Goal: Task Accomplishment & Management: Use online tool/utility

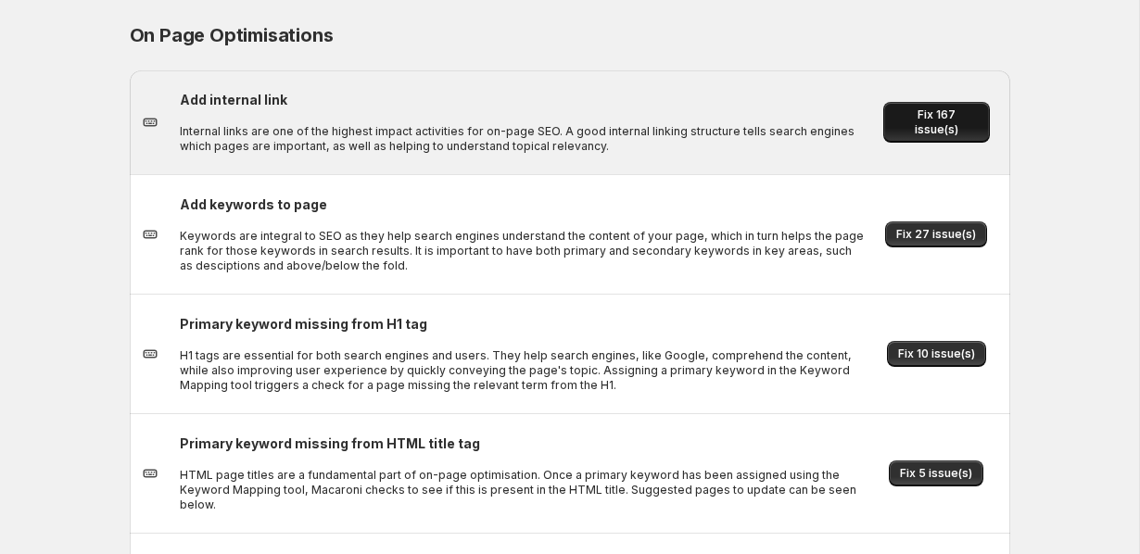
click at [904, 124] on span "Fix 167 issue(s)" at bounding box center [937, 123] width 84 height 30
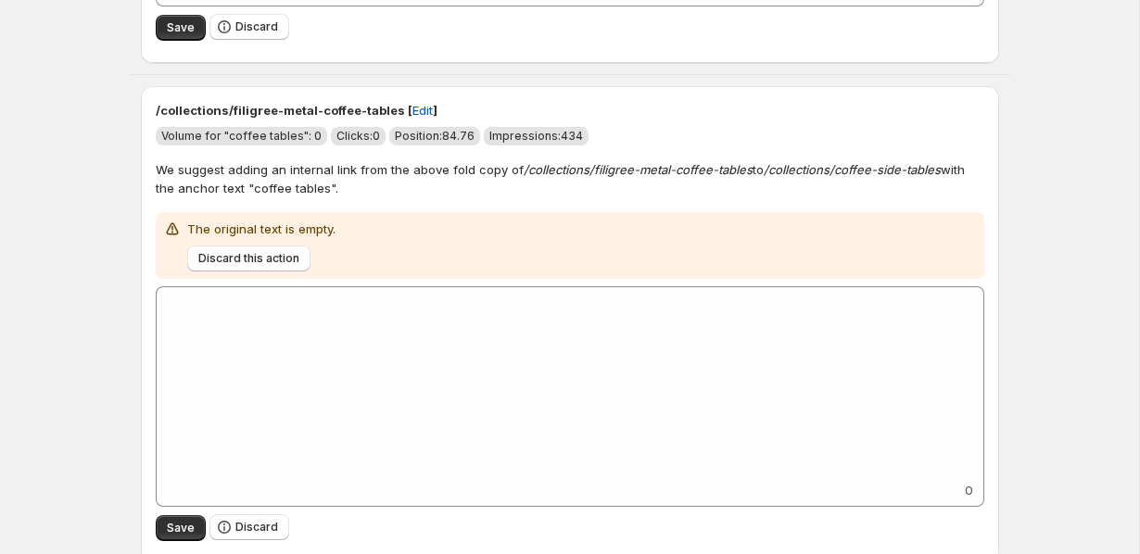
scroll to position [9614, 0]
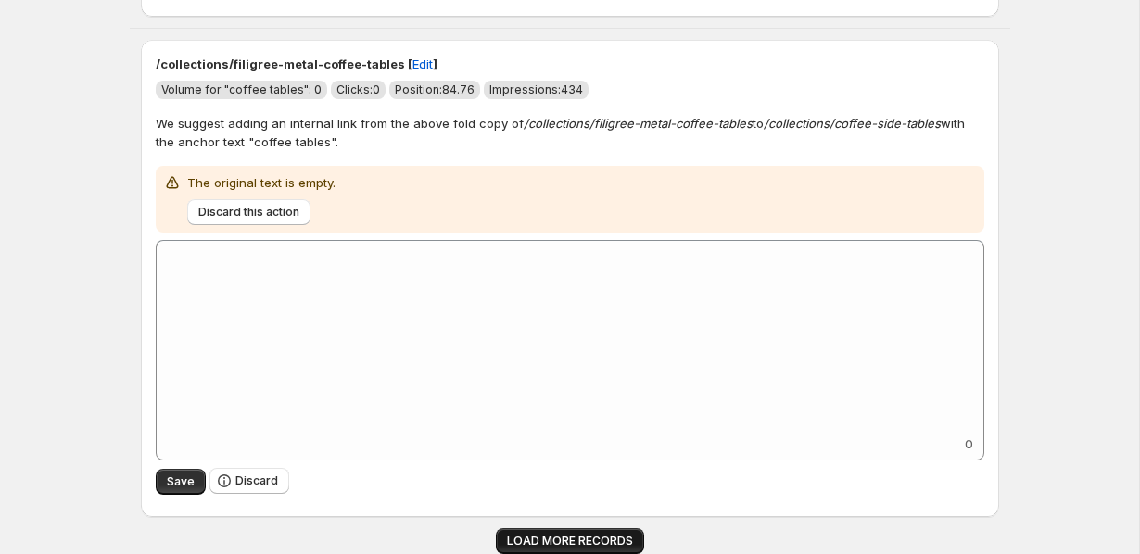
click at [526, 531] on button "LOAD MORE RECORDS" at bounding box center [570, 541] width 148 height 26
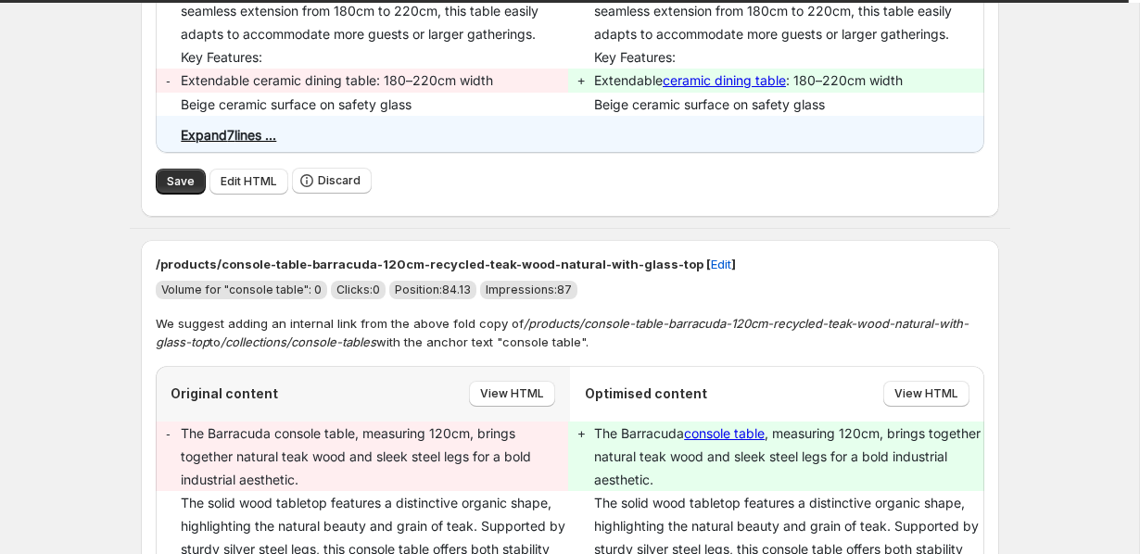
scroll to position [13068, 0]
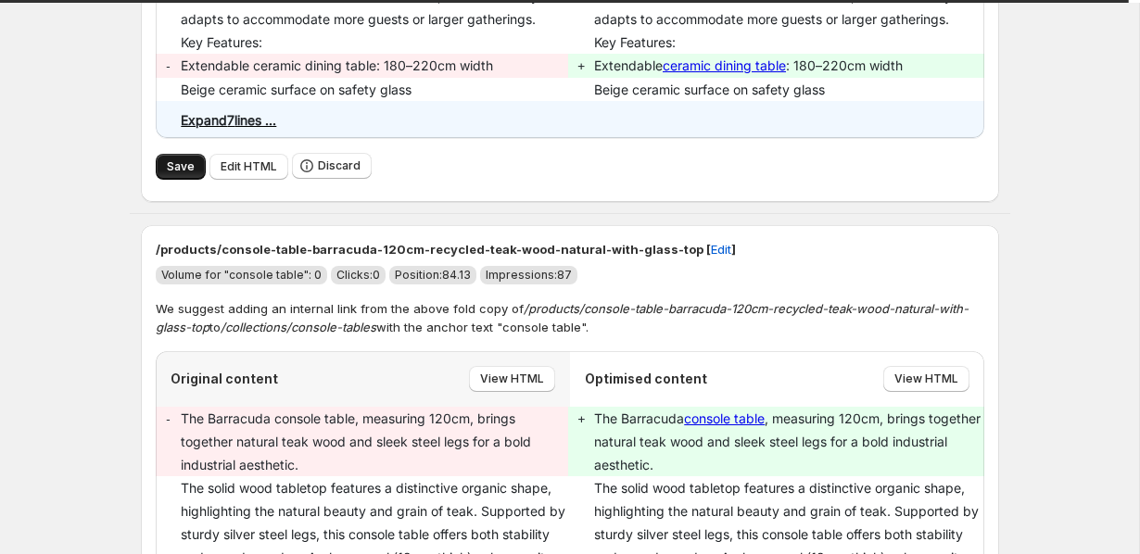
click at [173, 174] on span "Save" at bounding box center [181, 166] width 28 height 15
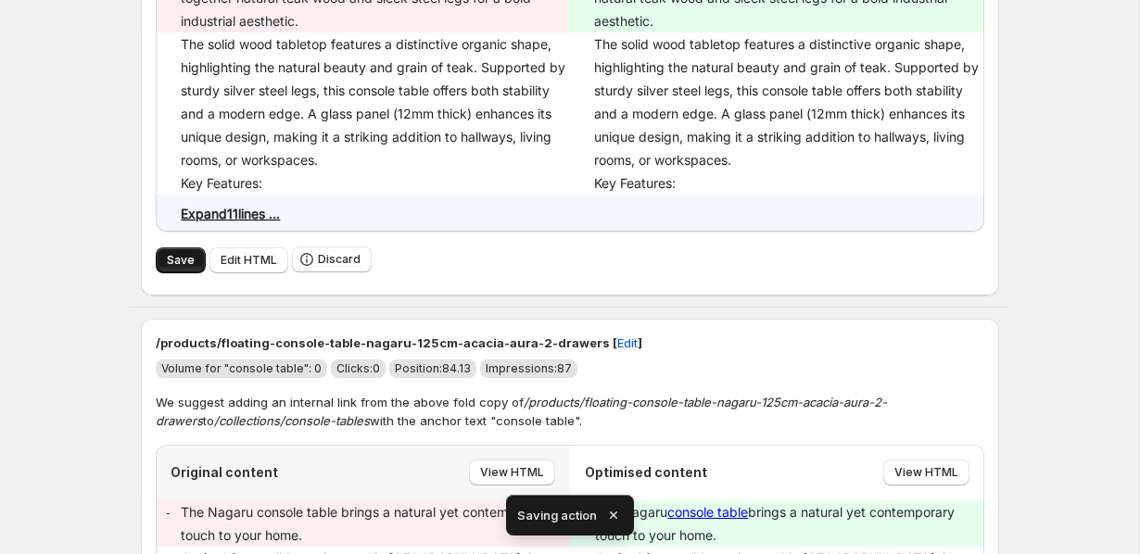
click at [185, 266] on span "Save" at bounding box center [181, 260] width 28 height 15
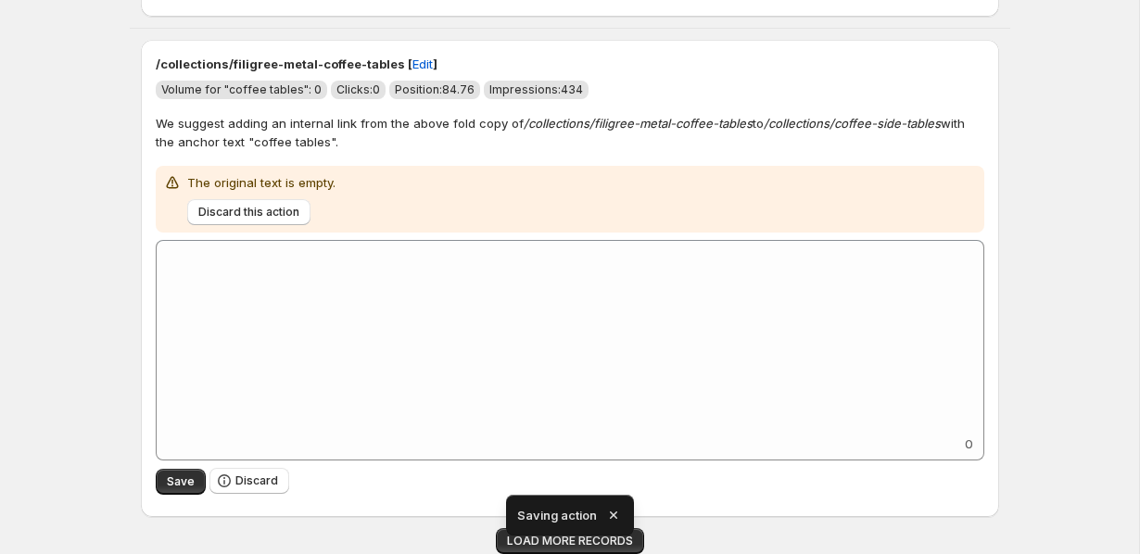
scroll to position [9614, 0]
click at [616, 514] on icon "button" at bounding box center [613, 515] width 19 height 19
click at [593, 537] on span "LOAD MORE RECORDS" at bounding box center [570, 541] width 126 height 15
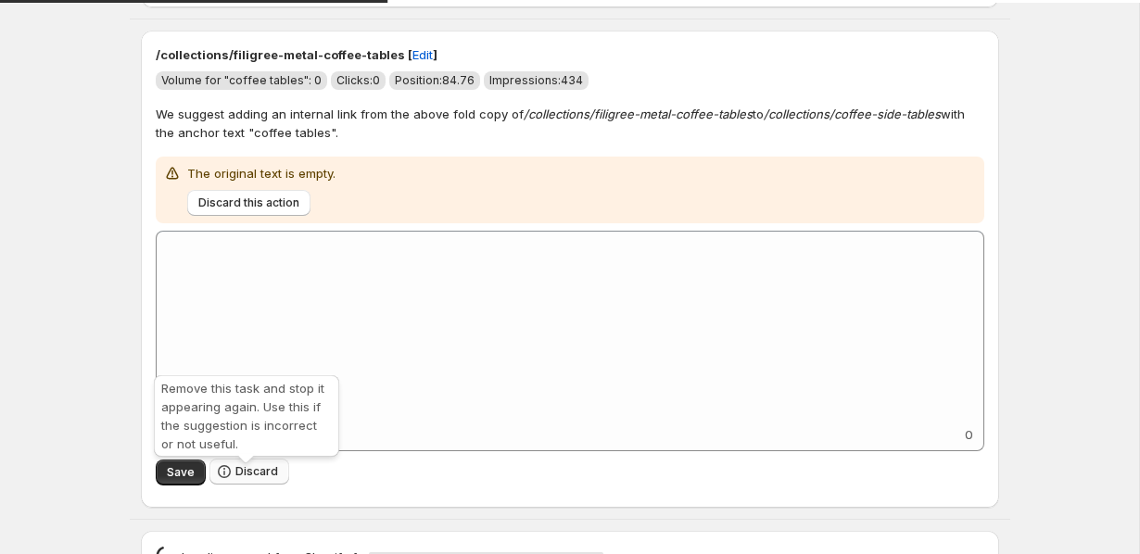
click at [256, 473] on button "Discard" at bounding box center [249, 472] width 80 height 26
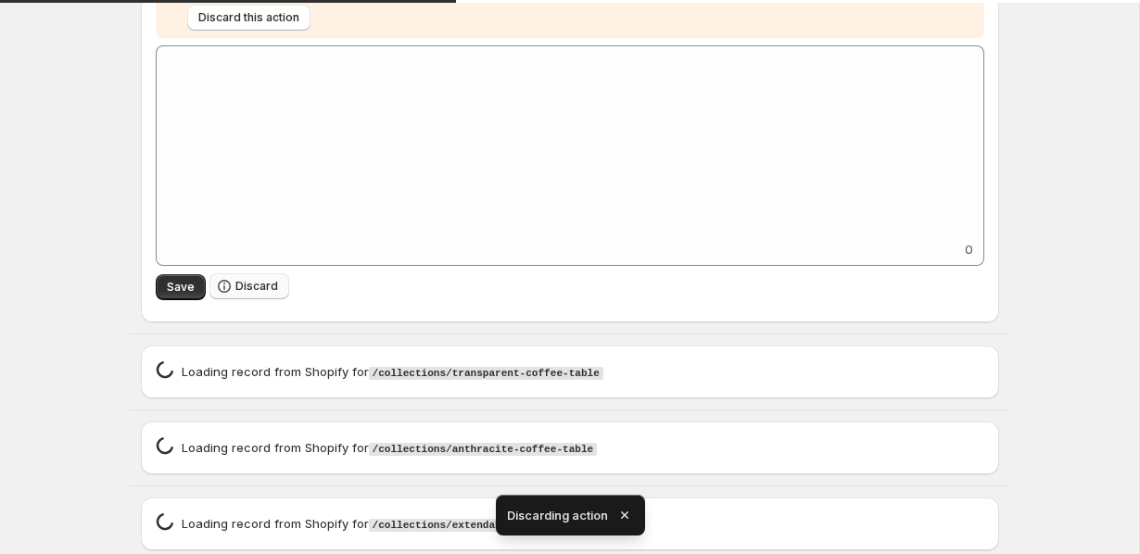
scroll to position [9189, 0]
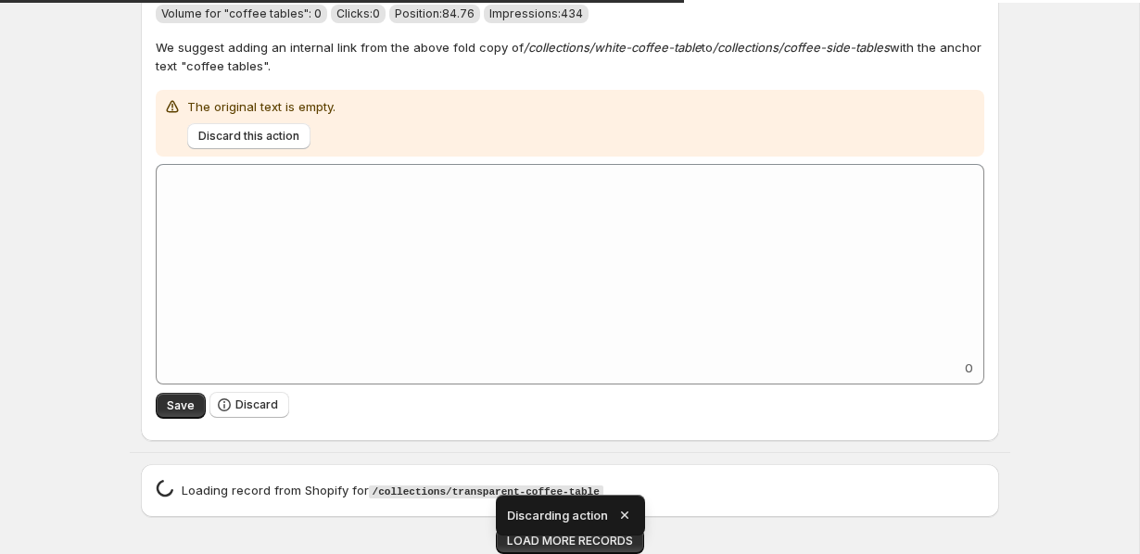
click at [625, 512] on icon "button" at bounding box center [625, 515] width 19 height 19
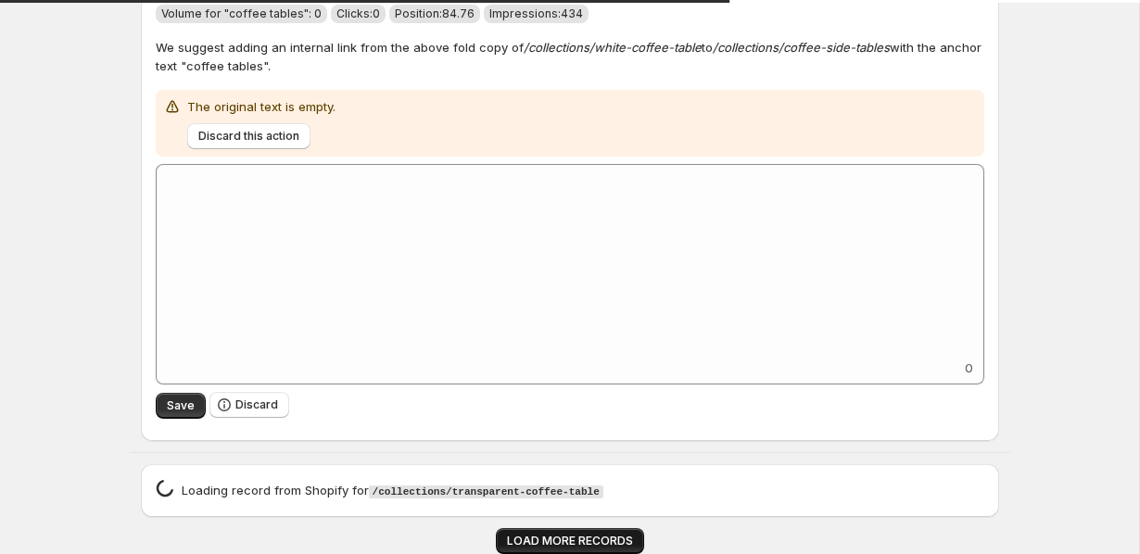
click at [606, 536] on span "LOAD MORE RECORDS" at bounding box center [570, 541] width 126 height 15
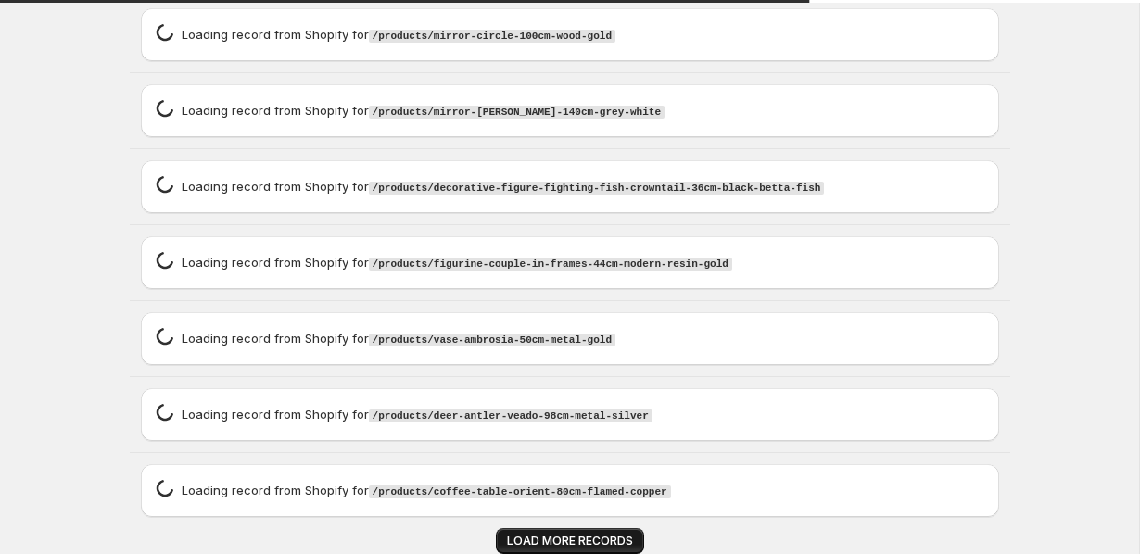
click at [606, 536] on span "LOAD MORE RECORDS" at bounding box center [570, 541] width 126 height 15
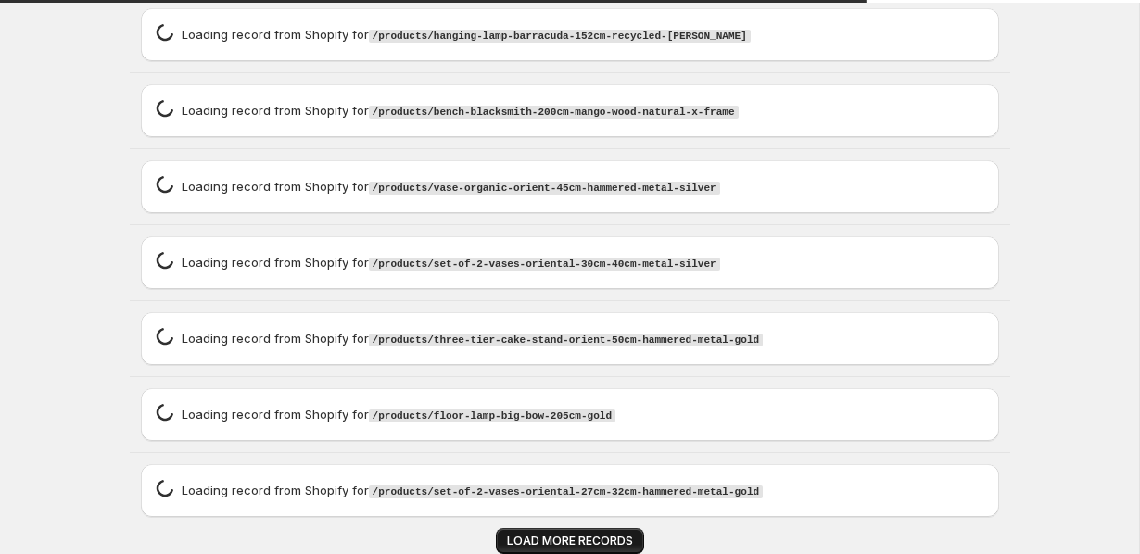
click at [606, 536] on span "LOAD MORE RECORDS" at bounding box center [570, 541] width 126 height 15
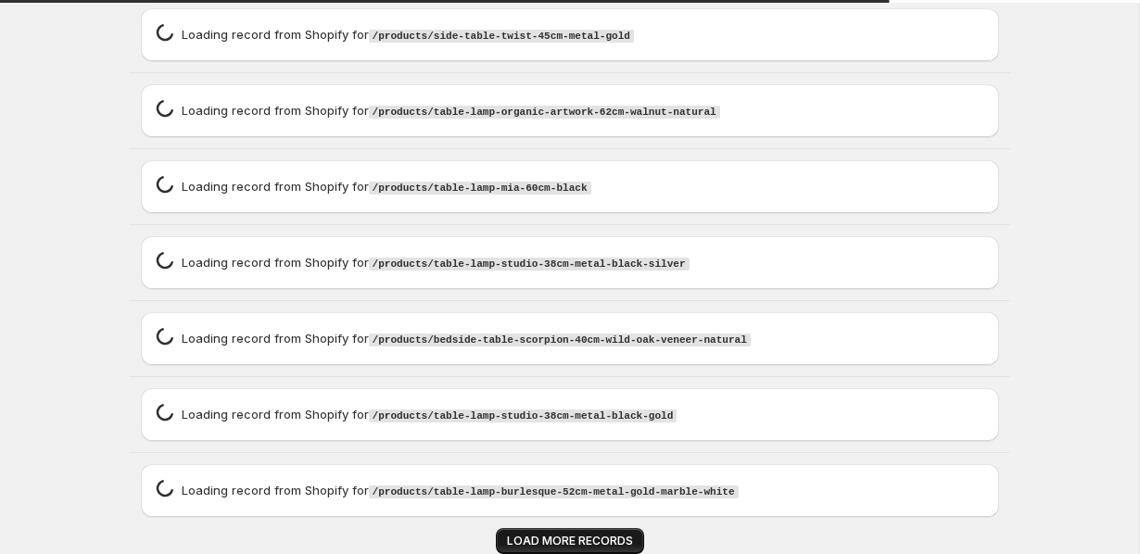
click at [606, 536] on span "LOAD MORE RECORDS" at bounding box center [570, 541] width 126 height 15
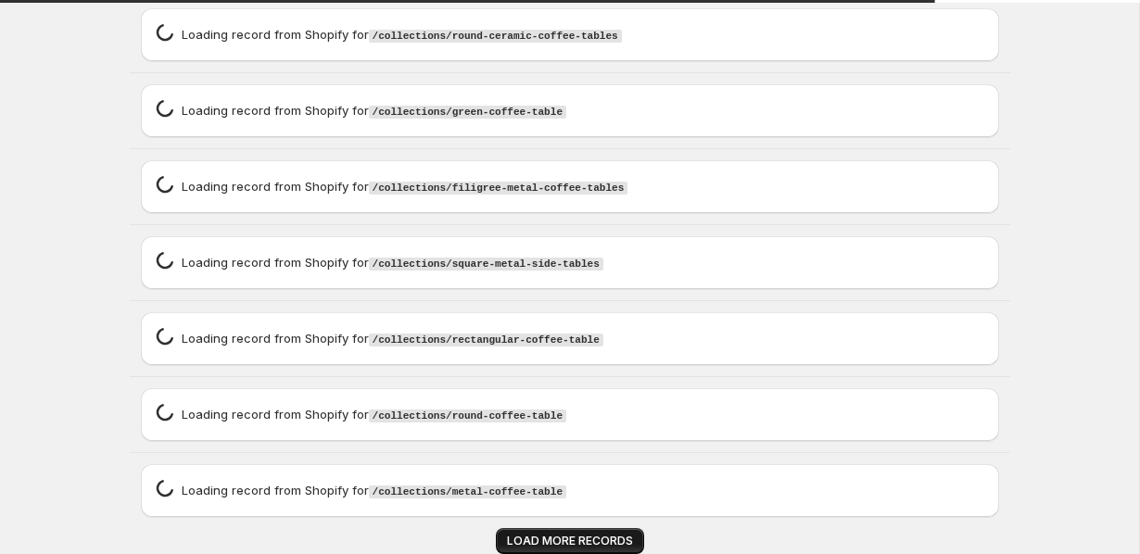
click at [606, 536] on span "LOAD MORE RECORDS" at bounding box center [570, 541] width 126 height 15
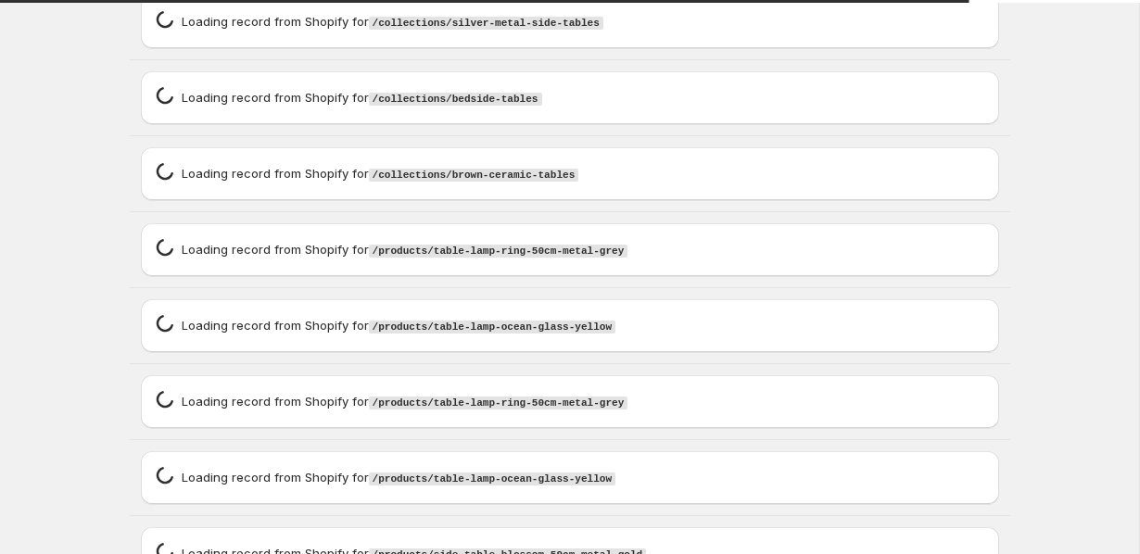
scroll to position [18366, 0]
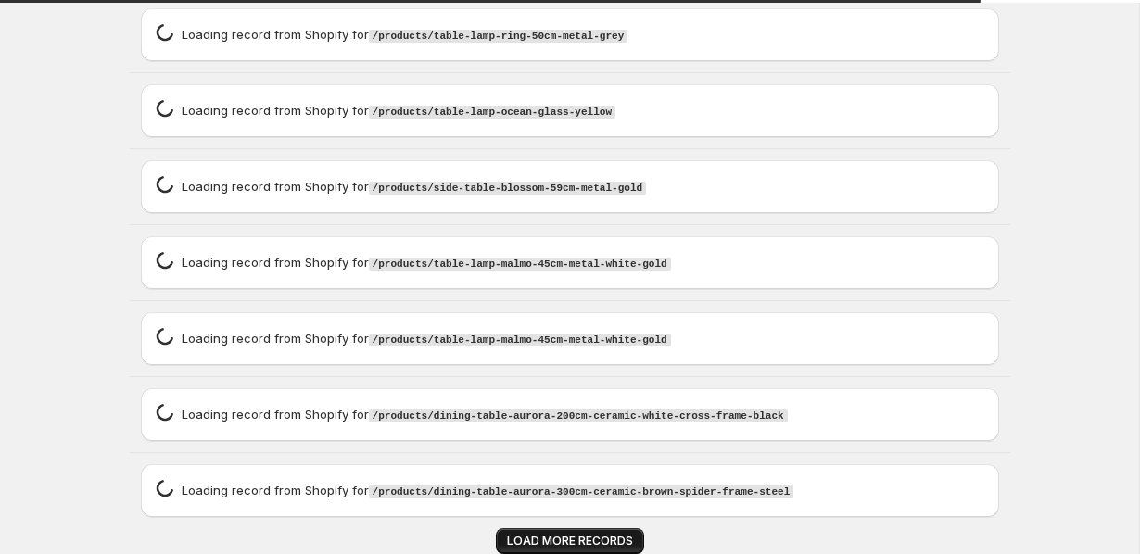
click at [606, 536] on span "LOAD MORE RECORDS" at bounding box center [570, 541] width 126 height 15
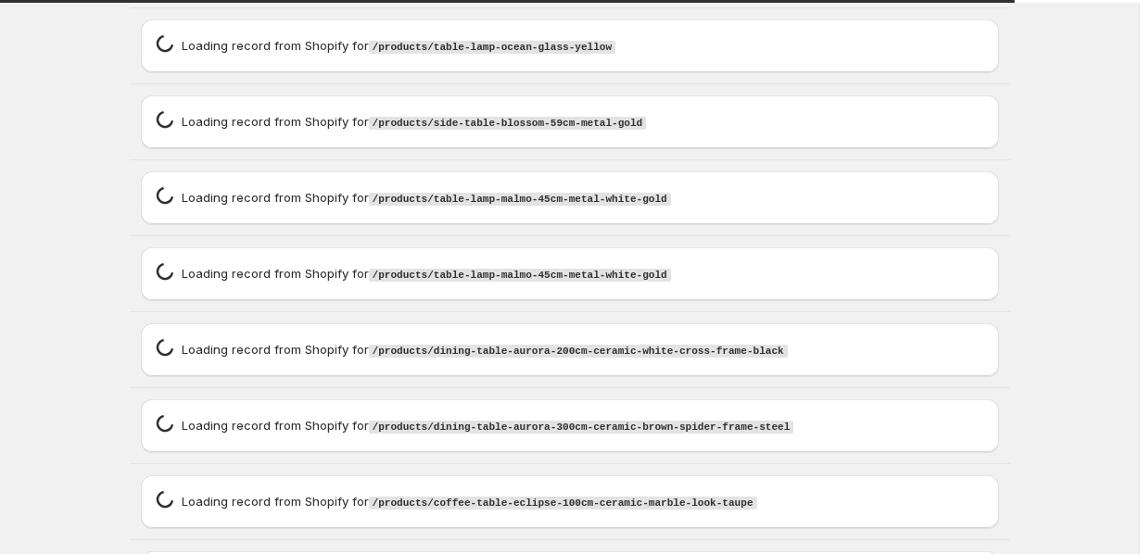
scroll to position [19896, 0]
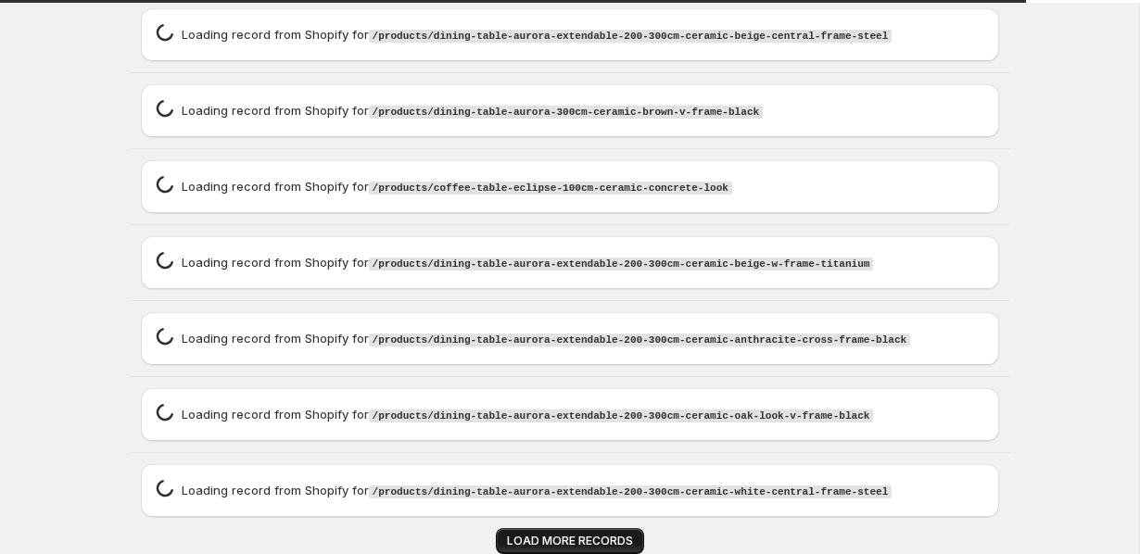
click at [606, 536] on span "LOAD MORE RECORDS" at bounding box center [570, 541] width 126 height 15
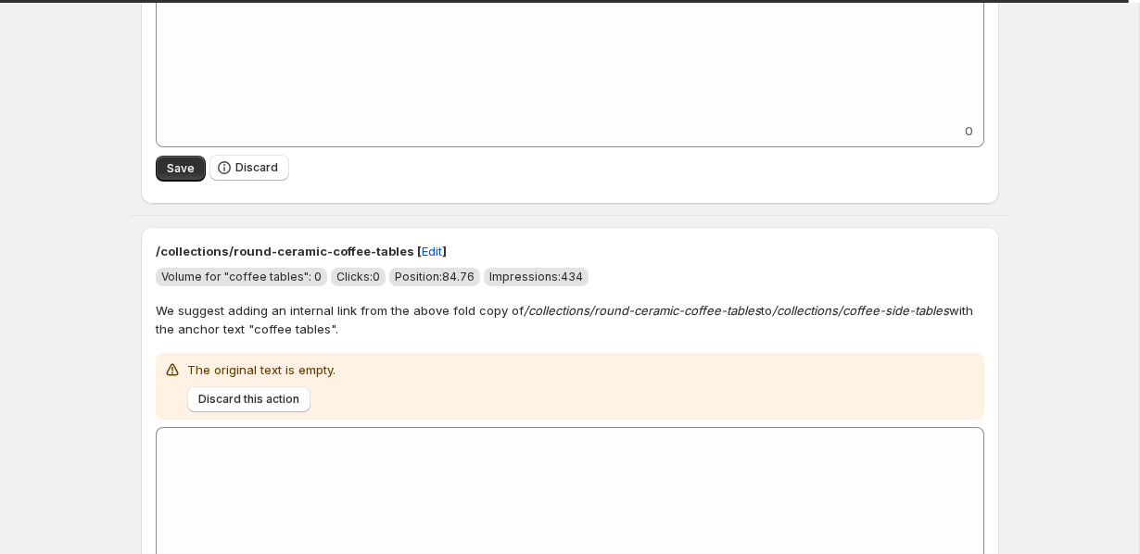
scroll to position [413, 0]
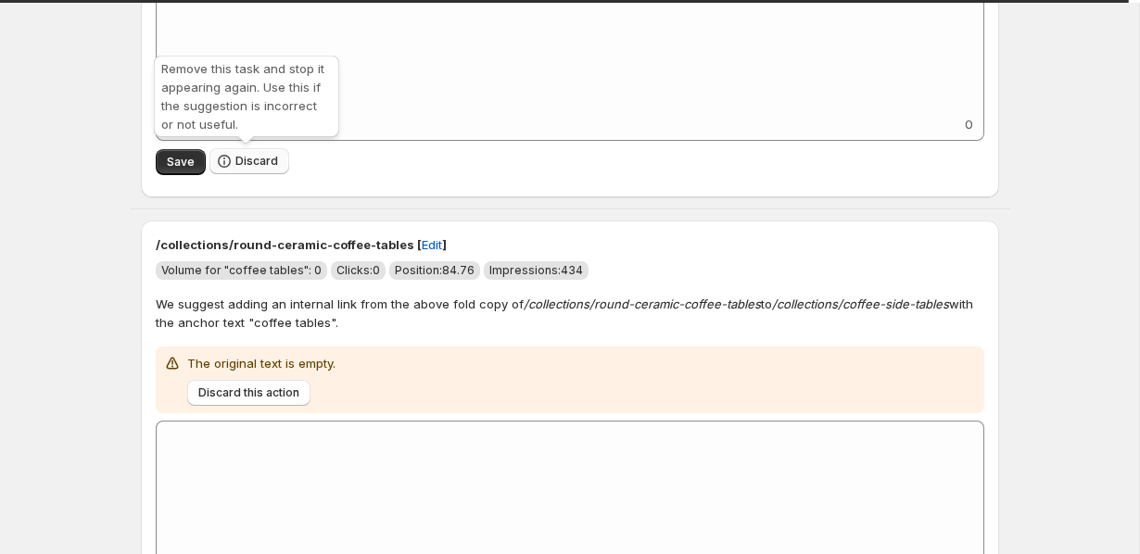
click at [235, 154] on span "Discard" at bounding box center [256, 161] width 43 height 15
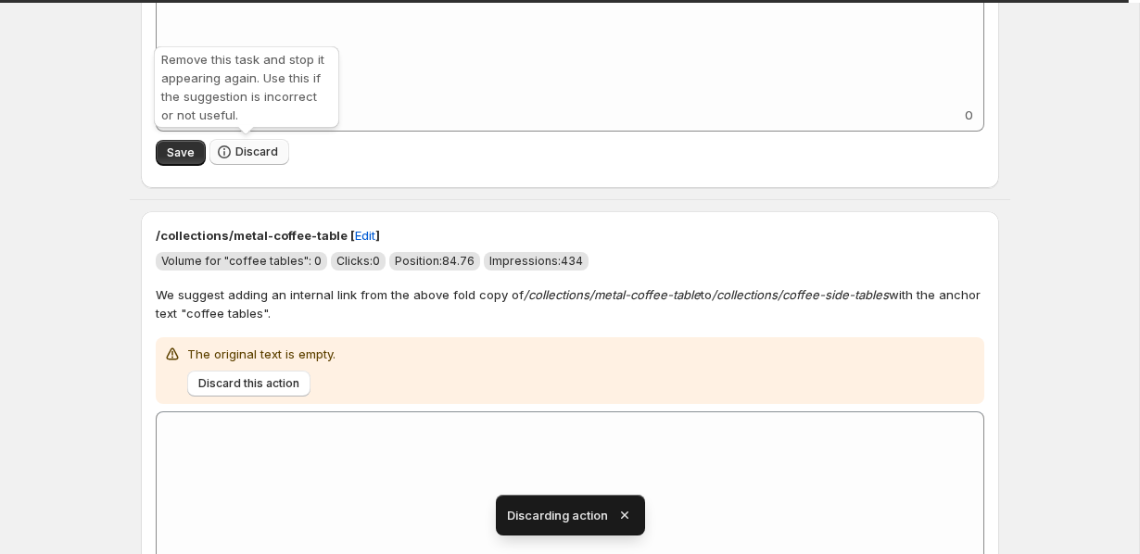
click at [235, 154] on span "Discard" at bounding box center [256, 152] width 43 height 15
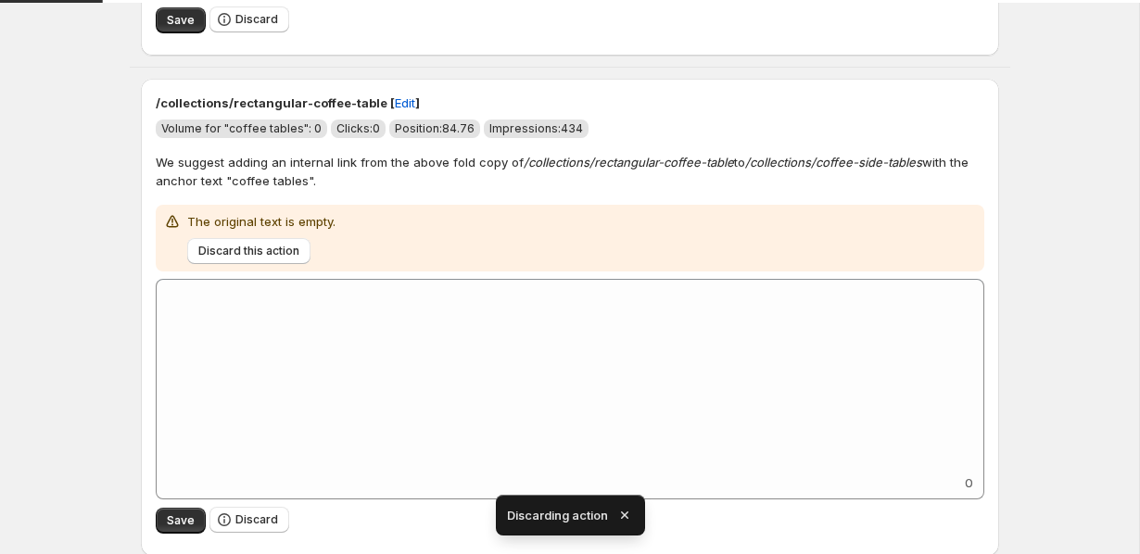
scroll to position [555, 0]
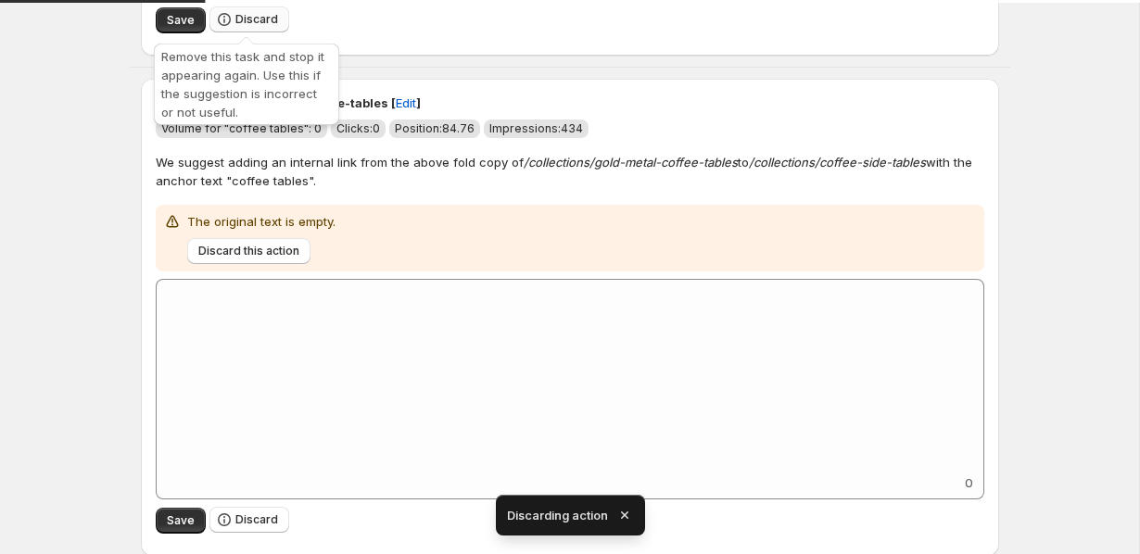
click at [237, 14] on span "Discard" at bounding box center [256, 19] width 43 height 15
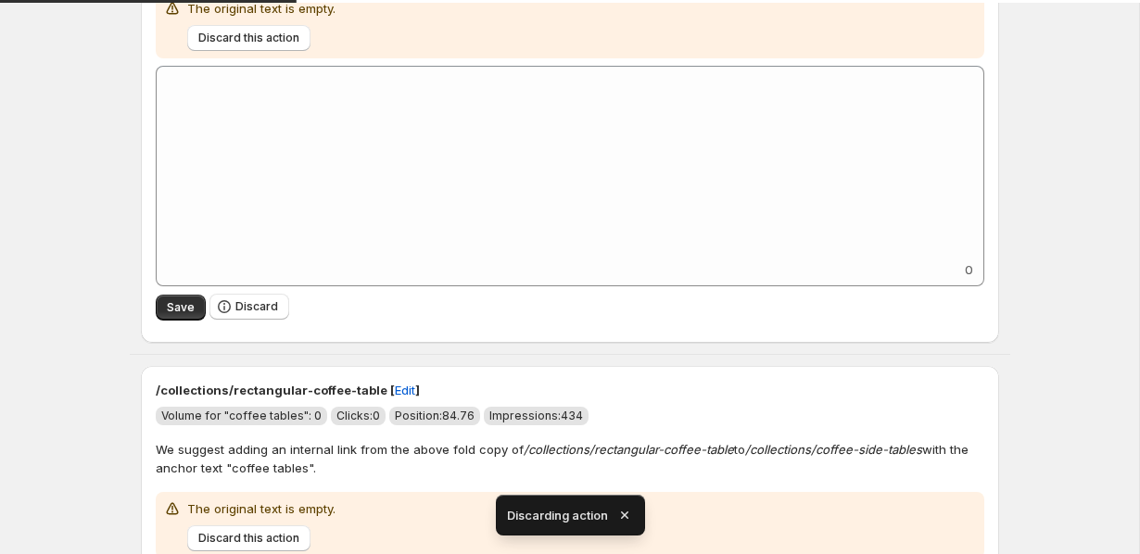
scroll to position [362, 0]
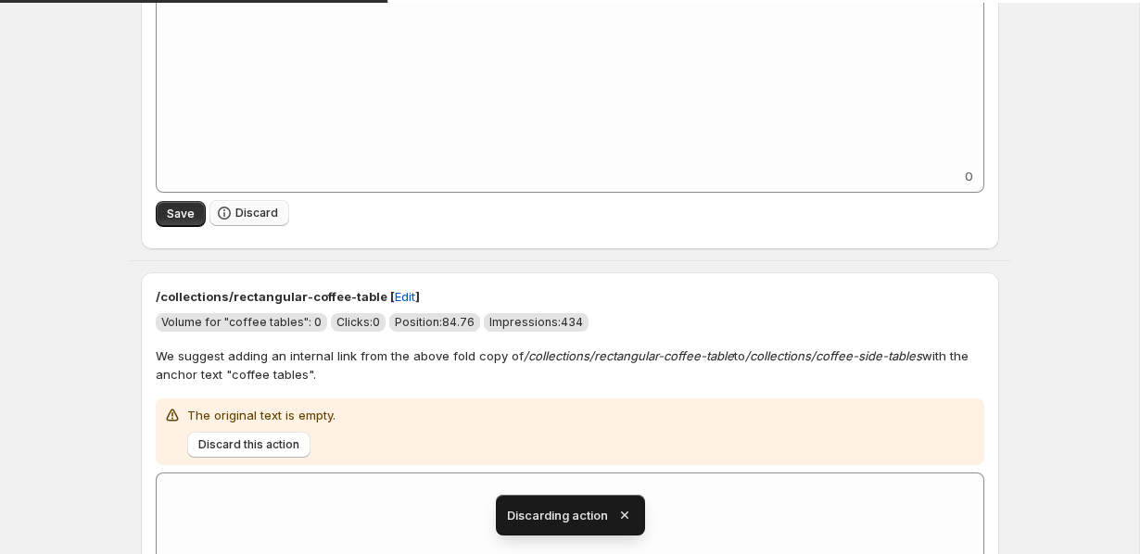
click at [232, 201] on button "Discard" at bounding box center [249, 213] width 80 height 26
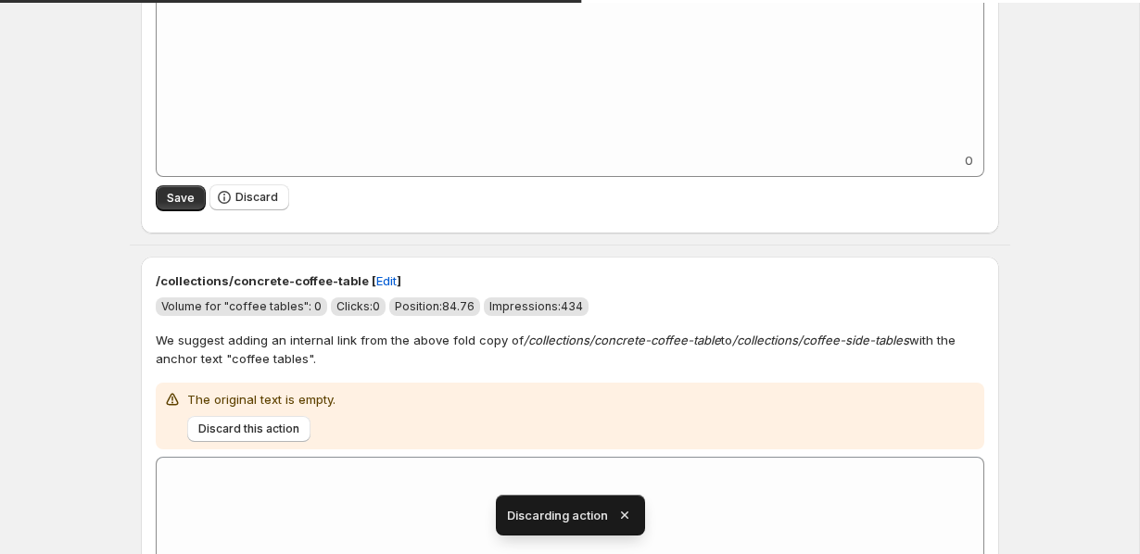
scroll to position [413, 0]
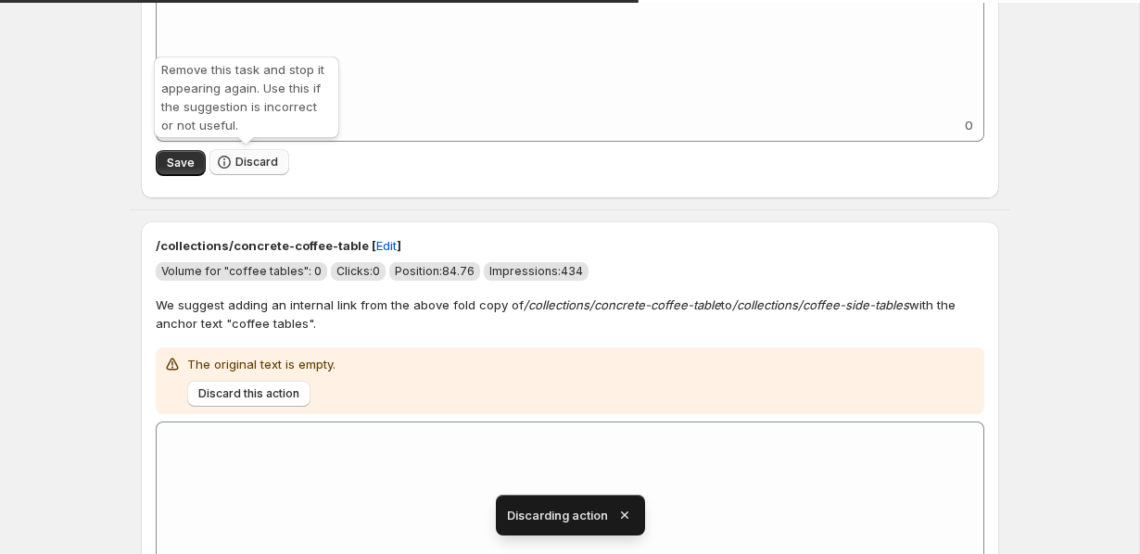
click at [248, 171] on button "Discard" at bounding box center [249, 162] width 80 height 26
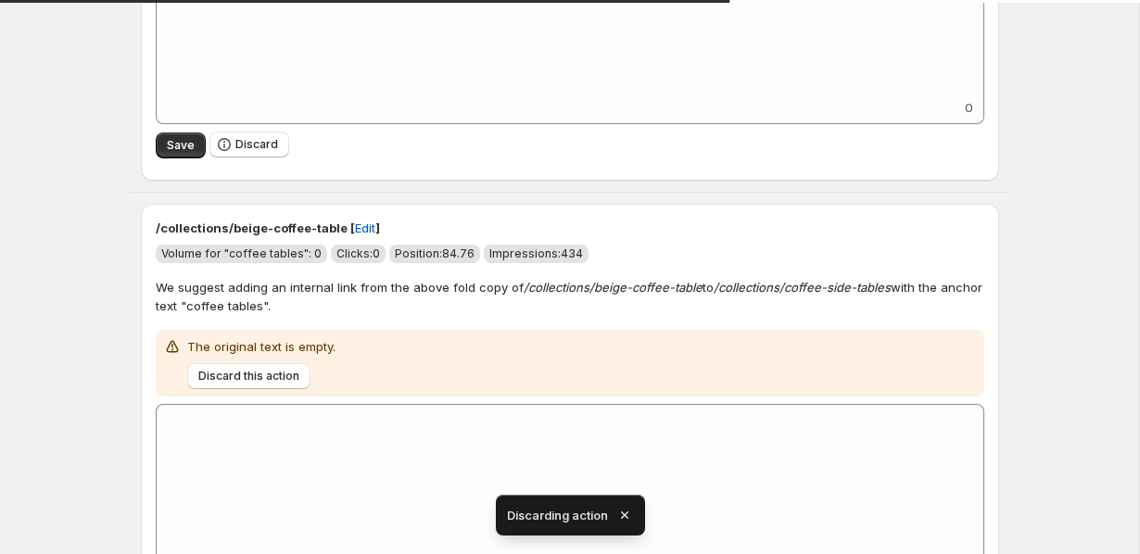
scroll to position [465, 0]
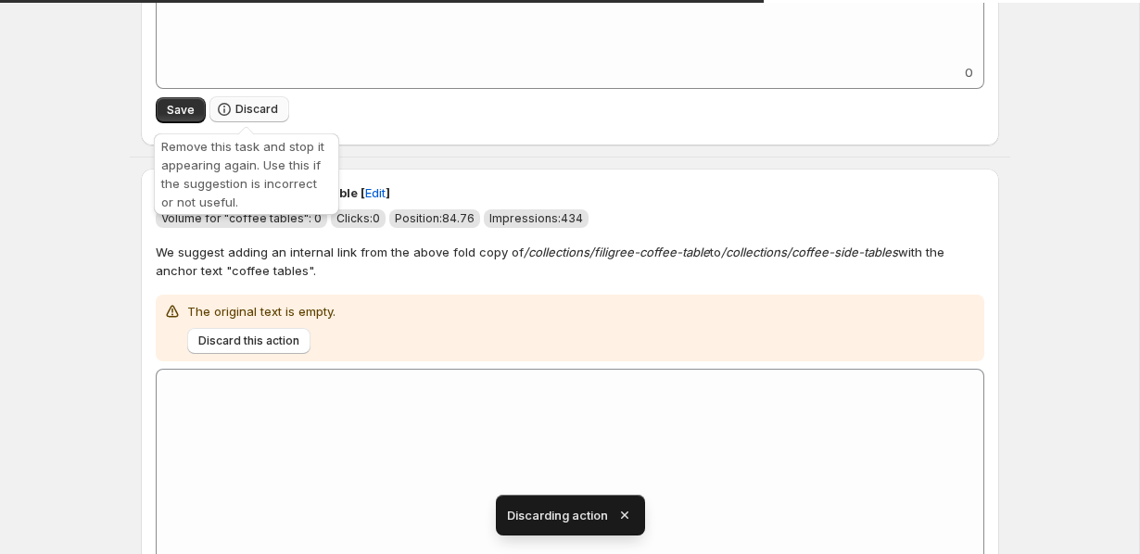
click at [247, 97] on button "Discard" at bounding box center [249, 109] width 80 height 26
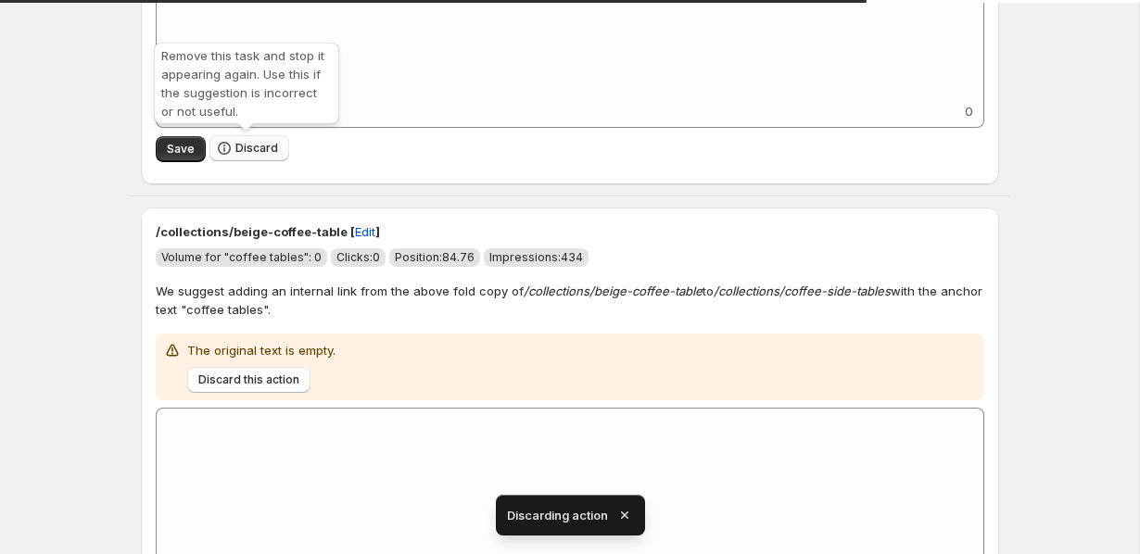
click at [232, 144] on button "Discard" at bounding box center [249, 148] width 80 height 26
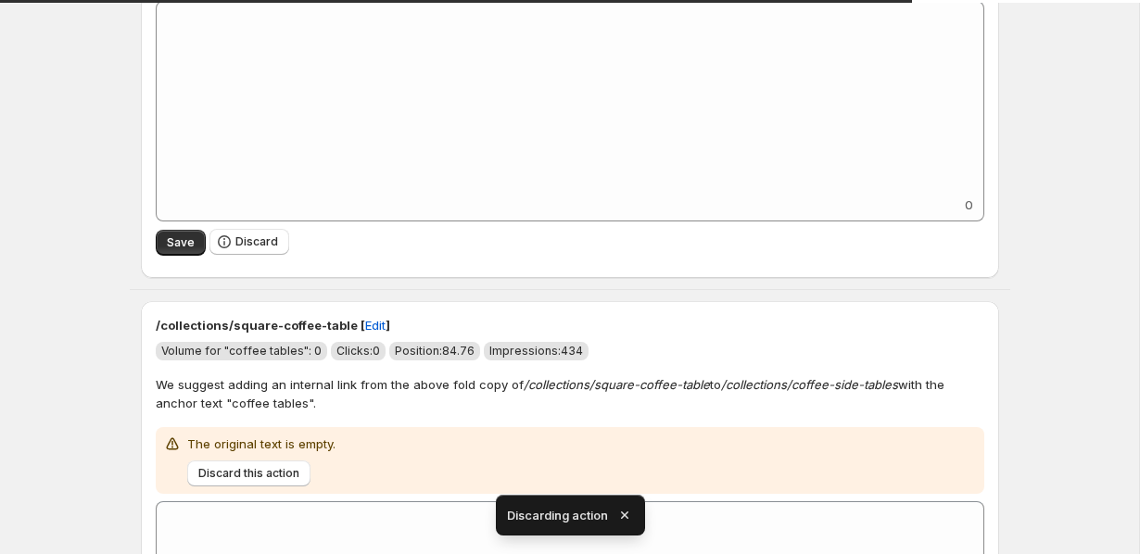
scroll to position [358, 0]
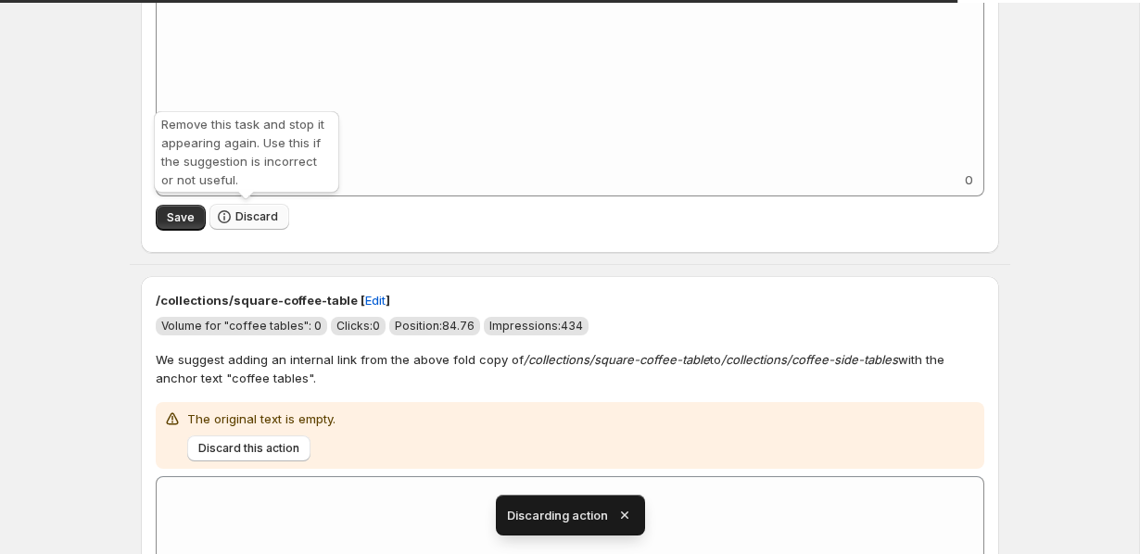
click at [229, 227] on button "Discard" at bounding box center [249, 217] width 80 height 26
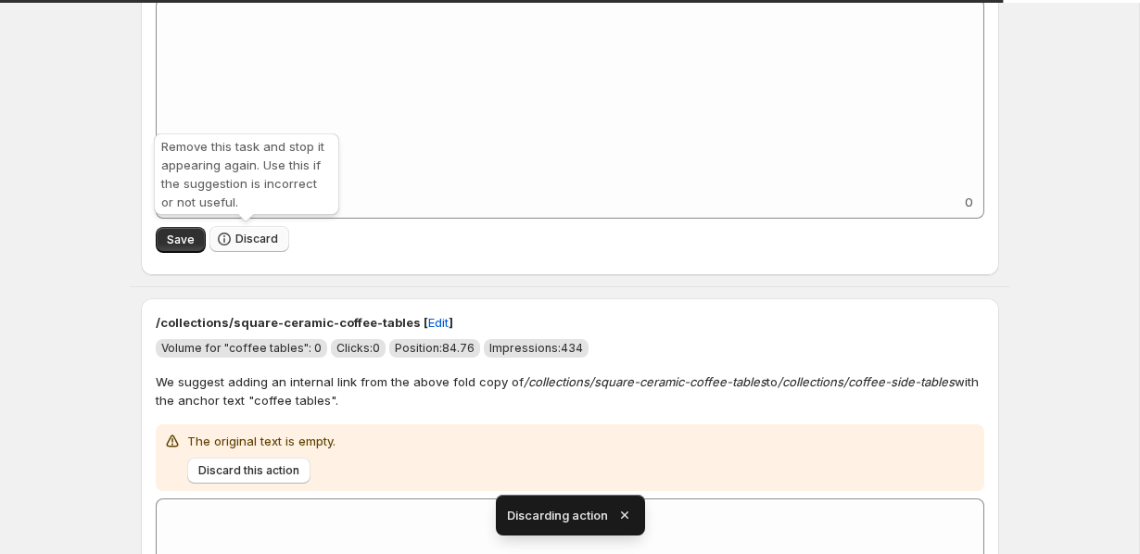
click at [229, 239] on icon "button" at bounding box center [224, 239] width 19 height 19
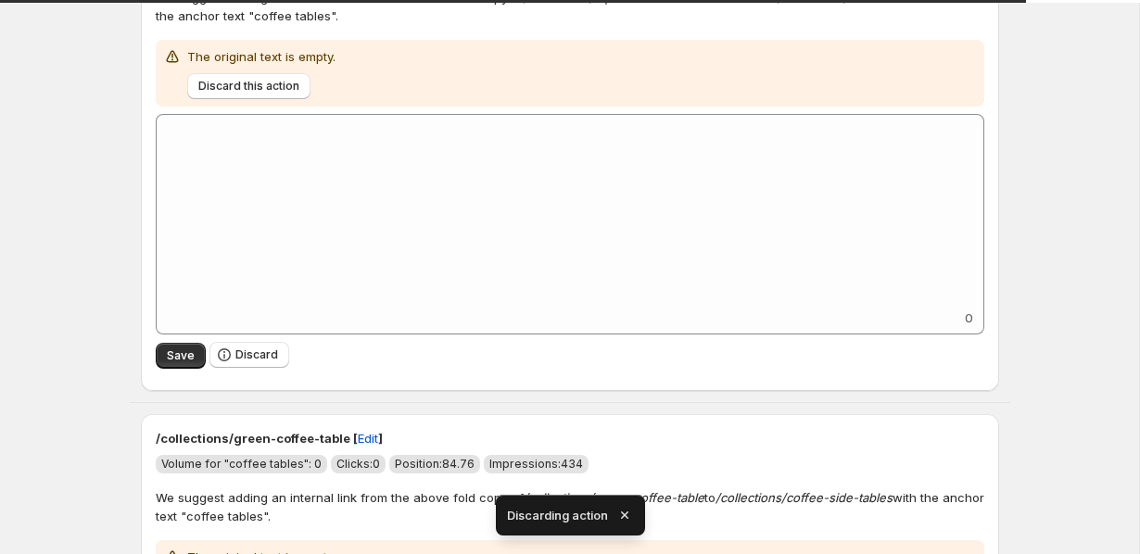
scroll to position [223, 0]
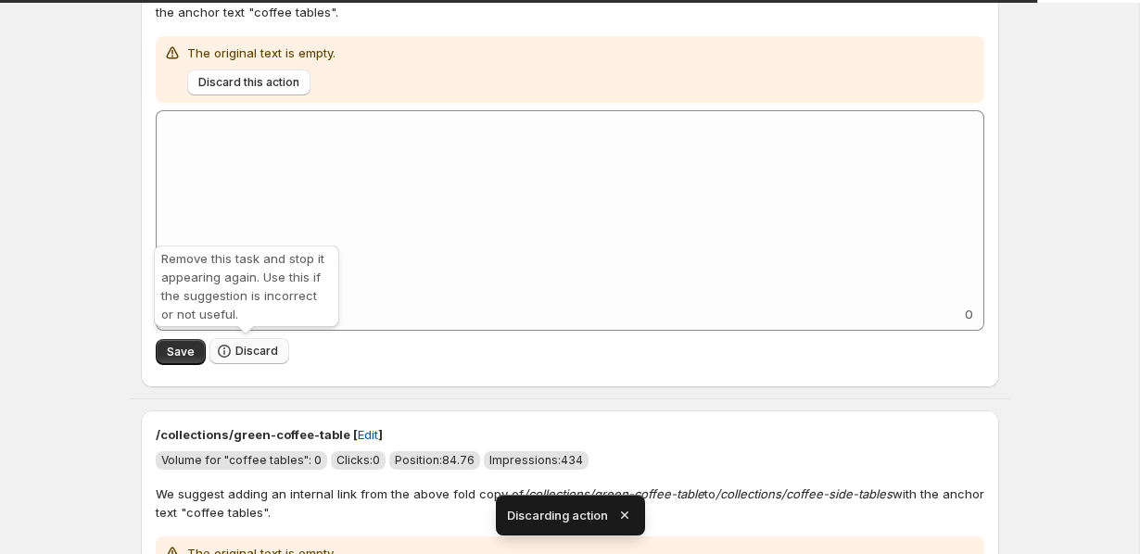
click at [234, 361] on button "Discard" at bounding box center [249, 351] width 80 height 26
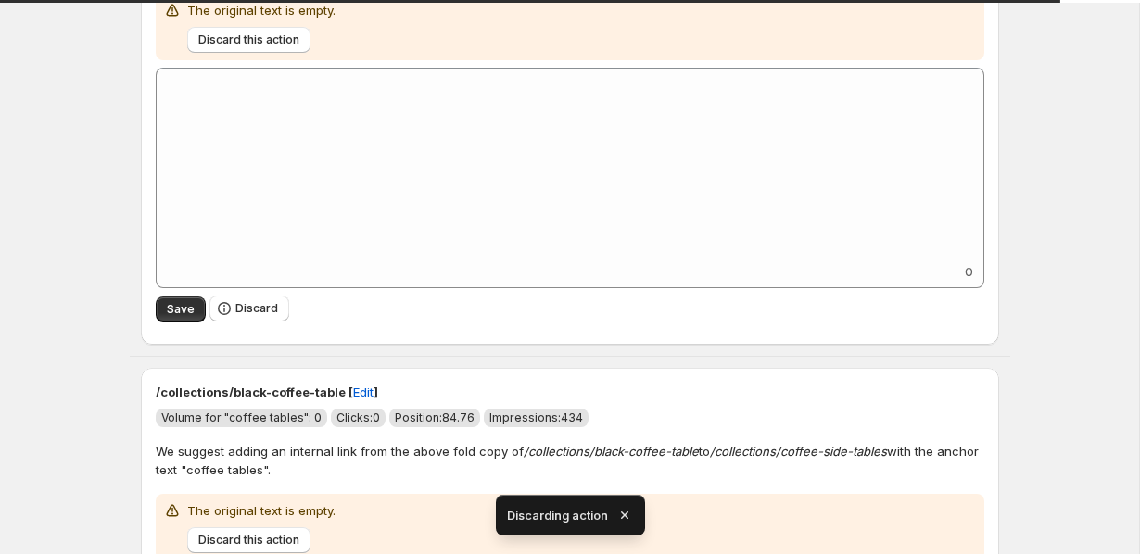
scroll to position [547, 0]
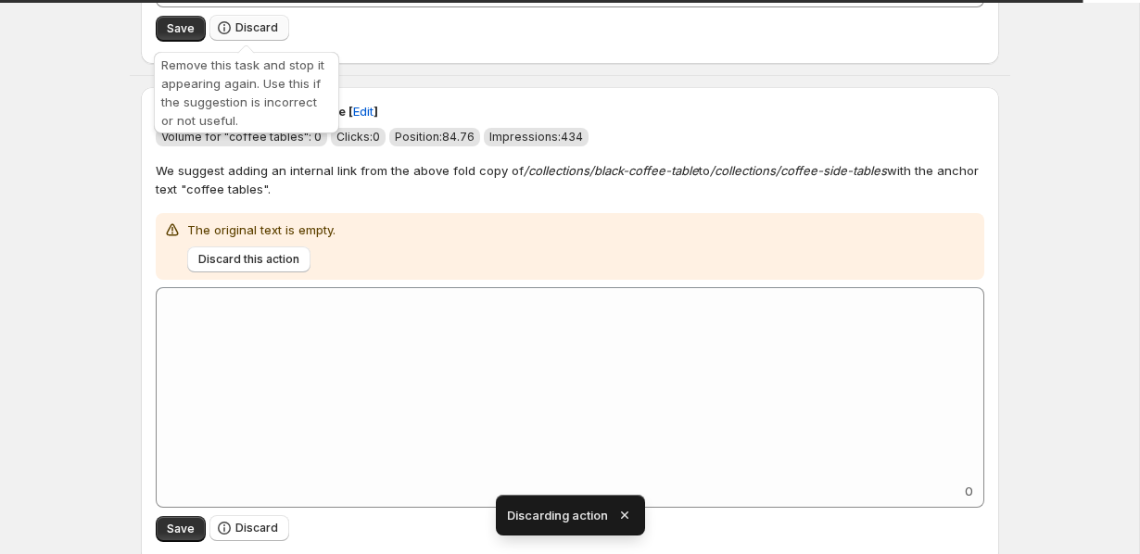
click at [257, 29] on span "Discard" at bounding box center [256, 27] width 43 height 15
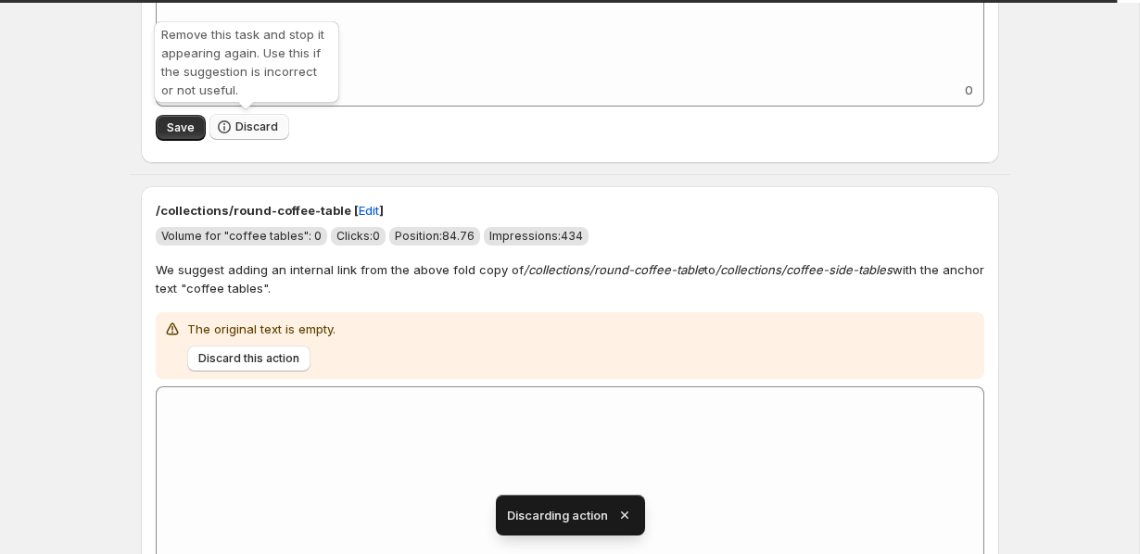
click at [243, 131] on span "Discard" at bounding box center [256, 127] width 43 height 15
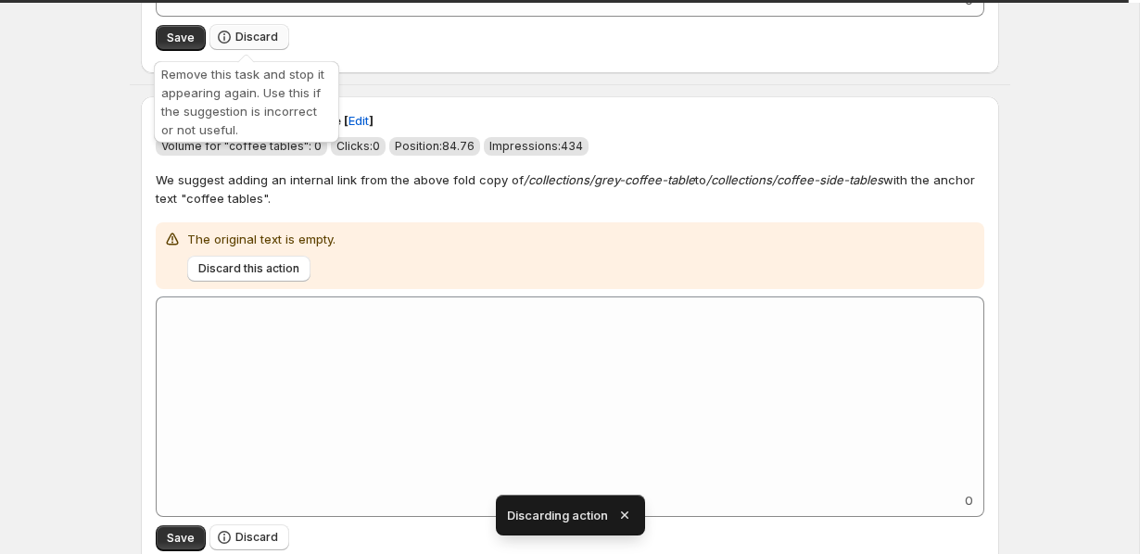
click at [243, 31] on span "Discard" at bounding box center [256, 37] width 43 height 15
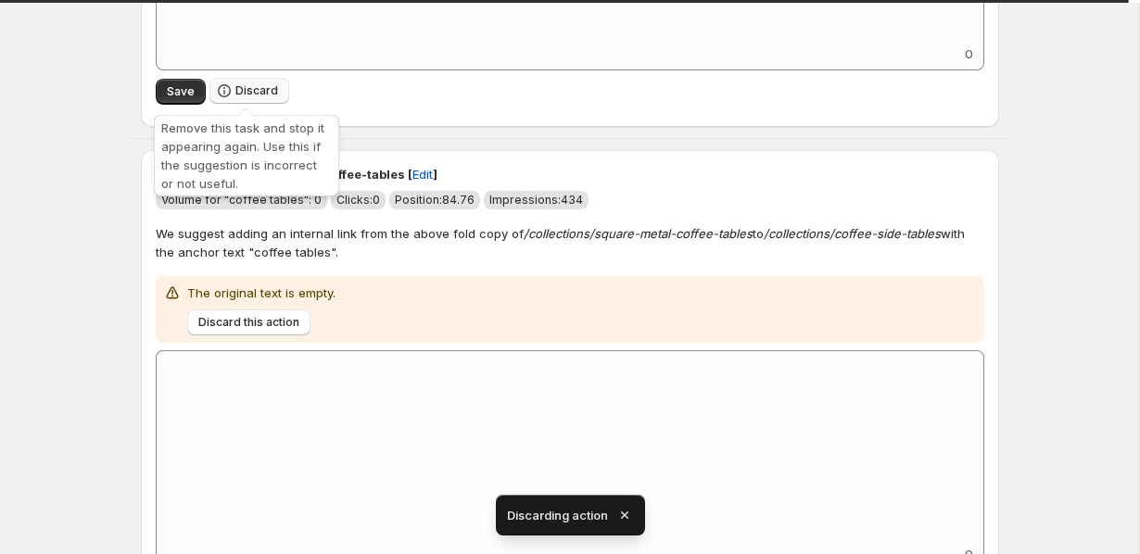
click at [243, 95] on span "Discard" at bounding box center [256, 90] width 43 height 15
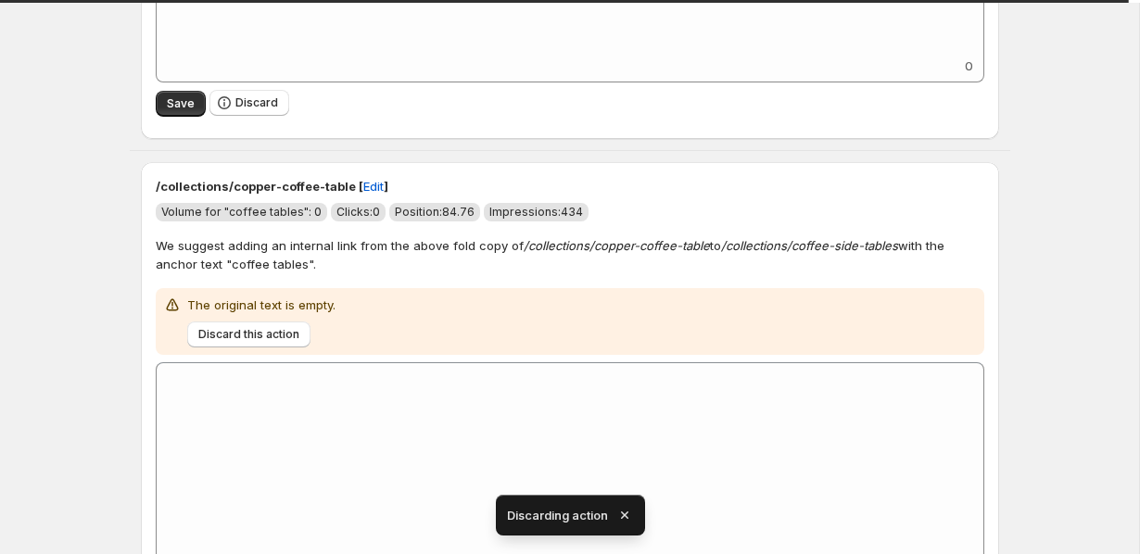
scroll to position [512, 0]
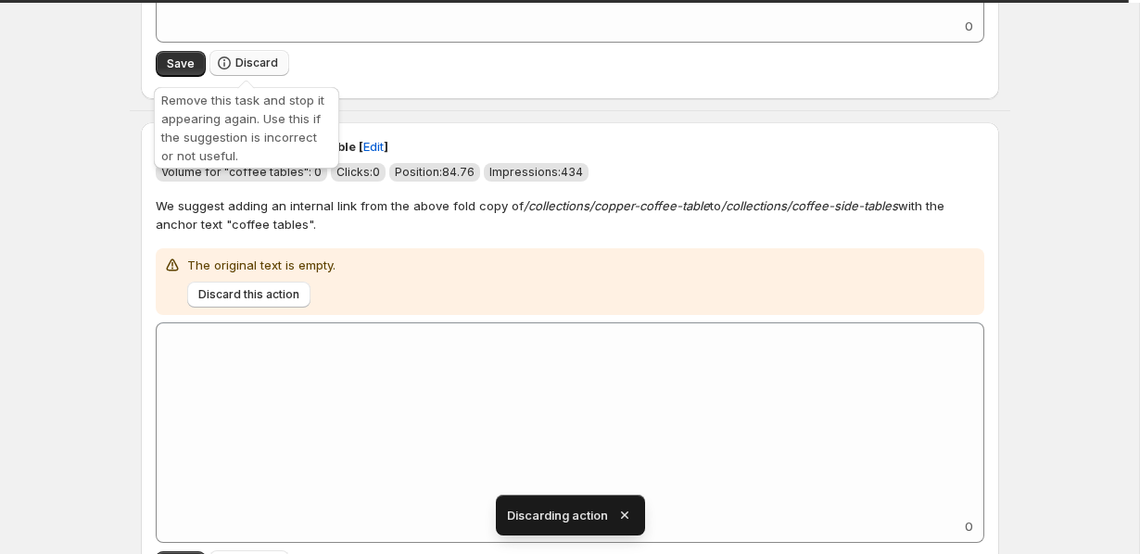
click at [243, 68] on span "Discard" at bounding box center [256, 63] width 43 height 15
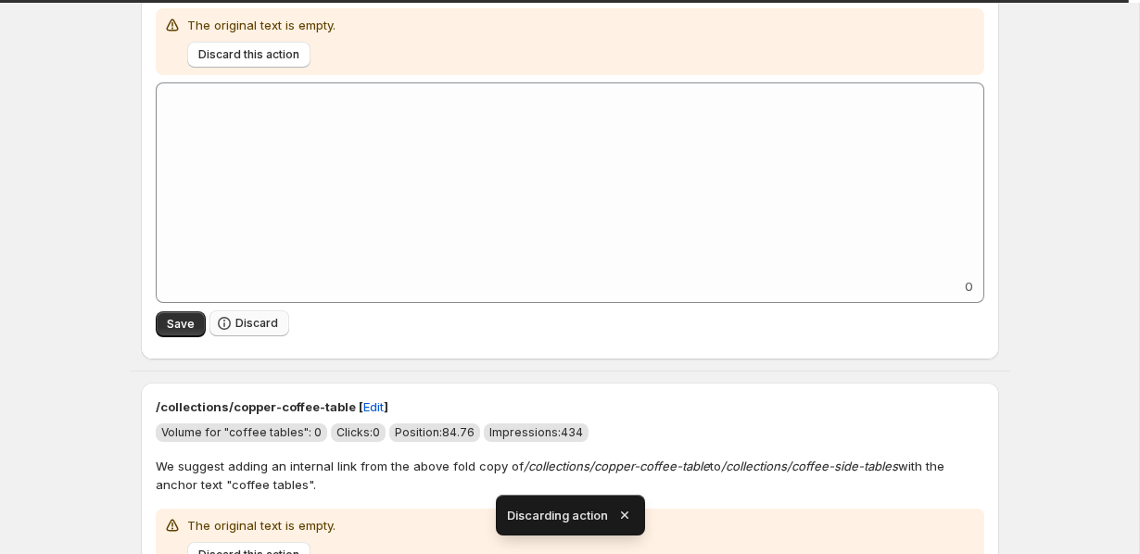
scroll to position [331, 0]
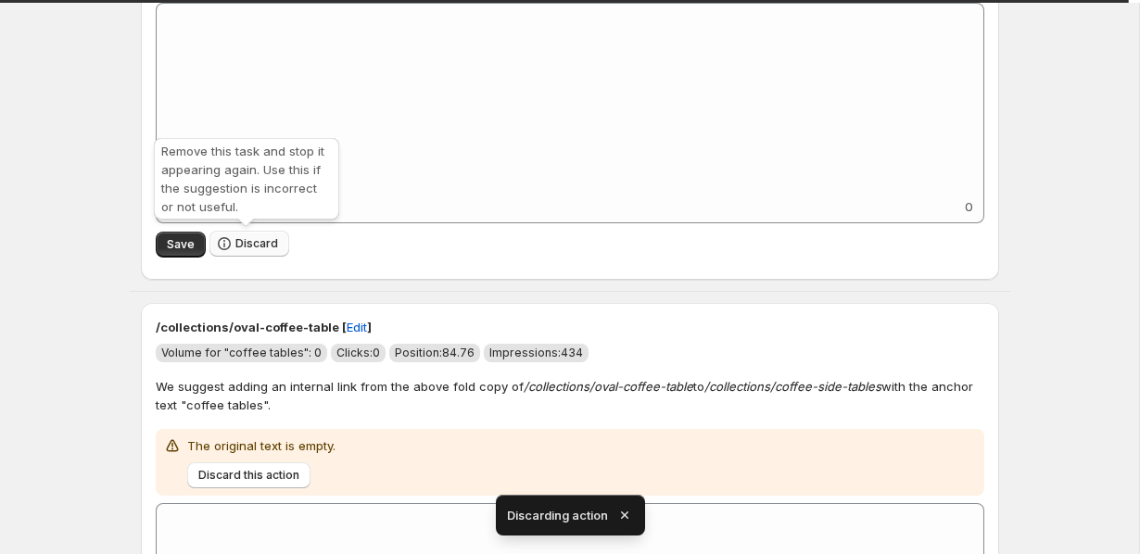
click at [231, 246] on icon "button" at bounding box center [224, 244] width 19 height 19
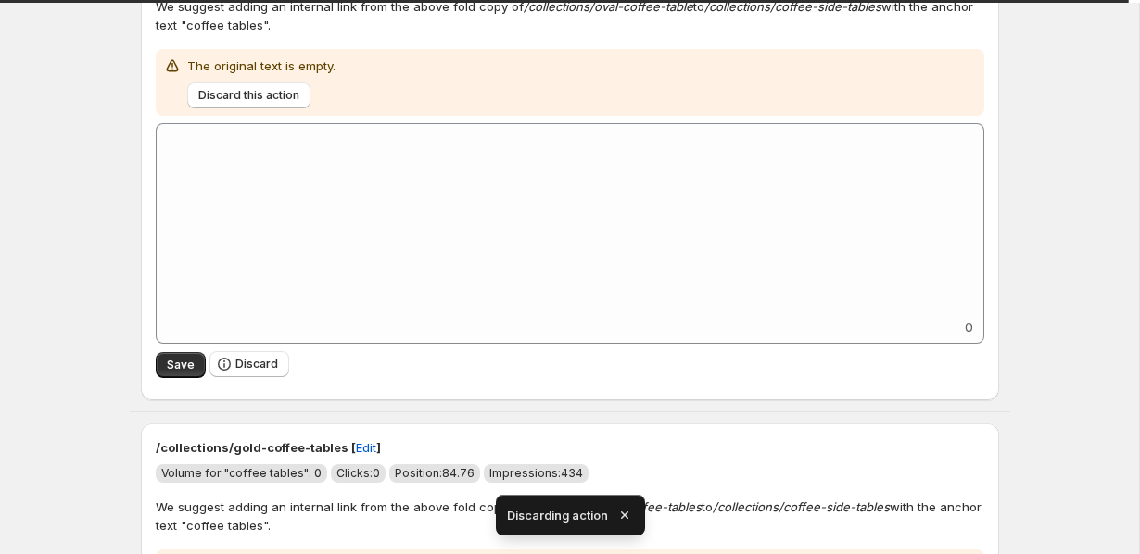
scroll to position [322, 0]
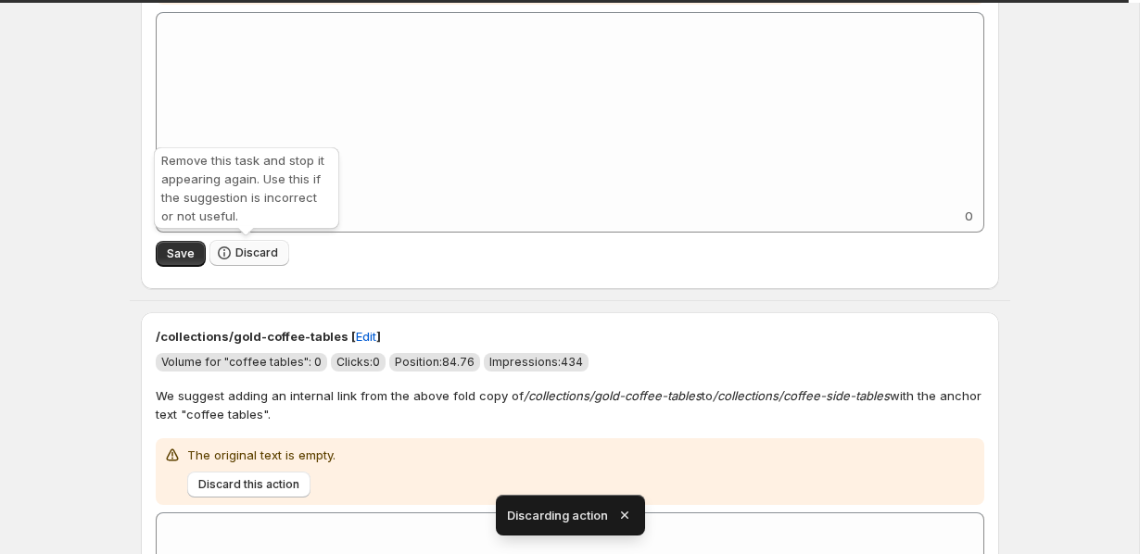
click at [231, 248] on icon "button" at bounding box center [224, 253] width 19 height 19
click at [235, 249] on span "Discard" at bounding box center [256, 253] width 43 height 15
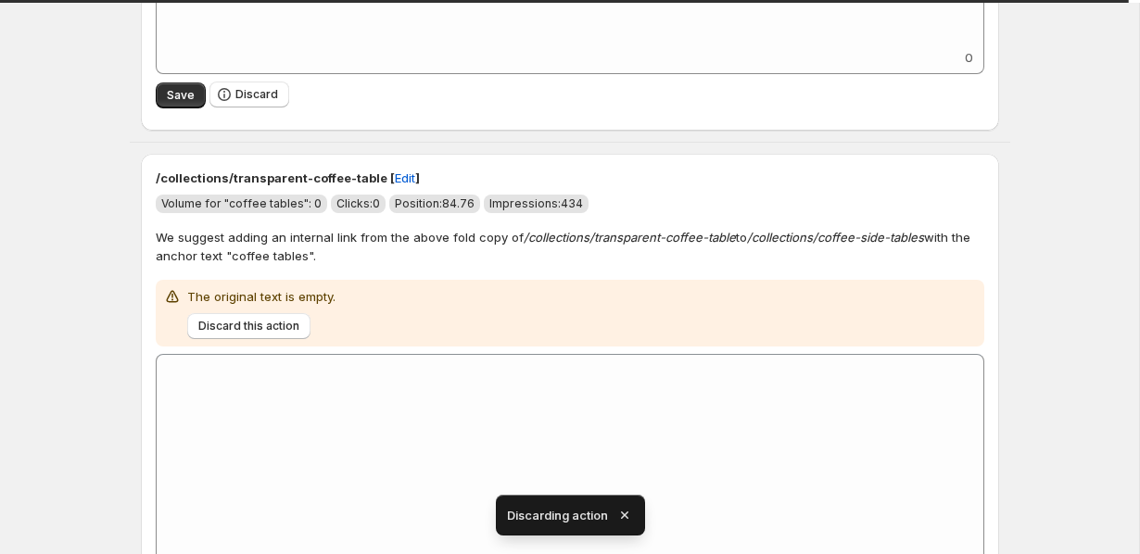
scroll to position [480, 0]
click at [238, 90] on span "Discard" at bounding box center [256, 94] width 43 height 15
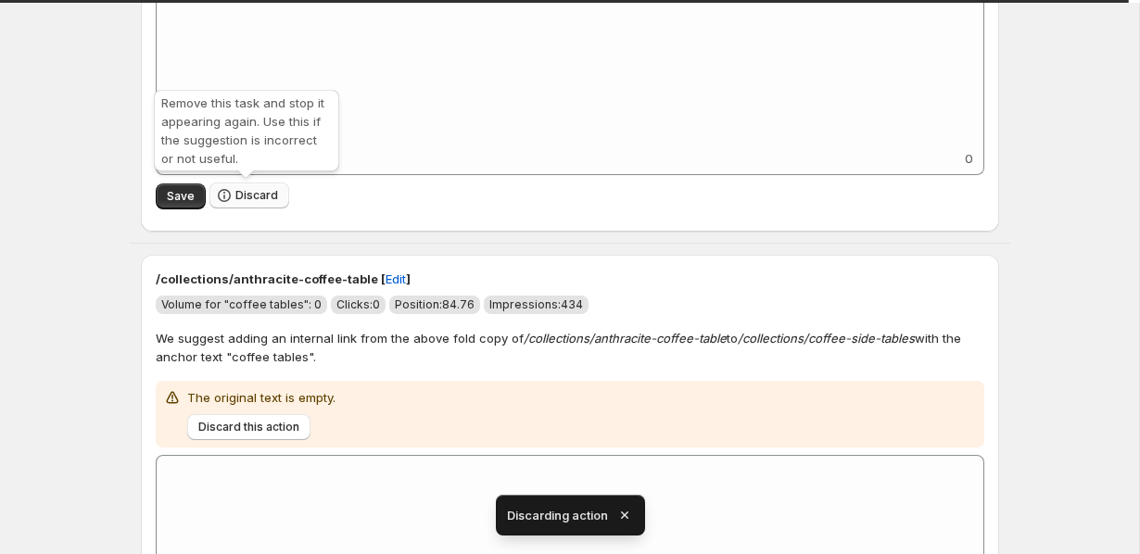
click at [229, 195] on icon "button" at bounding box center [224, 195] width 19 height 19
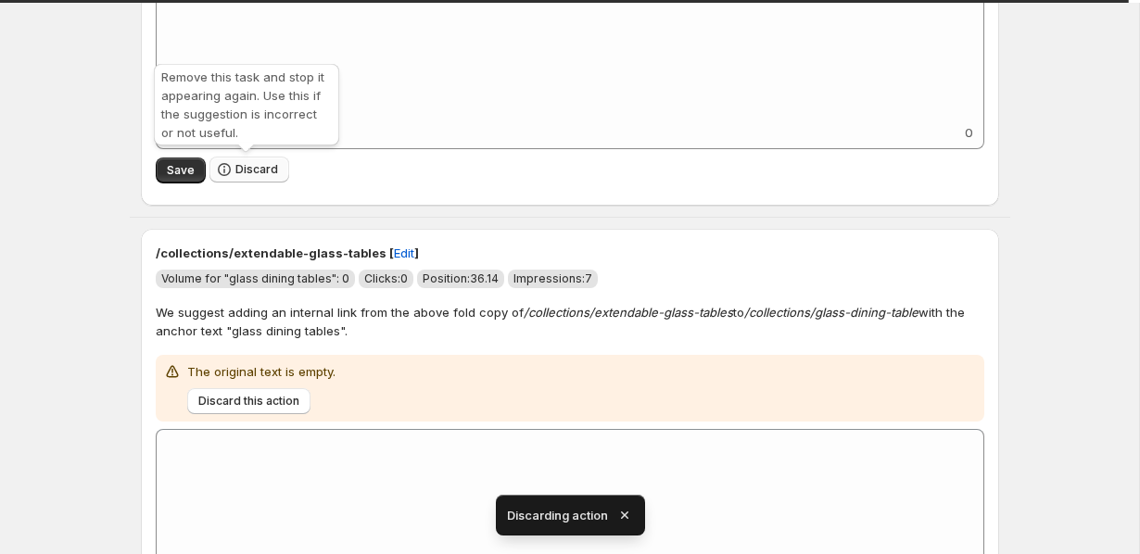
click at [235, 175] on span "Discard" at bounding box center [256, 169] width 43 height 15
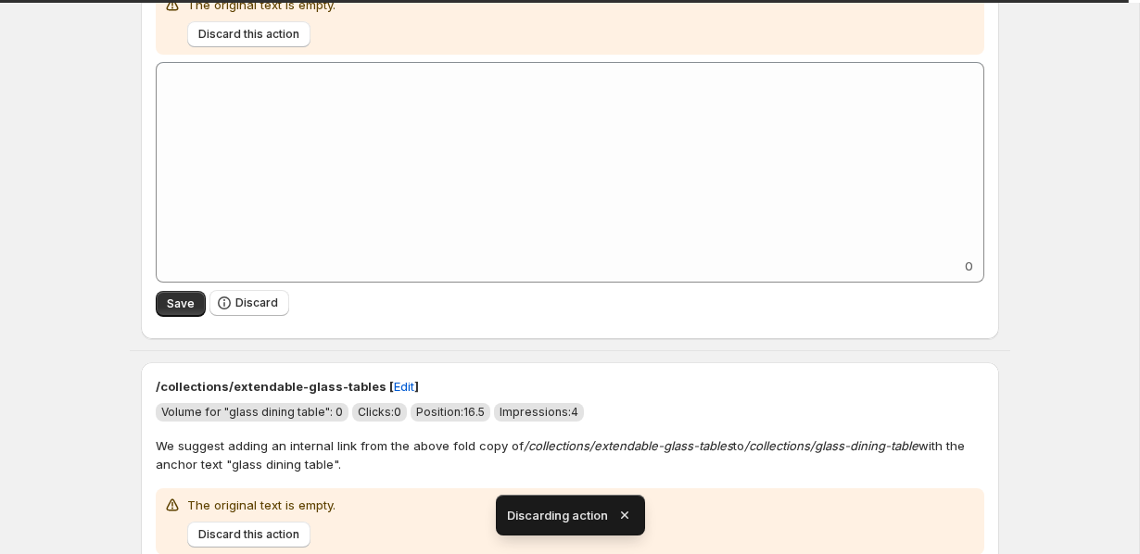
scroll to position [351, 0]
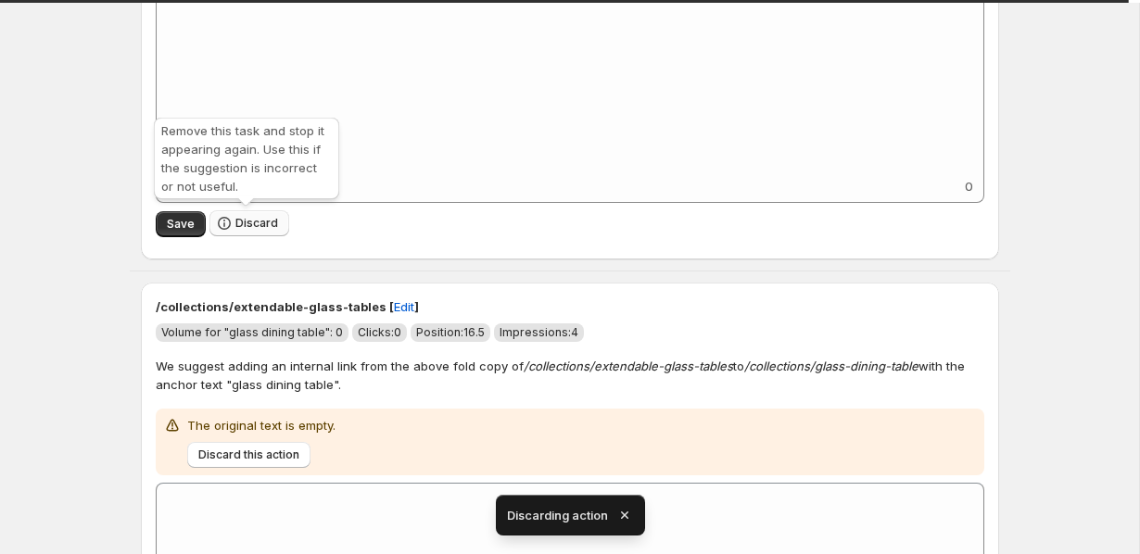
click at [227, 232] on icon "button" at bounding box center [224, 223] width 19 height 19
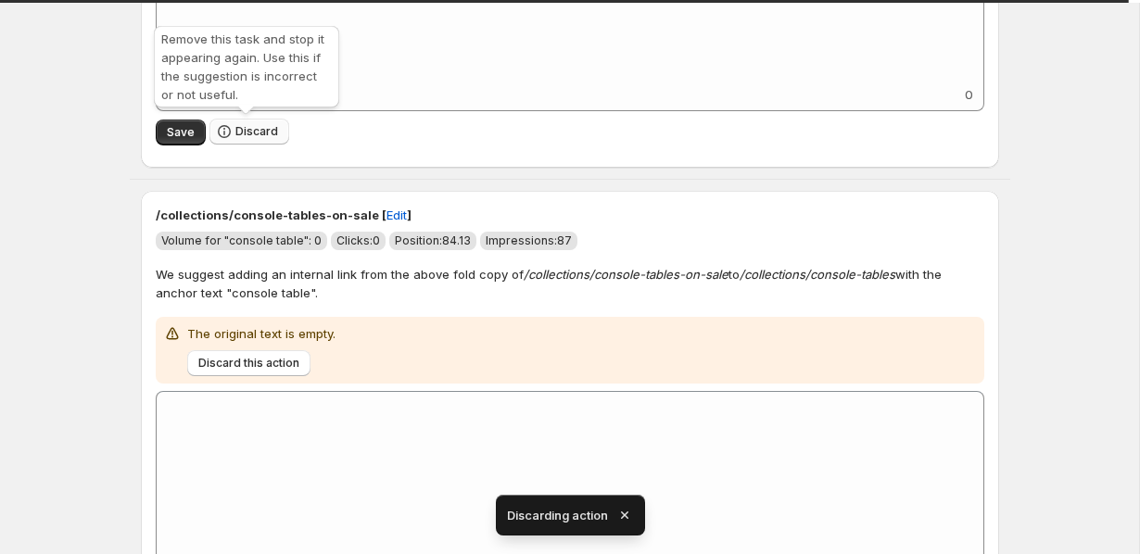
click at [232, 126] on button "Discard" at bounding box center [249, 132] width 80 height 26
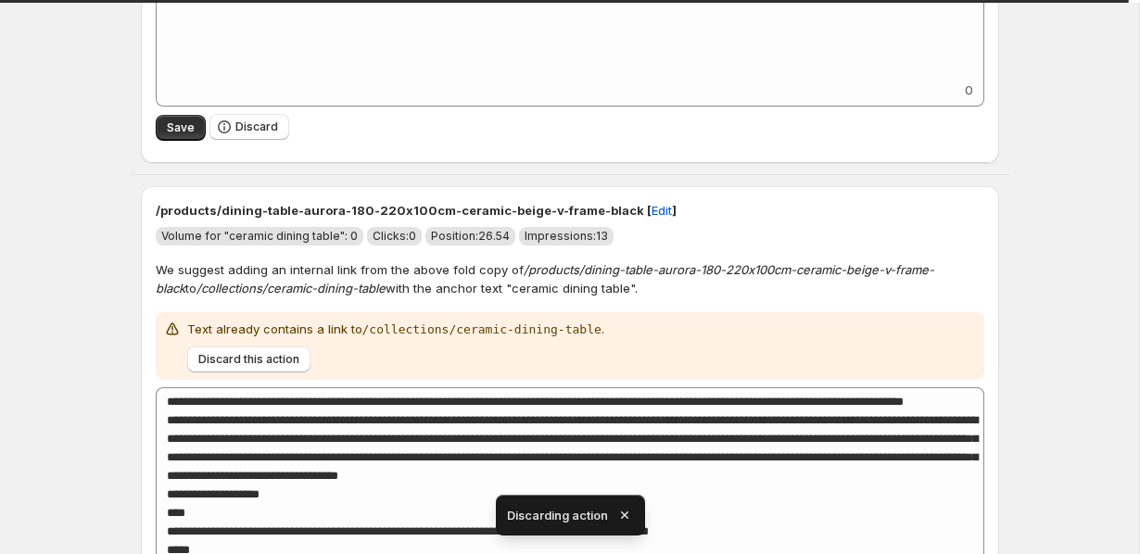
scroll to position [455, 0]
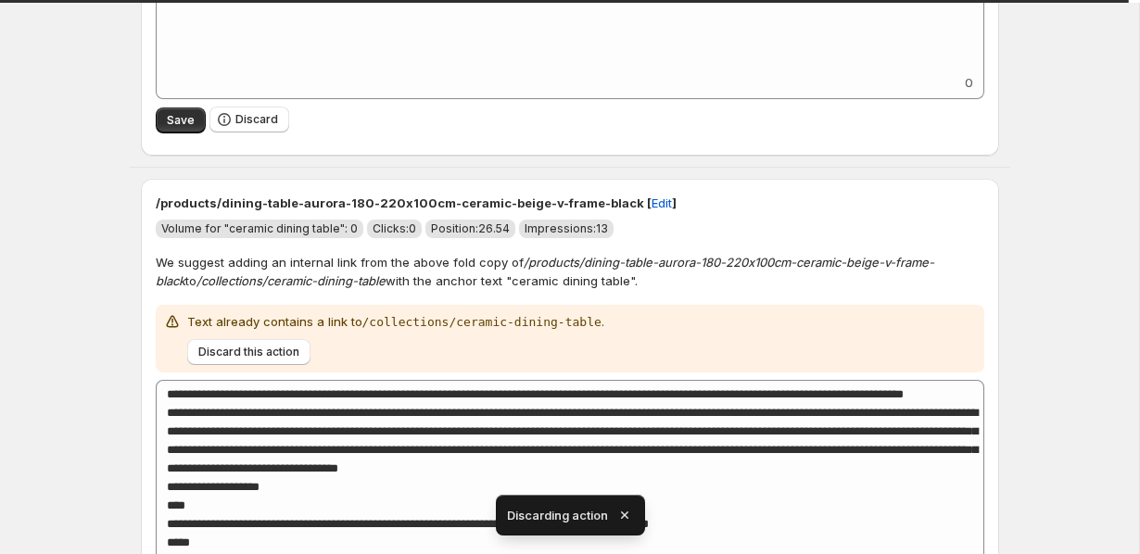
click at [232, 126] on button "Discard" at bounding box center [249, 120] width 80 height 26
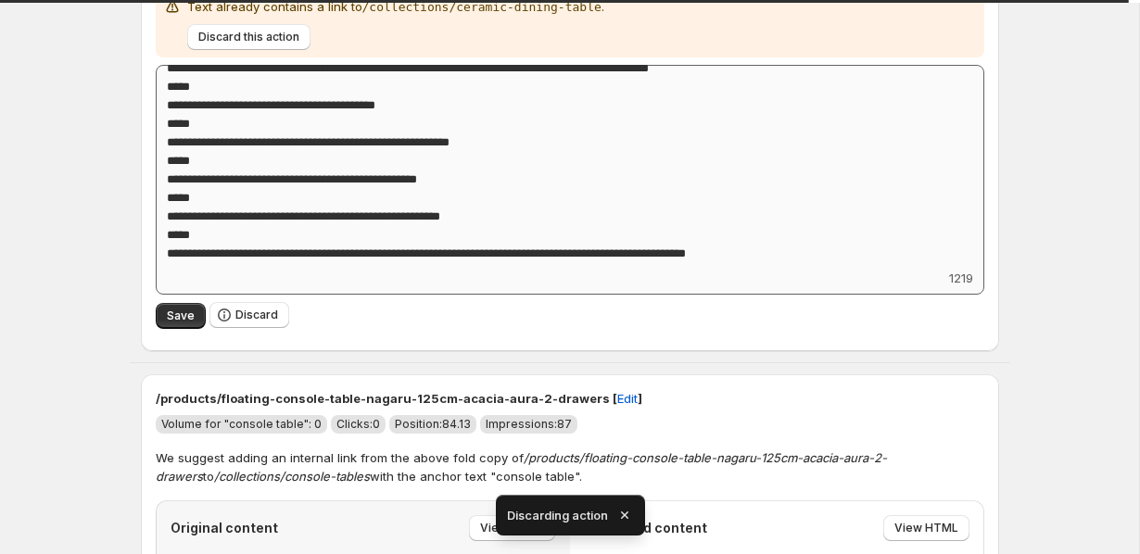
scroll to position [178, 0]
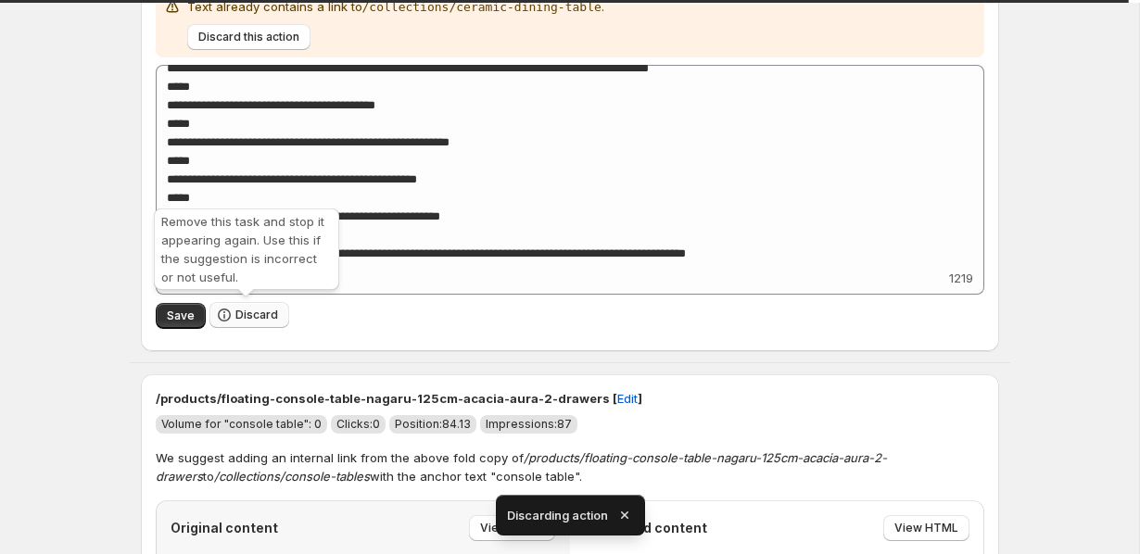
click at [241, 322] on button "Discard" at bounding box center [249, 315] width 80 height 26
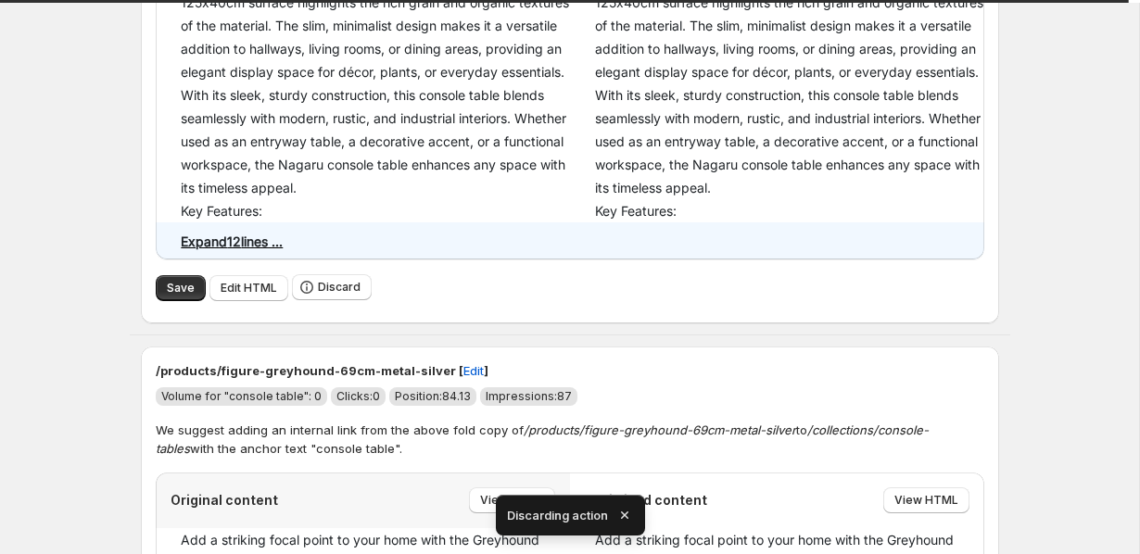
scroll to position [409, 0]
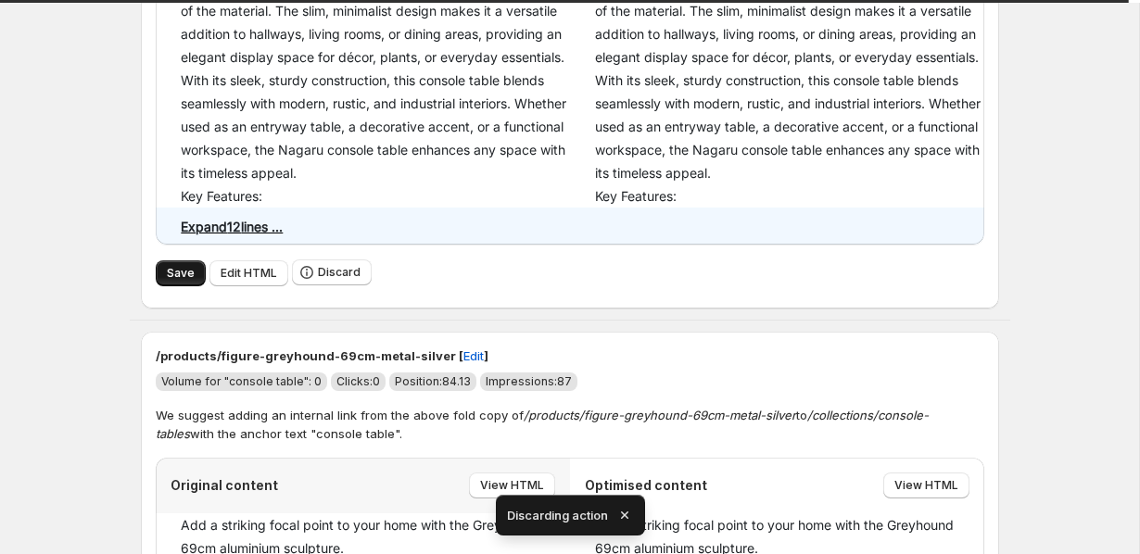
click at [190, 276] on span "Save" at bounding box center [181, 273] width 28 height 15
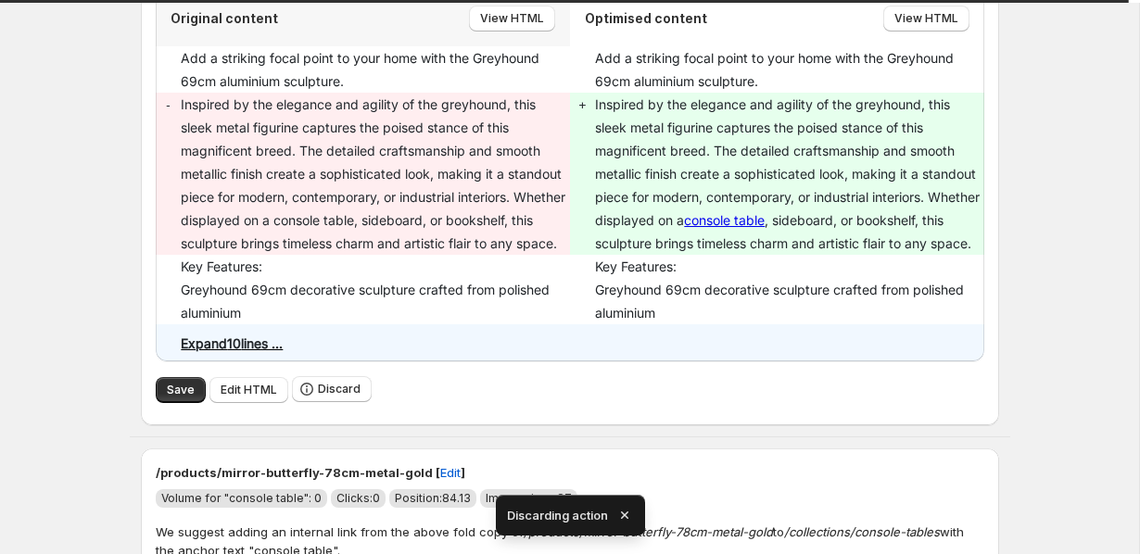
scroll to position [934, 0]
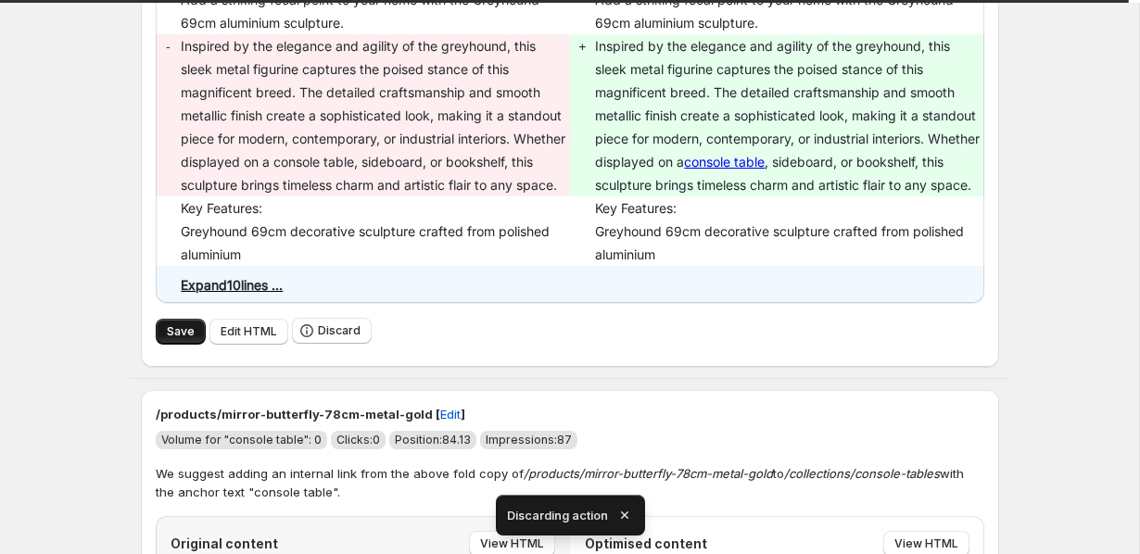
click at [171, 339] on span "Save" at bounding box center [181, 331] width 28 height 15
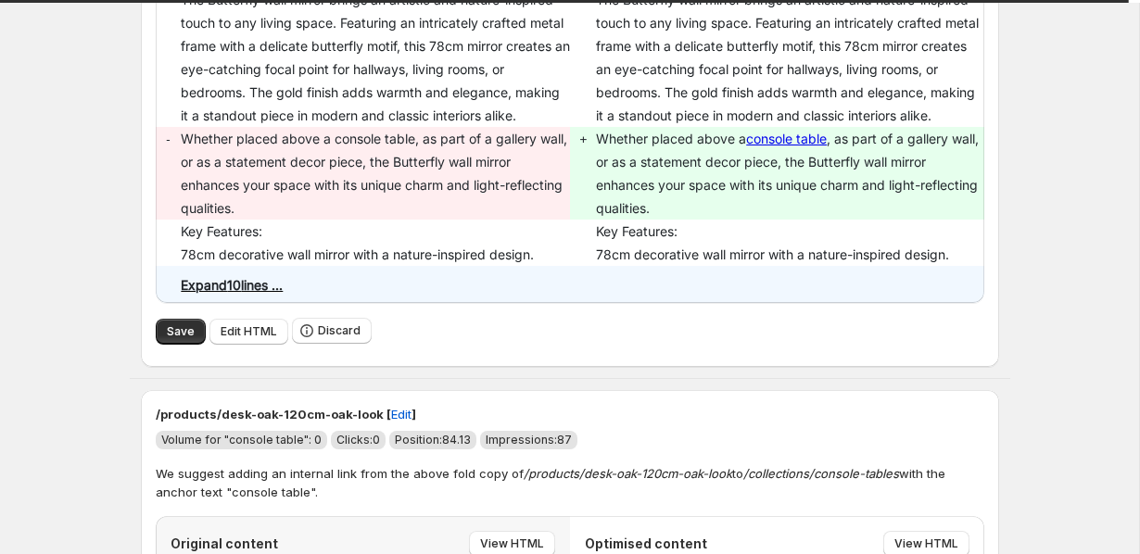
scroll to position [1575, 0]
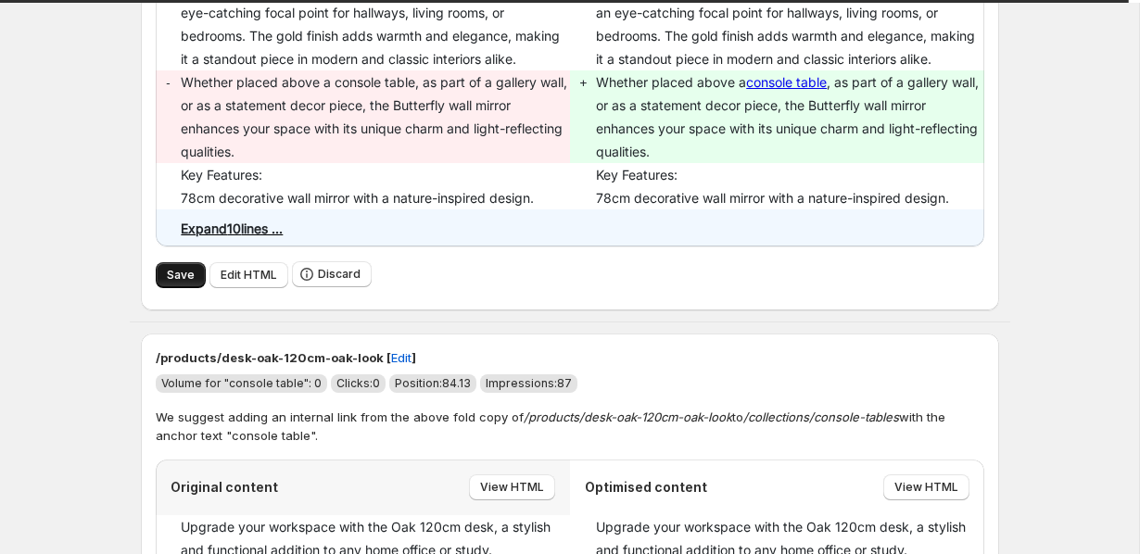
click at [164, 288] on button "Save" at bounding box center [181, 275] width 50 height 26
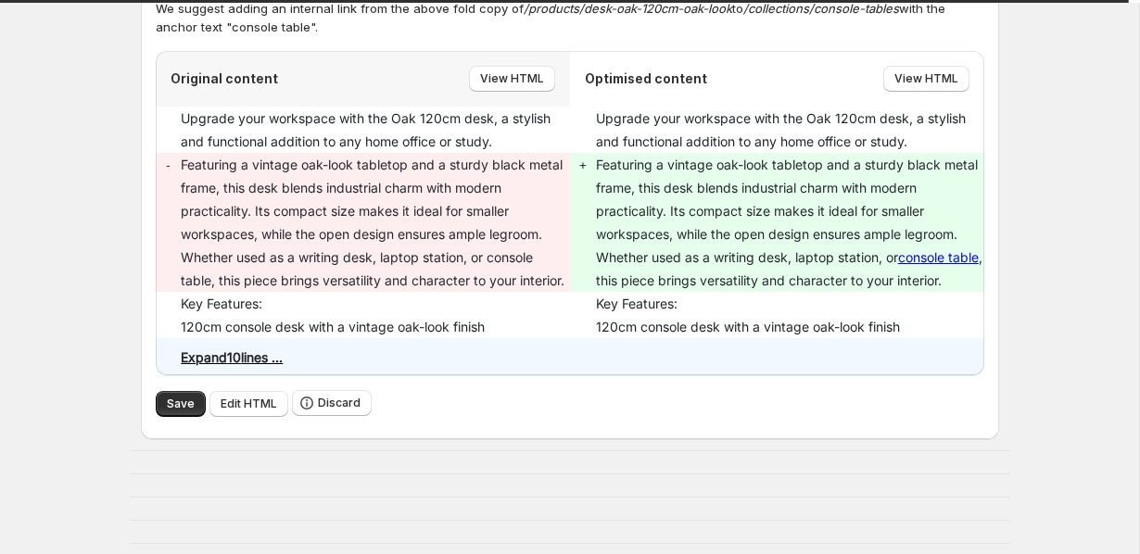
scroll to position [2105, 0]
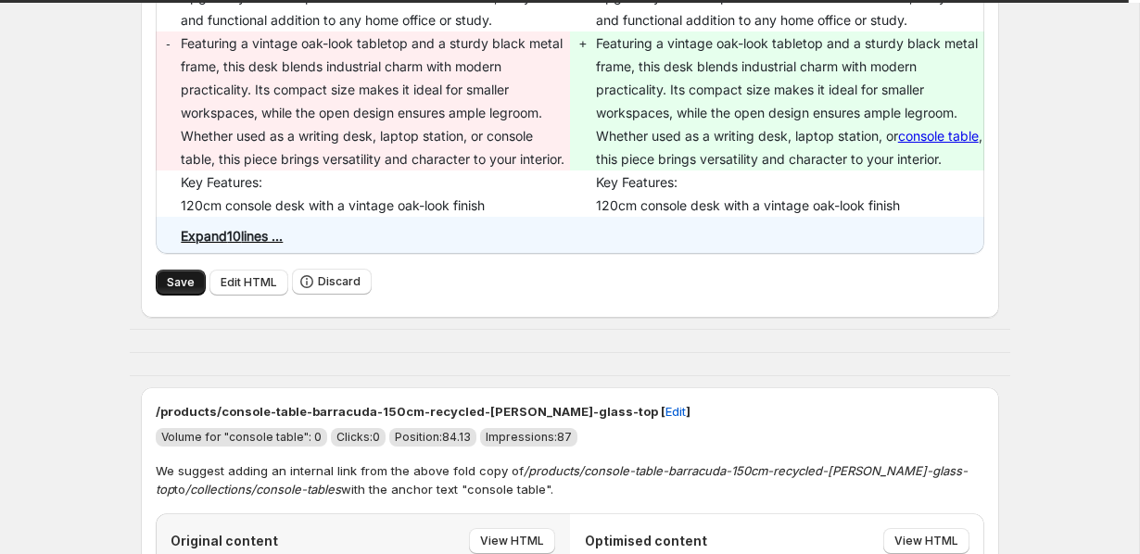
click at [165, 296] on button "Save" at bounding box center [181, 283] width 50 height 26
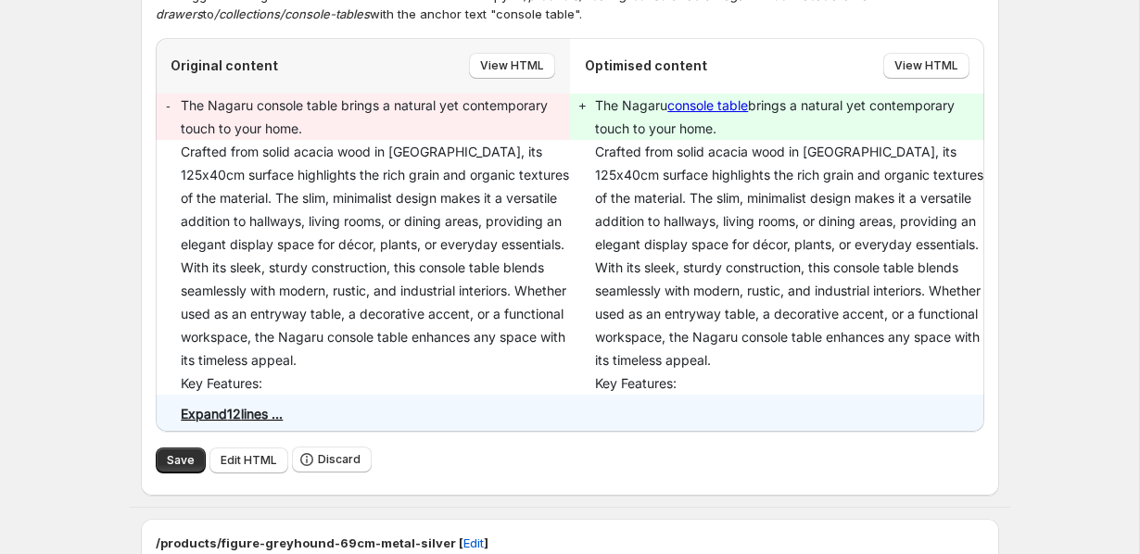
scroll to position [228, 0]
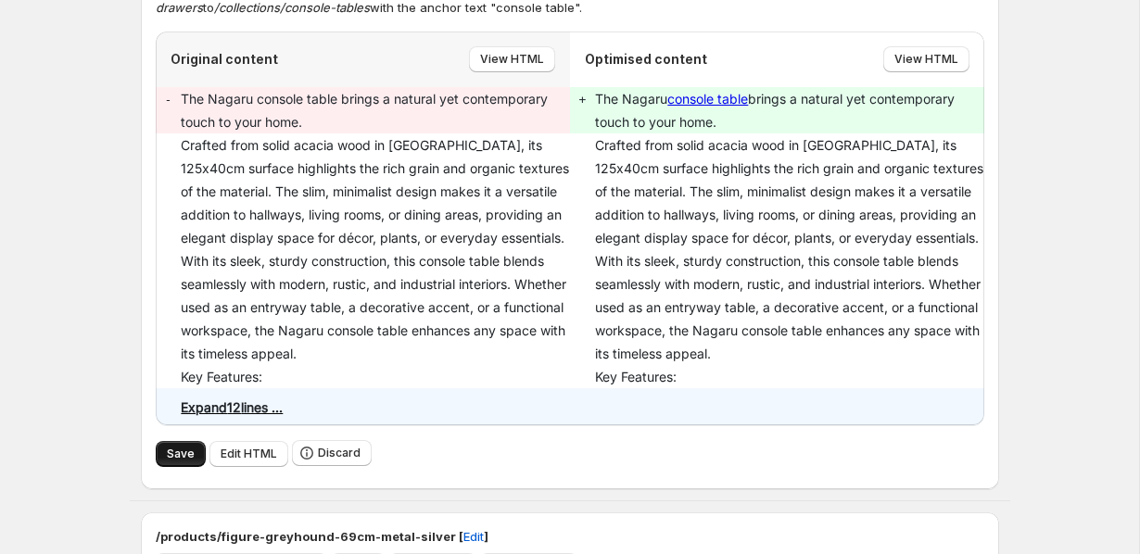
click at [194, 466] on button "Save" at bounding box center [181, 454] width 50 height 26
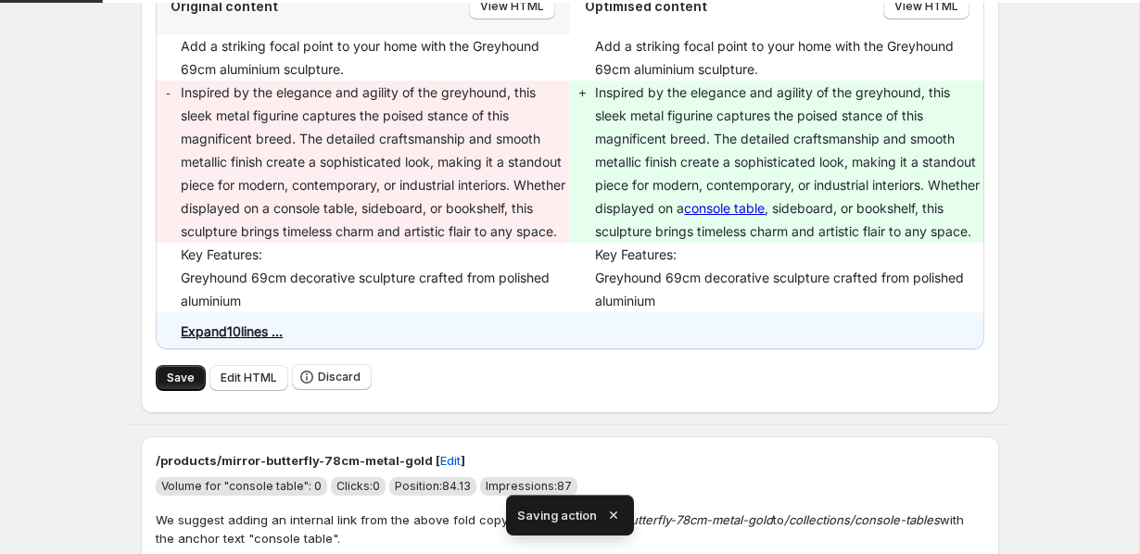
click at [164, 391] on button "Save" at bounding box center [181, 378] width 50 height 26
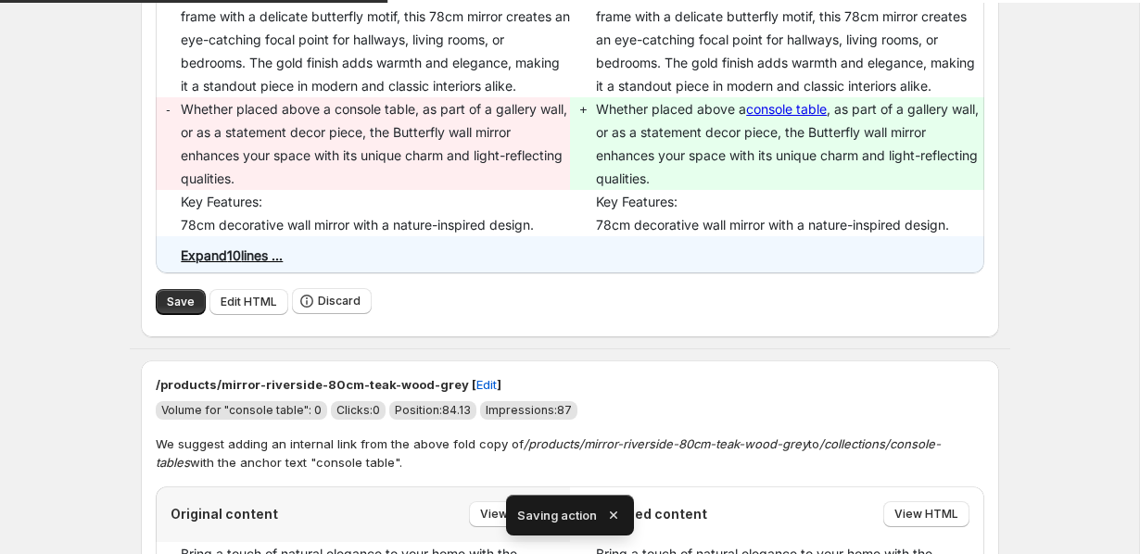
scroll to position [339, 0]
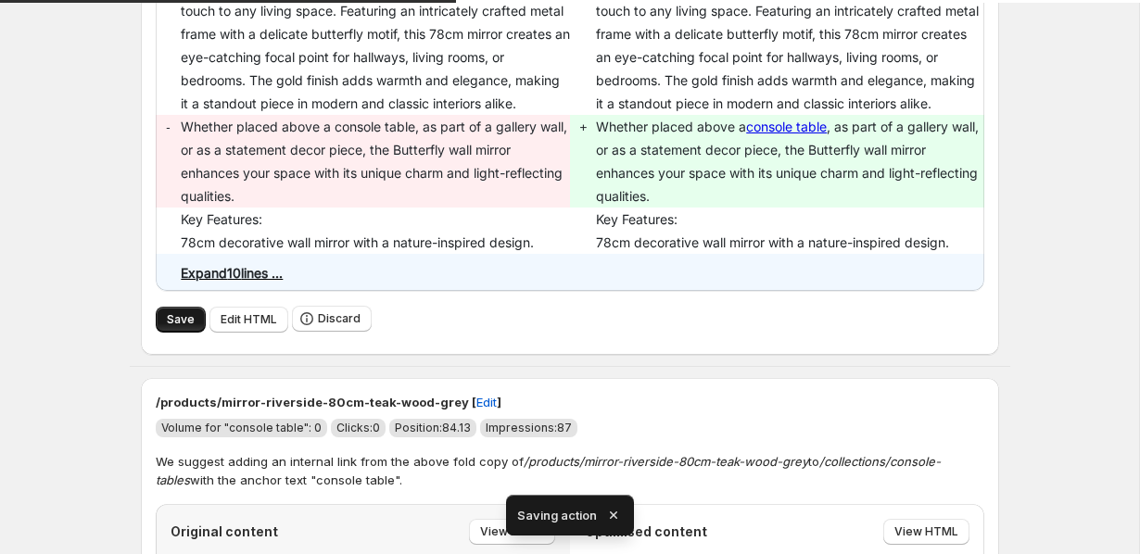
click at [168, 327] on span "Save" at bounding box center [181, 319] width 28 height 15
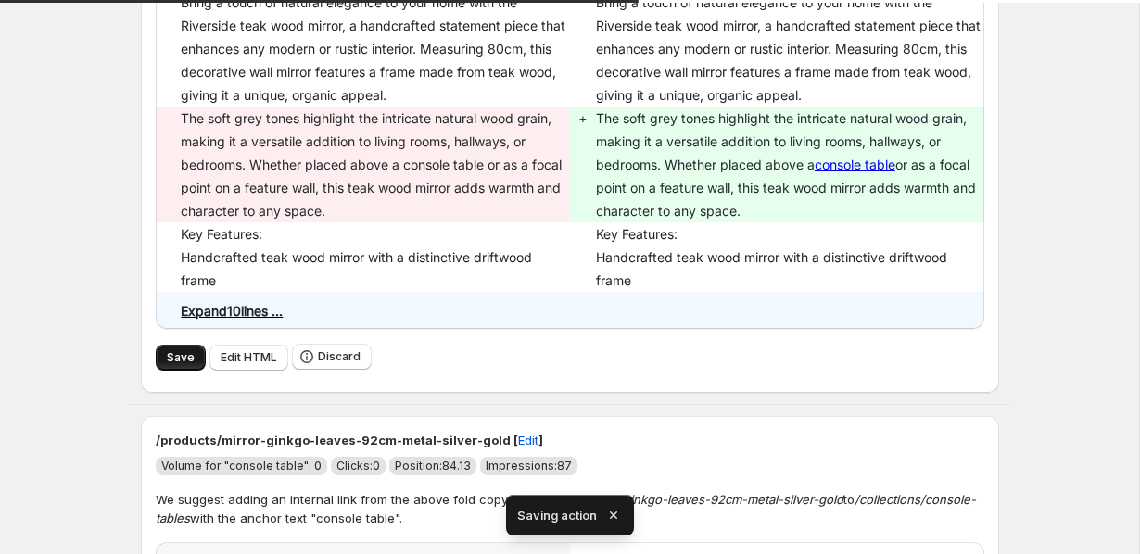
click at [183, 350] on span "Save" at bounding box center [181, 357] width 28 height 15
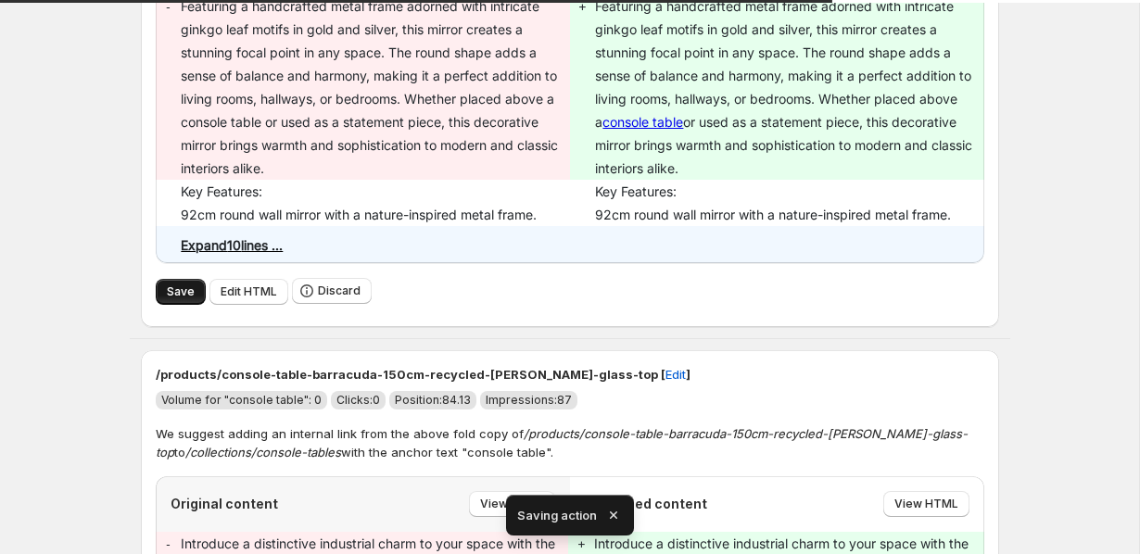
click at [170, 293] on span "Save" at bounding box center [181, 292] width 28 height 15
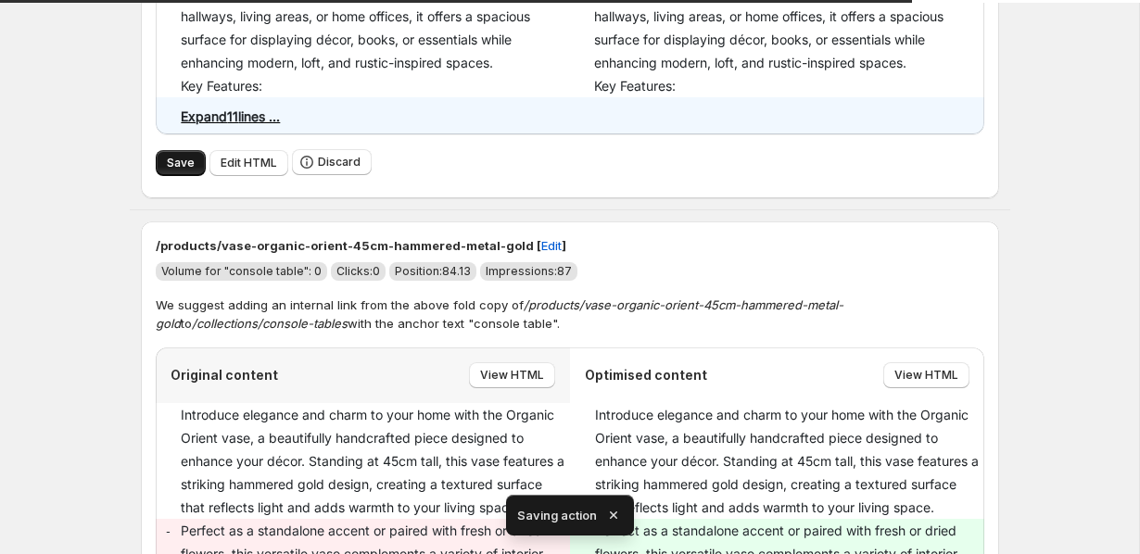
click at [165, 170] on button "Save" at bounding box center [181, 163] width 50 height 26
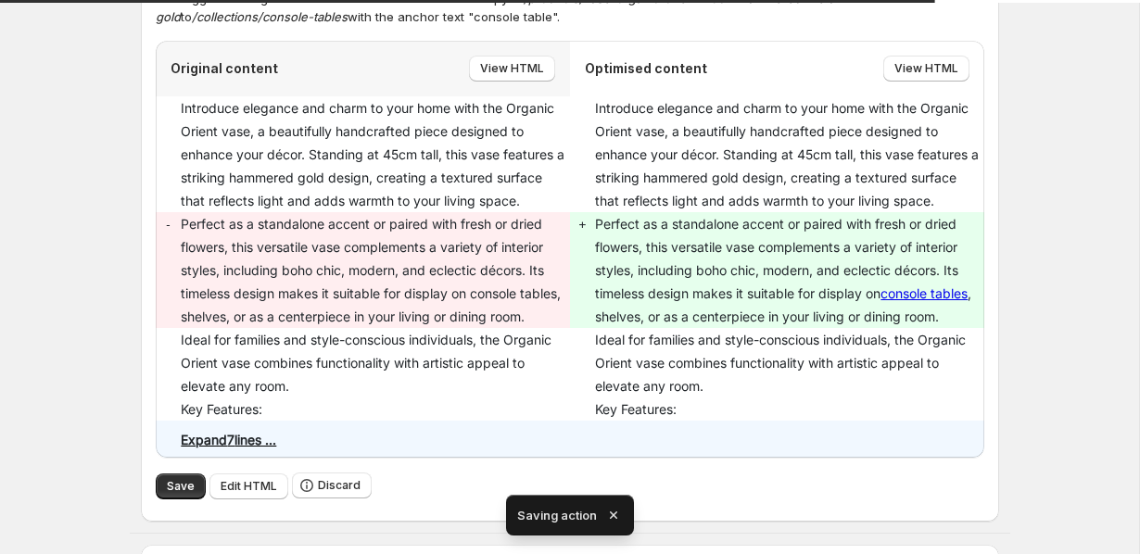
scroll to position [1002, 0]
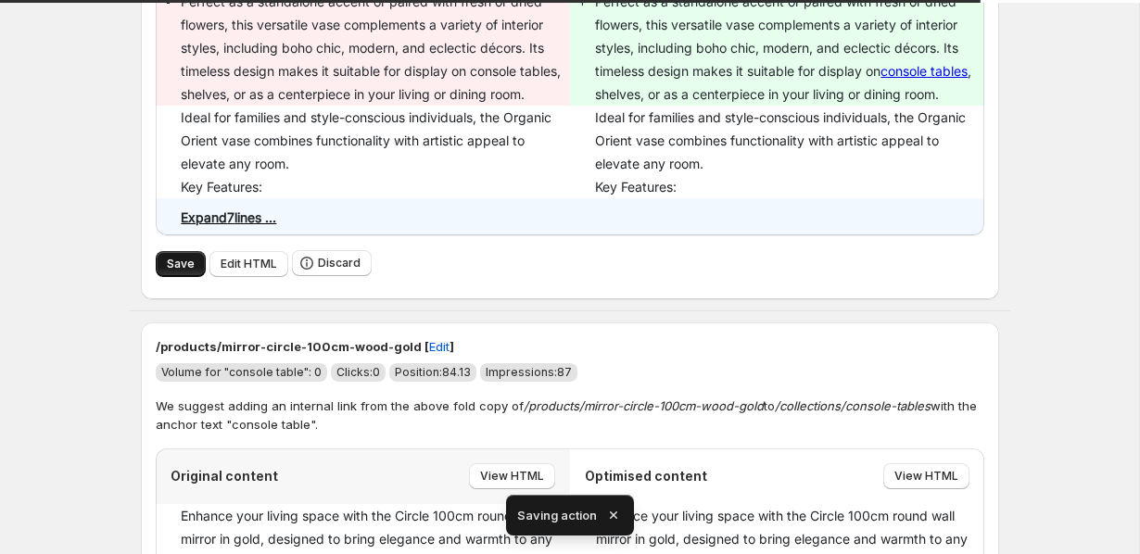
click at [159, 277] on button "Save" at bounding box center [181, 264] width 50 height 26
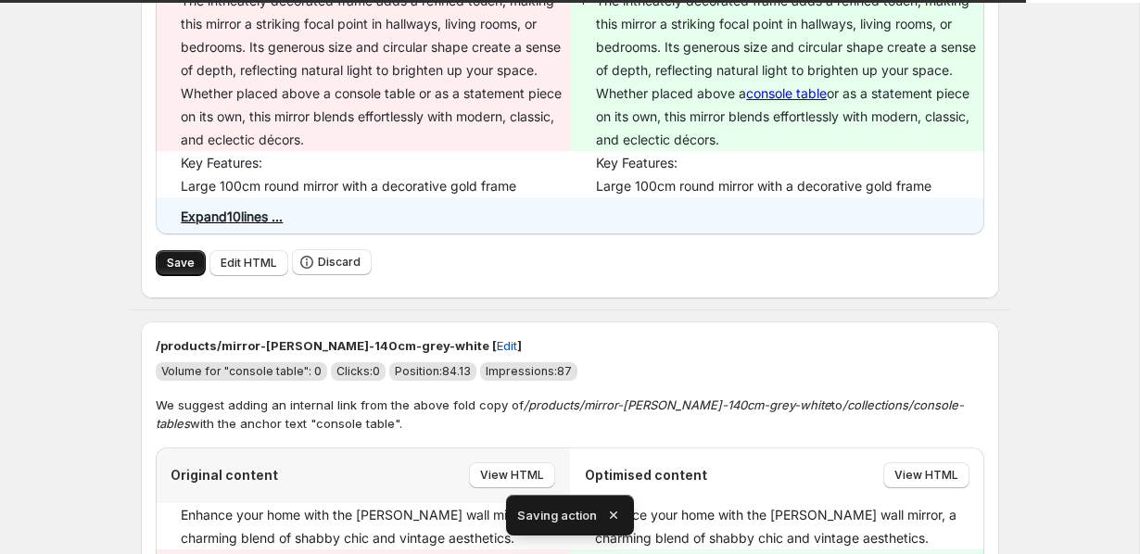
click at [165, 273] on button "Save" at bounding box center [181, 263] width 50 height 26
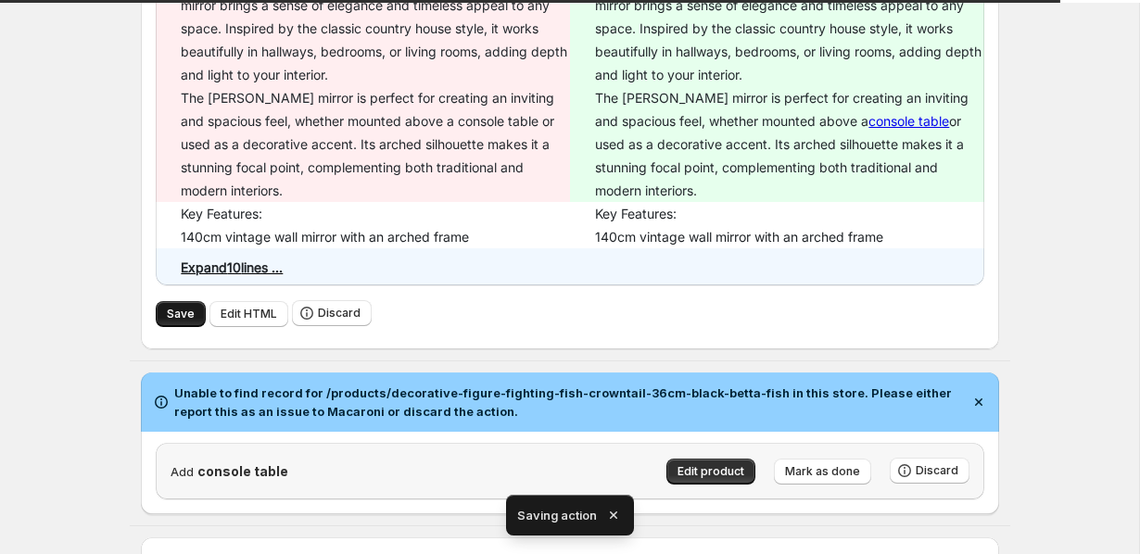
click at [161, 311] on button "Save" at bounding box center [181, 314] width 50 height 26
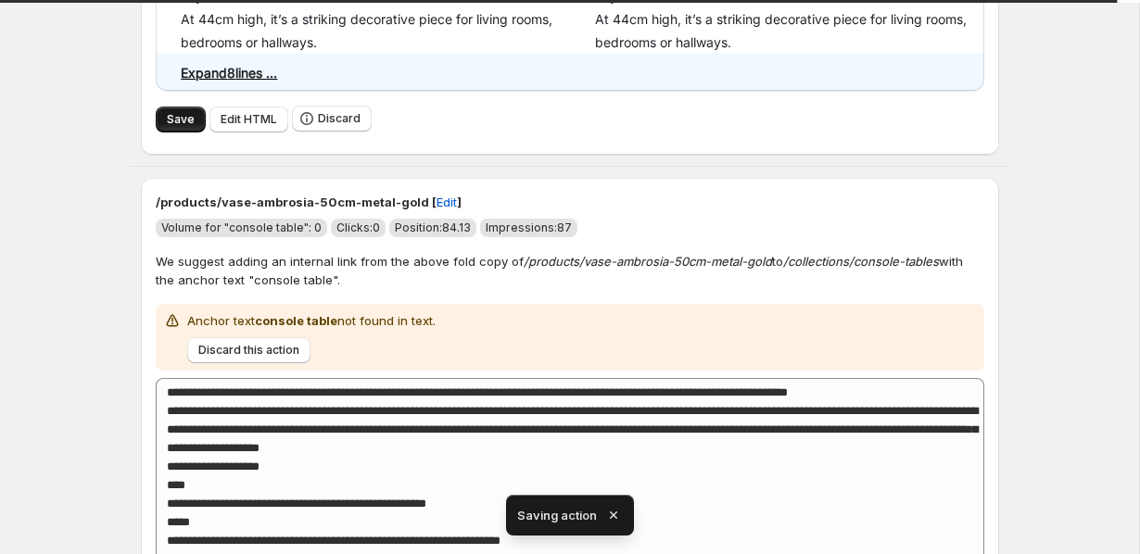
click at [167, 121] on span "Save" at bounding box center [181, 119] width 28 height 15
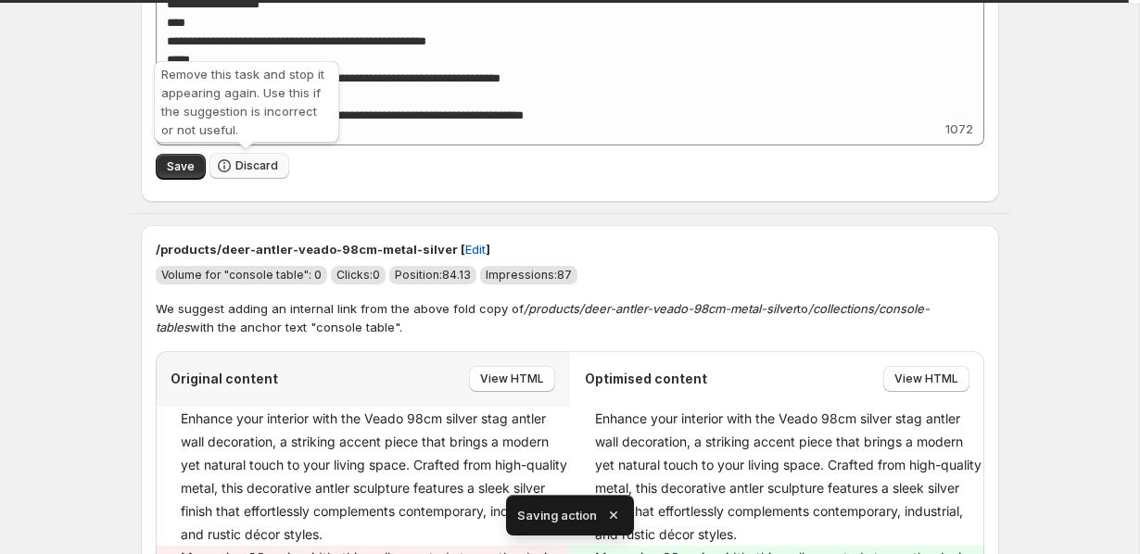
click at [269, 178] on button "Discard" at bounding box center [249, 166] width 80 height 26
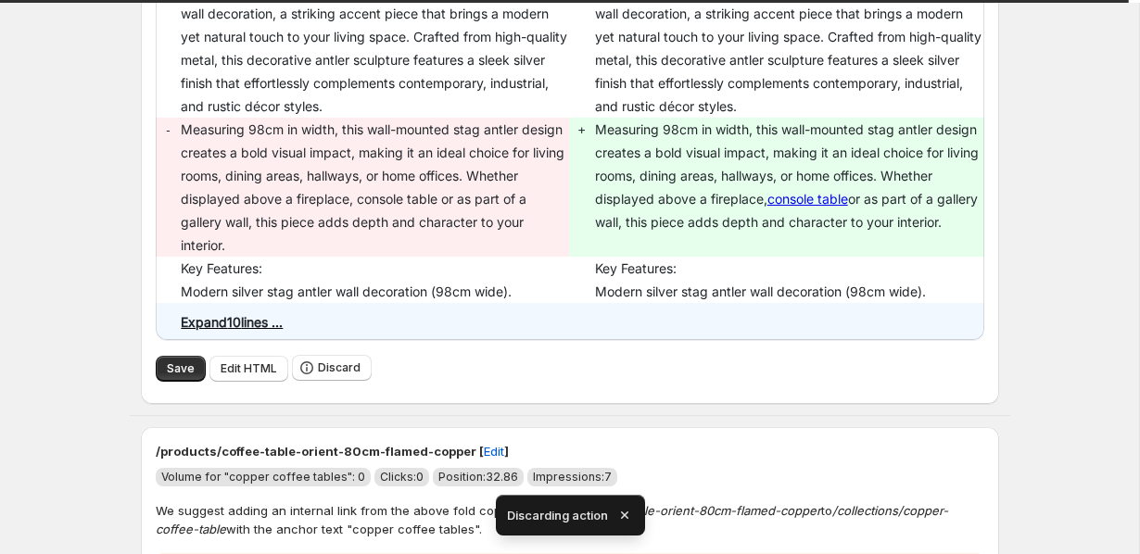
scroll to position [1056, 0]
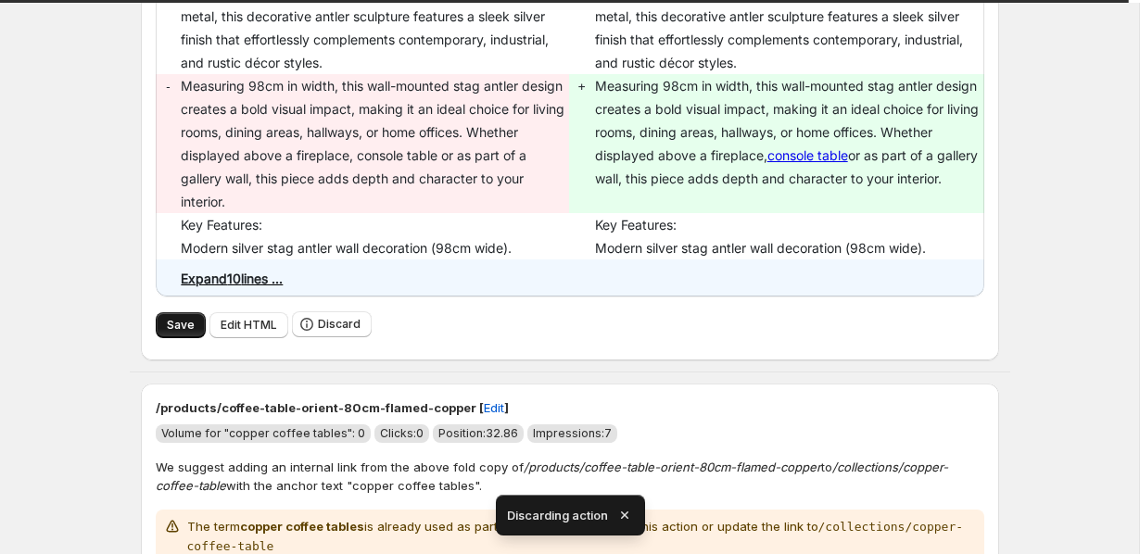
click at [175, 314] on button "Save" at bounding box center [181, 325] width 50 height 26
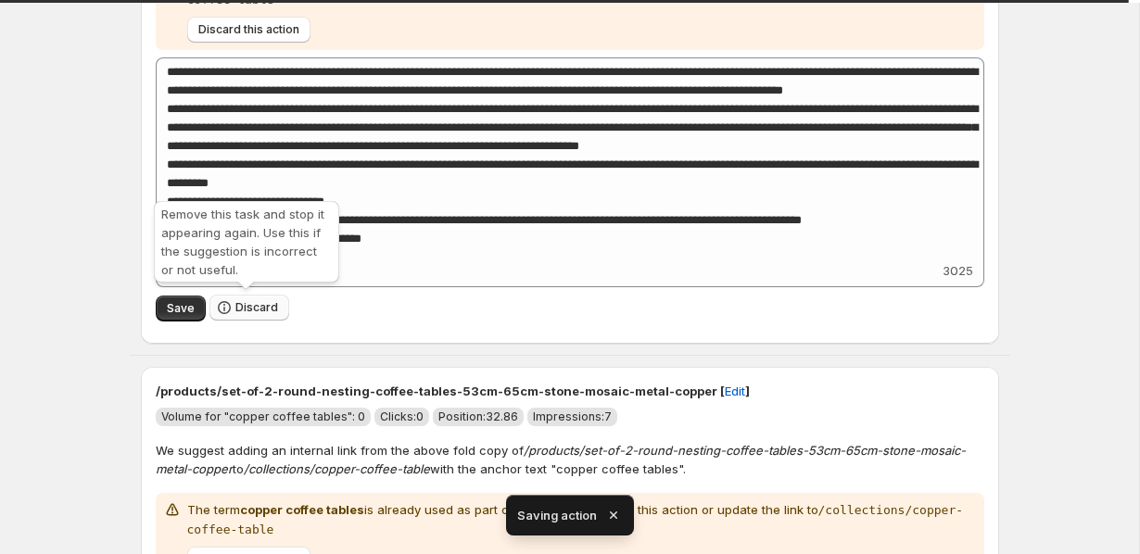
click at [239, 313] on span "Discard" at bounding box center [256, 307] width 43 height 15
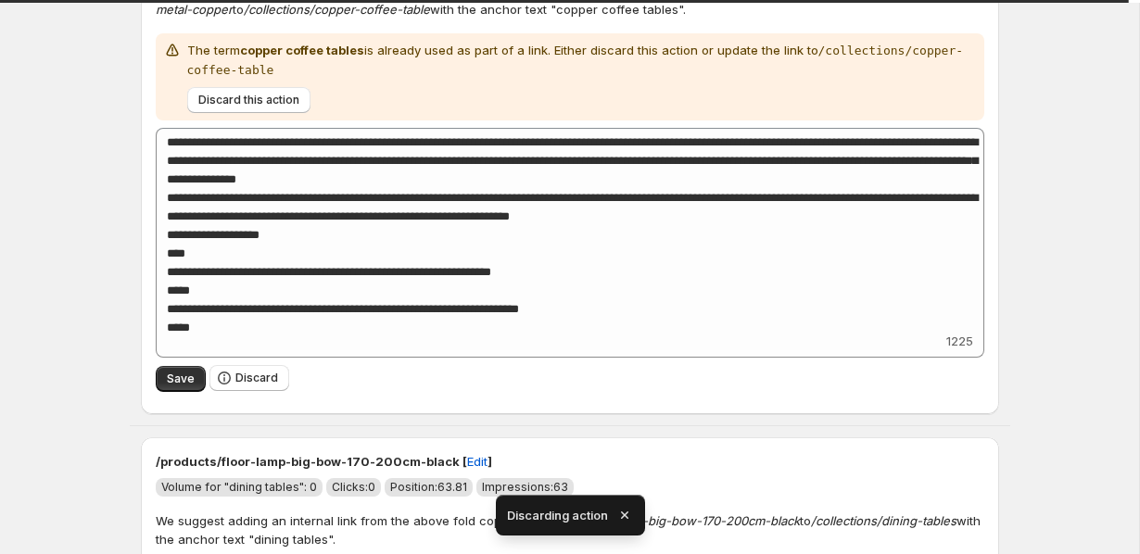
scroll to position [954, 0]
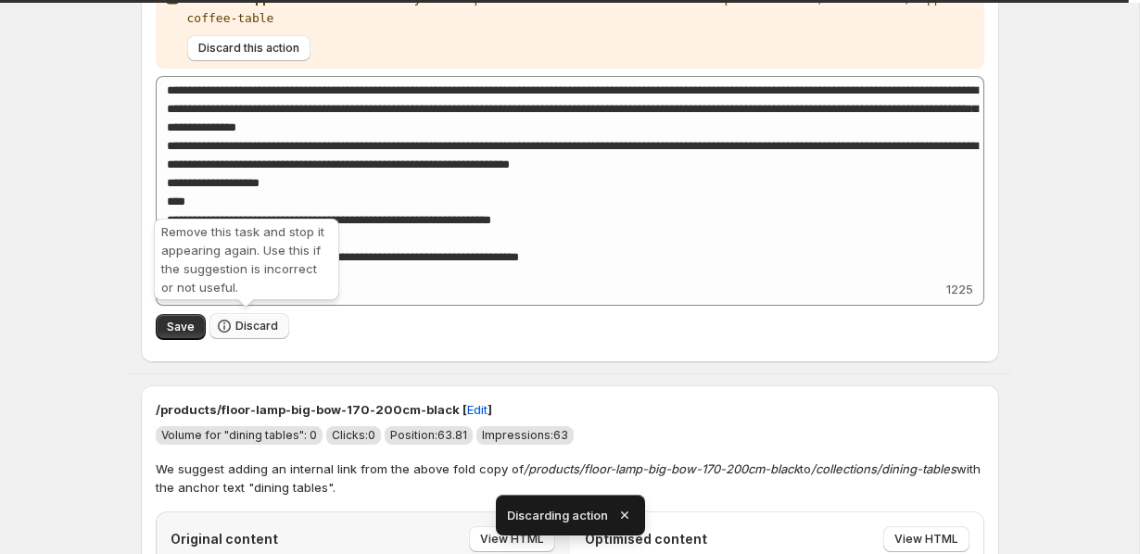
click at [255, 331] on span "Discard" at bounding box center [256, 326] width 43 height 15
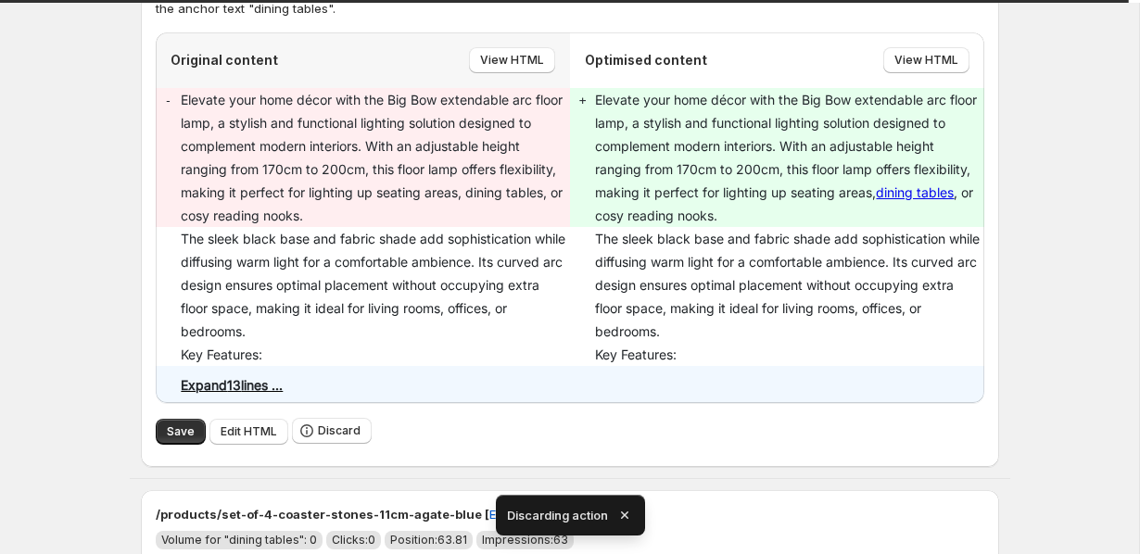
scroll to position [909, 0]
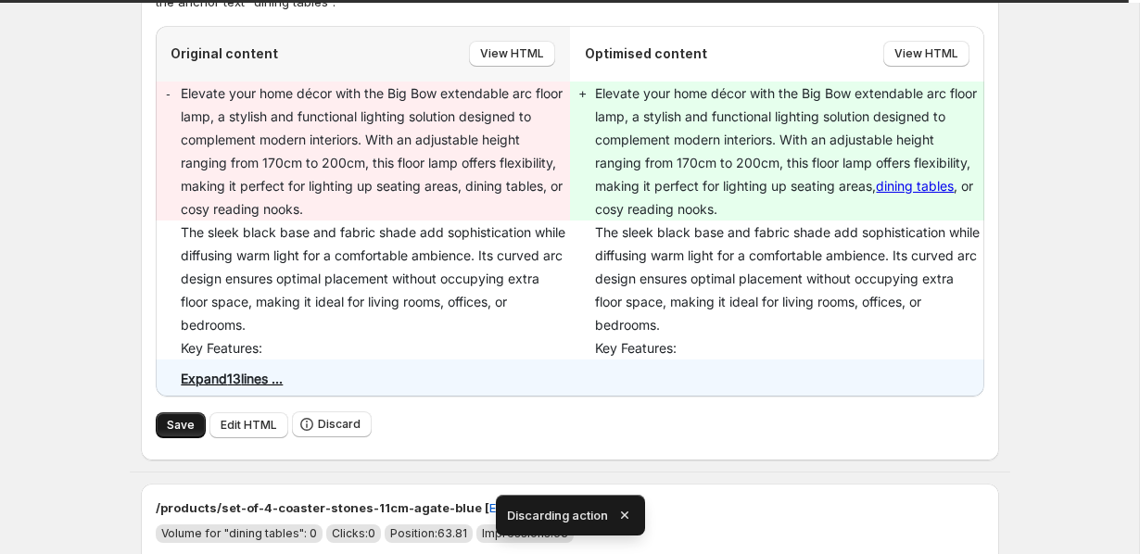
click at [167, 421] on span "Save" at bounding box center [181, 425] width 28 height 15
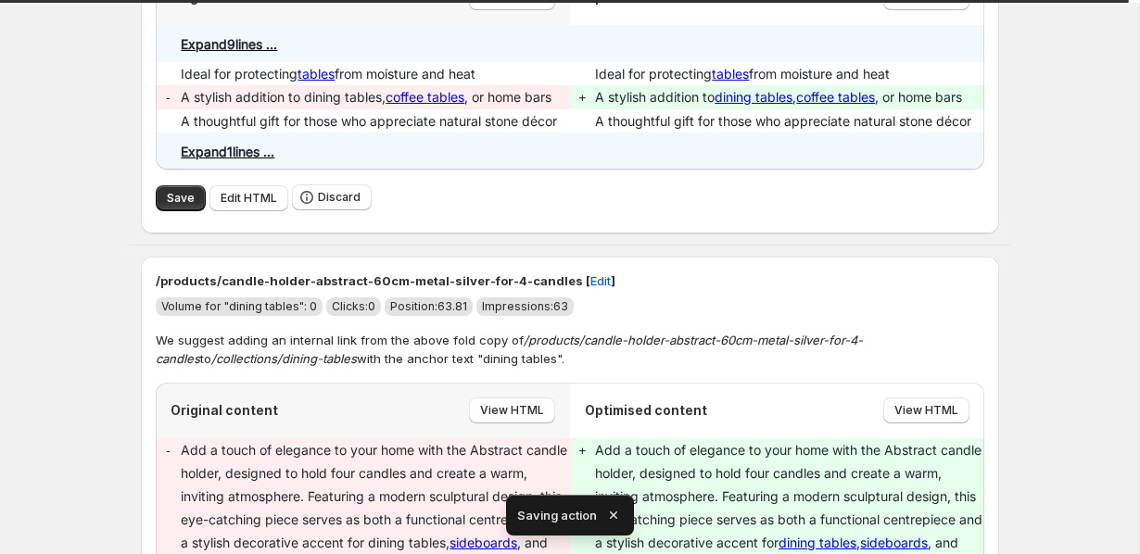
scroll to position [976, 0]
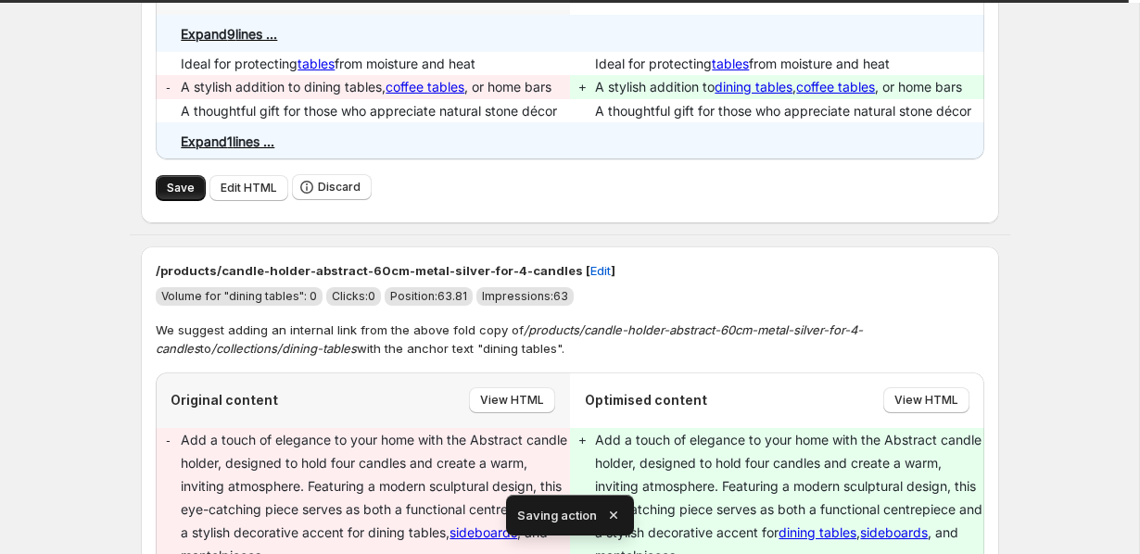
click at [171, 194] on span "Save" at bounding box center [181, 188] width 28 height 15
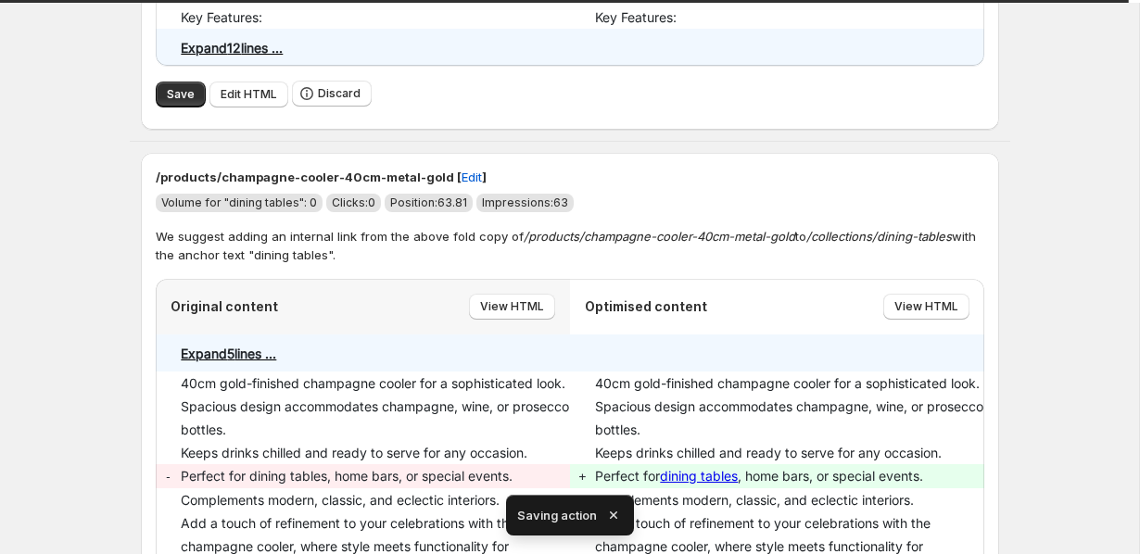
scroll to position [1240, 0]
click at [171, 102] on button "Save" at bounding box center [181, 95] width 50 height 26
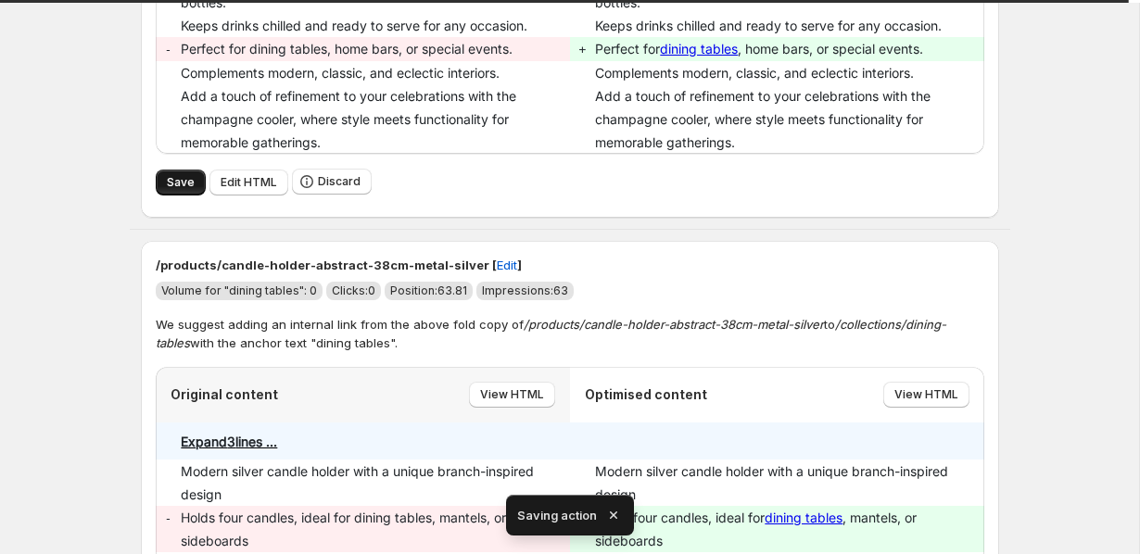
click at [167, 190] on span "Save" at bounding box center [181, 182] width 28 height 15
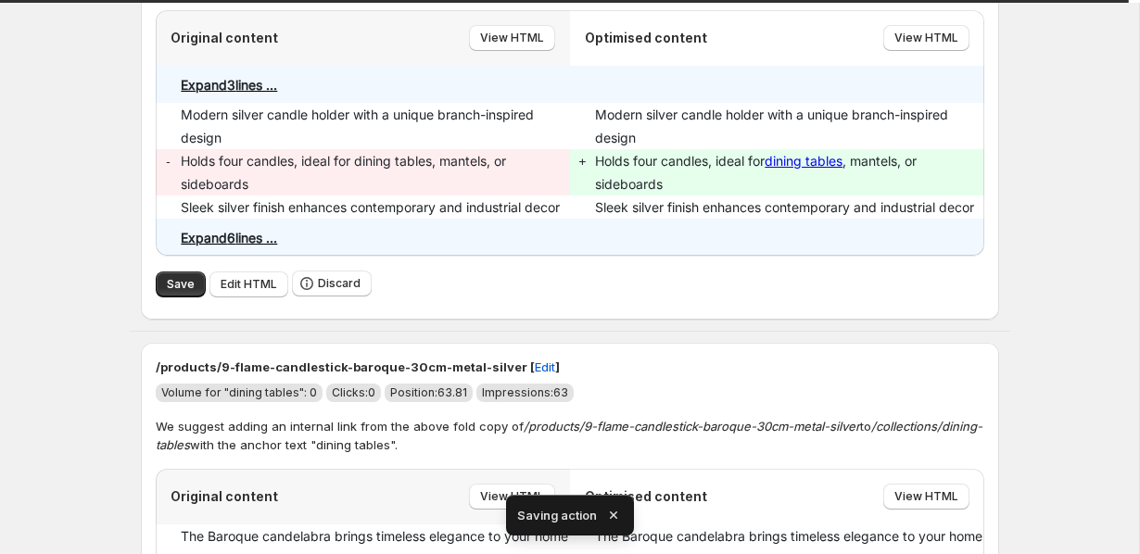
scroll to position [979, 0]
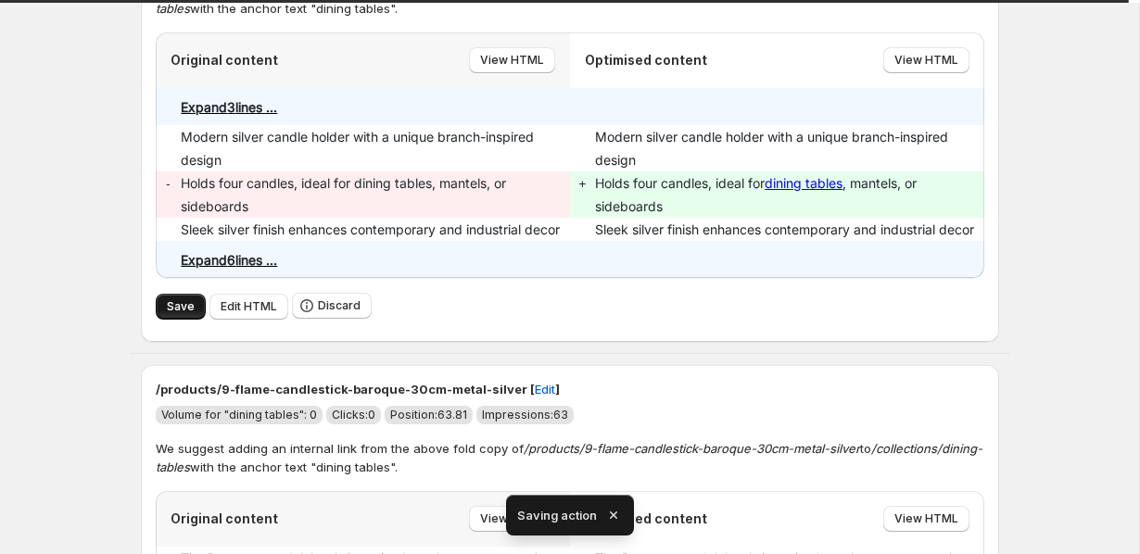
click at [165, 320] on button "Save" at bounding box center [181, 307] width 50 height 26
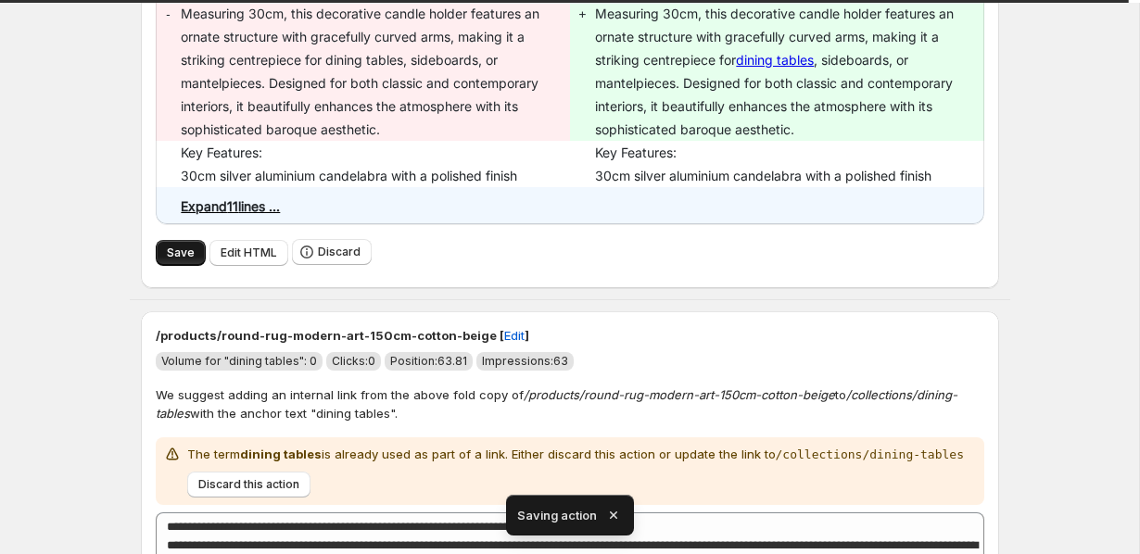
click at [181, 266] on button "Save" at bounding box center [181, 253] width 50 height 26
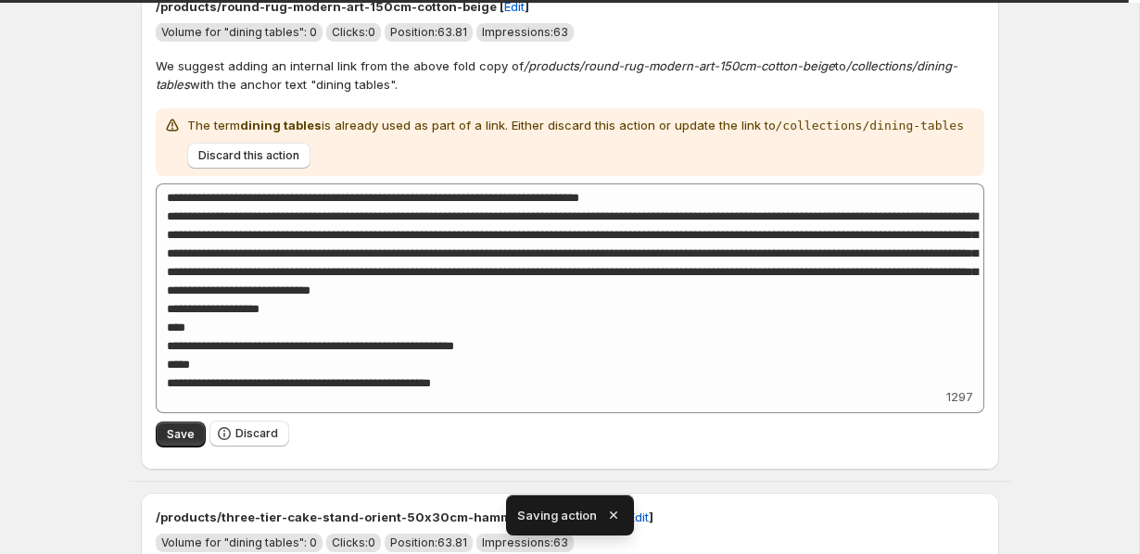
scroll to position [1932, 0]
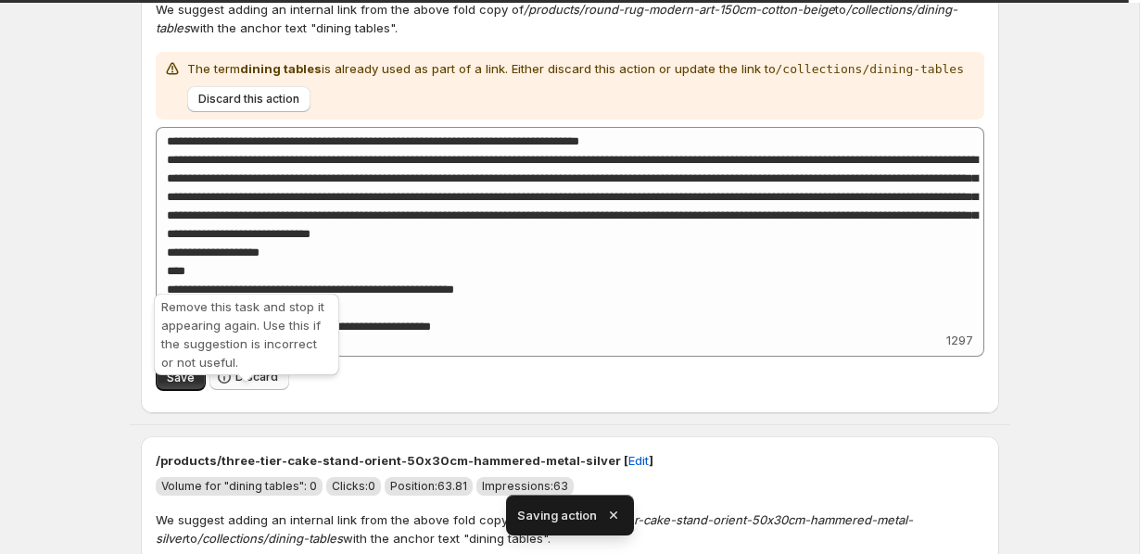
click at [235, 385] on span "Discard" at bounding box center [256, 377] width 43 height 15
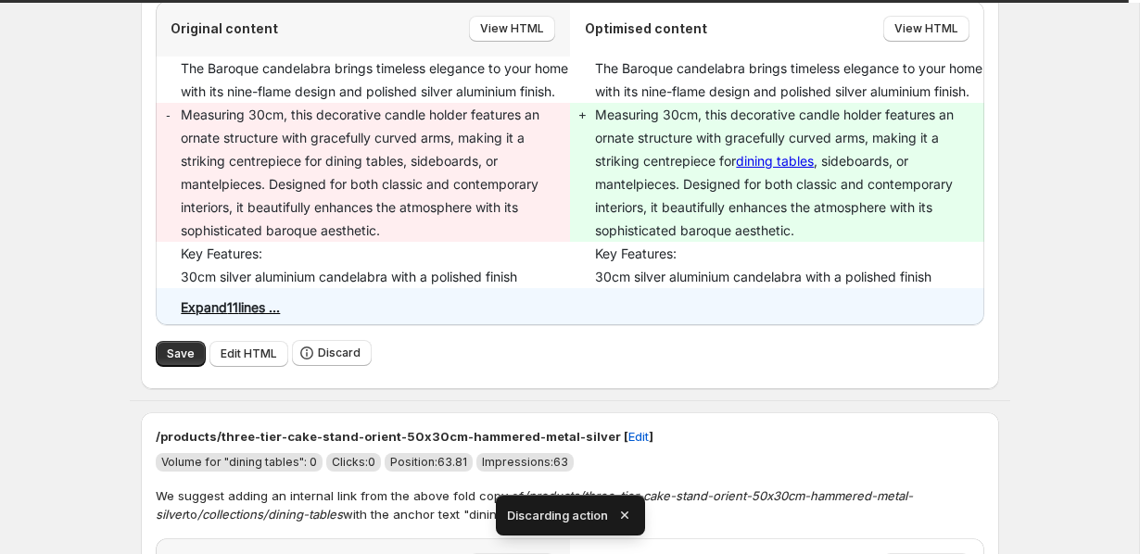
scroll to position [1348, 0]
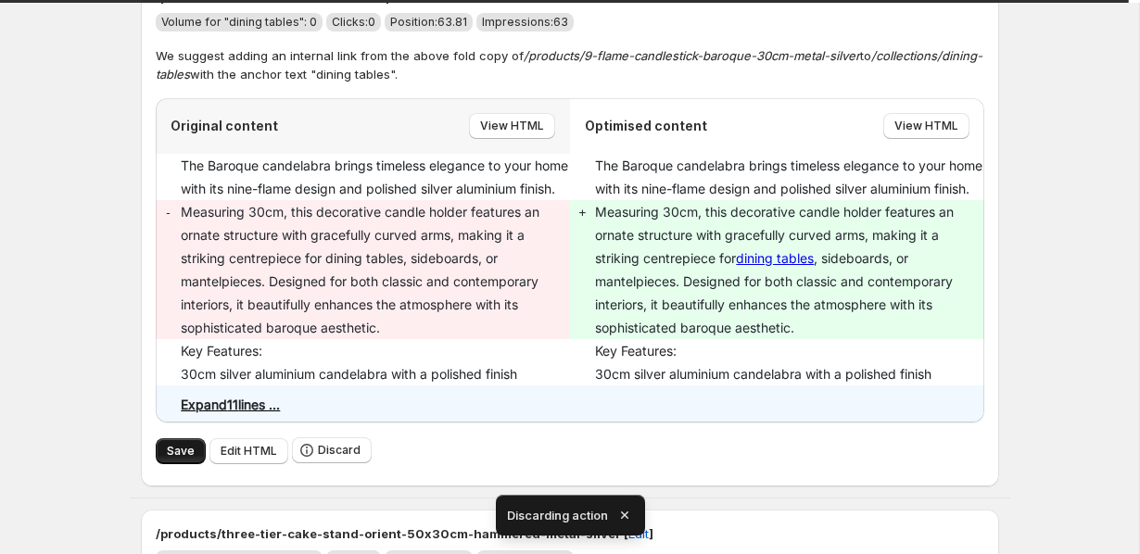
click at [163, 464] on button "Save" at bounding box center [181, 451] width 50 height 26
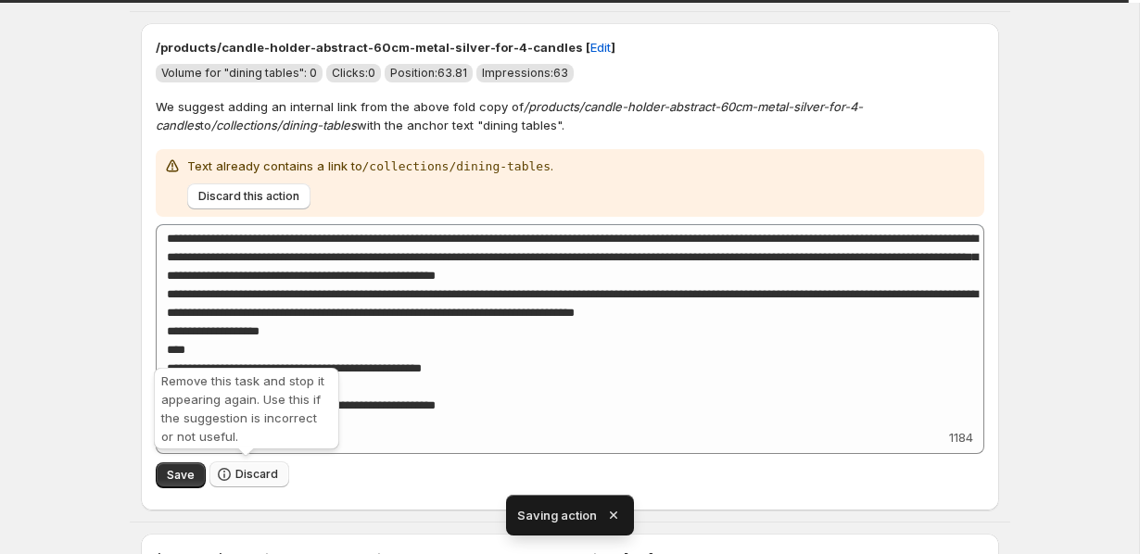
click at [235, 476] on span "Discard" at bounding box center [256, 474] width 43 height 15
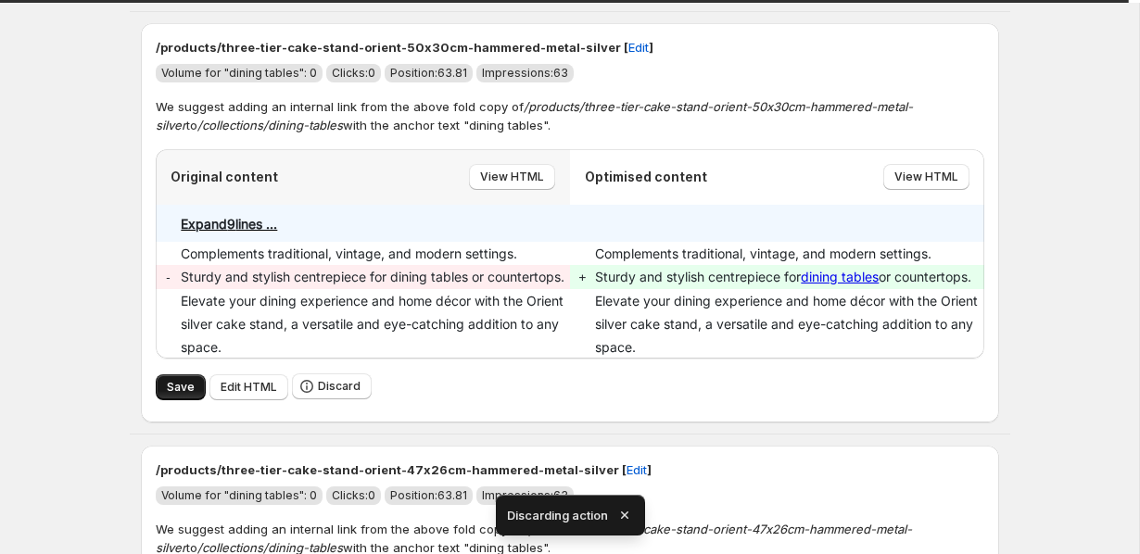
click at [181, 395] on span "Save" at bounding box center [181, 387] width 28 height 15
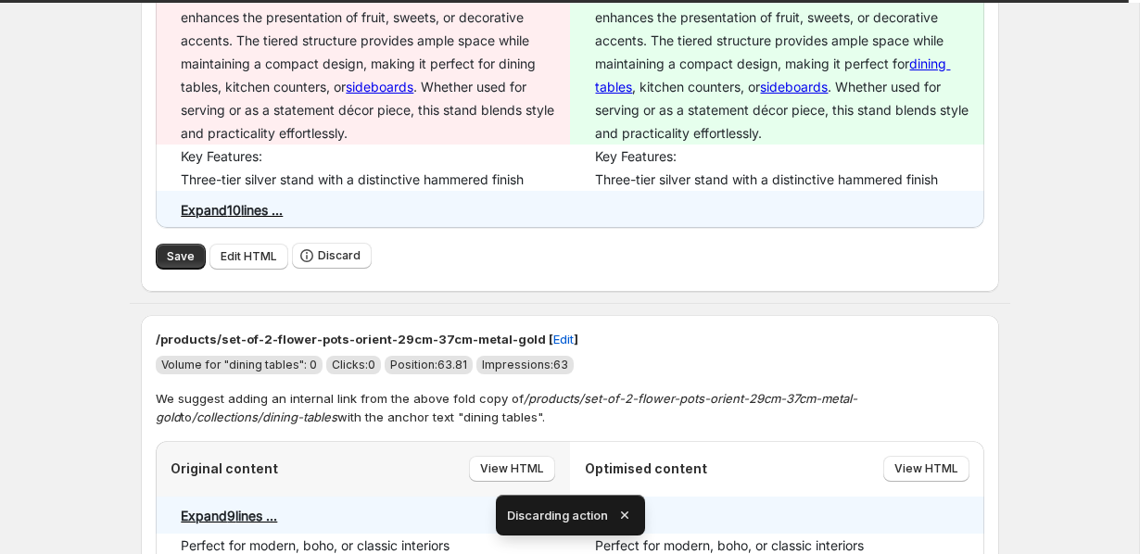
scroll to position [1517, 0]
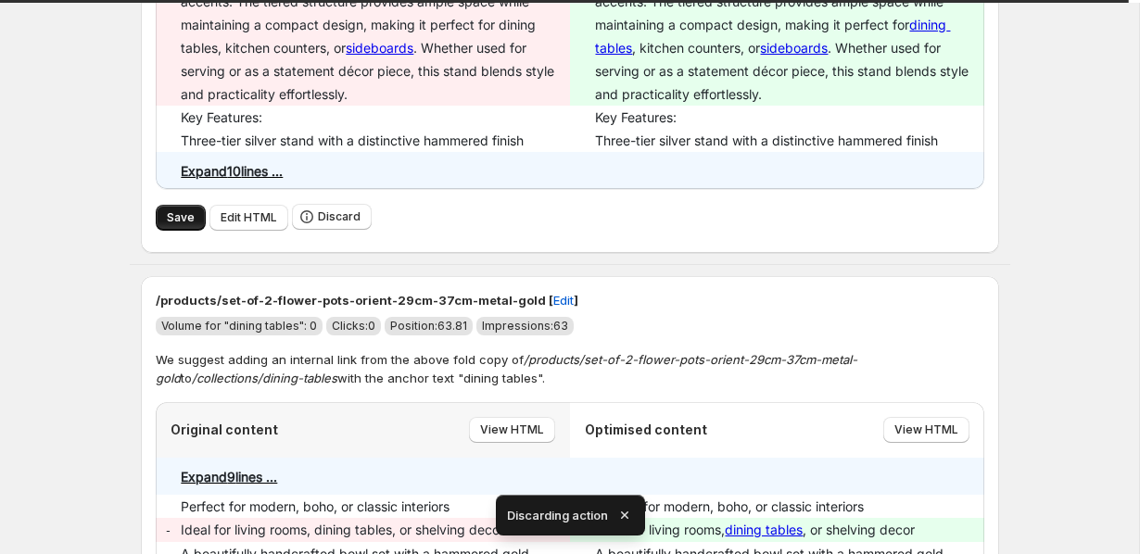
click at [173, 231] on button "Save" at bounding box center [181, 218] width 50 height 26
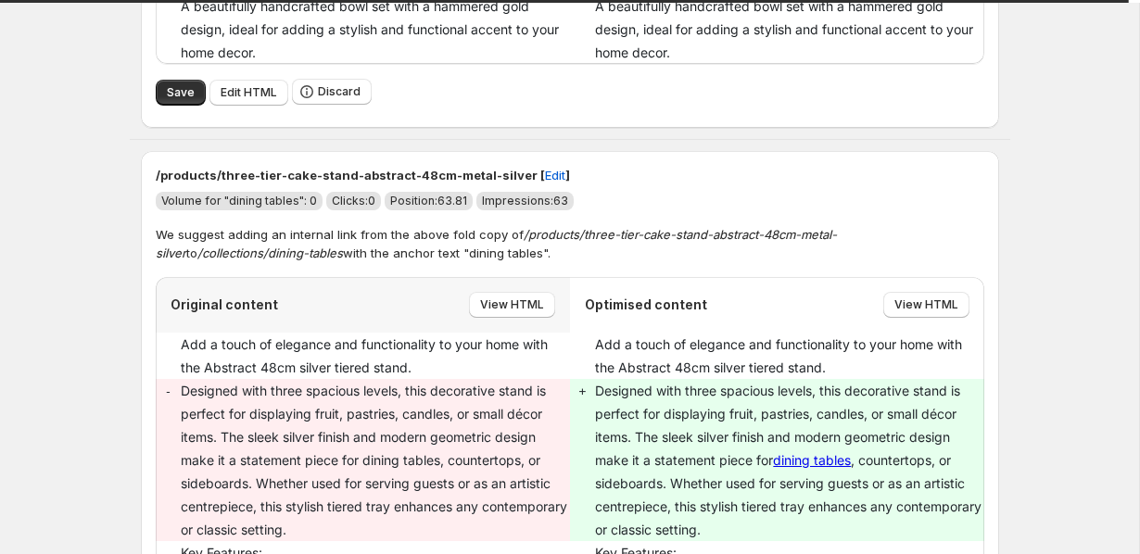
scroll to position [2113, 0]
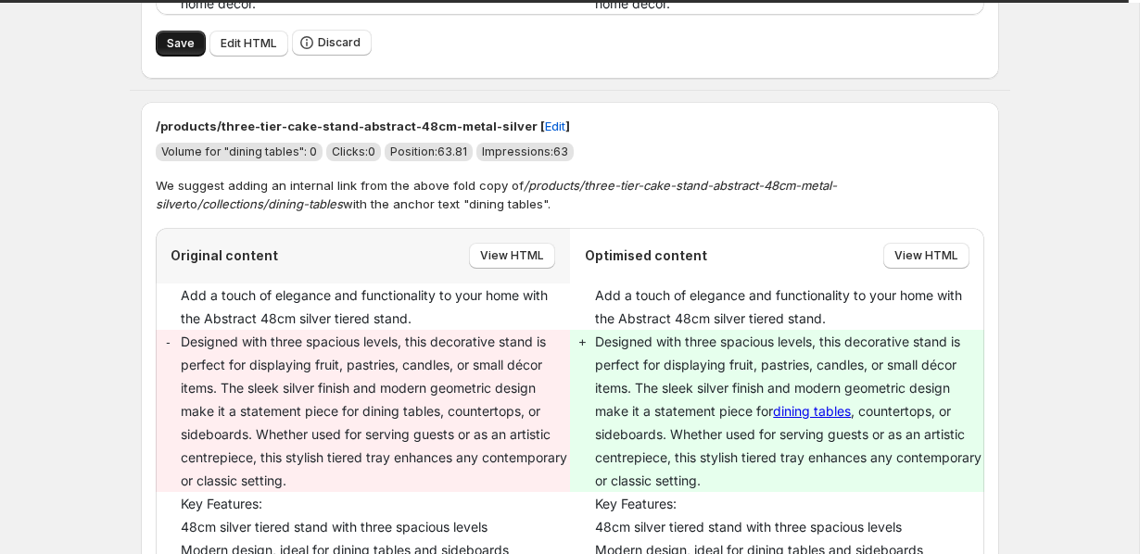
click at [180, 51] on span "Save" at bounding box center [181, 43] width 28 height 15
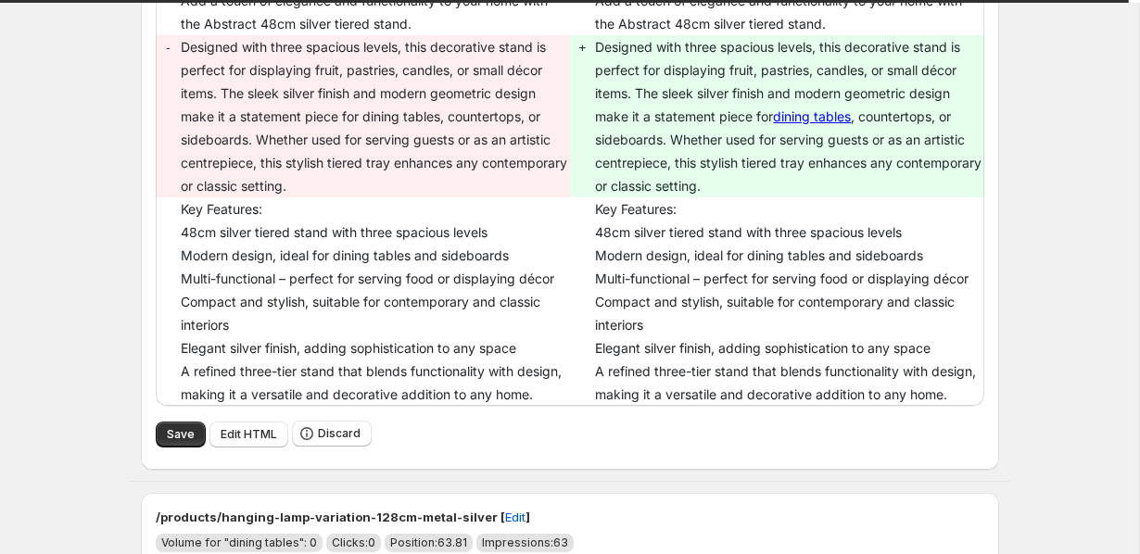
scroll to position [2481, 0]
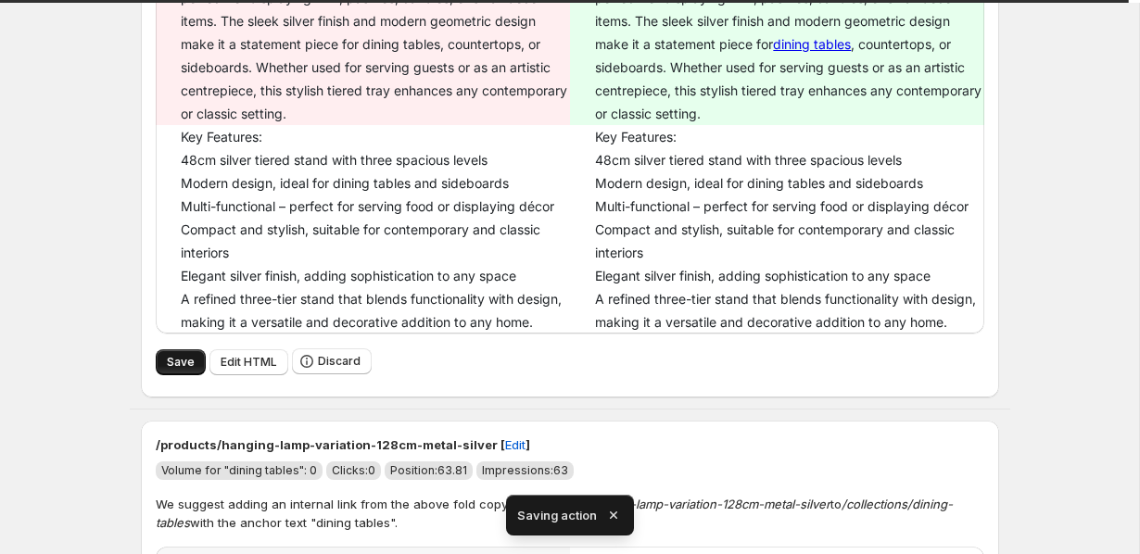
click at [177, 370] on span "Save" at bounding box center [181, 362] width 28 height 15
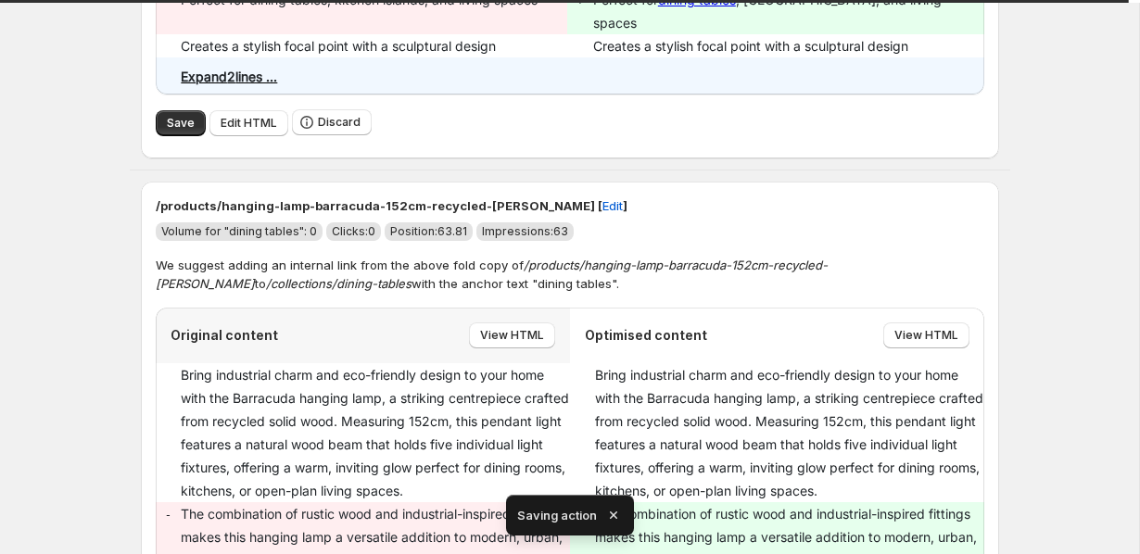
scroll to position [2100, 0]
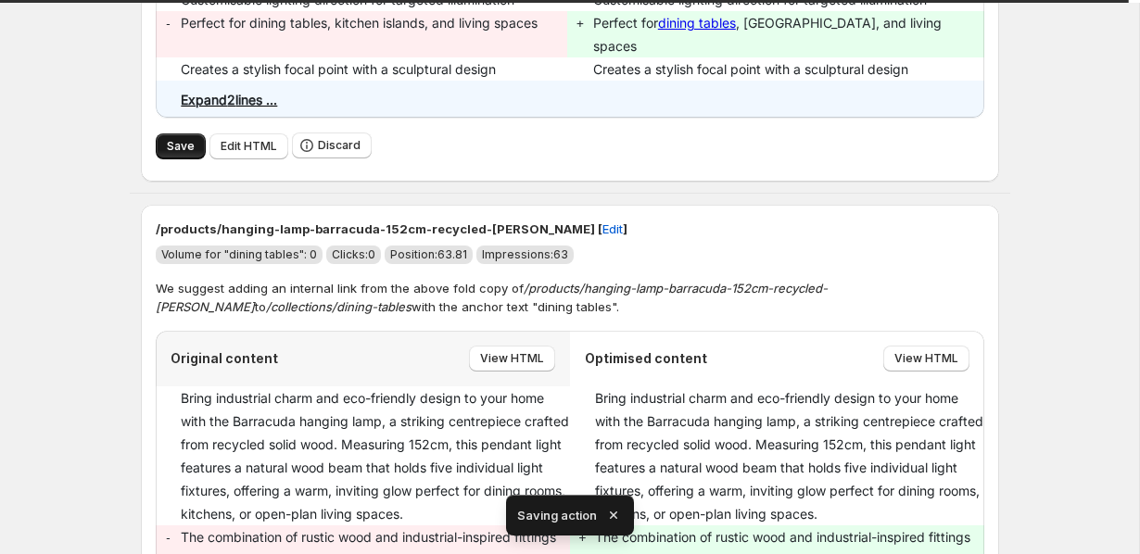
click at [162, 159] on button "Save" at bounding box center [181, 146] width 50 height 26
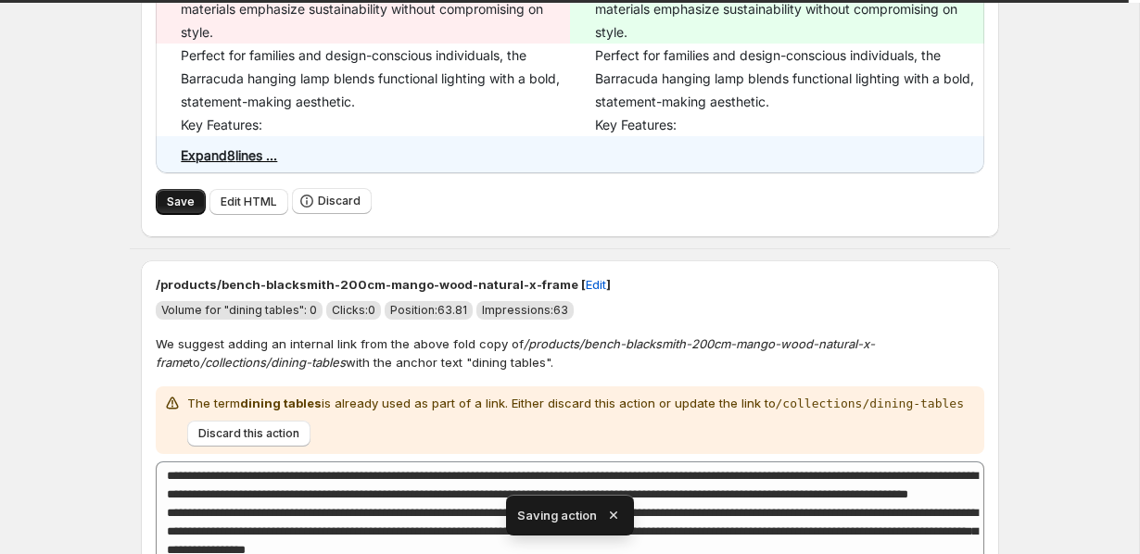
click at [192, 209] on span "Save" at bounding box center [181, 202] width 28 height 15
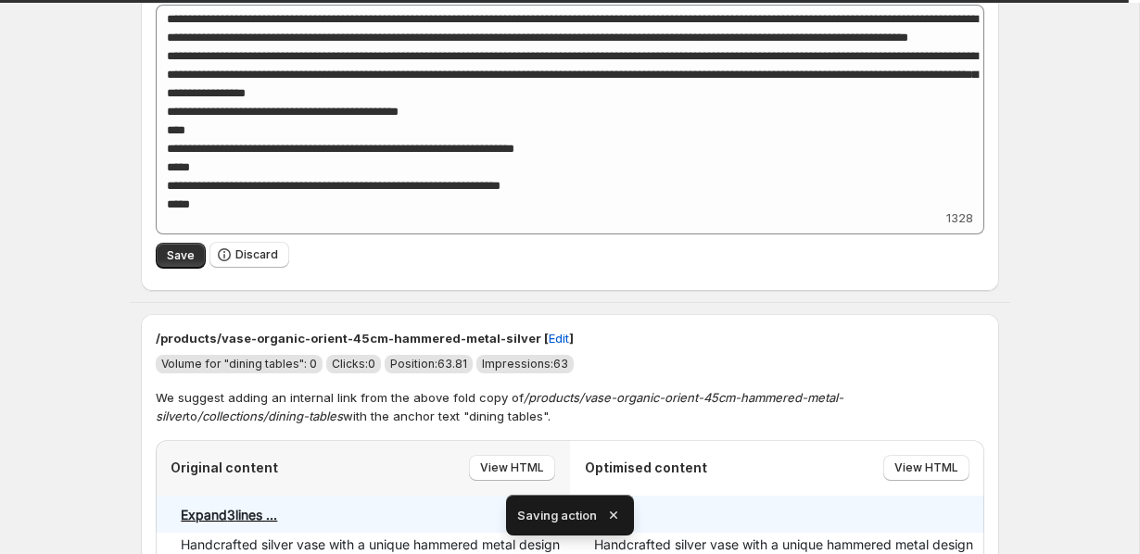
scroll to position [2754, 0]
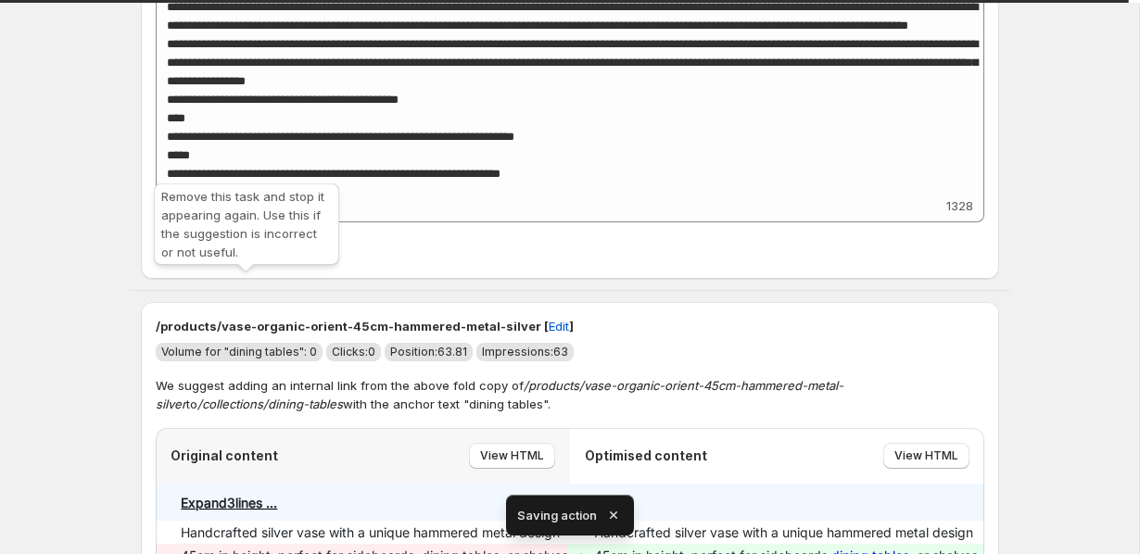
click at [245, 256] on button "Discard" at bounding box center [249, 243] width 80 height 26
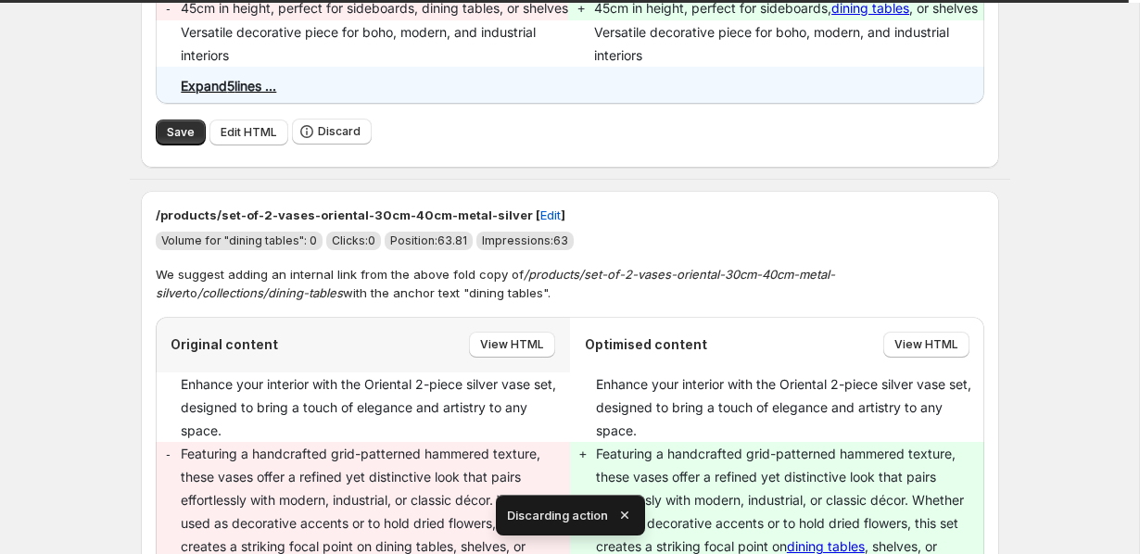
scroll to position [2218, 0]
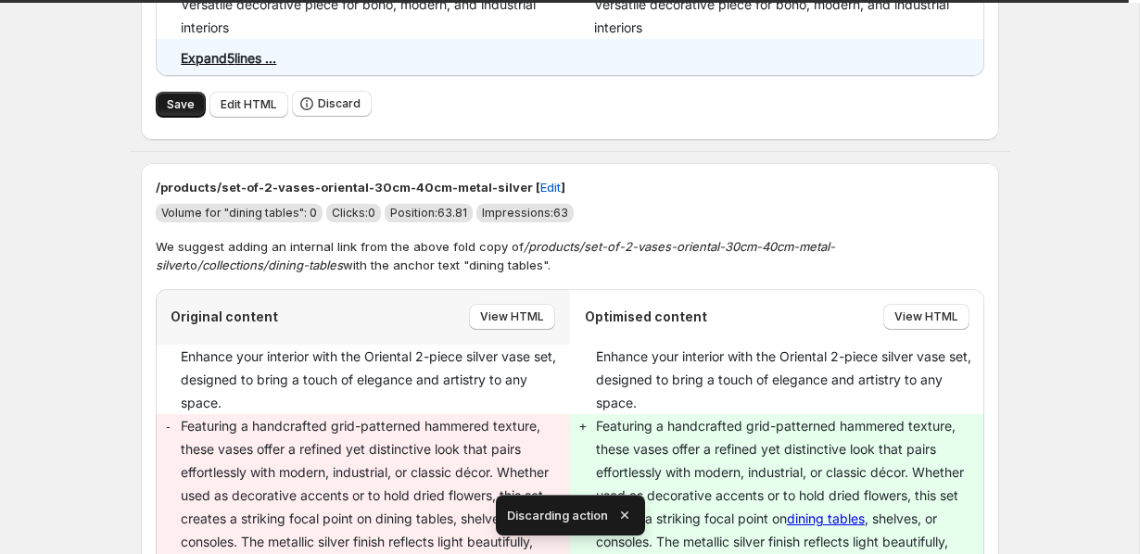
click at [168, 118] on button "Save" at bounding box center [181, 105] width 50 height 26
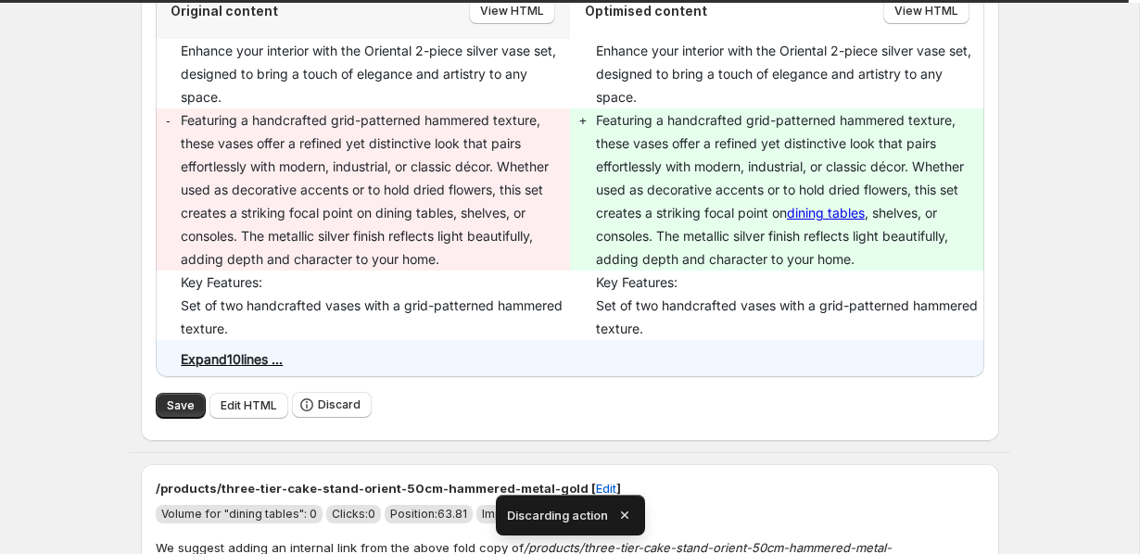
scroll to position [2799, 0]
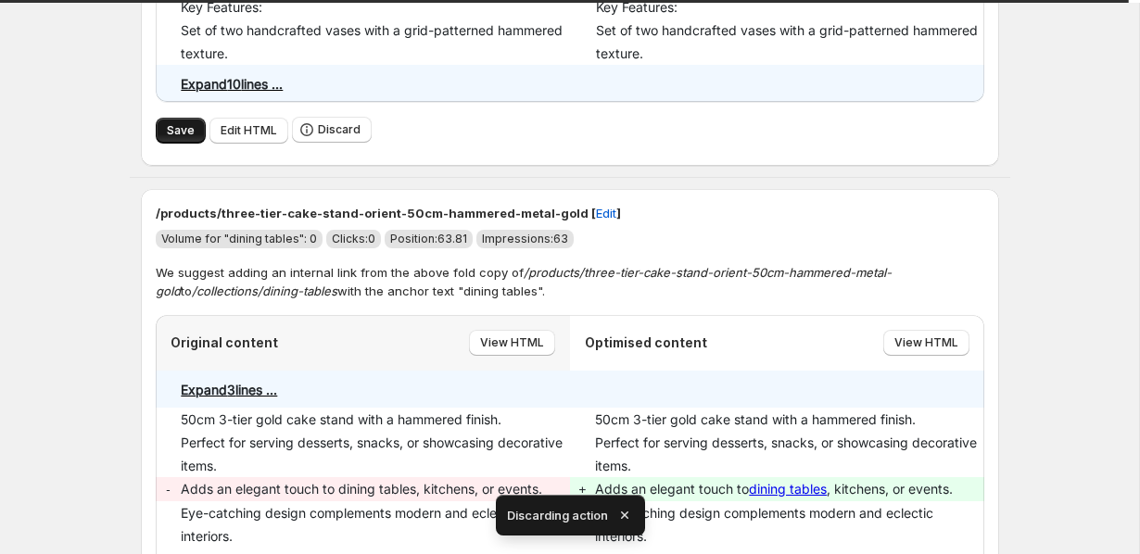
click at [173, 144] on button "Save" at bounding box center [181, 131] width 50 height 26
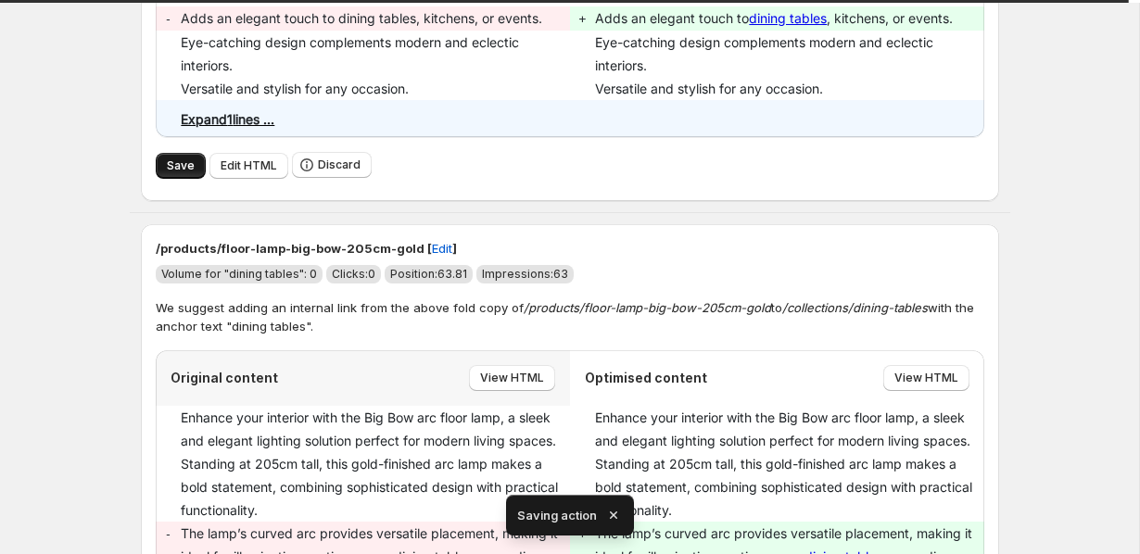
click at [198, 179] on button "Save" at bounding box center [181, 166] width 50 height 26
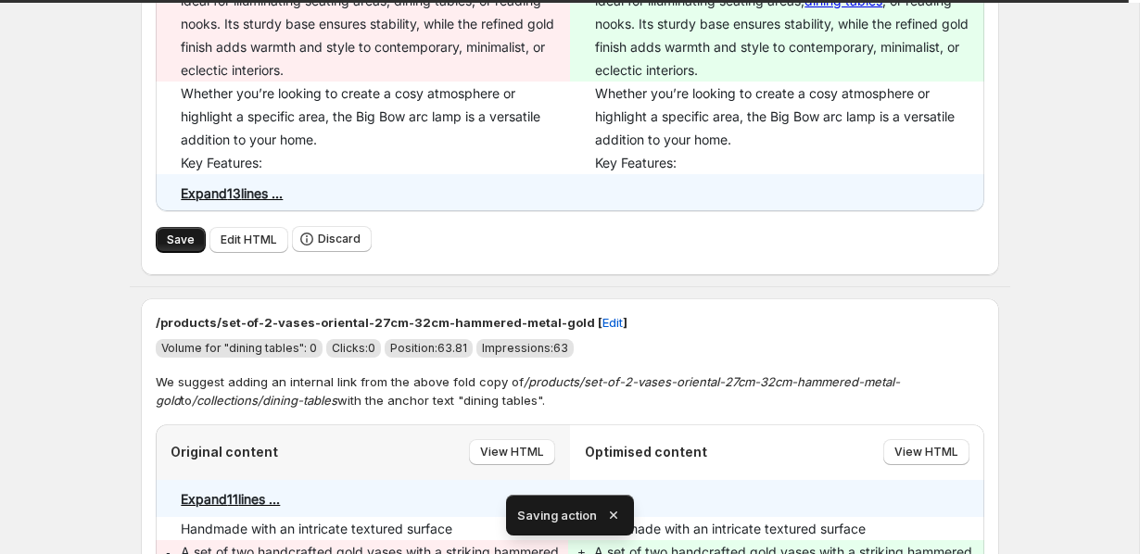
click at [167, 248] on span "Save" at bounding box center [181, 240] width 28 height 15
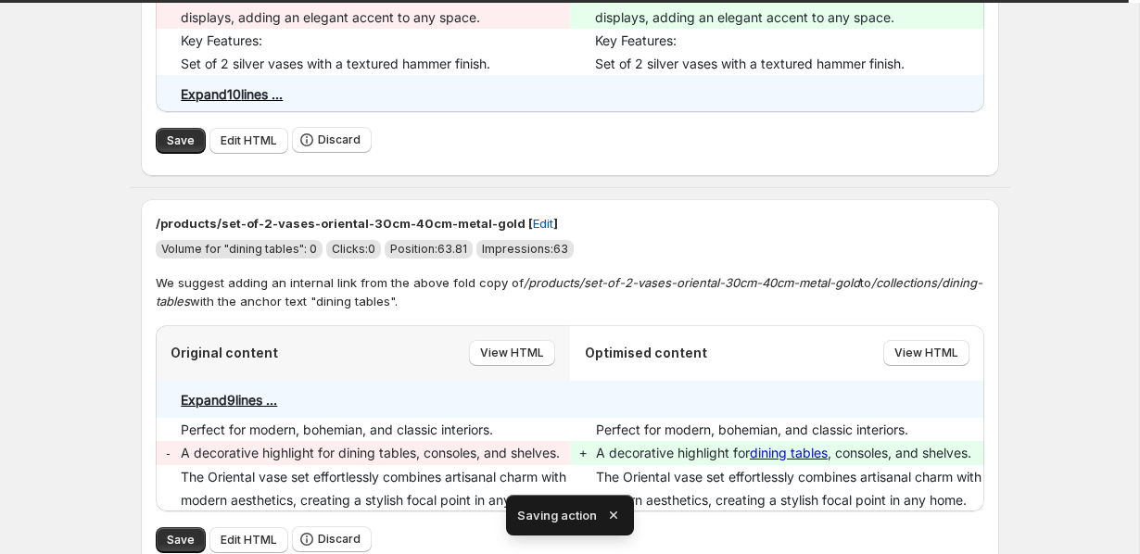
scroll to position [3310, 0]
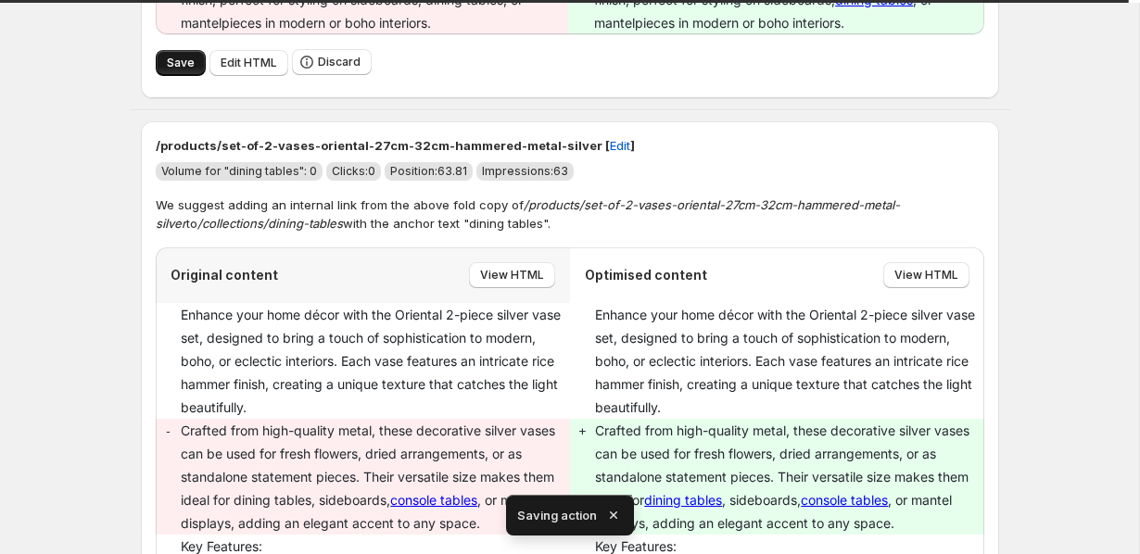
click at [177, 70] on span "Save" at bounding box center [181, 63] width 28 height 15
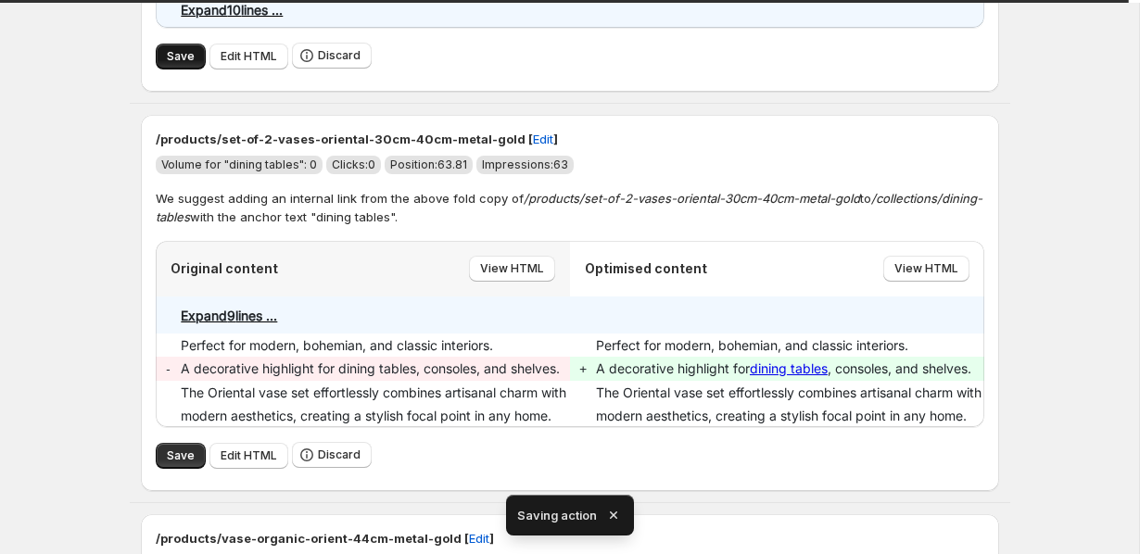
click at [177, 64] on span "Save" at bounding box center [181, 56] width 28 height 15
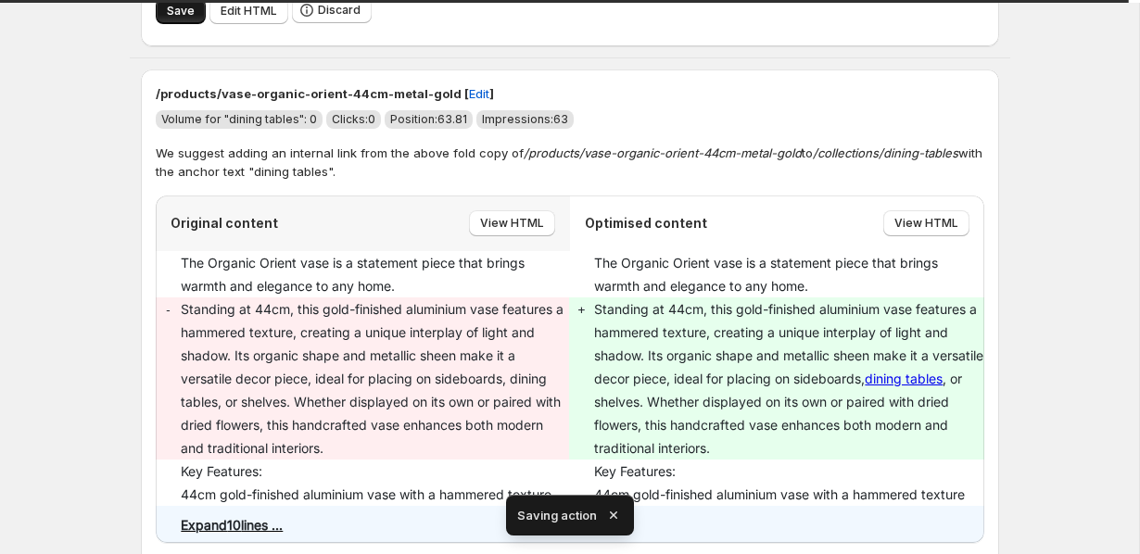
click at [174, 24] on button "Save" at bounding box center [181, 11] width 50 height 26
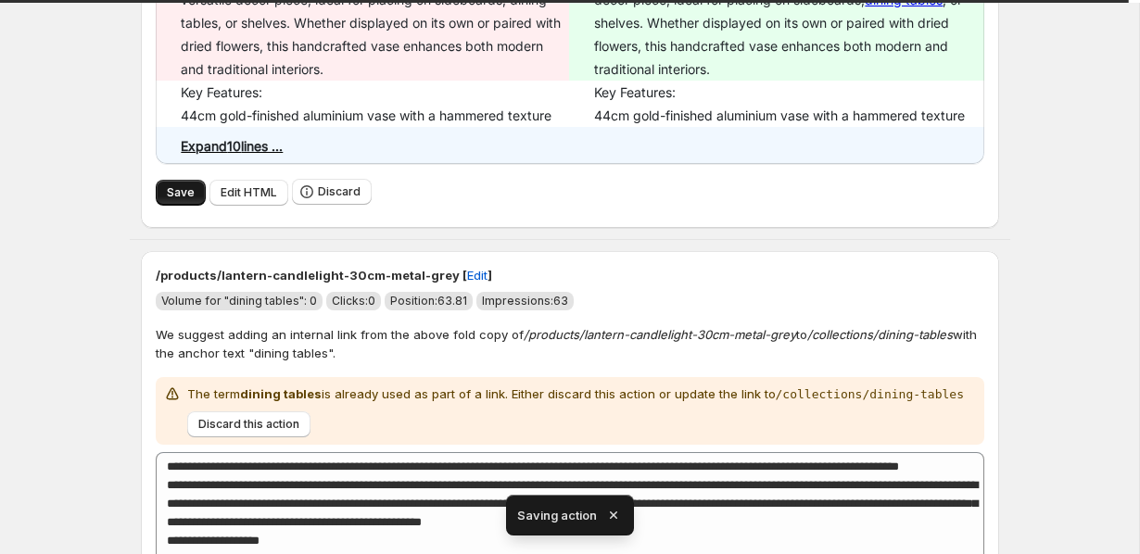
click at [166, 206] on button "Save" at bounding box center [181, 193] width 50 height 26
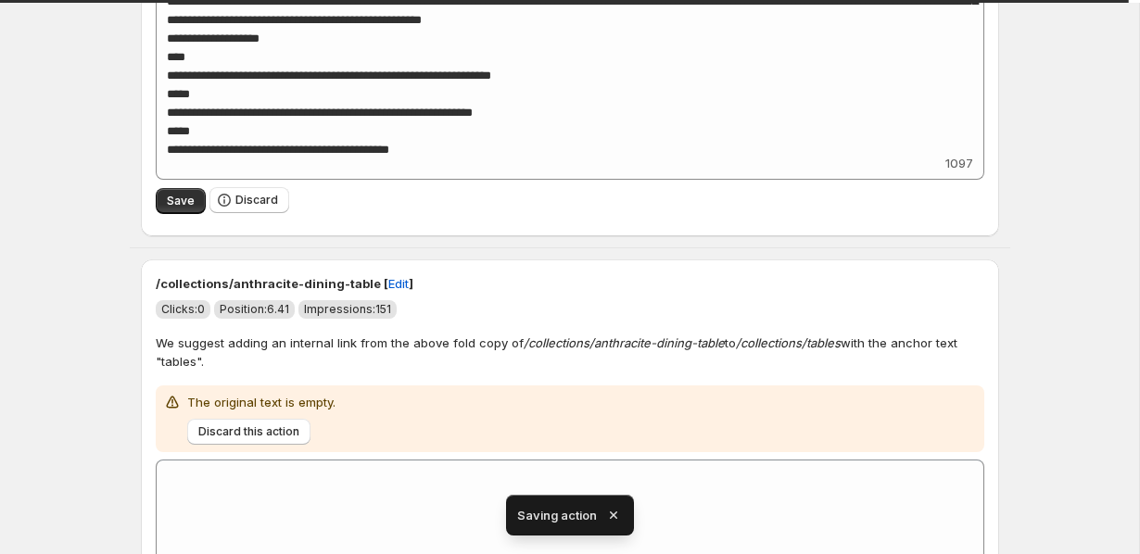
scroll to position [3773, 0]
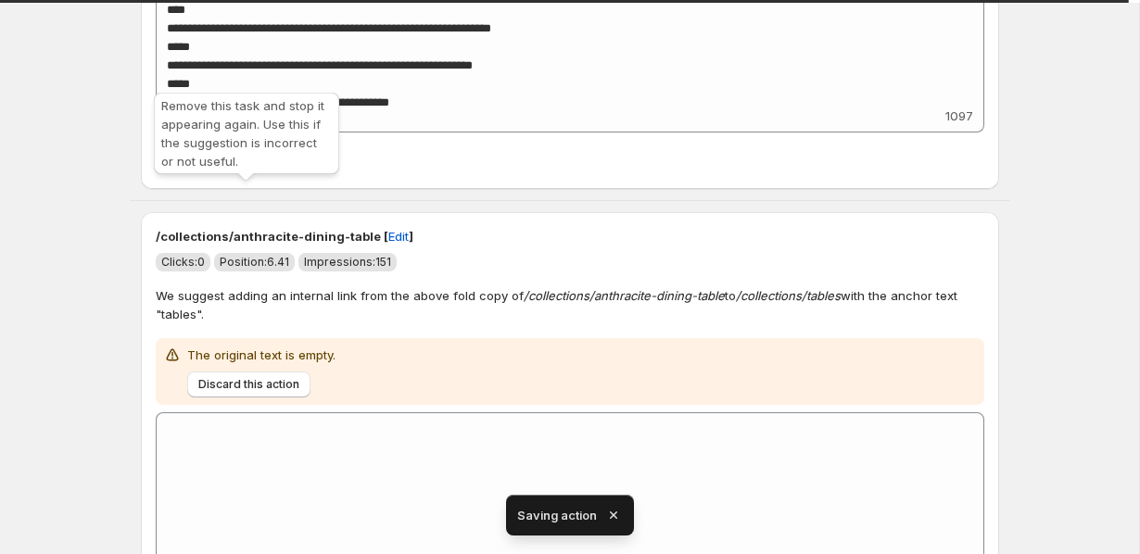
click at [263, 160] on span "Discard" at bounding box center [256, 153] width 43 height 15
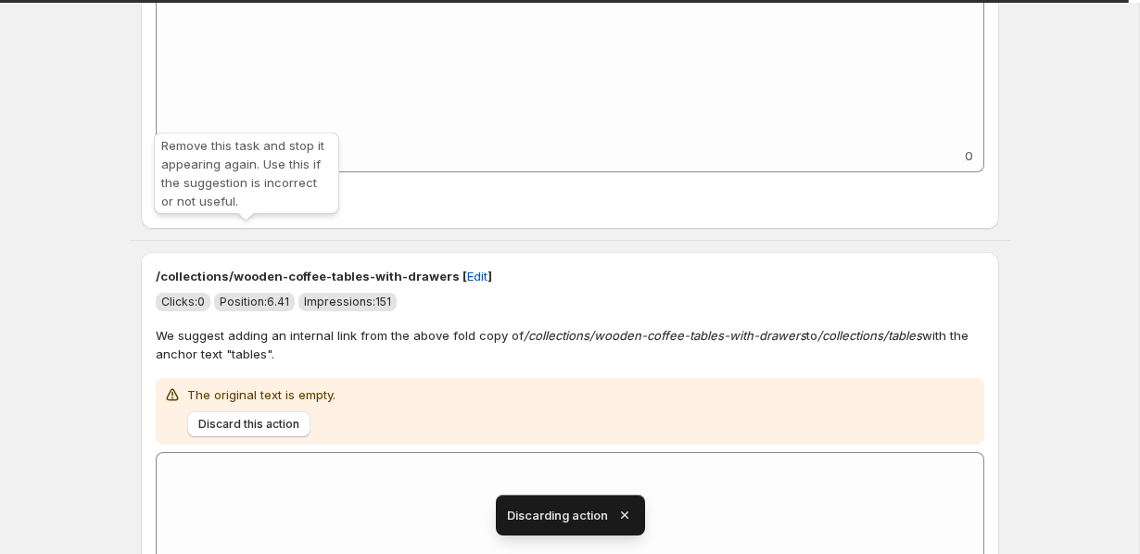
click at [231, 202] on icon "button" at bounding box center [224, 193] width 19 height 19
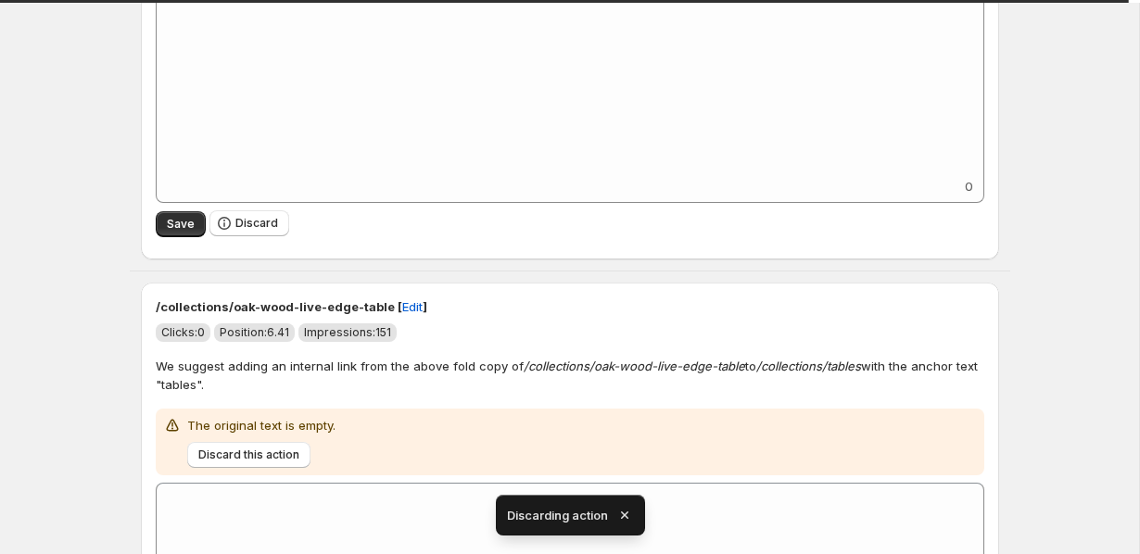
scroll to position [4620, 0]
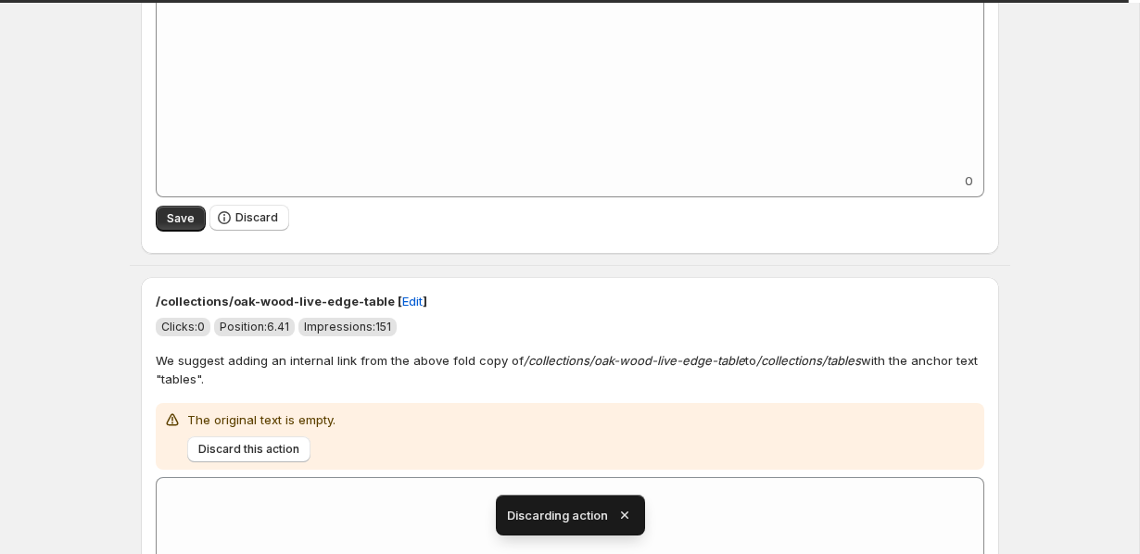
click at [242, 239] on div "Save Discard" at bounding box center [570, 218] width 829 height 42
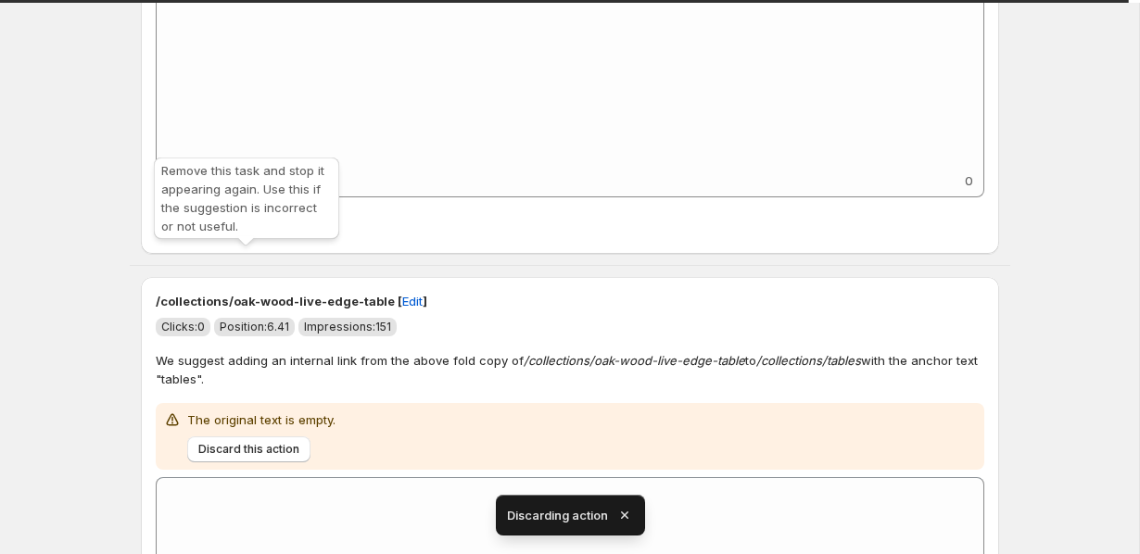
click at [242, 231] on button "Discard" at bounding box center [249, 218] width 80 height 26
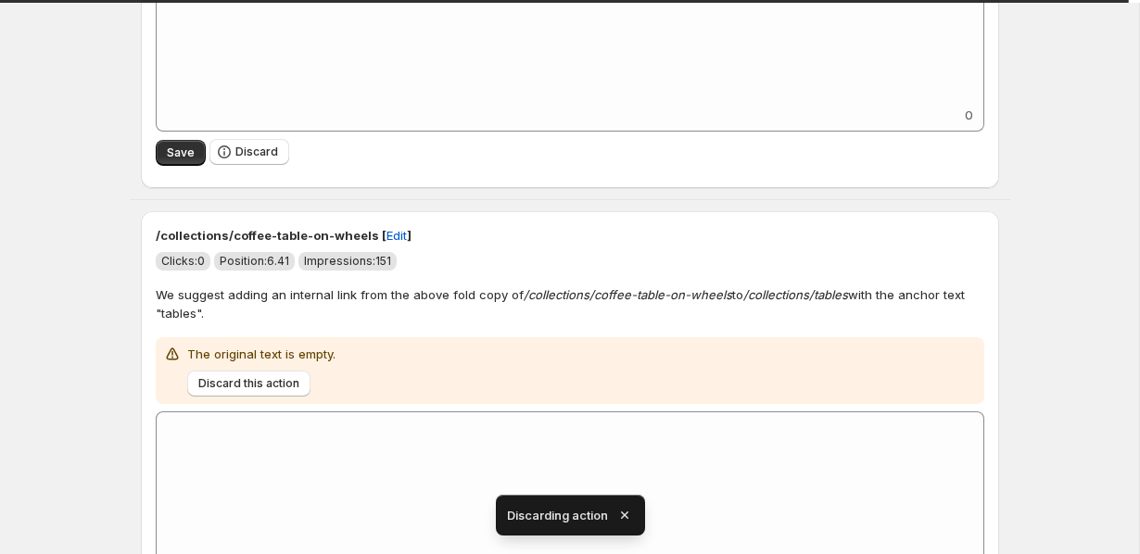
scroll to position [4693, 0]
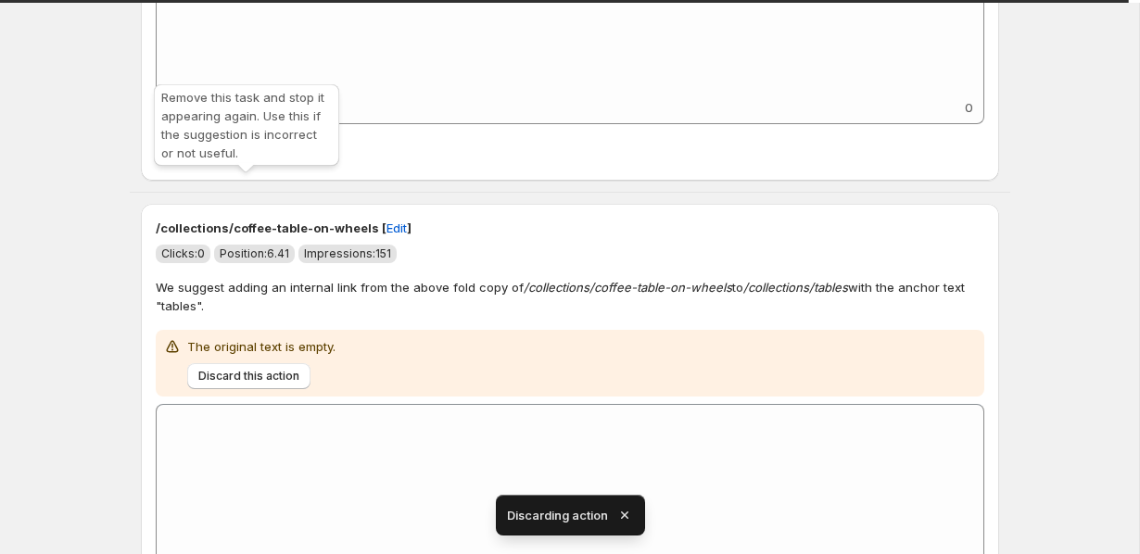
click at [243, 152] on span "Discard" at bounding box center [256, 144] width 43 height 15
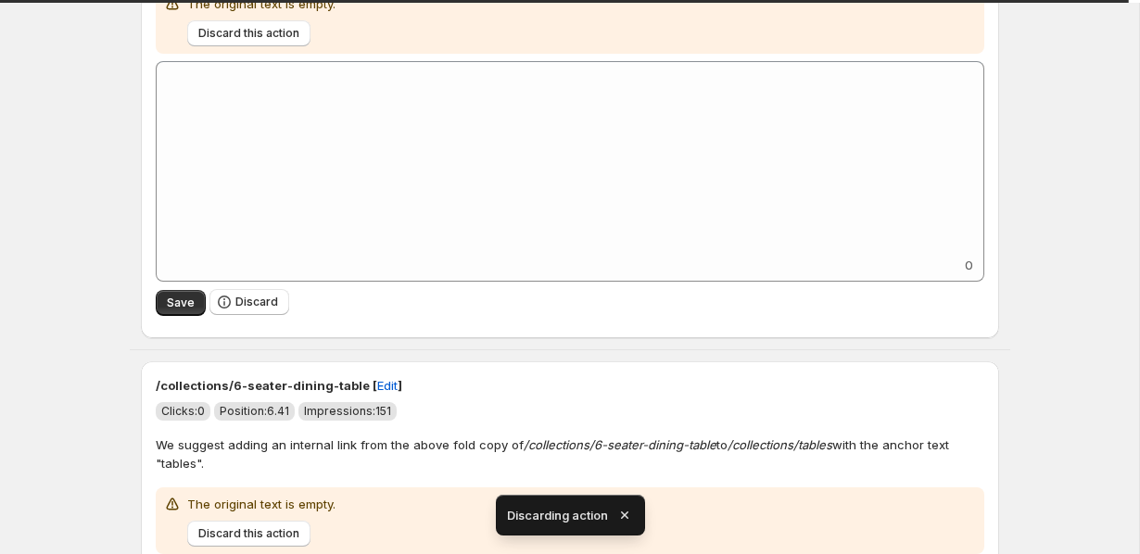
scroll to position [4572, 0]
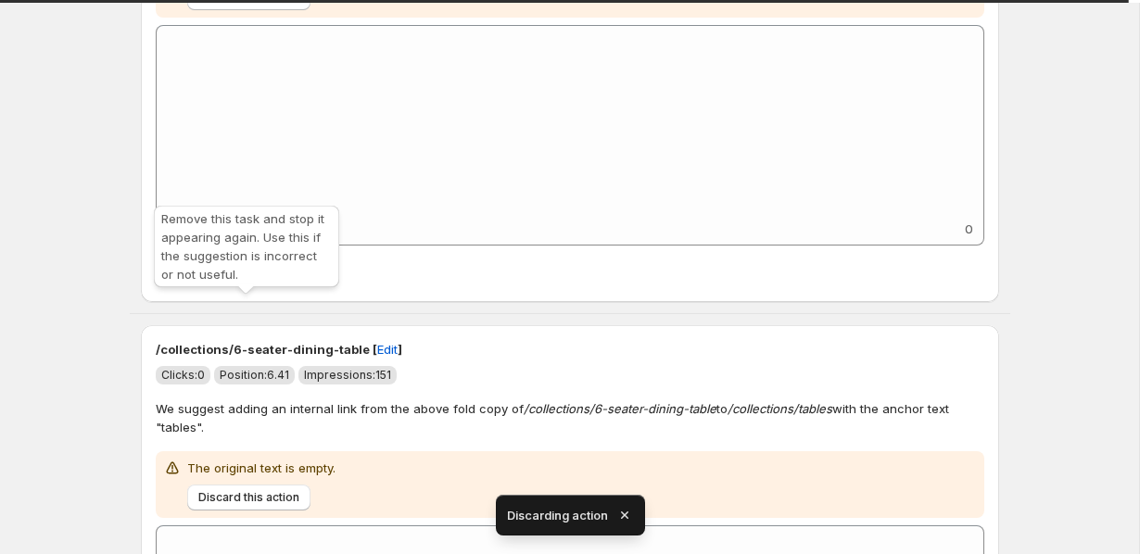
click at [256, 273] on span "Discard" at bounding box center [256, 266] width 43 height 15
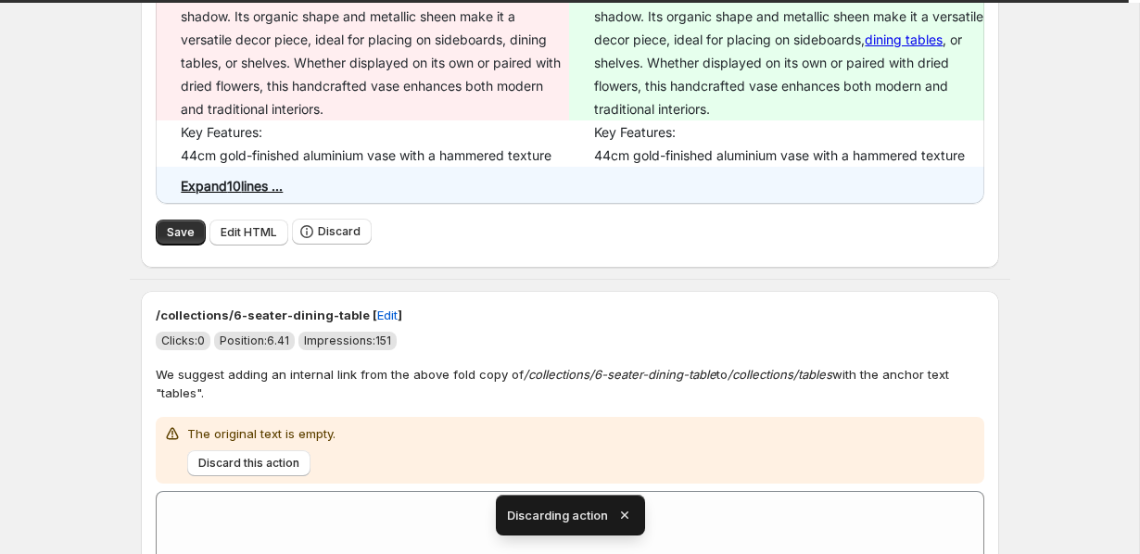
scroll to position [4121, 0]
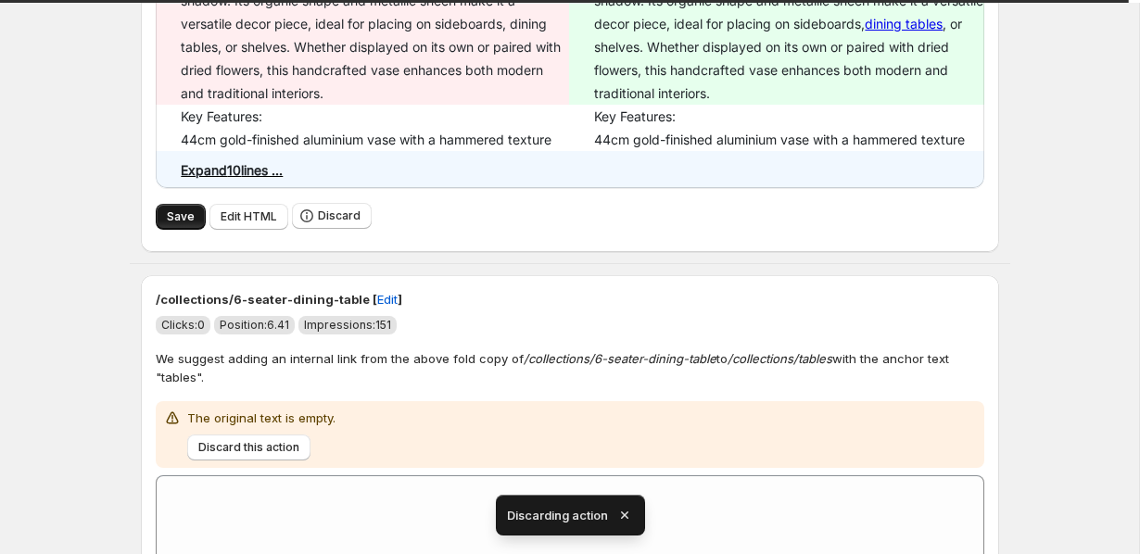
click at [171, 224] on span "Save" at bounding box center [181, 216] width 28 height 15
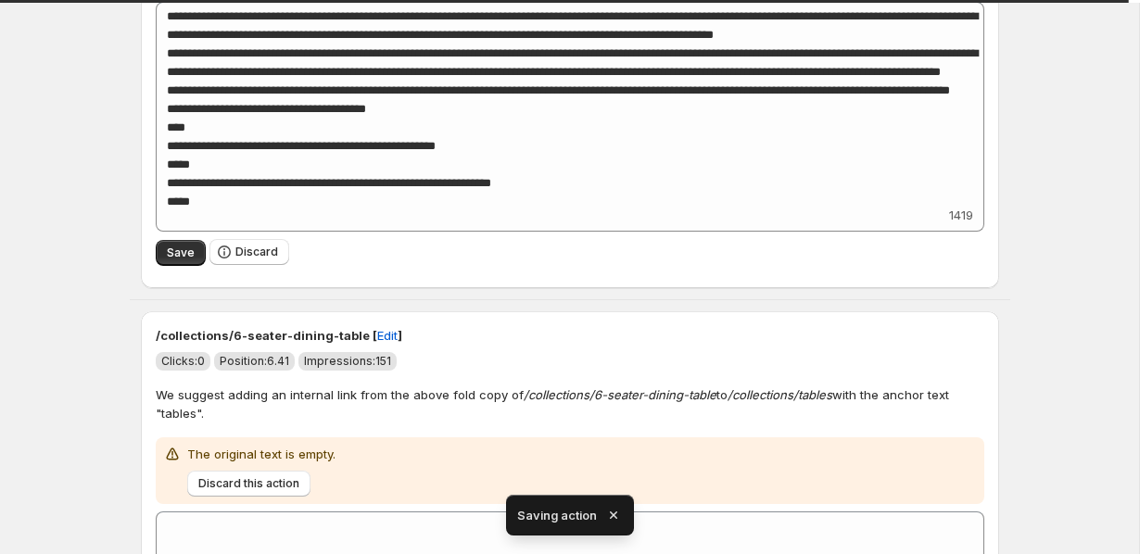
scroll to position [3613, 0]
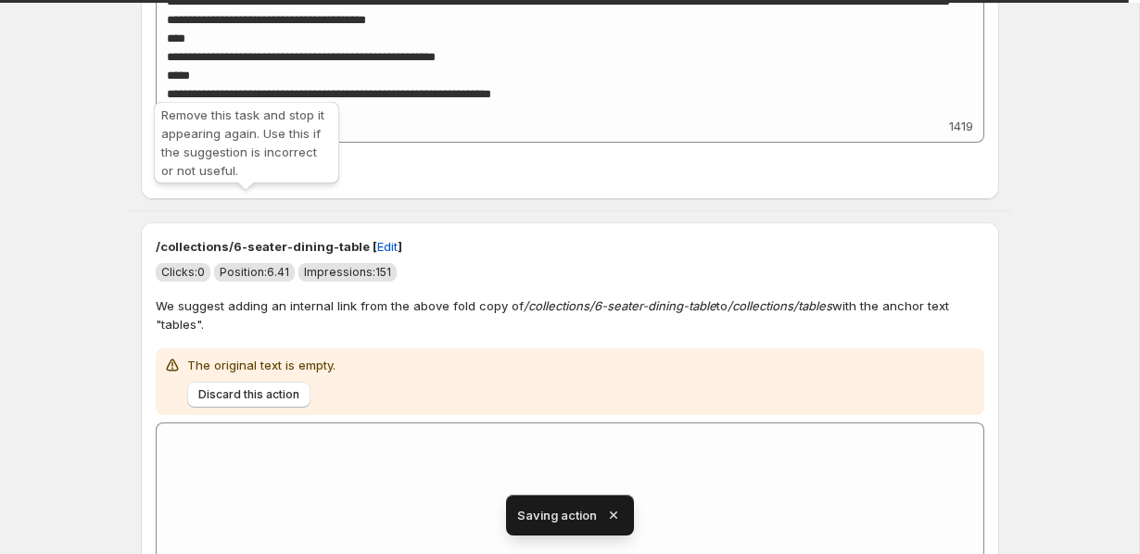
click at [263, 171] on span "Discard" at bounding box center [256, 163] width 43 height 15
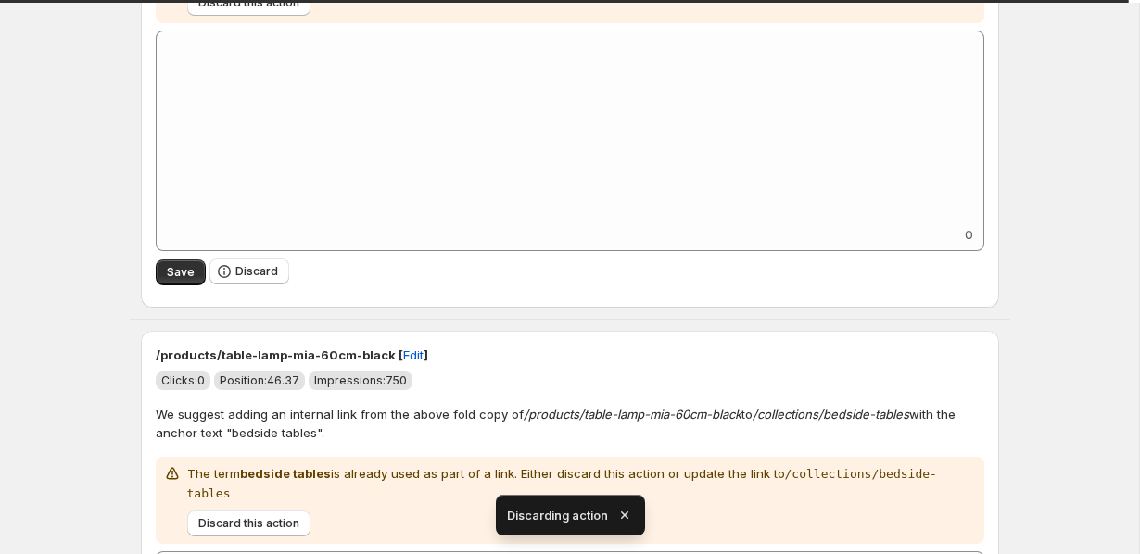
scroll to position [3496, 0]
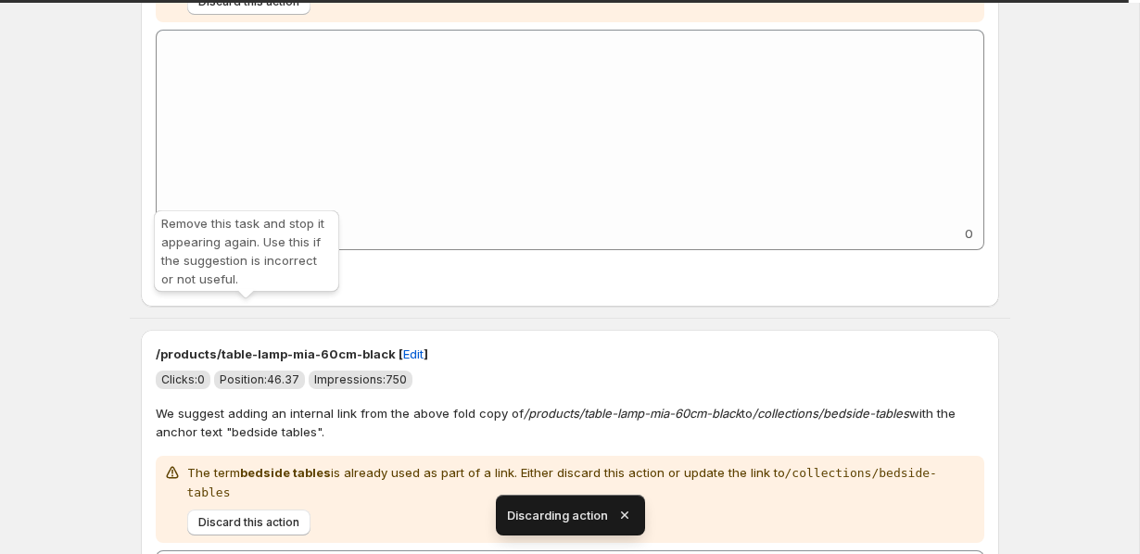
click at [260, 284] on button "Discard" at bounding box center [249, 271] width 80 height 26
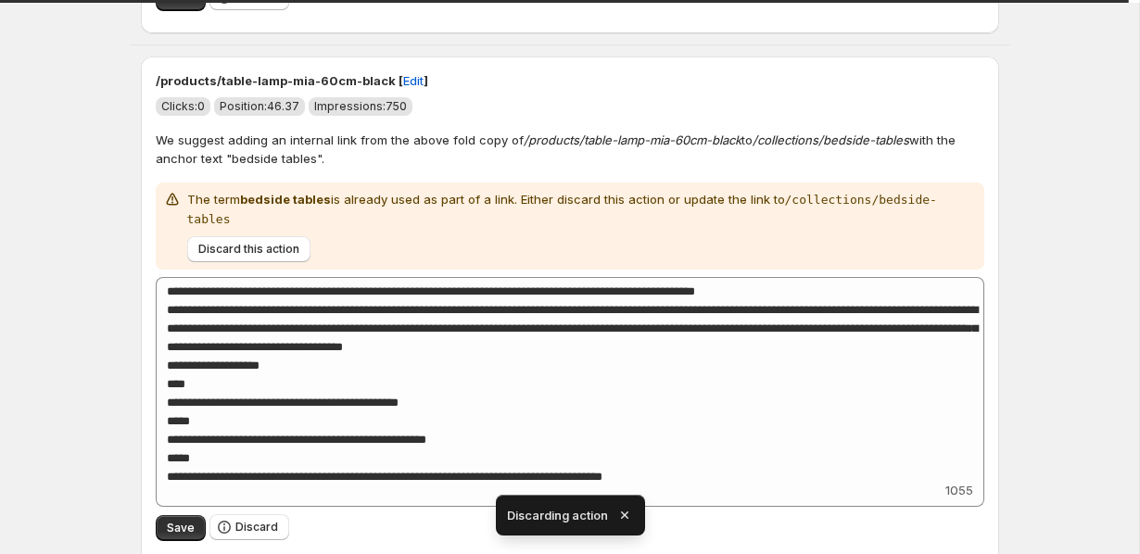
scroll to position [3274, 0]
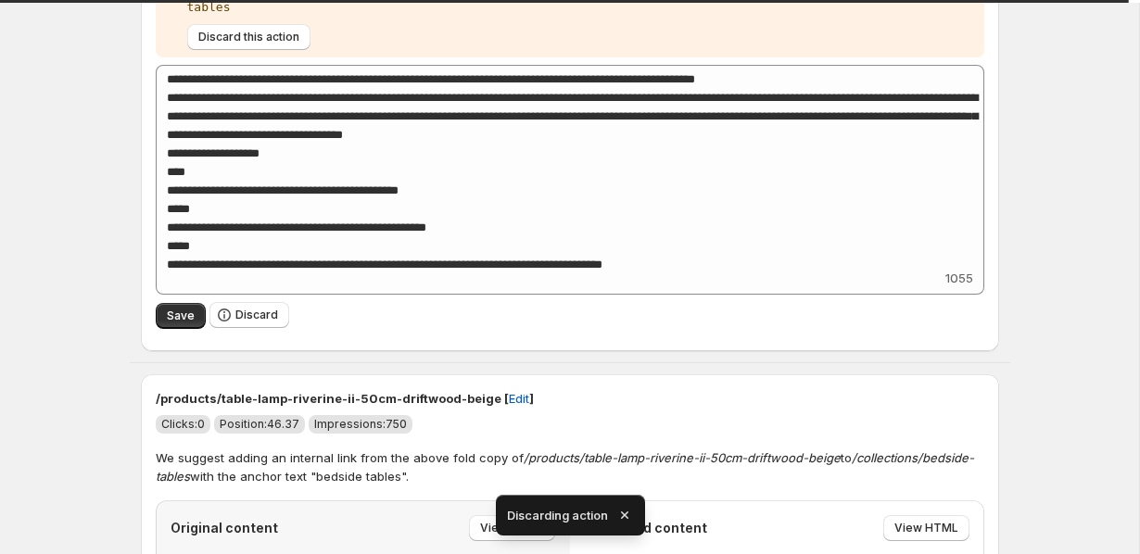
scroll to position [3000, 0]
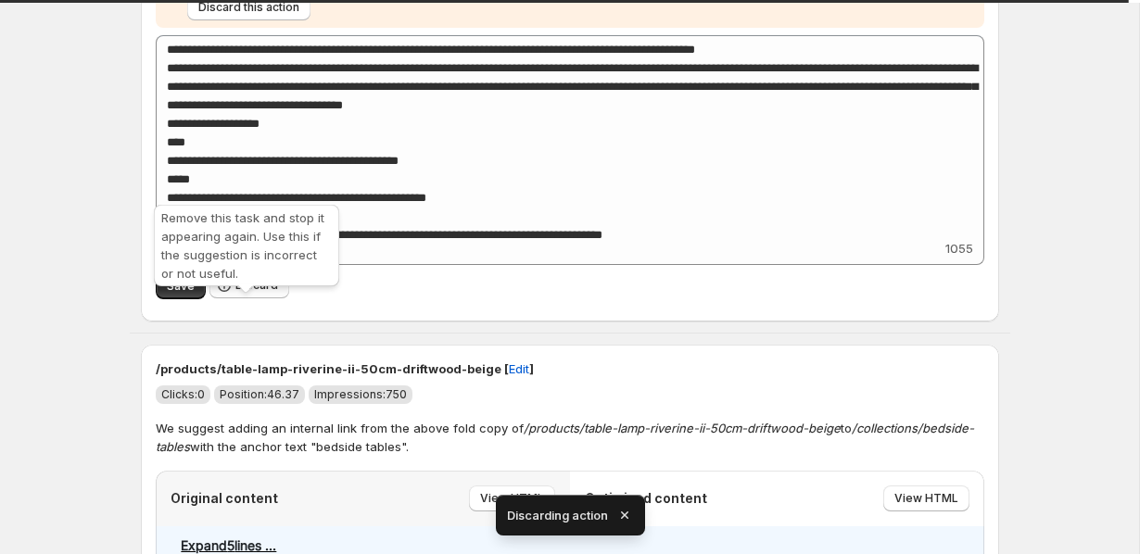
click at [246, 293] on span "Discard" at bounding box center [256, 285] width 43 height 15
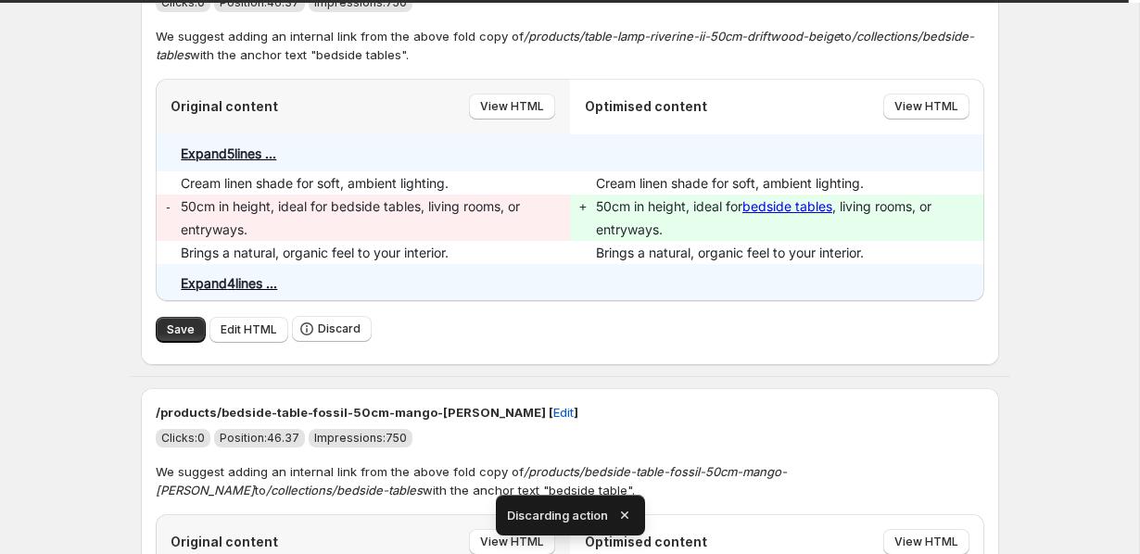
scroll to position [2916, 0]
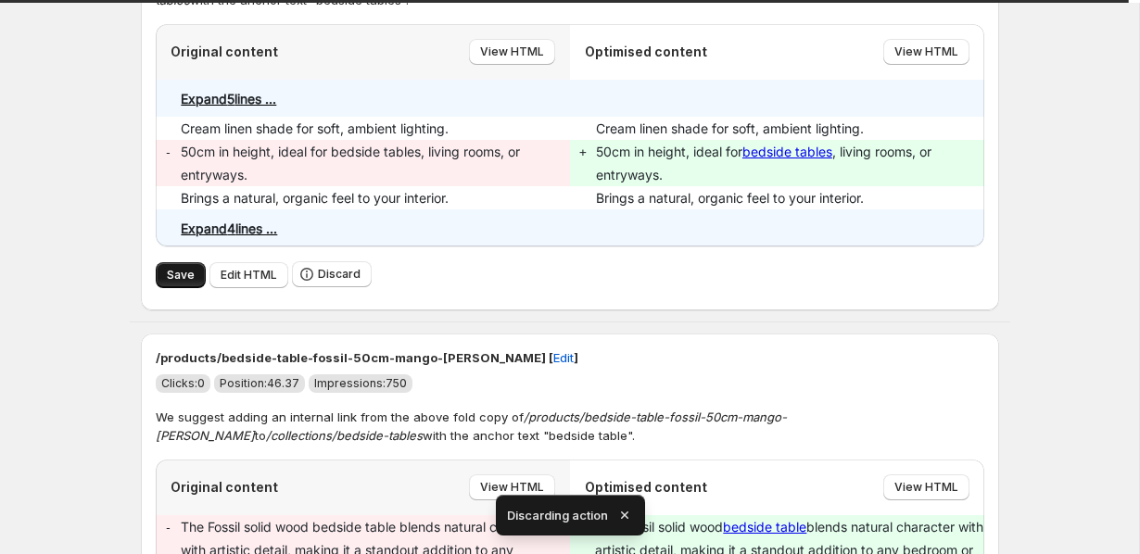
click at [168, 283] on span "Save" at bounding box center [181, 275] width 28 height 15
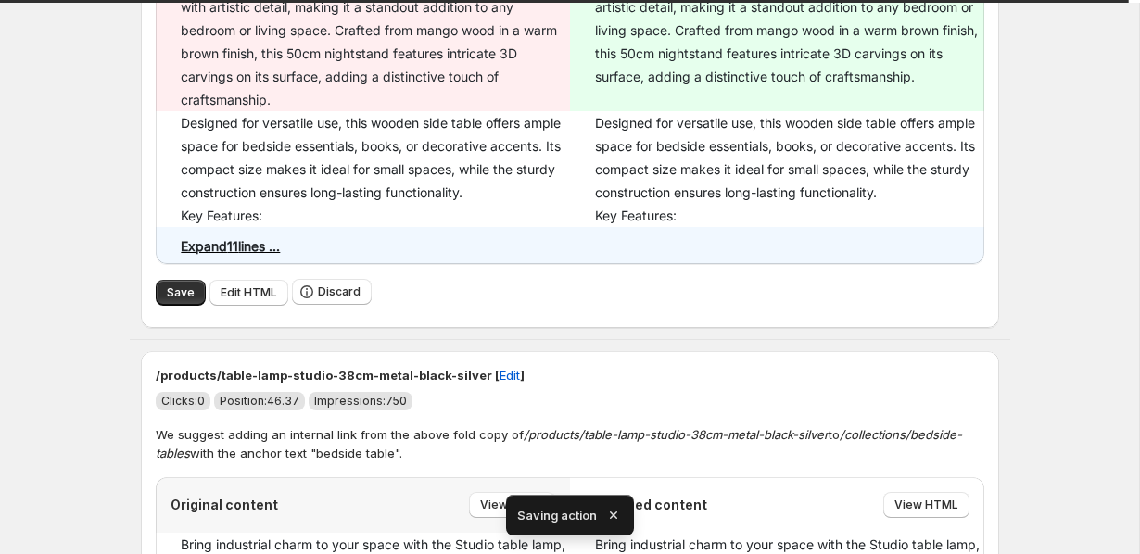
scroll to position [3082, 0]
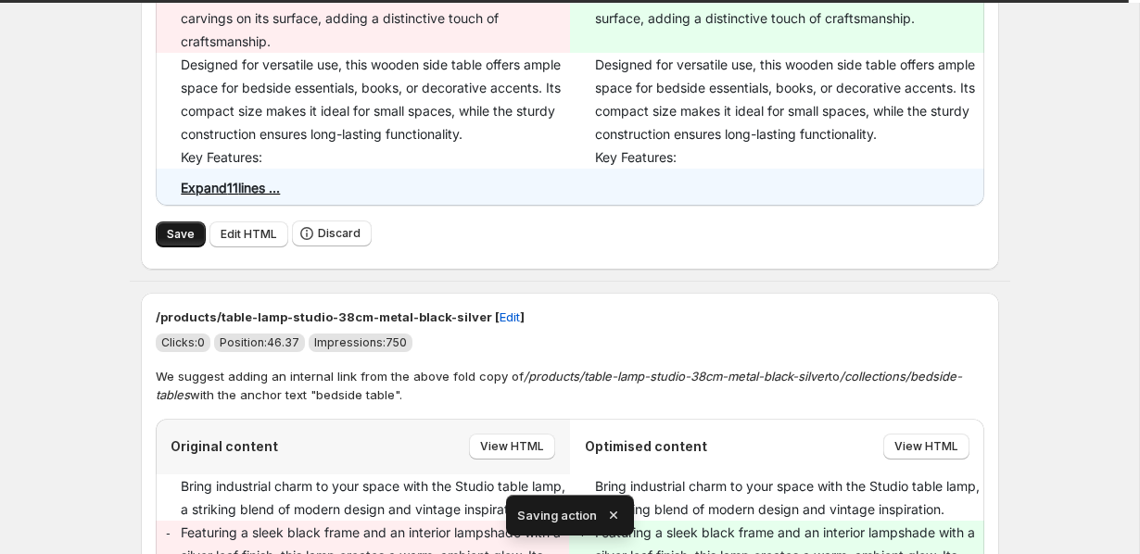
click at [170, 242] on span "Save" at bounding box center [181, 234] width 28 height 15
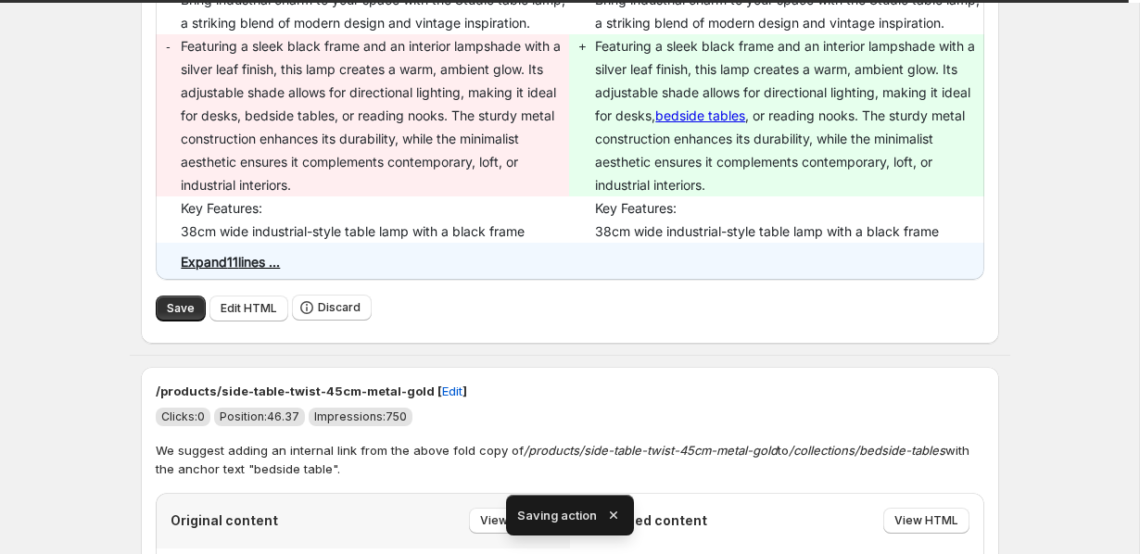
scroll to position [3036, 0]
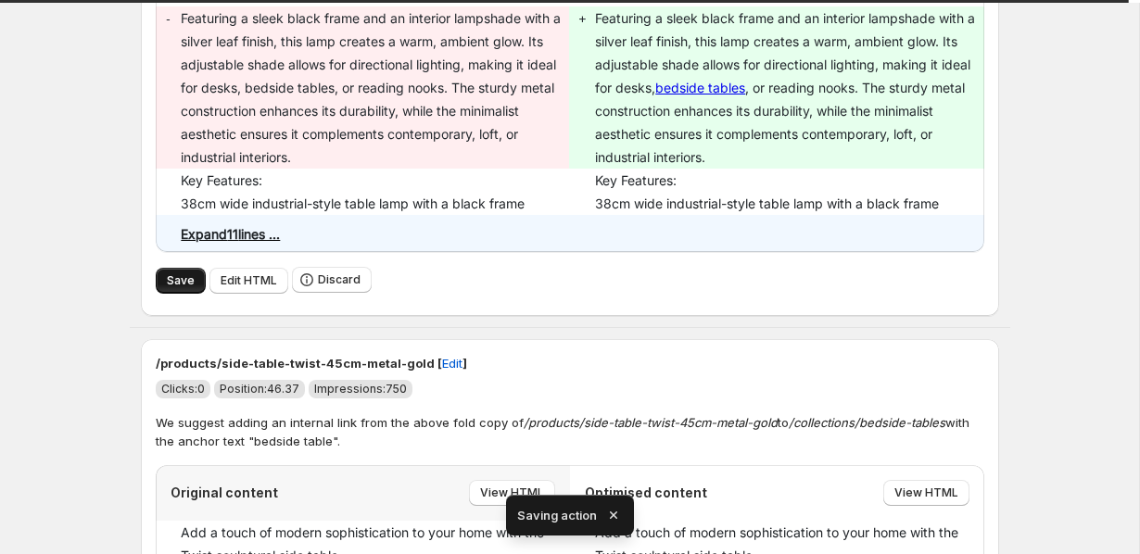
click at [174, 288] on span "Save" at bounding box center [181, 280] width 28 height 15
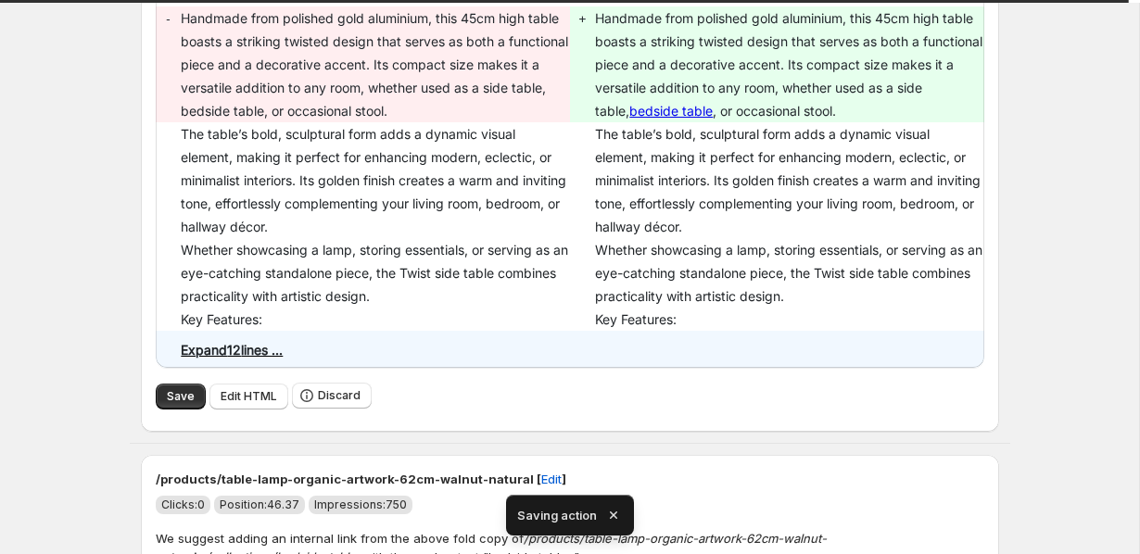
scroll to position [2452, 0]
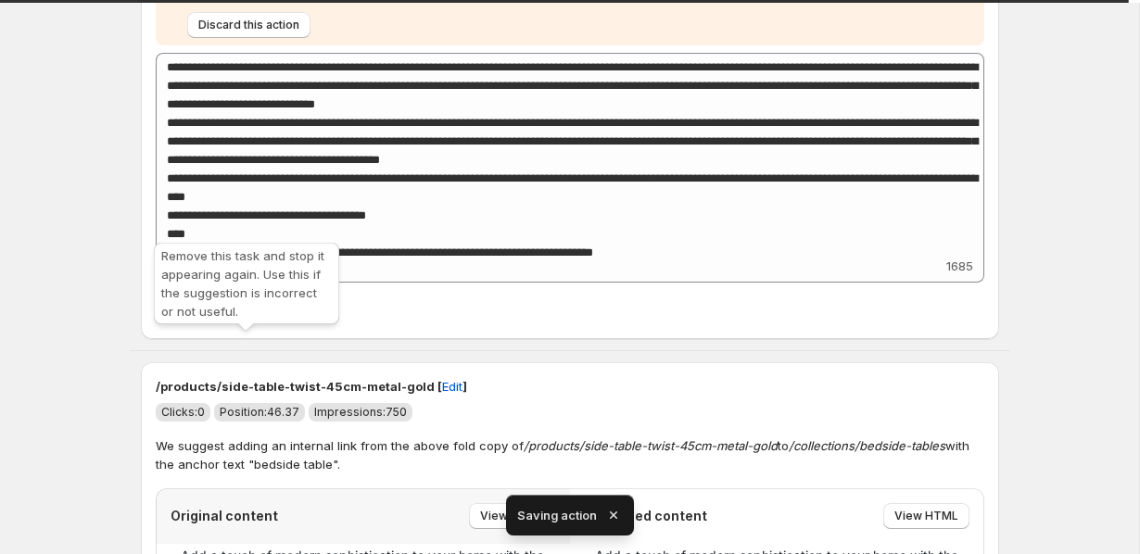
click at [253, 311] on span "Discard" at bounding box center [256, 303] width 43 height 15
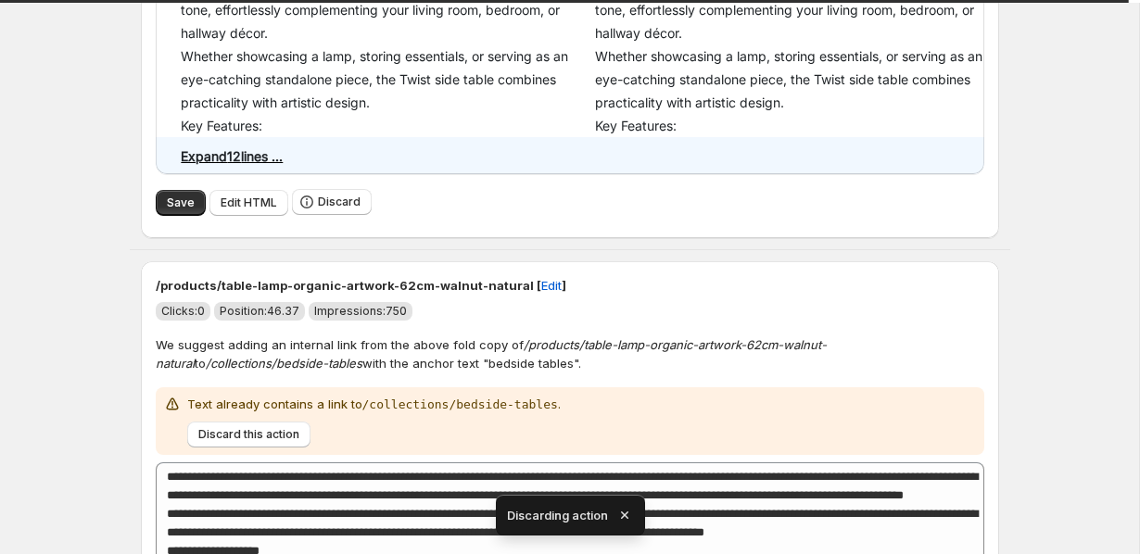
scroll to position [2768, 0]
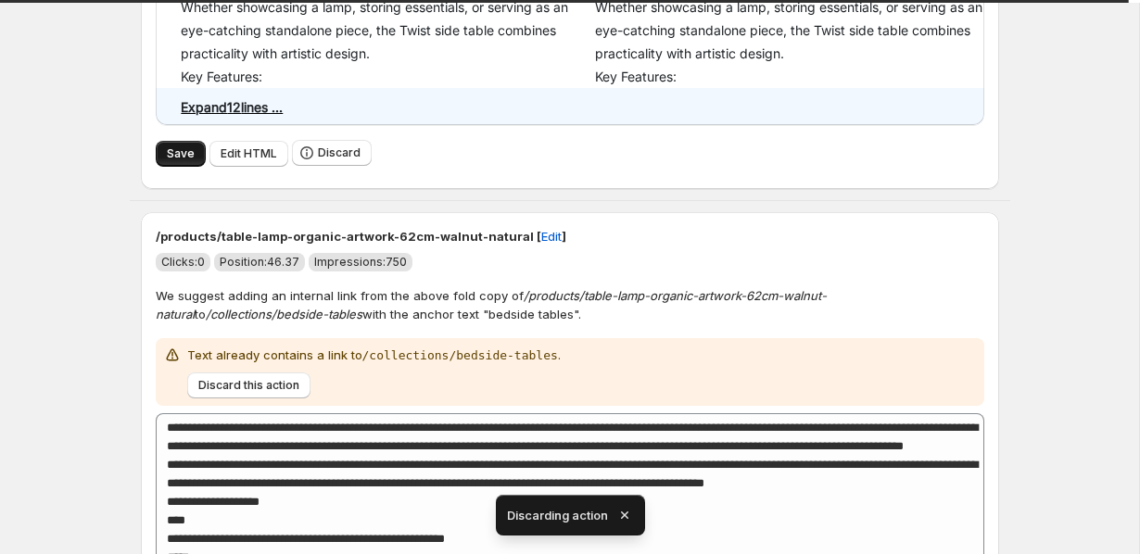
click at [167, 167] on button "Save" at bounding box center [181, 154] width 50 height 26
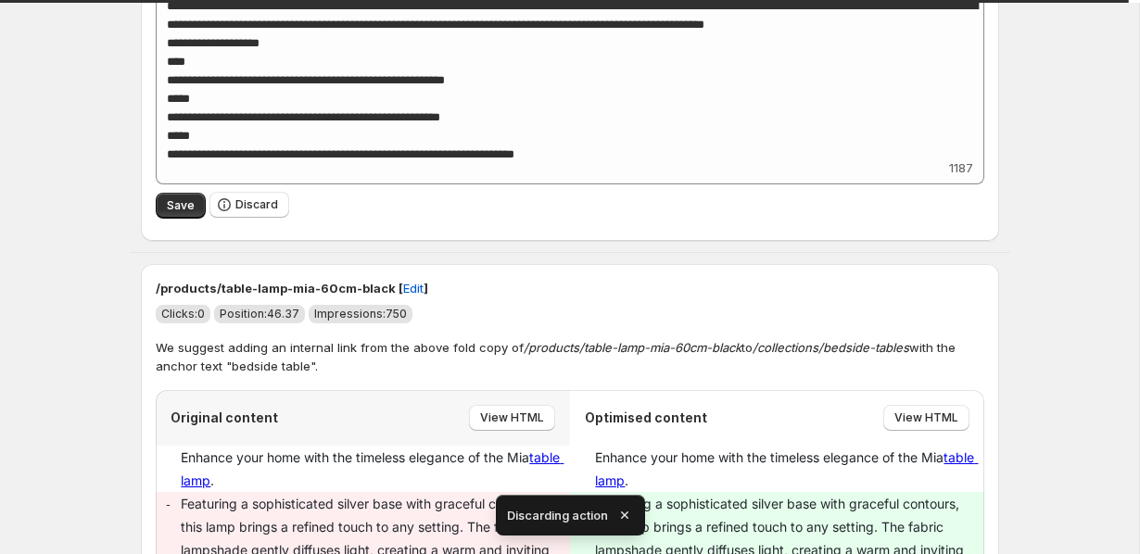
scroll to position [3243, 0]
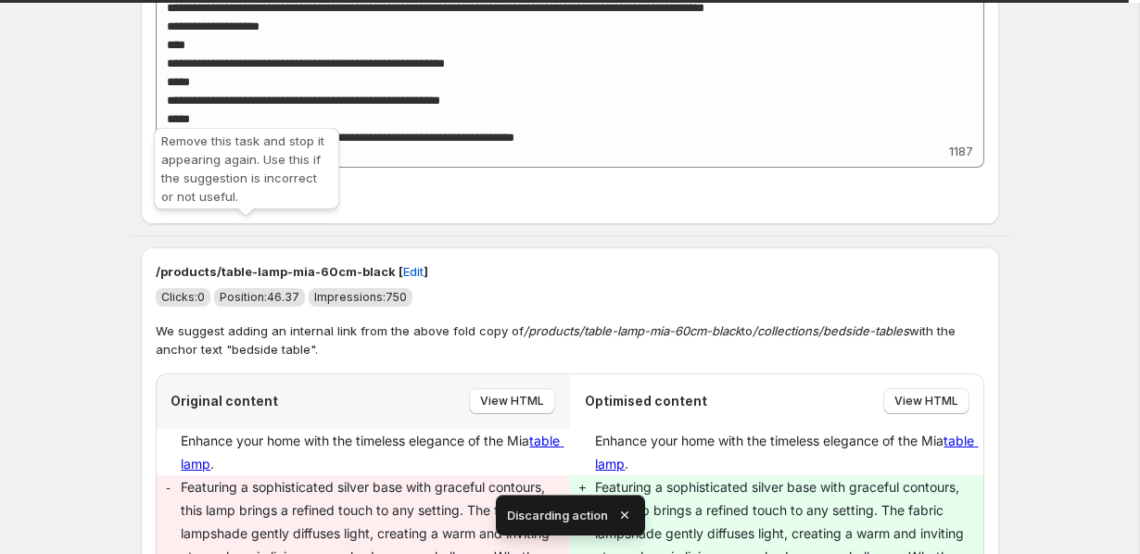
click at [260, 196] on span "Discard" at bounding box center [256, 188] width 43 height 15
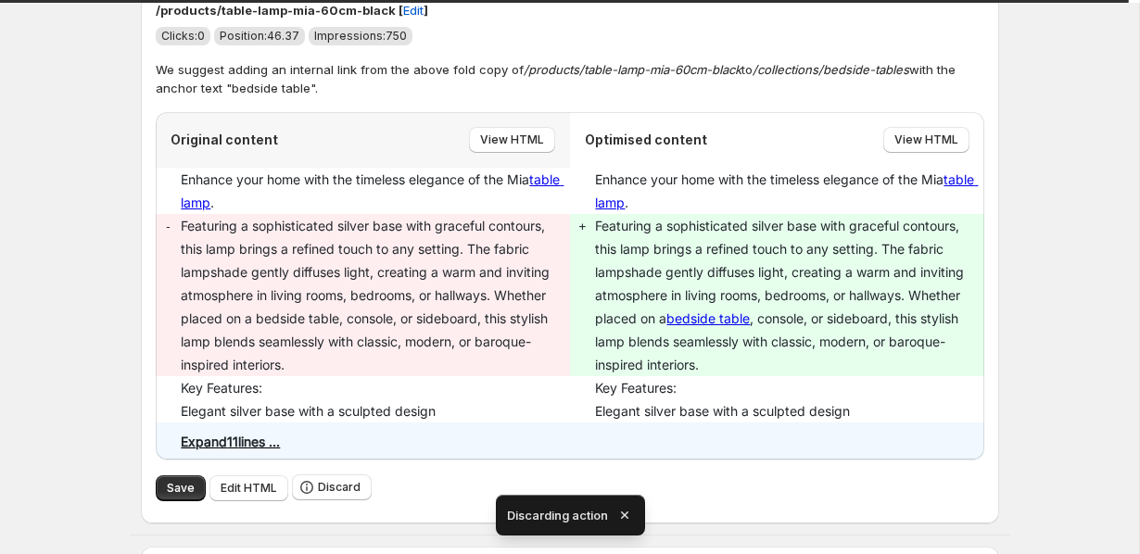
scroll to position [3230, 0]
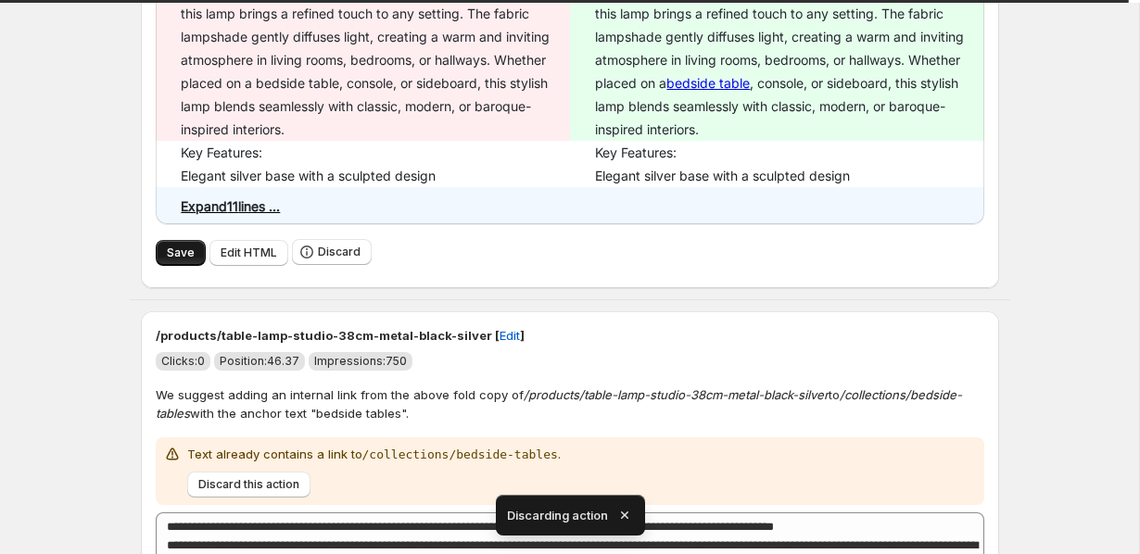
click at [171, 260] on span "Save" at bounding box center [181, 253] width 28 height 15
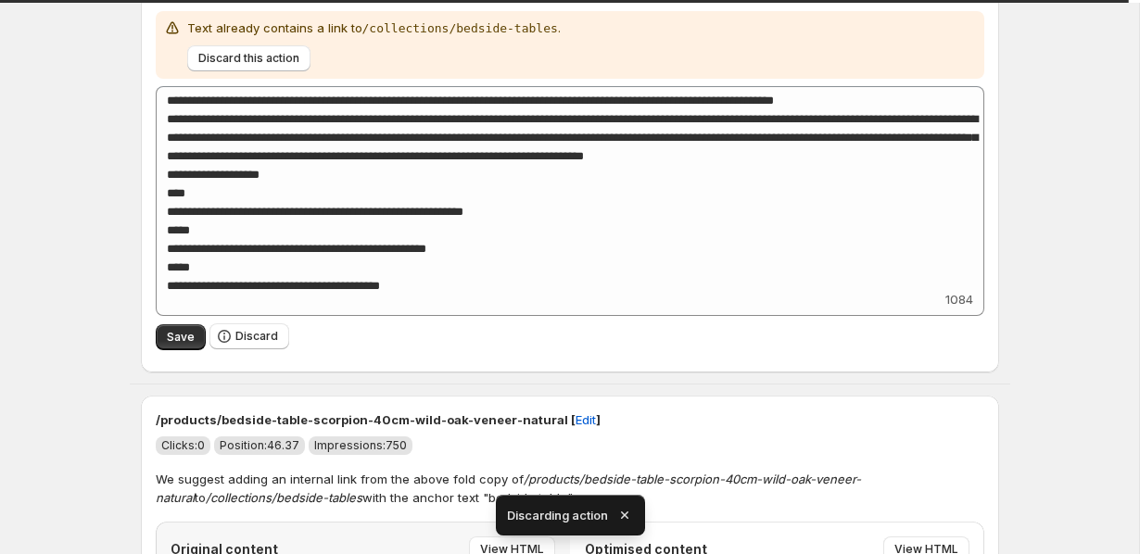
scroll to position [3708, 0]
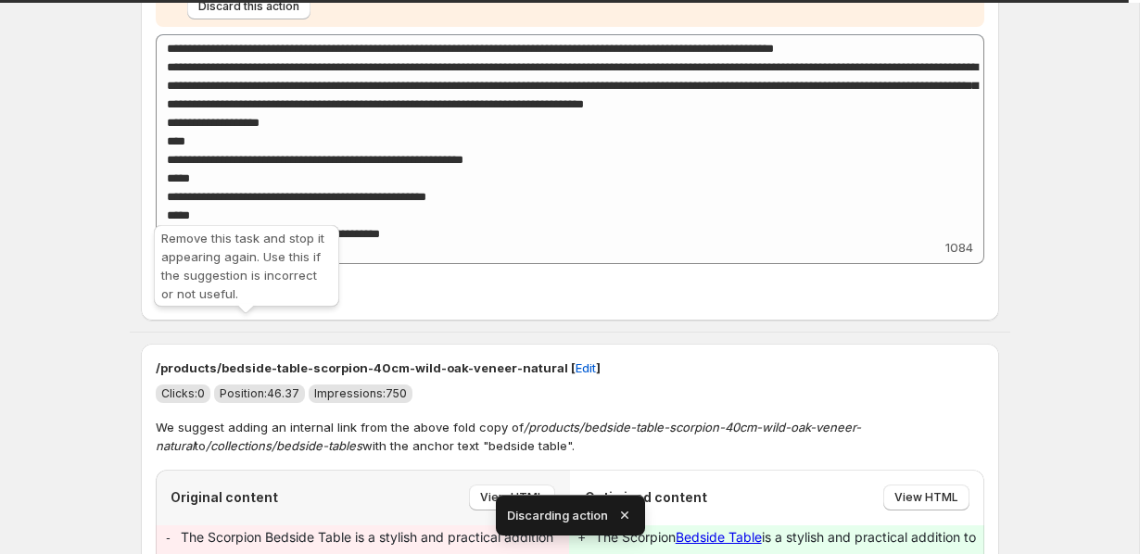
click at [240, 292] on span "Discard" at bounding box center [256, 284] width 43 height 15
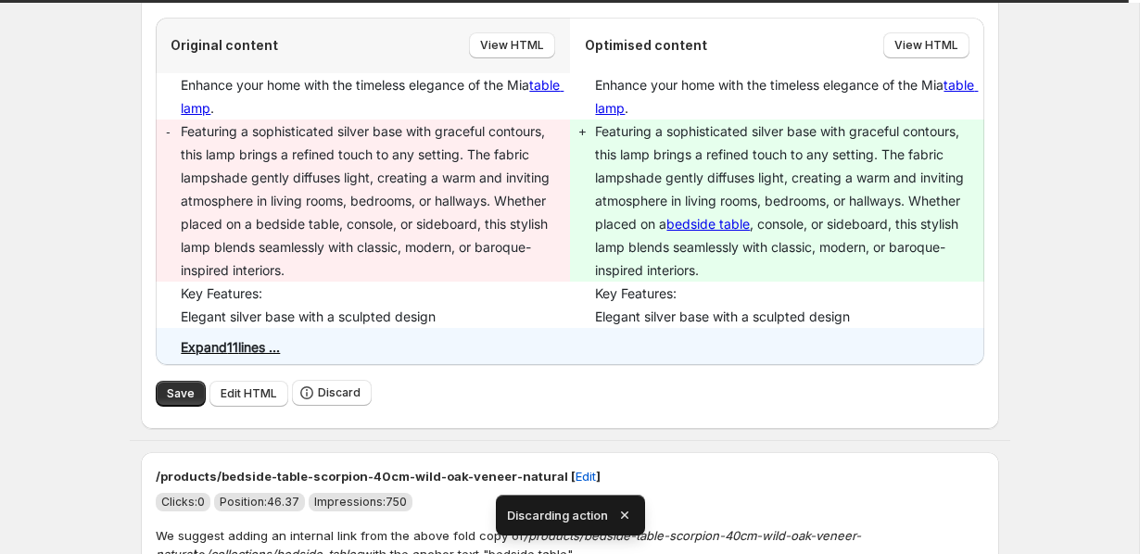
scroll to position [3138, 0]
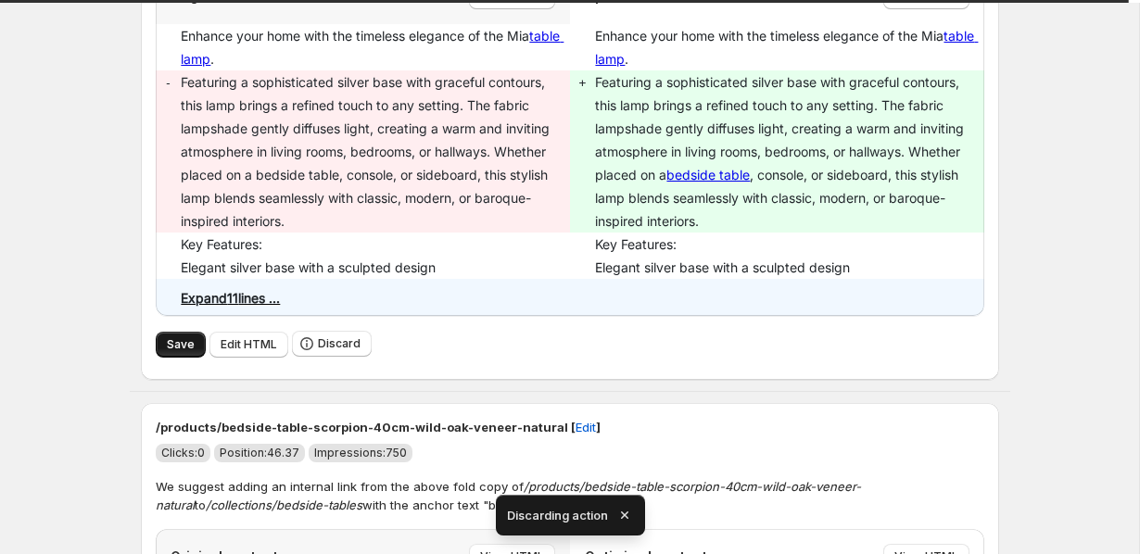
click at [166, 358] on button "Save" at bounding box center [181, 345] width 50 height 26
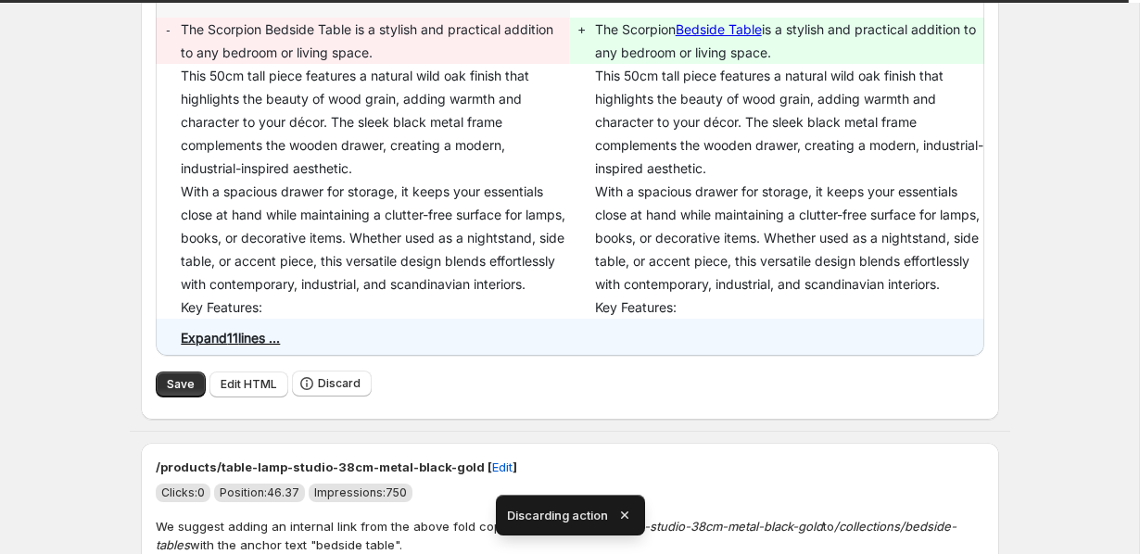
scroll to position [3858, 0]
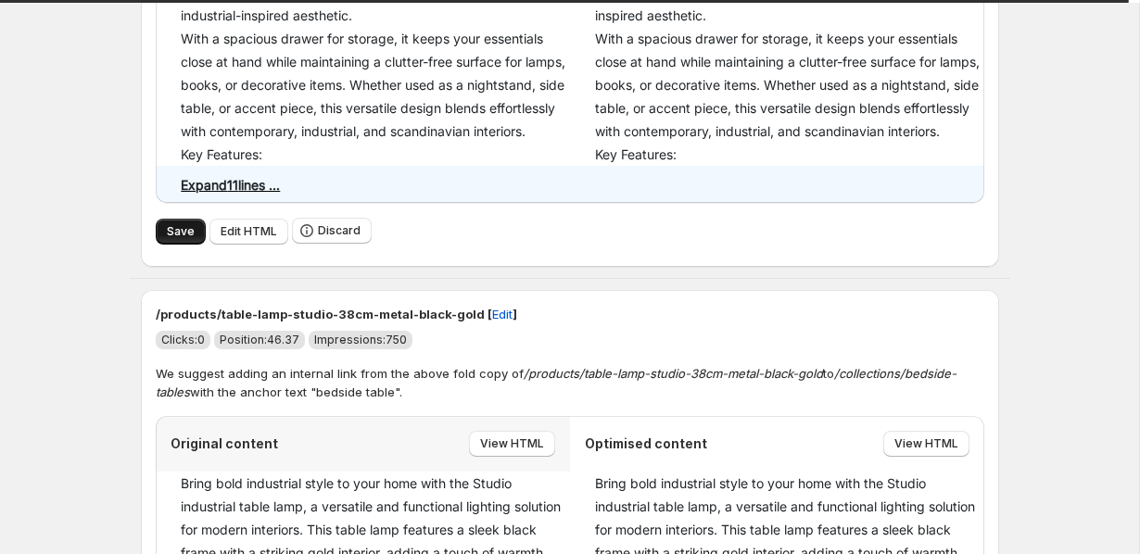
click at [174, 245] on button "Save" at bounding box center [181, 232] width 50 height 26
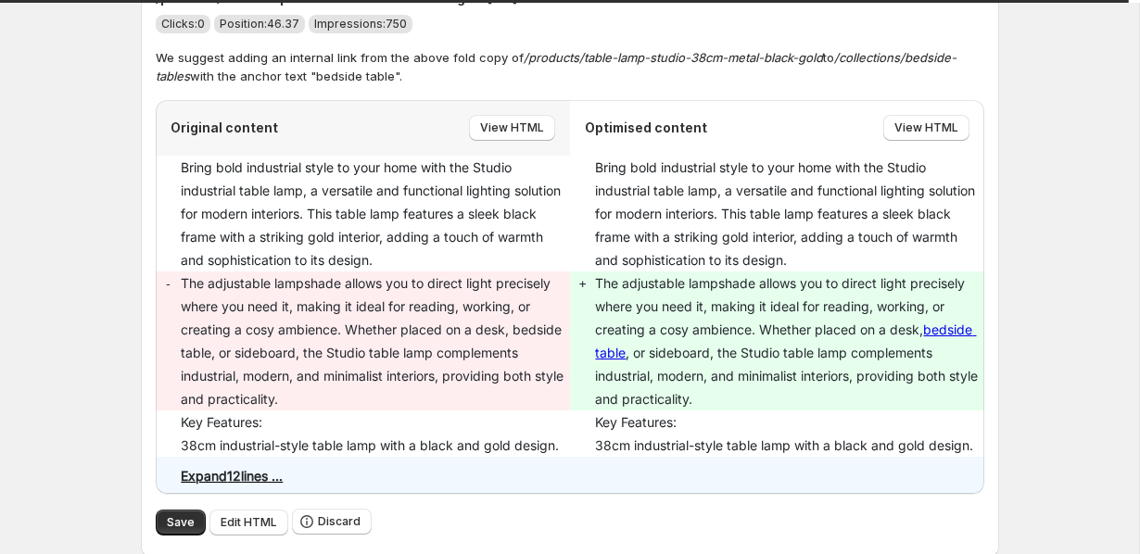
scroll to position [4381, 0]
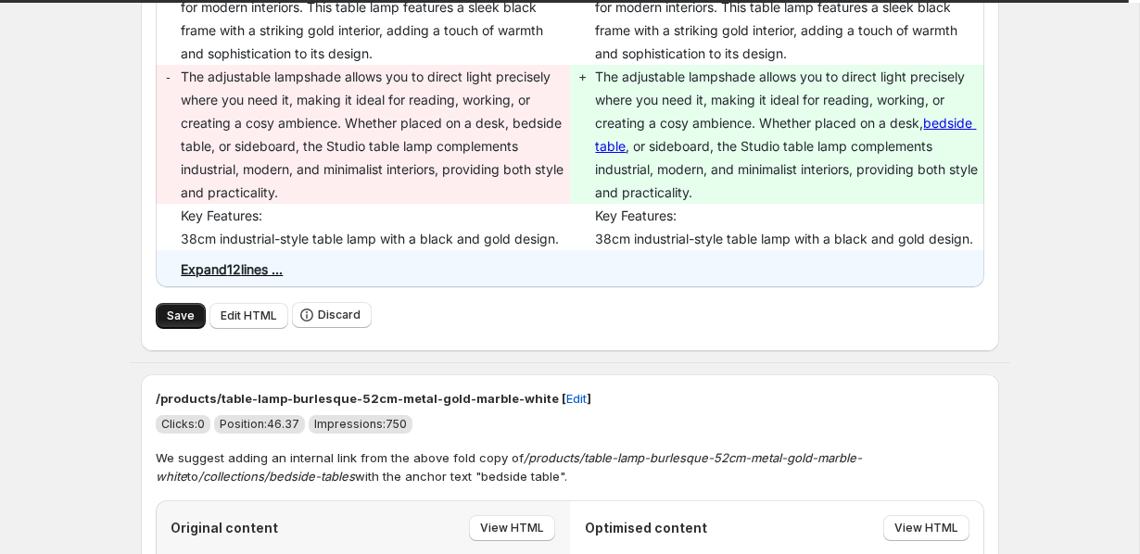
click at [167, 324] on span "Save" at bounding box center [181, 316] width 28 height 15
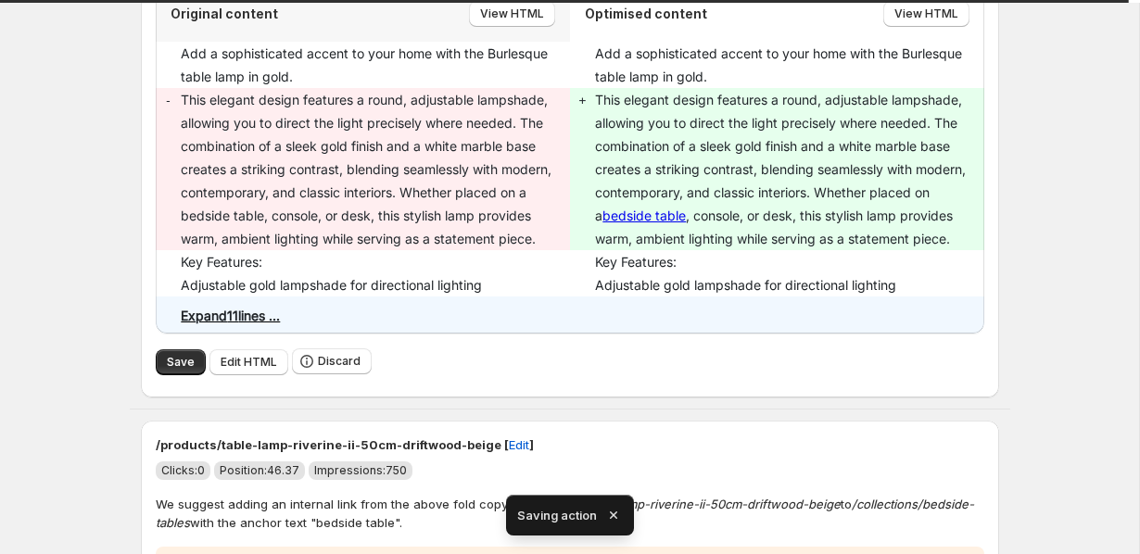
scroll to position [4371, 0]
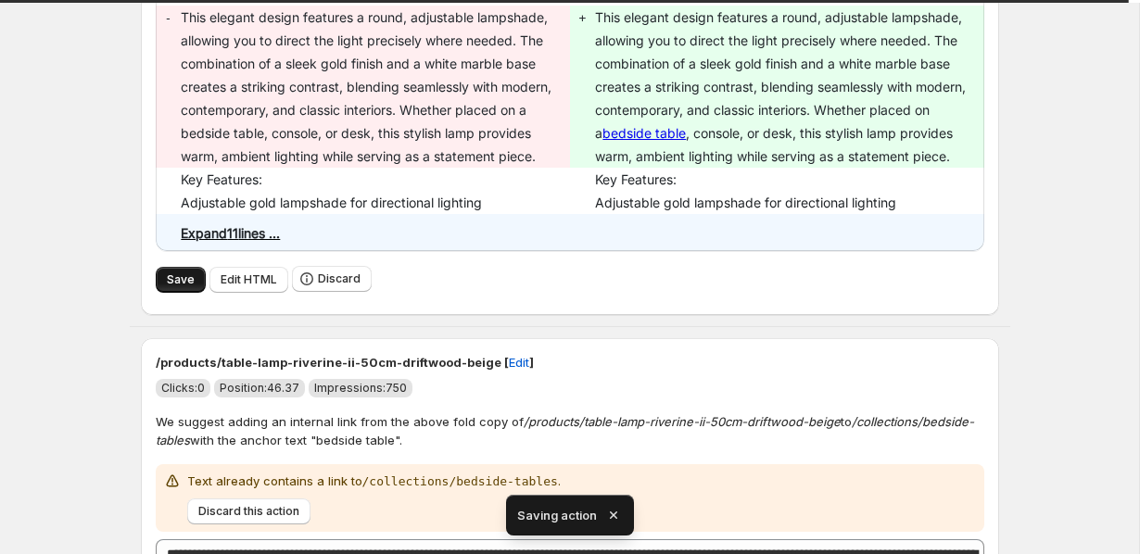
click at [181, 287] on span "Save" at bounding box center [181, 280] width 28 height 15
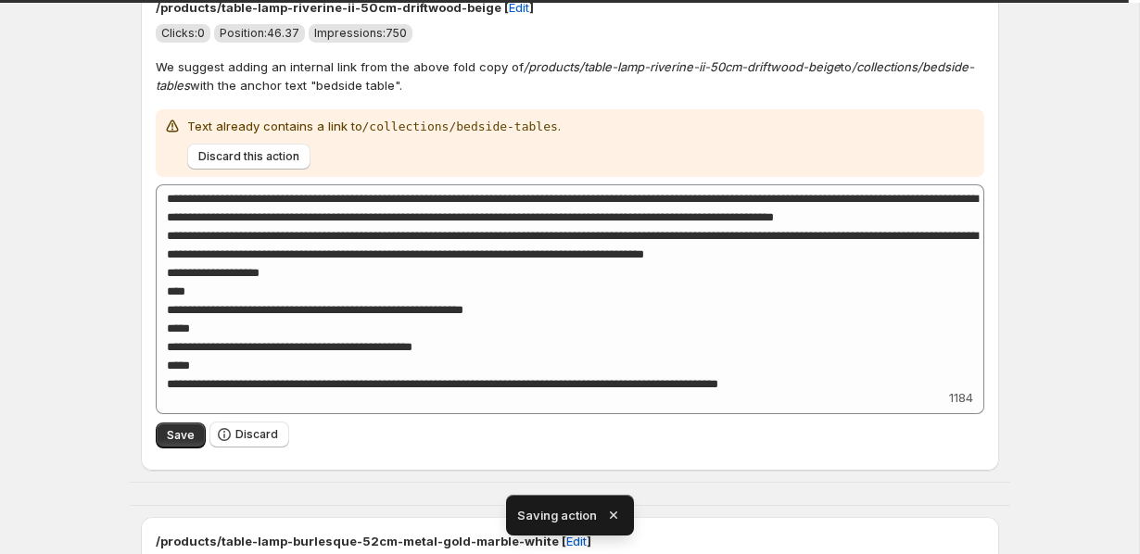
scroll to position [4805, 0]
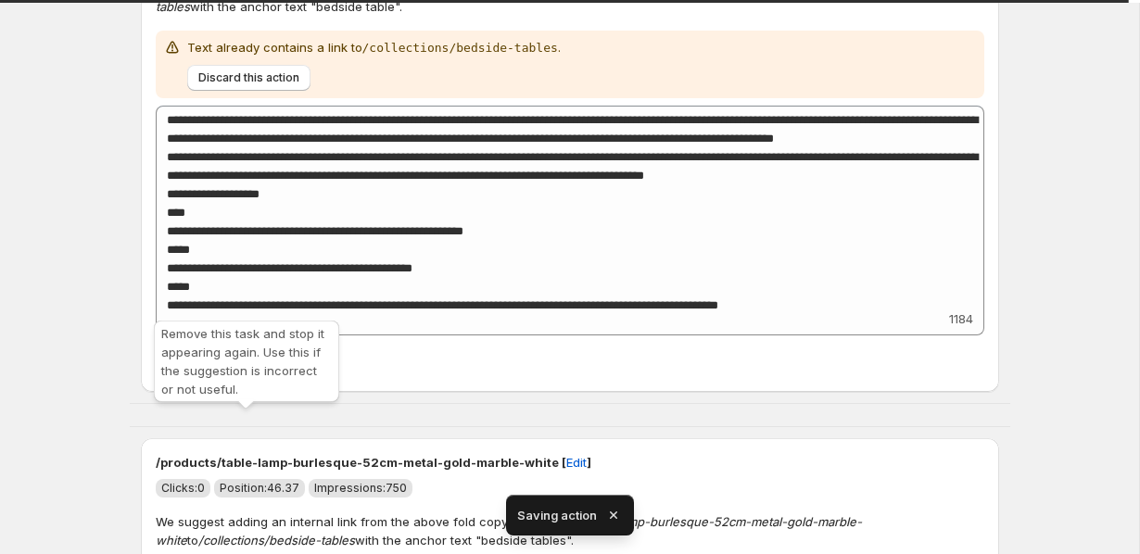
click at [233, 369] on button "Discard" at bounding box center [249, 356] width 80 height 26
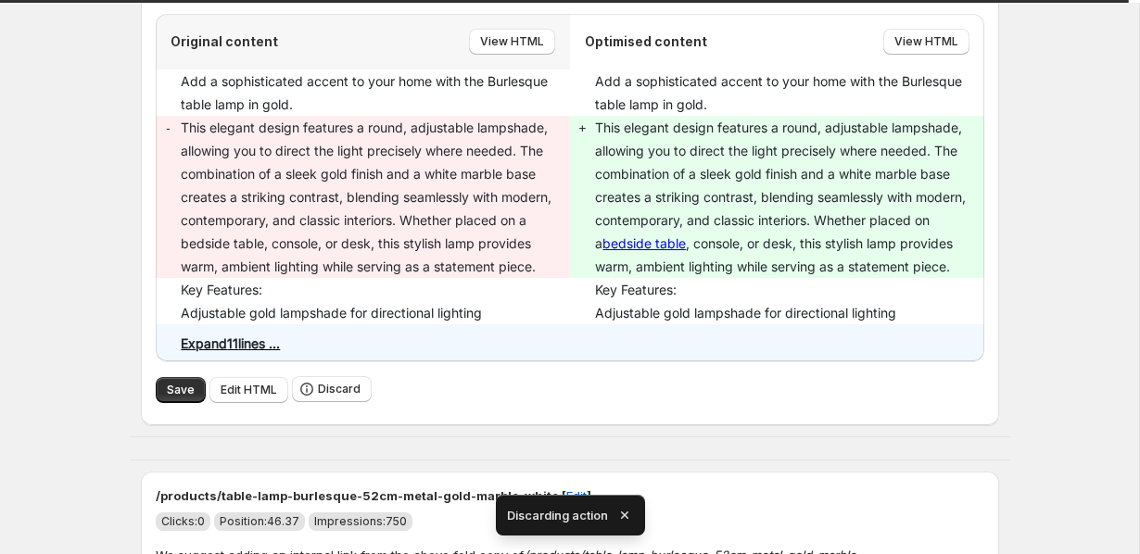
scroll to position [4350, 0]
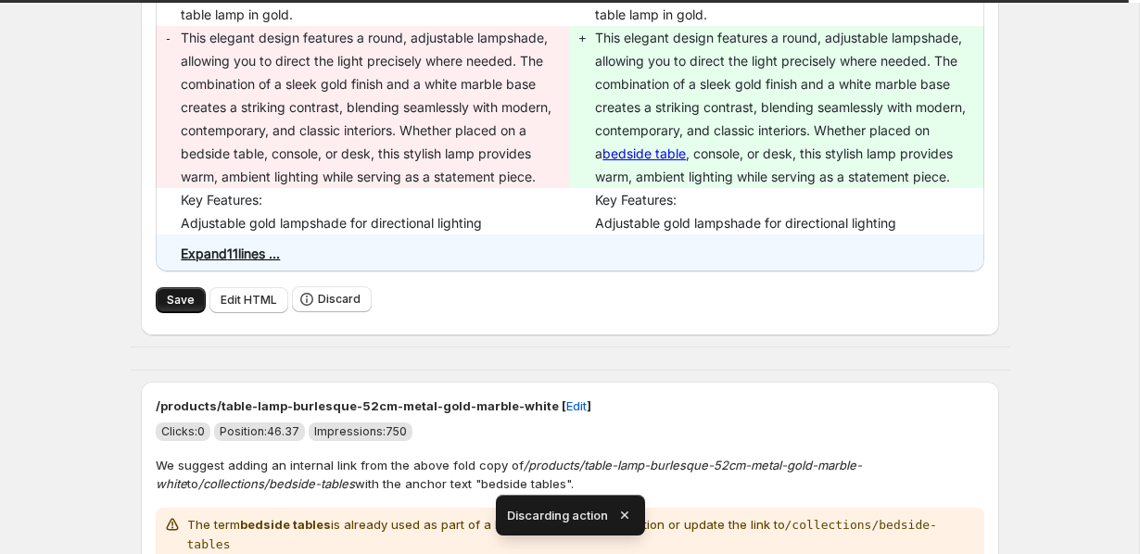
click at [168, 308] on span "Save" at bounding box center [181, 300] width 28 height 15
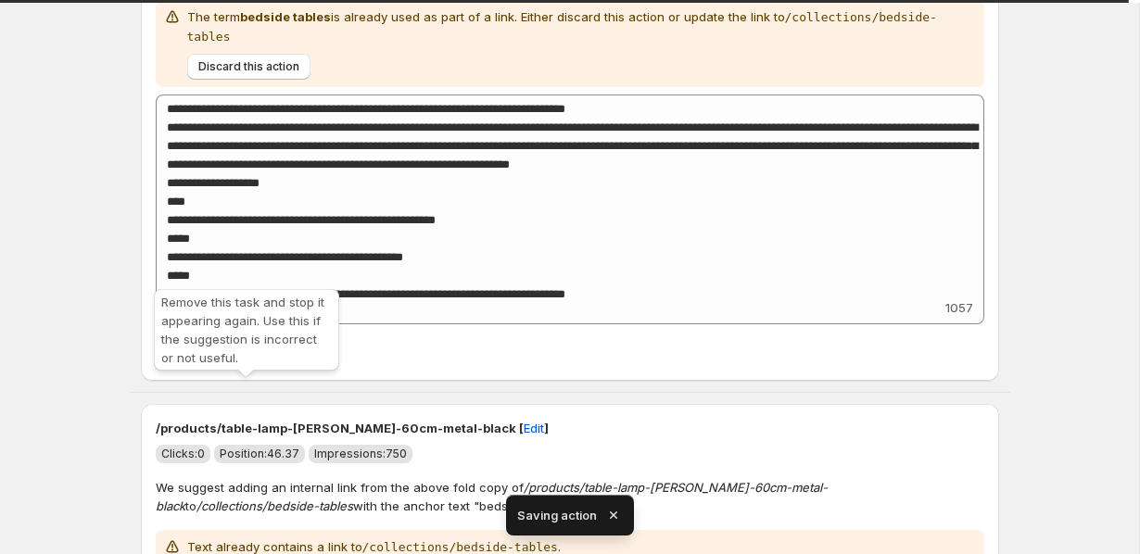
click at [245, 352] on span "Discard" at bounding box center [256, 344] width 43 height 15
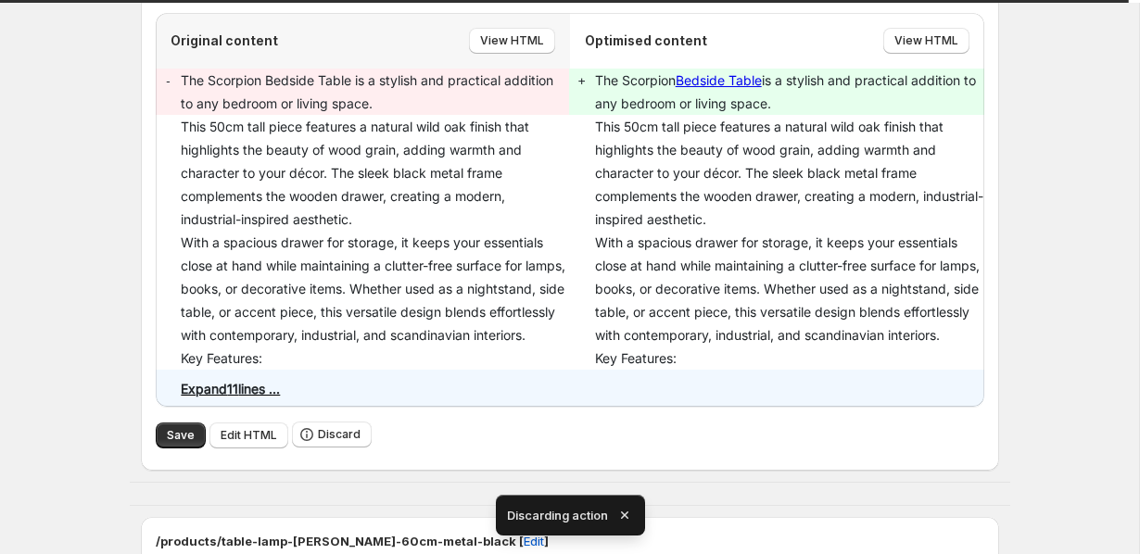
scroll to position [3317, 0]
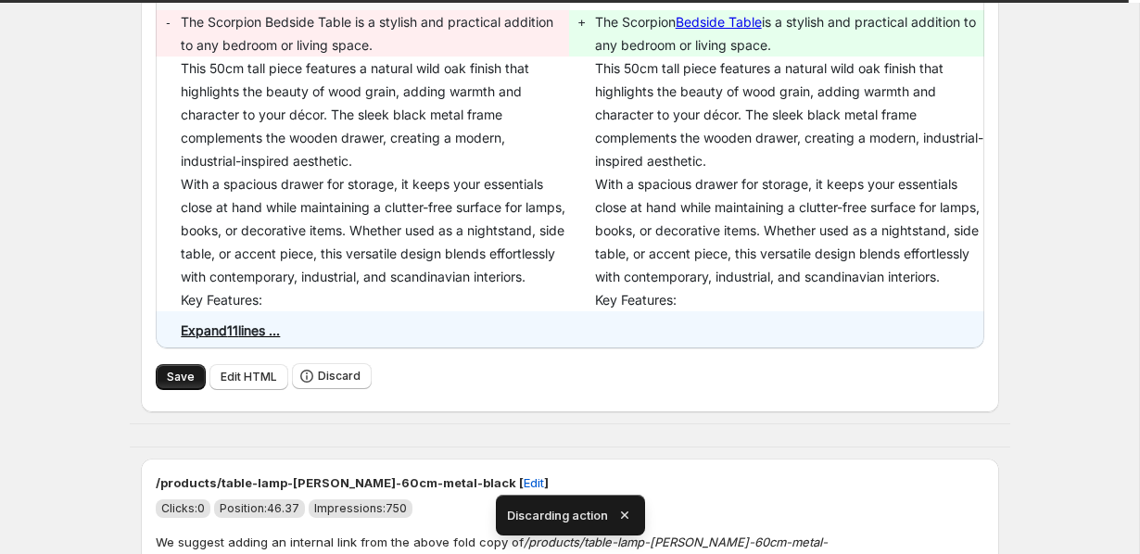
click at [171, 390] on button "Save" at bounding box center [181, 377] width 50 height 26
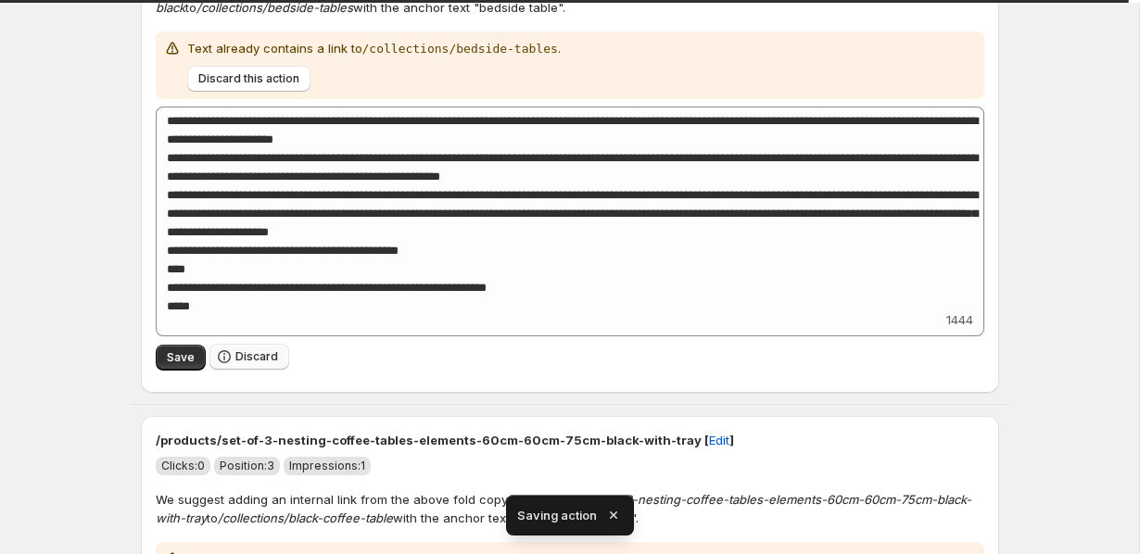
scroll to position [3240, 0]
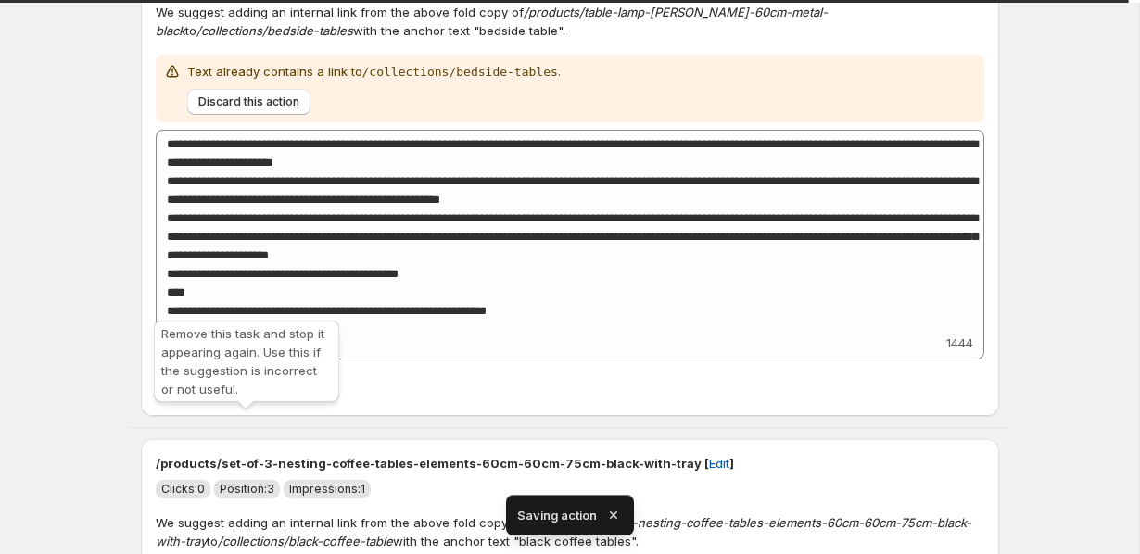
click at [264, 387] on span "Discard" at bounding box center [256, 380] width 43 height 15
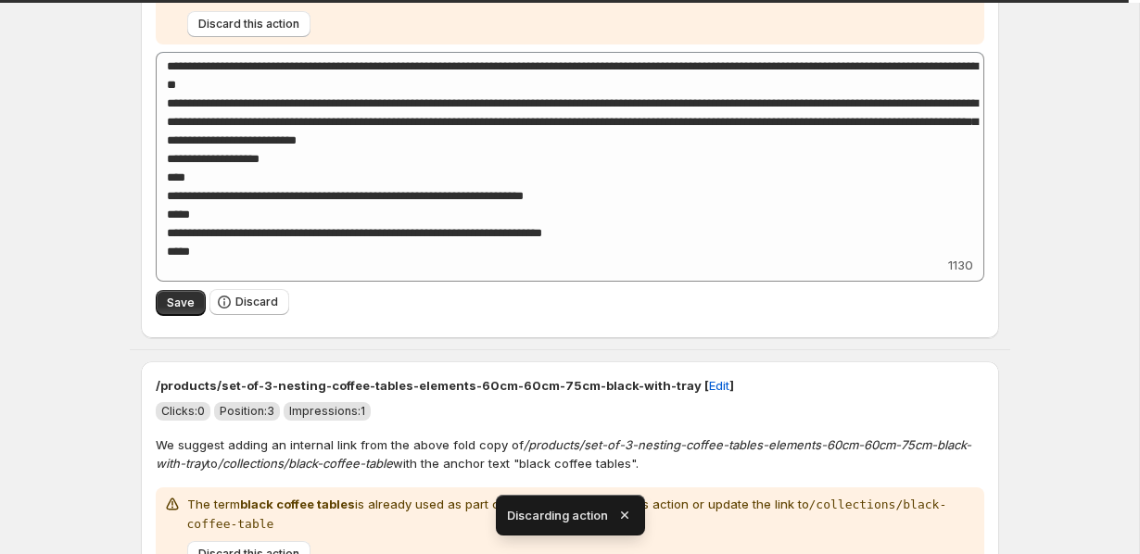
scroll to position [3782, 0]
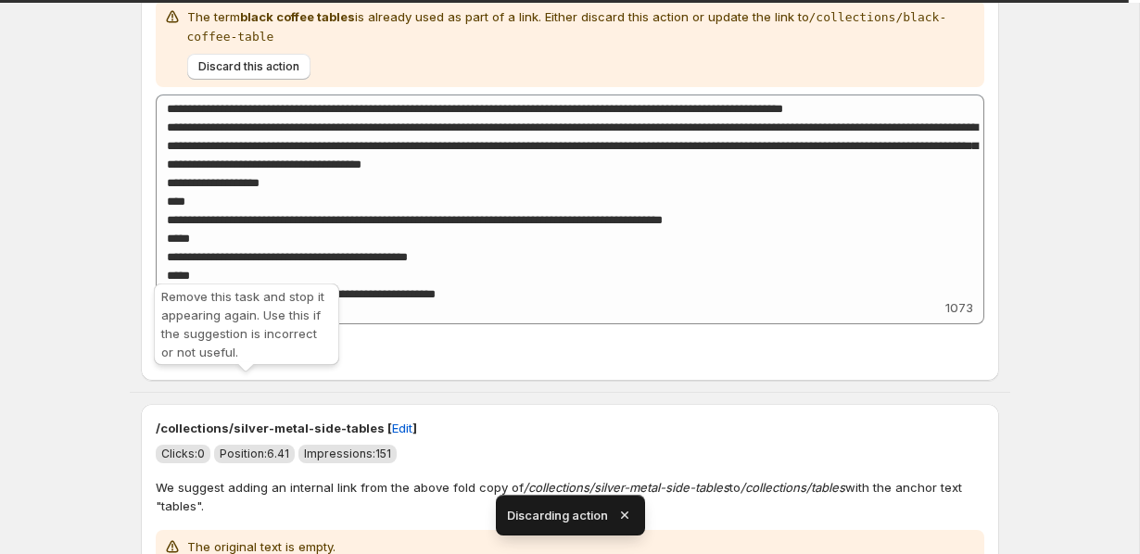
click at [232, 358] on button "Discard" at bounding box center [249, 345] width 80 height 26
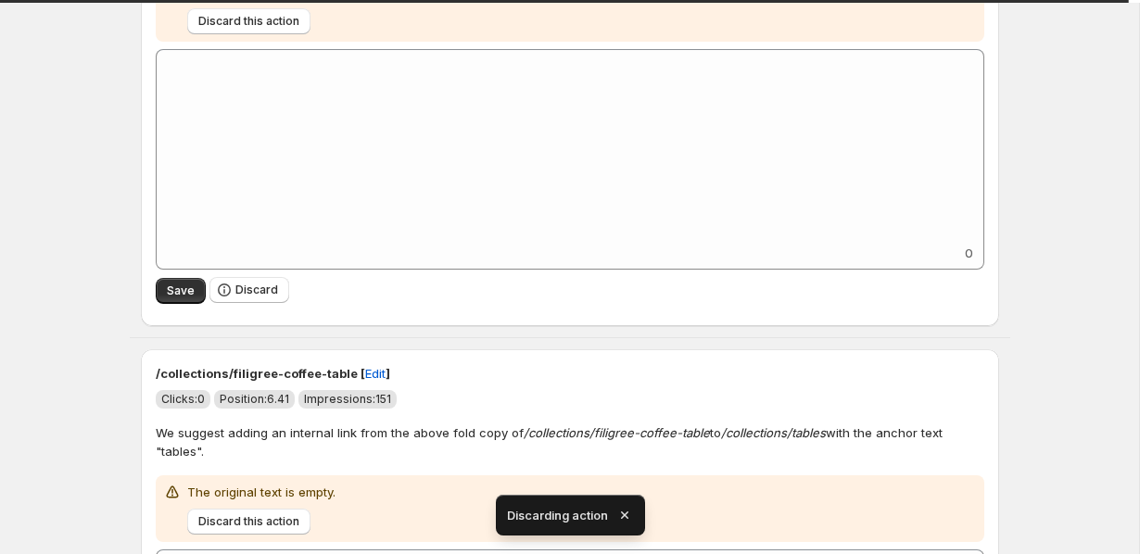
scroll to position [3838, 0]
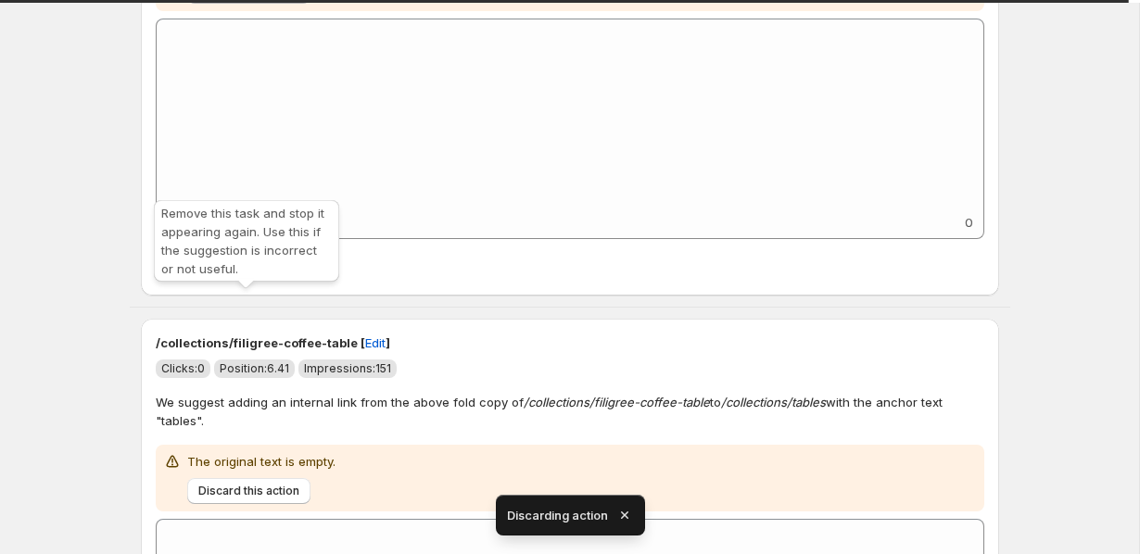
click at [252, 267] on span "Discard" at bounding box center [256, 259] width 43 height 15
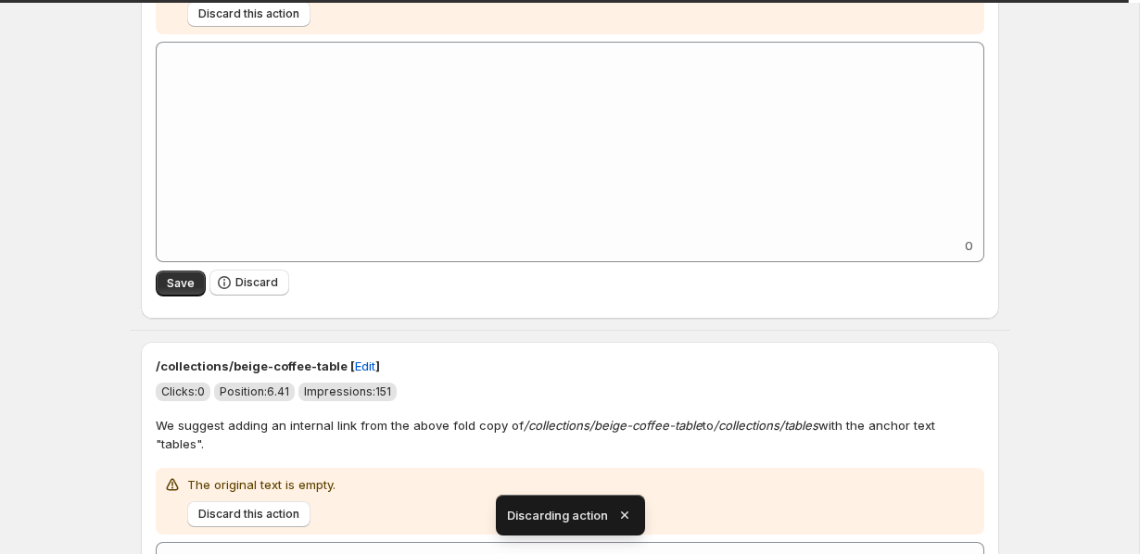
scroll to position [3852, 0]
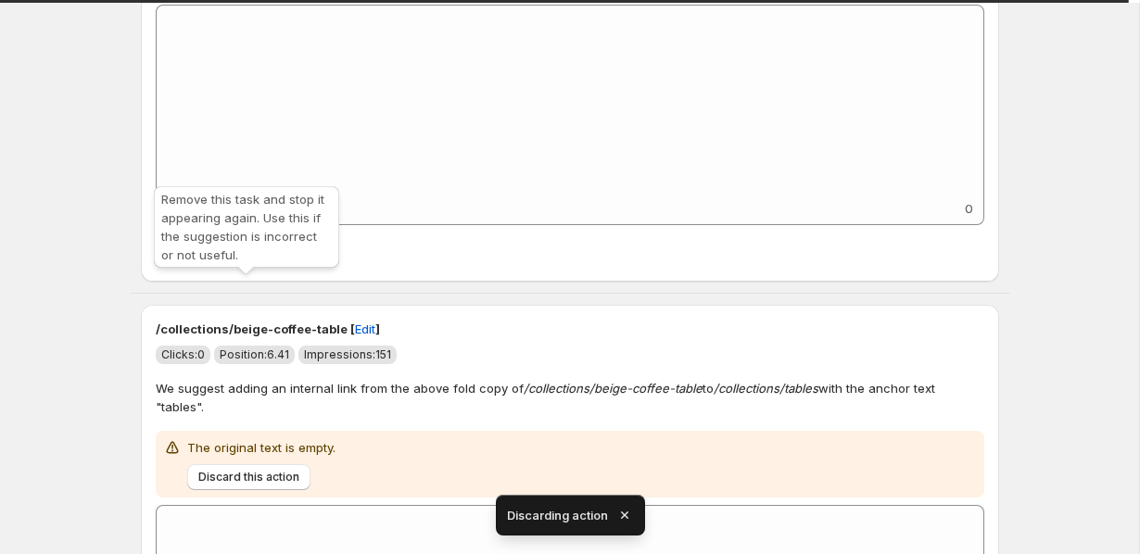
click at [247, 253] on span "Discard" at bounding box center [256, 245] width 43 height 15
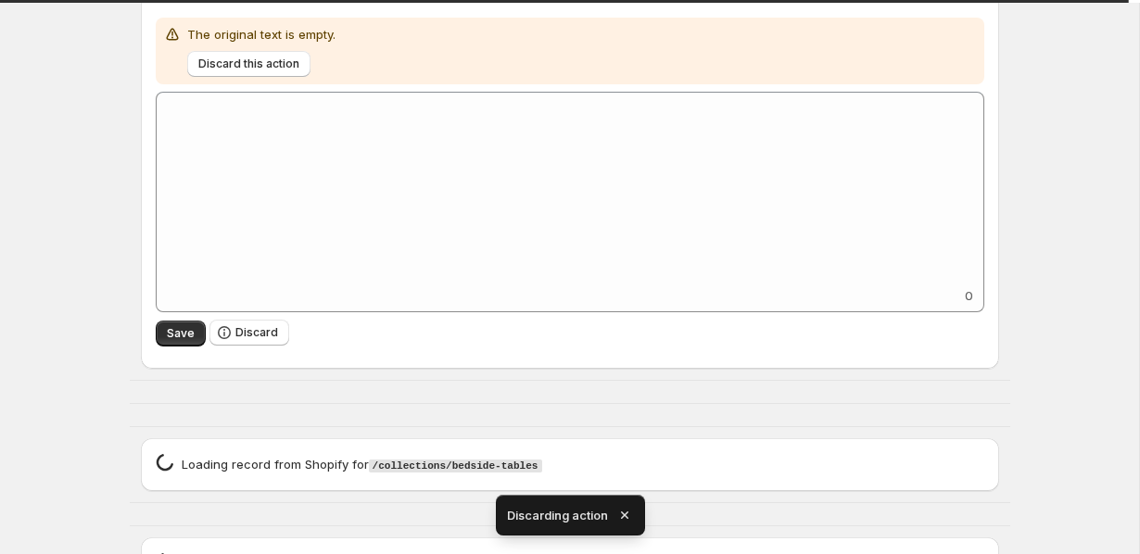
scroll to position [3785, 0]
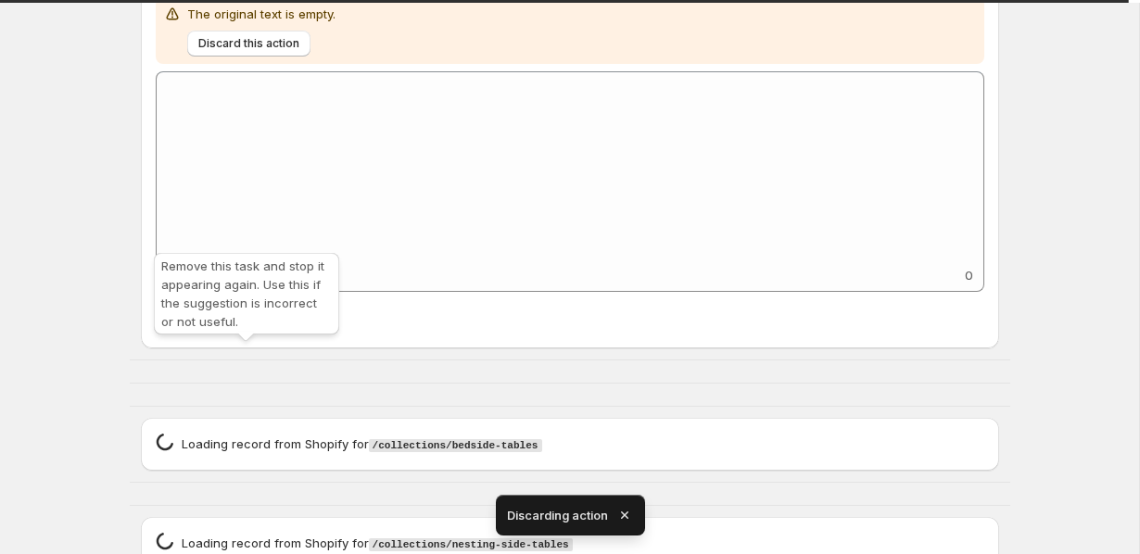
click at [267, 320] on span "Discard" at bounding box center [256, 312] width 43 height 15
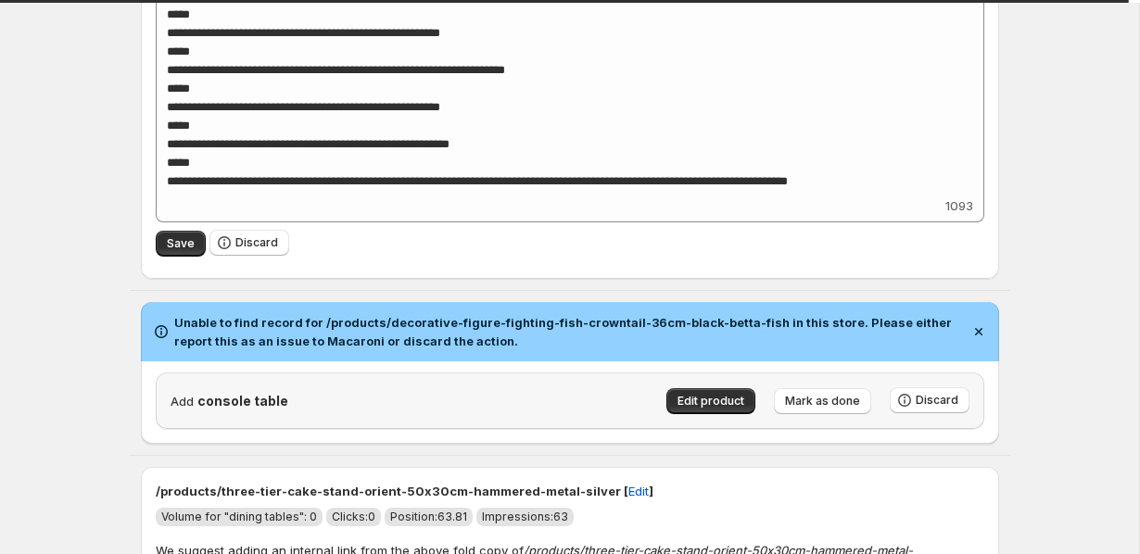
scroll to position [451, 0]
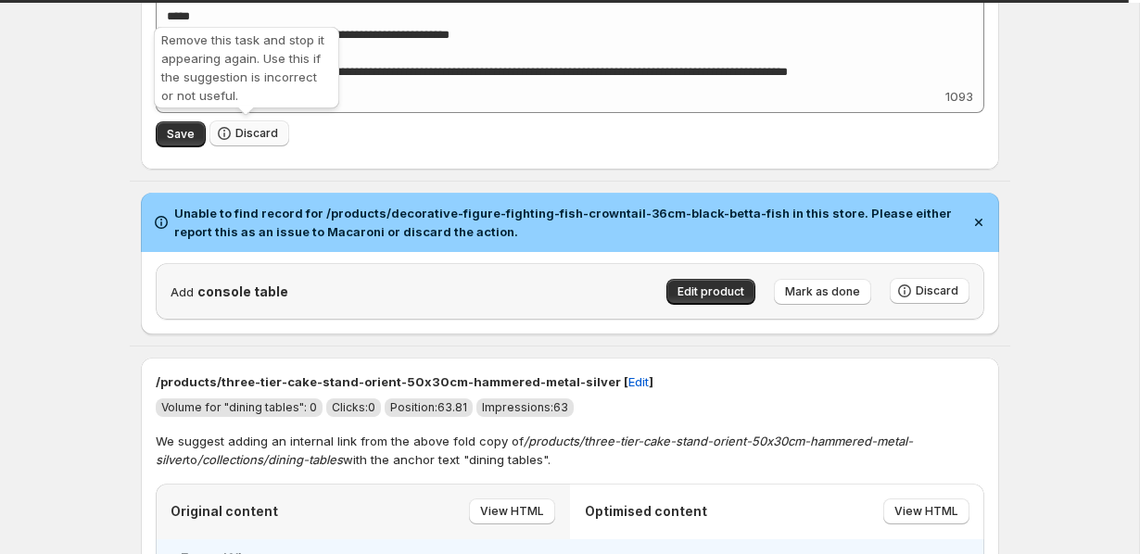
click at [263, 139] on span "Discard" at bounding box center [256, 133] width 43 height 15
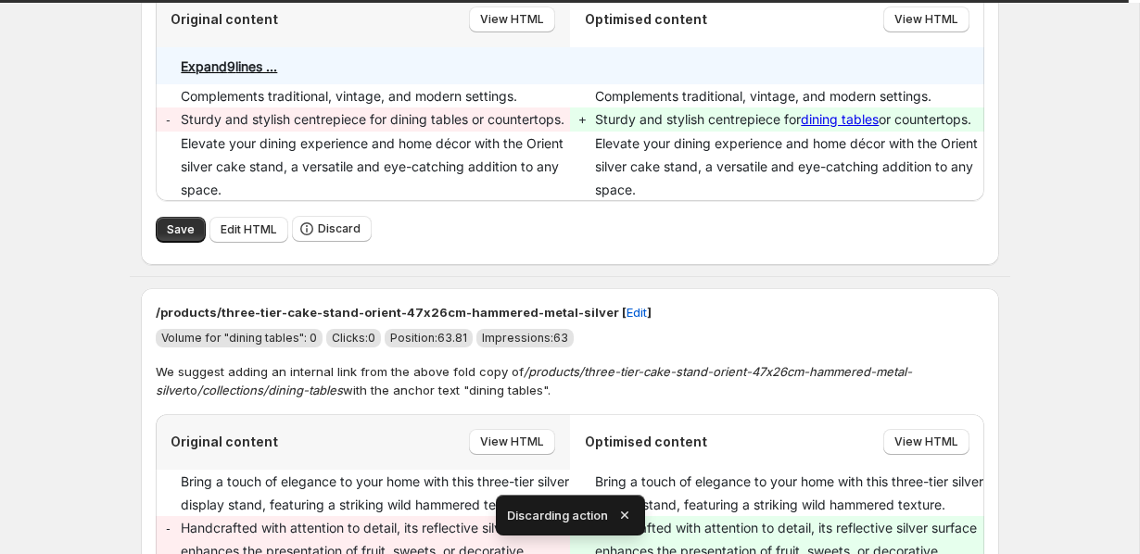
scroll to position [446, 0]
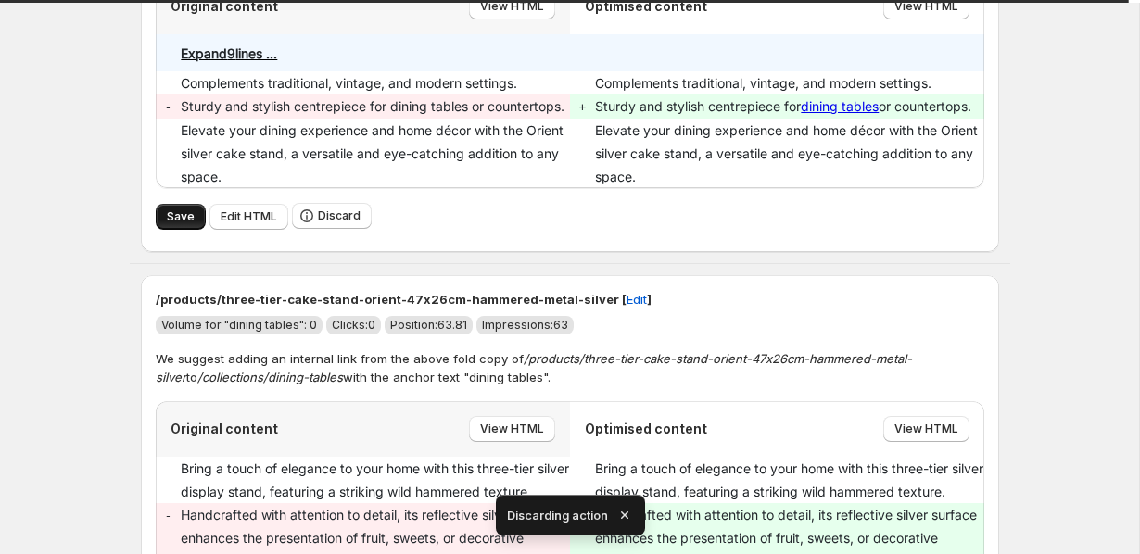
click at [182, 224] on span "Save" at bounding box center [181, 216] width 28 height 15
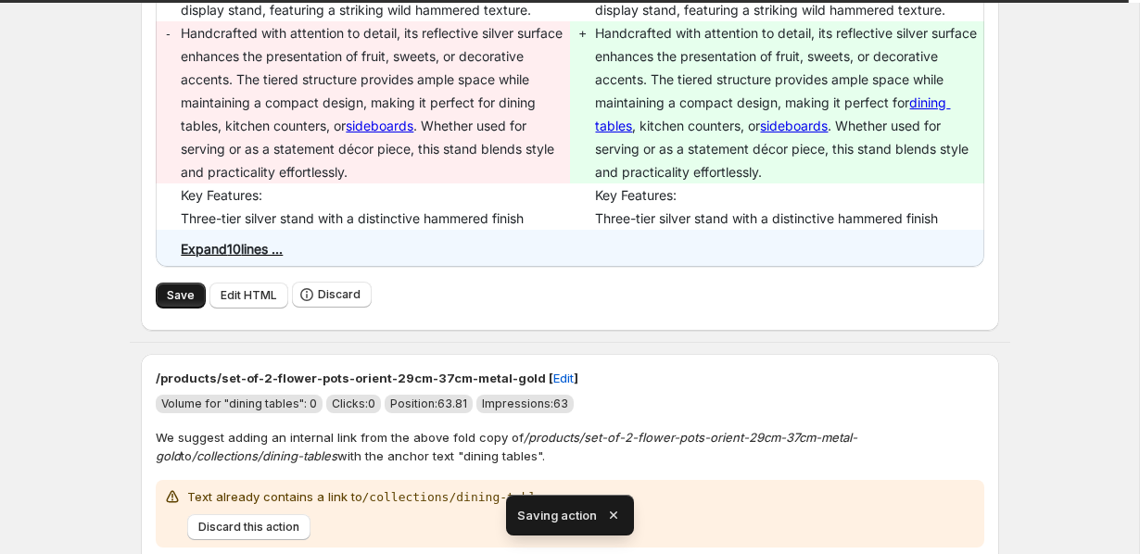
click at [186, 303] on span "Save" at bounding box center [181, 295] width 28 height 15
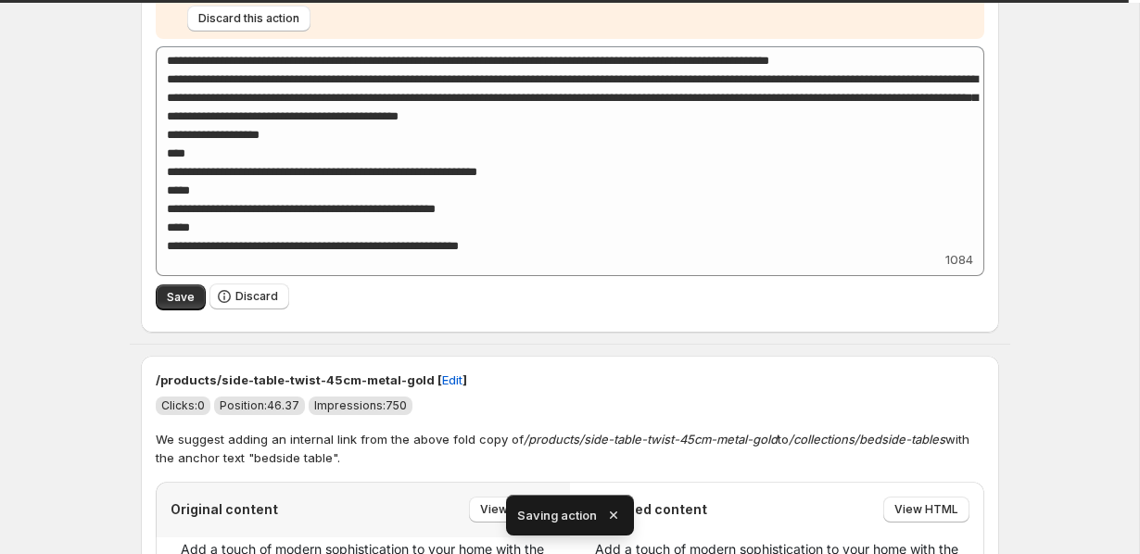
scroll to position [1047, 0]
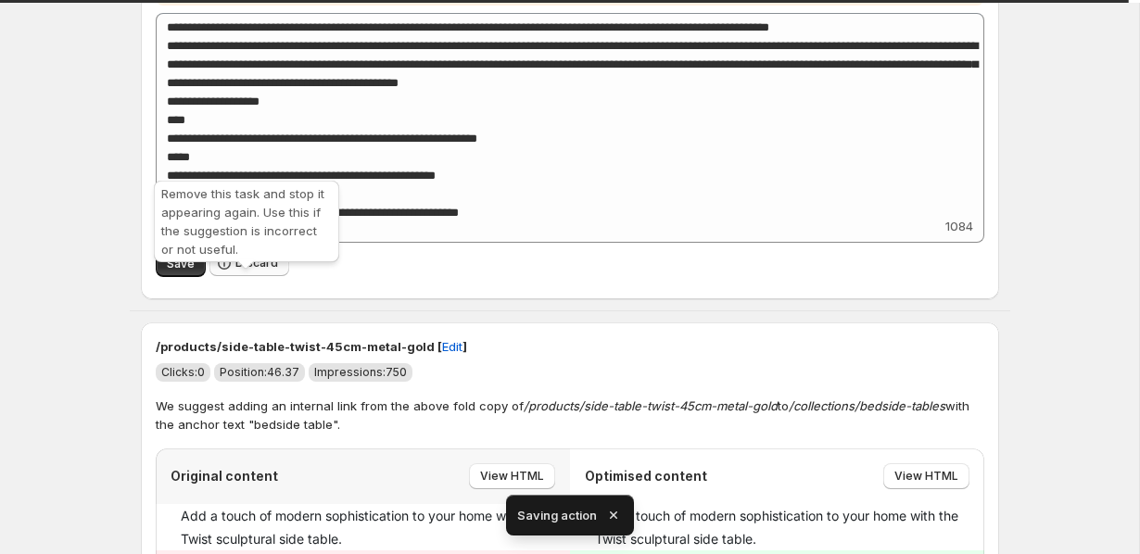
click at [235, 271] on span "Discard" at bounding box center [256, 263] width 43 height 15
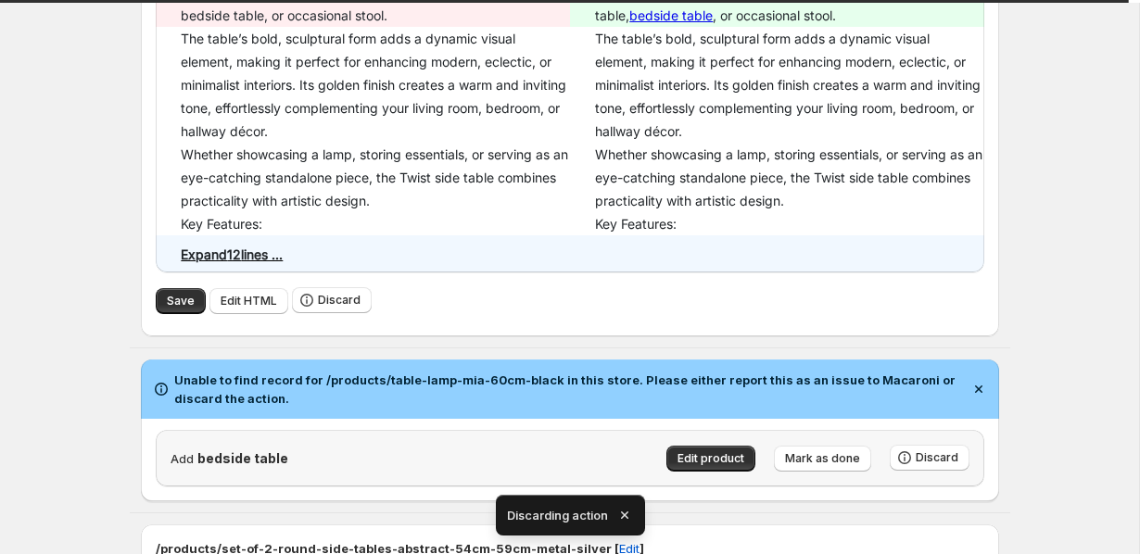
scroll to position [1214, 0]
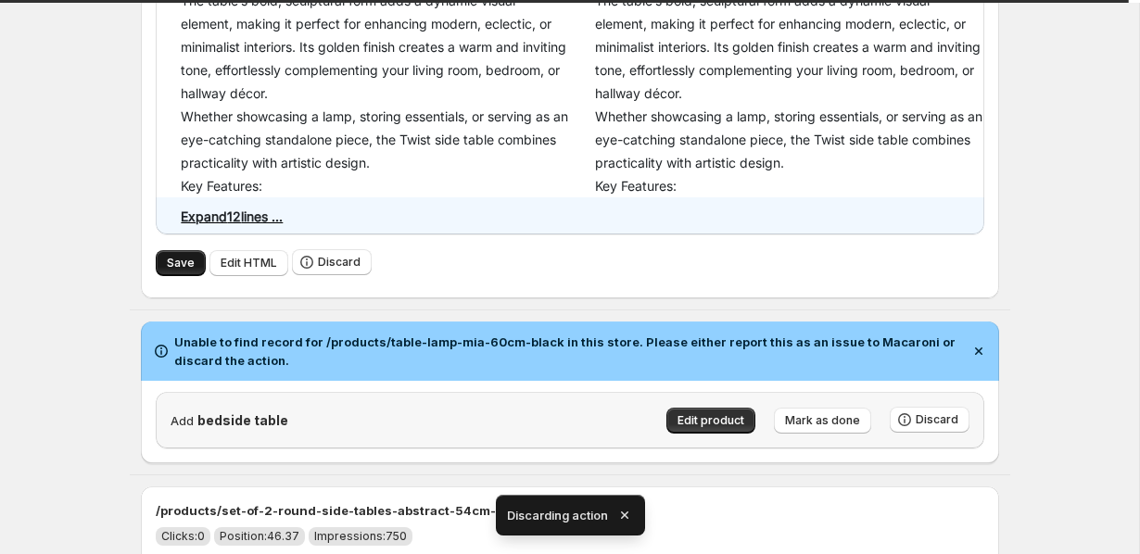
click at [157, 276] on button "Save" at bounding box center [181, 263] width 50 height 26
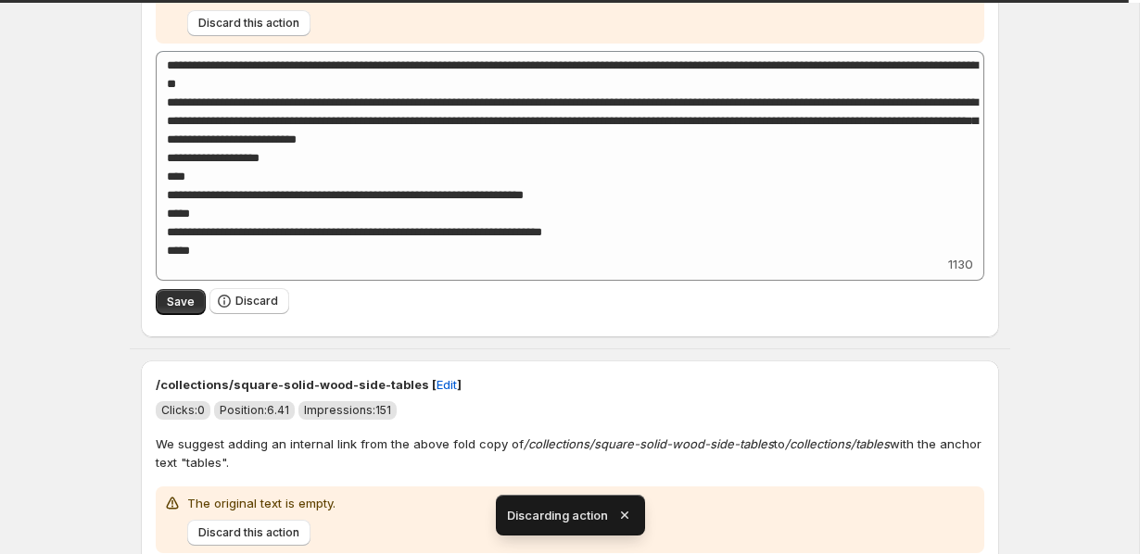
scroll to position [1870, 0]
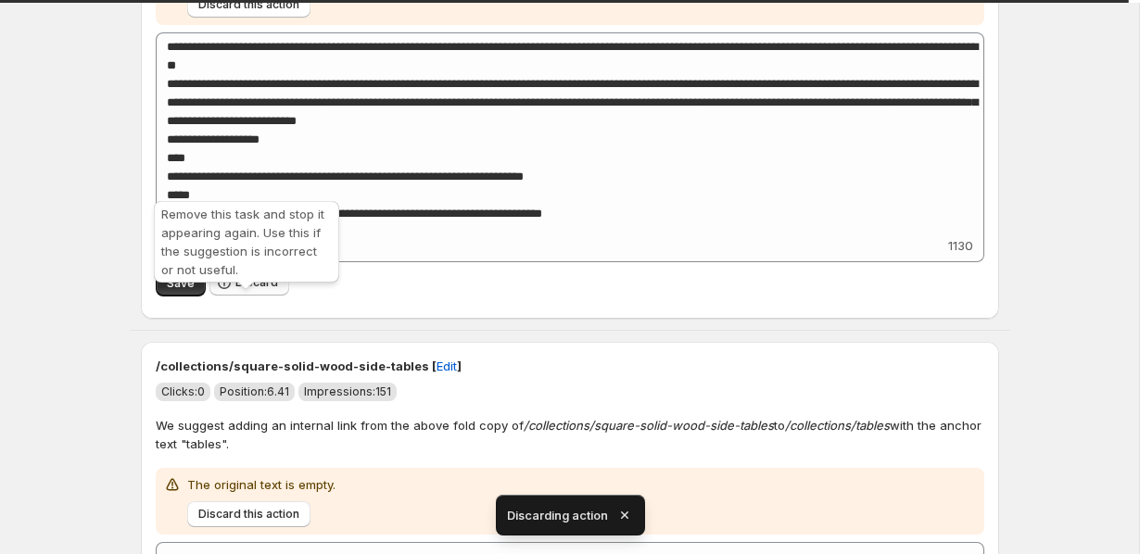
click at [252, 296] on button "Discard" at bounding box center [249, 283] width 80 height 26
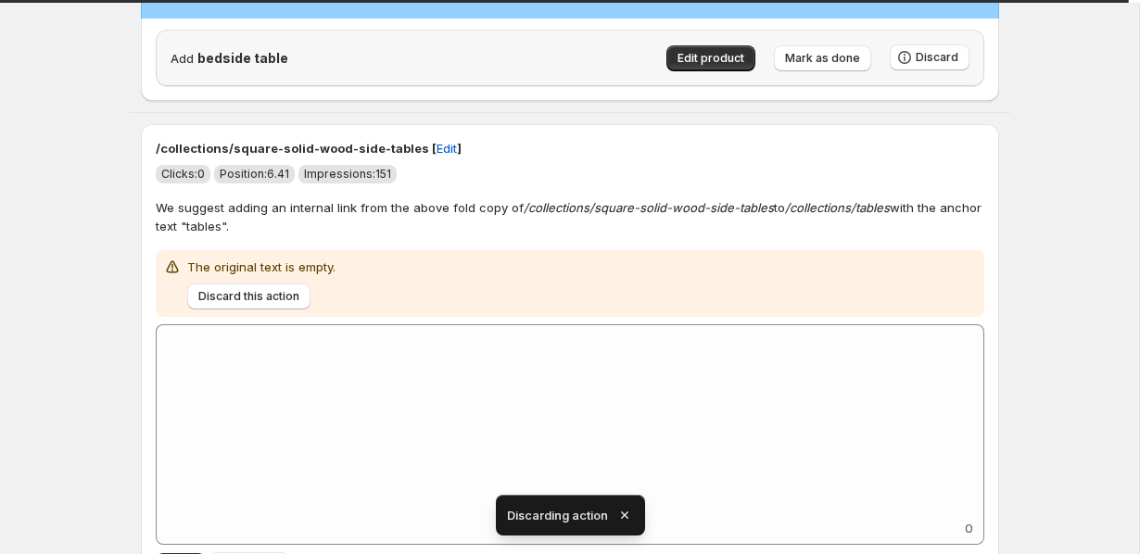
scroll to position [1914, 0]
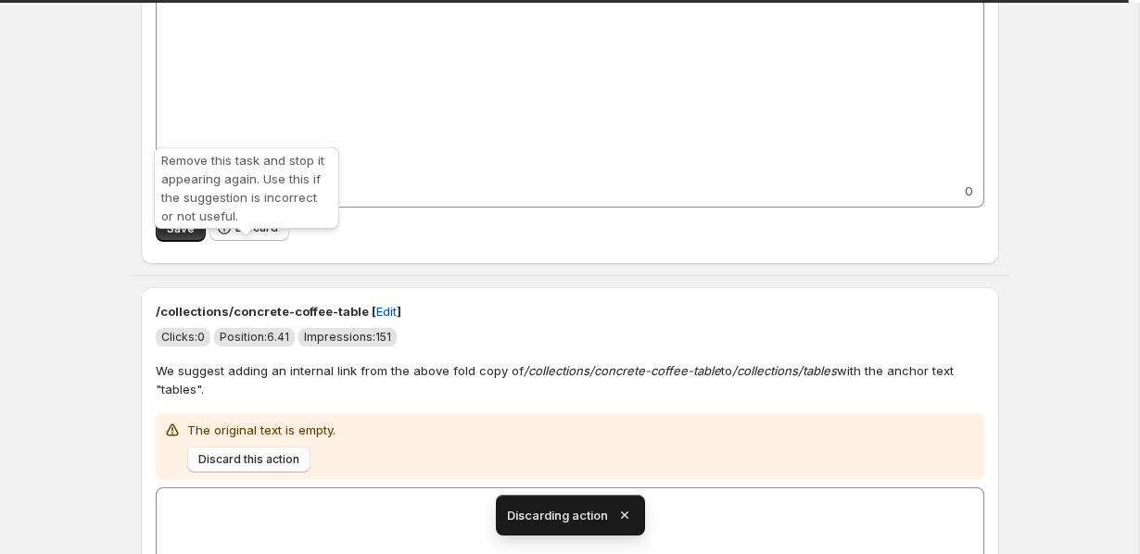
click at [215, 237] on icon "button" at bounding box center [224, 228] width 19 height 19
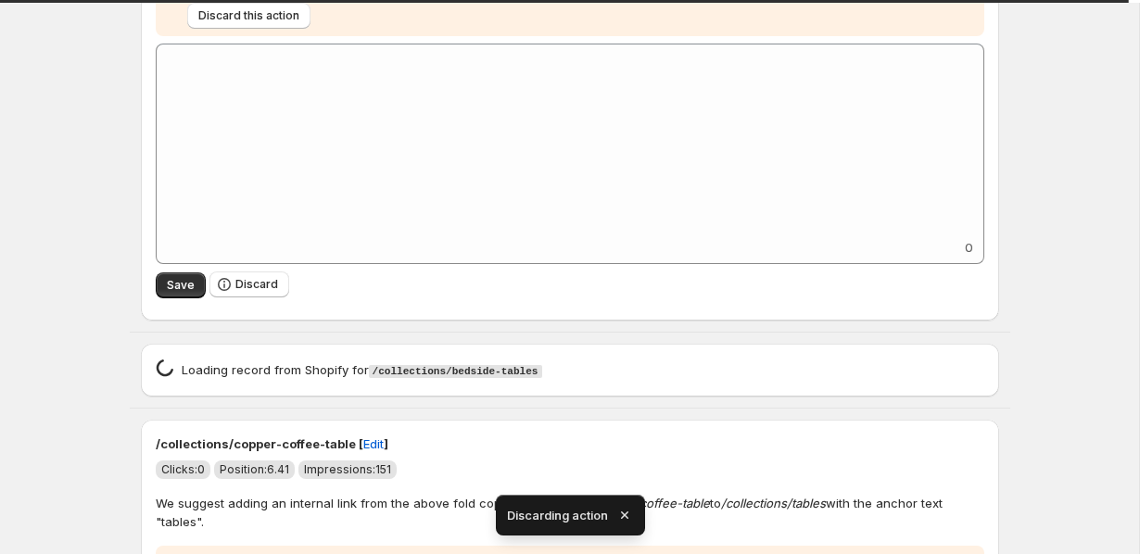
scroll to position [1963, 0]
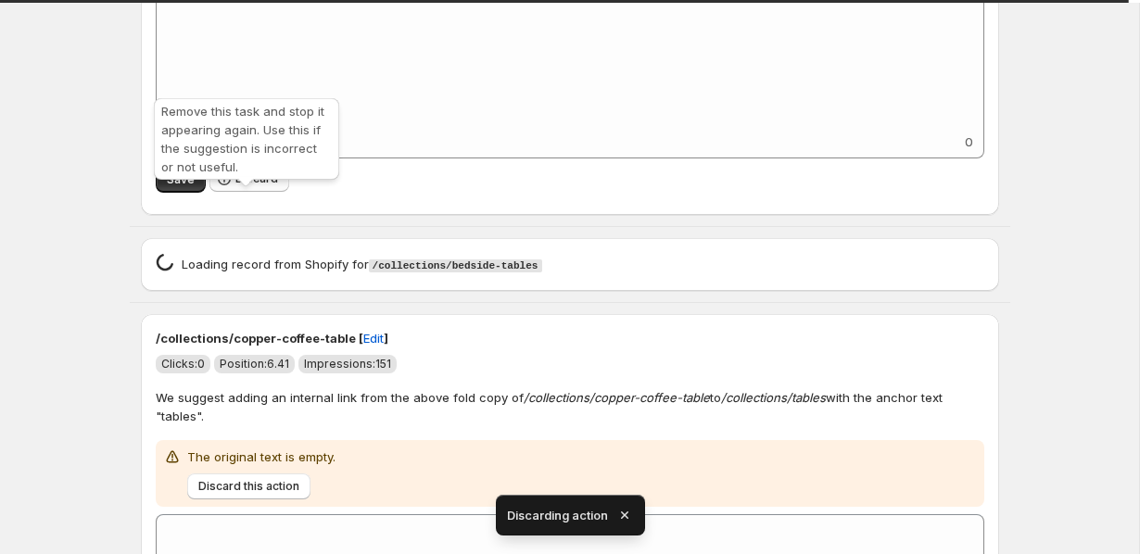
click at [243, 186] on span "Discard" at bounding box center [256, 178] width 43 height 15
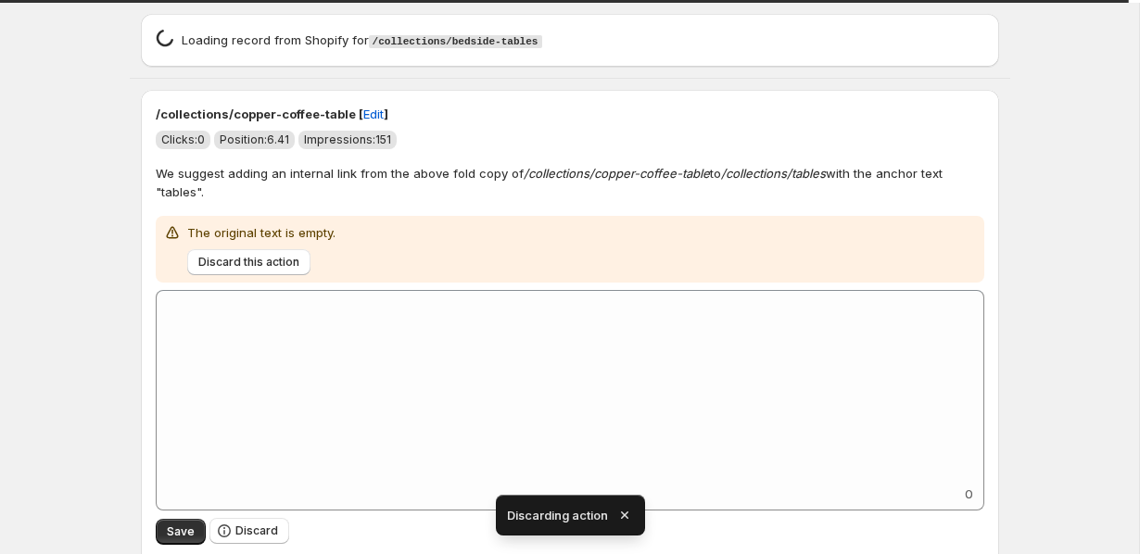
scroll to position [1856, 0]
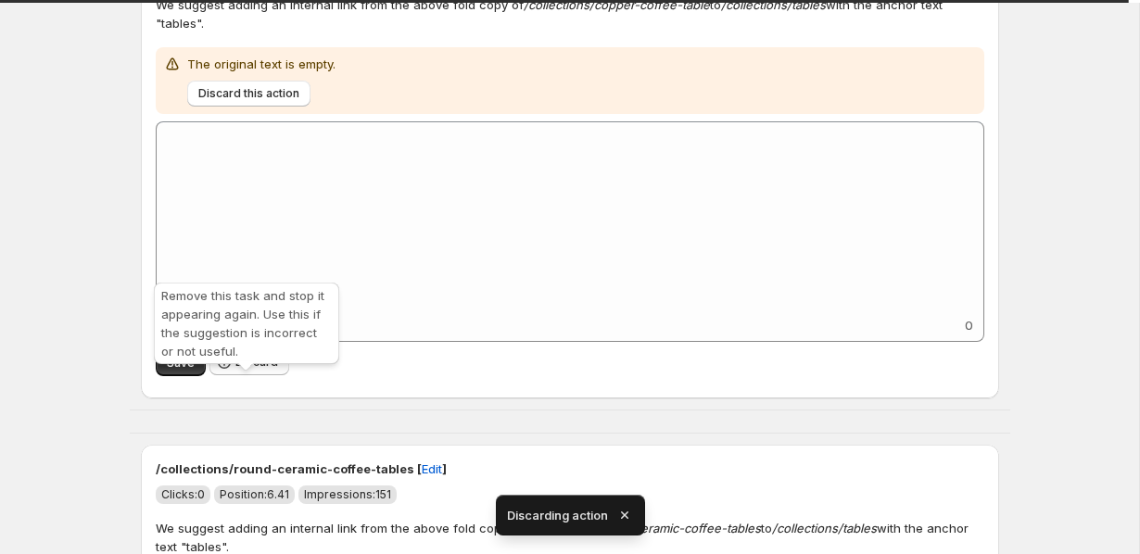
click at [253, 370] on span "Discard" at bounding box center [256, 362] width 43 height 15
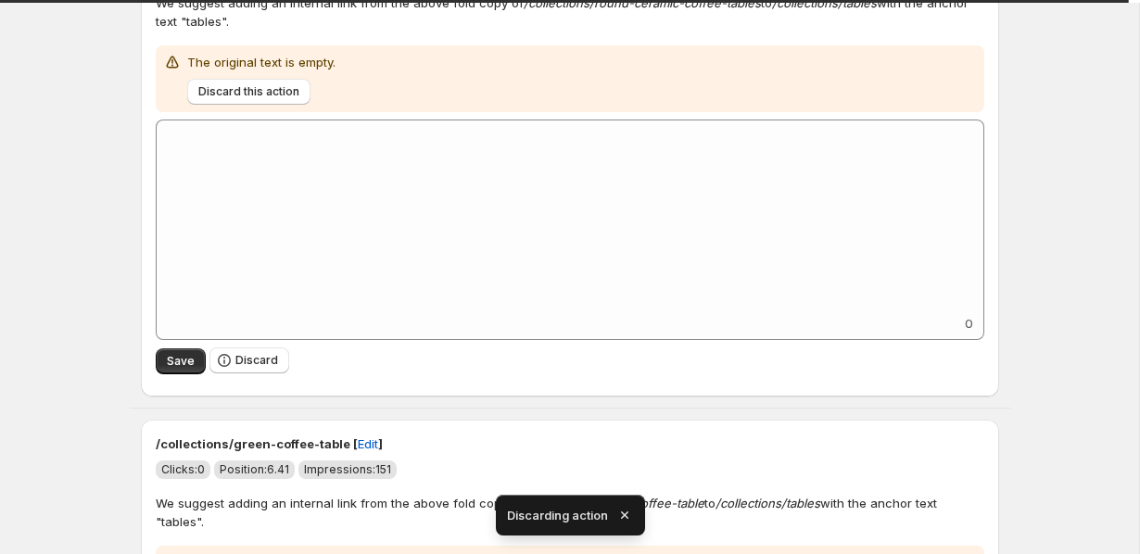
scroll to position [1849, 0]
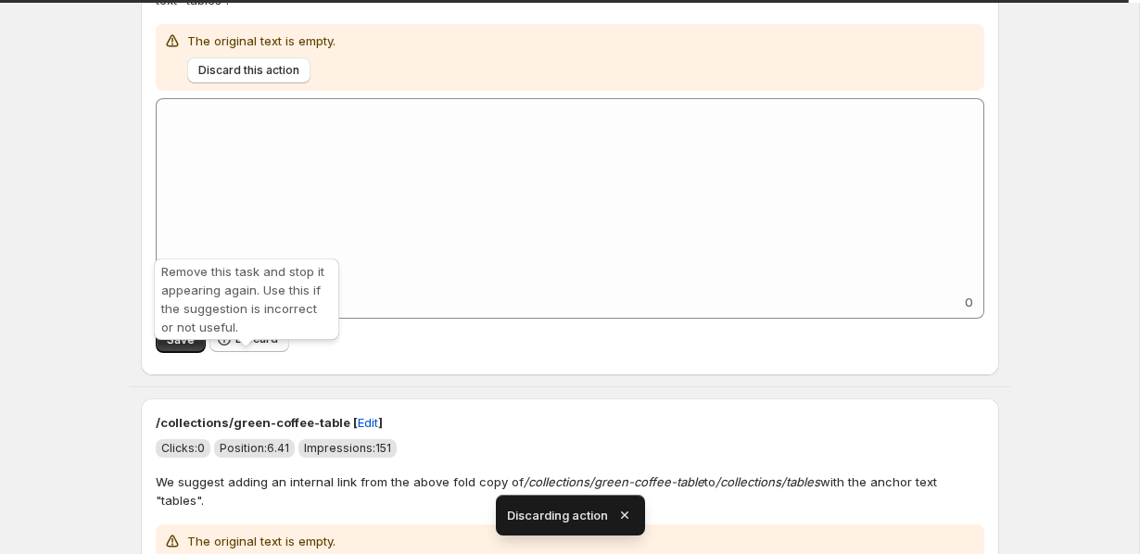
click at [278, 352] on button "Discard" at bounding box center [249, 339] width 80 height 26
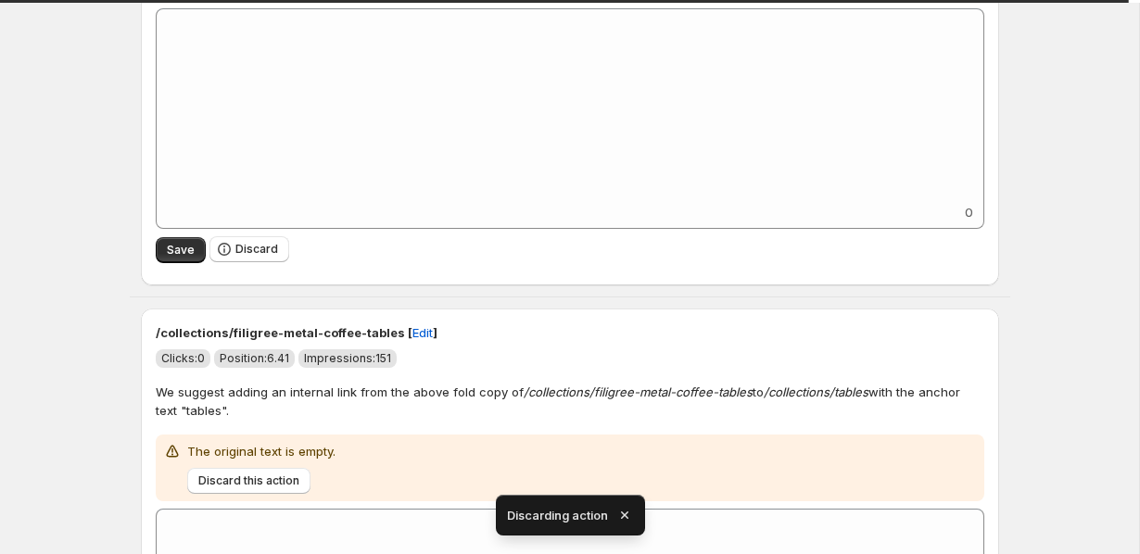
scroll to position [1947, 0]
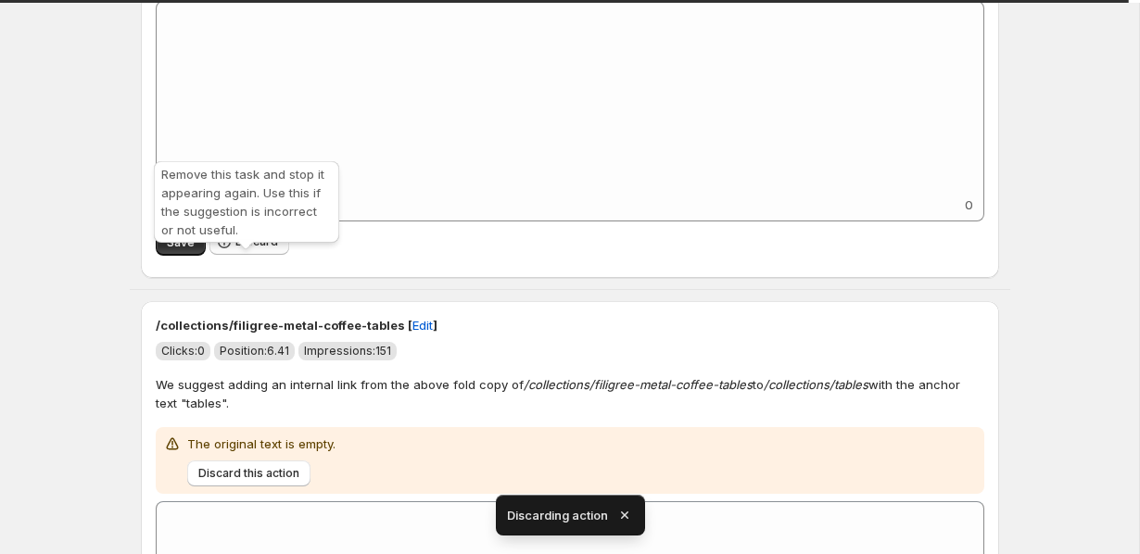
click at [231, 255] on button "Discard" at bounding box center [249, 242] width 80 height 26
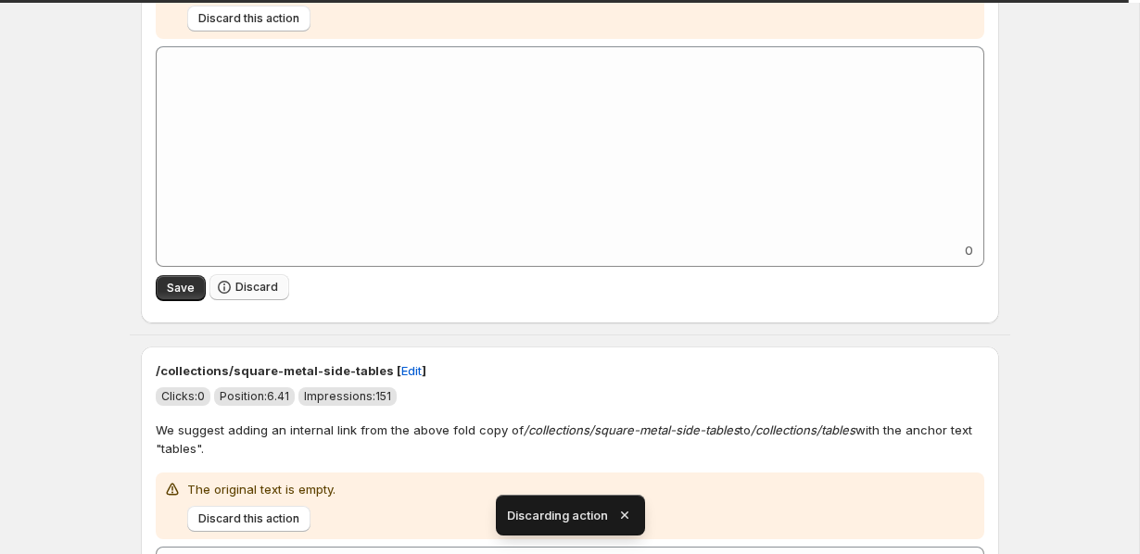
scroll to position [1902, 0]
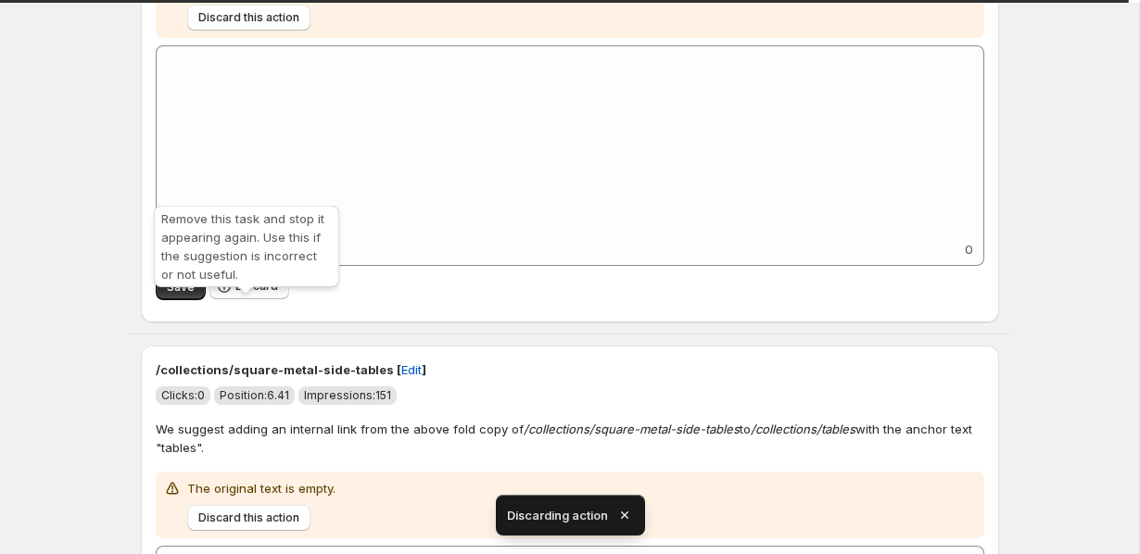
click at [255, 294] on span "Discard" at bounding box center [256, 286] width 43 height 15
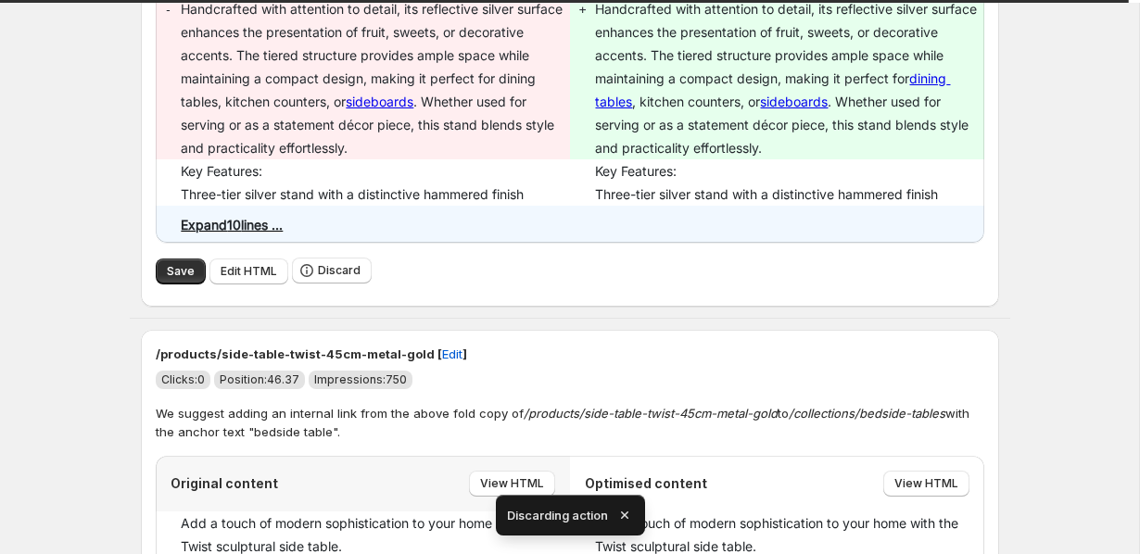
scroll to position [557, 0]
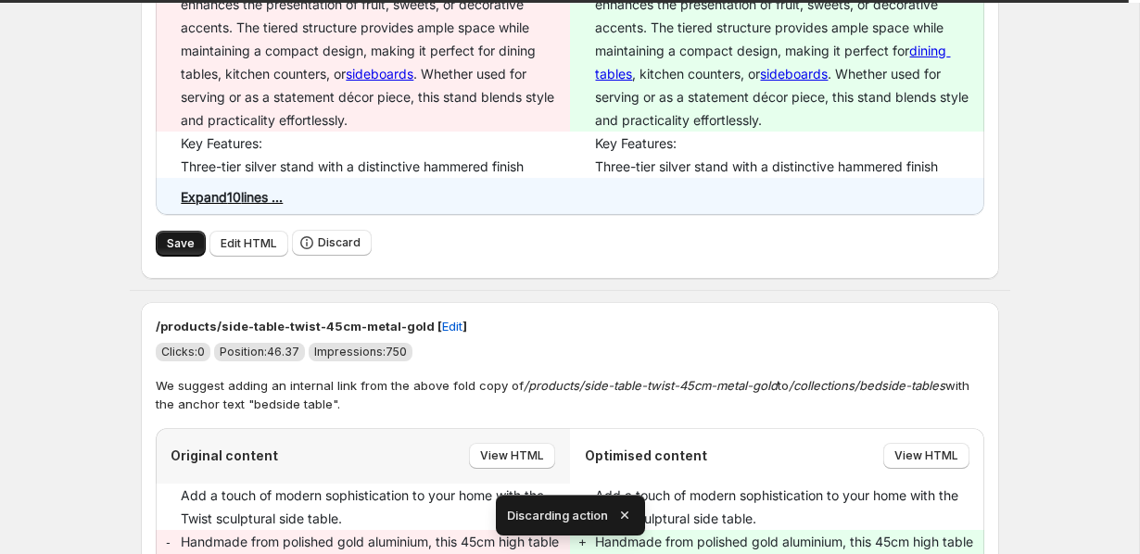
click at [159, 257] on button "Save" at bounding box center [181, 244] width 50 height 26
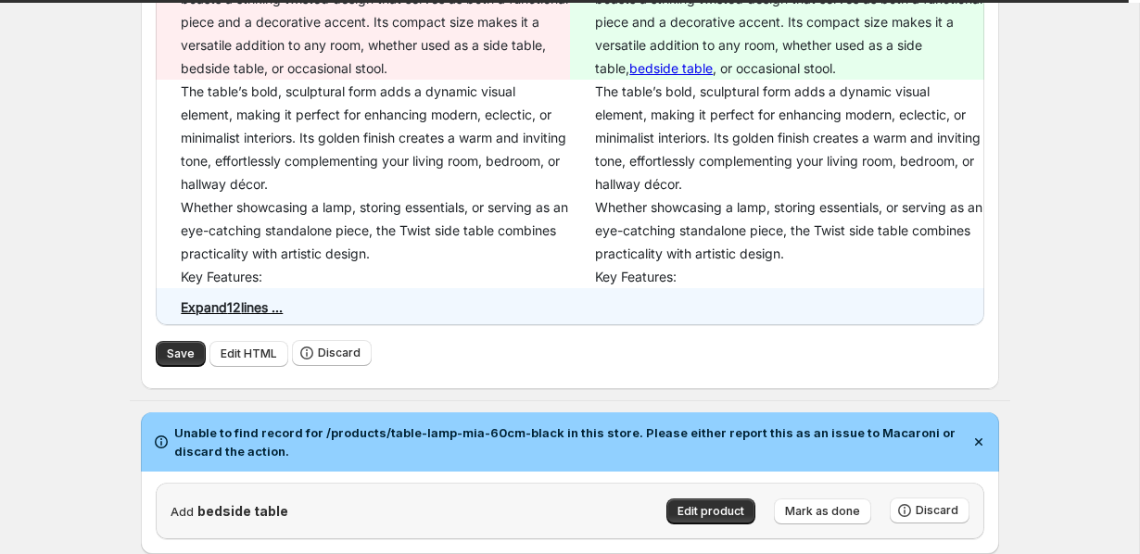
scroll to position [1175, 0]
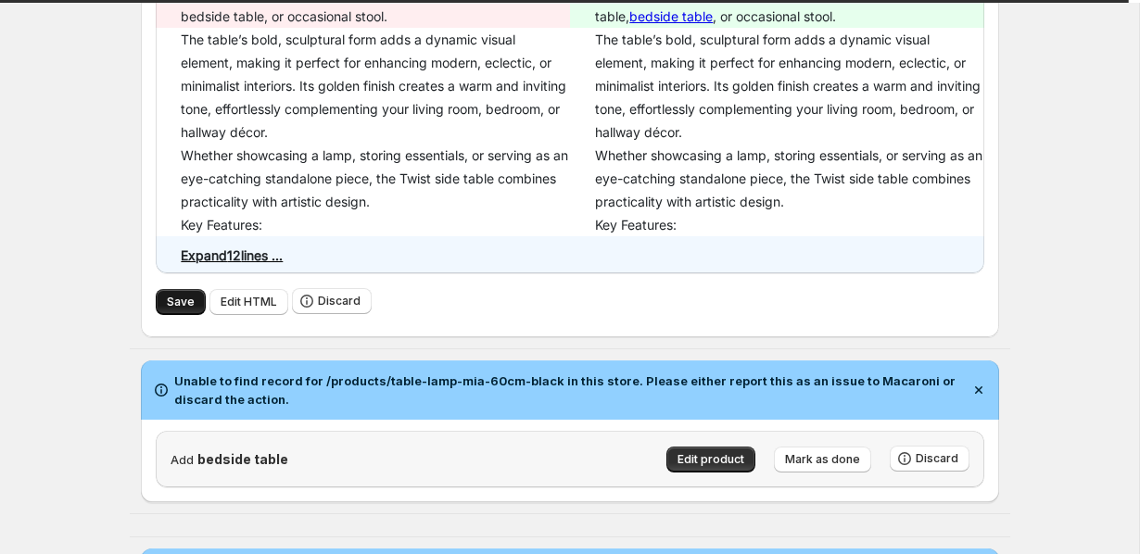
click at [187, 315] on button "Save" at bounding box center [181, 302] width 50 height 26
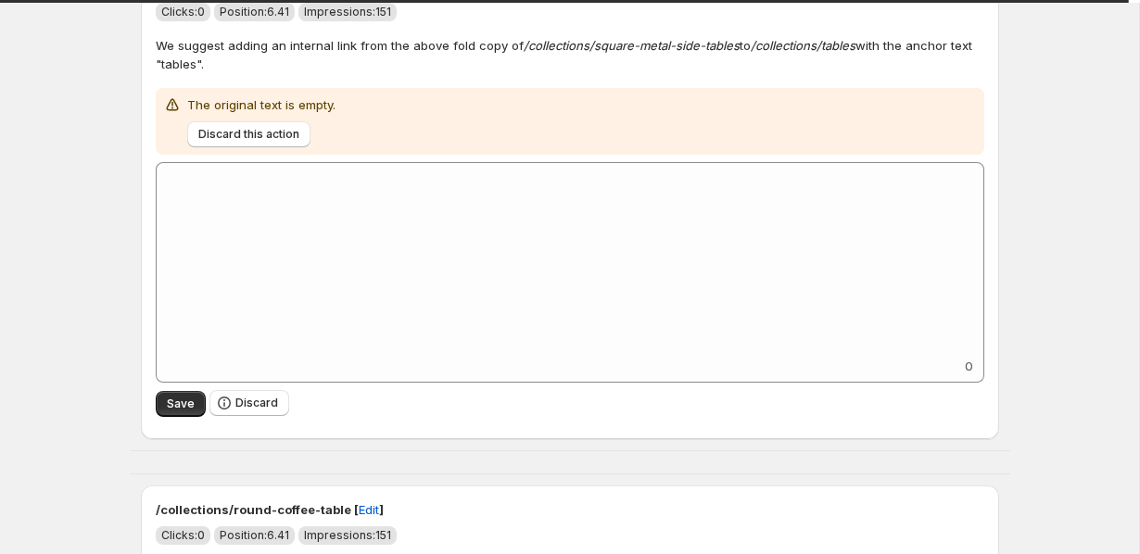
scroll to position [1979, 0]
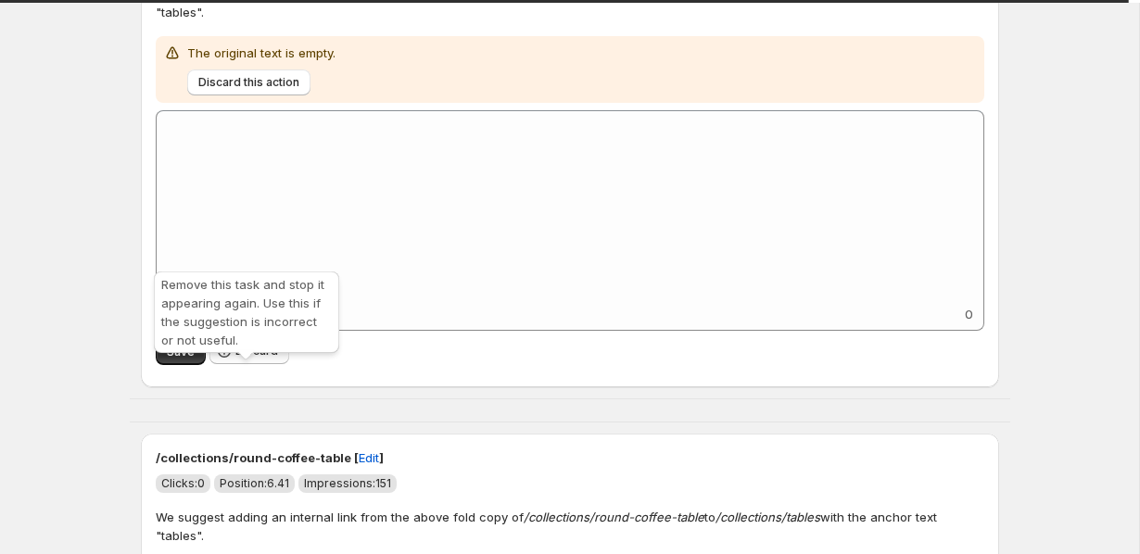
click at [251, 359] on span "Discard" at bounding box center [256, 351] width 43 height 15
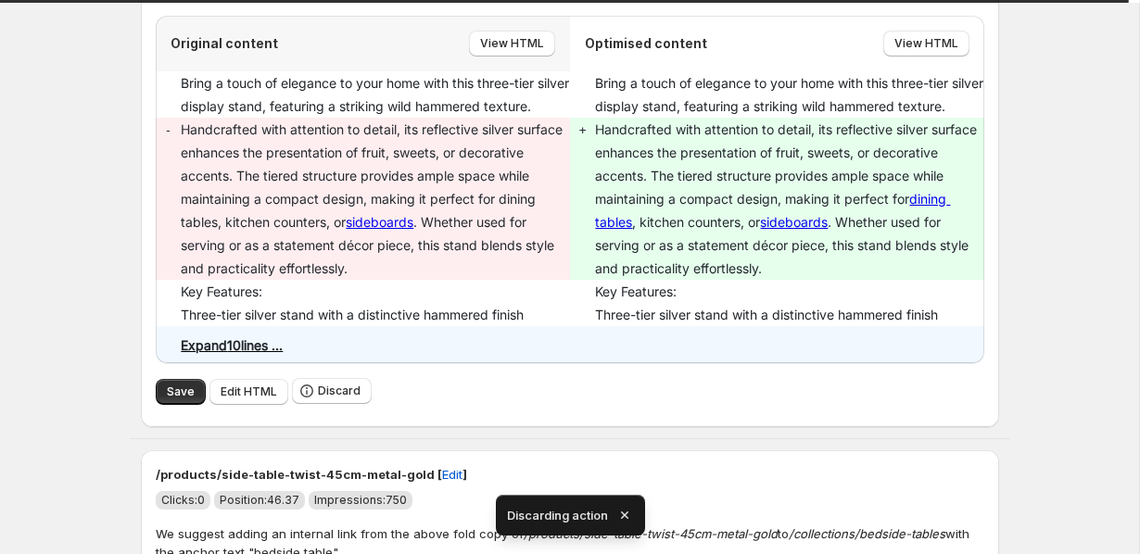
scroll to position [412, 0]
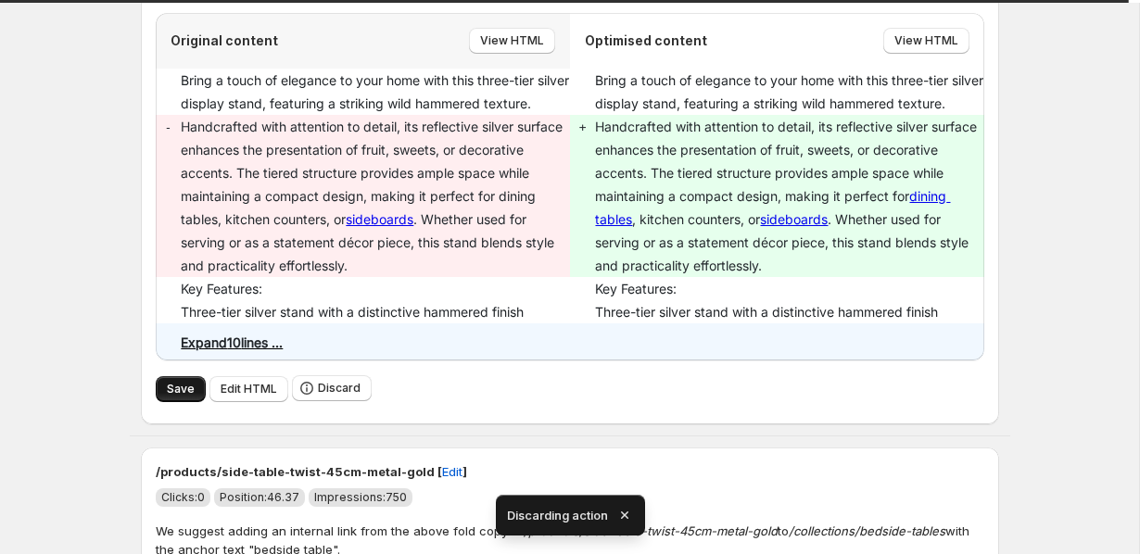
click at [171, 397] on span "Save" at bounding box center [181, 389] width 28 height 15
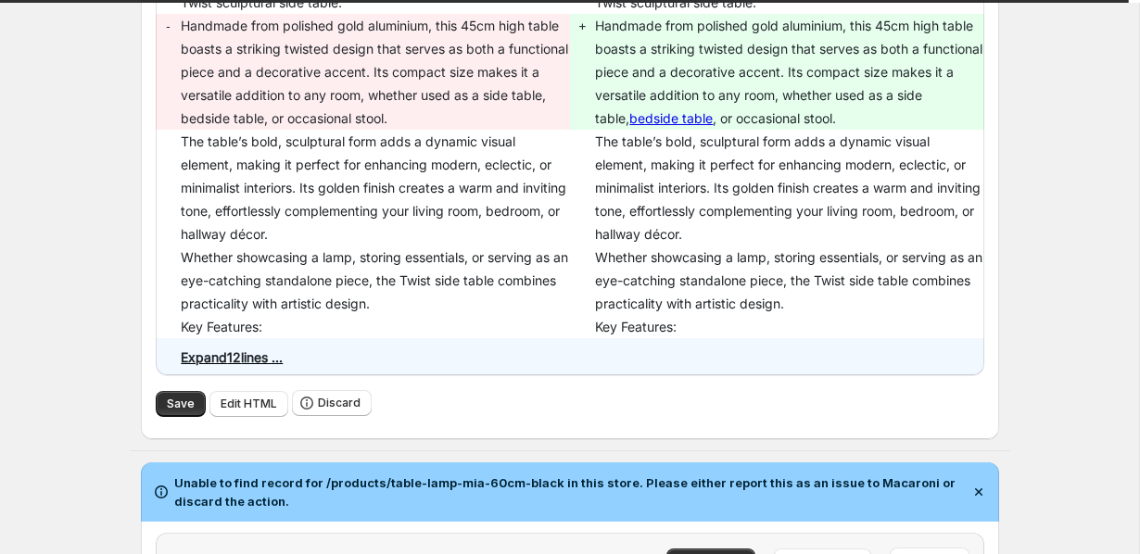
scroll to position [1161, 0]
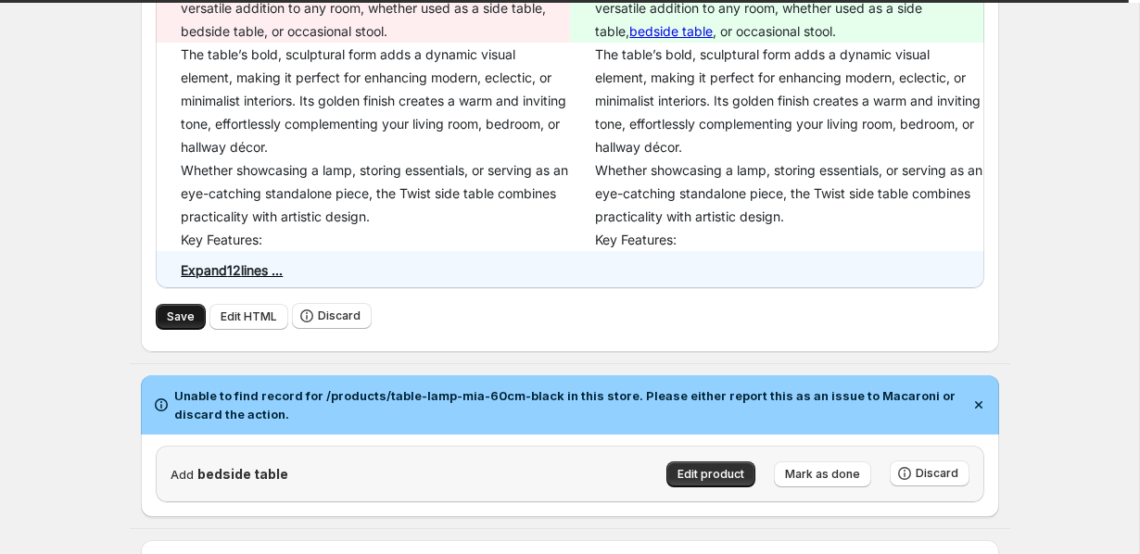
click at [170, 324] on span "Save" at bounding box center [181, 317] width 28 height 15
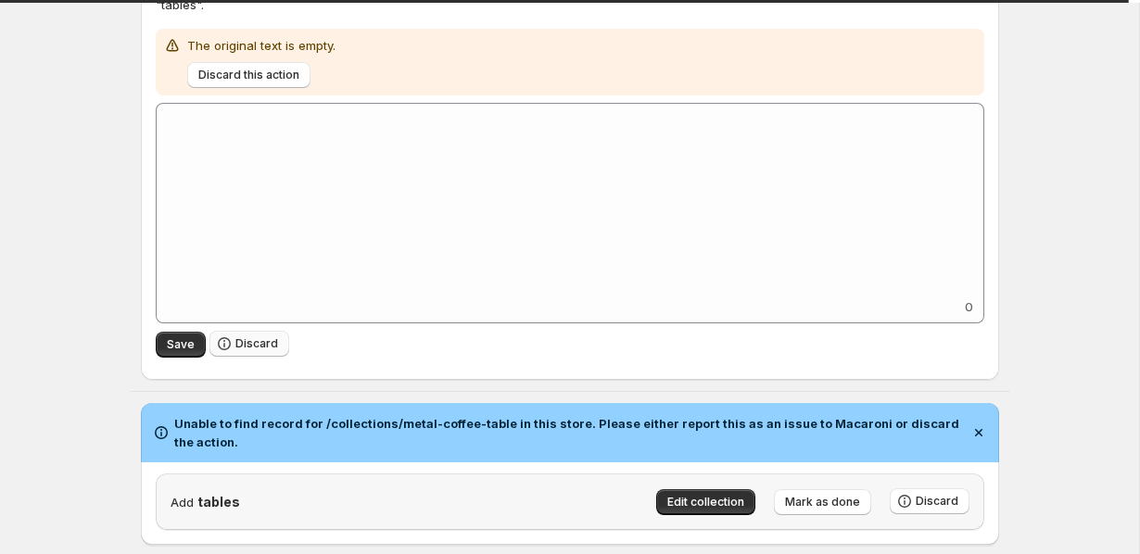
scroll to position [2977, 0]
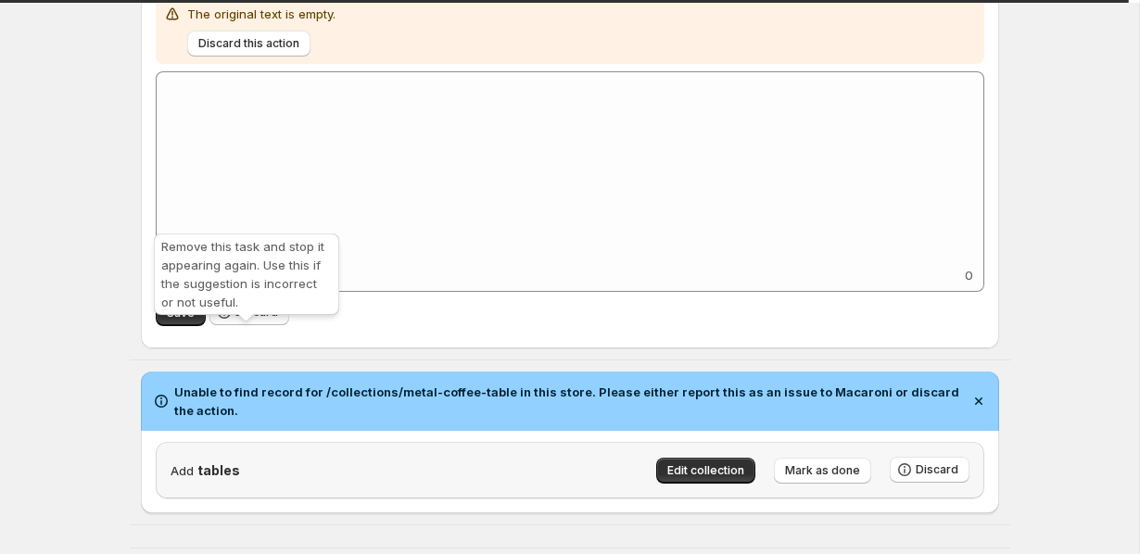
click at [231, 322] on icon "button" at bounding box center [224, 312] width 19 height 19
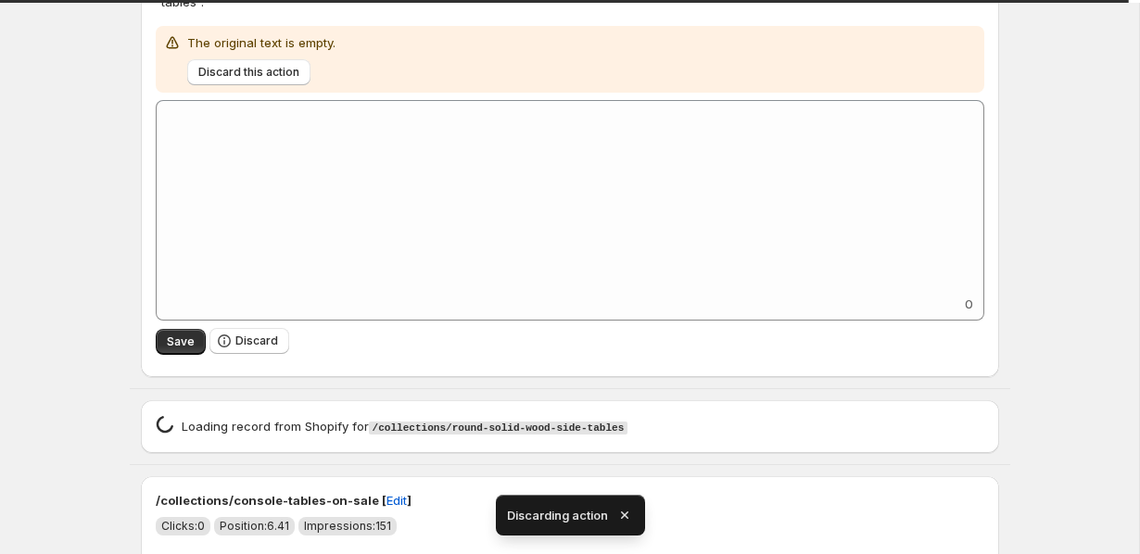
scroll to position [3445, 0]
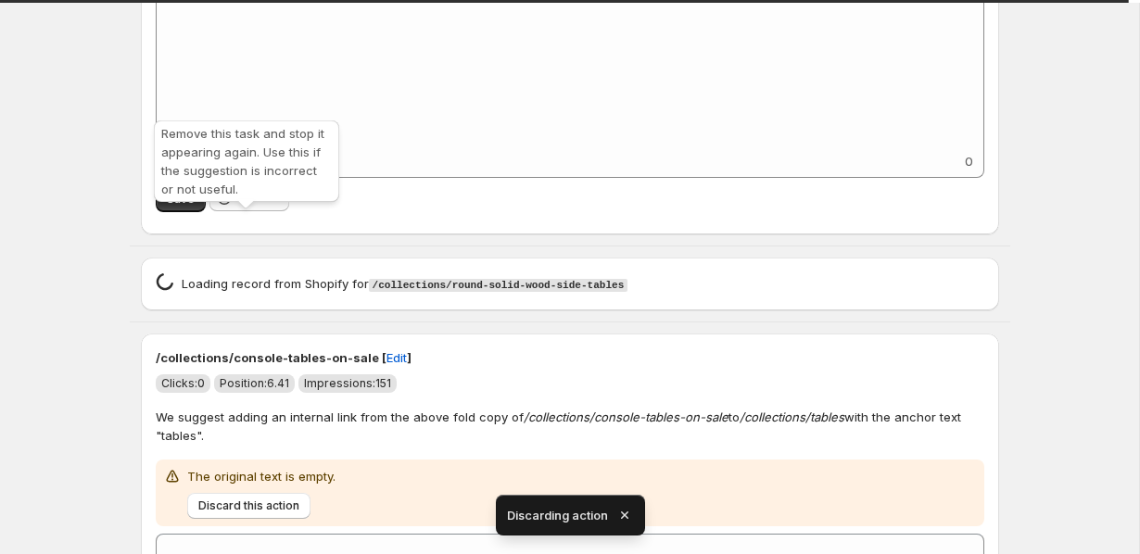
click at [243, 206] on span "Discard" at bounding box center [256, 198] width 43 height 15
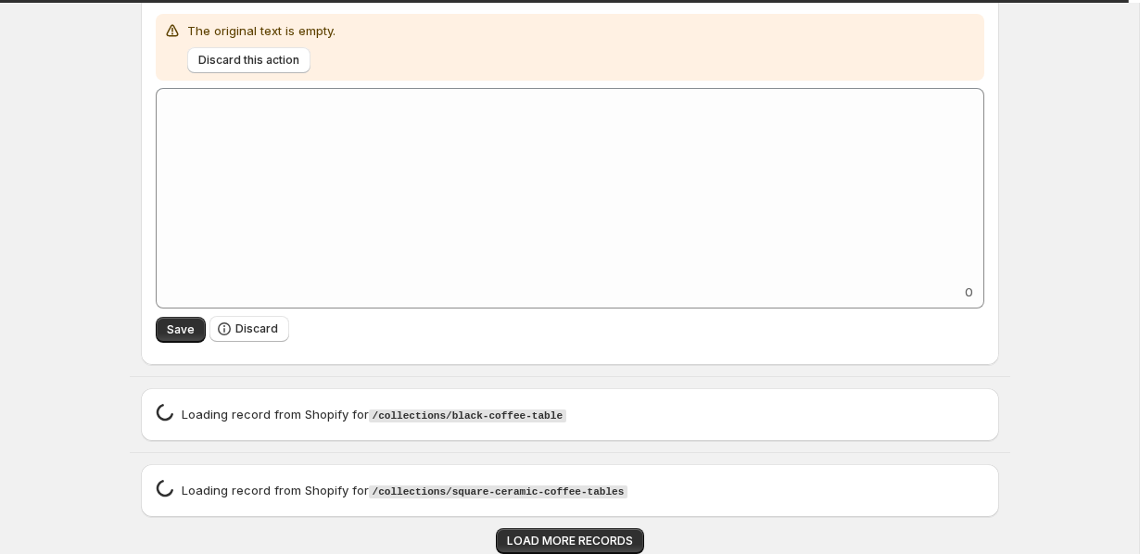
scroll to position [4304, 0]
click at [515, 534] on span "LOAD MORE RECORDS" at bounding box center [570, 541] width 126 height 15
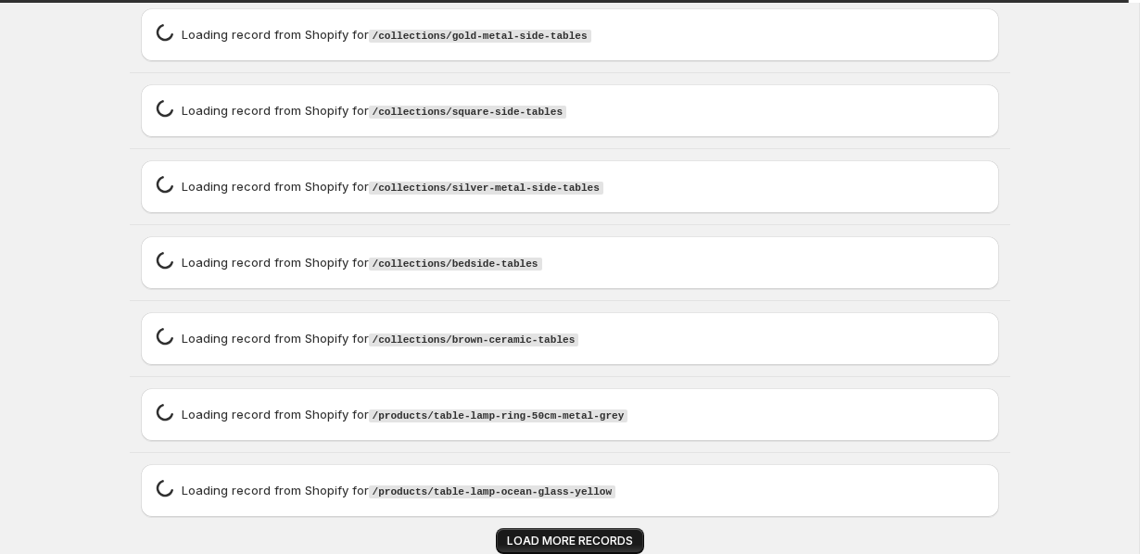
click at [515, 534] on span "LOAD MORE RECORDS" at bounding box center [570, 541] width 126 height 15
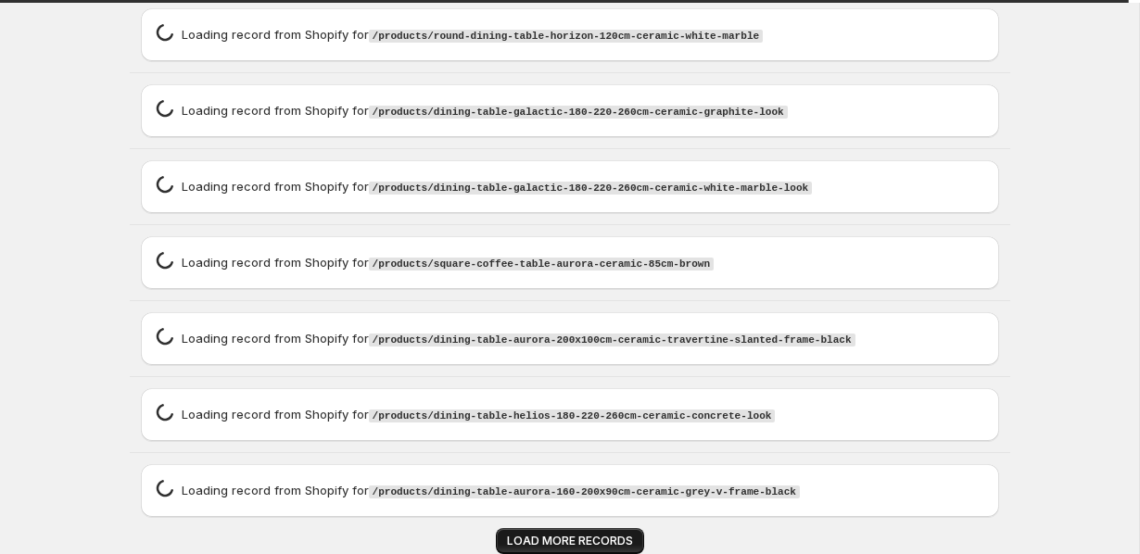
click at [515, 534] on span "LOAD MORE RECORDS" at bounding box center [570, 541] width 126 height 15
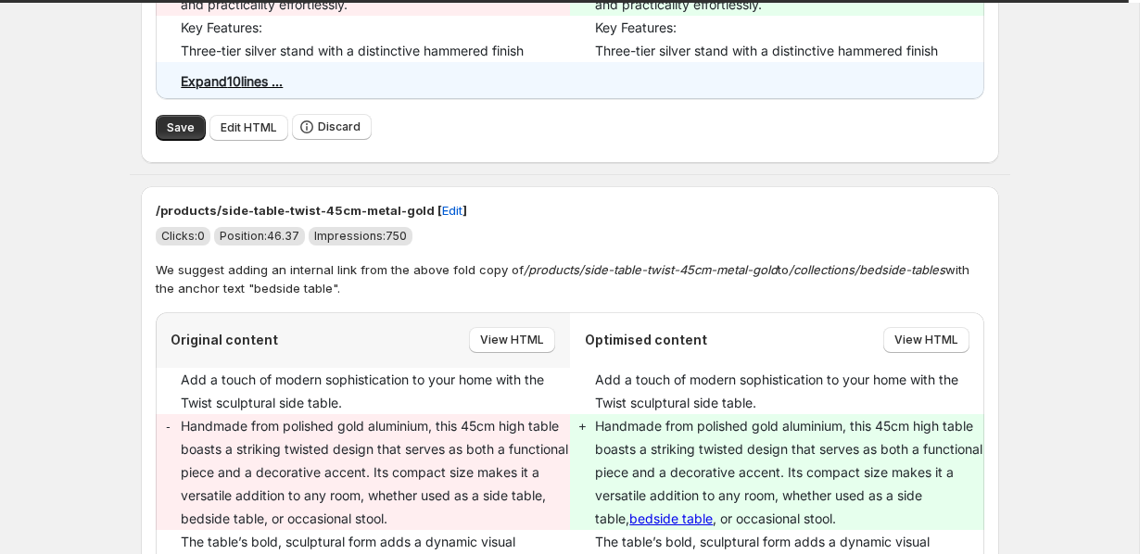
scroll to position [717, 0]
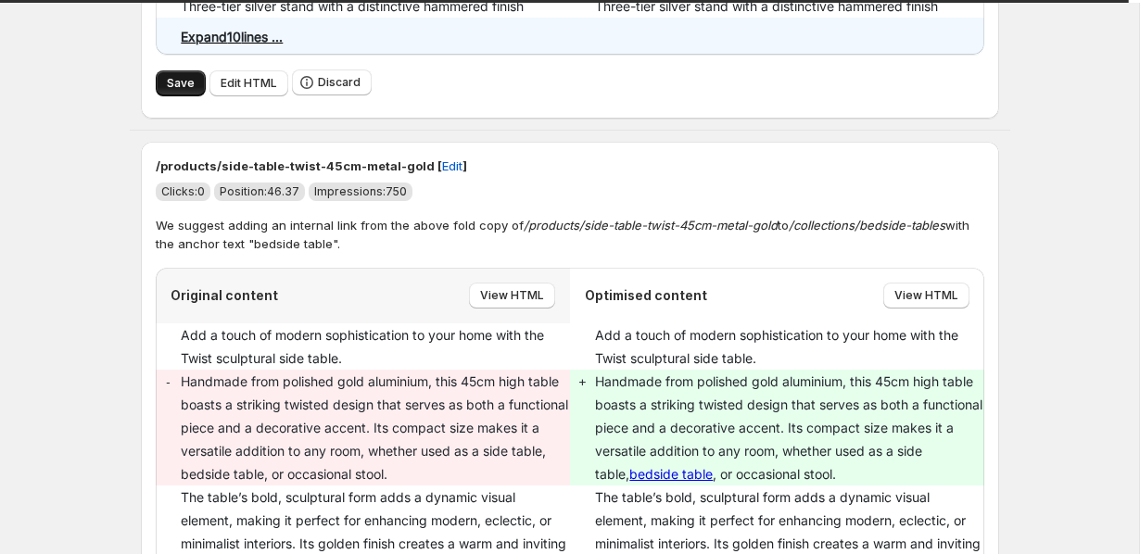
click at [171, 91] on span "Save" at bounding box center [181, 83] width 28 height 15
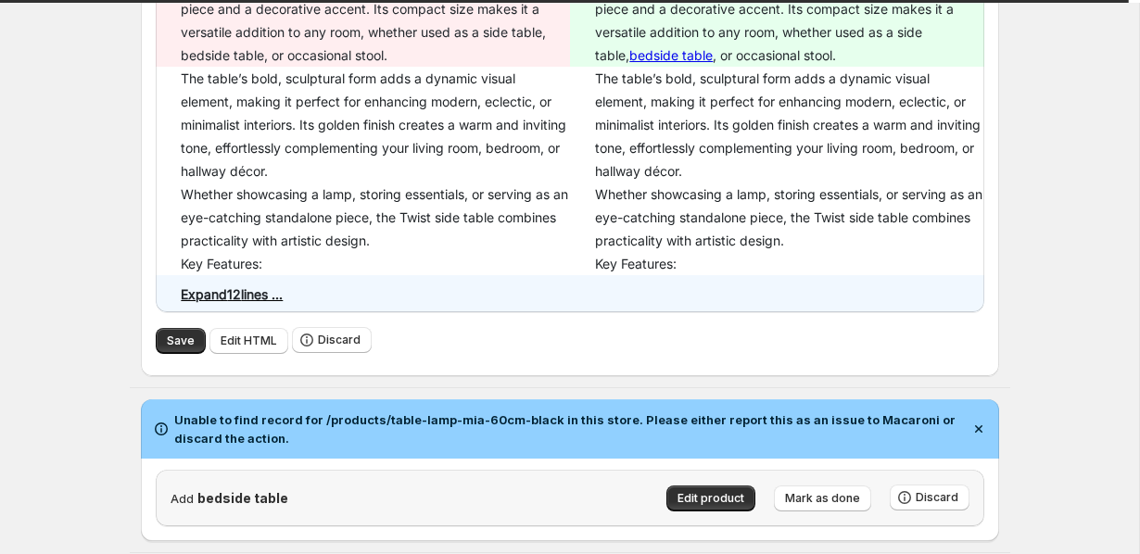
scroll to position [1145, 0]
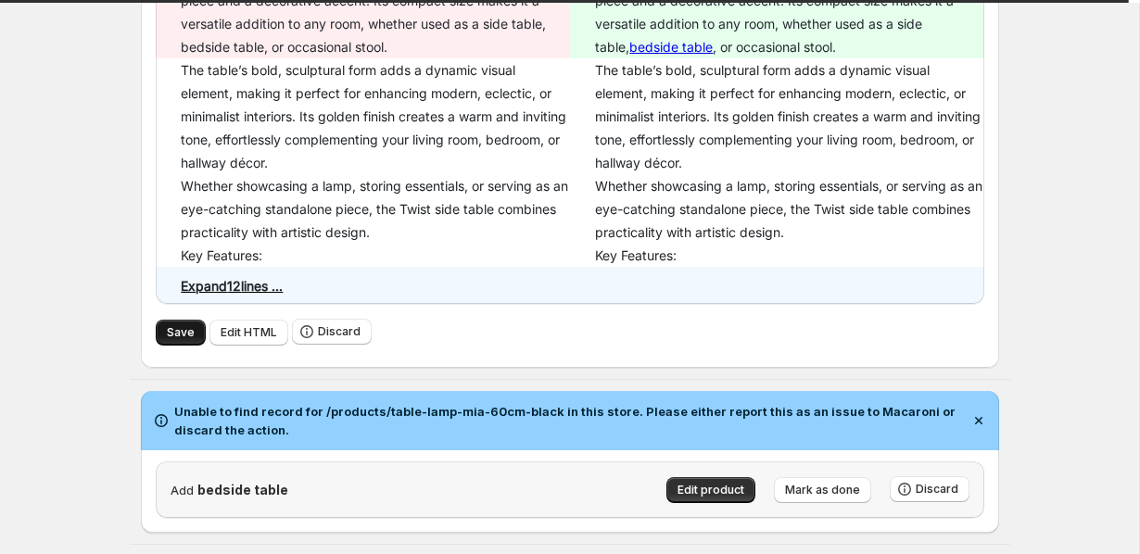
click at [164, 346] on button "Save" at bounding box center [181, 333] width 50 height 26
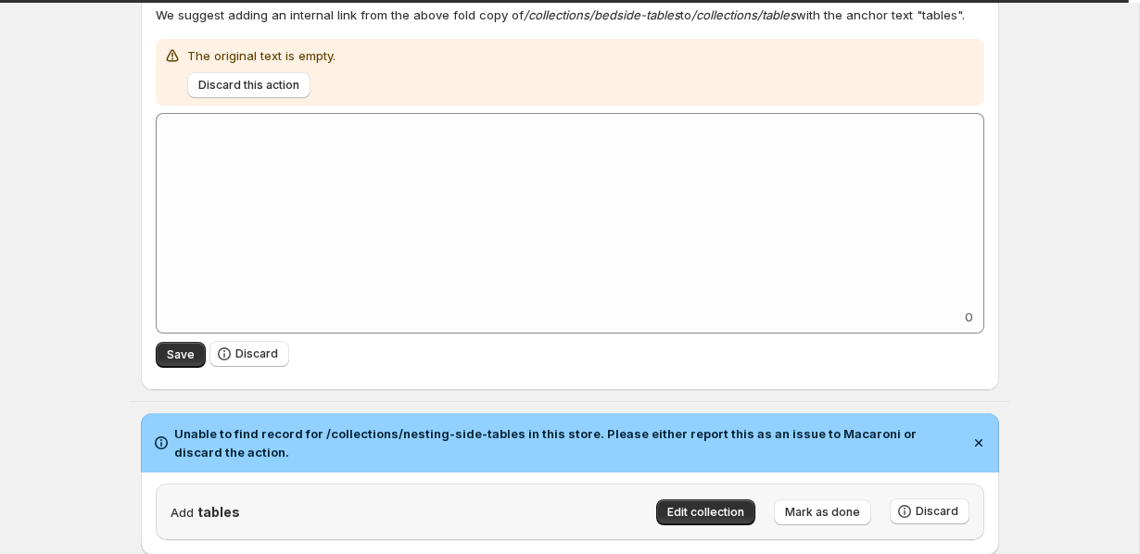
scroll to position [1869, 0]
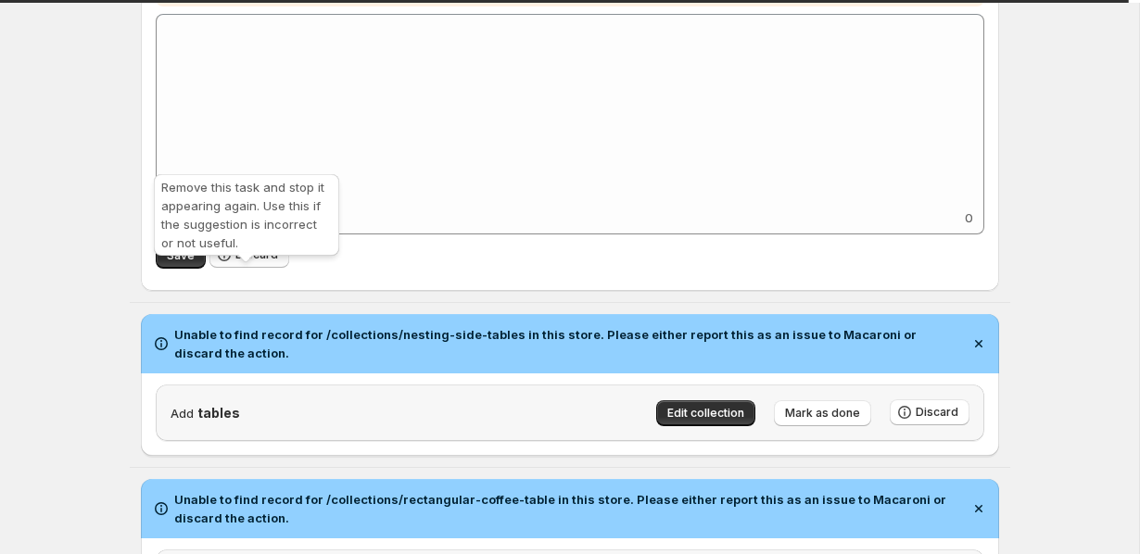
click at [266, 262] on span "Discard" at bounding box center [256, 255] width 43 height 15
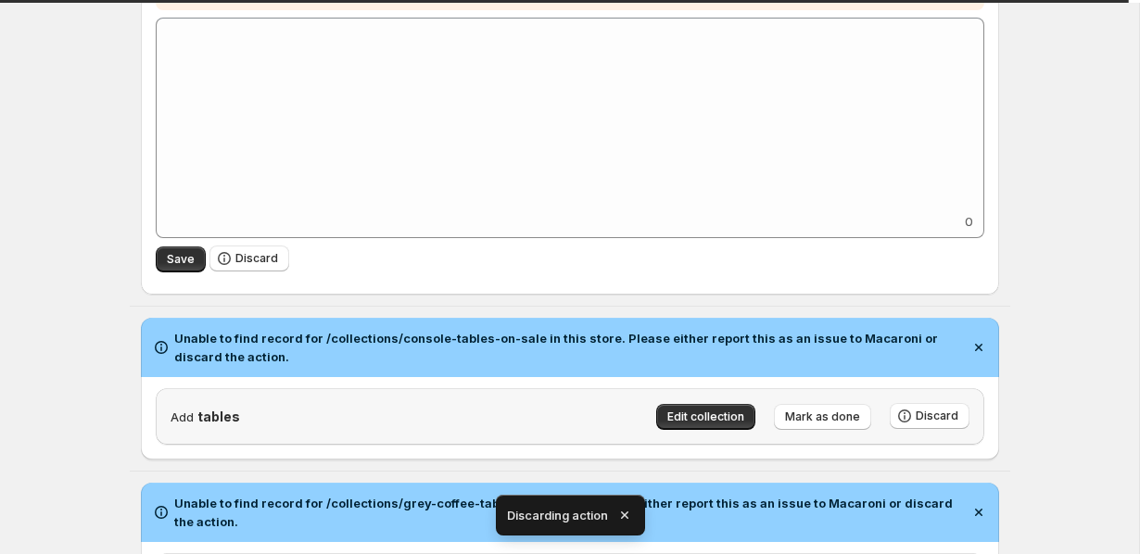
scroll to position [3239, 0]
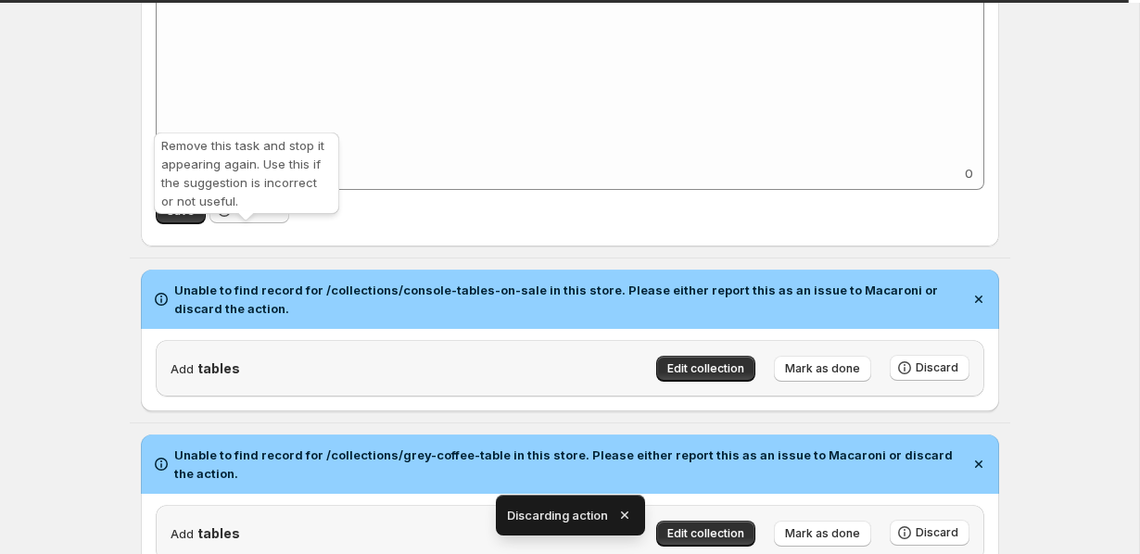
click at [260, 218] on span "Discard" at bounding box center [256, 210] width 43 height 15
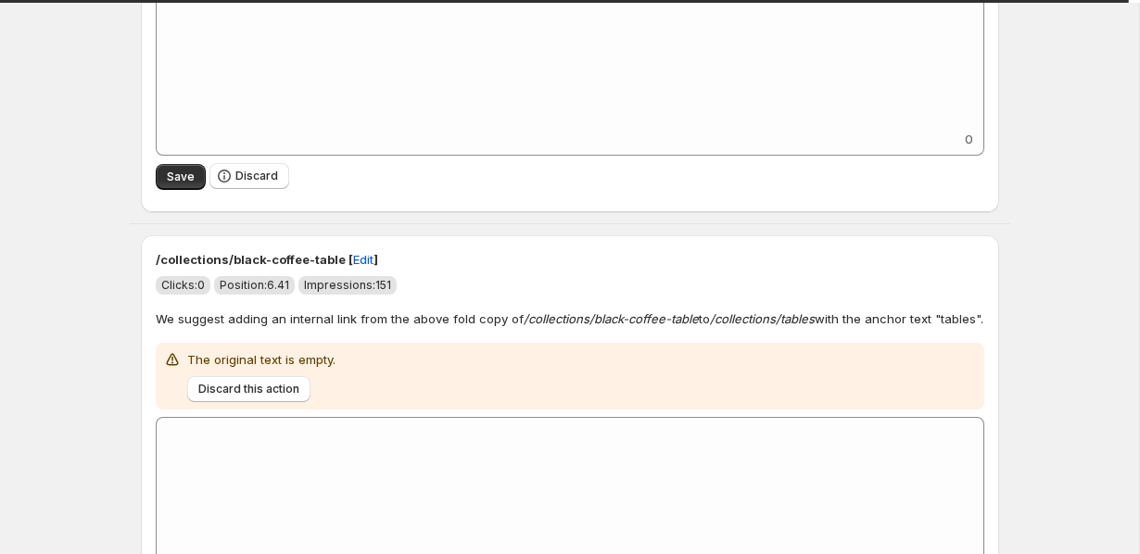
scroll to position [4728, 0]
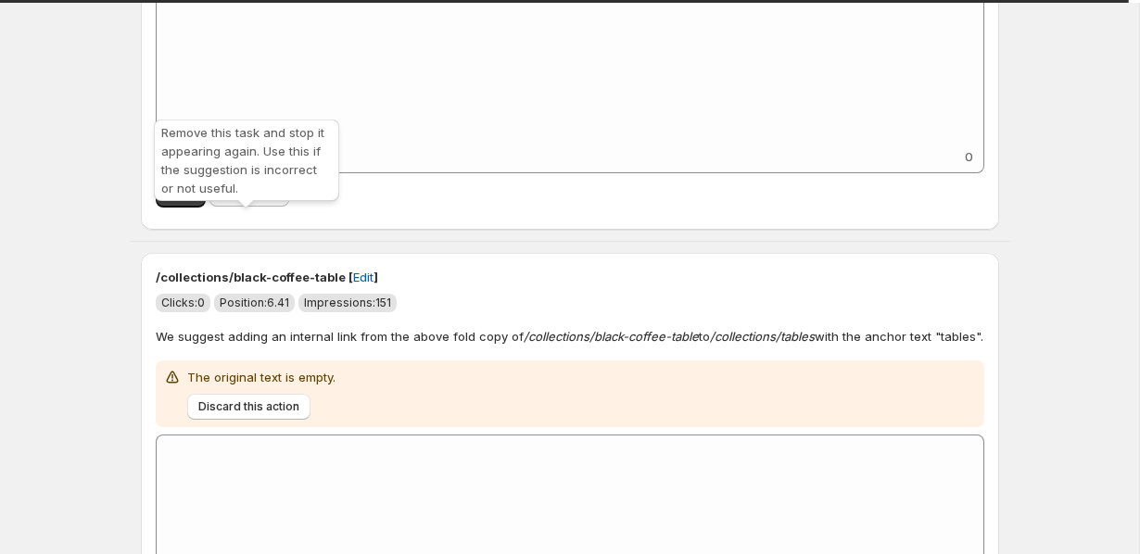
click at [246, 201] on span "Discard" at bounding box center [256, 193] width 43 height 15
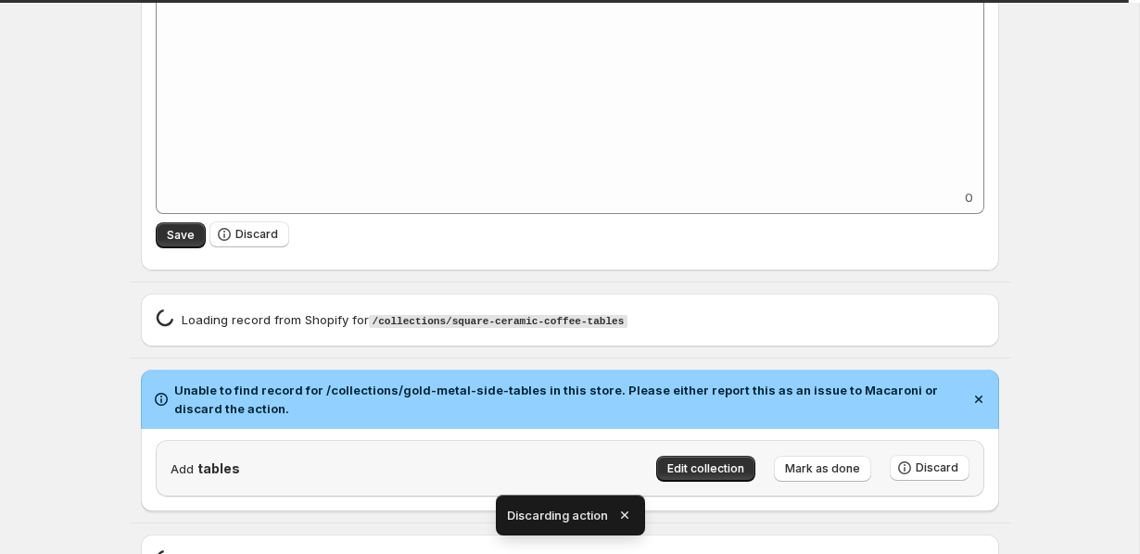
scroll to position [5254, 0]
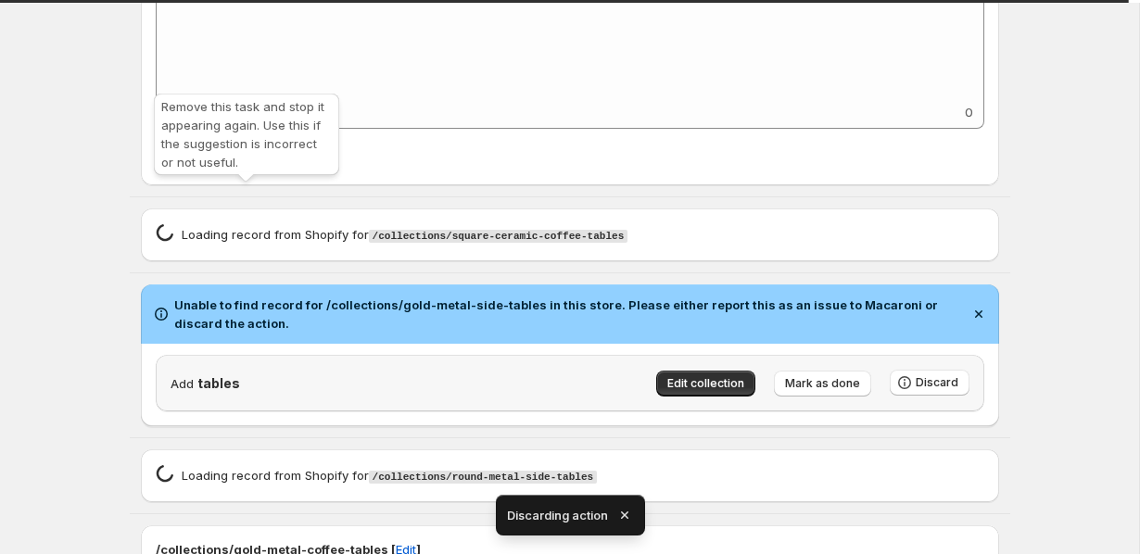
click at [253, 157] on span "Discard" at bounding box center [256, 149] width 43 height 15
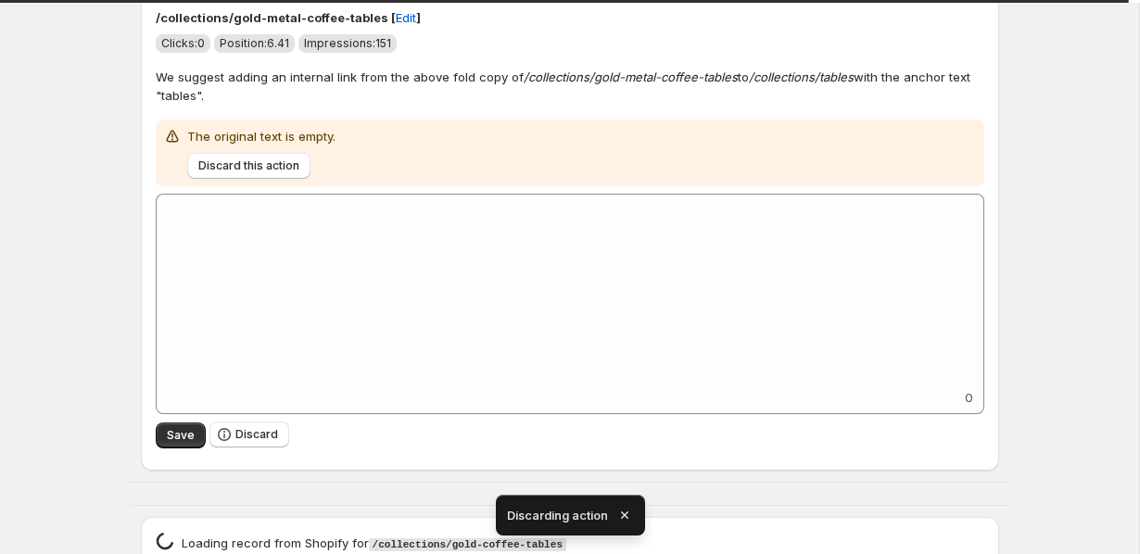
scroll to position [5958, 0]
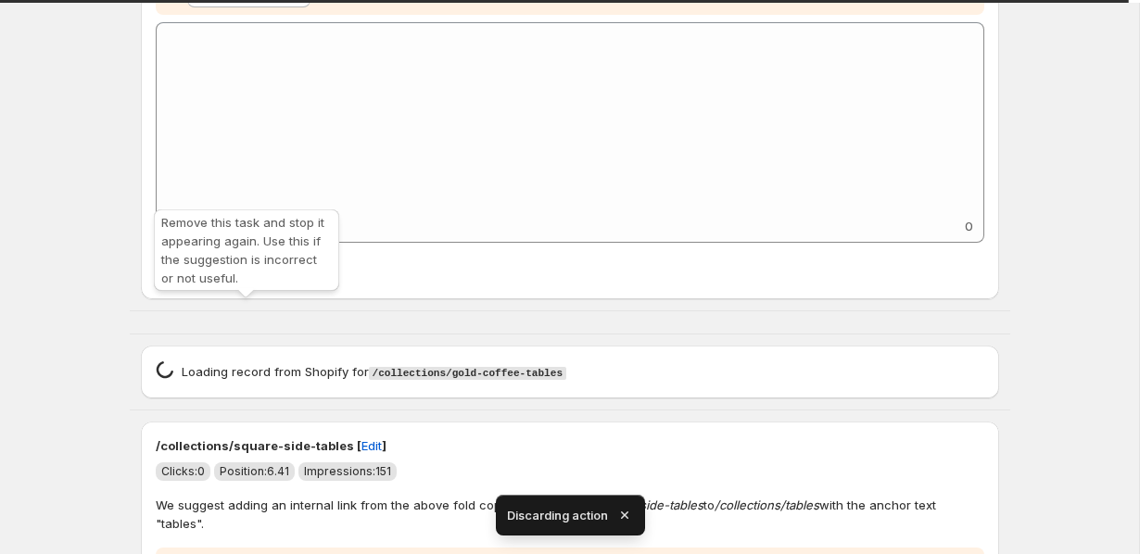
click at [234, 276] on button "Discard" at bounding box center [249, 263] width 80 height 26
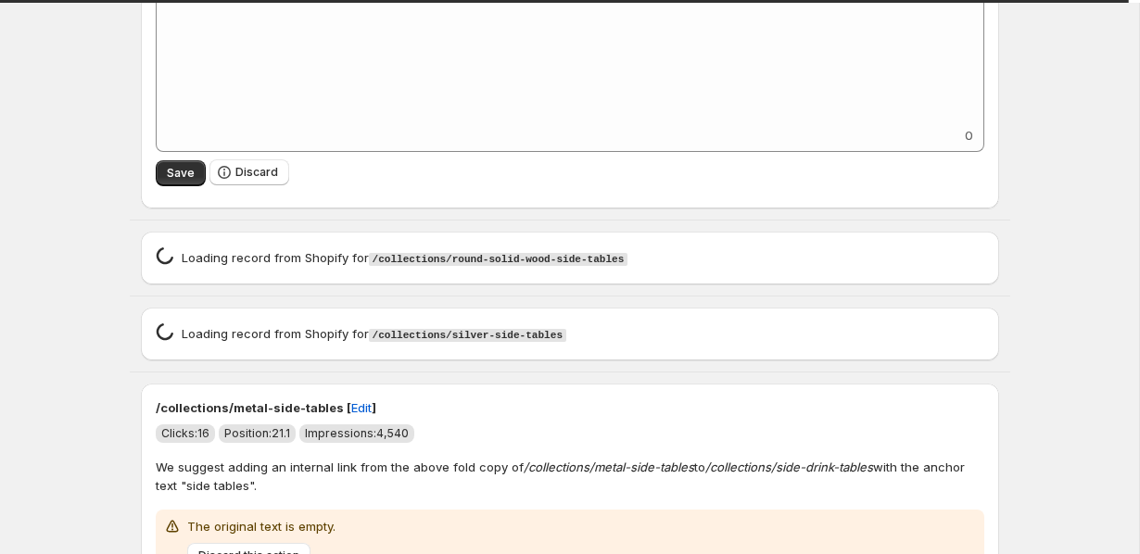
scroll to position [6694, 0]
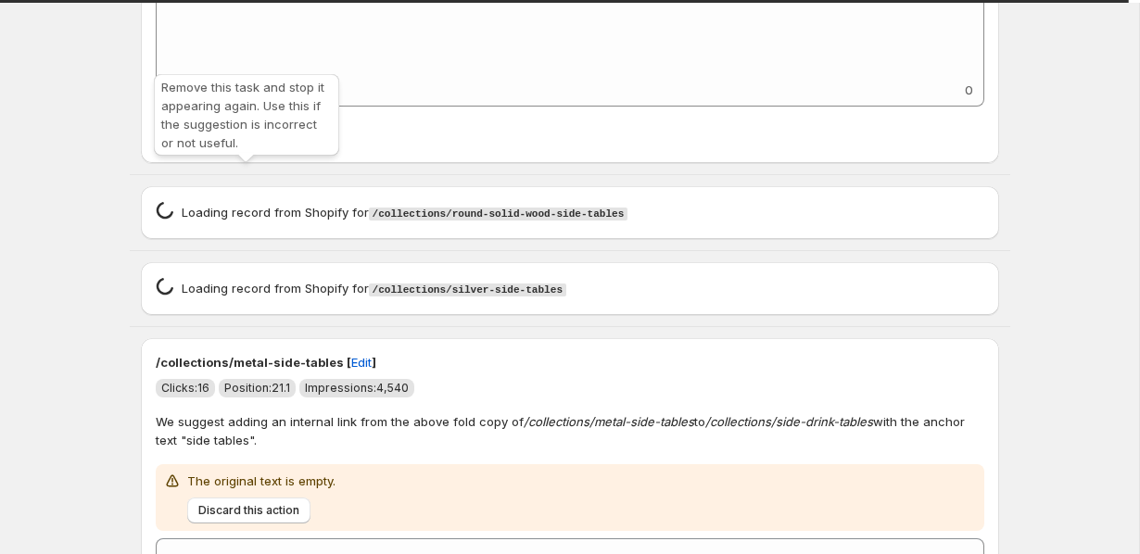
click at [223, 136] on icon "button" at bounding box center [224, 127] width 19 height 19
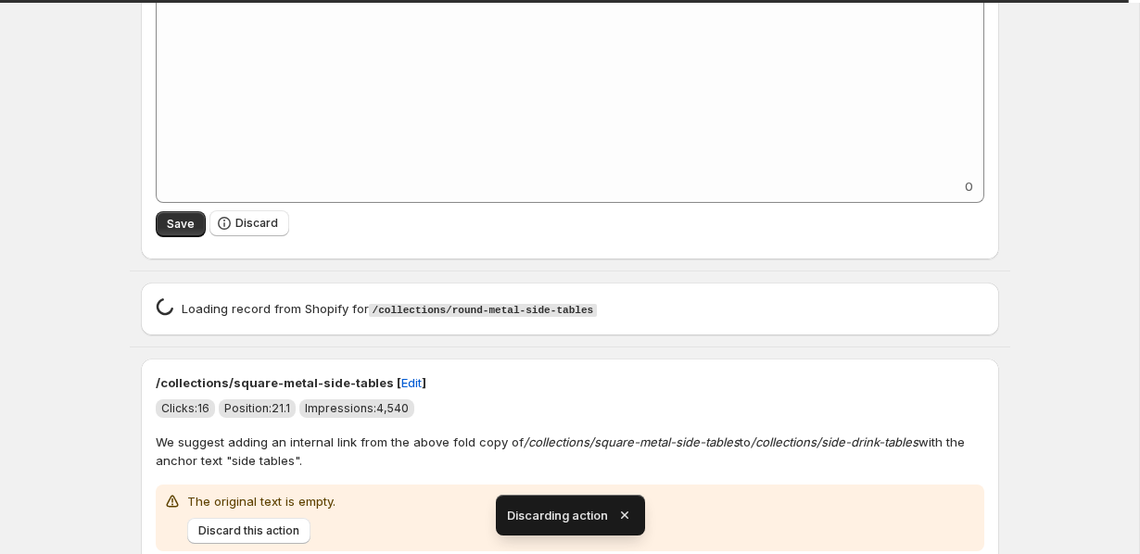
scroll to position [7305, 0]
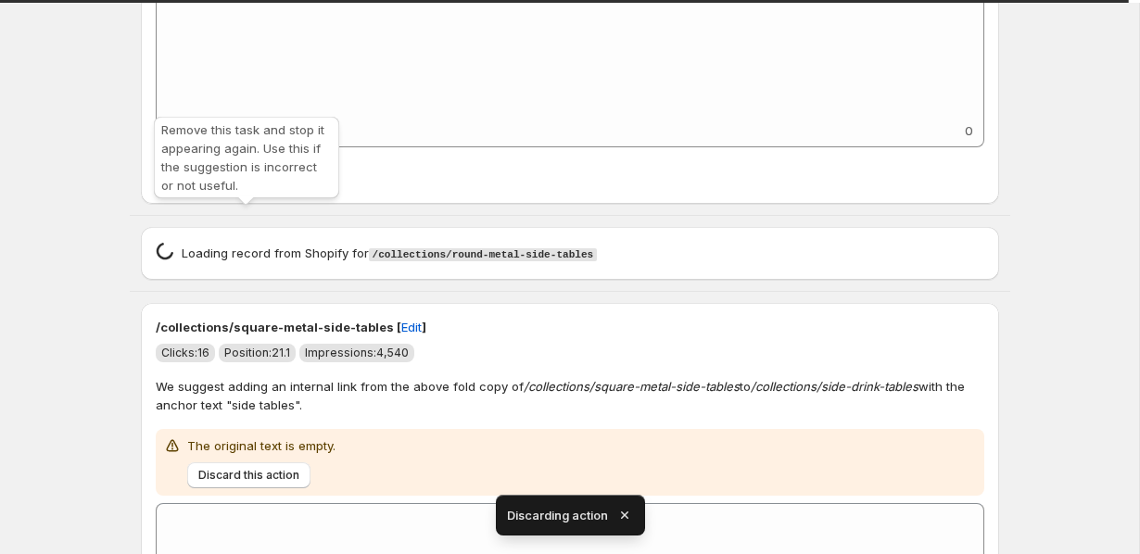
click at [234, 181] on button "Discard" at bounding box center [249, 168] width 80 height 26
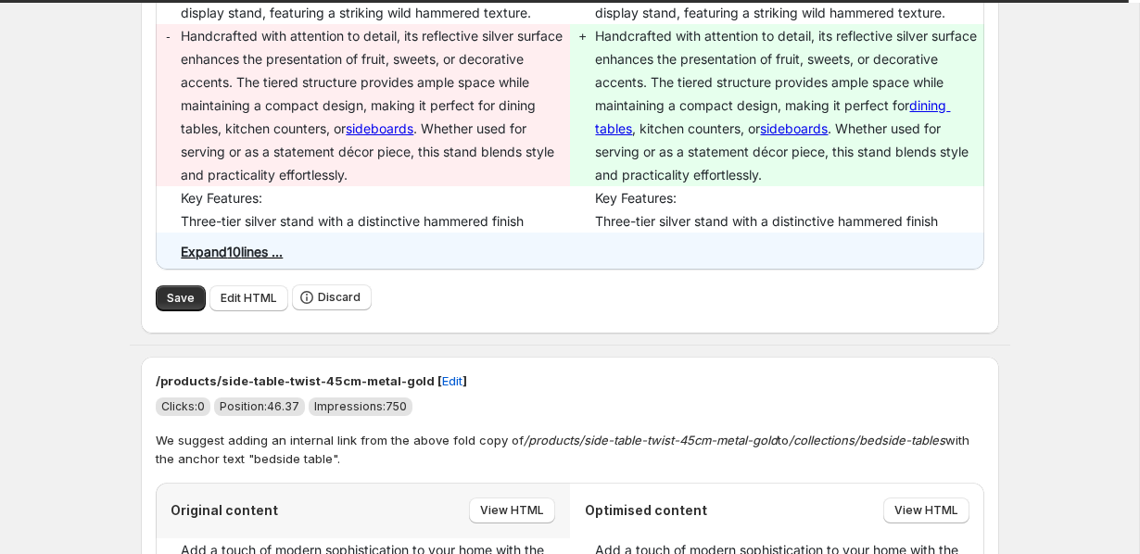
scroll to position [509, 0]
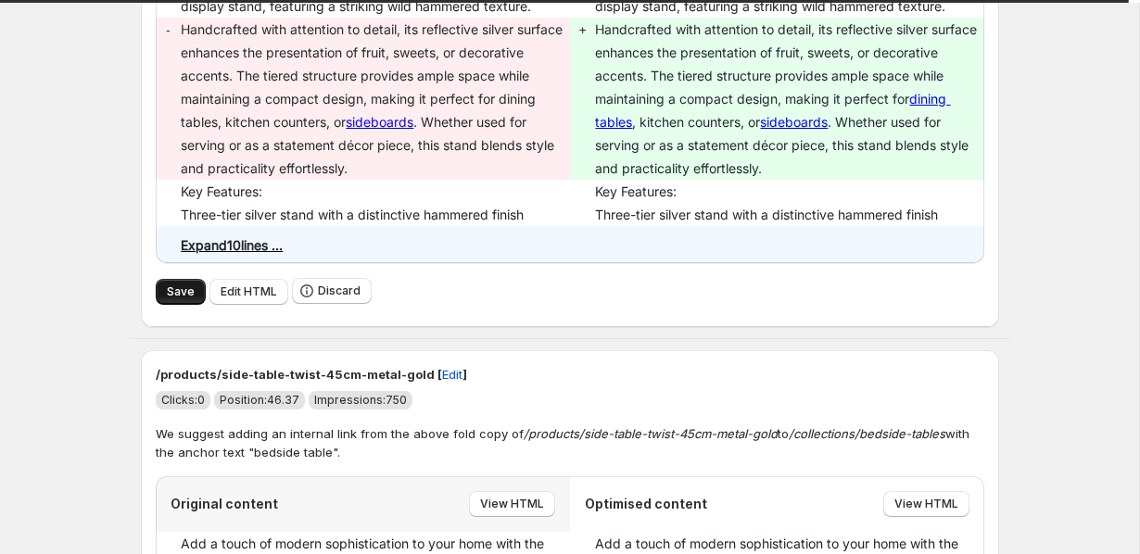
click at [164, 305] on button "Save" at bounding box center [181, 292] width 50 height 26
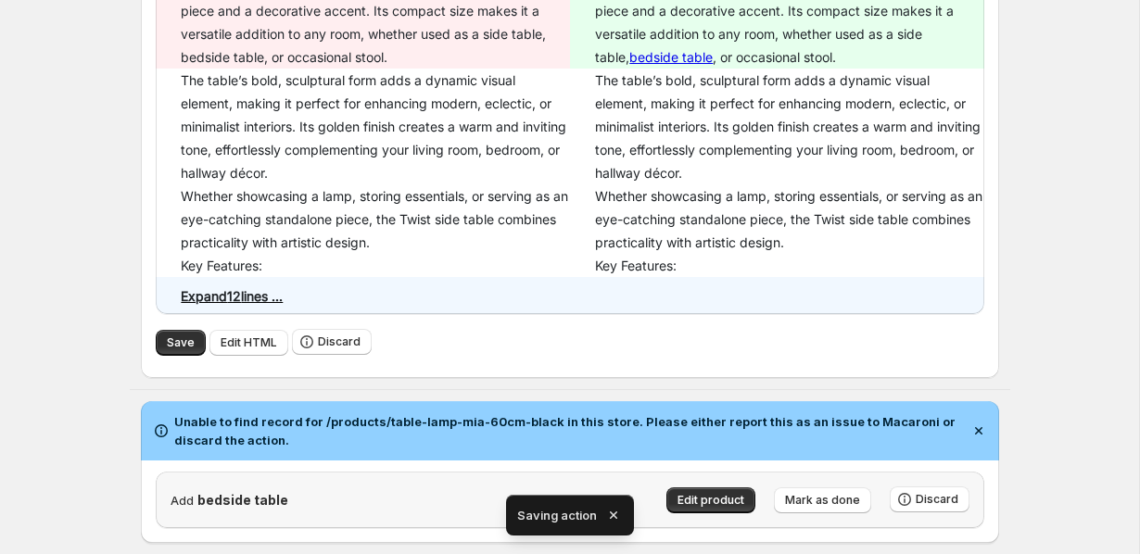
scroll to position [590, 0]
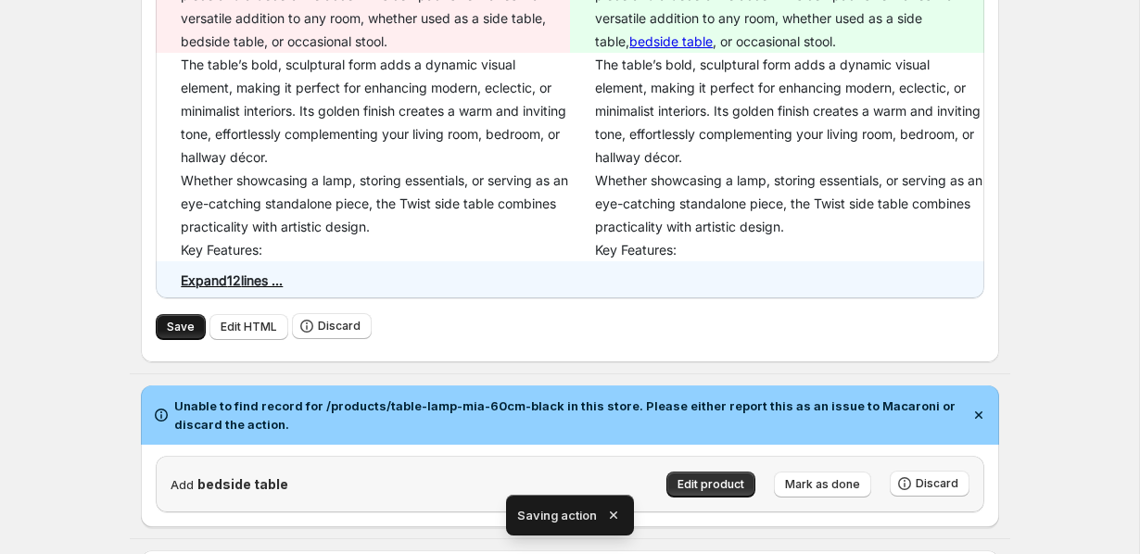
click at [160, 319] on button "Save" at bounding box center [181, 327] width 50 height 26
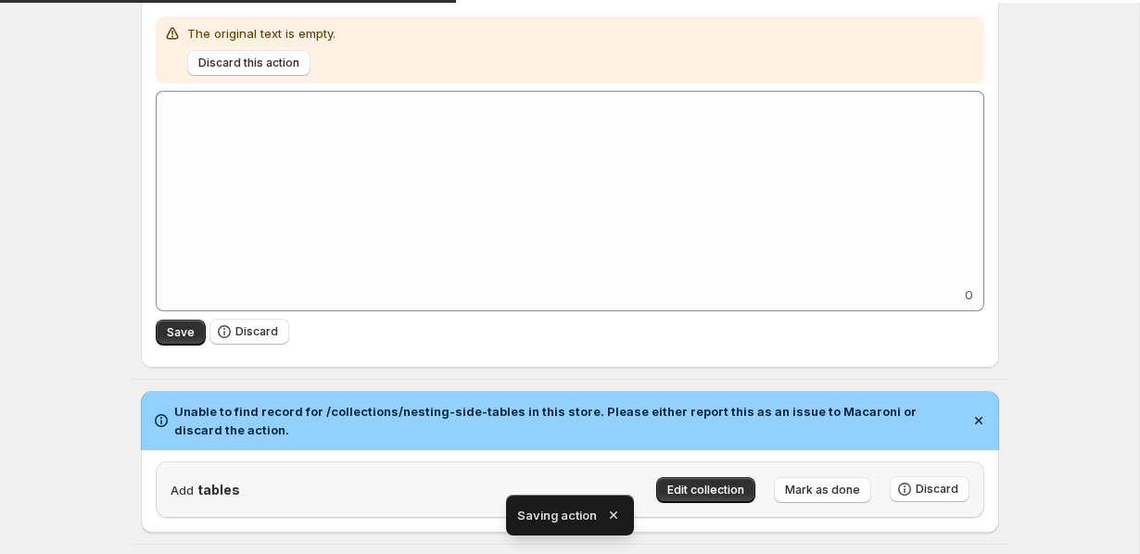
scroll to position [633, 0]
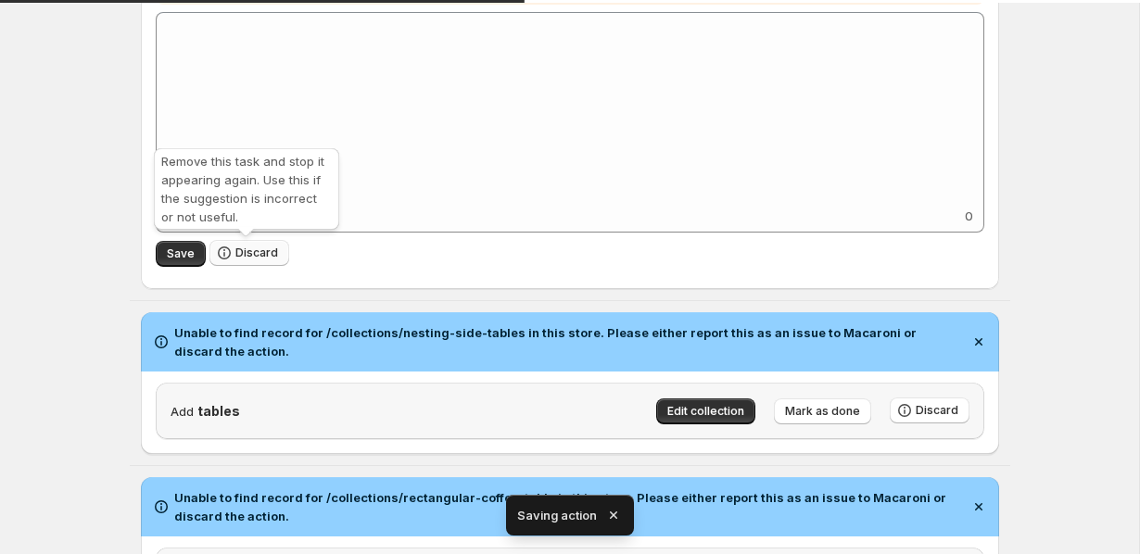
click at [241, 262] on button "Discard" at bounding box center [249, 253] width 80 height 26
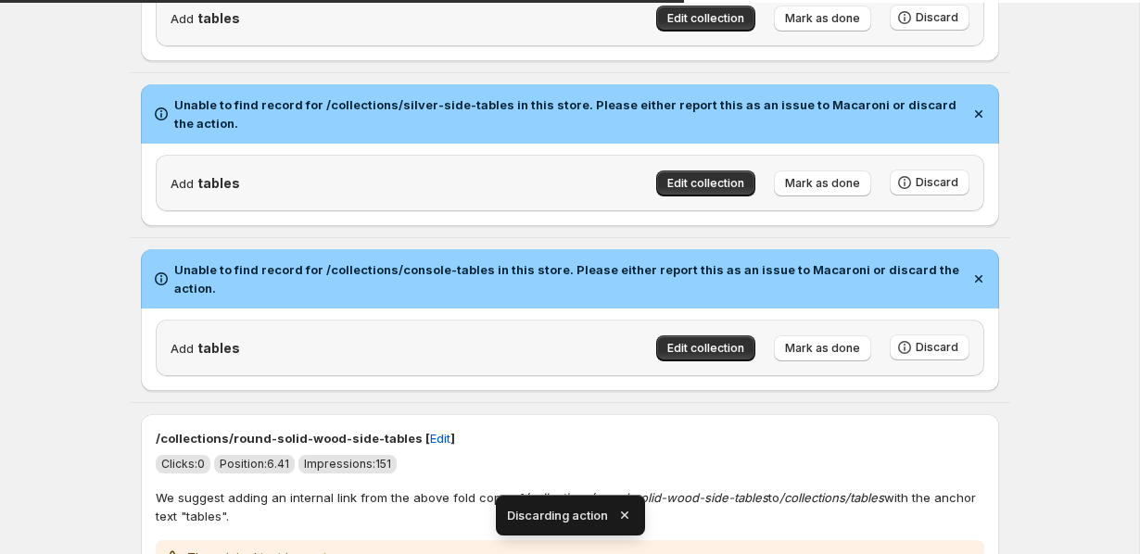
scroll to position [1333, 0]
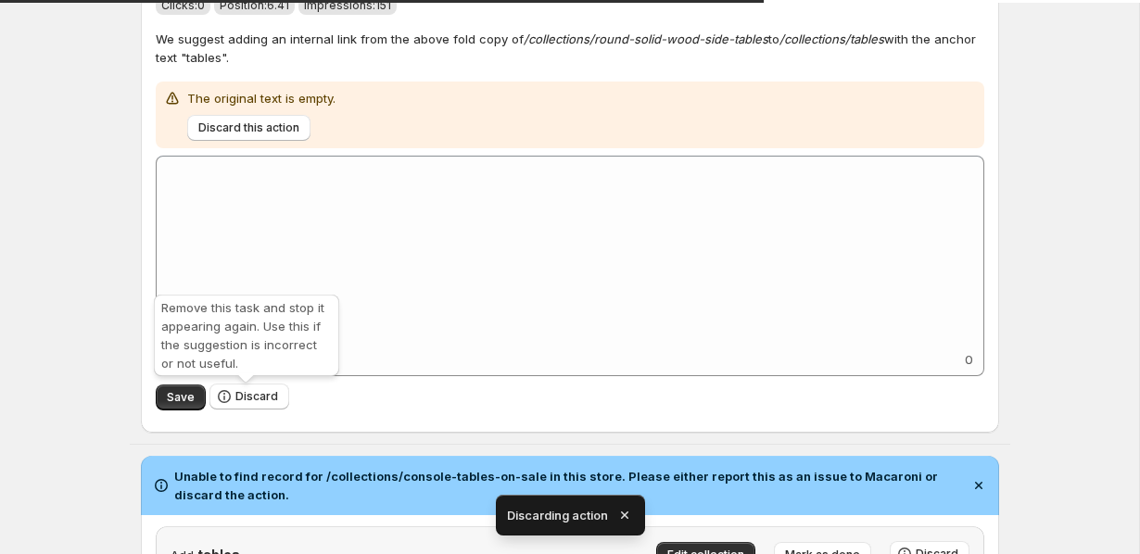
click at [272, 411] on span "Discard" at bounding box center [249, 397] width 80 height 27
click at [267, 404] on span "Discard" at bounding box center [256, 396] width 43 height 15
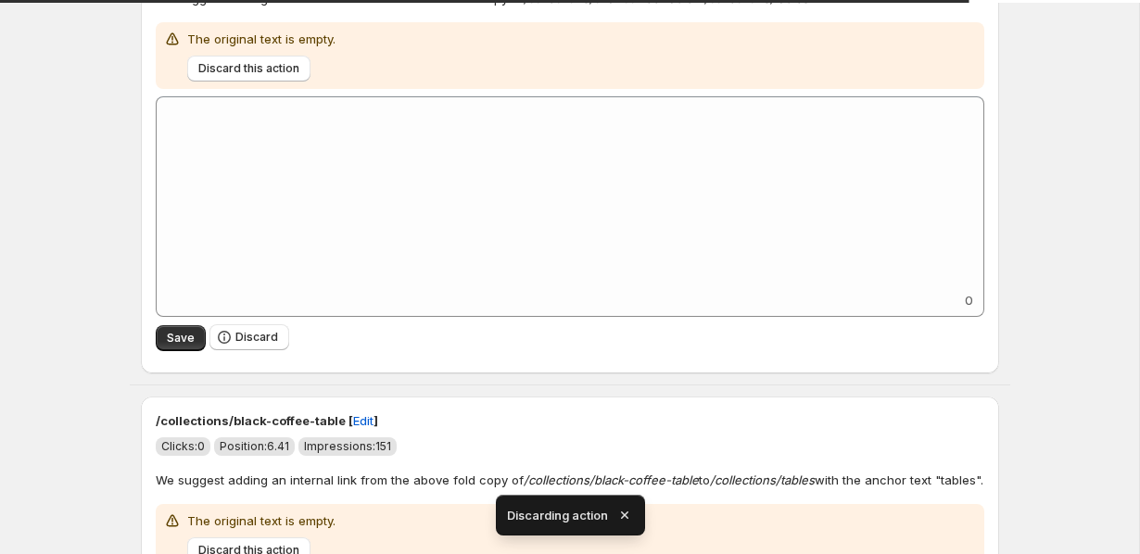
scroll to position [2436, 0]
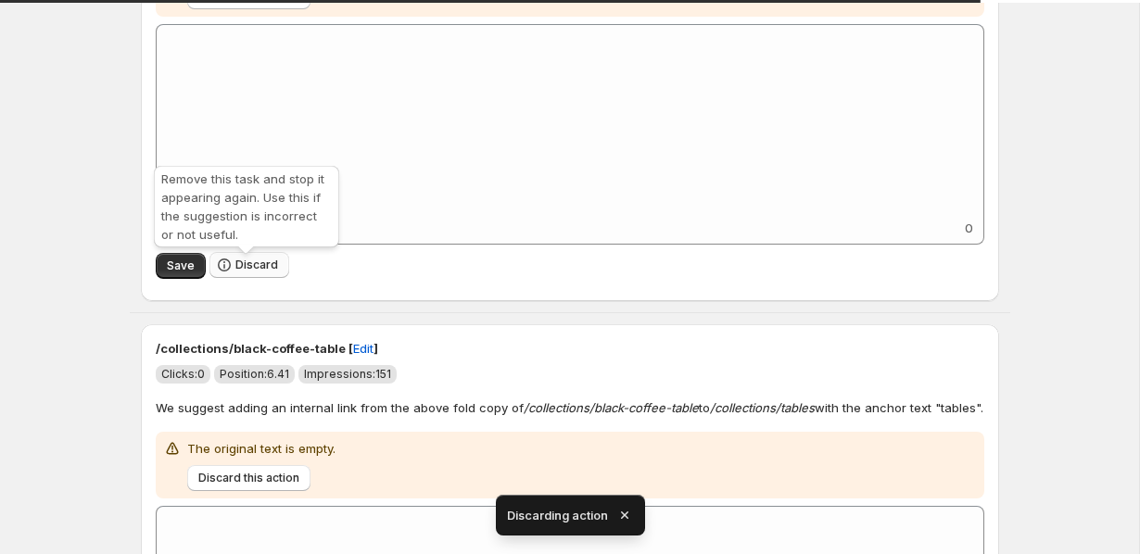
click at [239, 278] on button "Discard" at bounding box center [249, 265] width 80 height 26
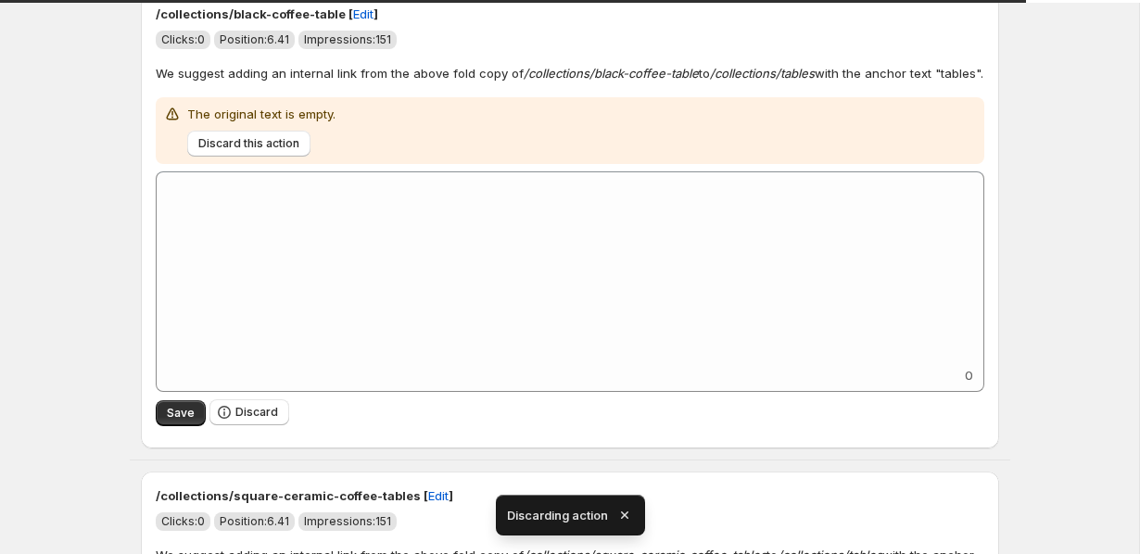
scroll to position [2417, 0]
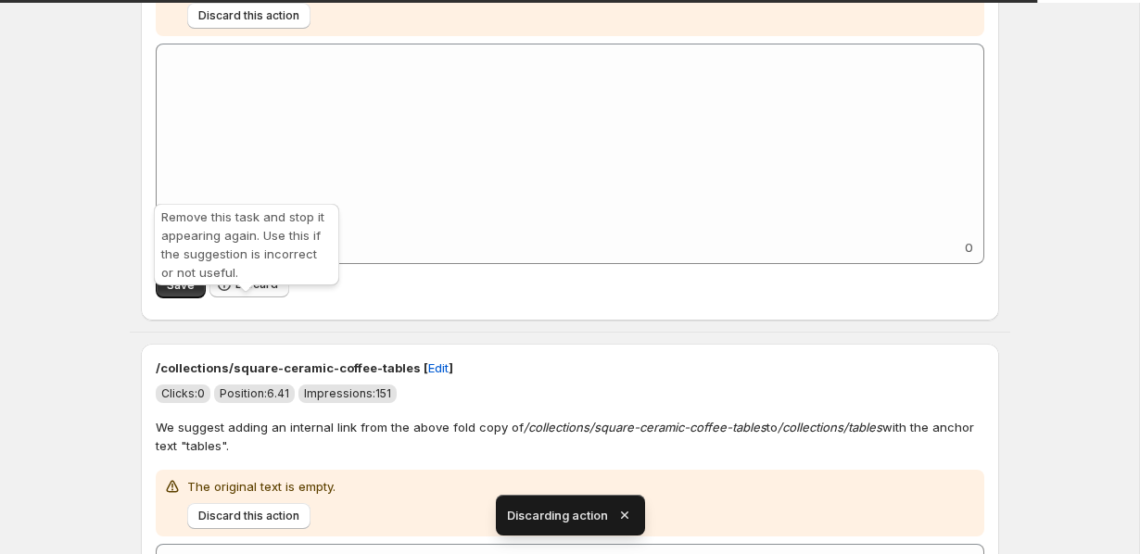
click at [257, 292] on span "Discard" at bounding box center [256, 284] width 43 height 15
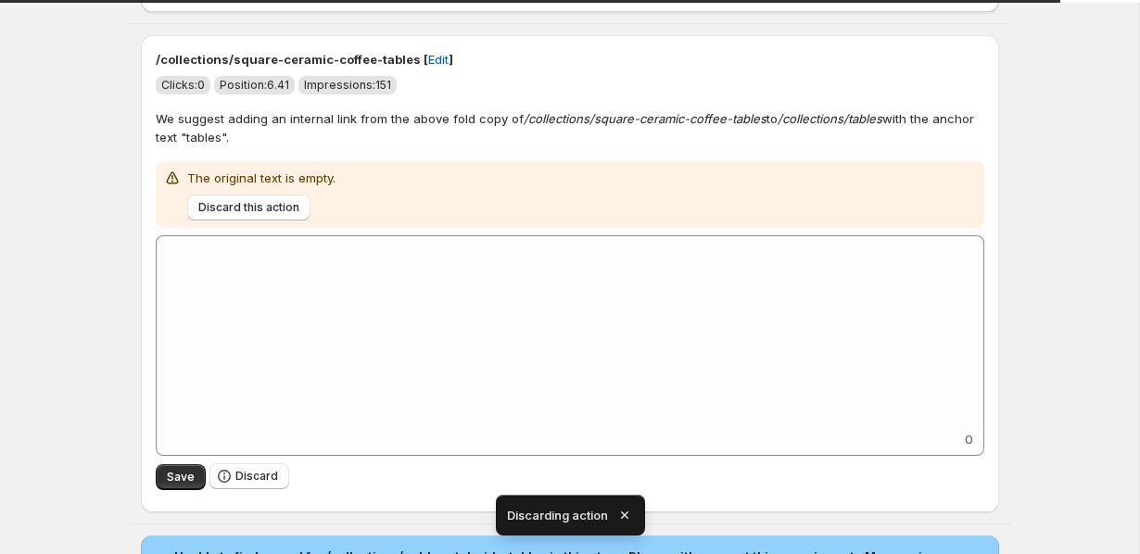
scroll to position [2285, 0]
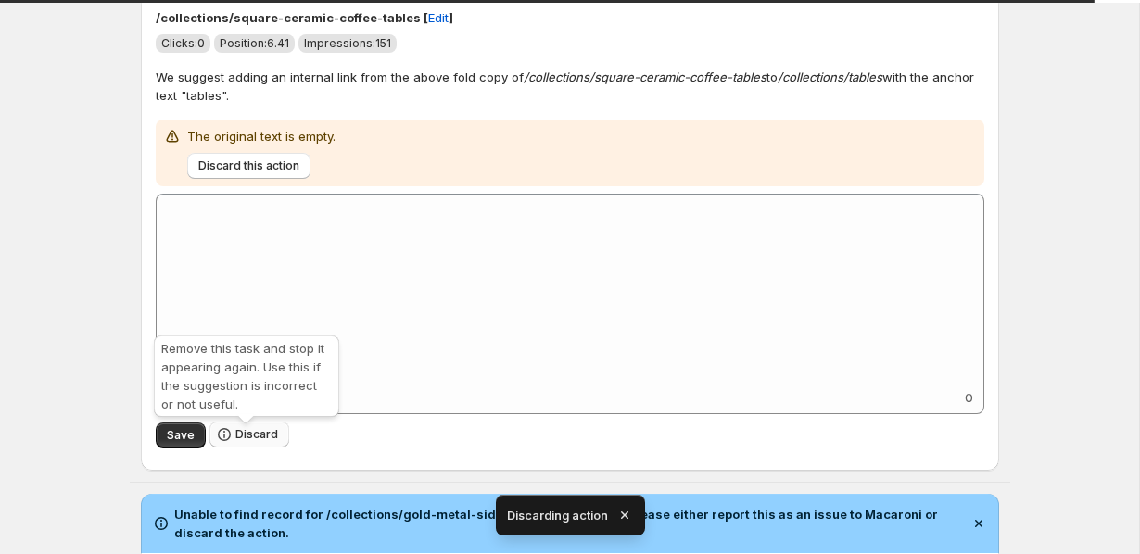
click at [248, 440] on span "Discard" at bounding box center [256, 434] width 43 height 15
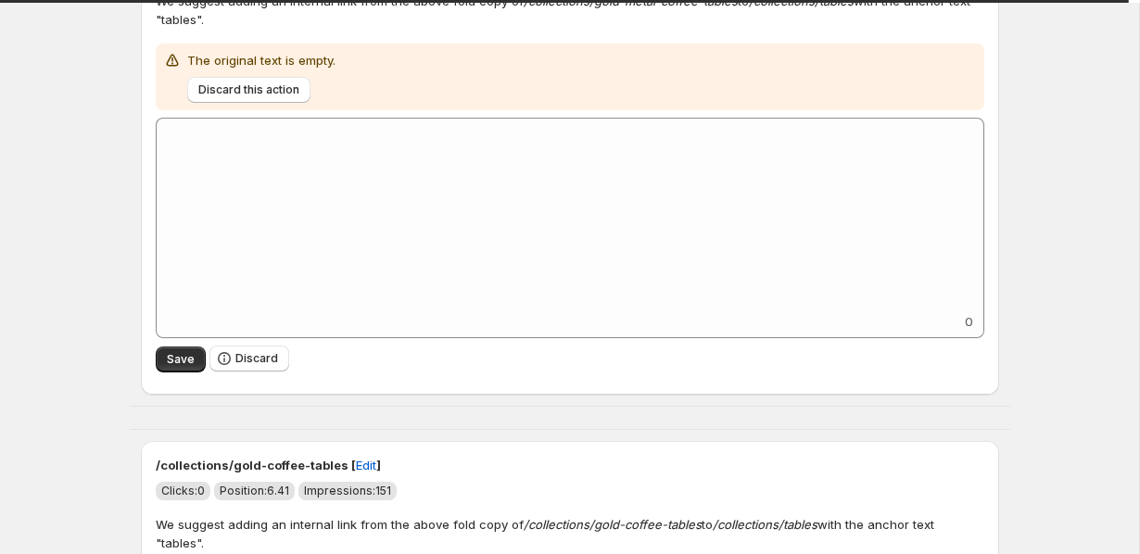
scroll to position [2605, 0]
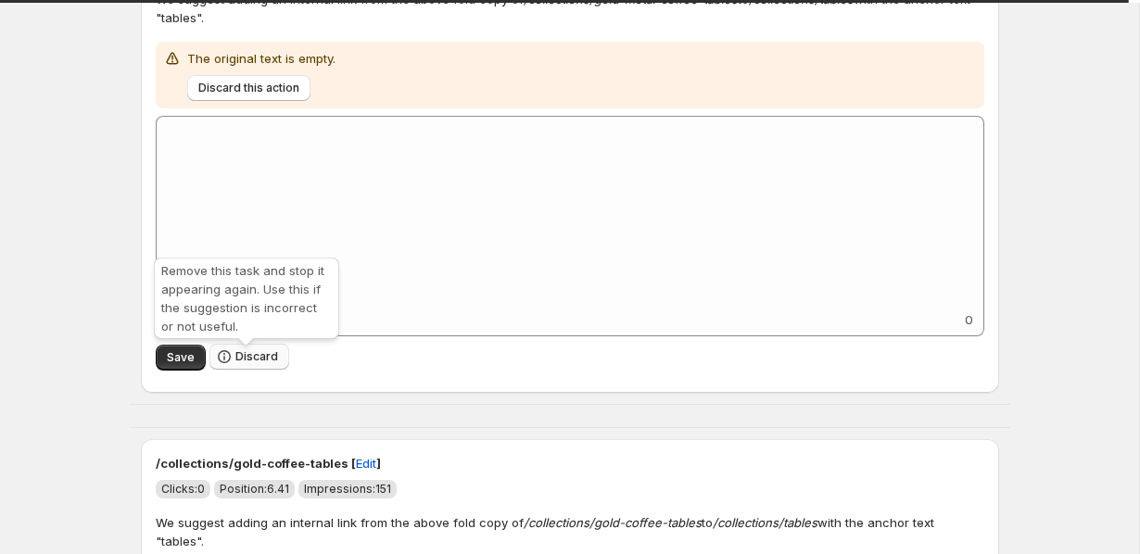
click at [241, 361] on span "Discard" at bounding box center [256, 356] width 43 height 15
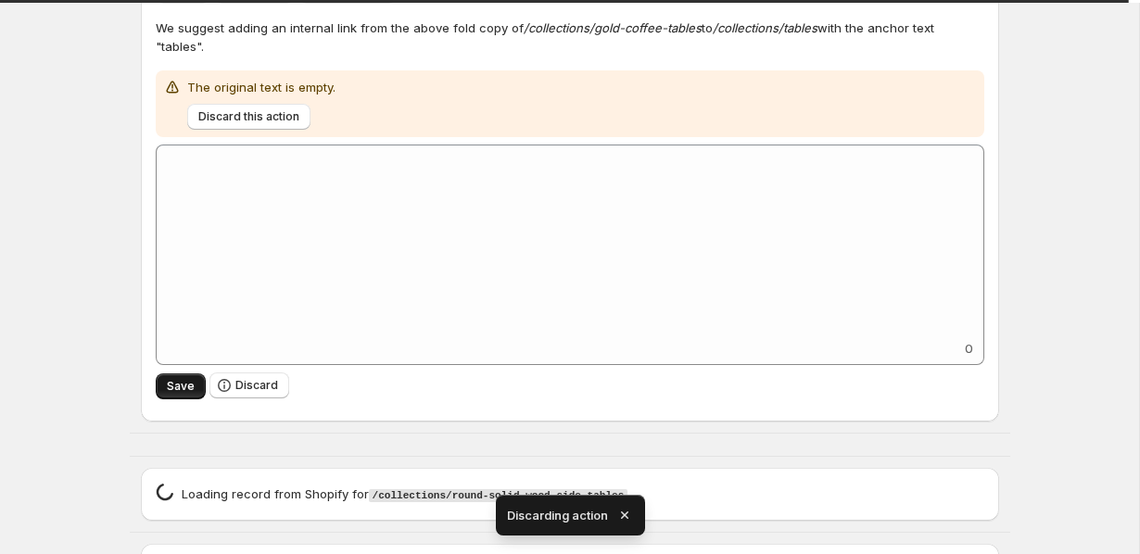
scroll to position [2550, 0]
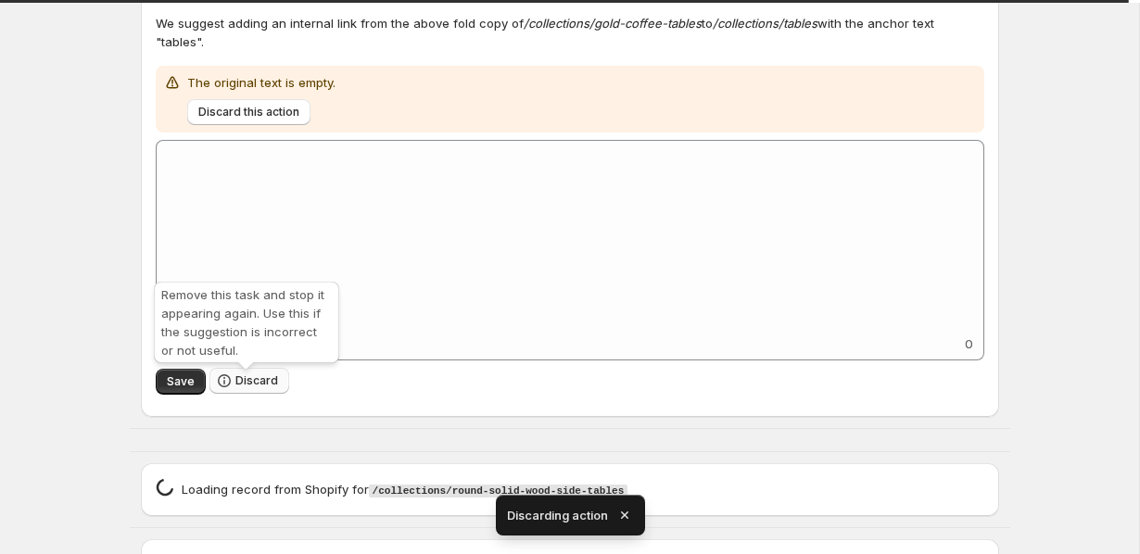
click at [225, 390] on icon "button" at bounding box center [224, 381] width 19 height 19
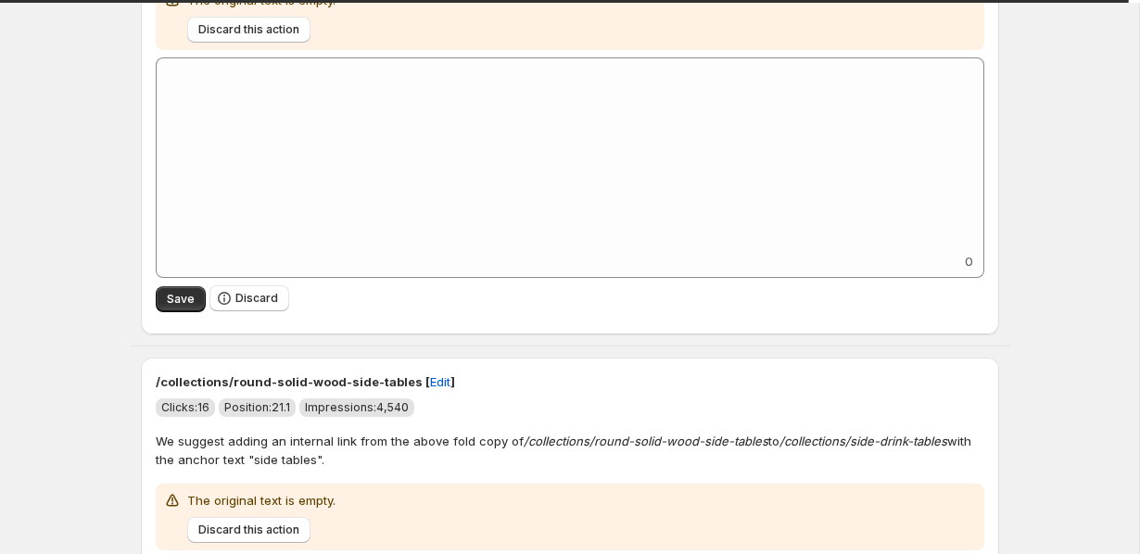
scroll to position [2795, 0]
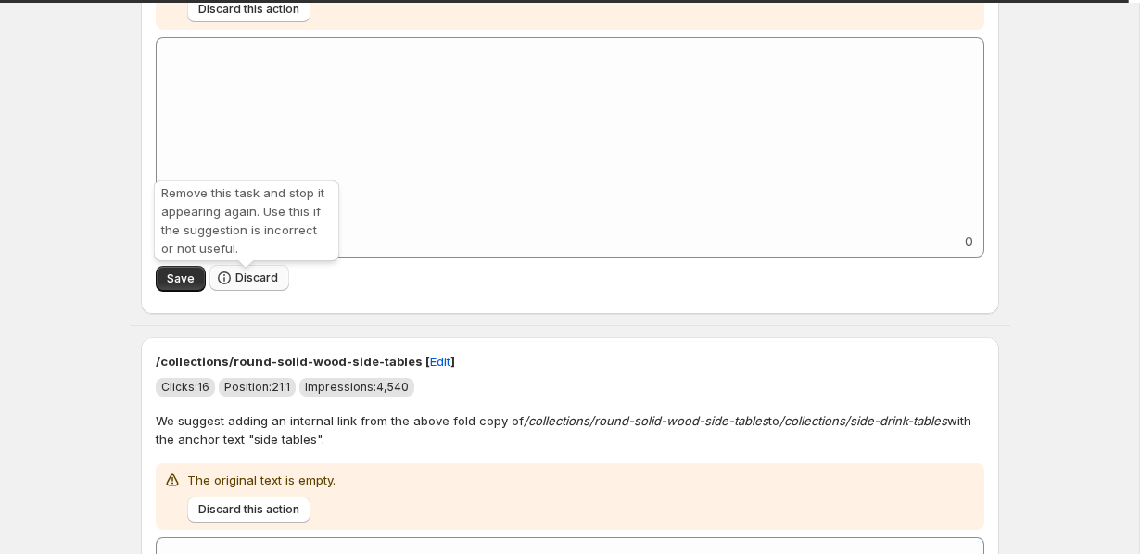
click at [245, 291] on button "Discard" at bounding box center [249, 278] width 80 height 26
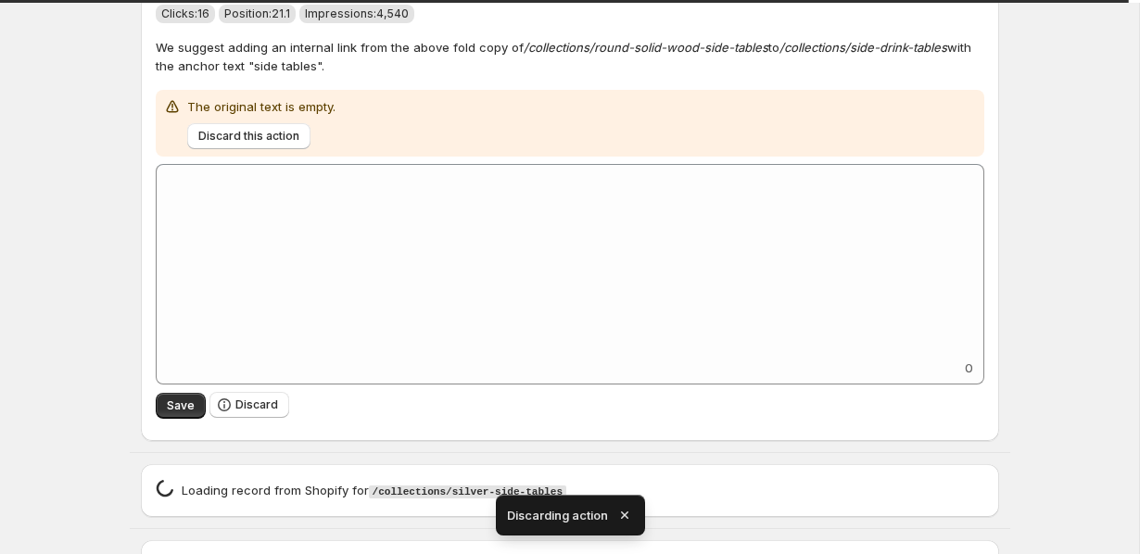
scroll to position [2710, 0]
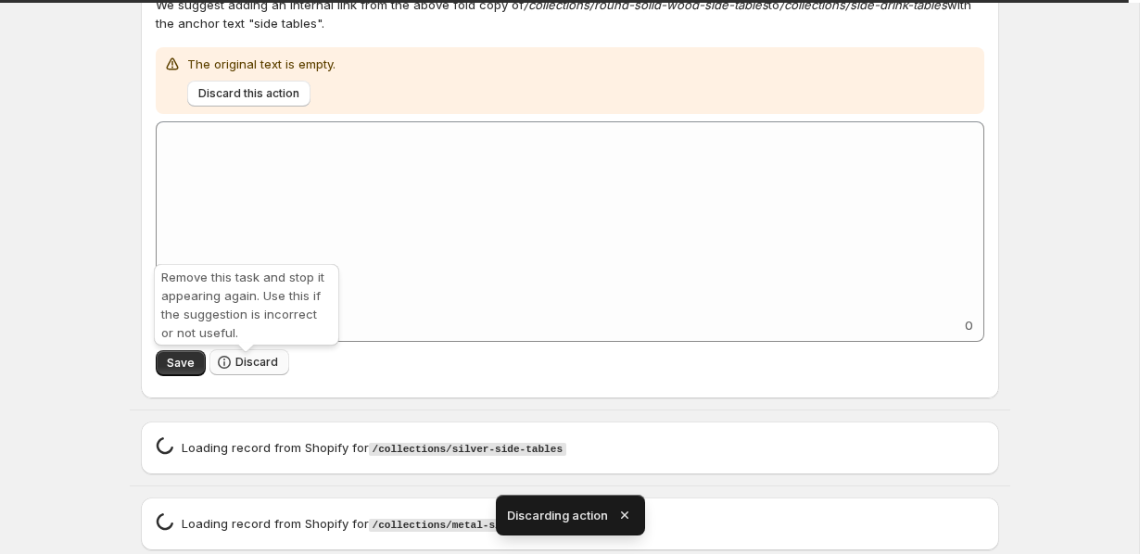
click at [245, 360] on button "Discard" at bounding box center [249, 362] width 80 height 26
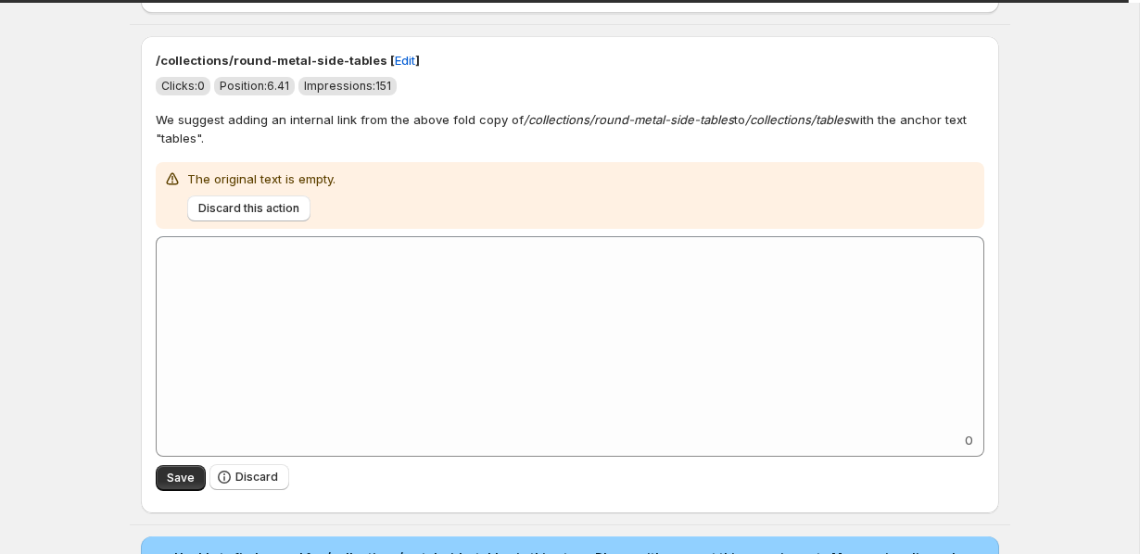
scroll to position [2443, 0]
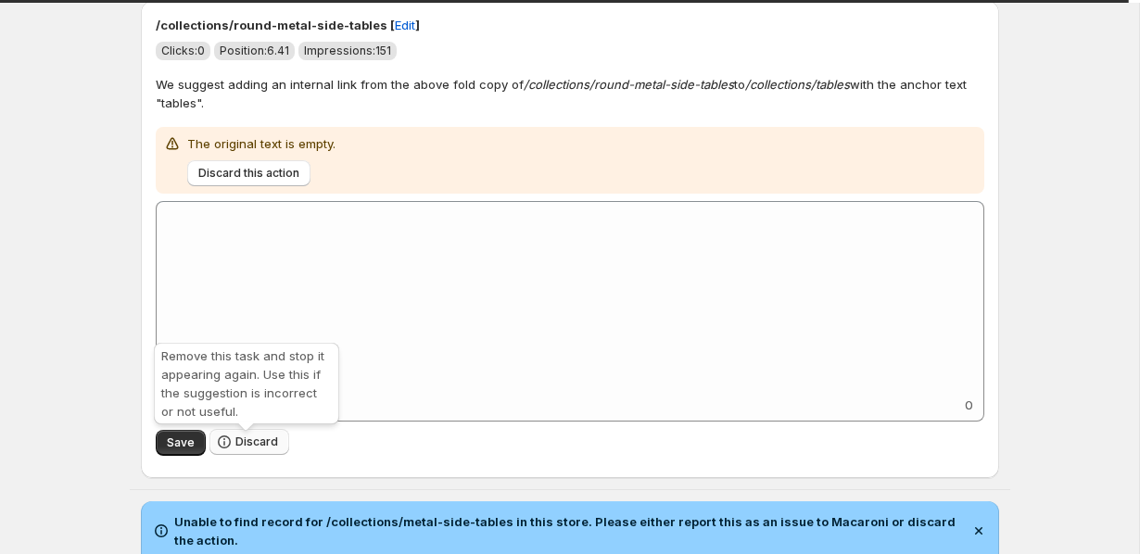
click at [223, 443] on icon "button" at bounding box center [224, 442] width 19 height 19
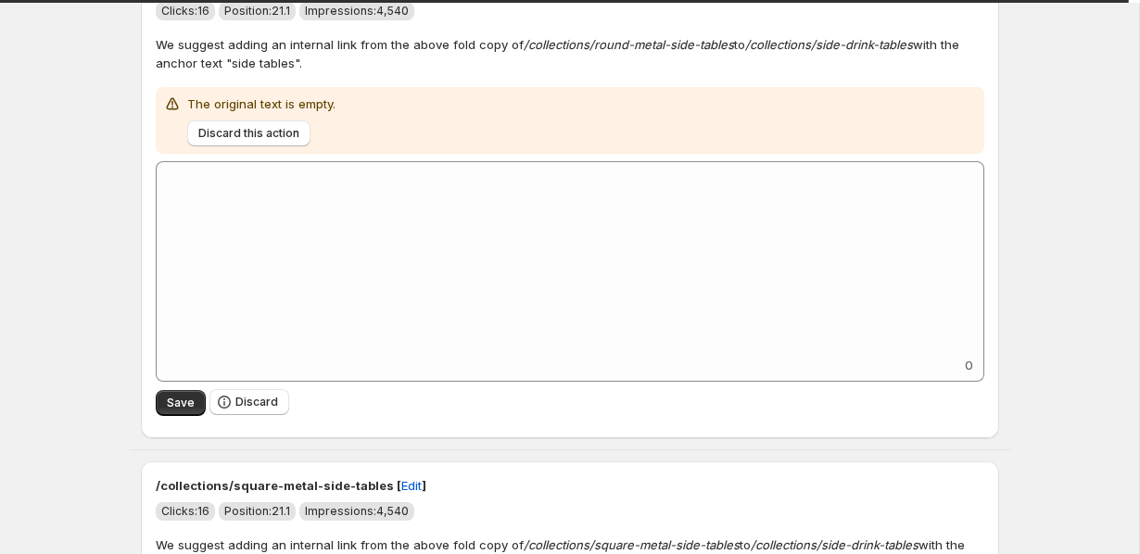
scroll to position [2754, 0]
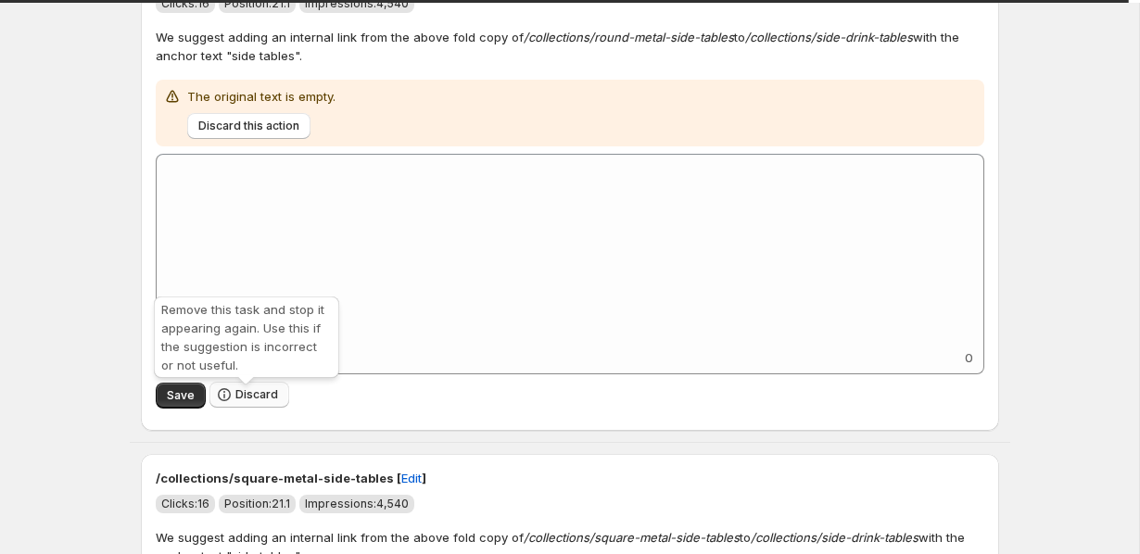
click at [235, 402] on span "Discard" at bounding box center [256, 394] width 43 height 15
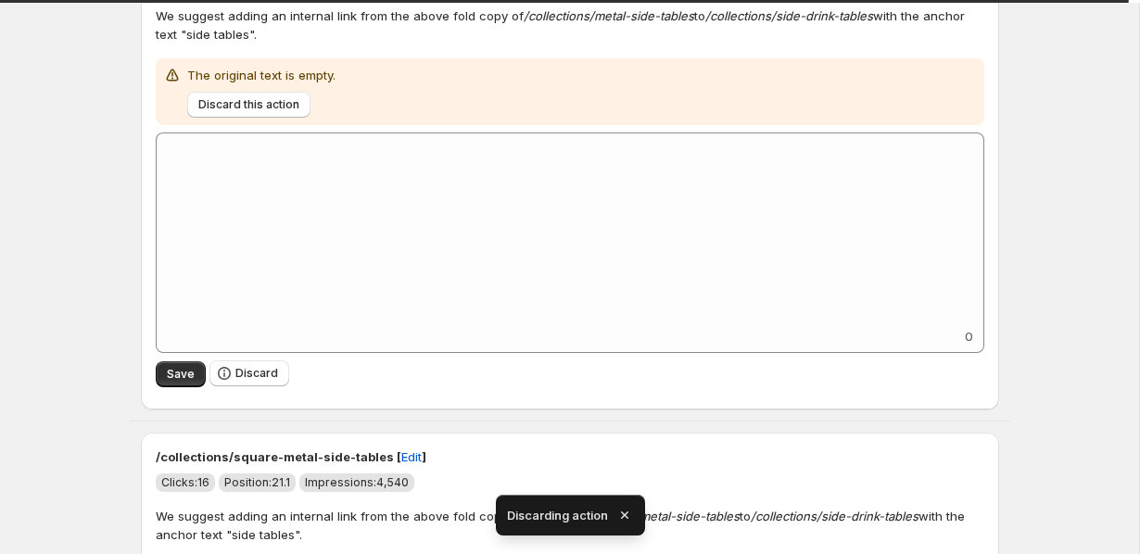
scroll to position [2786, 0]
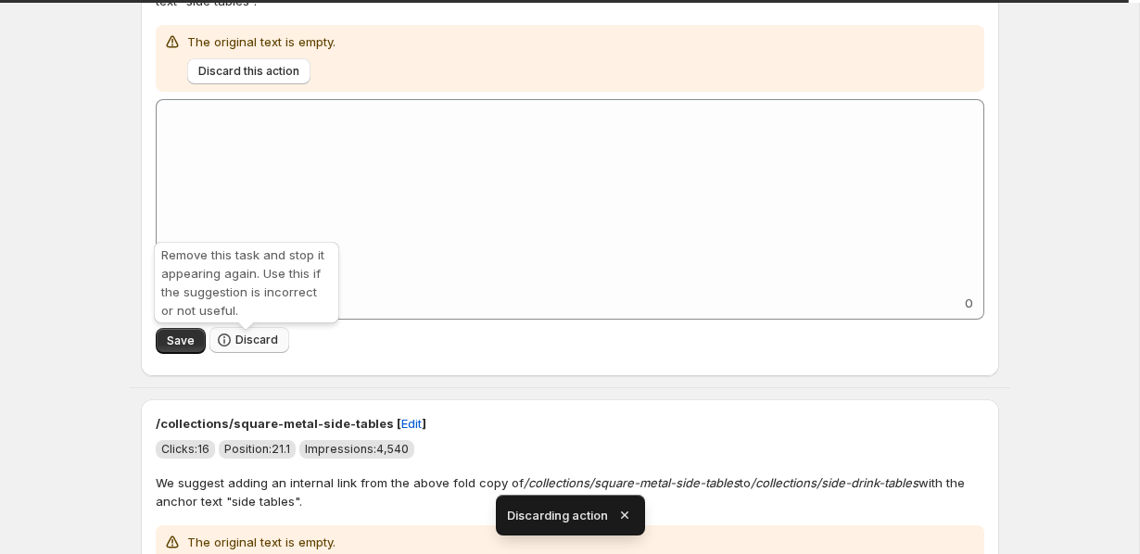
click at [258, 348] on span "Discard" at bounding box center [256, 340] width 43 height 15
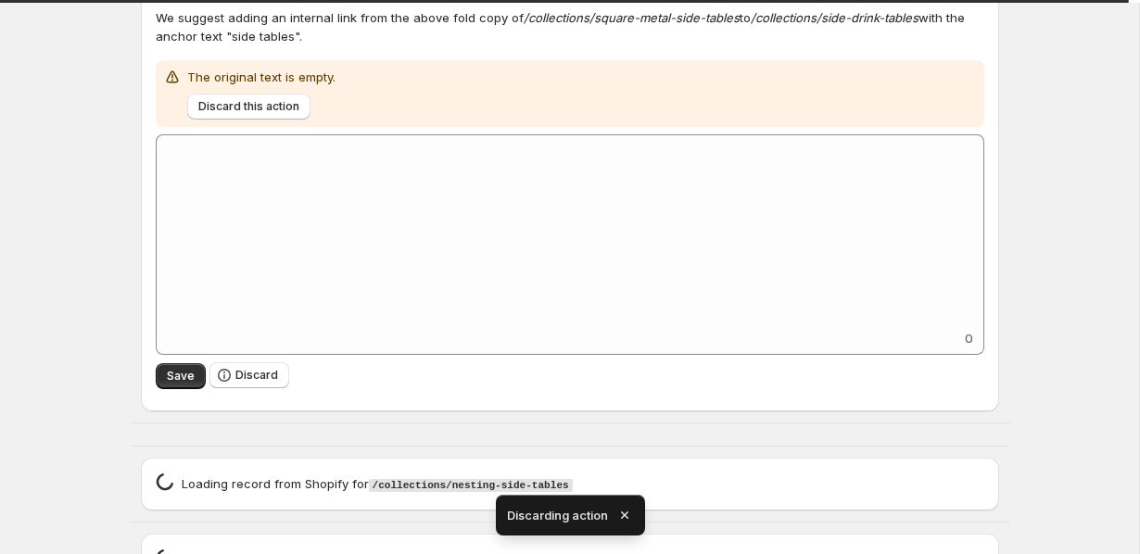
scroll to position [2828, 0]
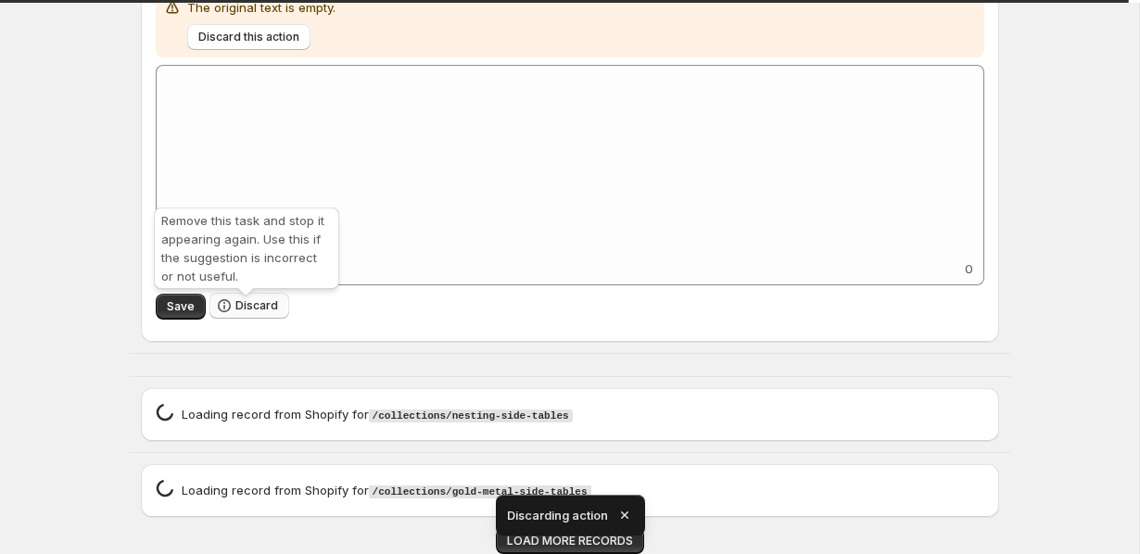
click at [222, 308] on icon "button" at bounding box center [224, 306] width 19 height 19
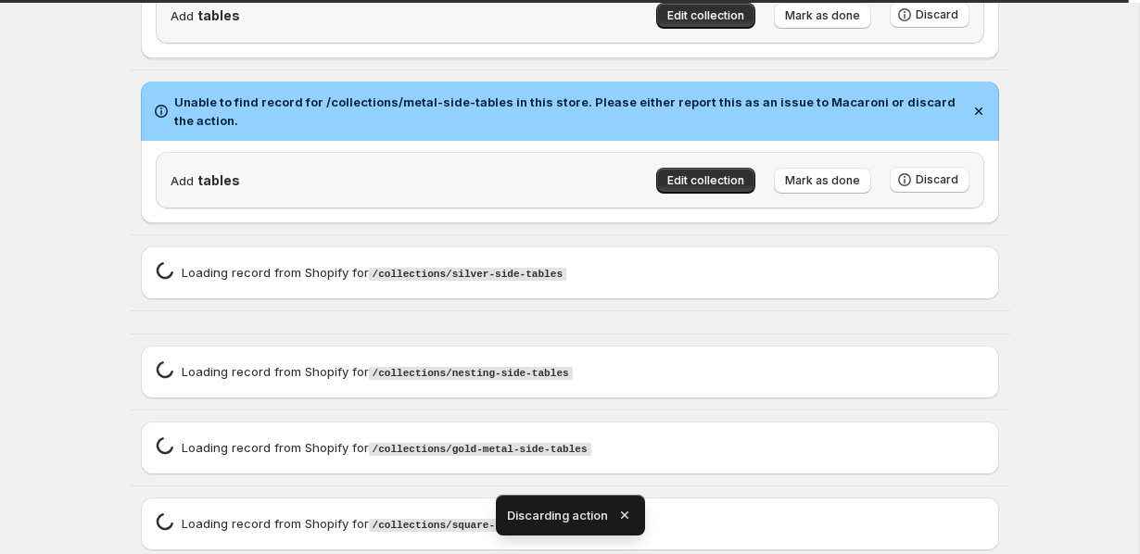
scroll to position [2404, 0]
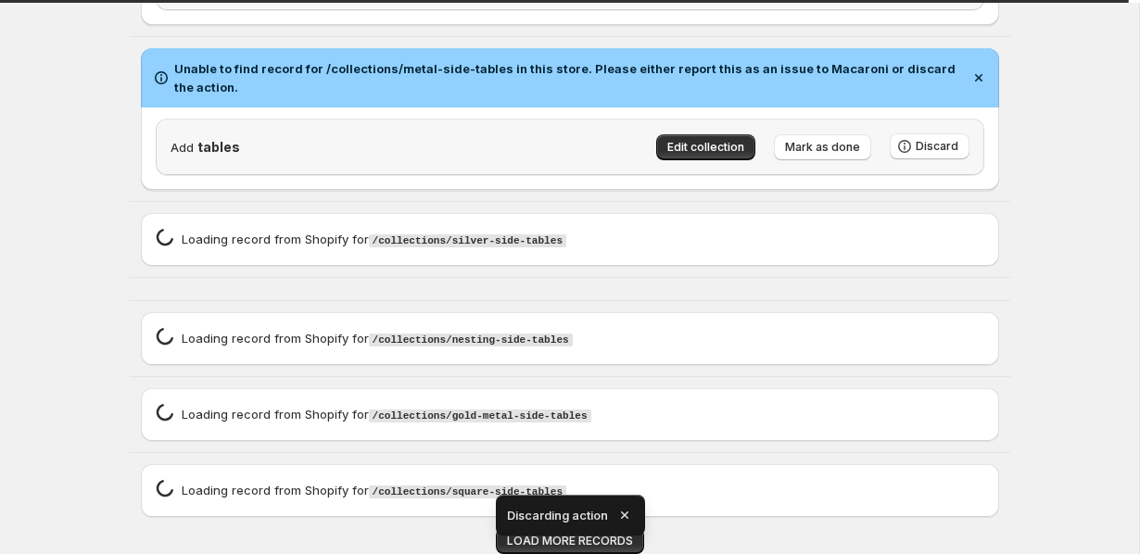
click at [629, 507] on icon "button" at bounding box center [625, 515] width 19 height 19
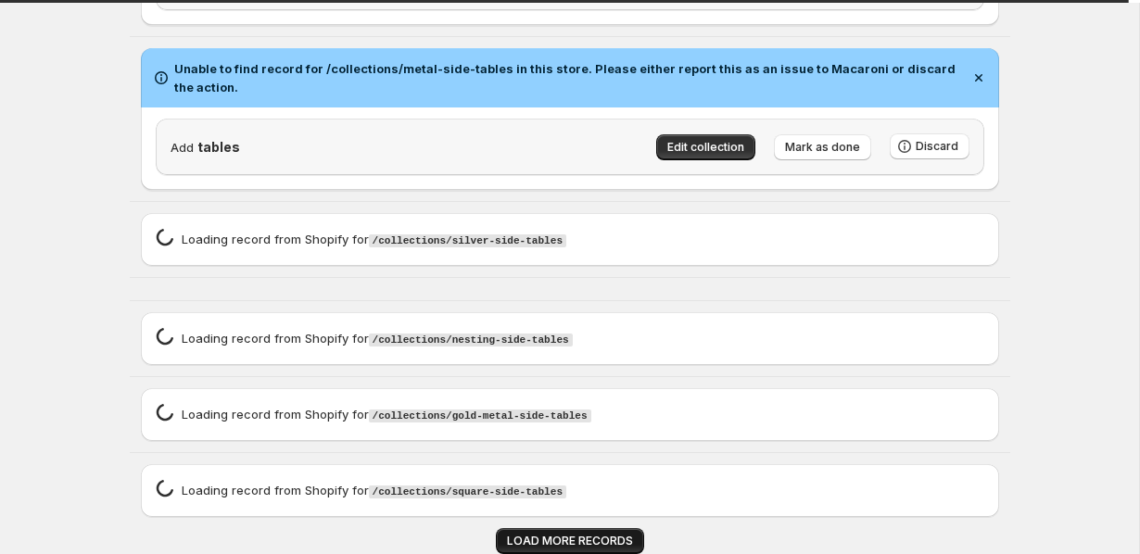
click at [591, 538] on span "LOAD MORE RECORDS" at bounding box center [570, 541] width 126 height 15
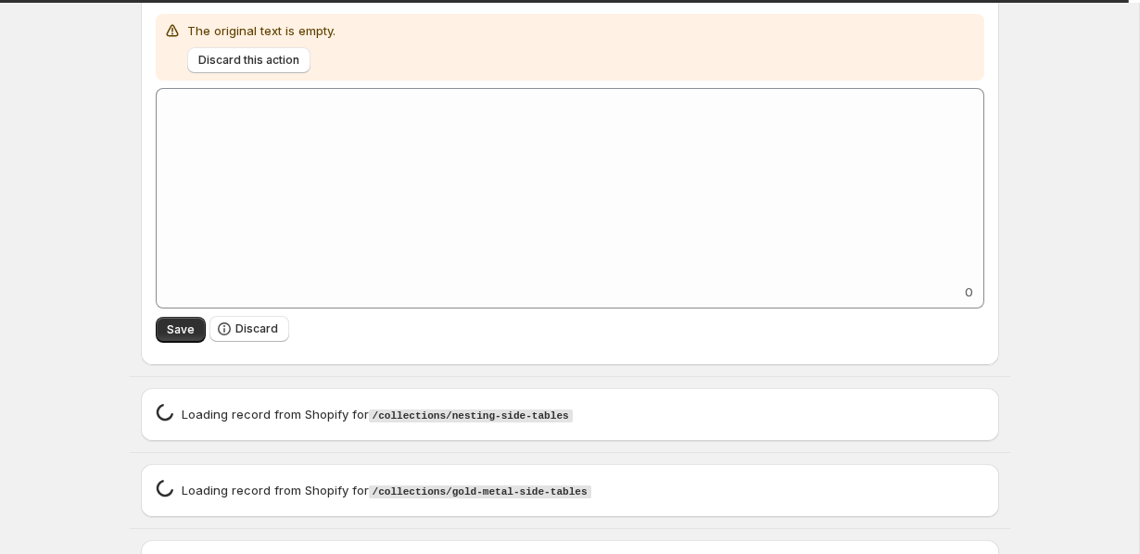
scroll to position [2811, 0]
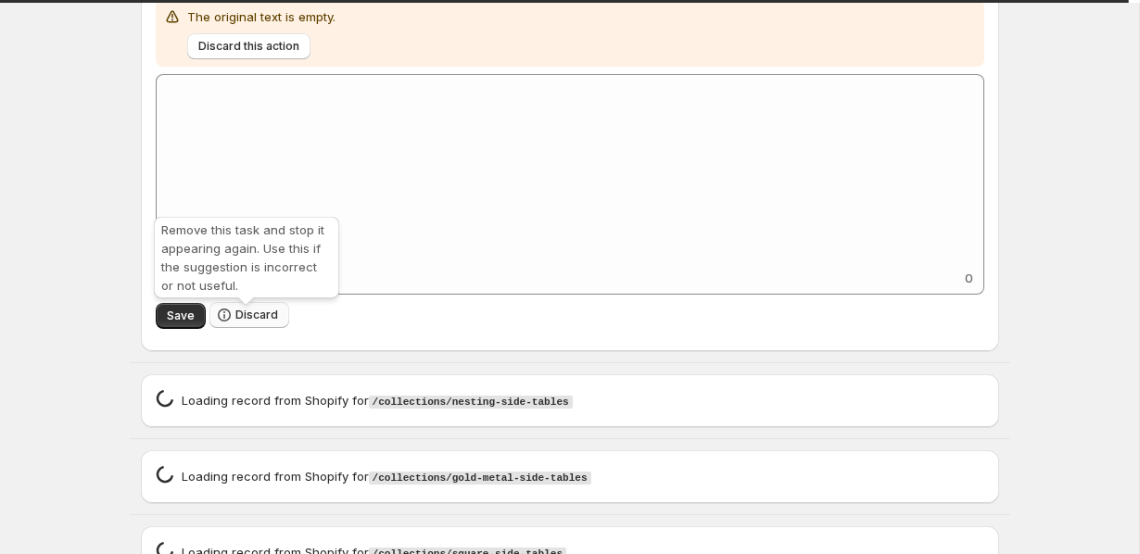
click at [227, 324] on icon "button" at bounding box center [224, 315] width 19 height 19
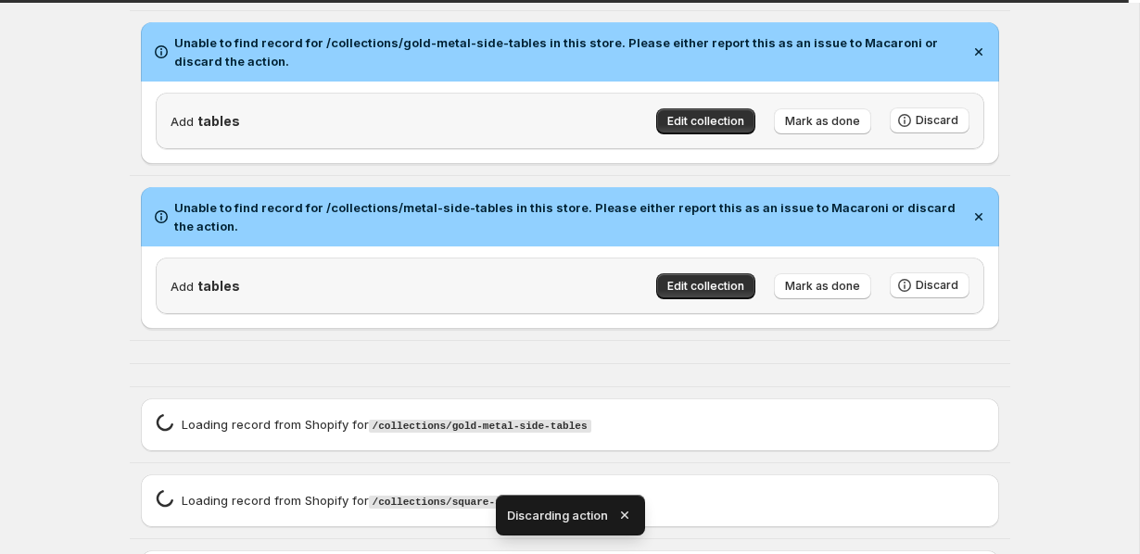
scroll to position [2351, 0]
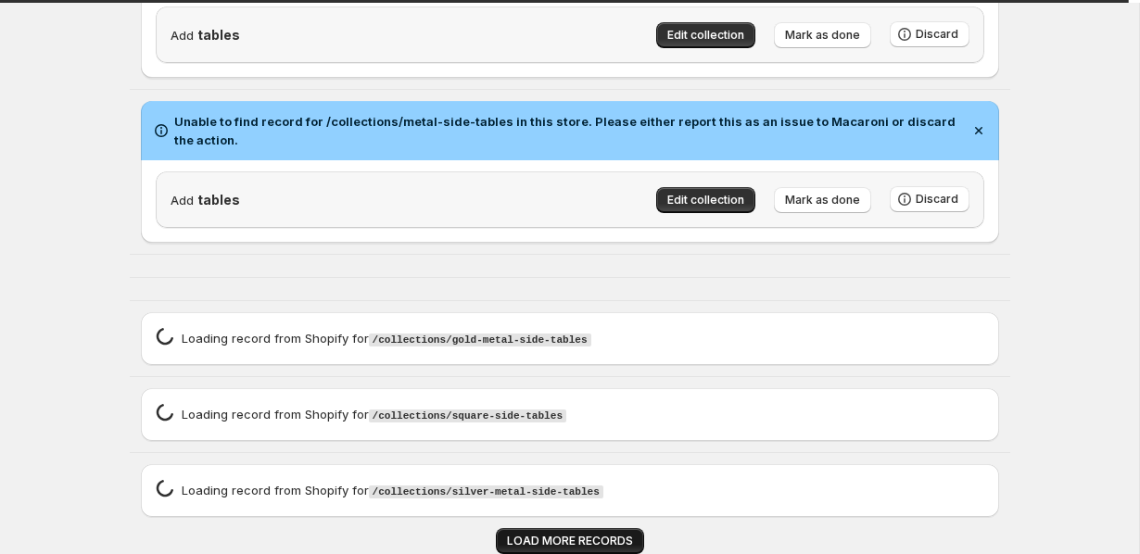
click at [517, 544] on span "LOAD MORE RECORDS" at bounding box center [570, 541] width 126 height 15
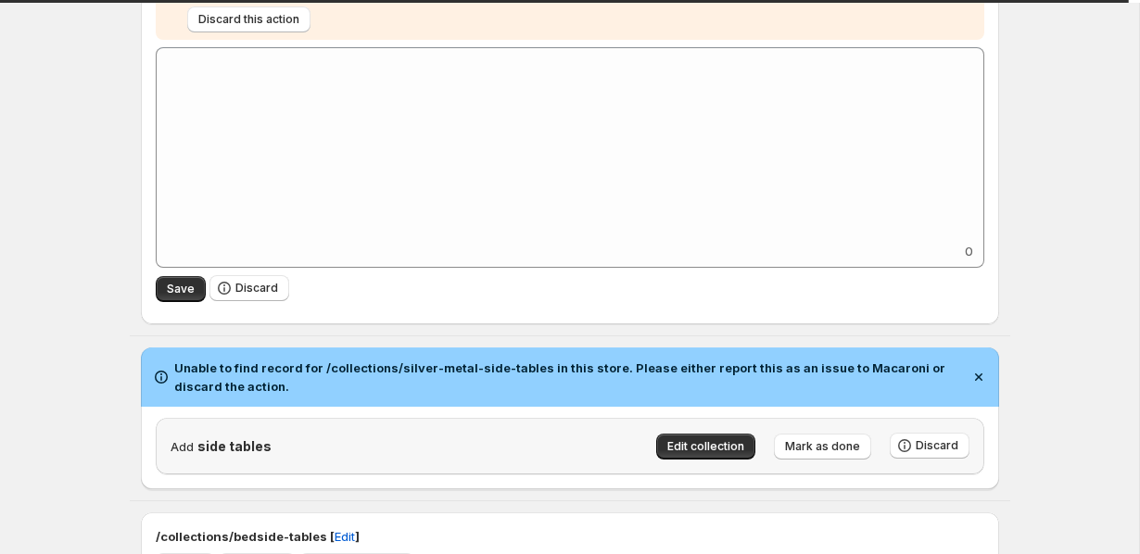
scroll to position [3269, 0]
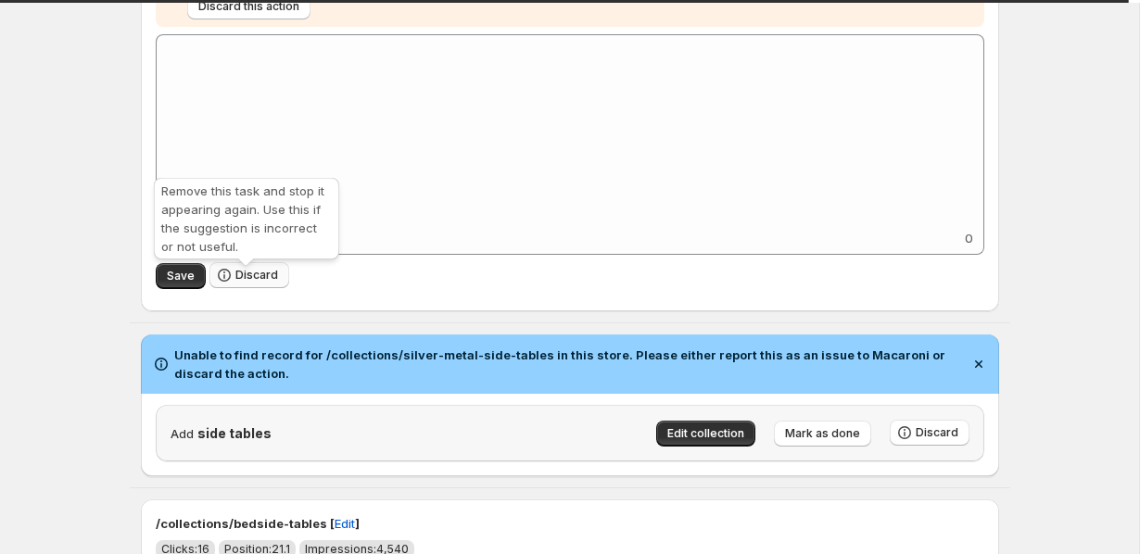
click at [256, 288] on button "Discard" at bounding box center [249, 275] width 80 height 26
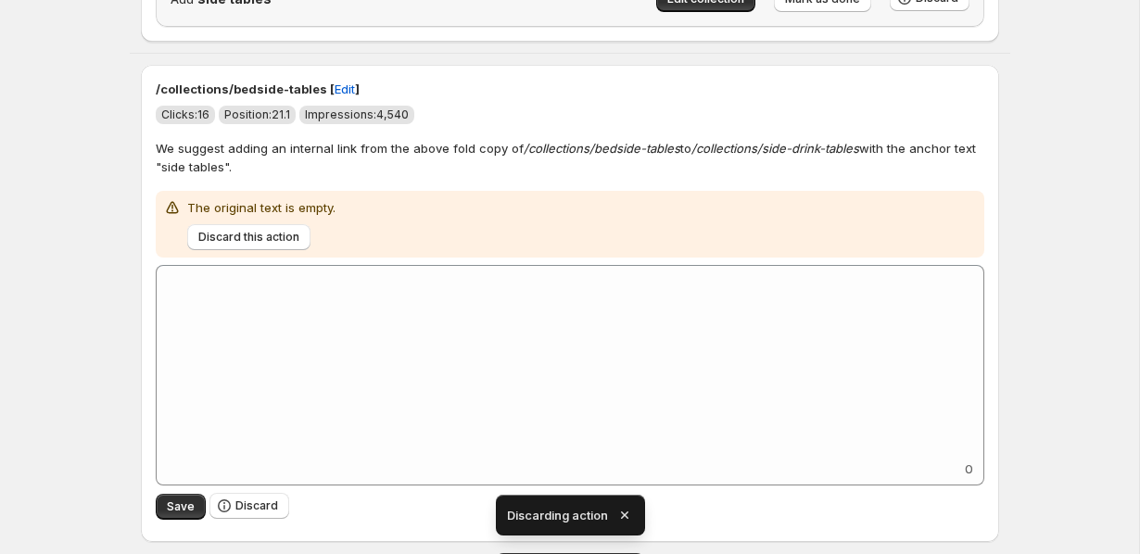
scroll to position [3238, 0]
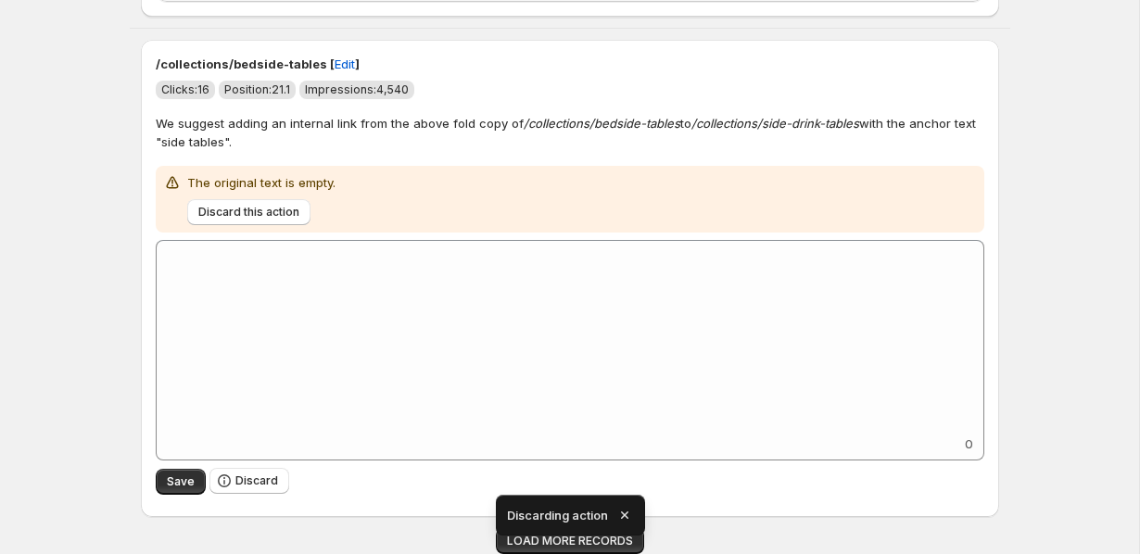
click at [625, 511] on icon "button" at bounding box center [625, 515] width 19 height 19
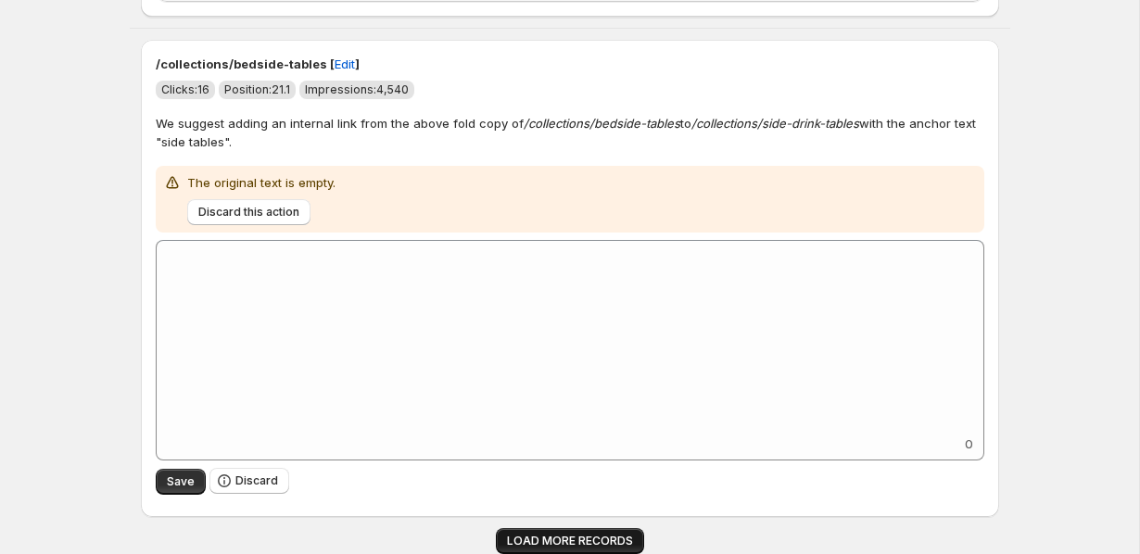
click at [553, 541] on span "LOAD MORE RECORDS" at bounding box center [570, 541] width 126 height 15
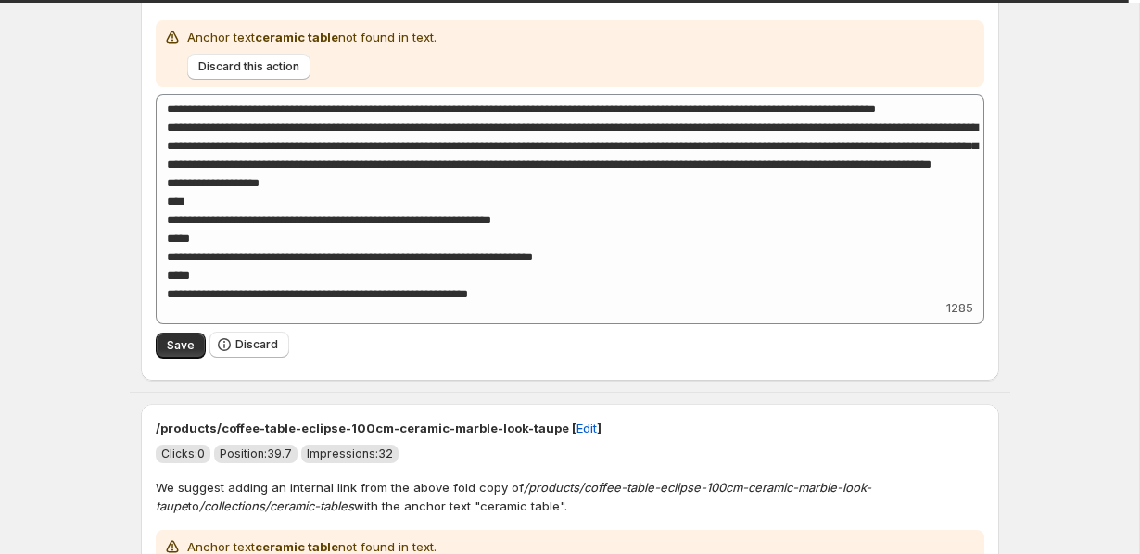
scroll to position [8448, 0]
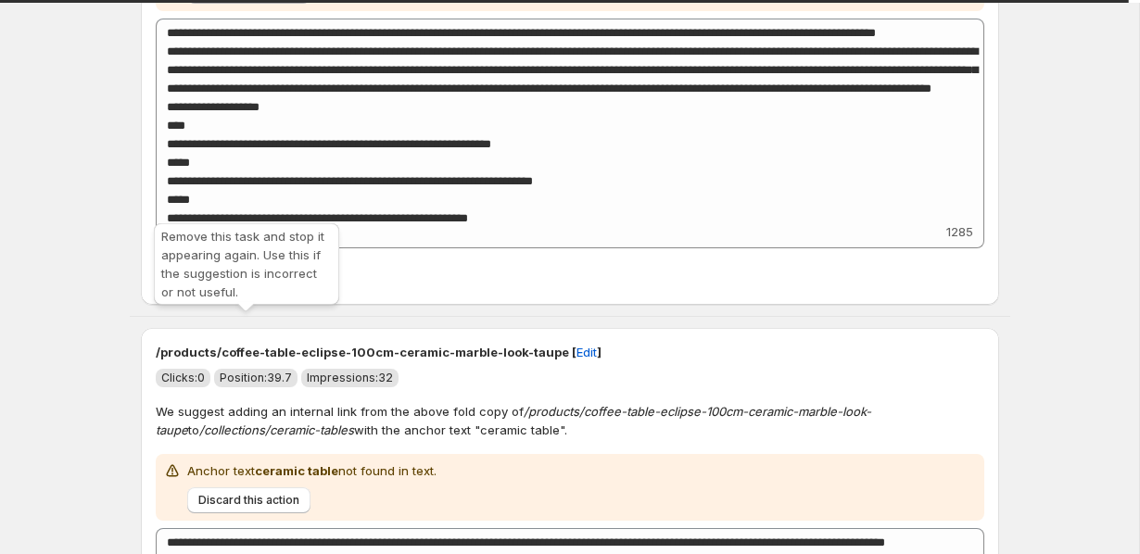
click at [244, 282] on button "Discard" at bounding box center [249, 269] width 80 height 26
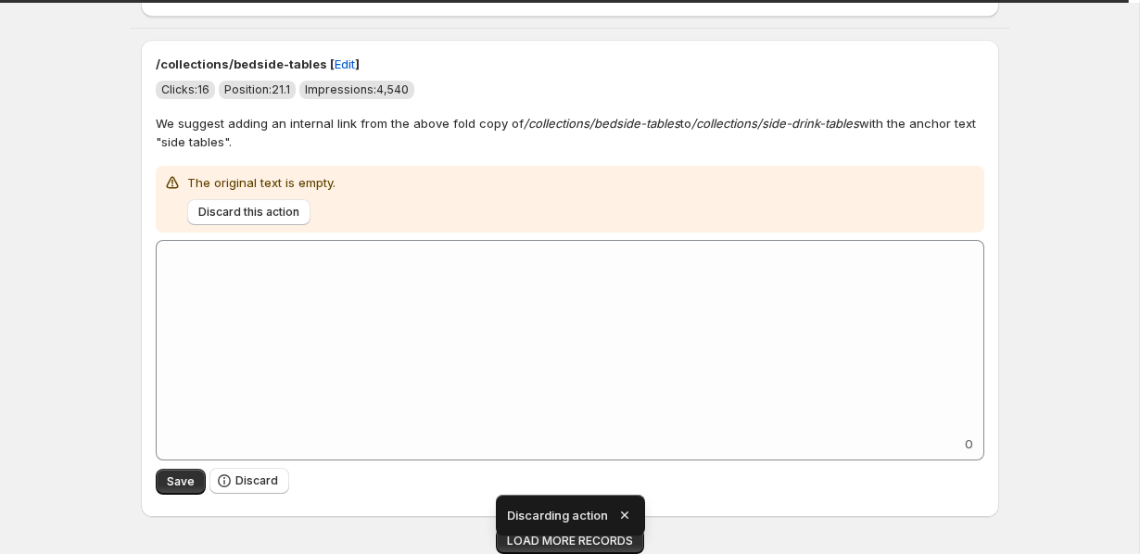
scroll to position [3238, 0]
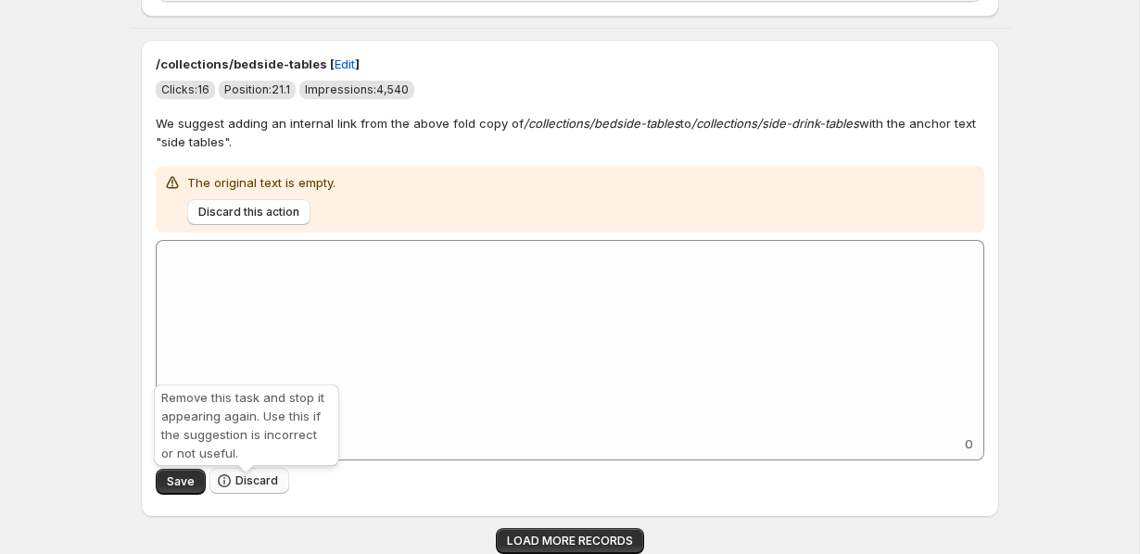
click at [248, 479] on span "Discard" at bounding box center [256, 481] width 43 height 15
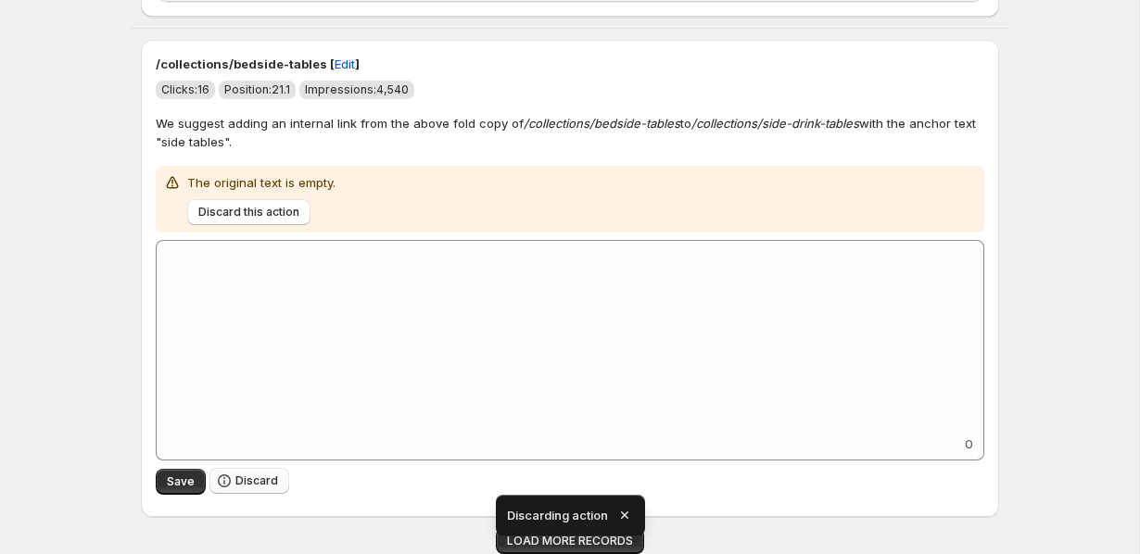
scroll to position [2813, 0]
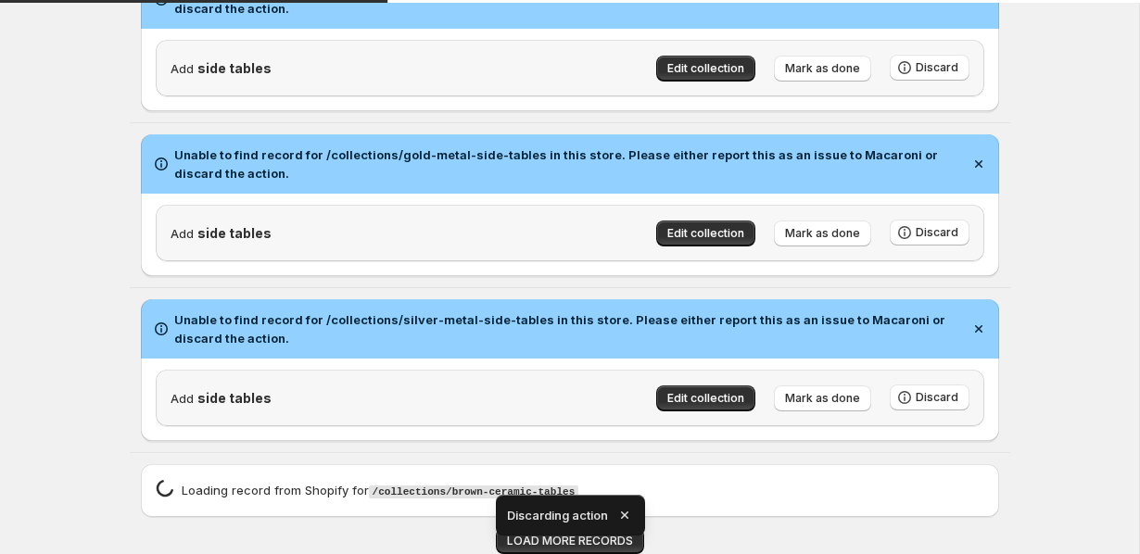
click at [629, 512] on icon "button" at bounding box center [625, 515] width 19 height 19
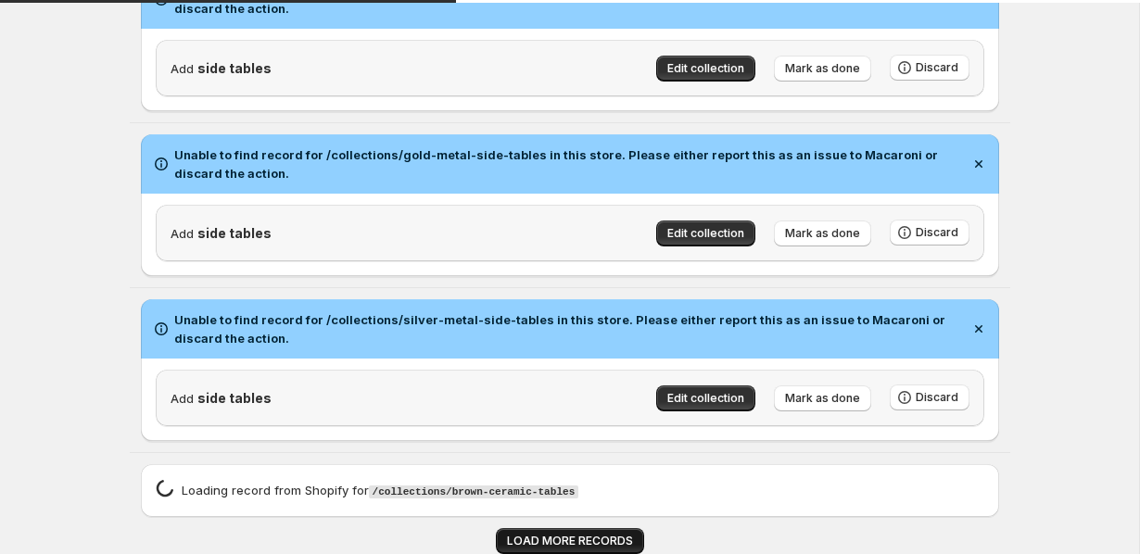
click at [573, 536] on span "LOAD MORE RECORDS" at bounding box center [570, 541] width 126 height 15
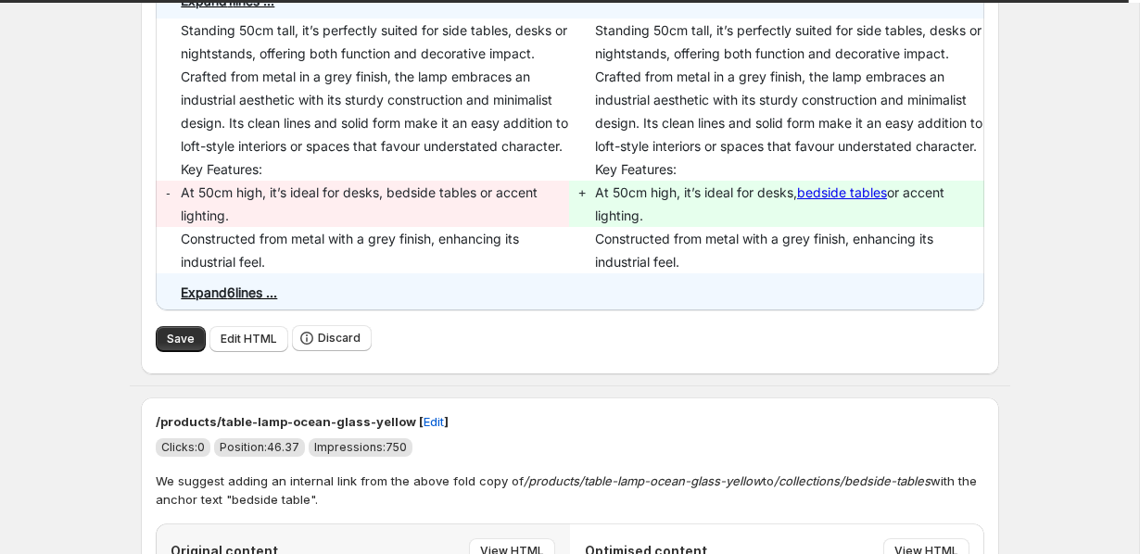
scroll to position [4080, 0]
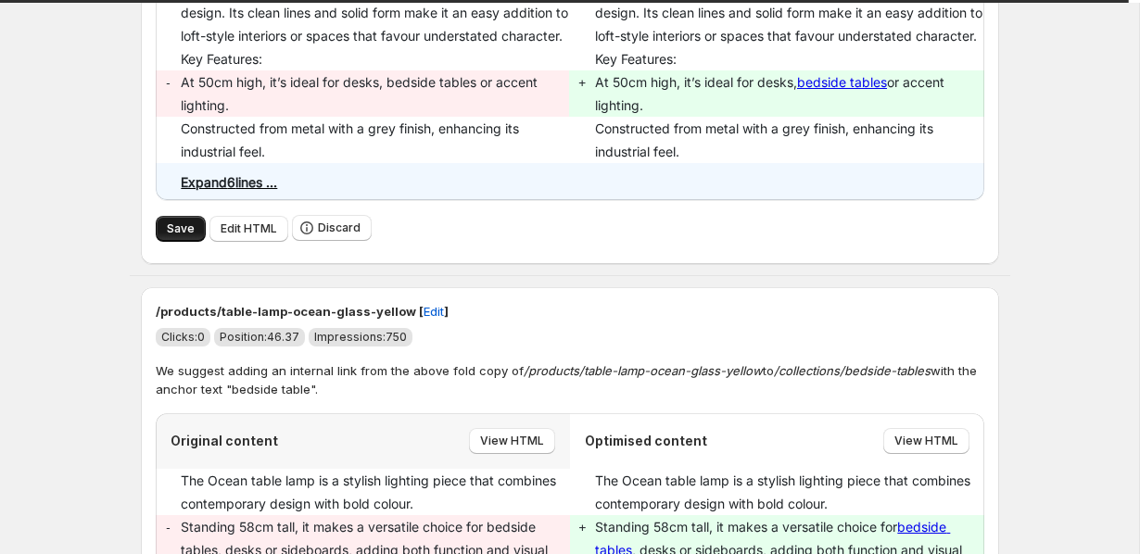
click at [165, 242] on button "Save" at bounding box center [181, 229] width 50 height 26
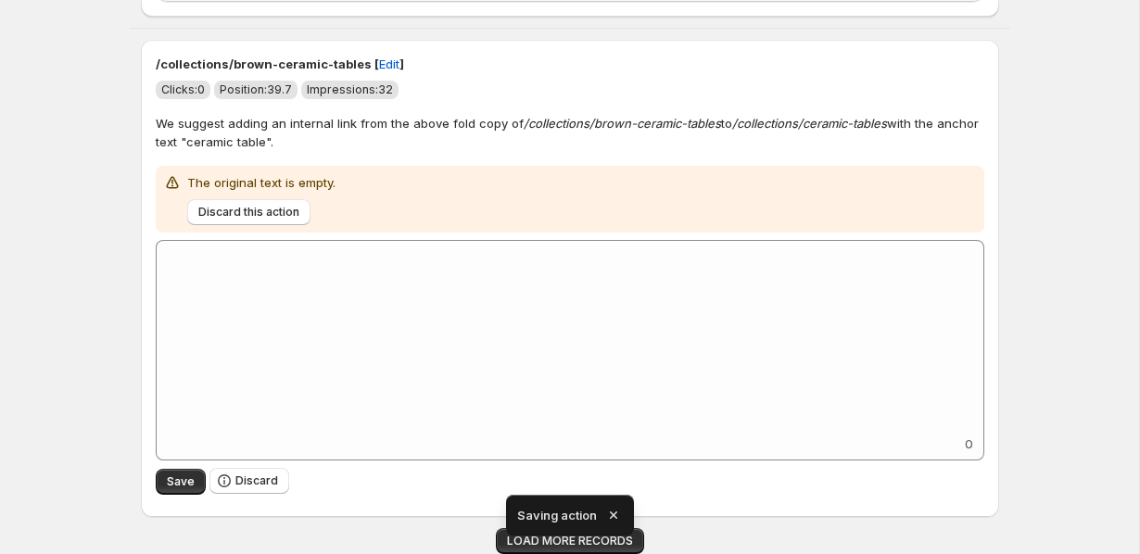
scroll to position [3238, 0]
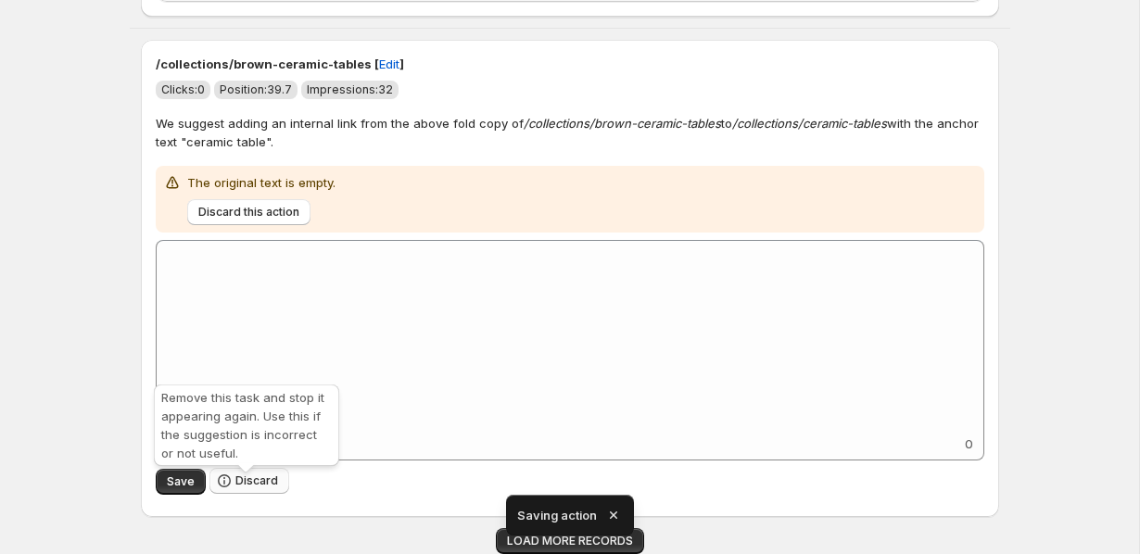
click at [245, 486] on span "Discard" at bounding box center [256, 481] width 43 height 15
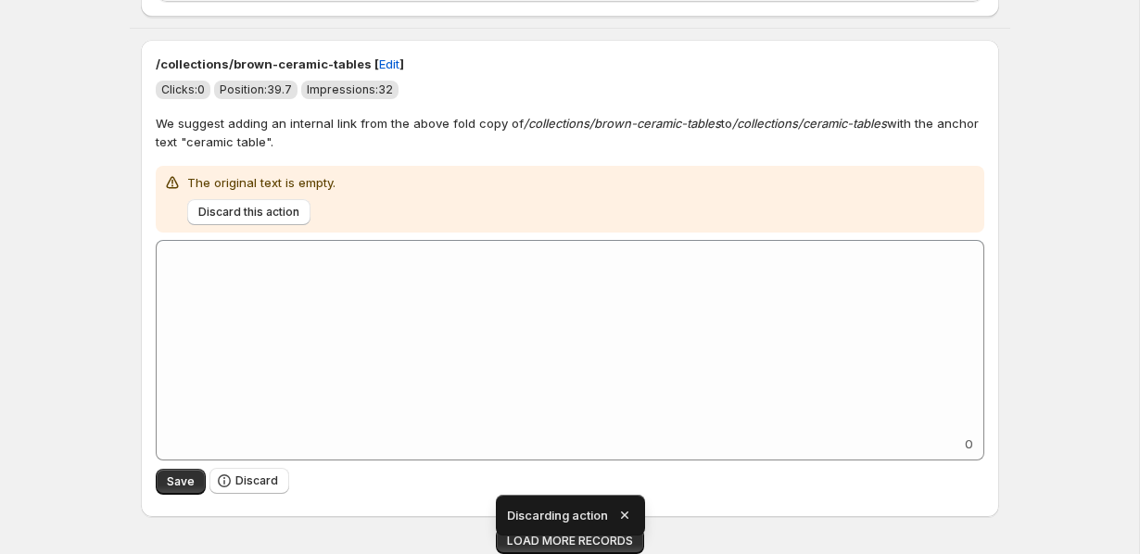
scroll to position [2813, 0]
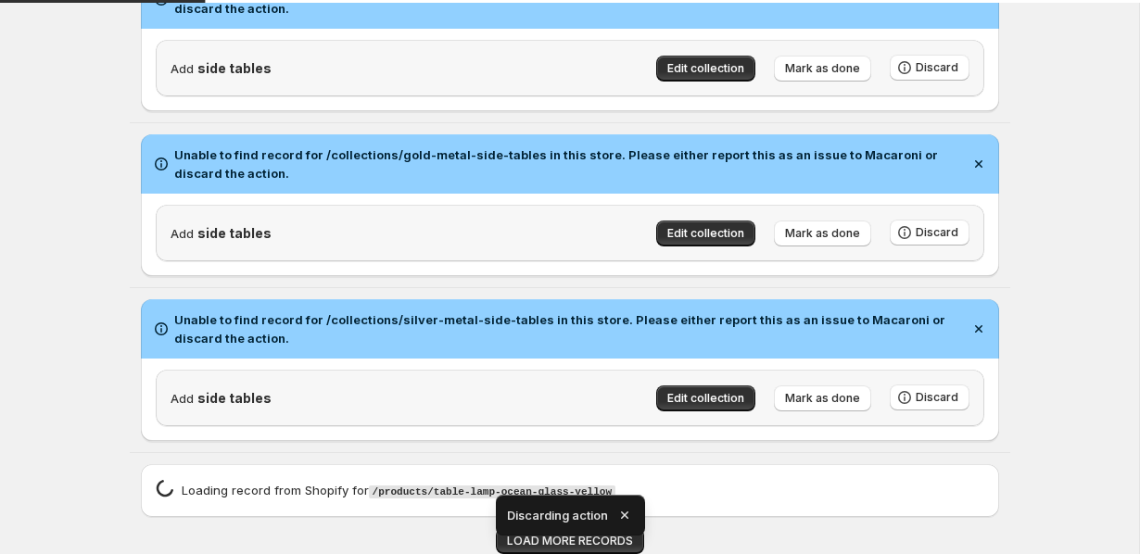
click at [625, 512] on icon "button" at bounding box center [625, 515] width 19 height 19
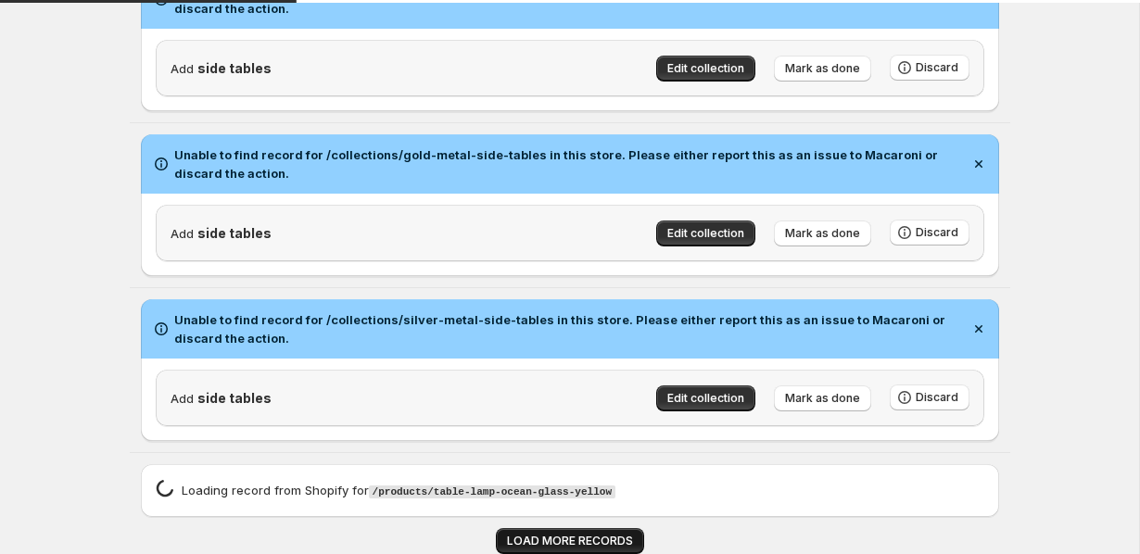
click at [567, 537] on span "LOAD MORE RECORDS" at bounding box center [570, 541] width 126 height 15
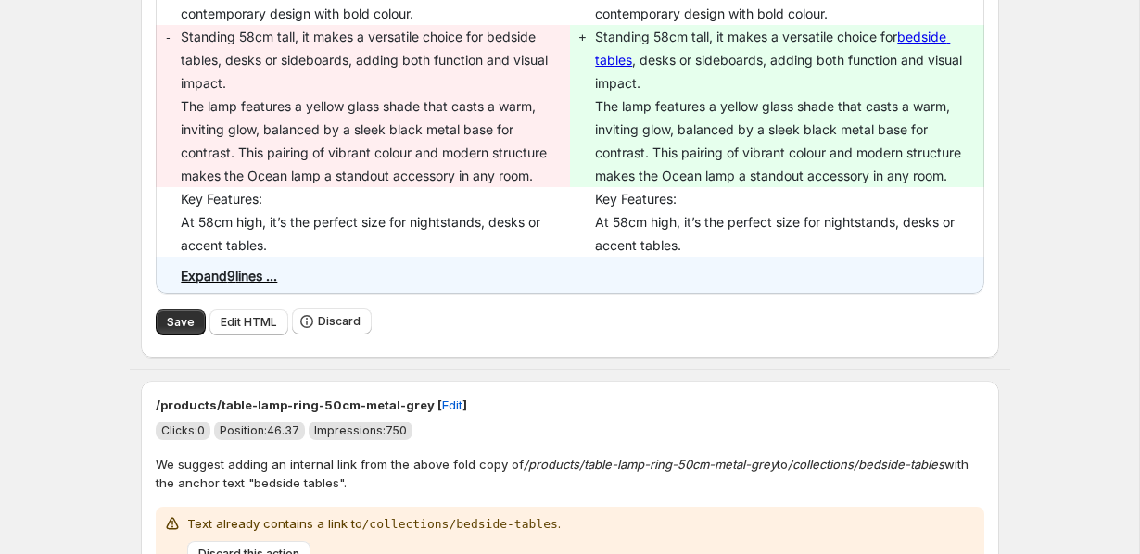
scroll to position [3631, 0]
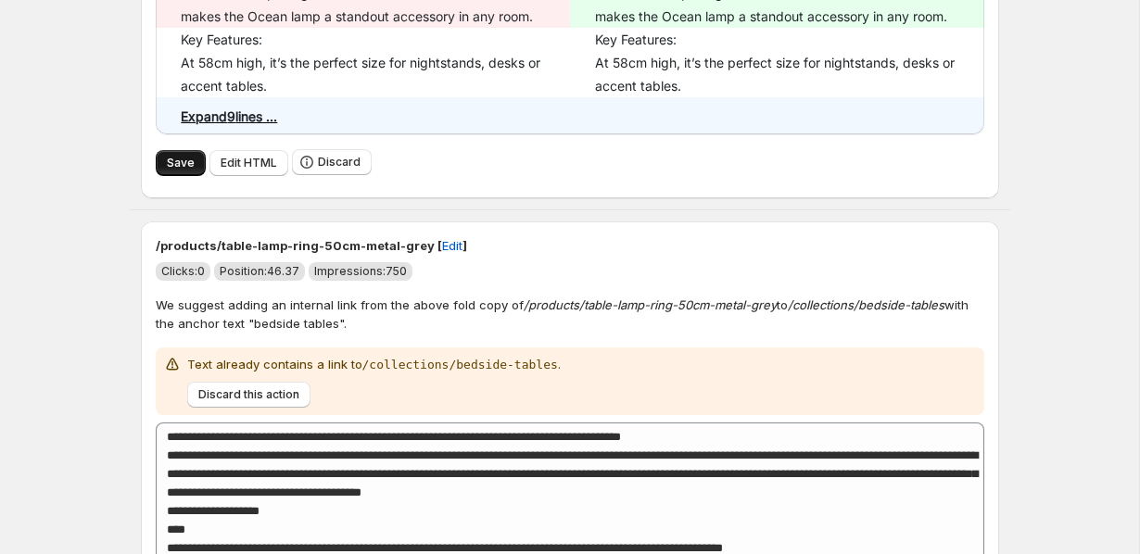
click at [188, 171] on span "Save" at bounding box center [181, 163] width 28 height 15
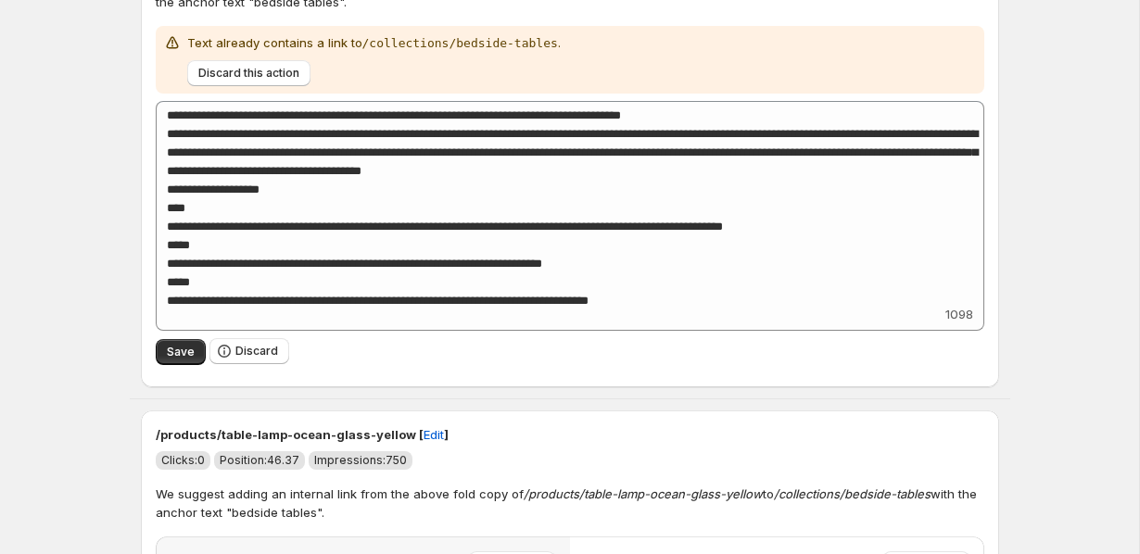
scroll to position [3985, 0]
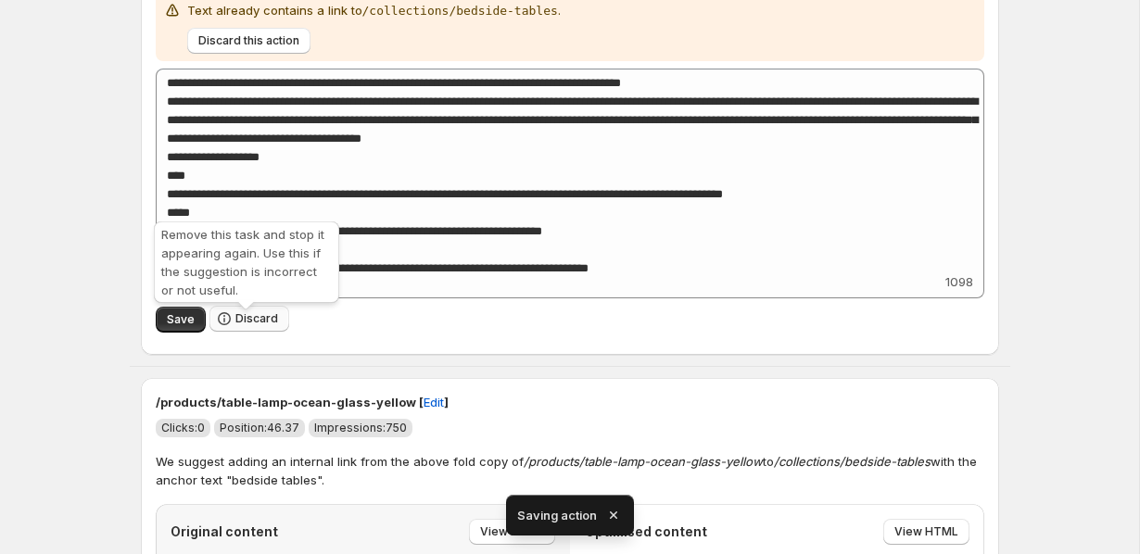
click at [252, 321] on span "Discard" at bounding box center [256, 318] width 43 height 15
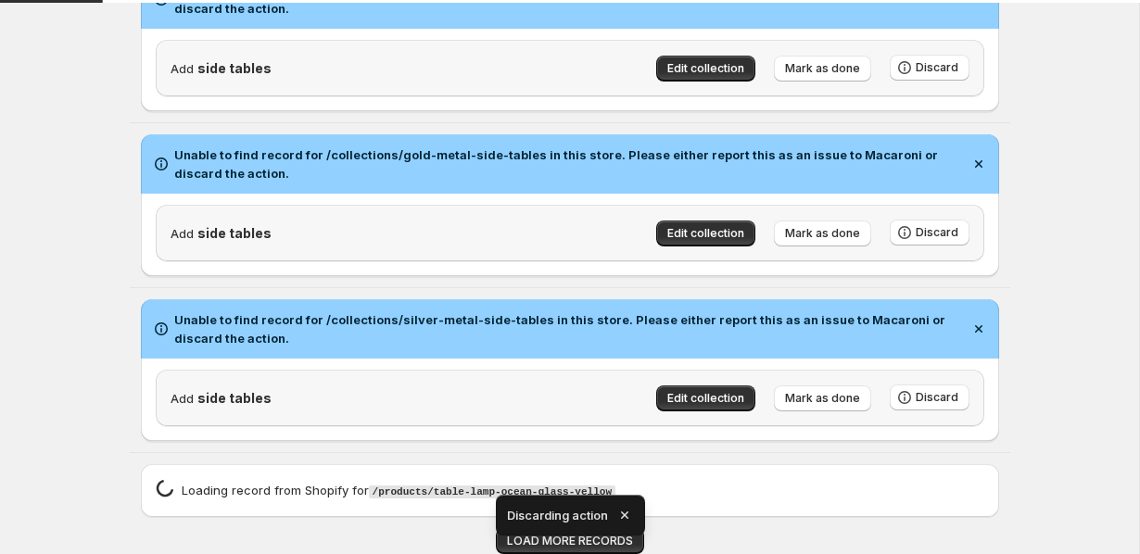
scroll to position [2813, 0]
click at [626, 514] on icon "button" at bounding box center [623, 515] width 7 height 7
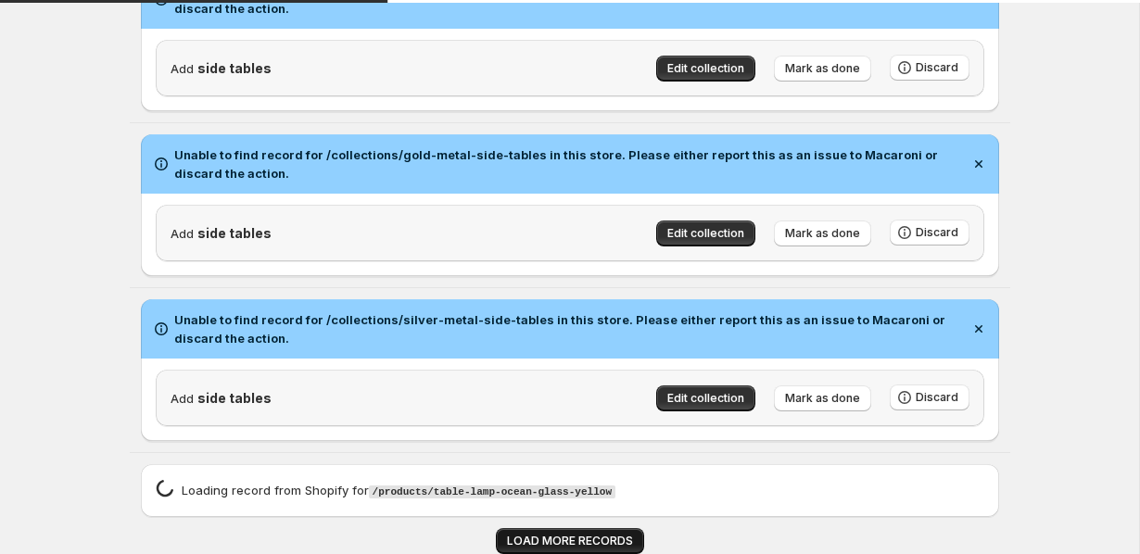
click at [586, 539] on span "LOAD MORE RECORDS" at bounding box center [570, 541] width 126 height 15
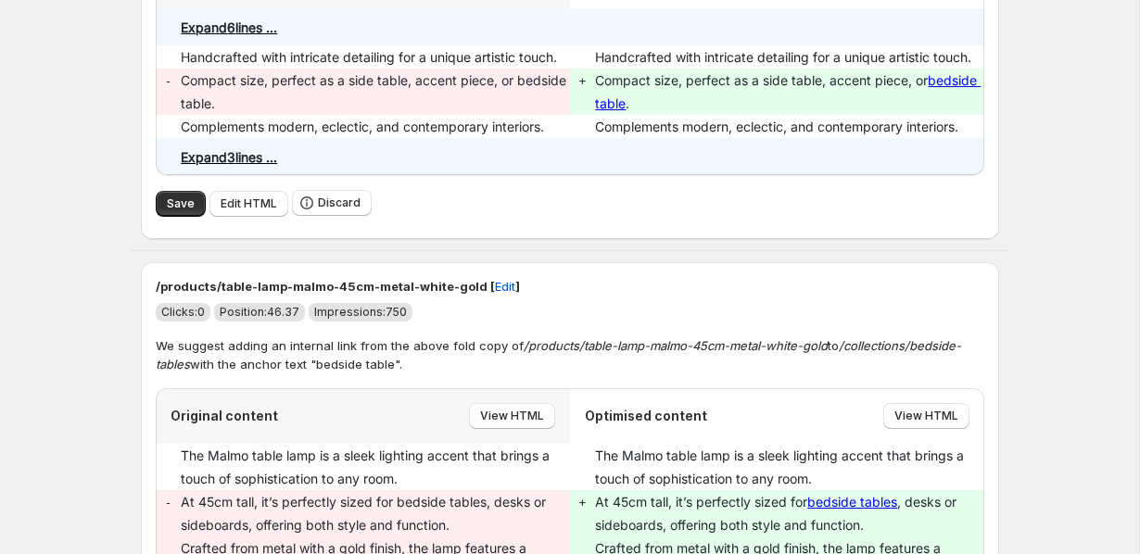
scroll to position [3989, 0]
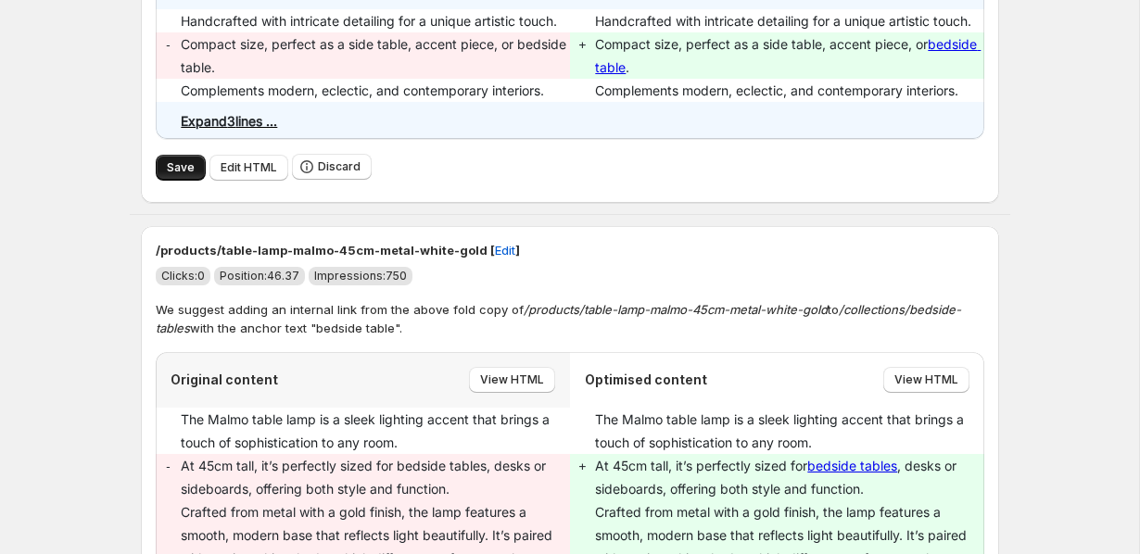
click at [171, 175] on span "Save" at bounding box center [181, 167] width 28 height 15
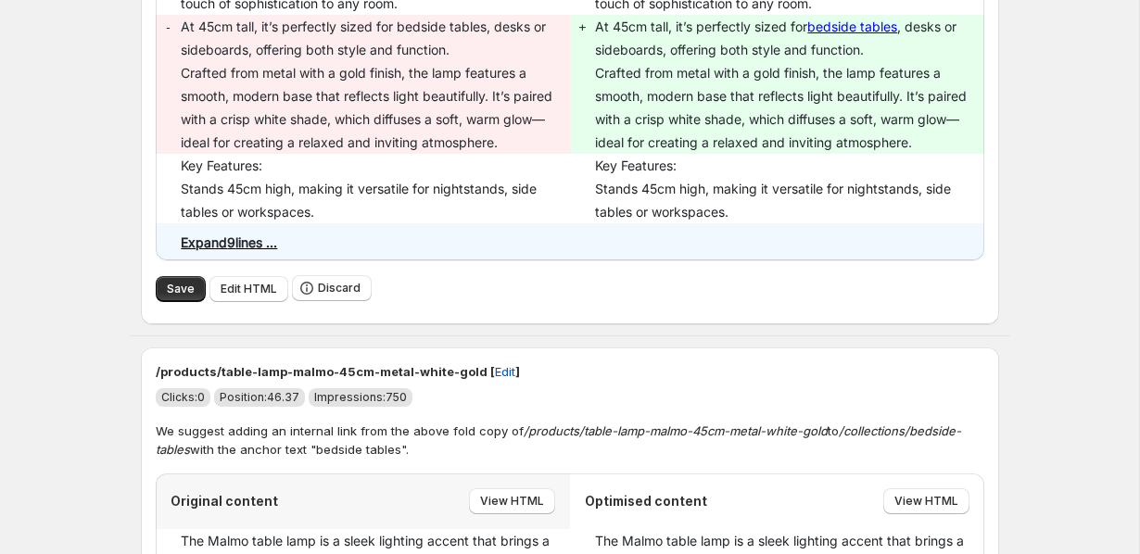
scroll to position [4468, 0]
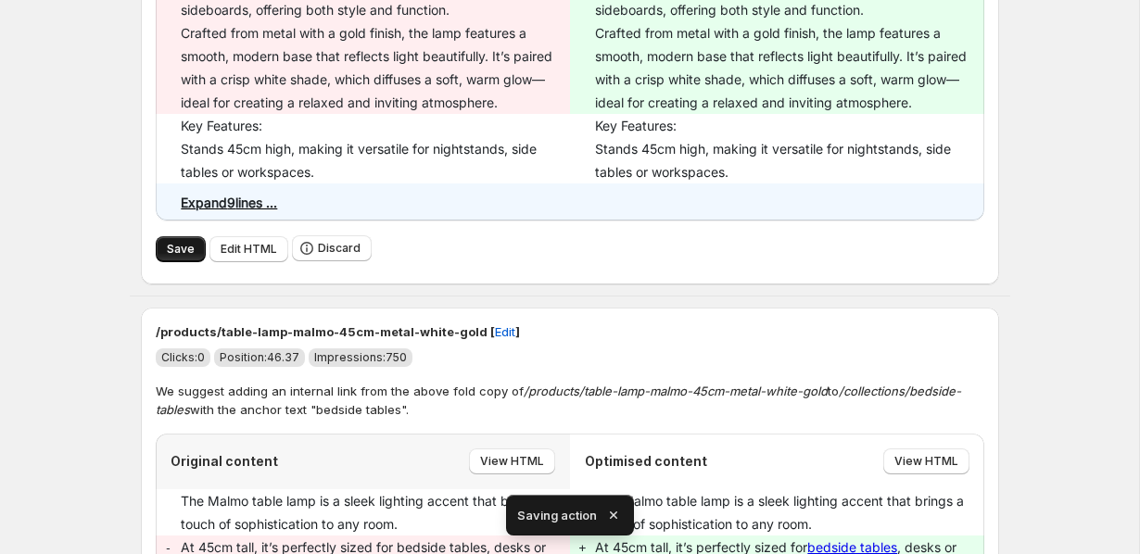
click at [179, 249] on button "Save" at bounding box center [181, 249] width 50 height 26
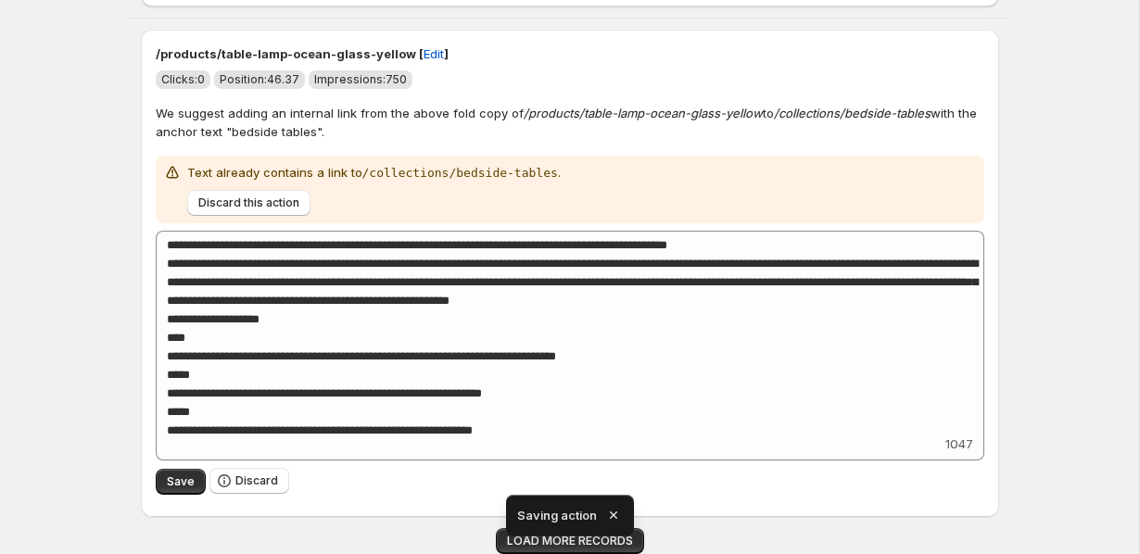
click at [614, 515] on icon "button" at bounding box center [613, 515] width 7 height 7
click at [585, 535] on span "LOAD MORE RECORDS" at bounding box center [570, 541] width 126 height 15
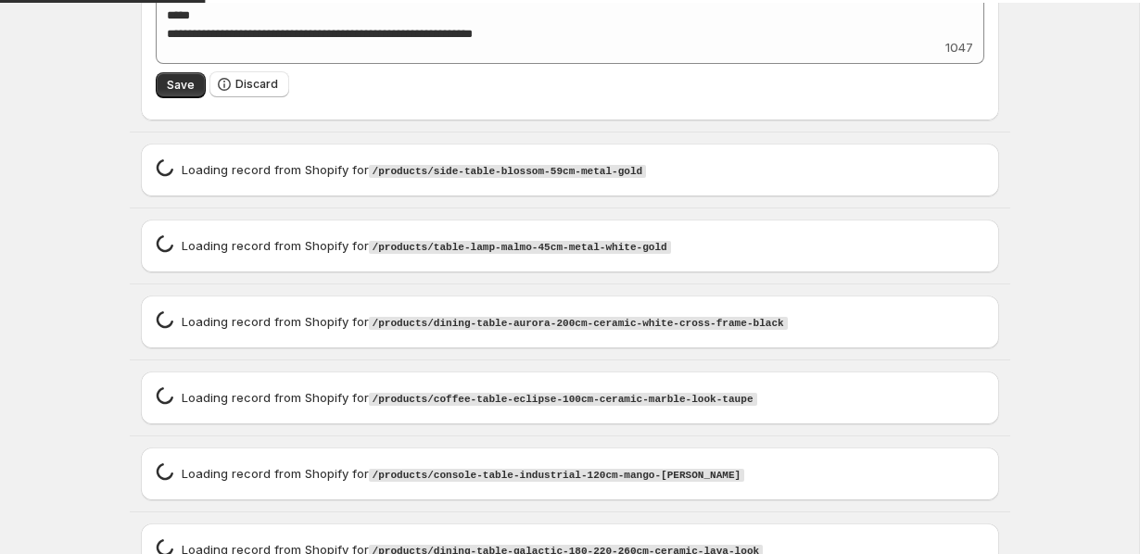
scroll to position [3709, 0]
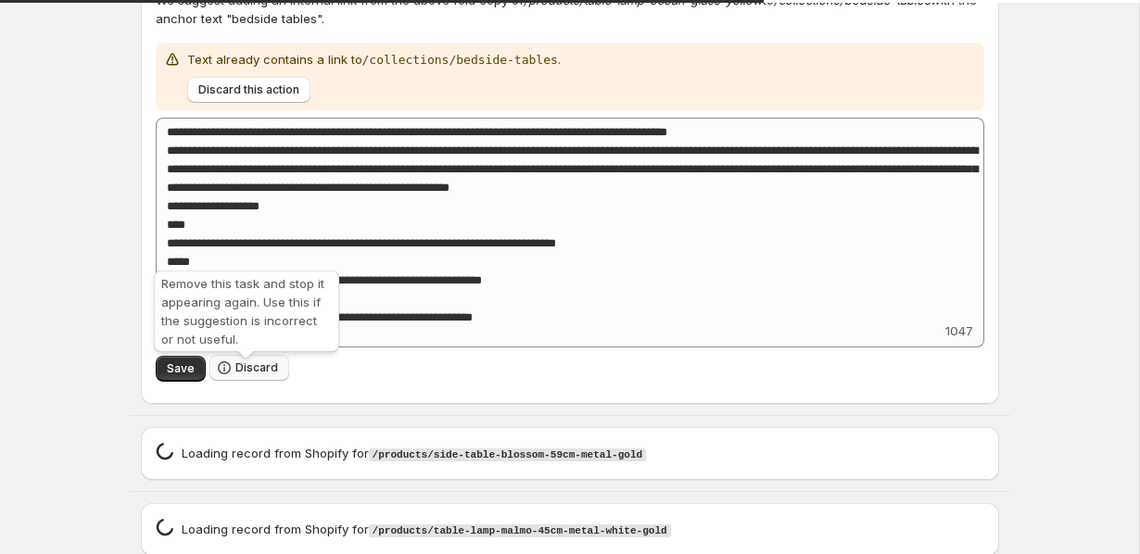
click at [247, 372] on span "Discard" at bounding box center [256, 368] width 43 height 15
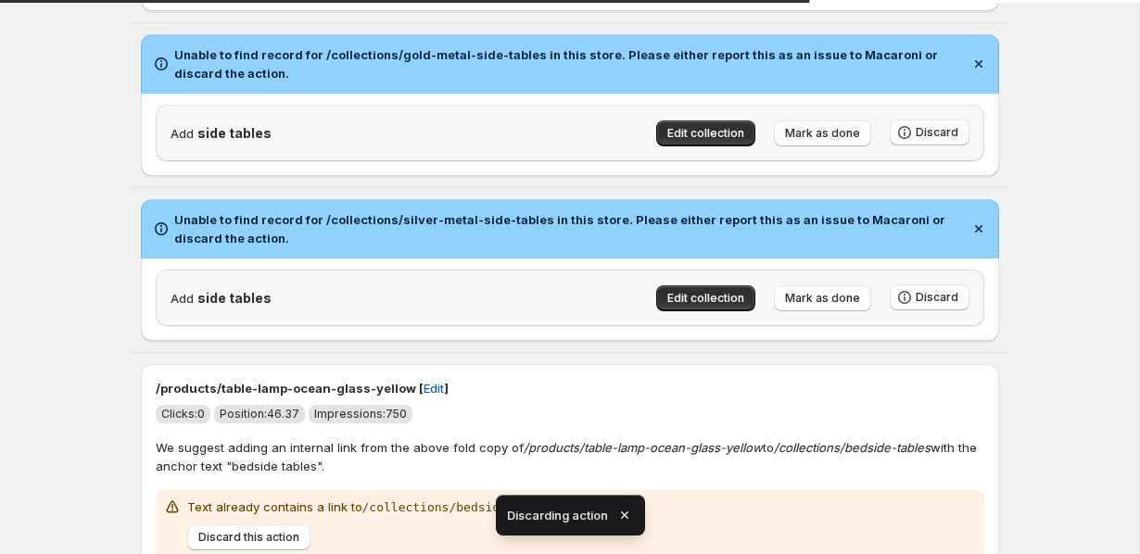
scroll to position [2813, 0]
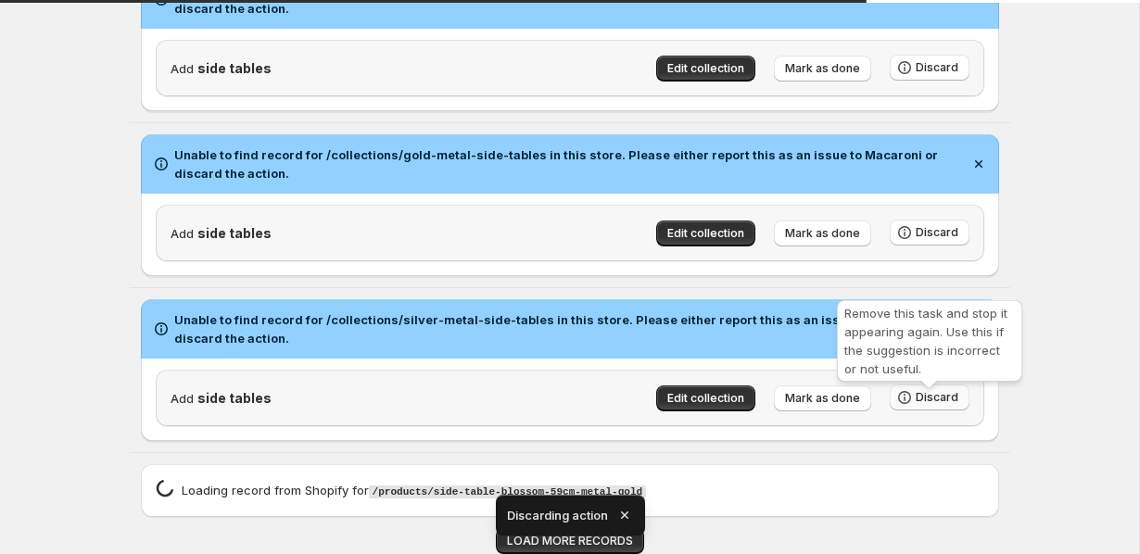
click at [939, 394] on span "Discard" at bounding box center [937, 397] width 43 height 15
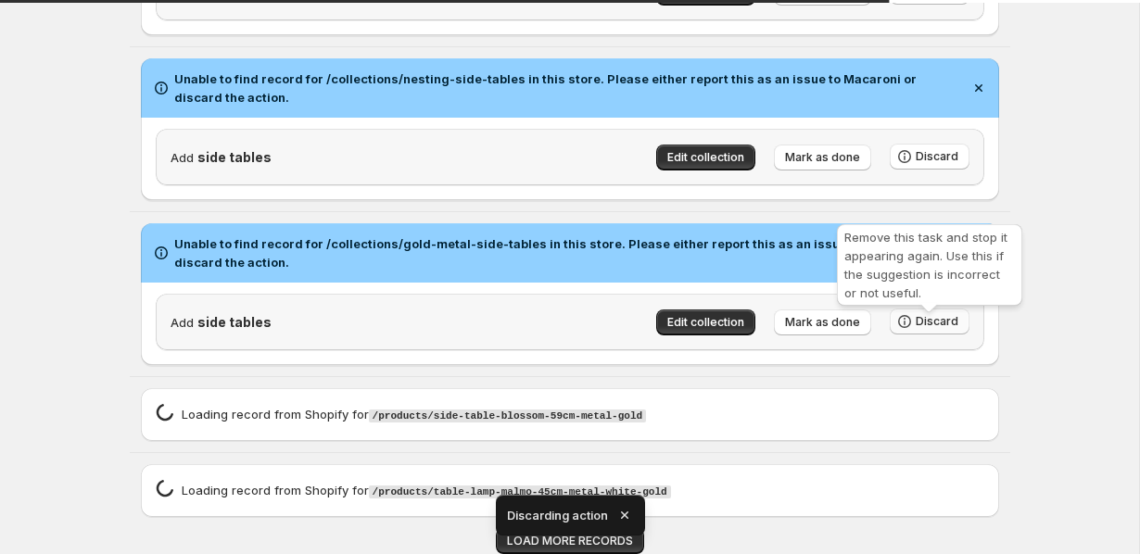
scroll to position [2724, 0]
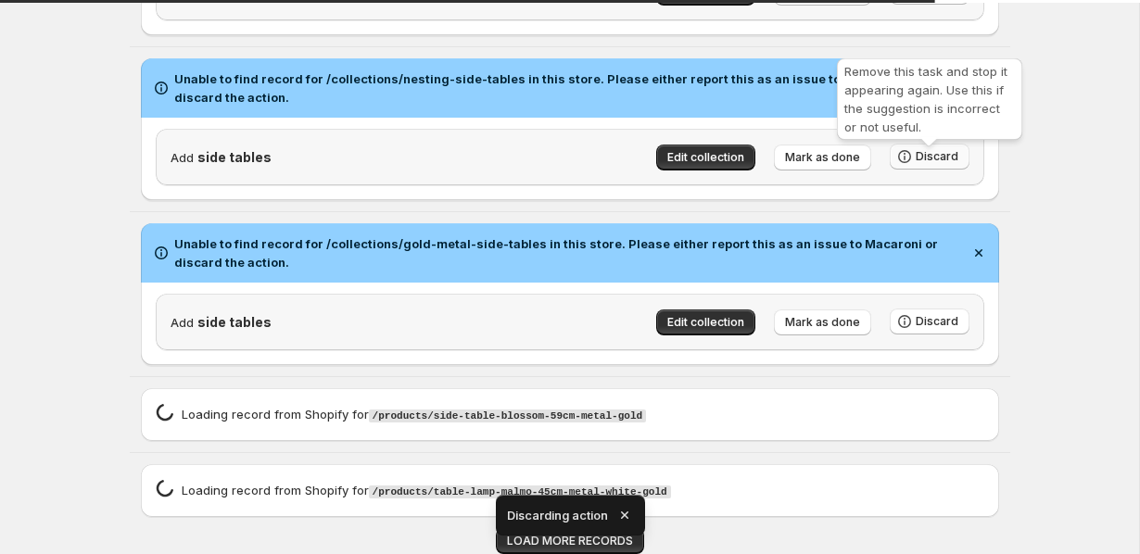
click at [921, 165] on button "Discard" at bounding box center [930, 157] width 80 height 26
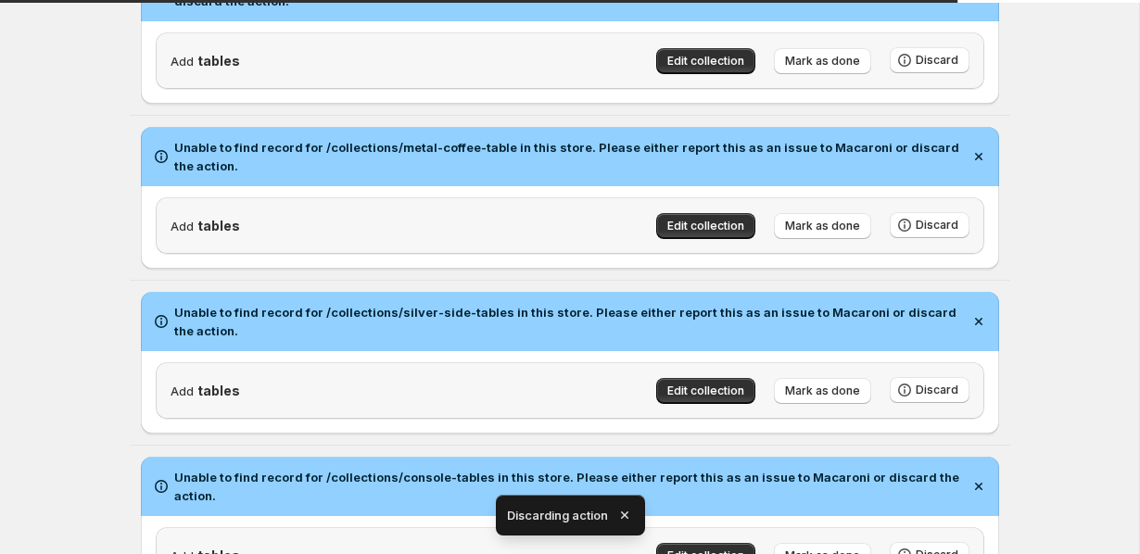
scroll to position [0, 0]
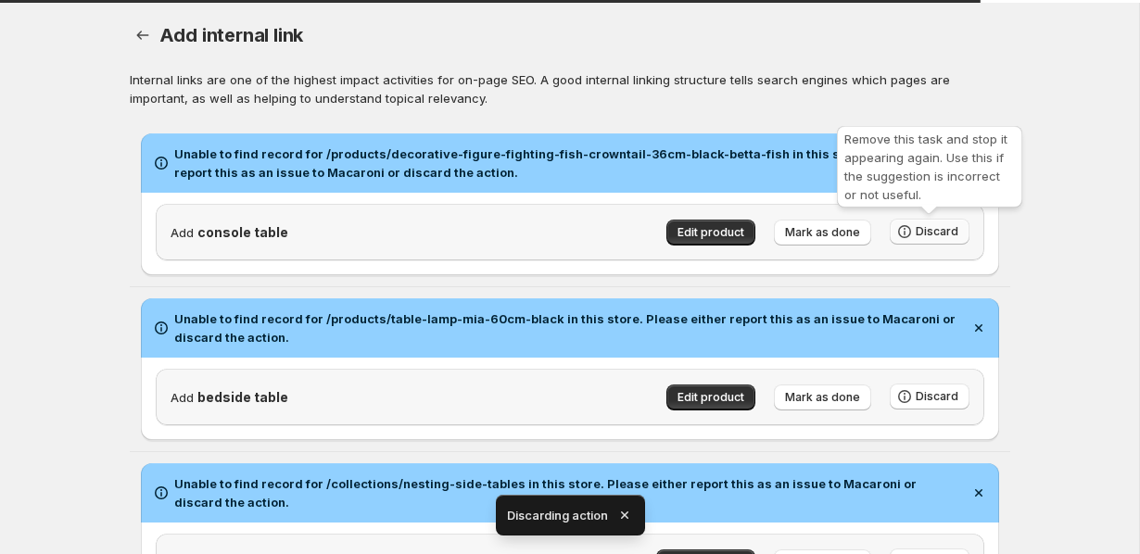
click at [925, 232] on span "Discard" at bounding box center [937, 231] width 43 height 15
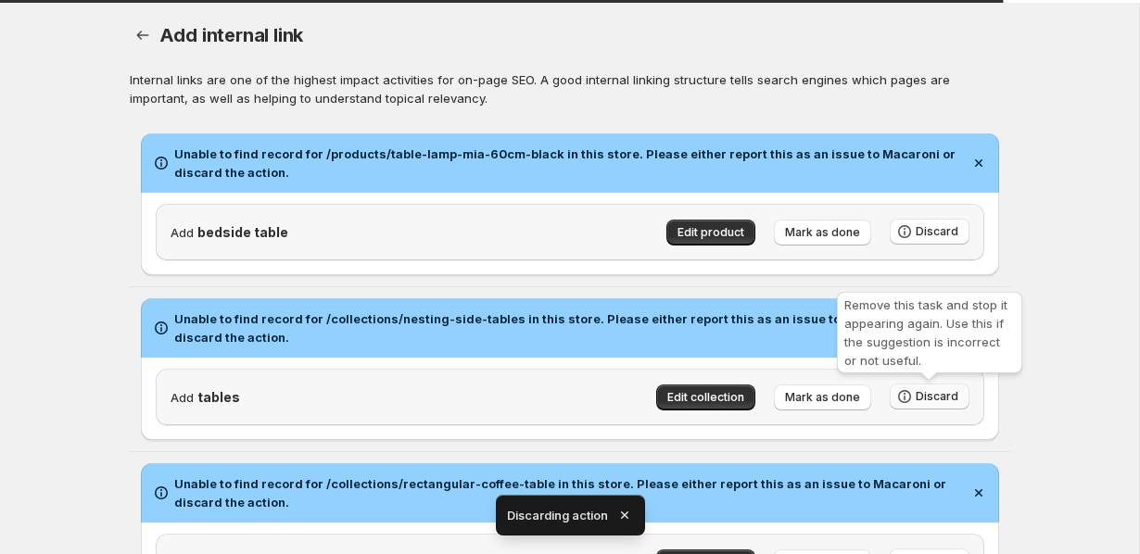
click at [920, 393] on span "Discard" at bounding box center [937, 396] width 43 height 15
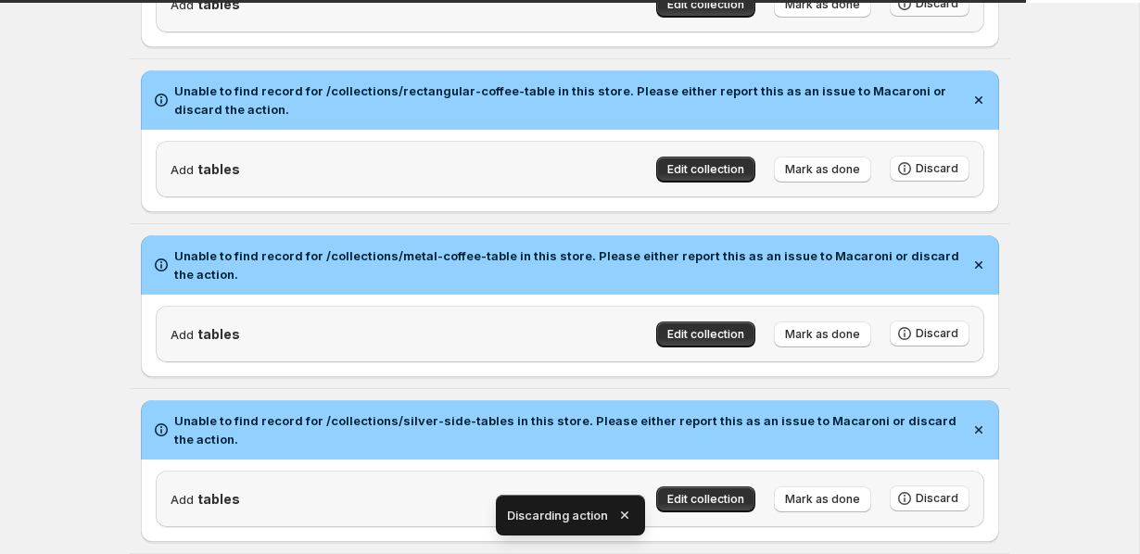
scroll to position [376, 0]
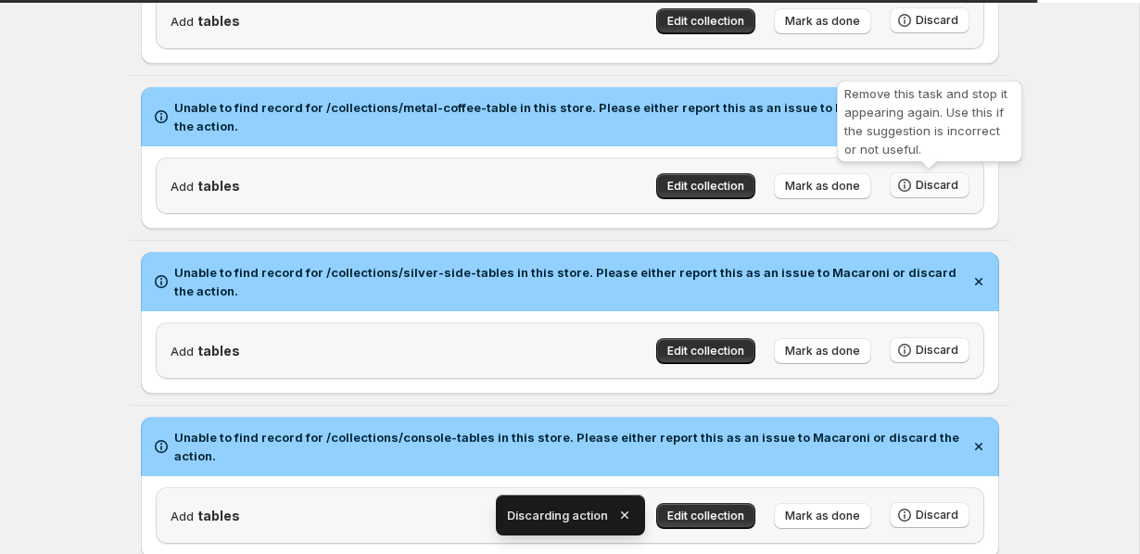
click at [937, 185] on span "Discard" at bounding box center [937, 185] width 43 height 15
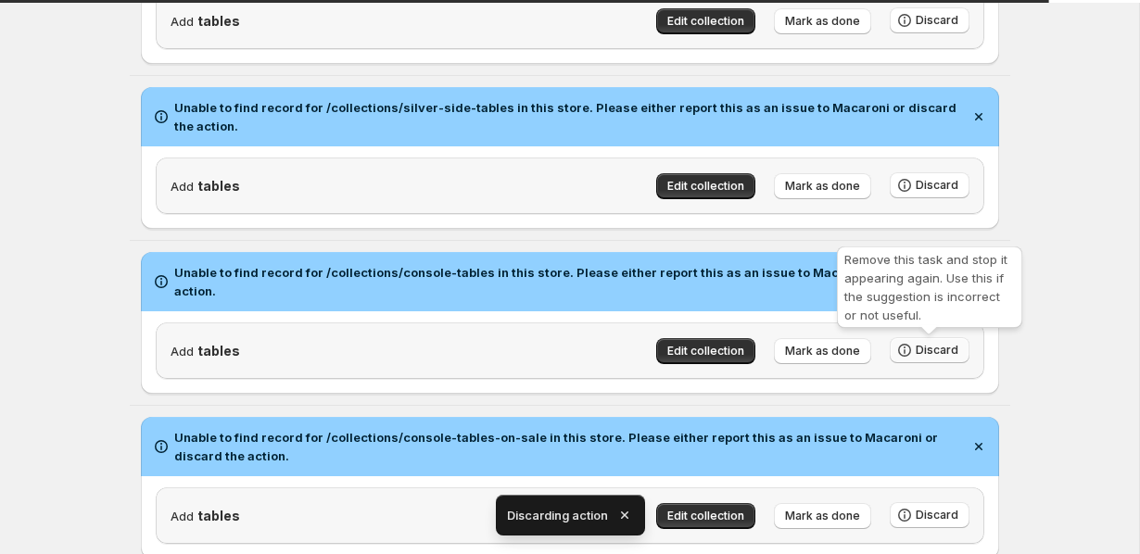
click at [924, 352] on span "Discard" at bounding box center [937, 350] width 43 height 15
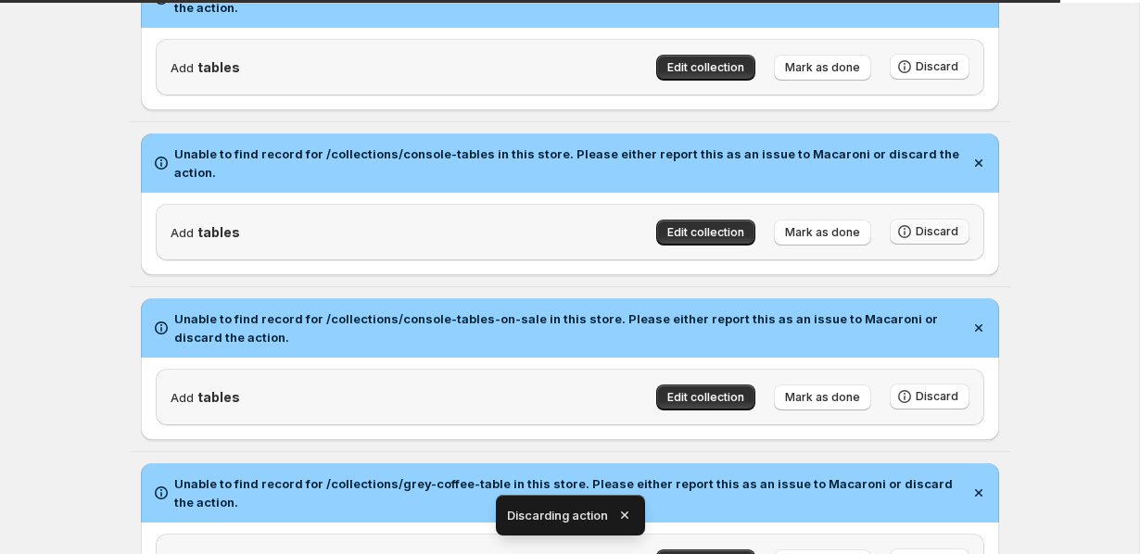
scroll to position [567, 0]
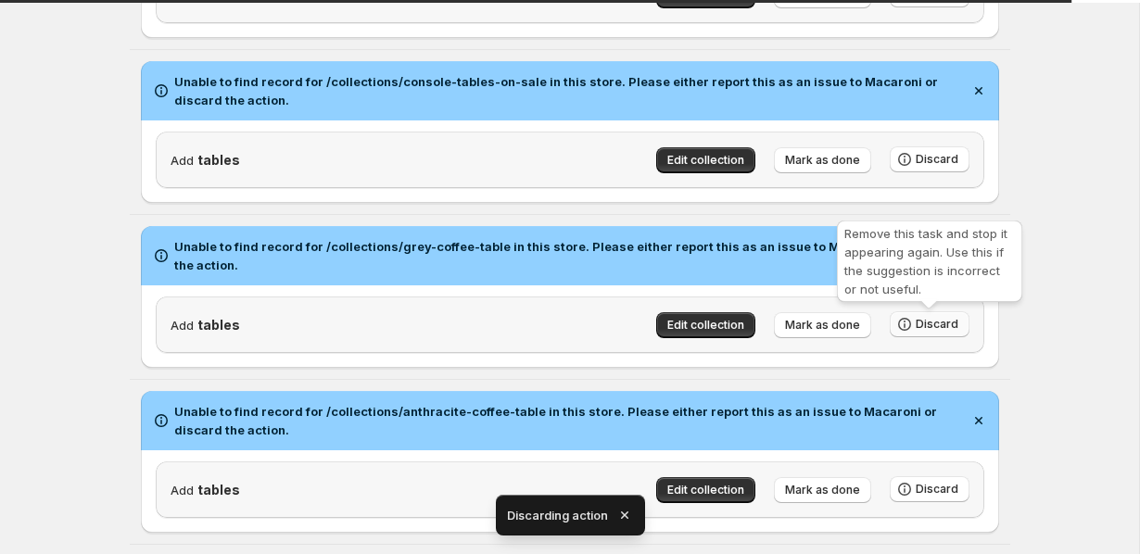
click at [928, 324] on span "Discard" at bounding box center [937, 324] width 43 height 15
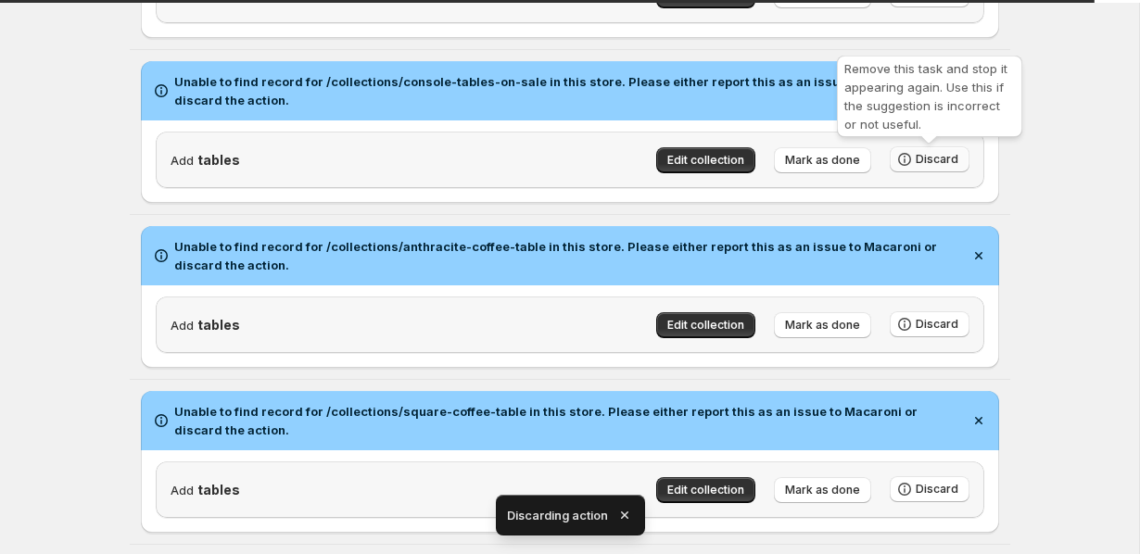
click at [926, 159] on span "Discard" at bounding box center [937, 159] width 43 height 15
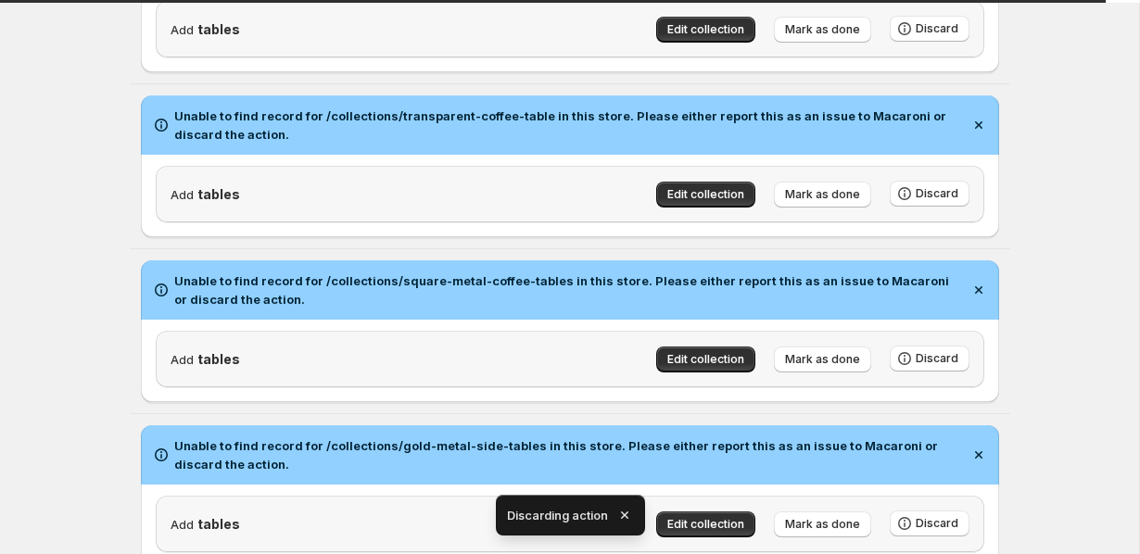
scroll to position [698, 0]
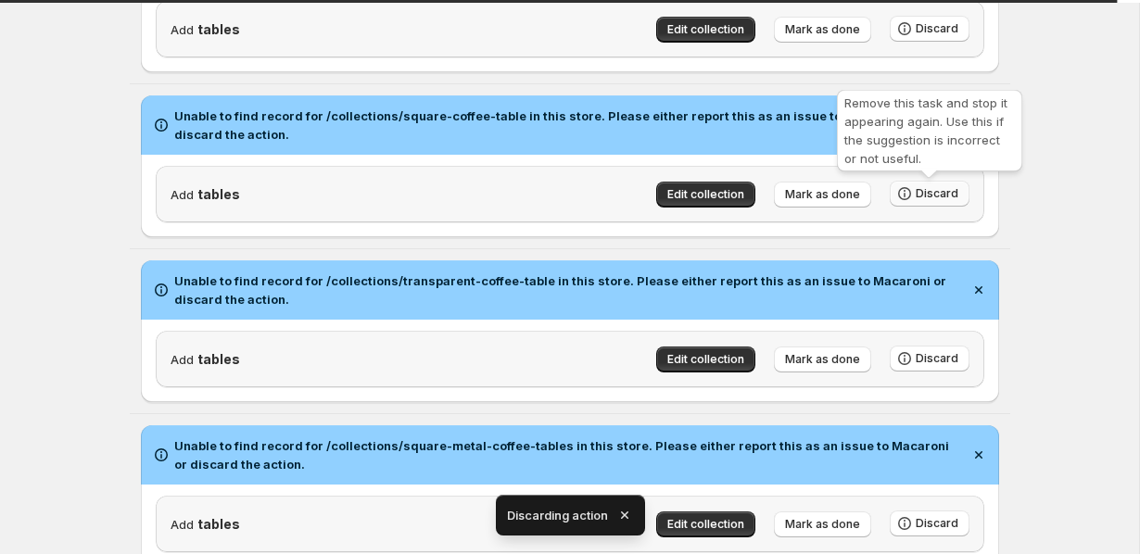
click at [920, 195] on span "Discard" at bounding box center [937, 193] width 43 height 15
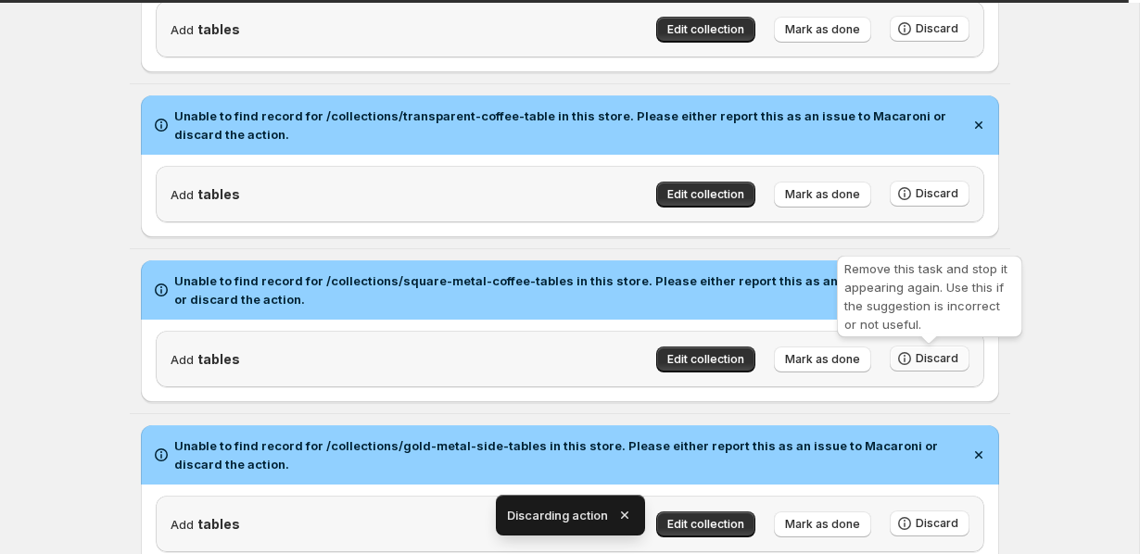
click at [930, 366] on span "Discard" at bounding box center [937, 358] width 43 height 15
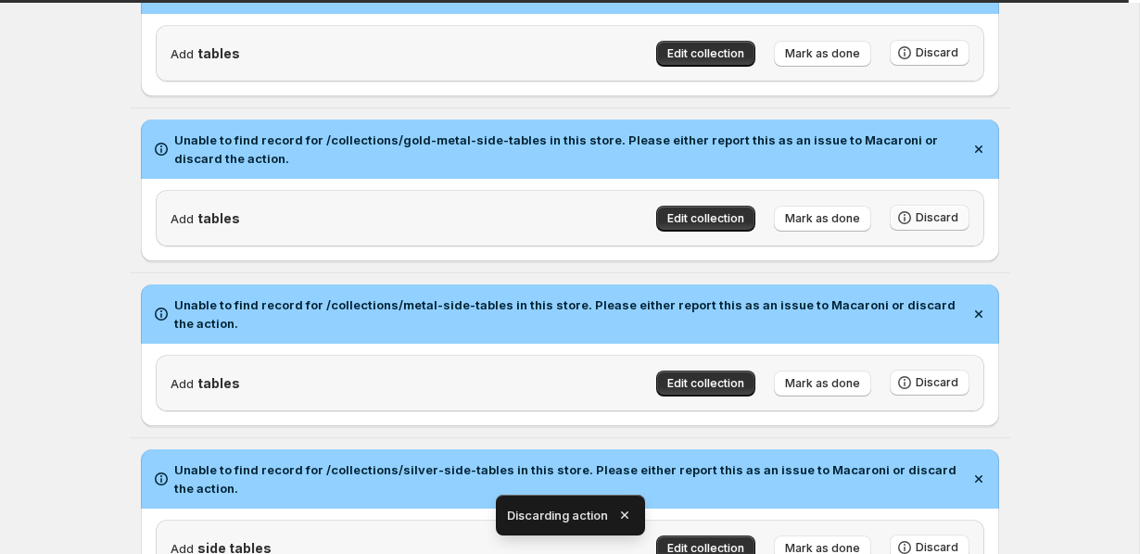
scroll to position [838, 0]
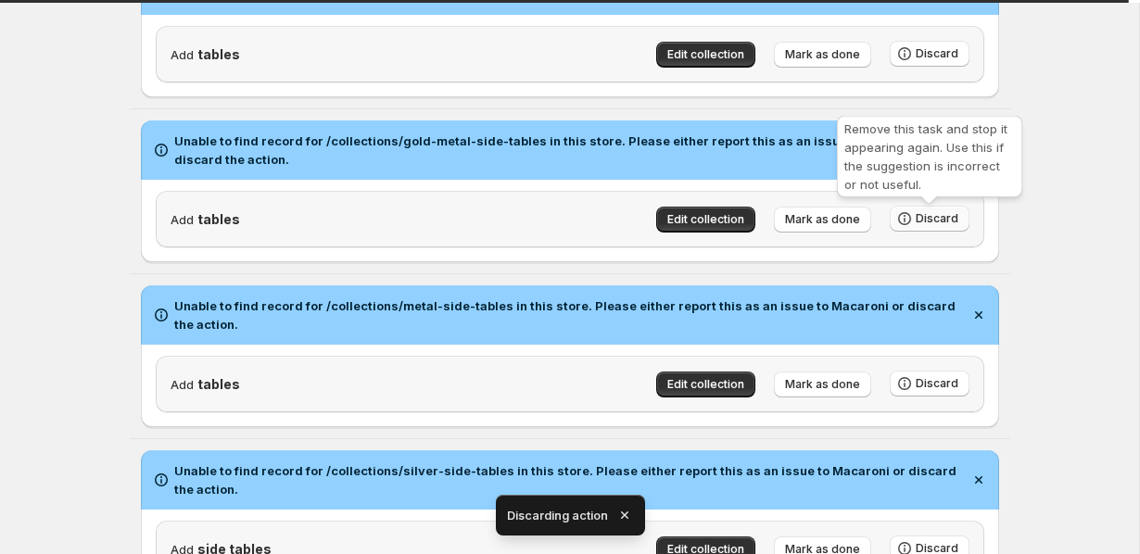
click at [928, 226] on span "Discard" at bounding box center [937, 218] width 43 height 15
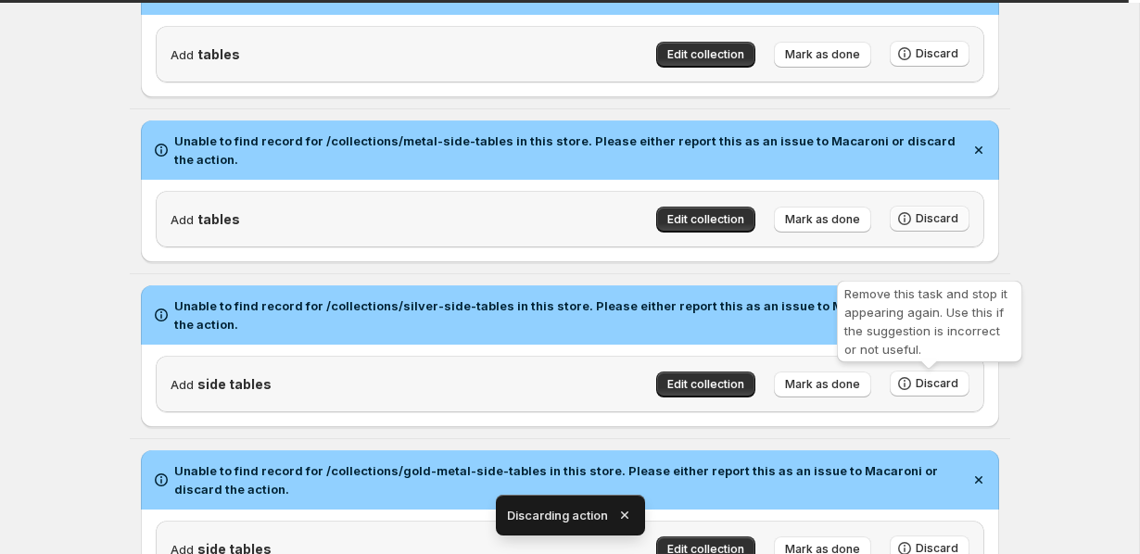
click at [928, 378] on button "Discard" at bounding box center [930, 384] width 80 height 26
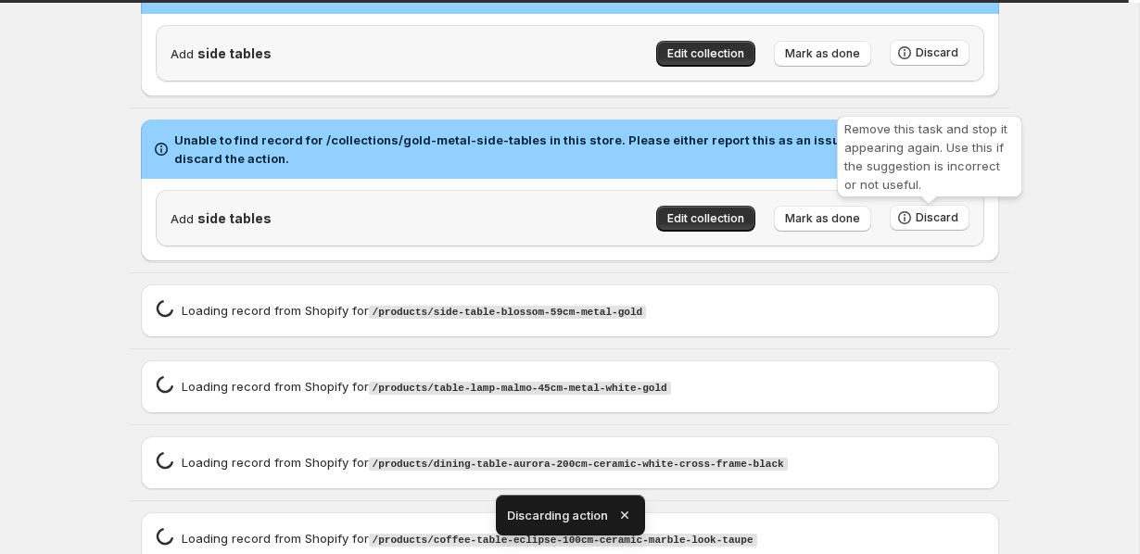
scroll to position [1004, 0]
click at [926, 225] on span "Discard" at bounding box center [937, 217] width 43 height 15
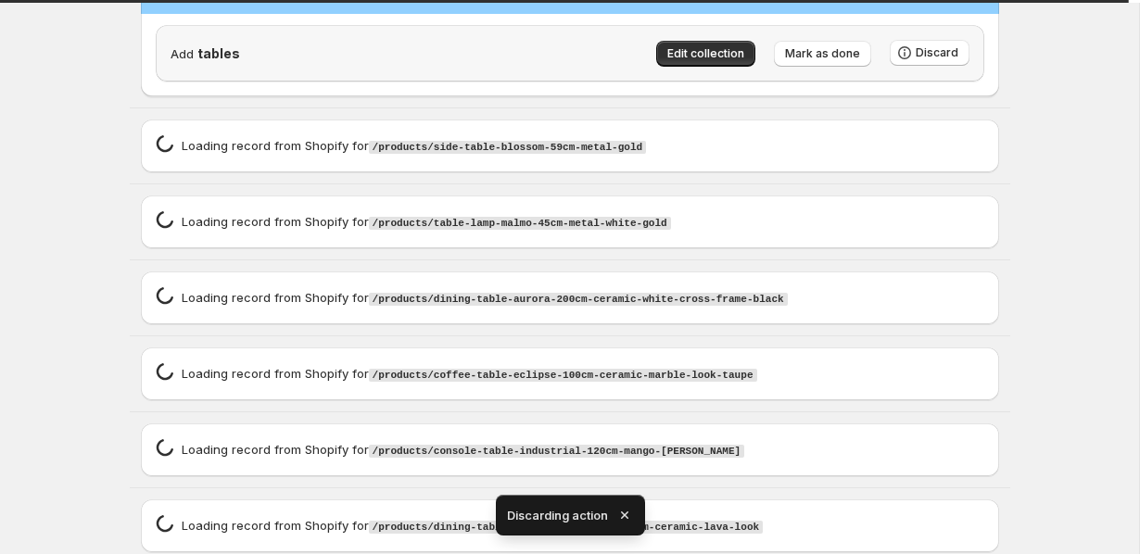
scroll to position [0, 0]
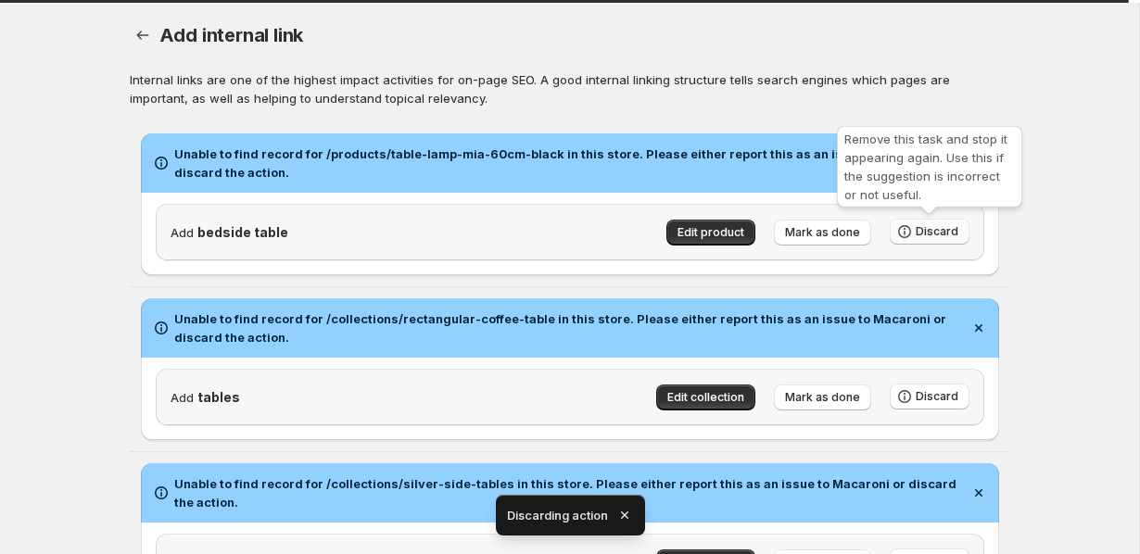
click at [925, 236] on span "Discard" at bounding box center [937, 231] width 43 height 15
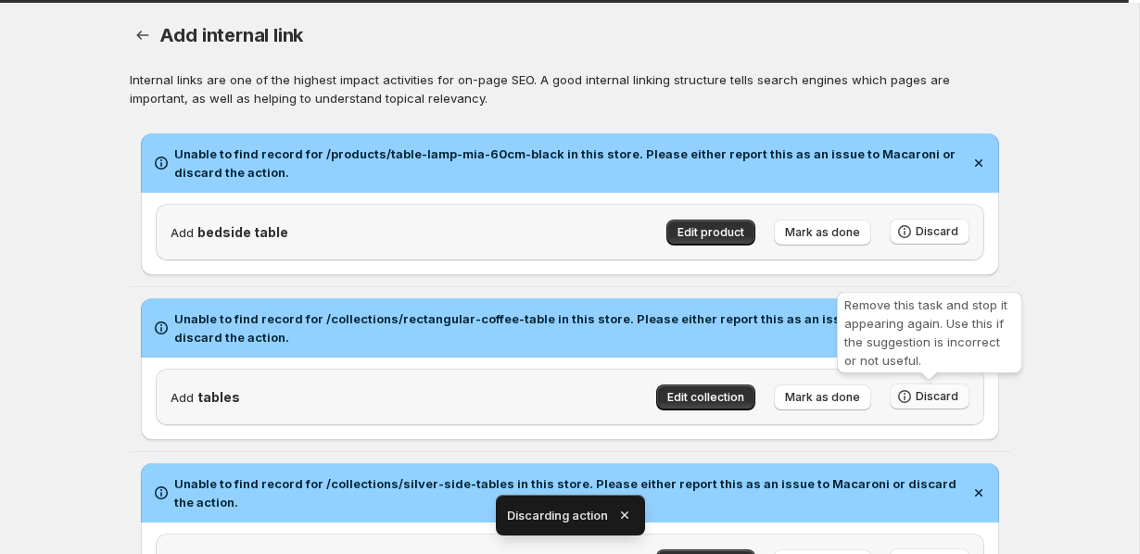
click at [925, 395] on span "Discard" at bounding box center [937, 396] width 43 height 15
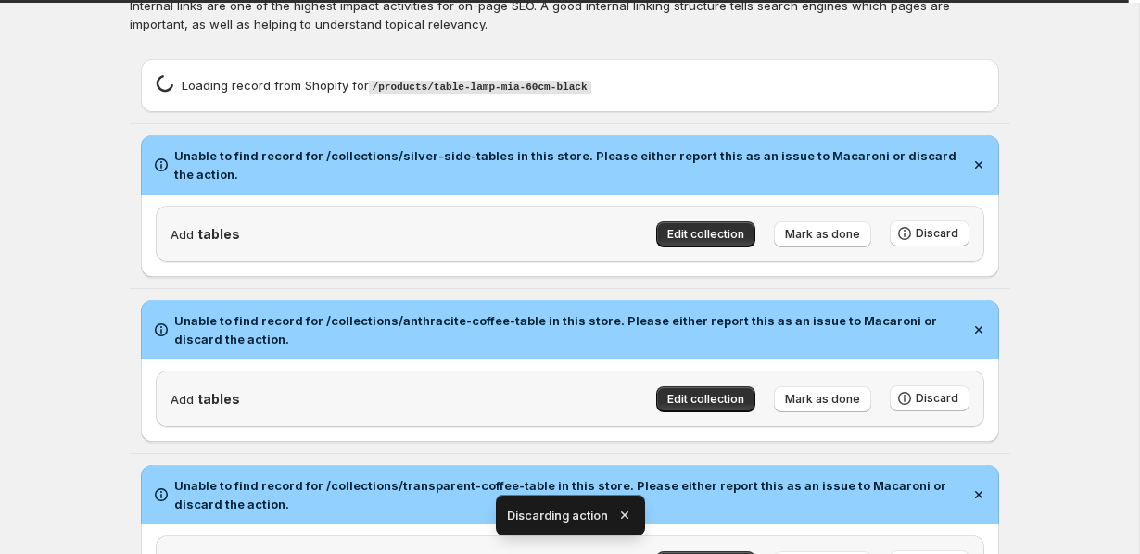
scroll to position [201, 0]
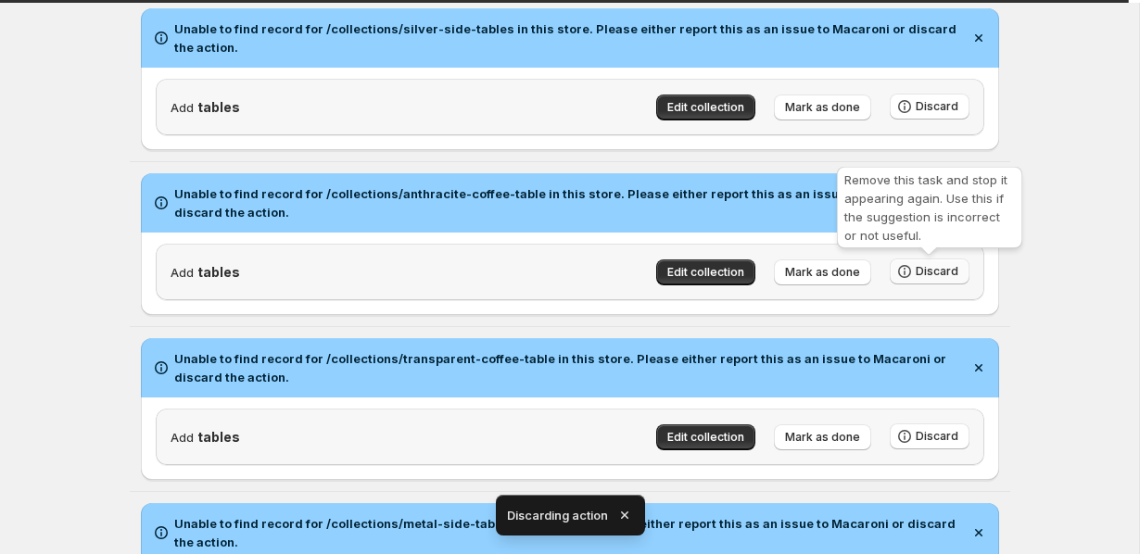
click at [946, 267] on span "Discard" at bounding box center [937, 271] width 43 height 15
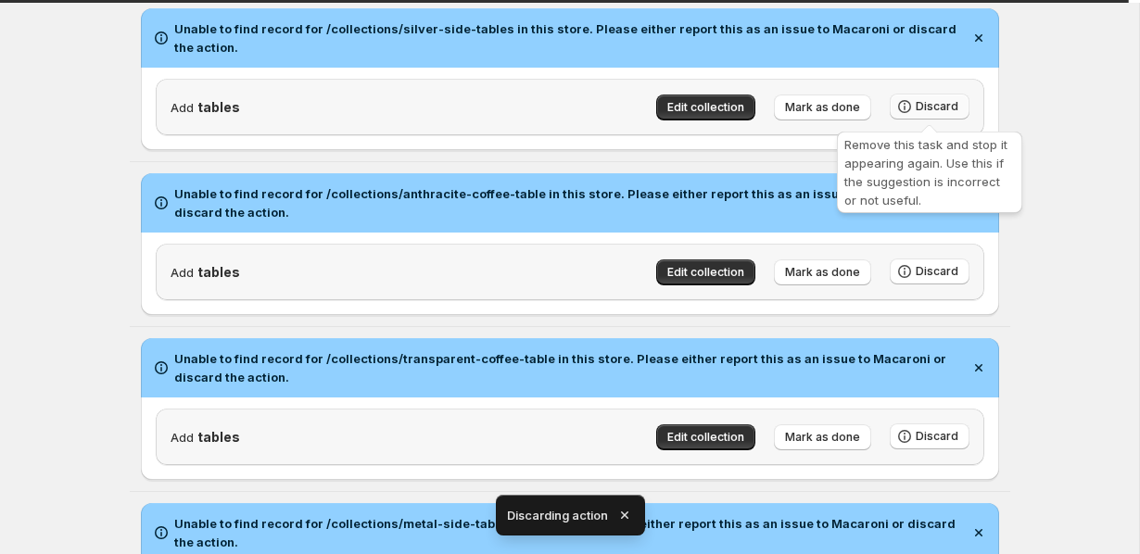
click at [944, 102] on span "Discard" at bounding box center [937, 106] width 43 height 15
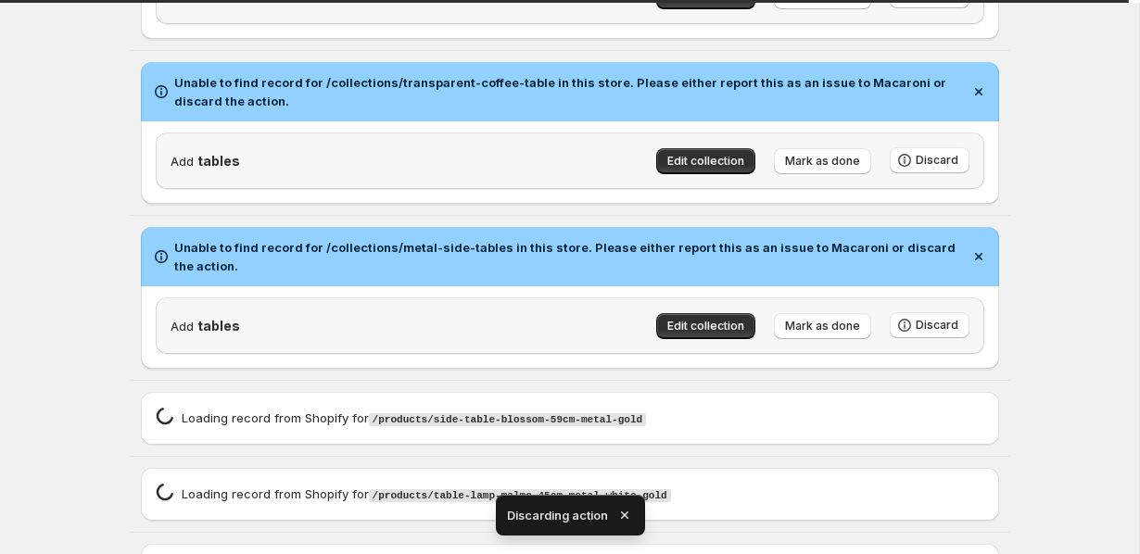
scroll to position [281, 0]
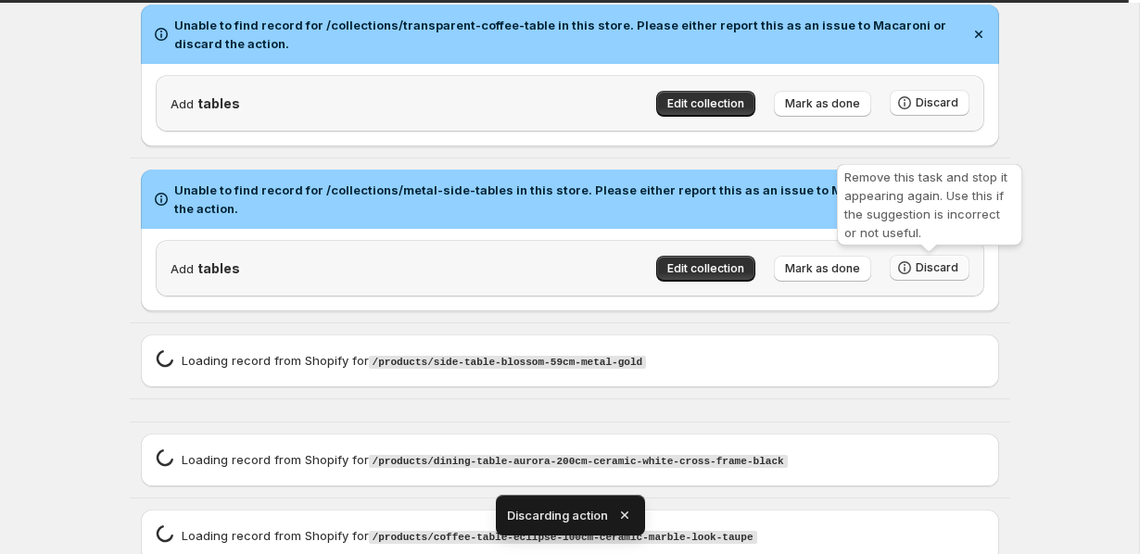
click at [920, 273] on span "Discard" at bounding box center [937, 267] width 43 height 15
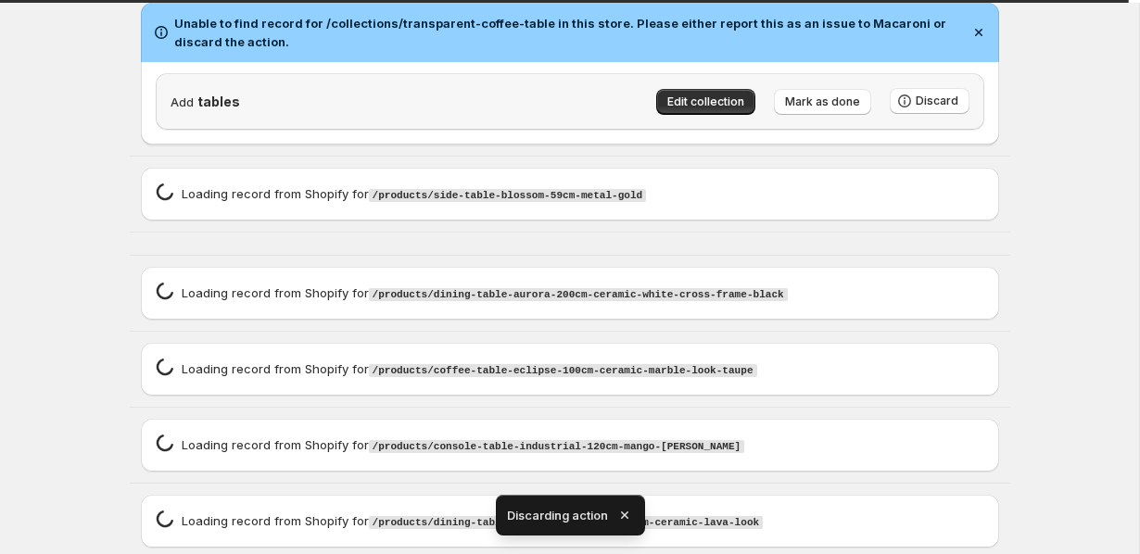
scroll to position [0, 0]
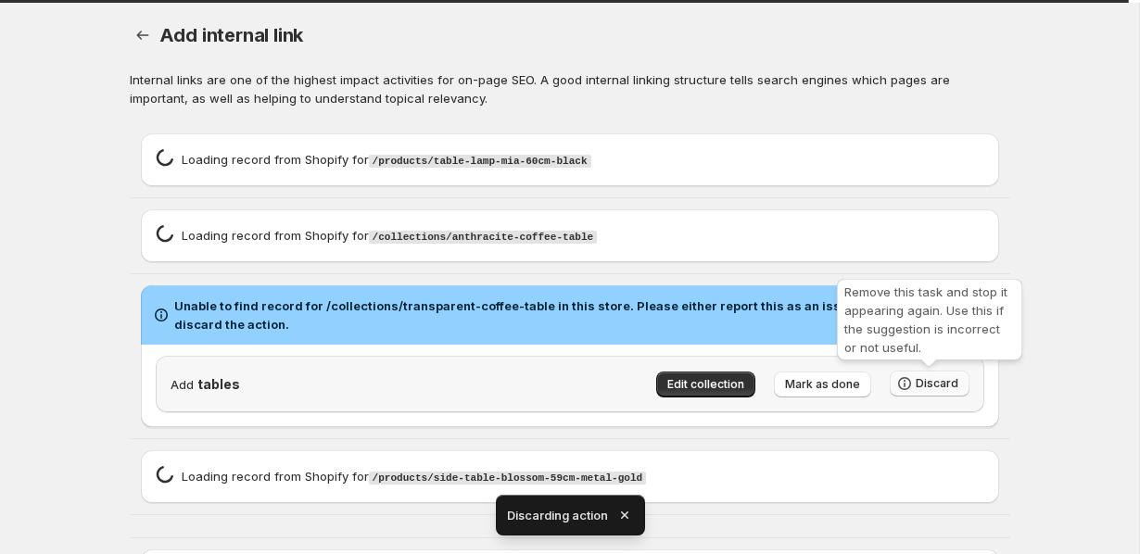
click at [932, 385] on span "Discard" at bounding box center [937, 383] width 43 height 15
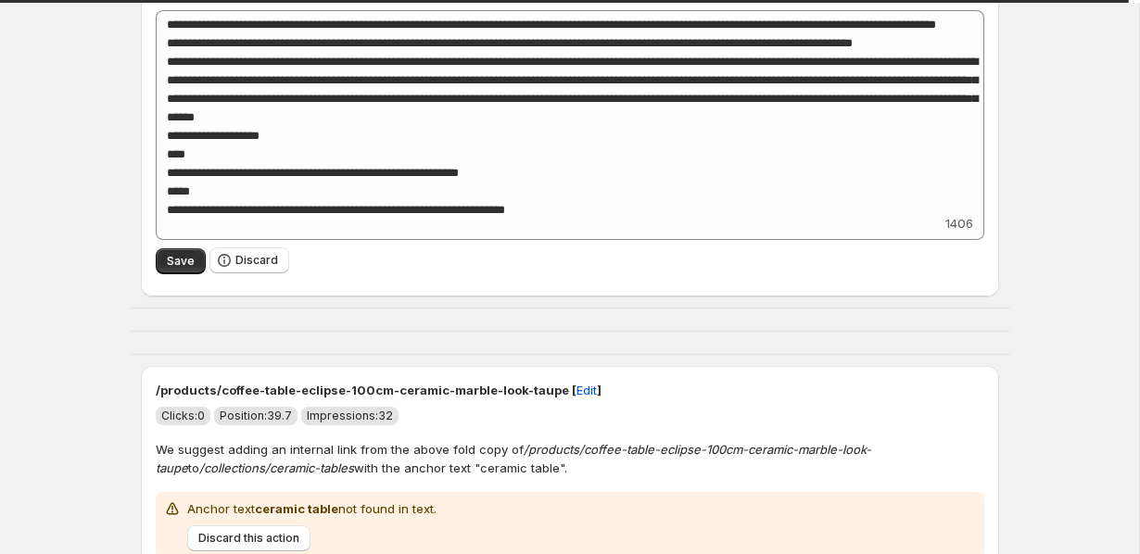
scroll to position [393, 0]
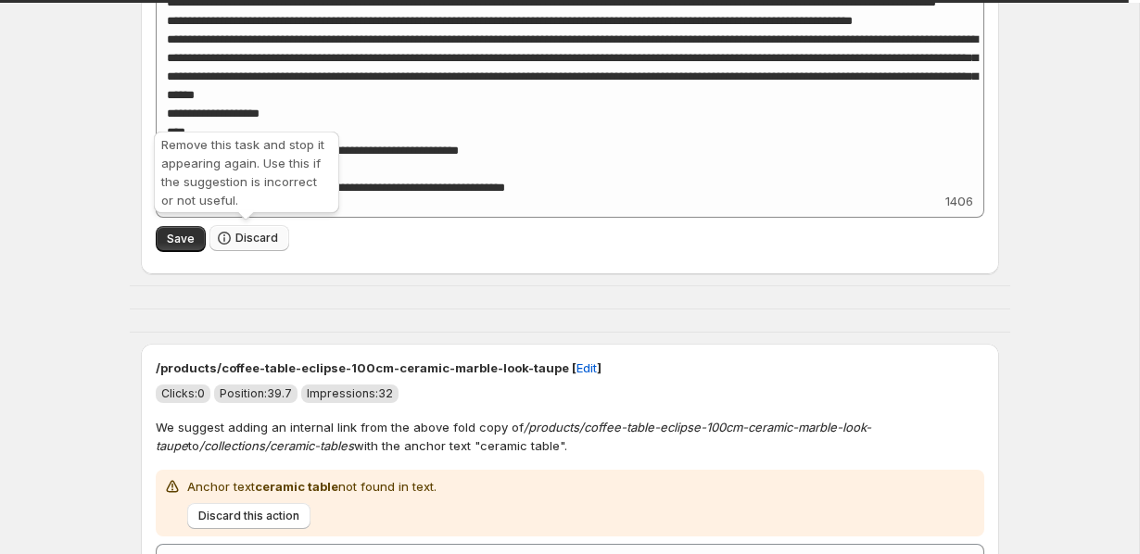
click at [253, 240] on span "Discard" at bounding box center [256, 238] width 43 height 15
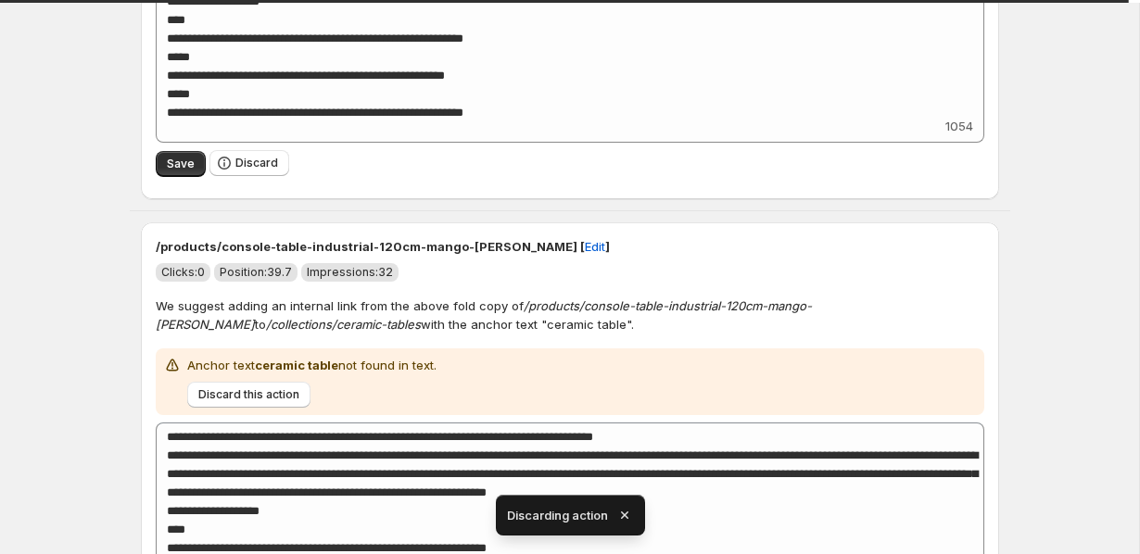
scroll to position [528, 0]
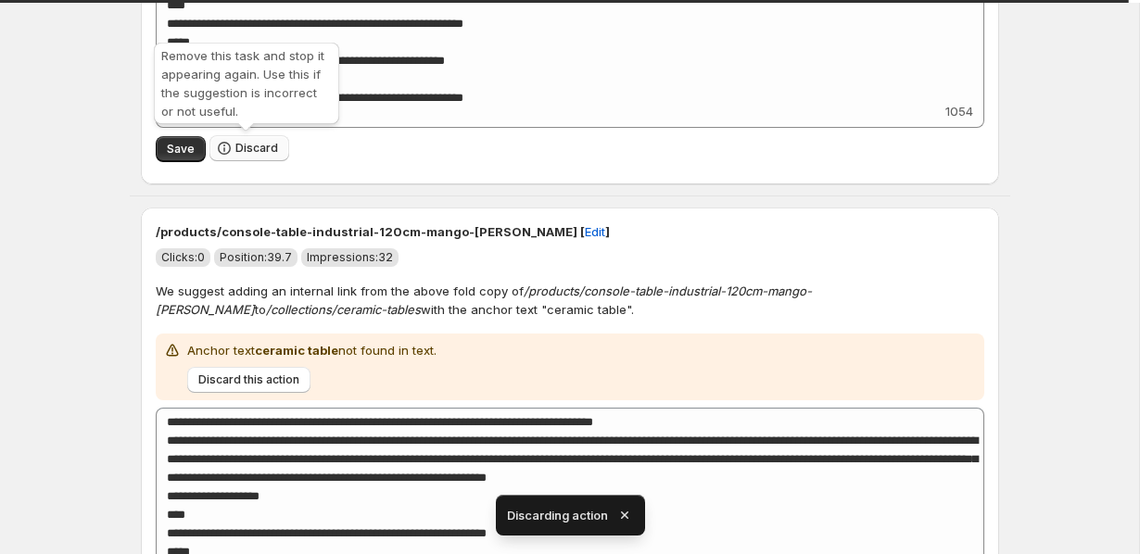
click at [235, 150] on span "Discard" at bounding box center [256, 148] width 43 height 15
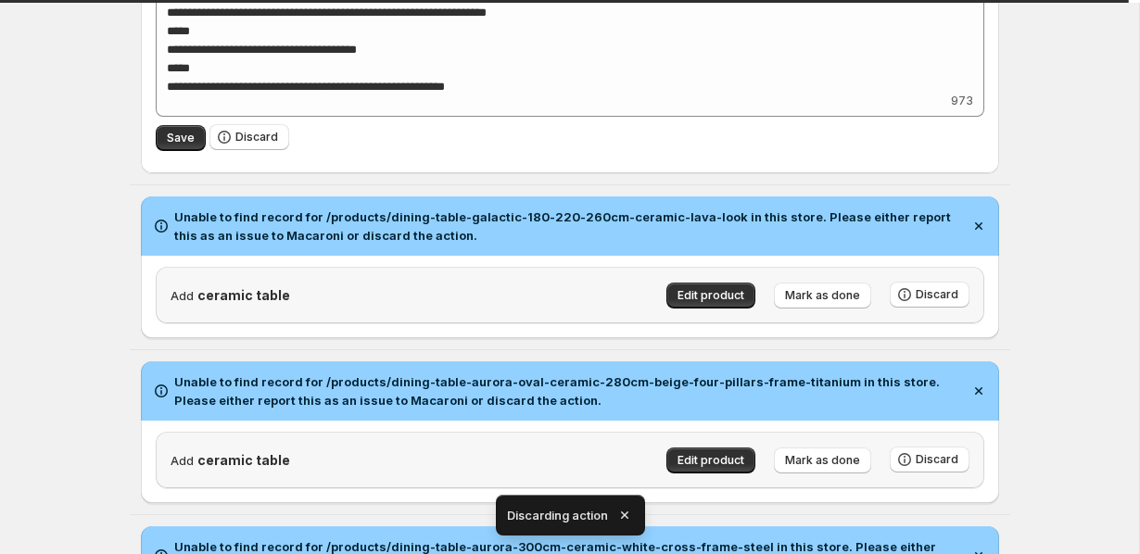
scroll to position [606, 0]
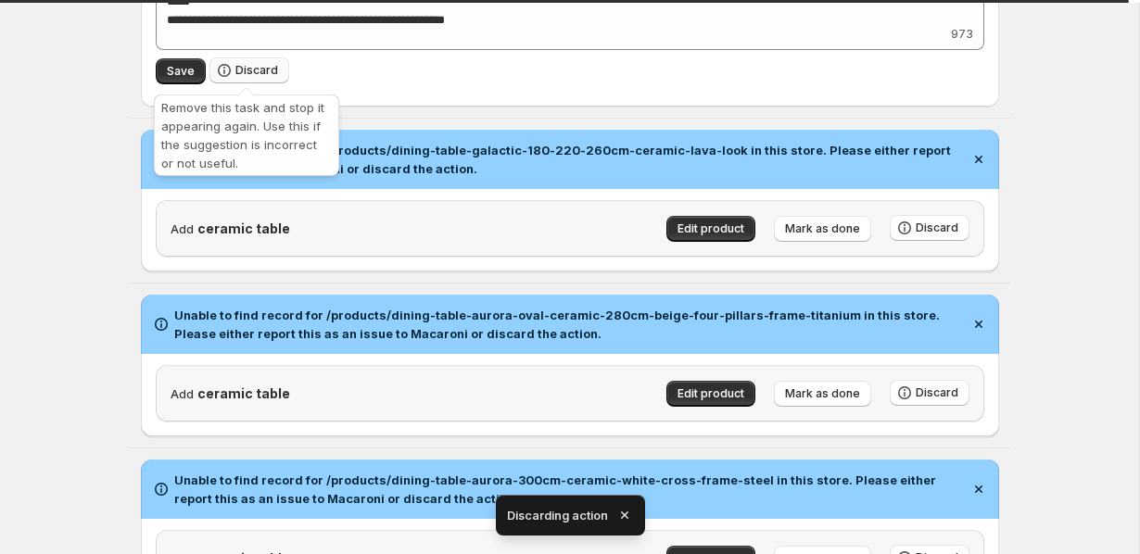
click at [248, 66] on span "Discard" at bounding box center [256, 70] width 43 height 15
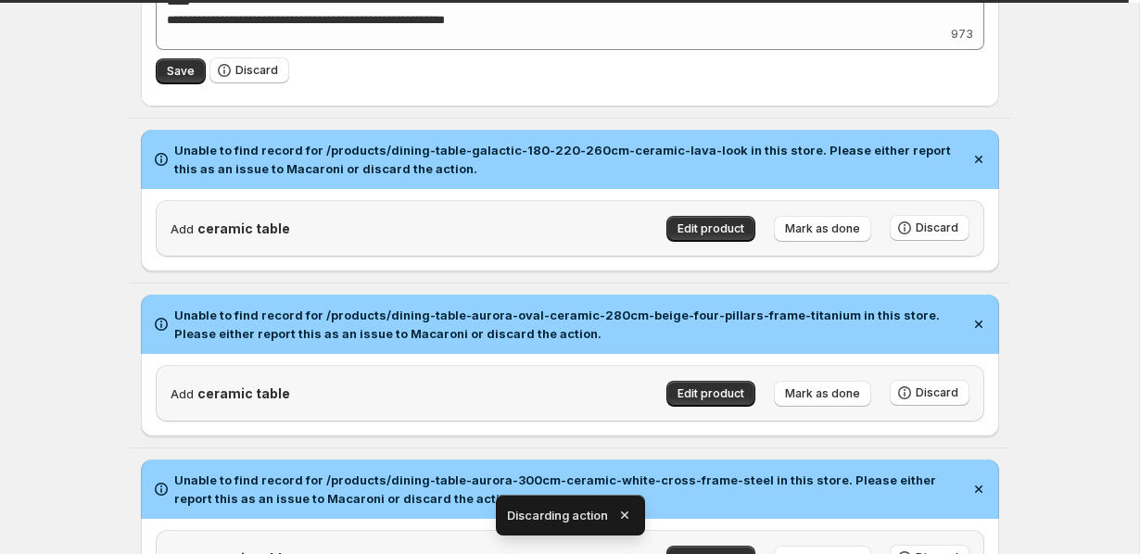
scroll to position [96, 0]
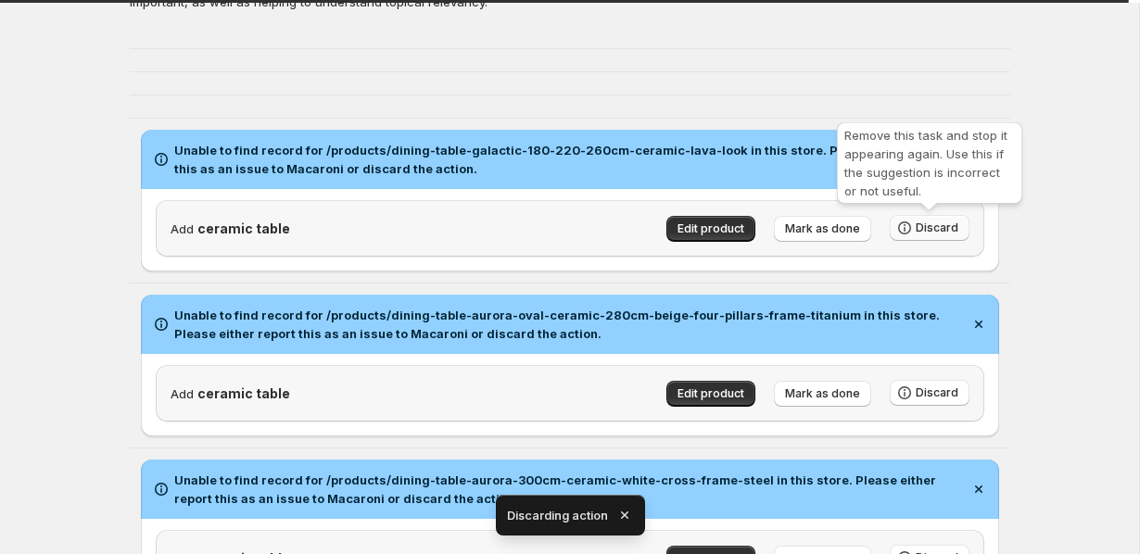
click at [949, 228] on span "Discard" at bounding box center [937, 228] width 43 height 15
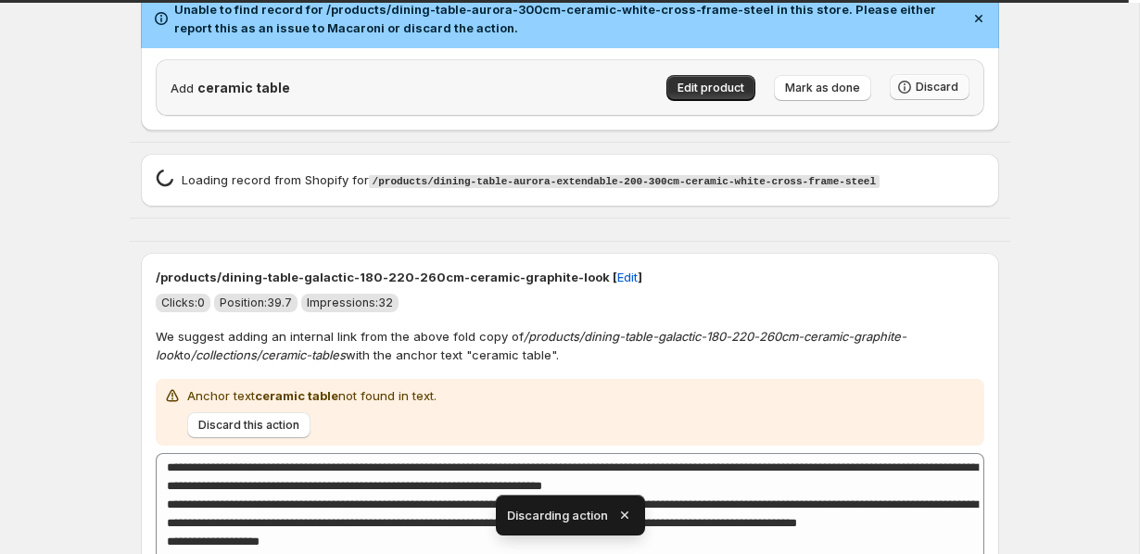
scroll to position [459, 0]
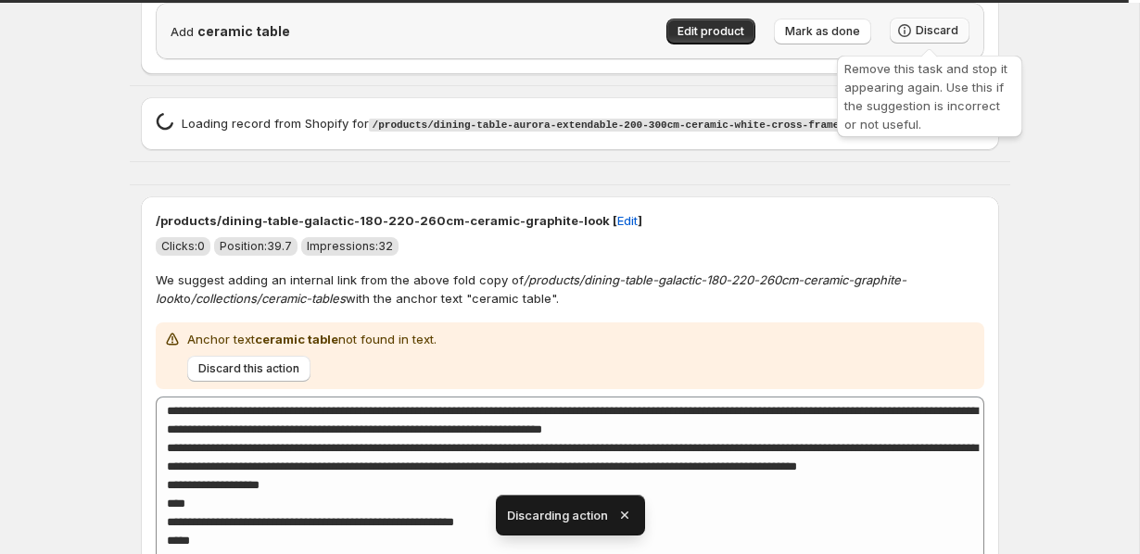
click at [936, 29] on span "Discard" at bounding box center [937, 30] width 43 height 15
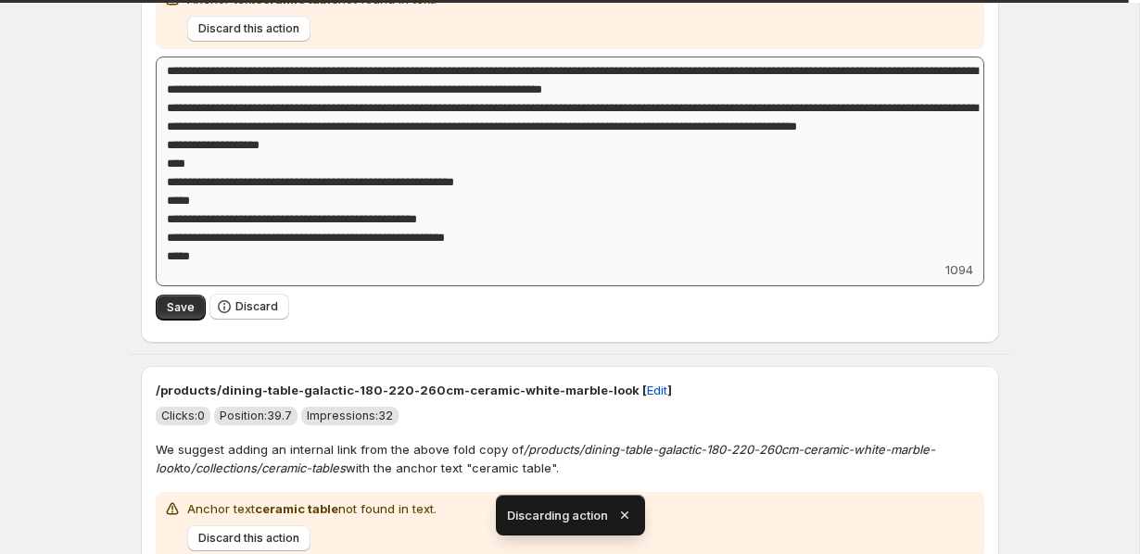
scroll to position [1199, 0]
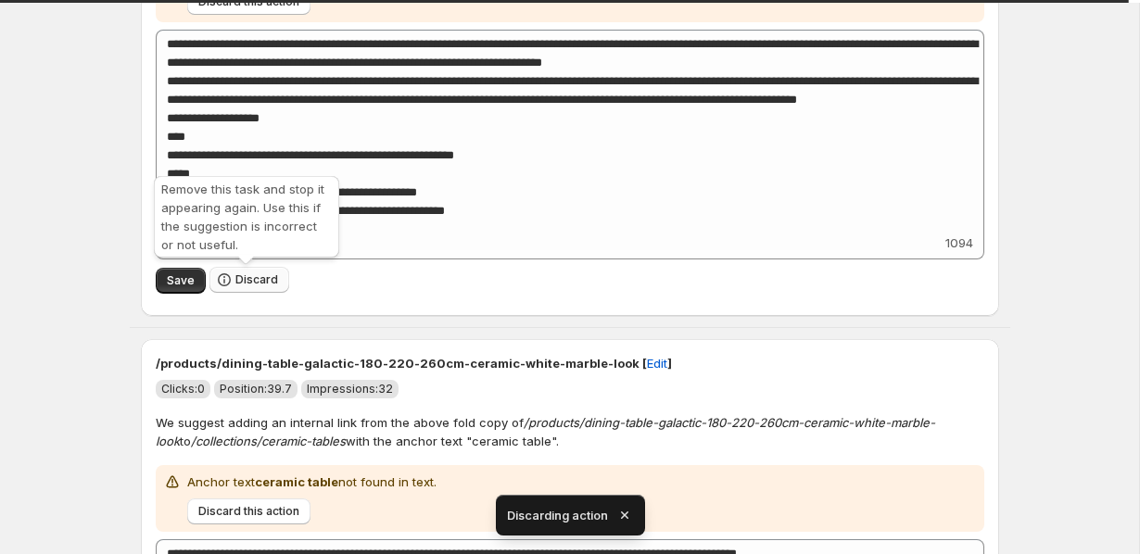
click at [238, 284] on span "Discard" at bounding box center [256, 280] width 43 height 15
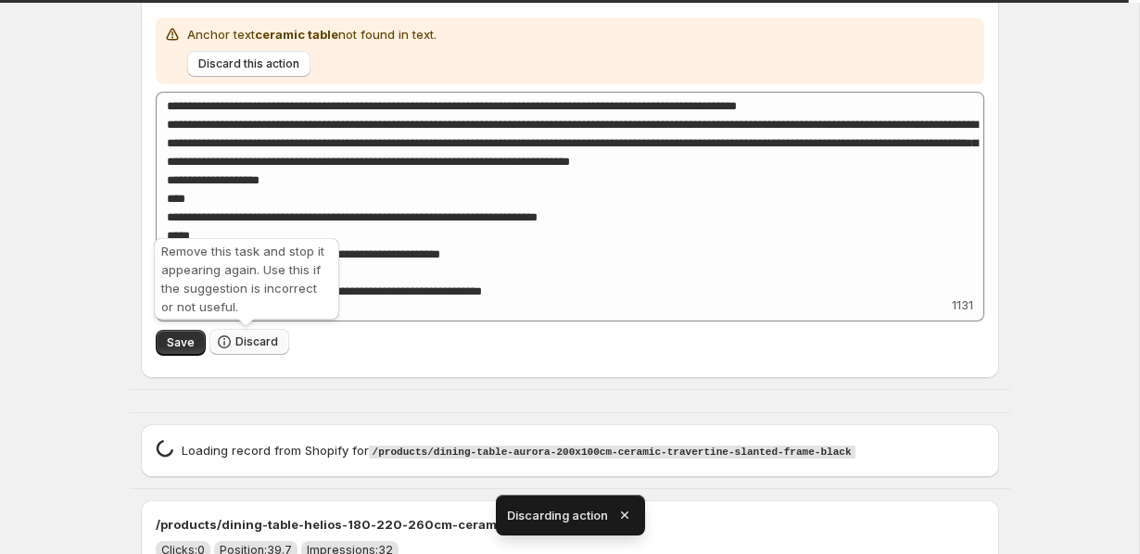
click at [235, 349] on span "Discard" at bounding box center [256, 342] width 43 height 15
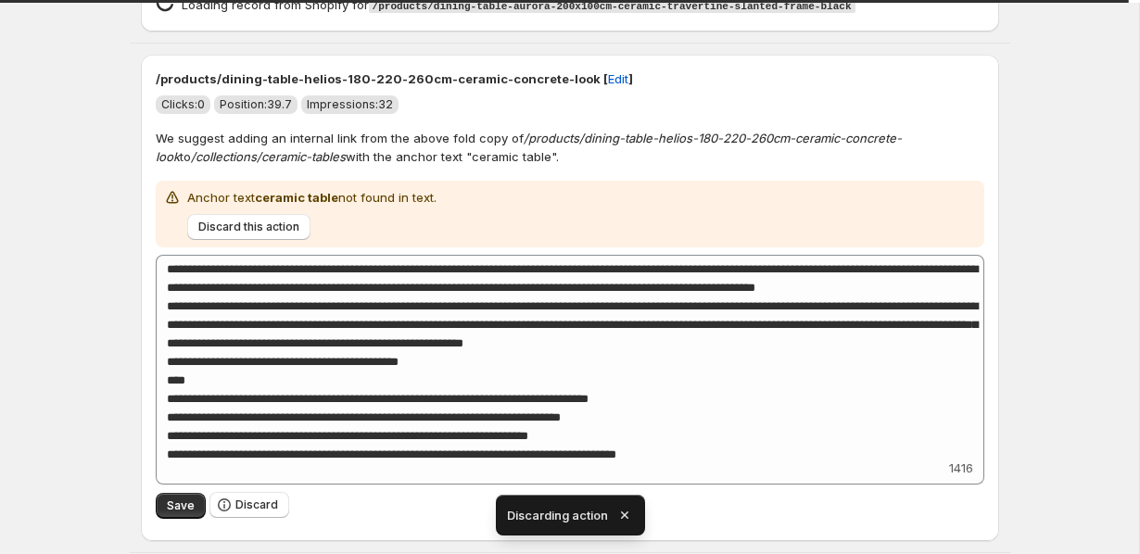
scroll to position [104, 0]
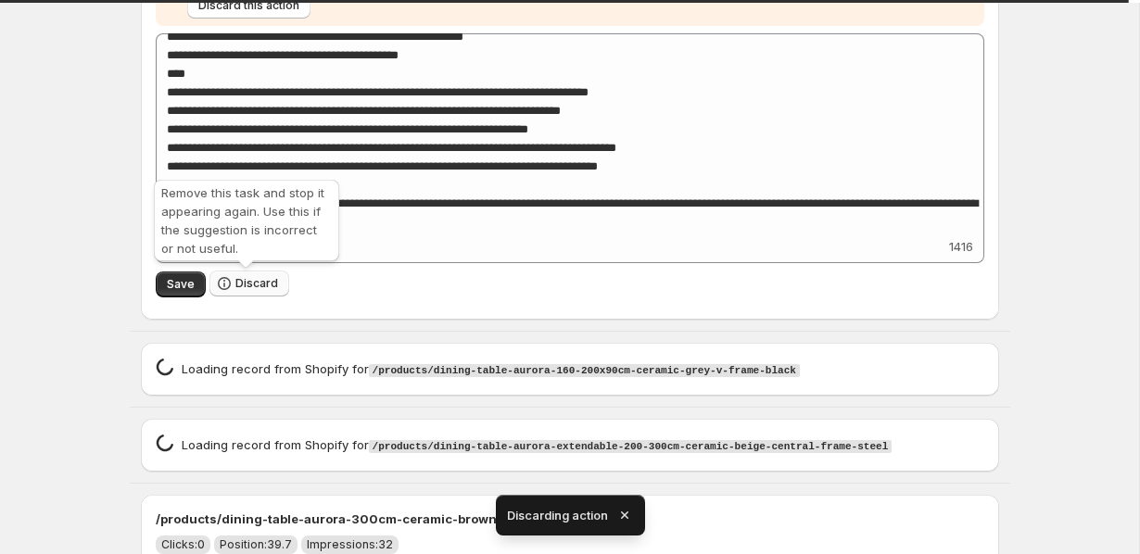
click at [232, 282] on button "Discard" at bounding box center [249, 284] width 80 height 26
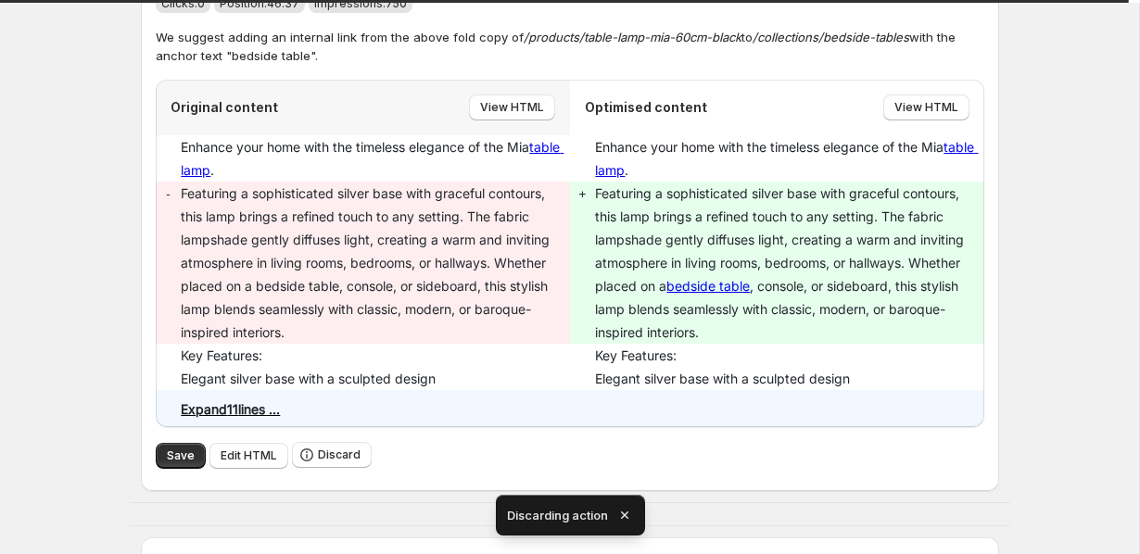
scroll to position [251, 0]
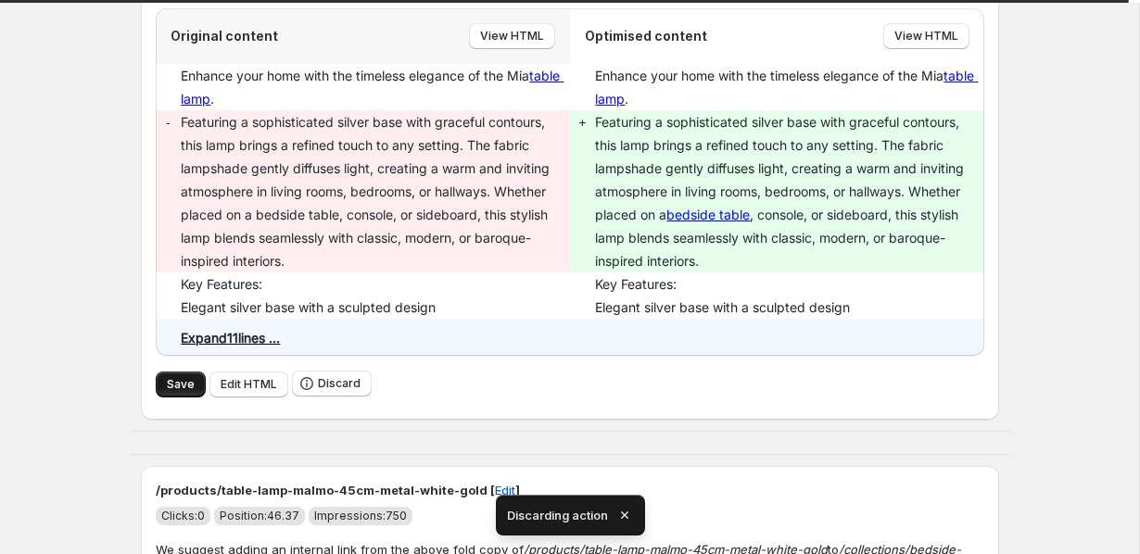
click at [175, 377] on span "Save" at bounding box center [181, 384] width 28 height 15
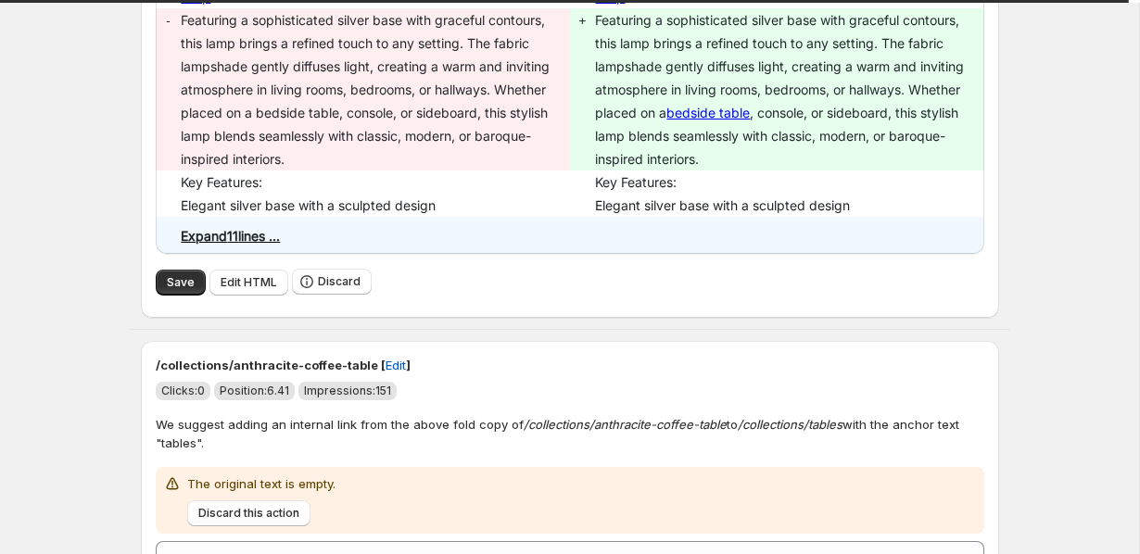
scroll to position [410, 0]
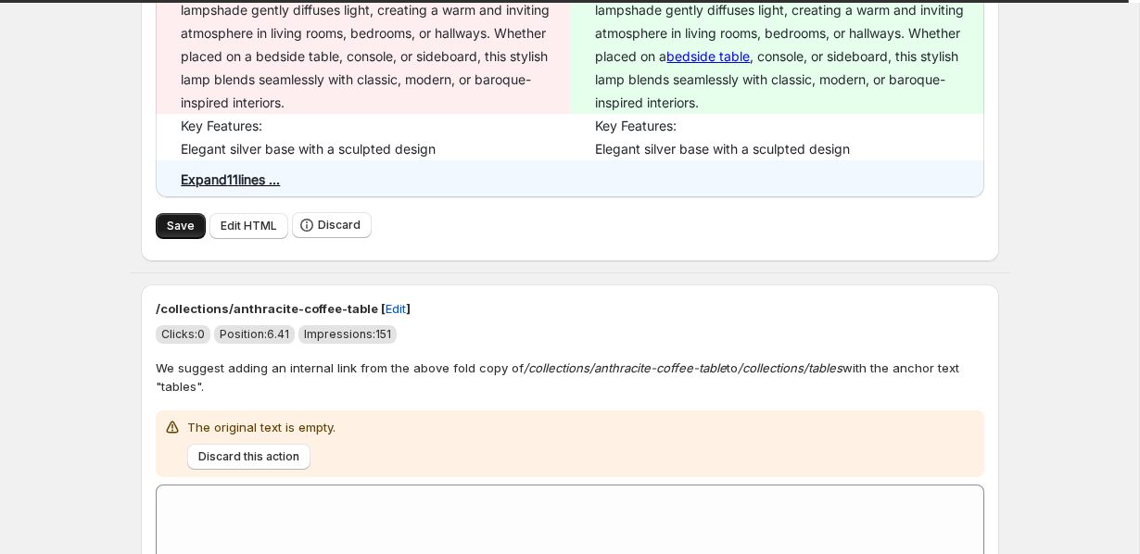
click at [166, 216] on button "Save" at bounding box center [181, 226] width 50 height 26
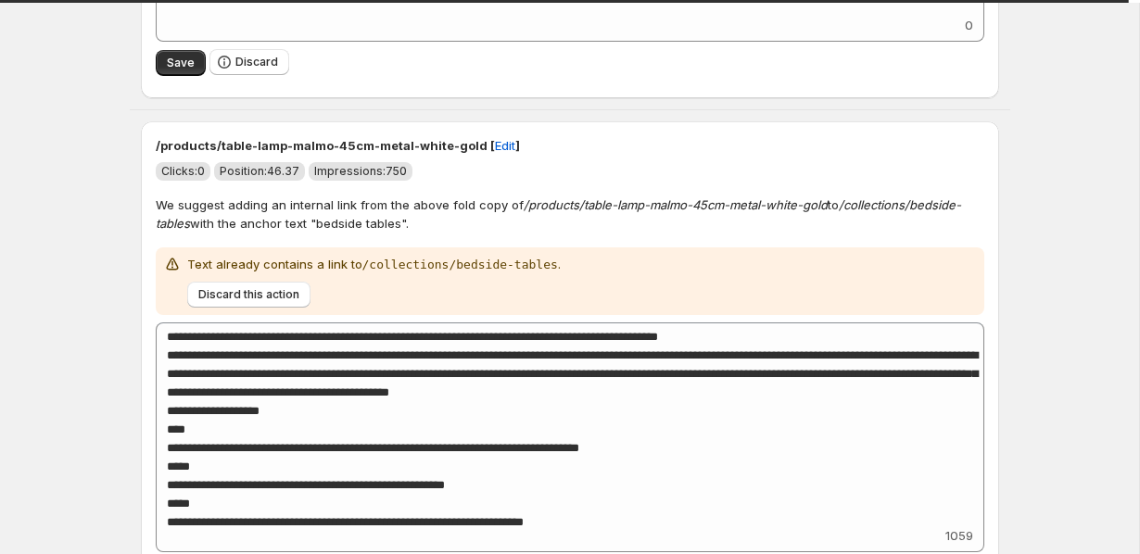
scroll to position [1082, 0]
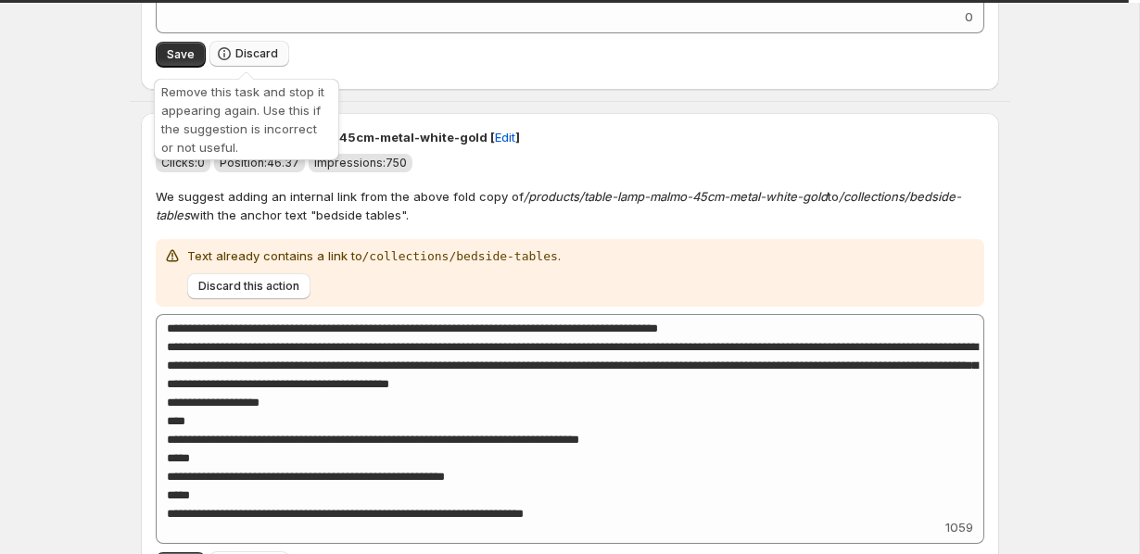
click at [260, 48] on span "Discard" at bounding box center [256, 53] width 43 height 15
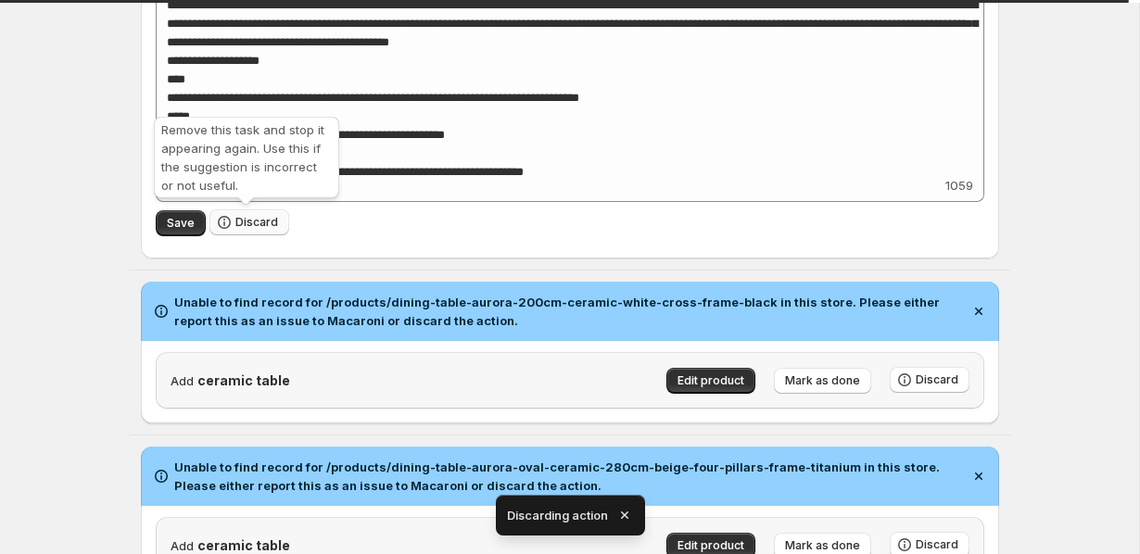
click at [245, 226] on span "Discard" at bounding box center [256, 222] width 43 height 15
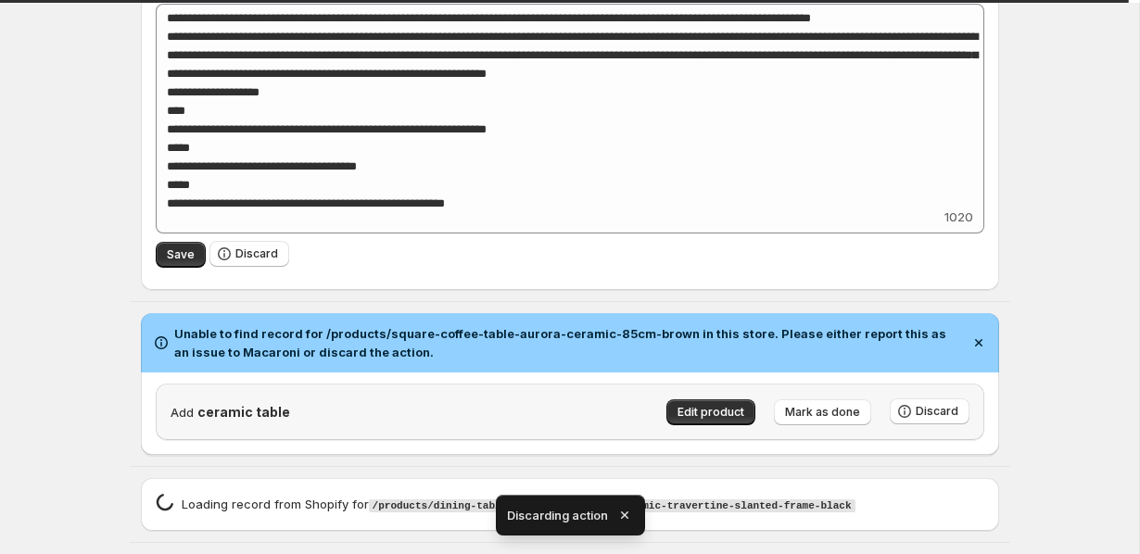
scroll to position [787, 0]
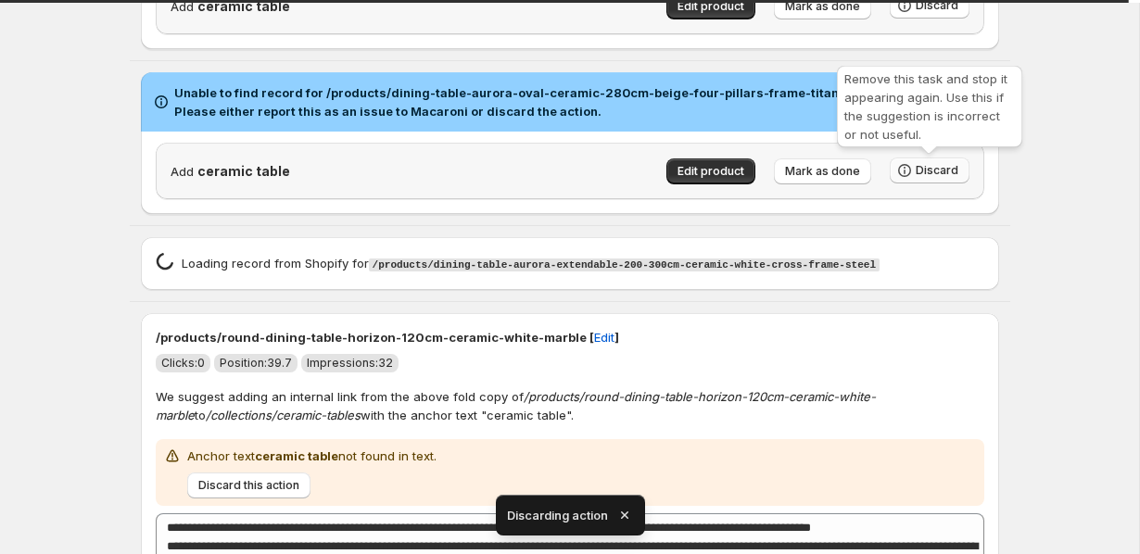
click at [944, 179] on button "Discard" at bounding box center [930, 171] width 80 height 26
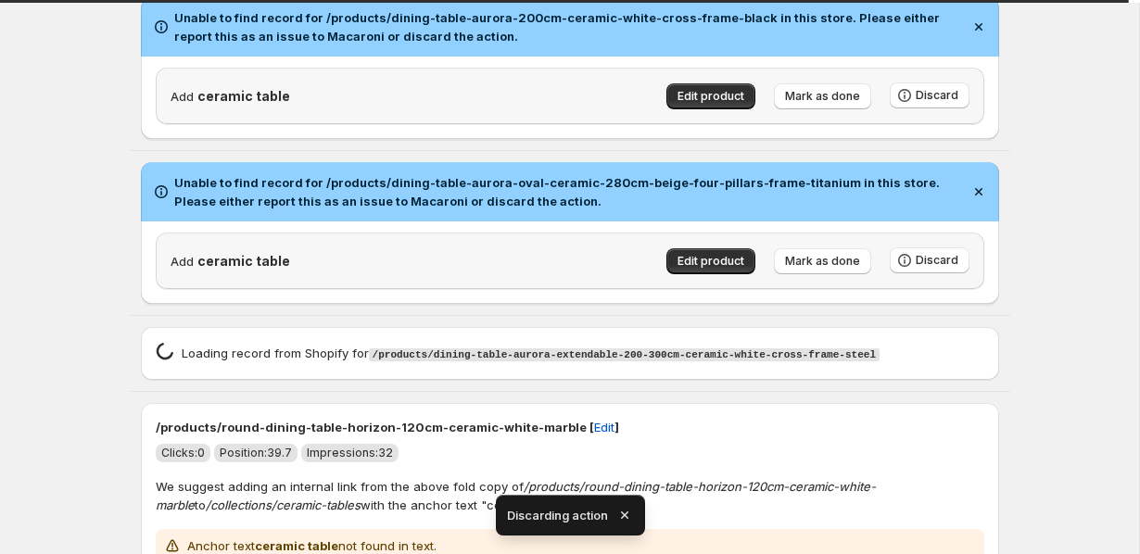
scroll to position [650, 0]
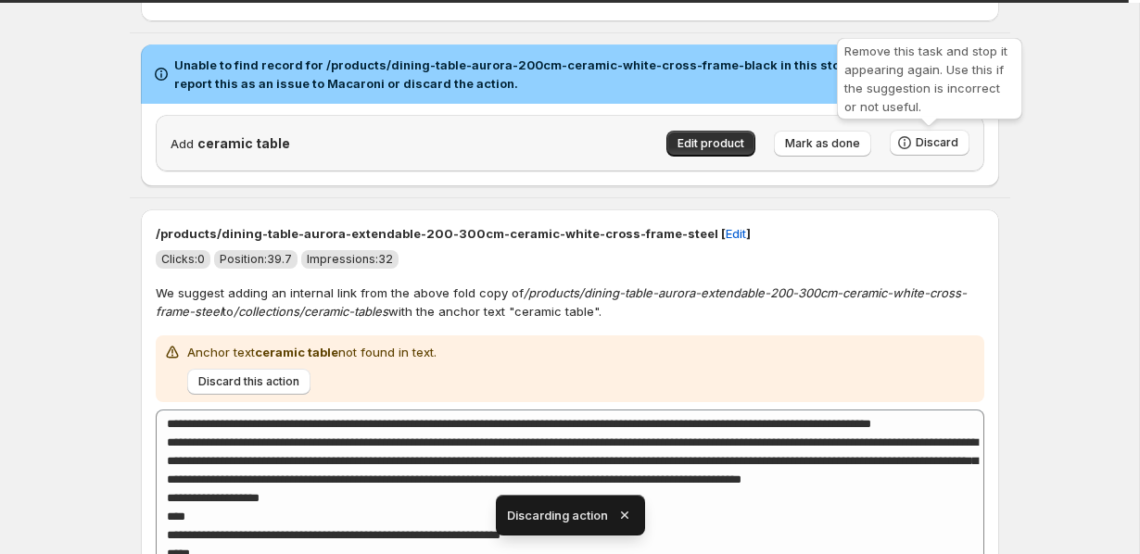
click at [946, 157] on span "Discard" at bounding box center [930, 143] width 80 height 27
click at [921, 131] on button "Discard" at bounding box center [930, 143] width 80 height 26
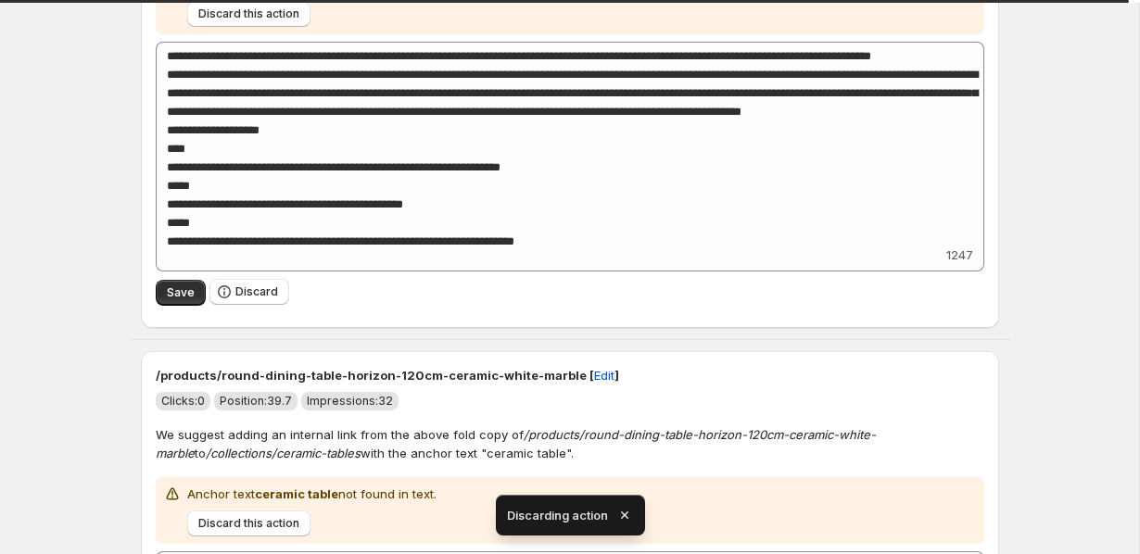
scroll to position [867, 0]
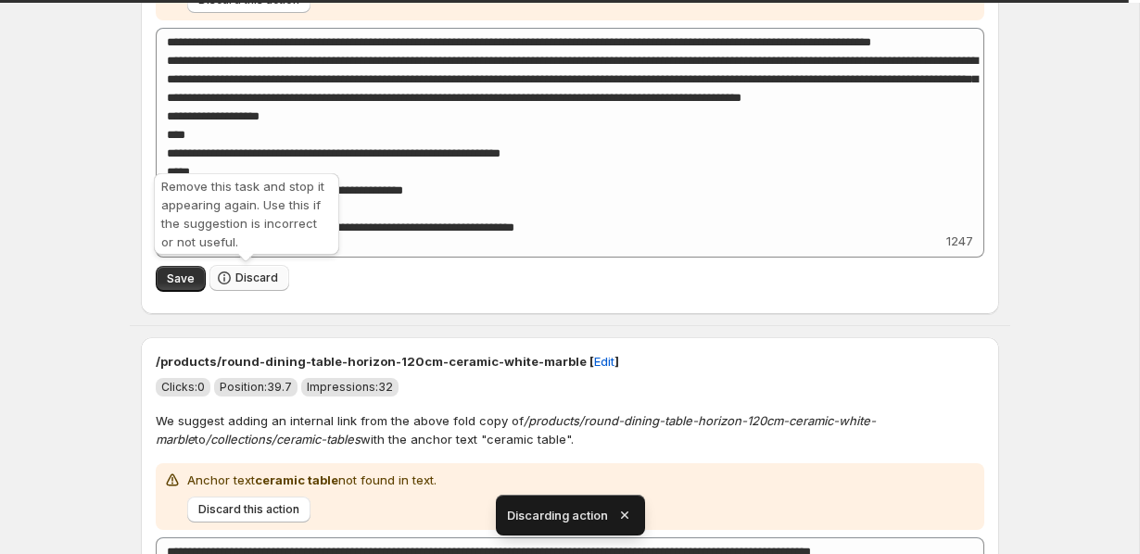
click at [253, 282] on span "Discard" at bounding box center [256, 278] width 43 height 15
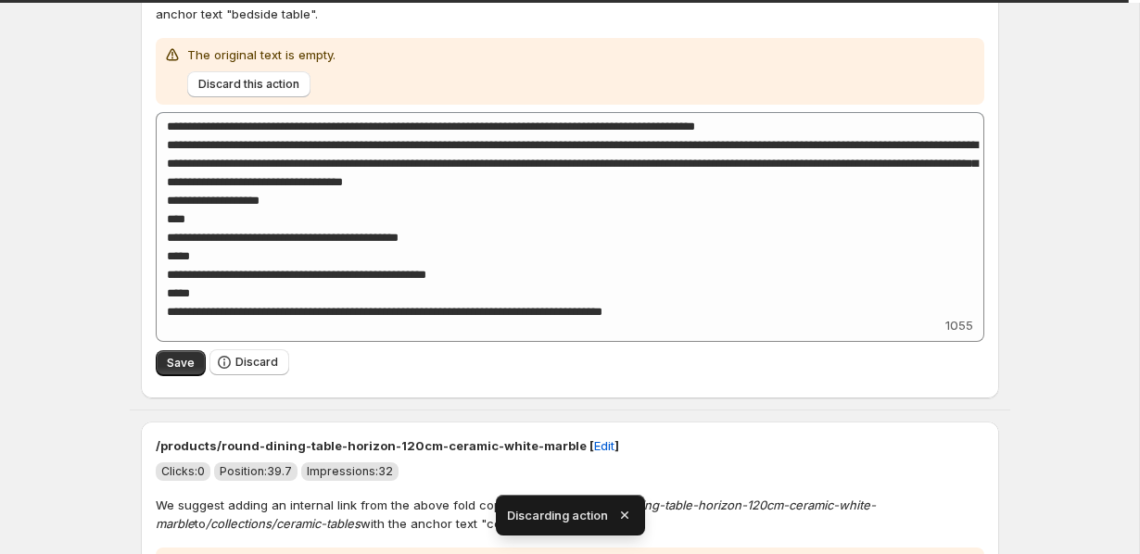
scroll to position [345, 0]
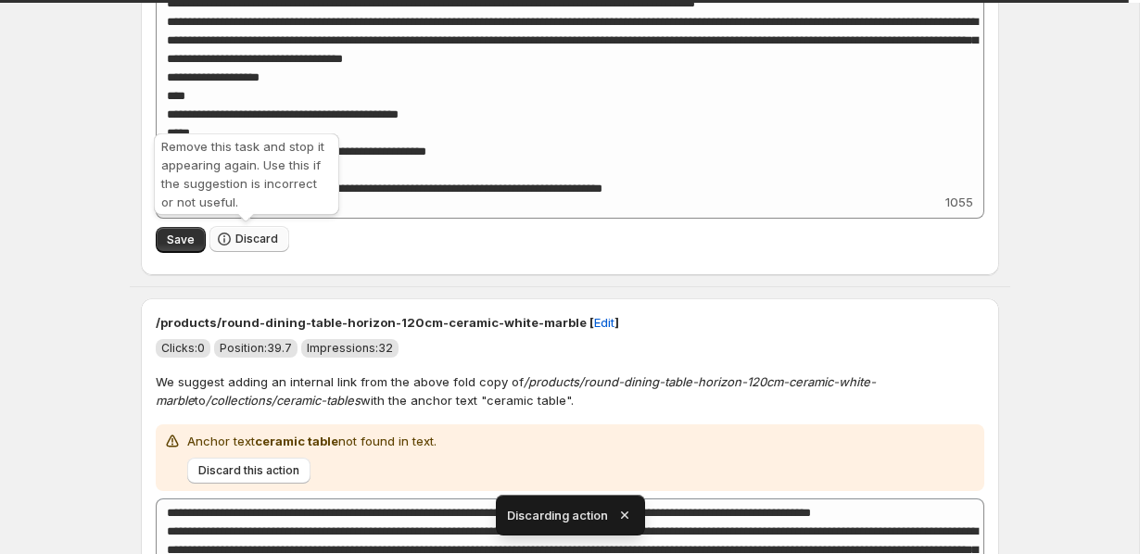
click at [247, 240] on span "Discard" at bounding box center [256, 239] width 43 height 15
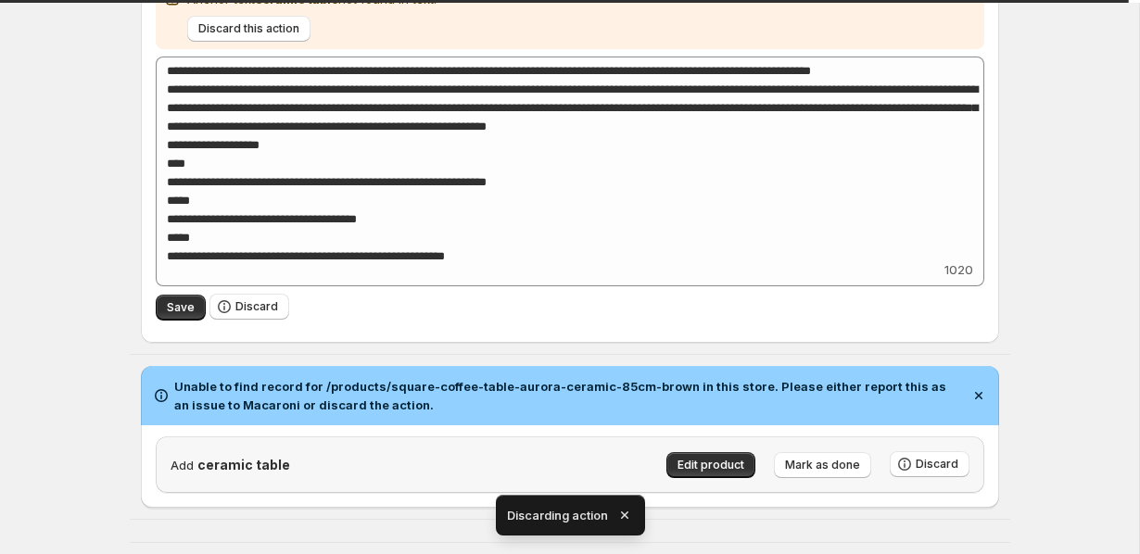
scroll to position [377, 0]
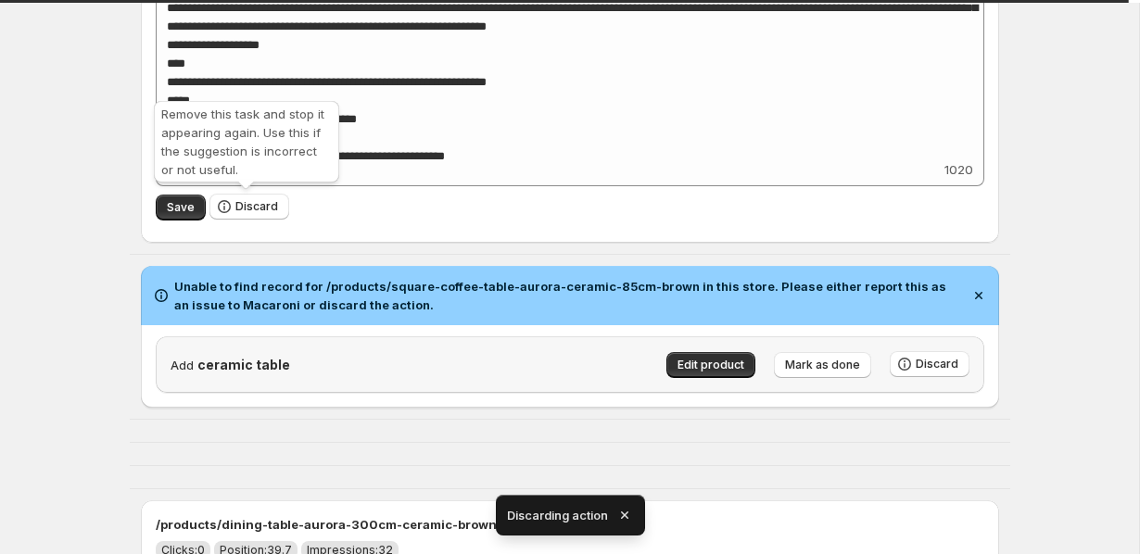
click at [250, 188] on div "Remove this task and stop it appearing again. Use this if the suggestion is inc…" at bounding box center [246, 145] width 193 height 96
click at [248, 208] on span "Discard" at bounding box center [256, 206] width 43 height 15
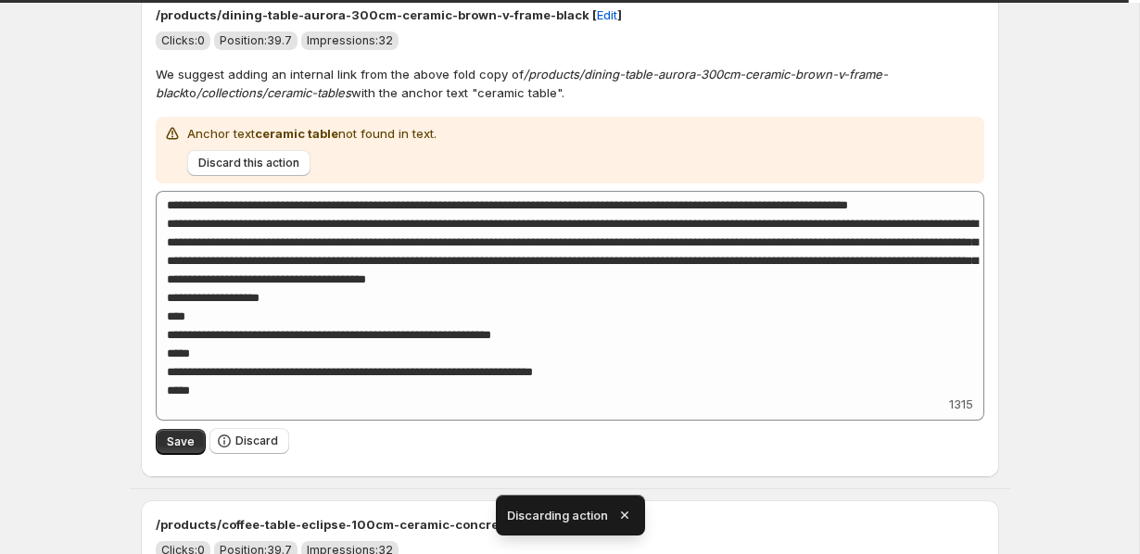
scroll to position [0, 0]
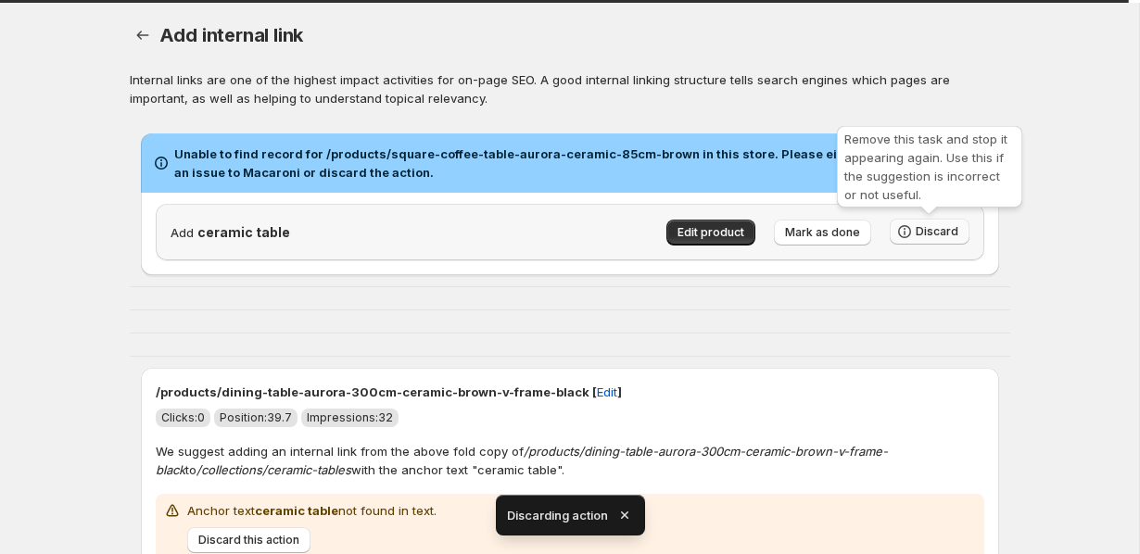
click at [933, 227] on span "Discard" at bounding box center [937, 231] width 43 height 15
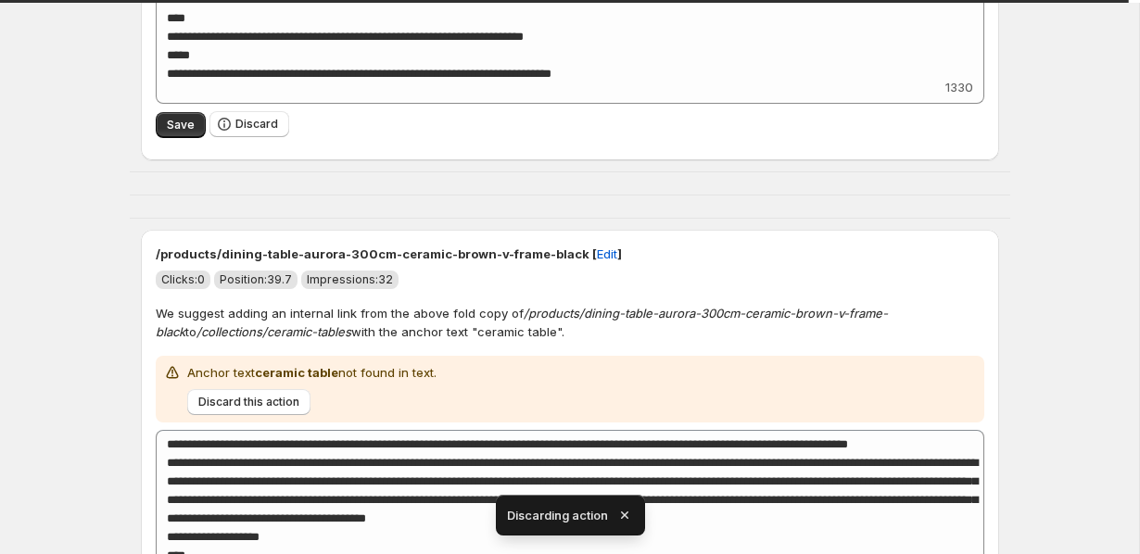
scroll to position [498, 0]
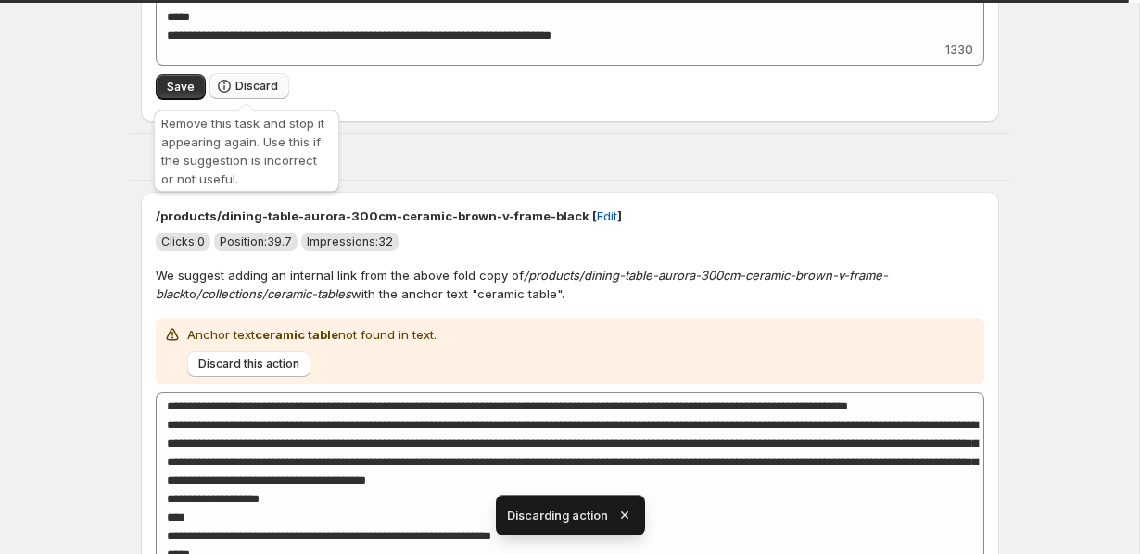
click at [250, 94] on button "Discard" at bounding box center [249, 86] width 80 height 26
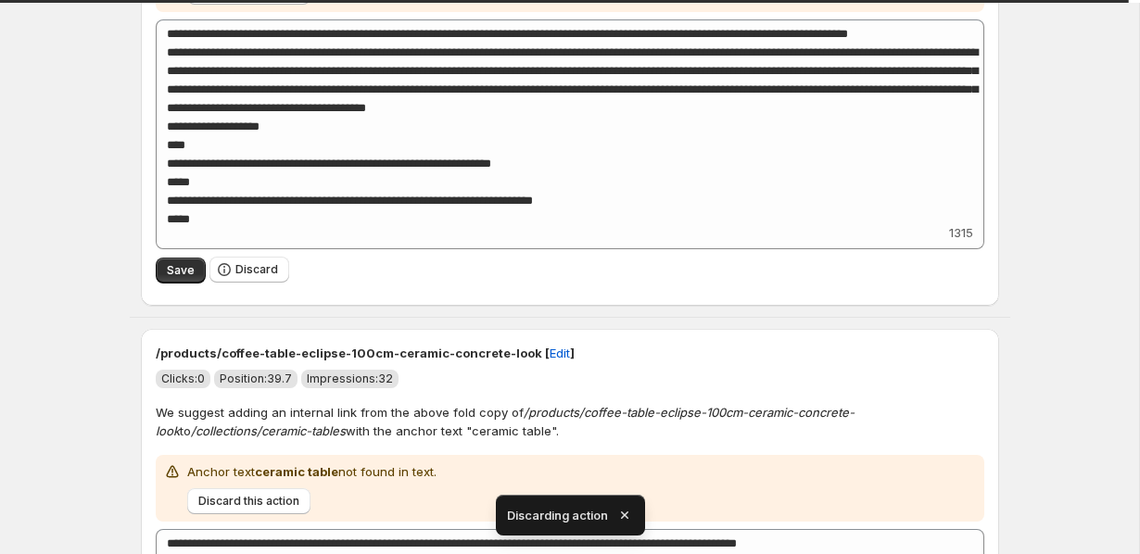
scroll to position [446, 0]
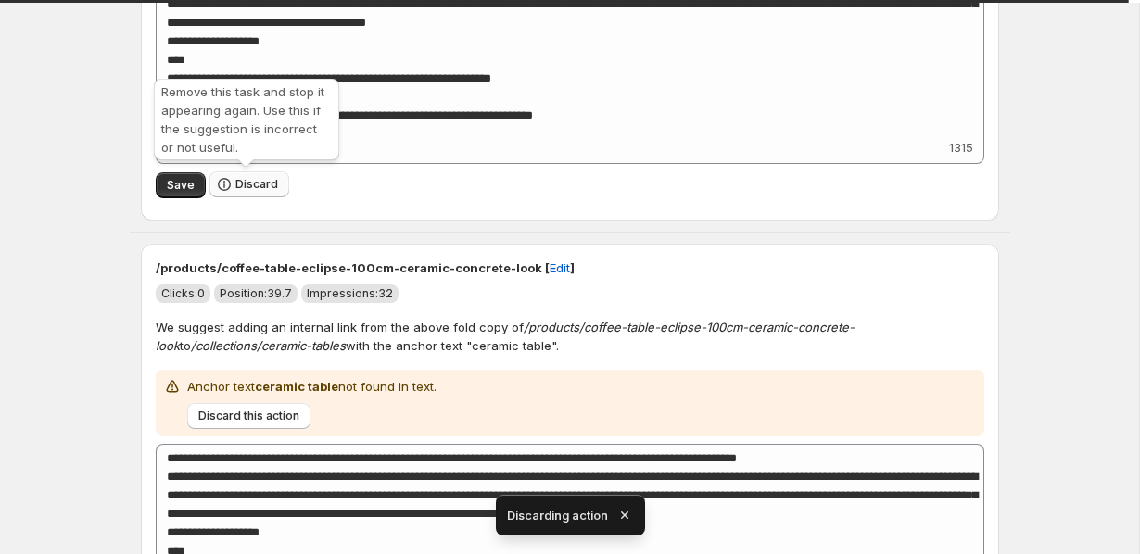
click at [256, 177] on span "Discard" at bounding box center [256, 184] width 43 height 15
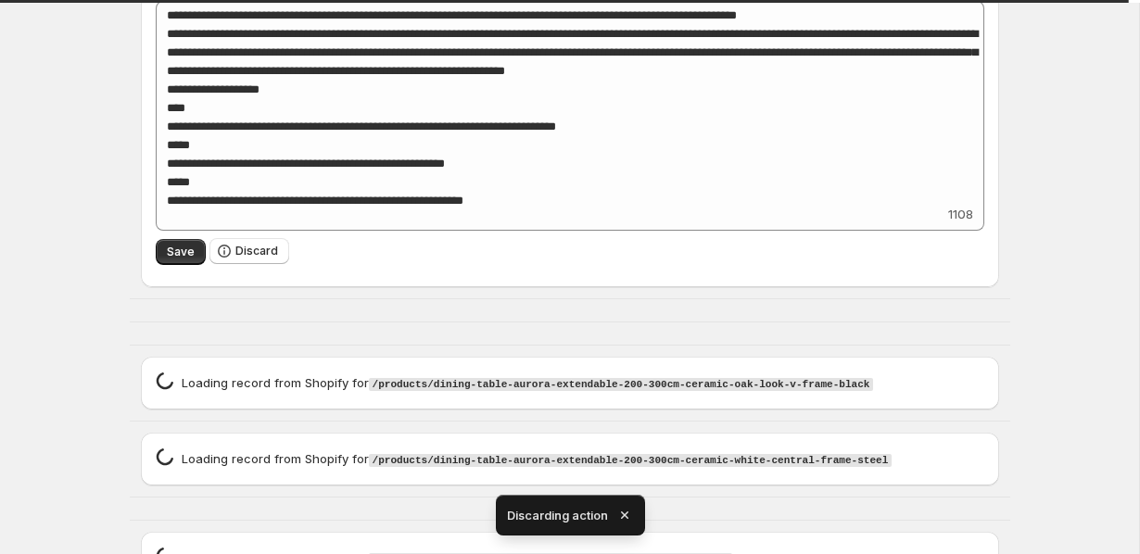
scroll to position [881, 0]
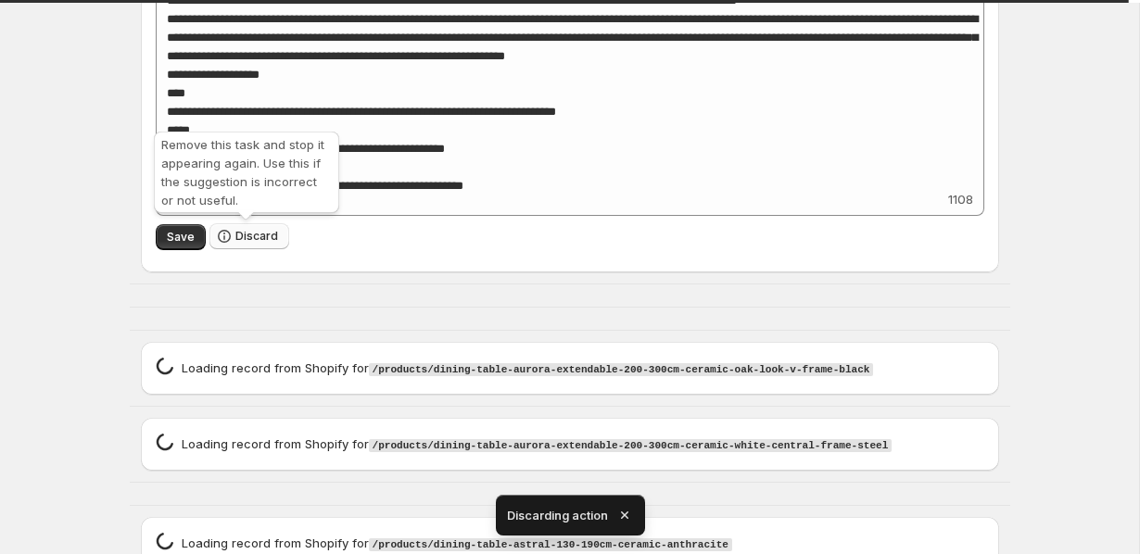
click at [237, 240] on span "Discard" at bounding box center [256, 236] width 43 height 15
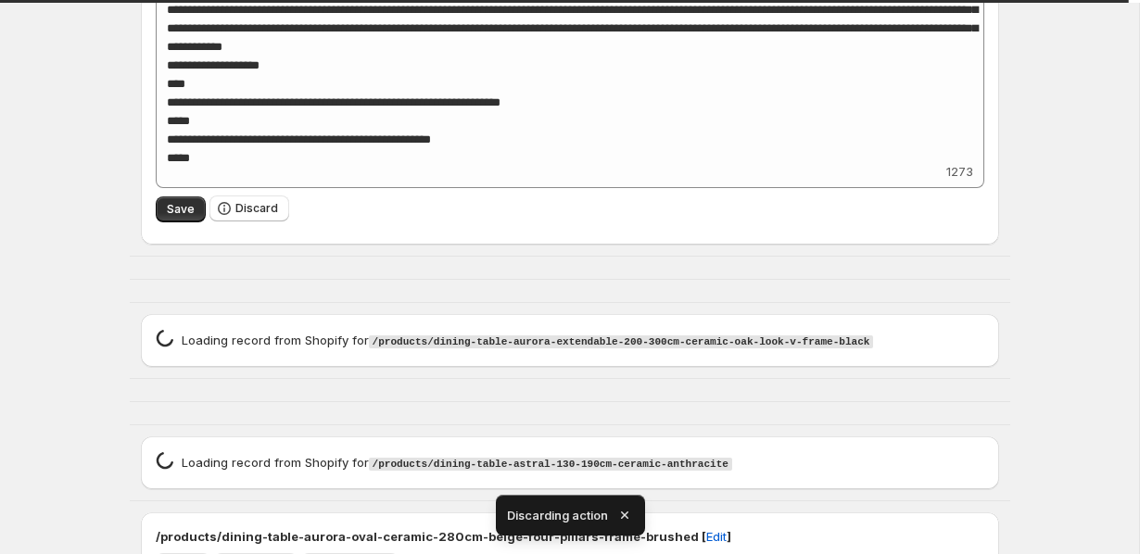
scroll to position [429, 0]
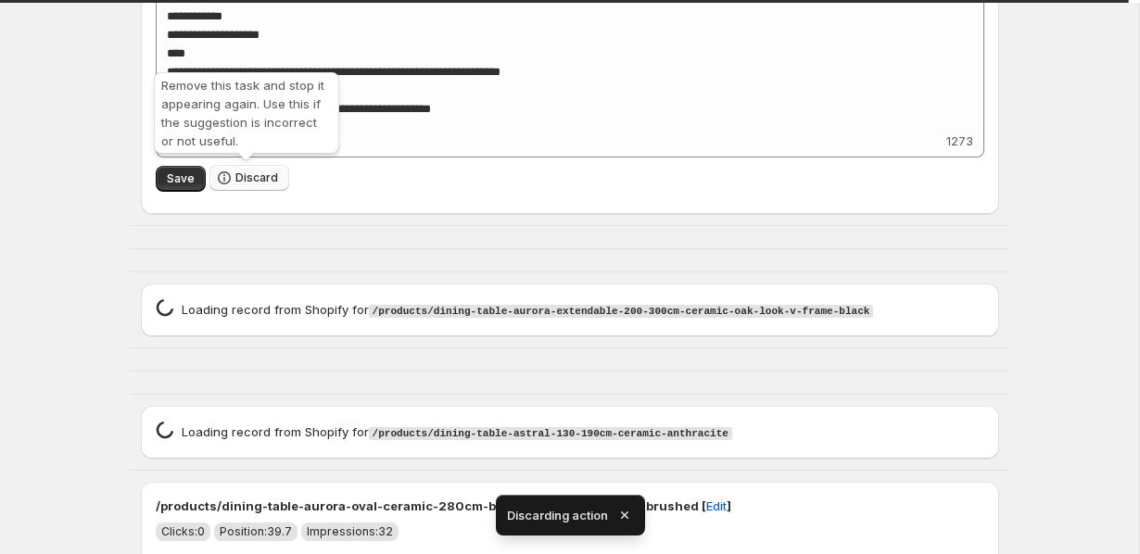
click at [265, 177] on span "Discard" at bounding box center [256, 178] width 43 height 15
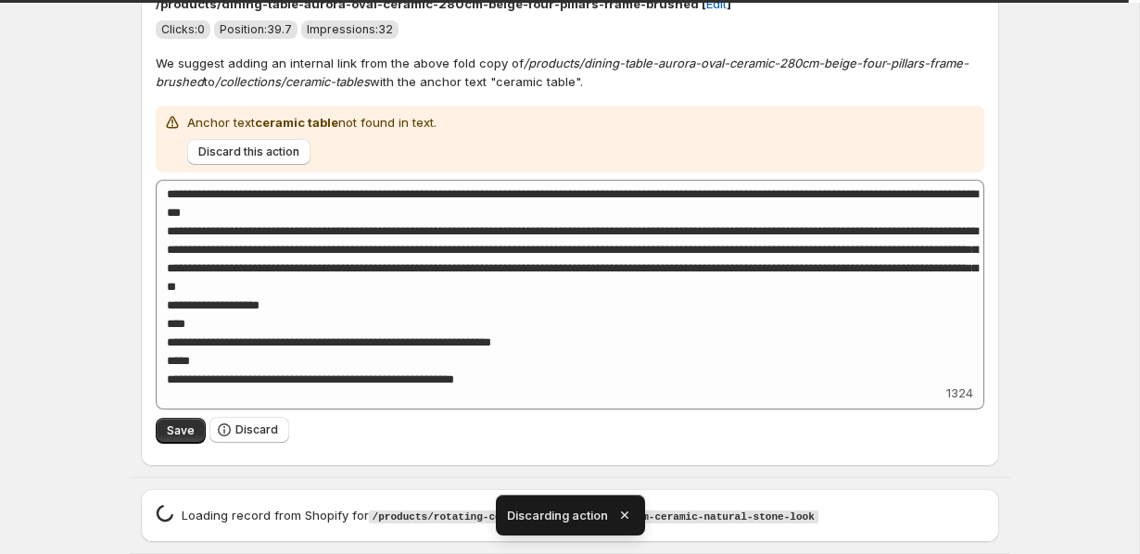
scroll to position [0, 0]
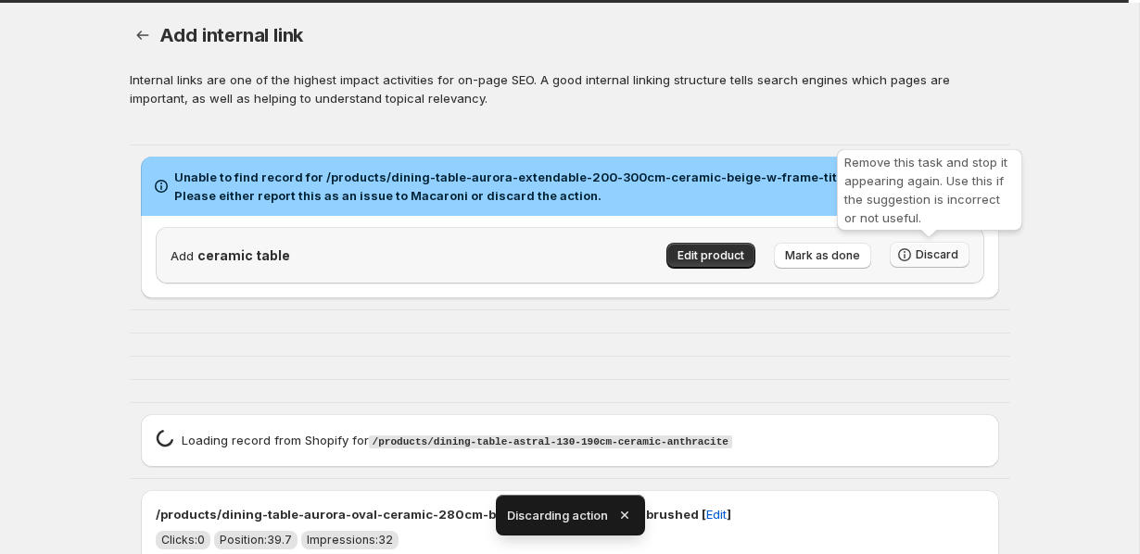
click at [932, 260] on span "Discard" at bounding box center [937, 255] width 43 height 15
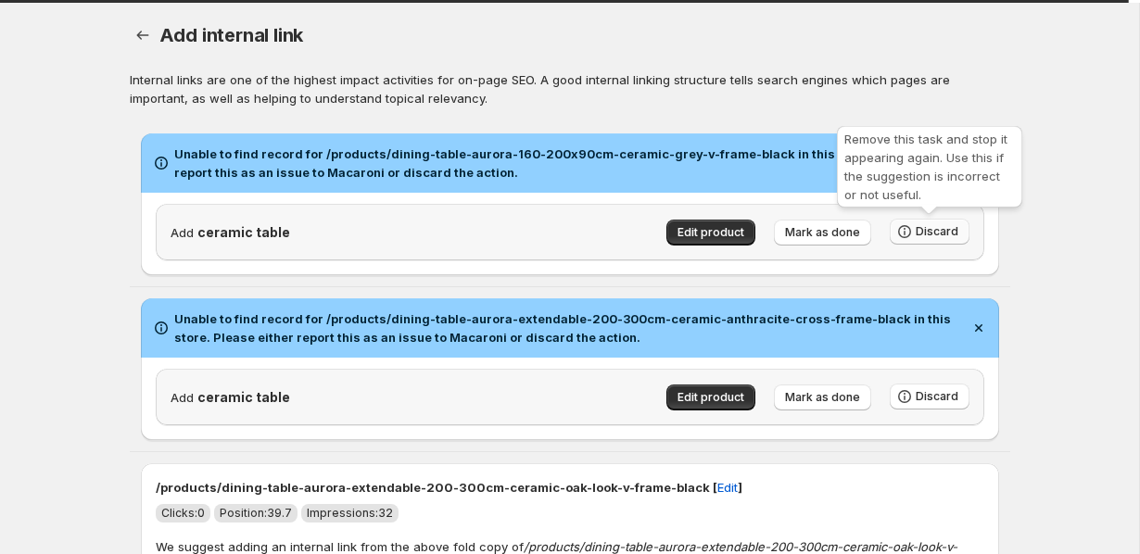
click at [914, 232] on icon "button" at bounding box center [904, 231] width 19 height 19
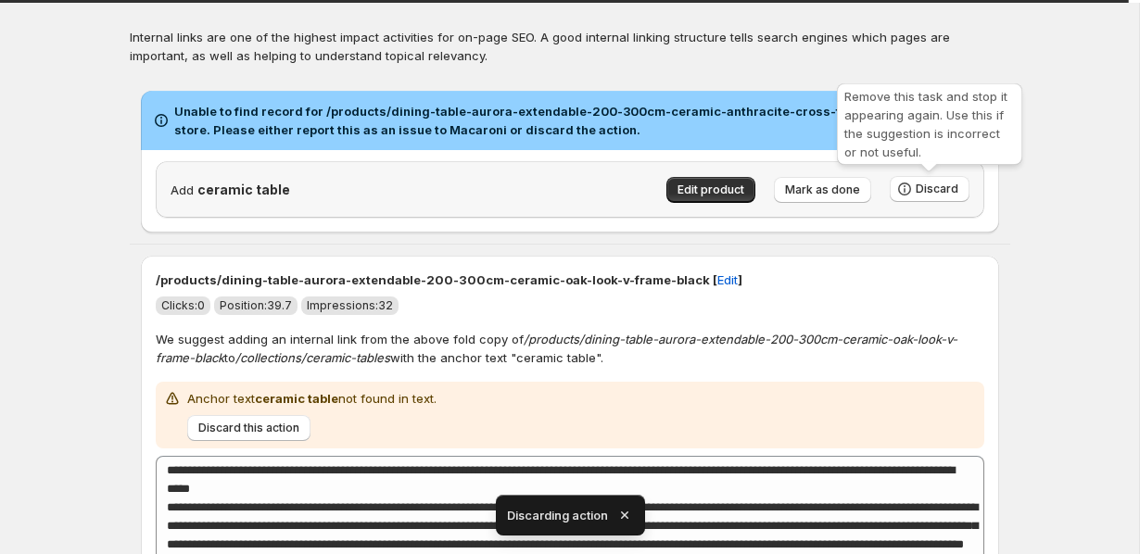
scroll to position [101, 0]
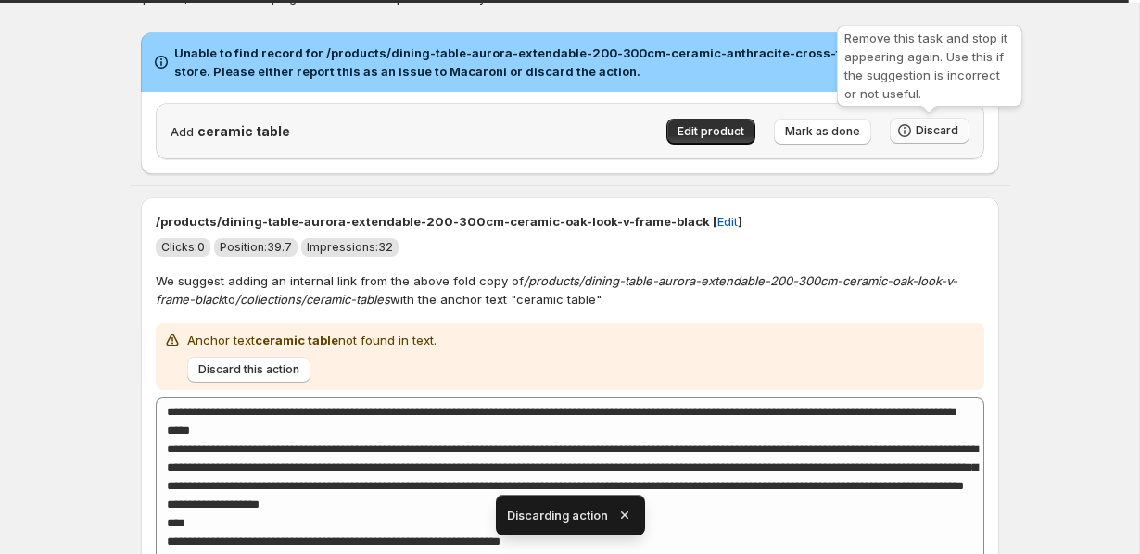
click at [903, 126] on icon "button" at bounding box center [904, 130] width 13 height 13
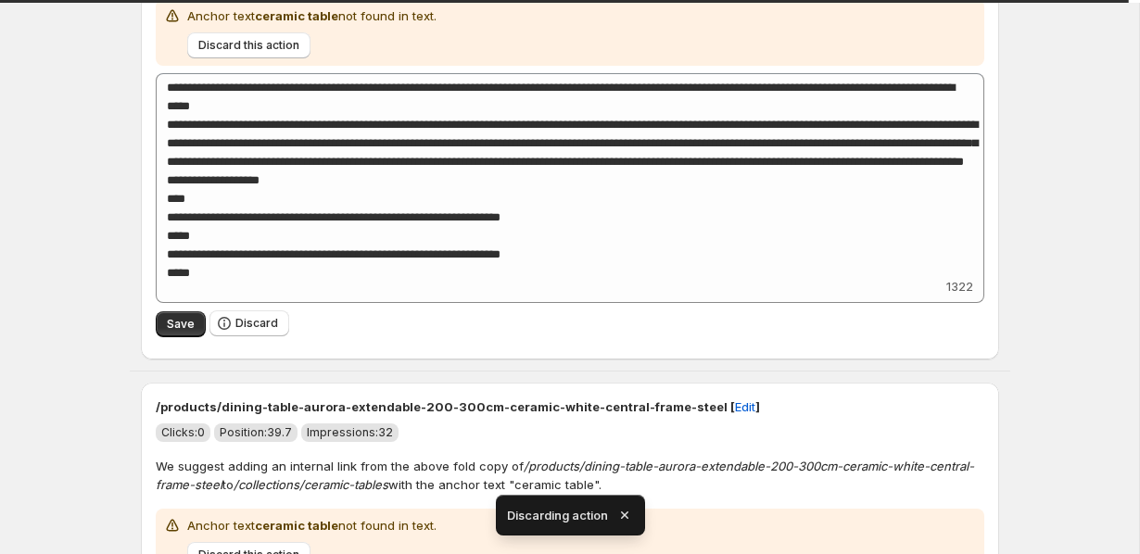
scroll to position [291, 0]
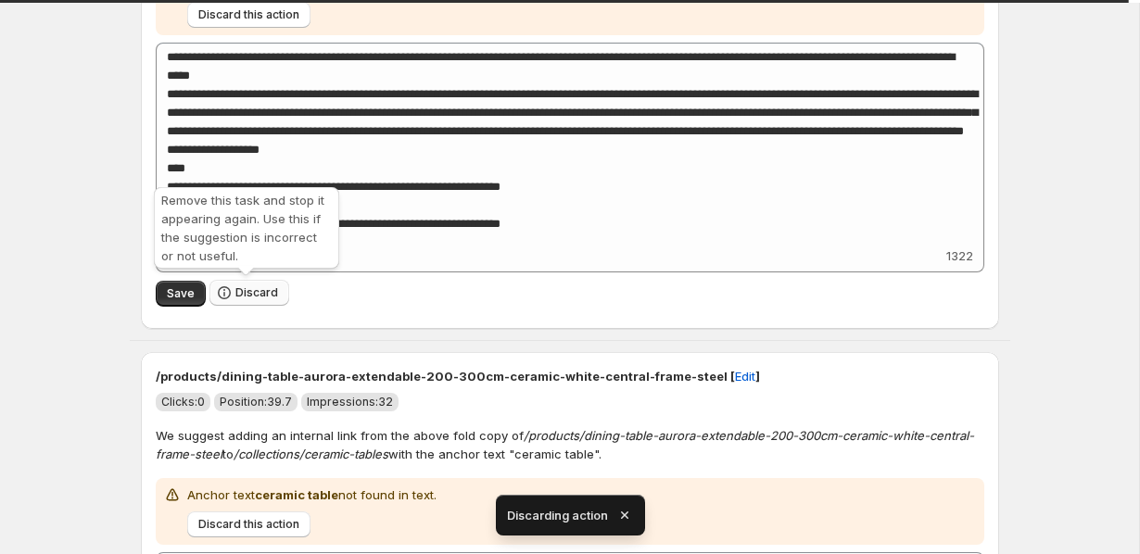
click at [245, 299] on span "Discard" at bounding box center [256, 293] width 43 height 15
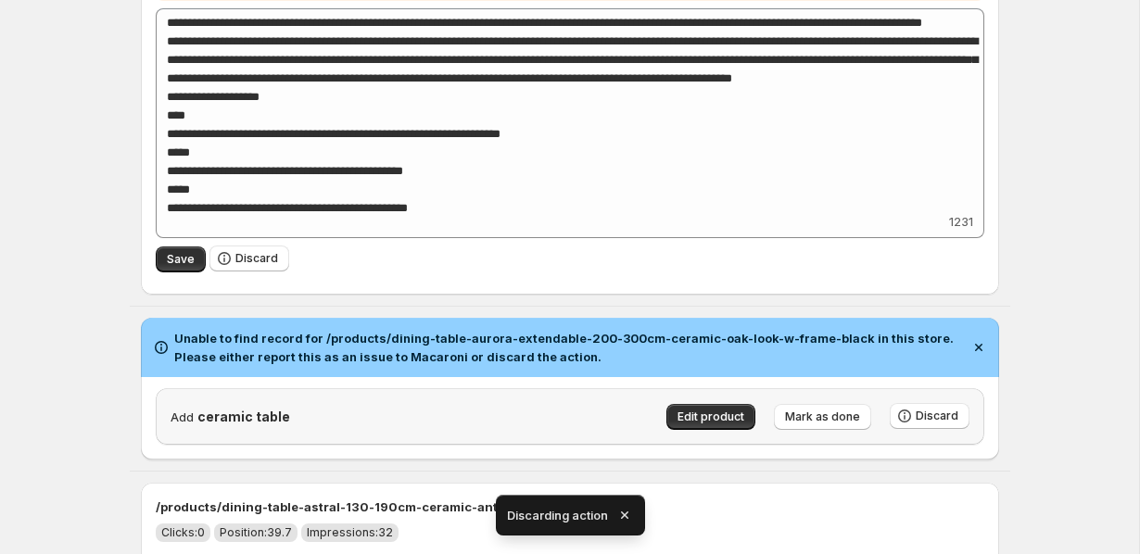
scroll to position [355, 0]
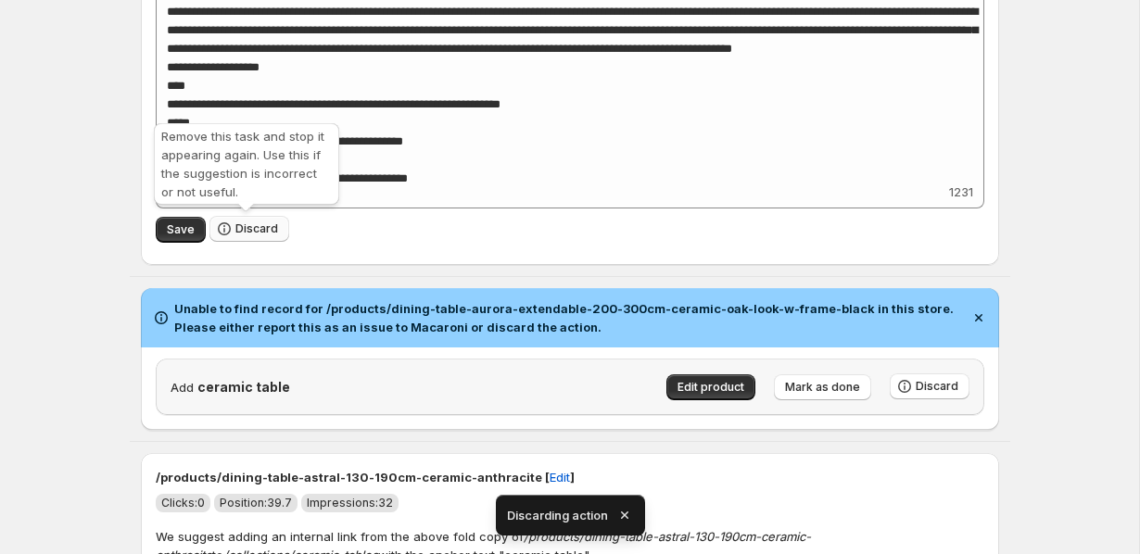
click at [225, 222] on icon "button" at bounding box center [224, 229] width 19 height 19
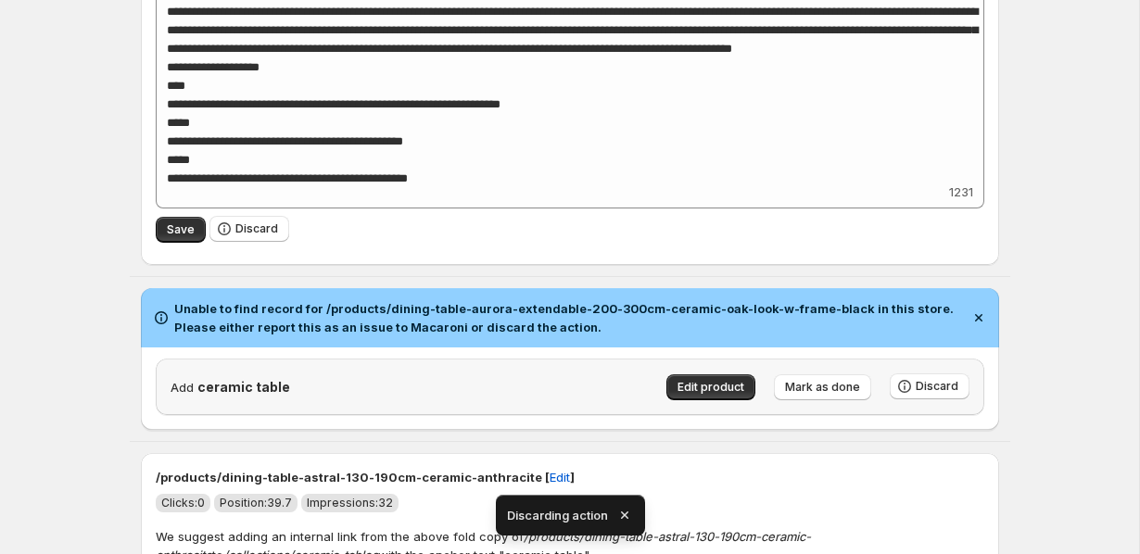
scroll to position [0, 0]
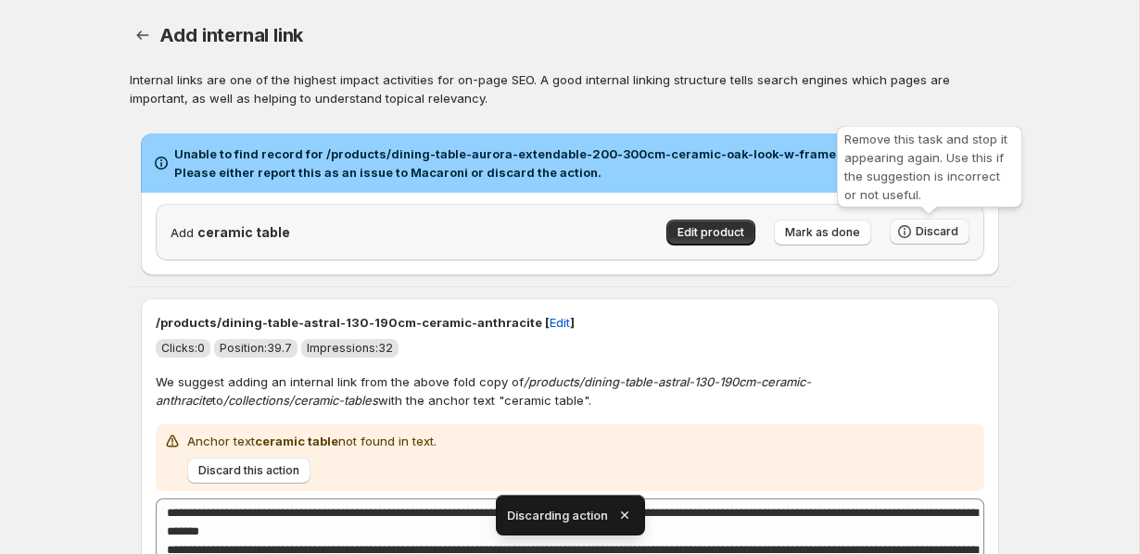
click at [925, 234] on span "Discard" at bounding box center [937, 231] width 43 height 15
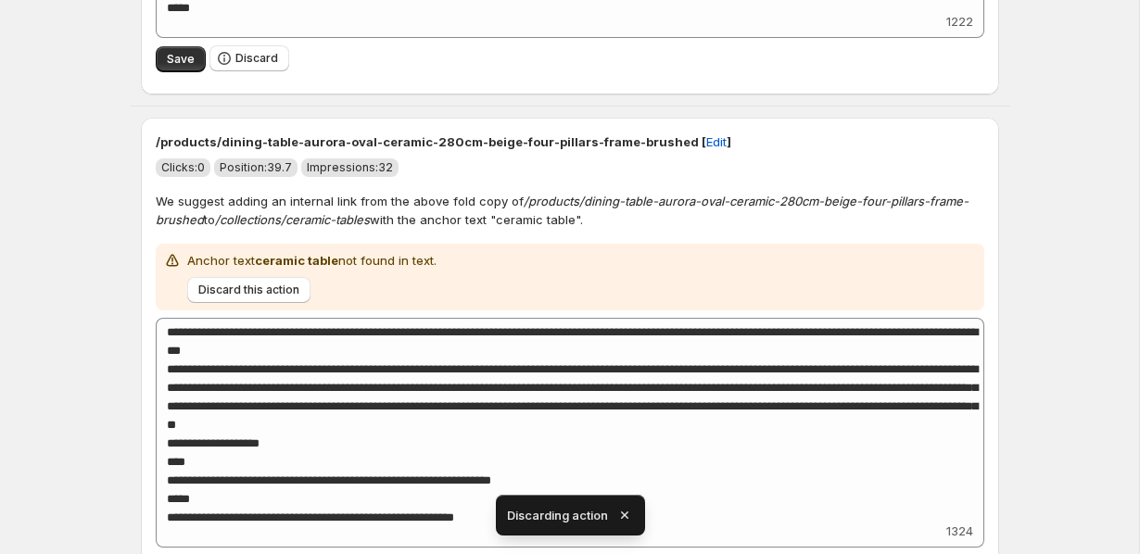
scroll to position [565, 0]
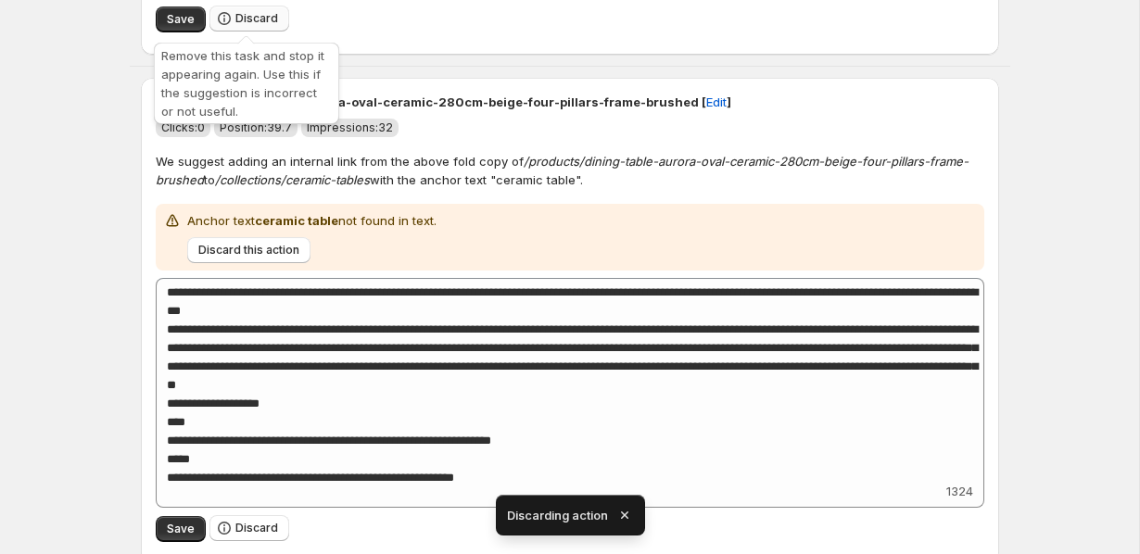
click at [229, 13] on icon "button" at bounding box center [224, 18] width 19 height 19
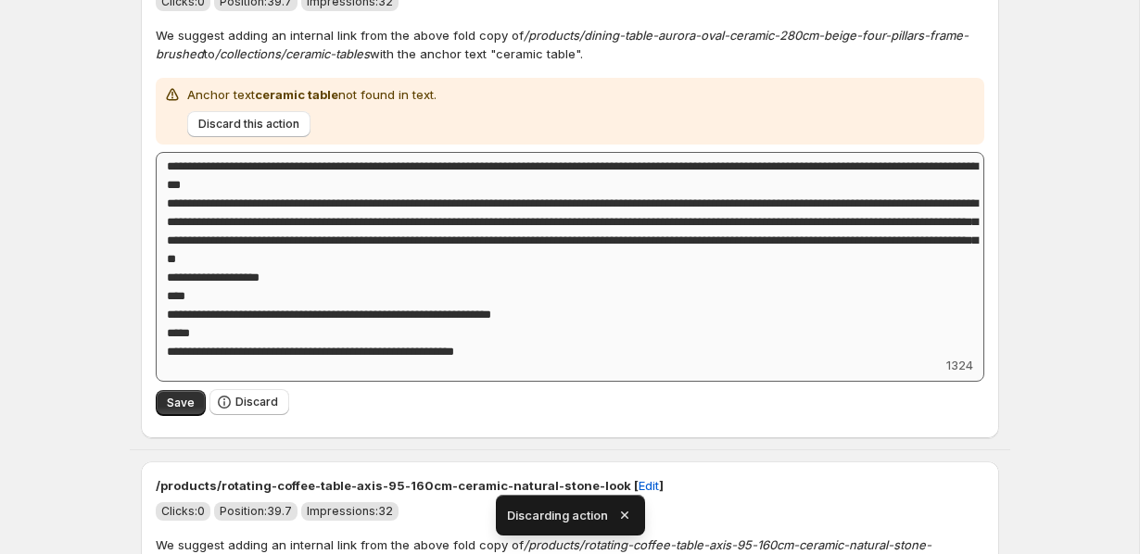
scroll to position [218, 0]
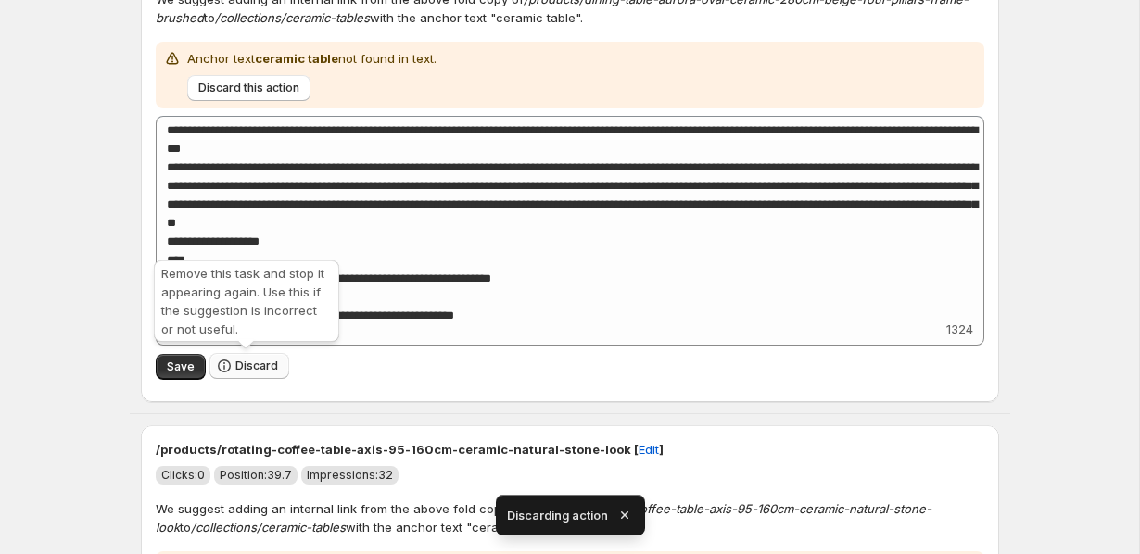
click at [248, 358] on button "Discard" at bounding box center [249, 366] width 80 height 26
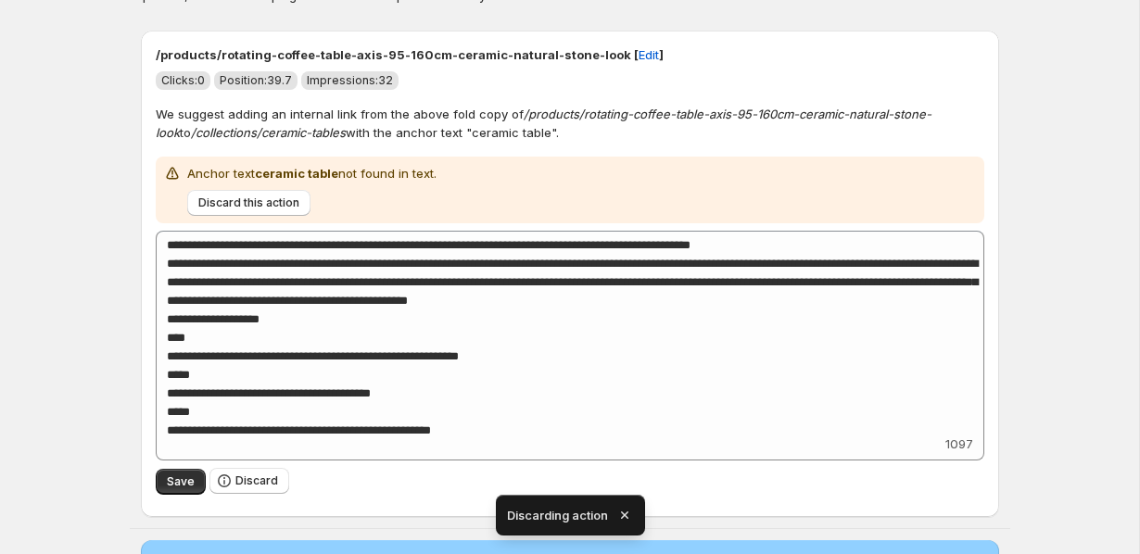
scroll to position [243, 0]
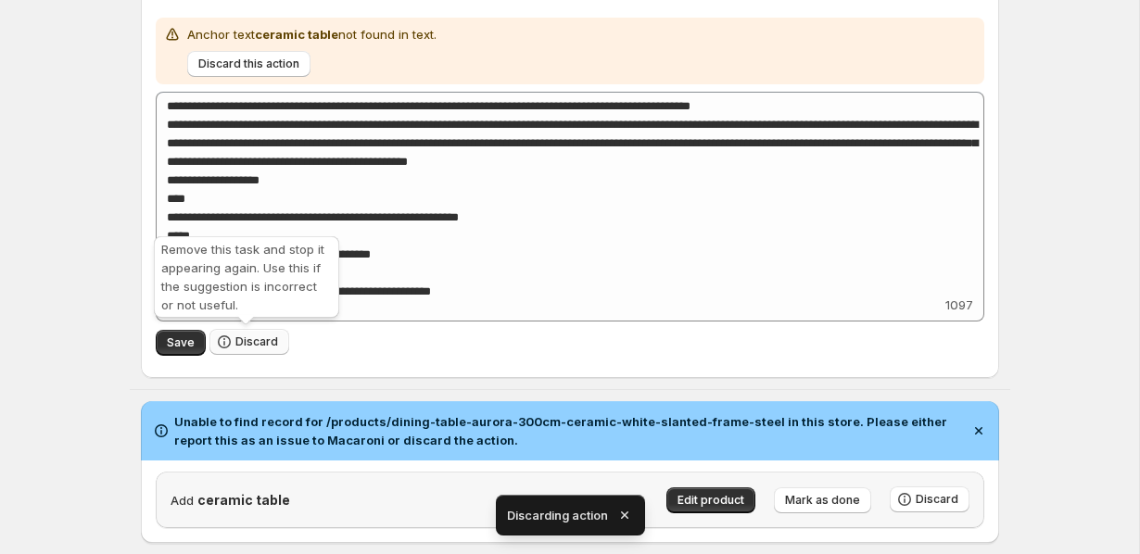
click at [231, 348] on button "Discard" at bounding box center [249, 342] width 80 height 26
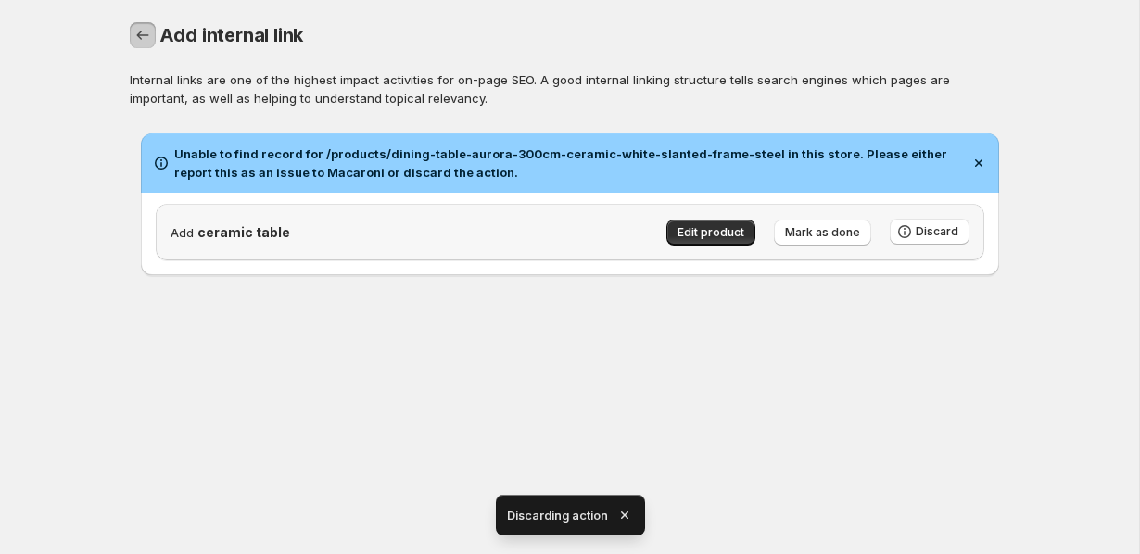
click at [139, 32] on icon "button" at bounding box center [142, 35] width 12 height 9
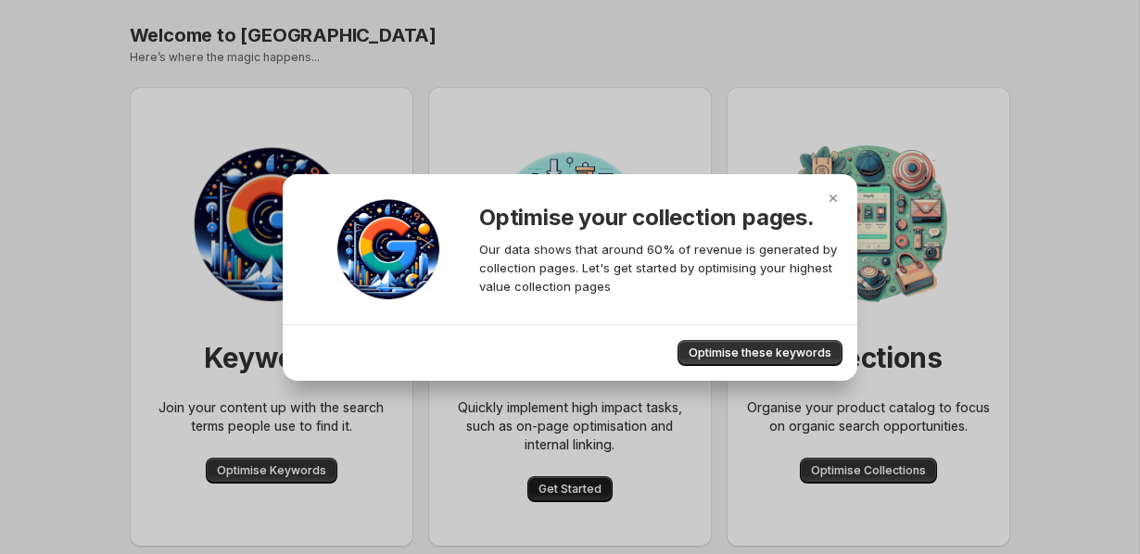
click at [543, 484] on body "Skip to content Welcome to Macaroni. This page is ready Welcome to Macaroni Her…" at bounding box center [570, 277] width 1140 height 554
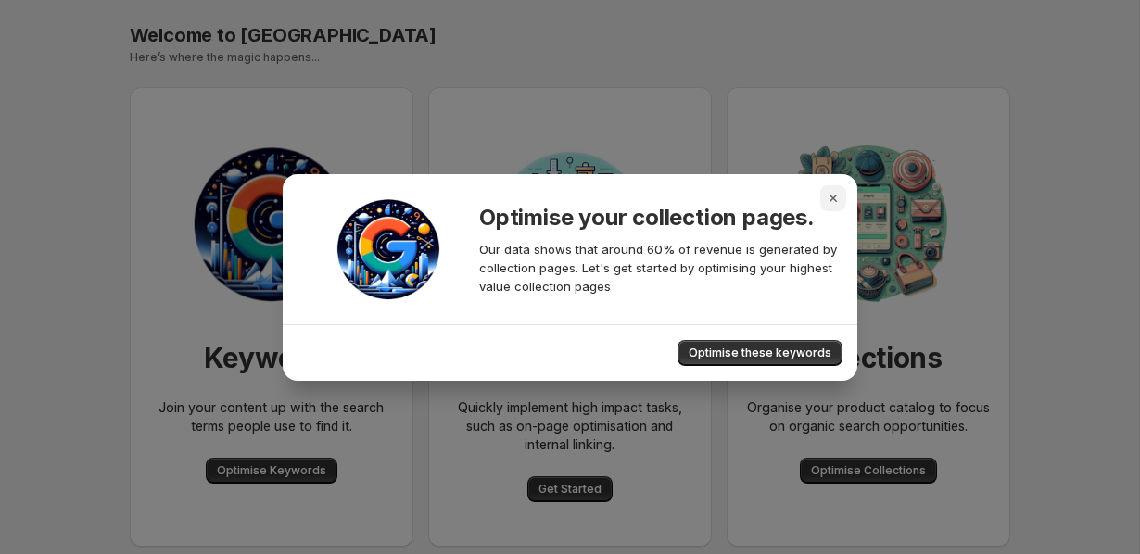
click at [836, 195] on icon "Close" at bounding box center [833, 198] width 7 height 7
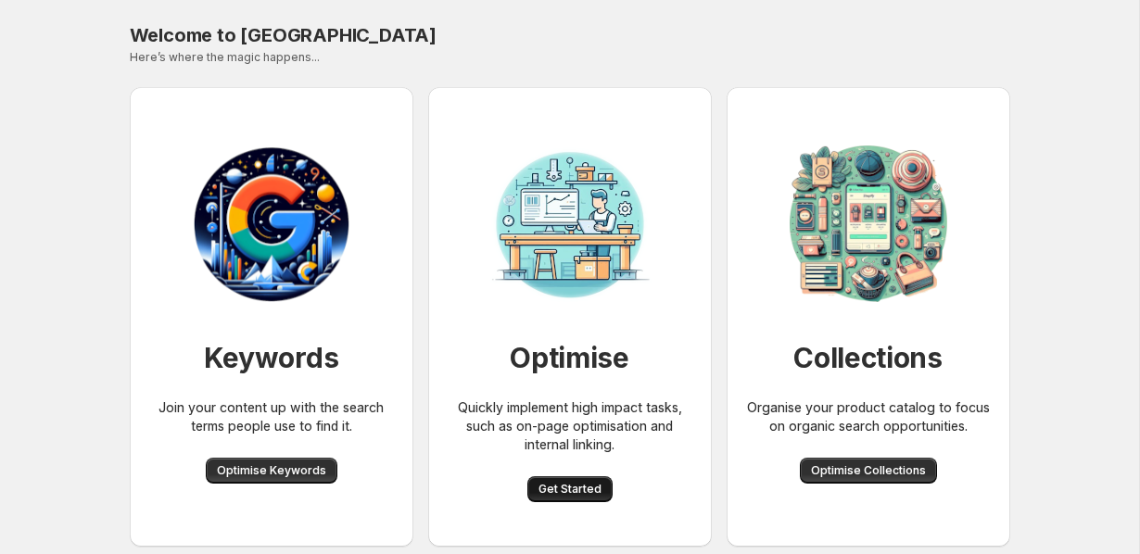
click at [572, 486] on span "Get Started" at bounding box center [570, 489] width 63 height 15
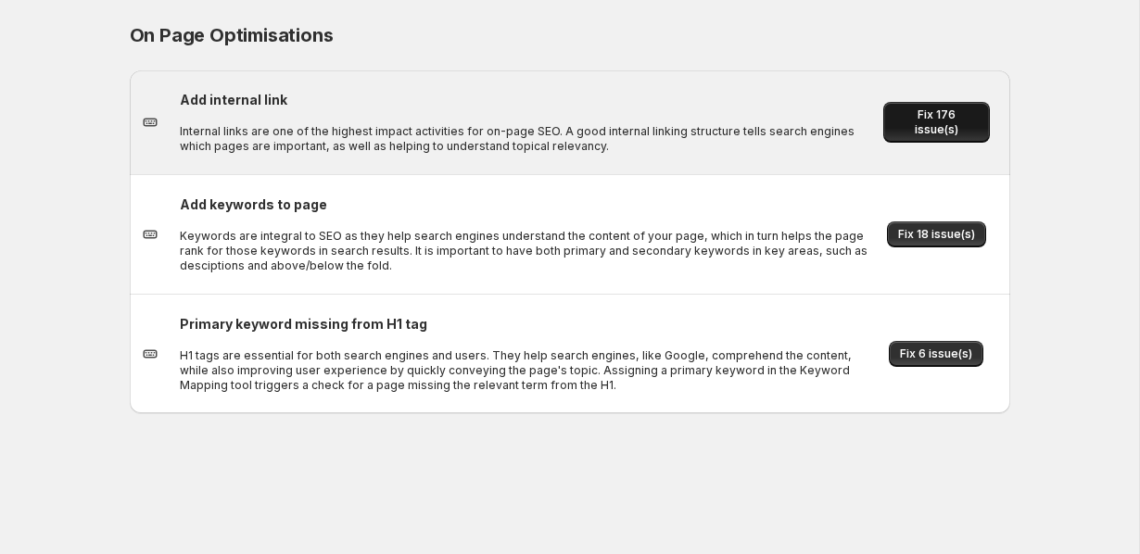
click at [942, 111] on button "Fix 176 issue(s)" at bounding box center [936, 122] width 107 height 41
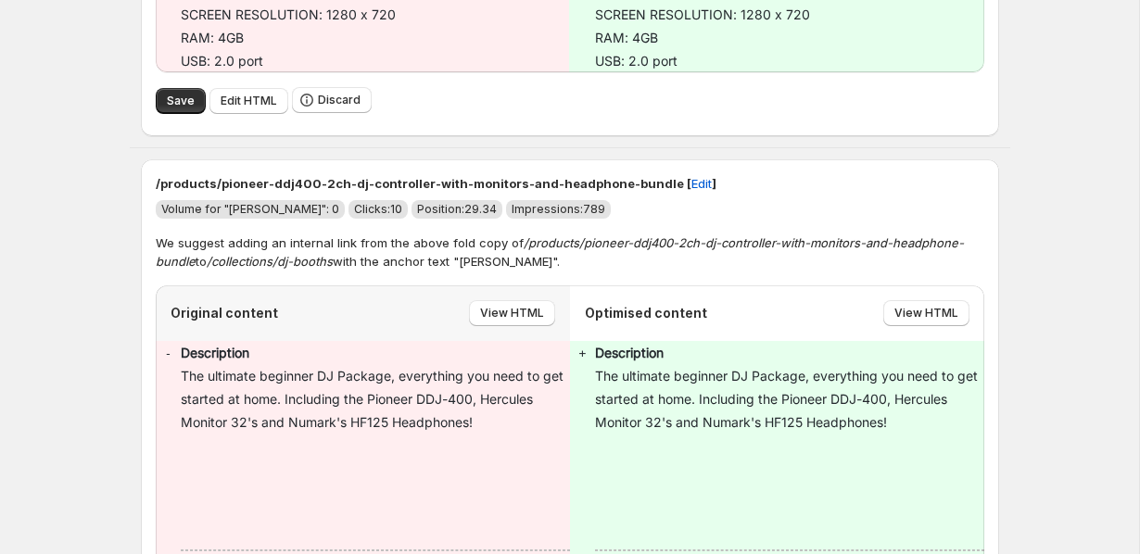
scroll to position [2147, 0]
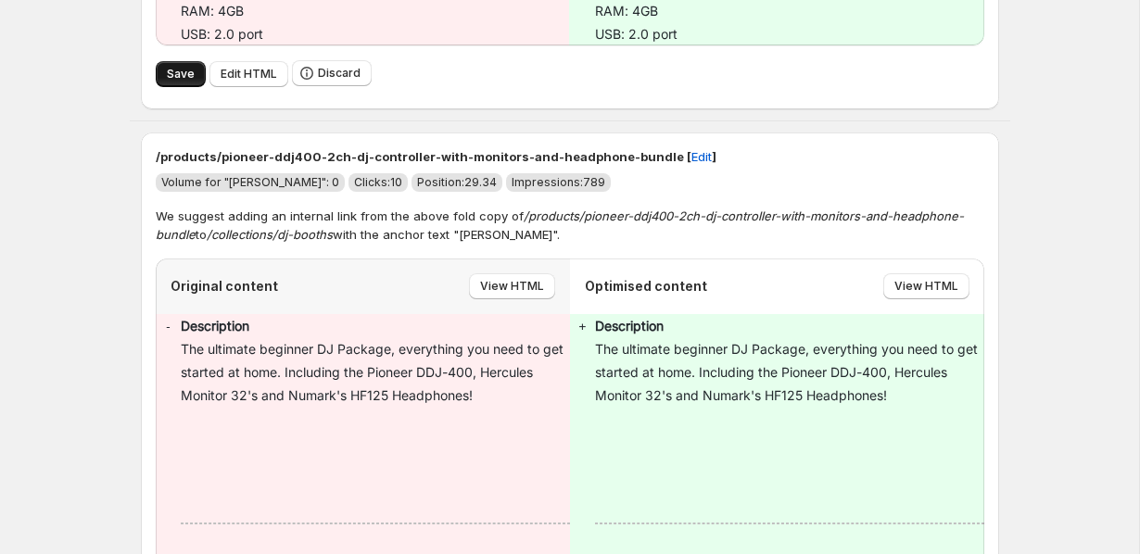
click at [164, 87] on button "Save" at bounding box center [181, 74] width 50 height 26
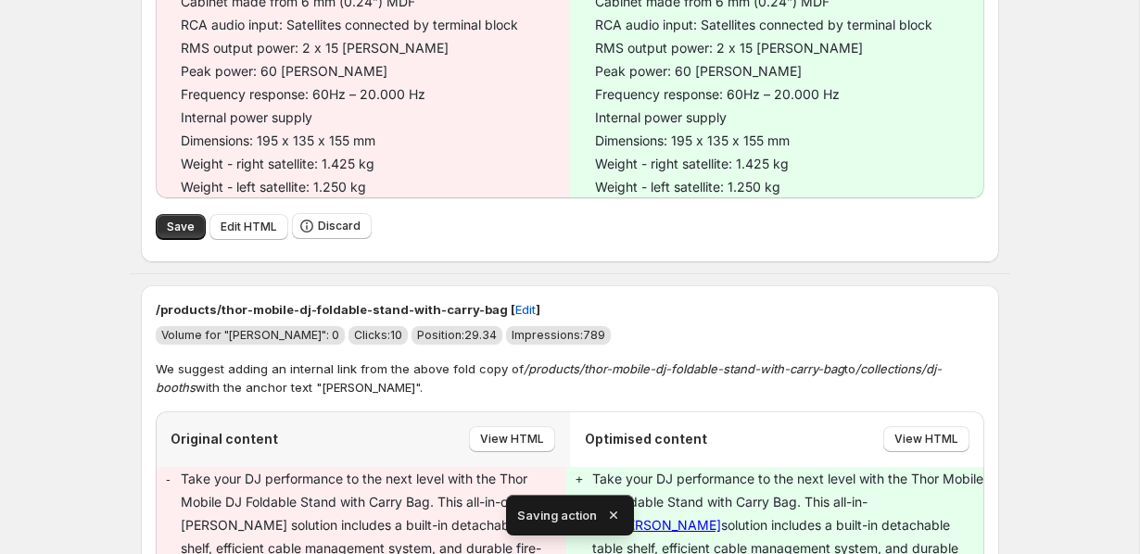
scroll to position [3452, 0]
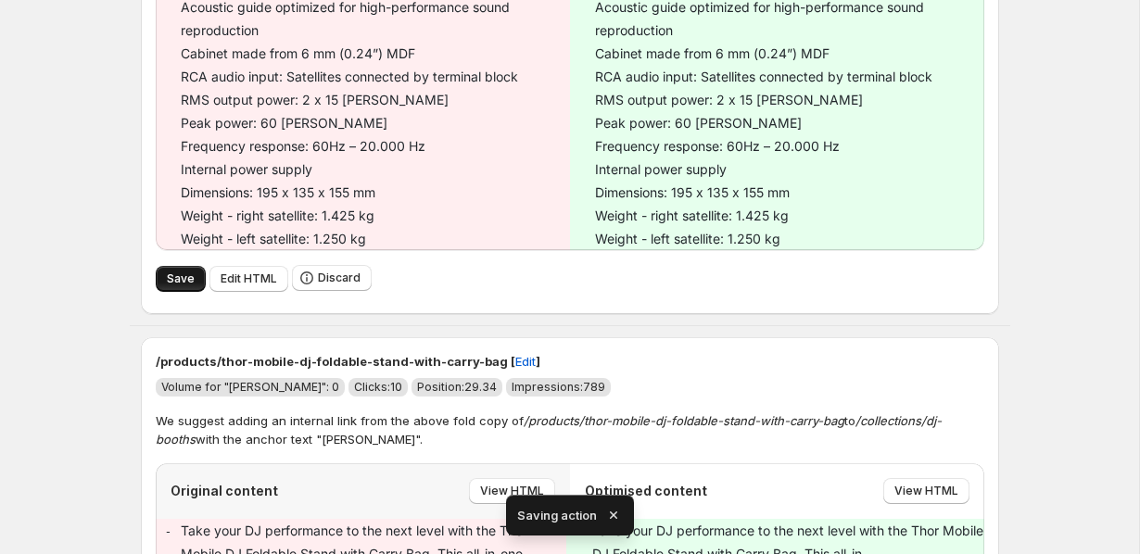
click at [177, 292] on button "Save" at bounding box center [181, 279] width 50 height 26
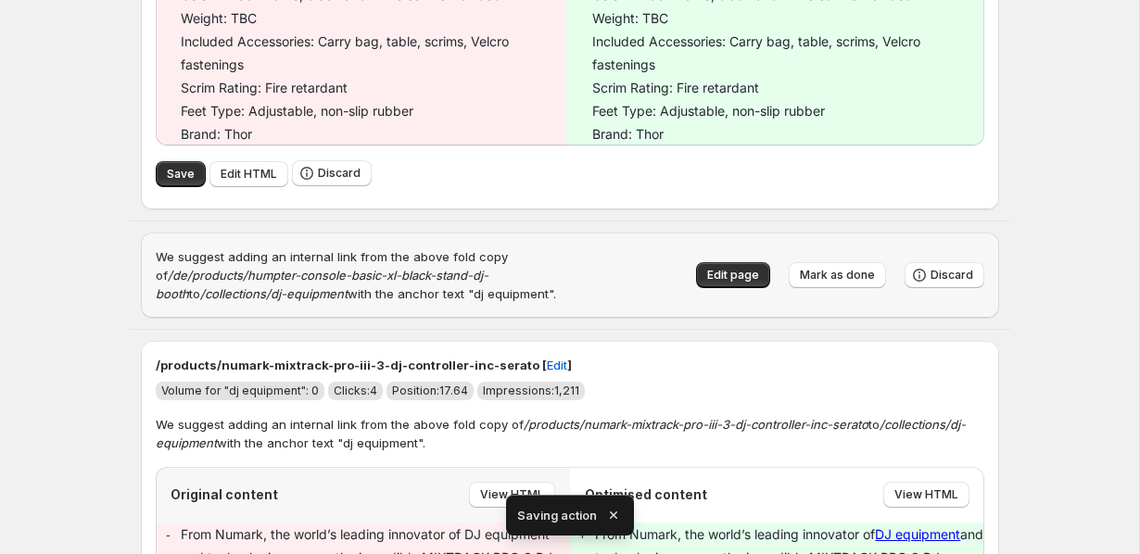
scroll to position [1097, 0]
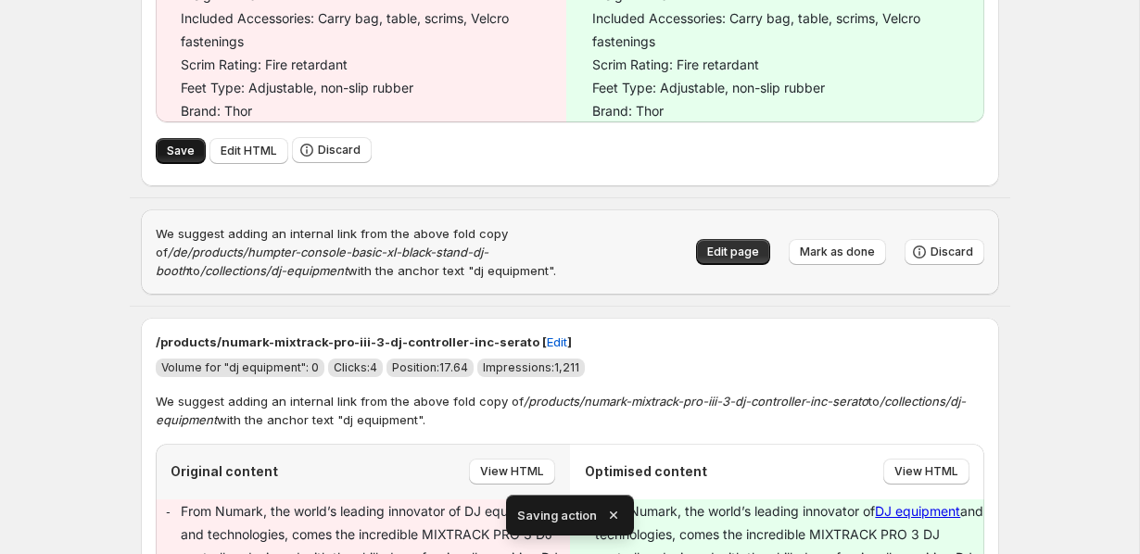
click at [176, 153] on span "Save" at bounding box center [181, 151] width 28 height 15
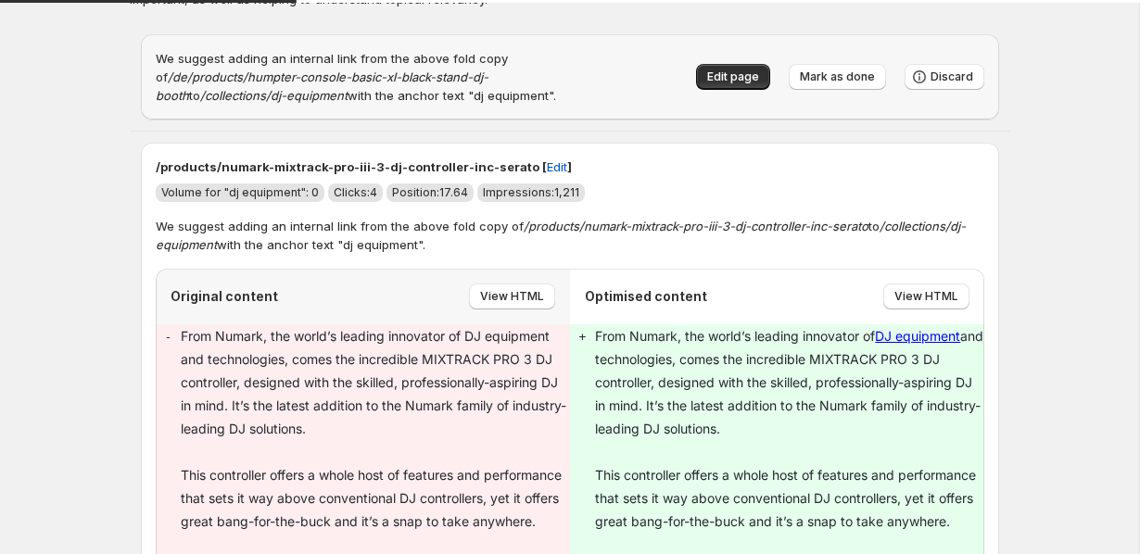
scroll to position [0, 0]
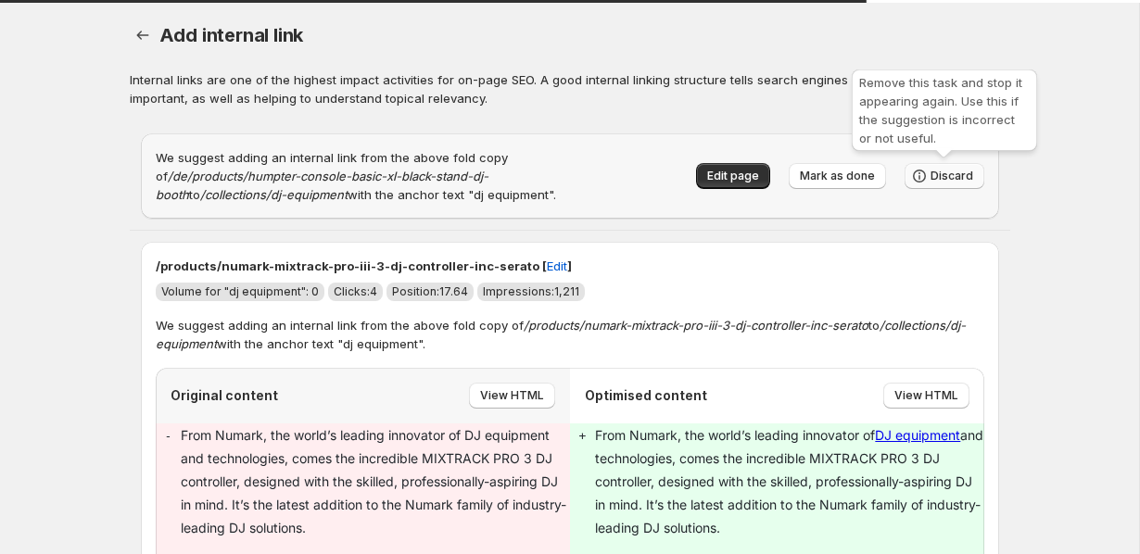
click at [955, 163] on button "Discard" at bounding box center [945, 176] width 80 height 26
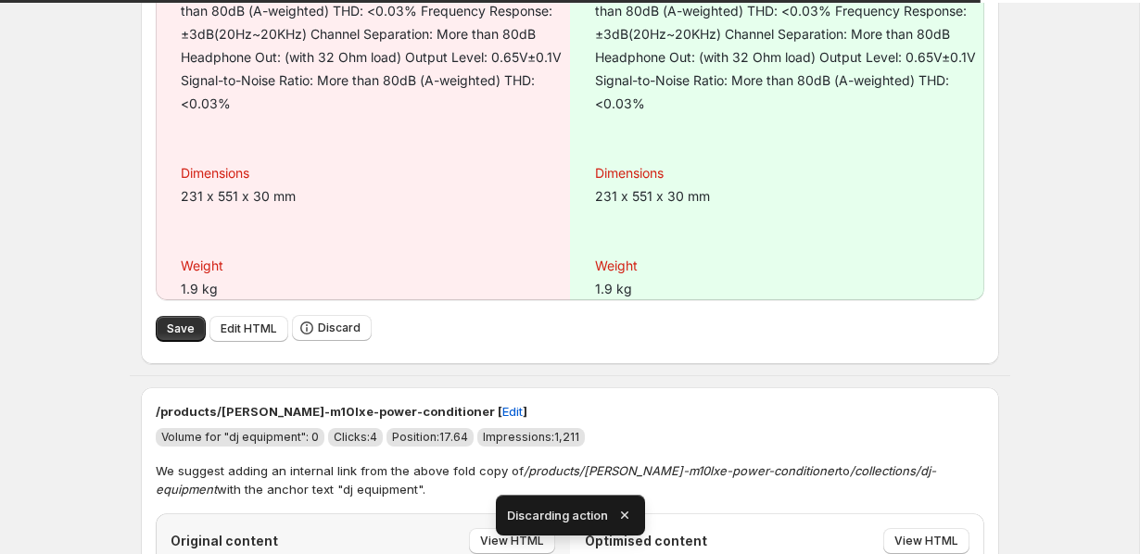
scroll to position [1087, 0]
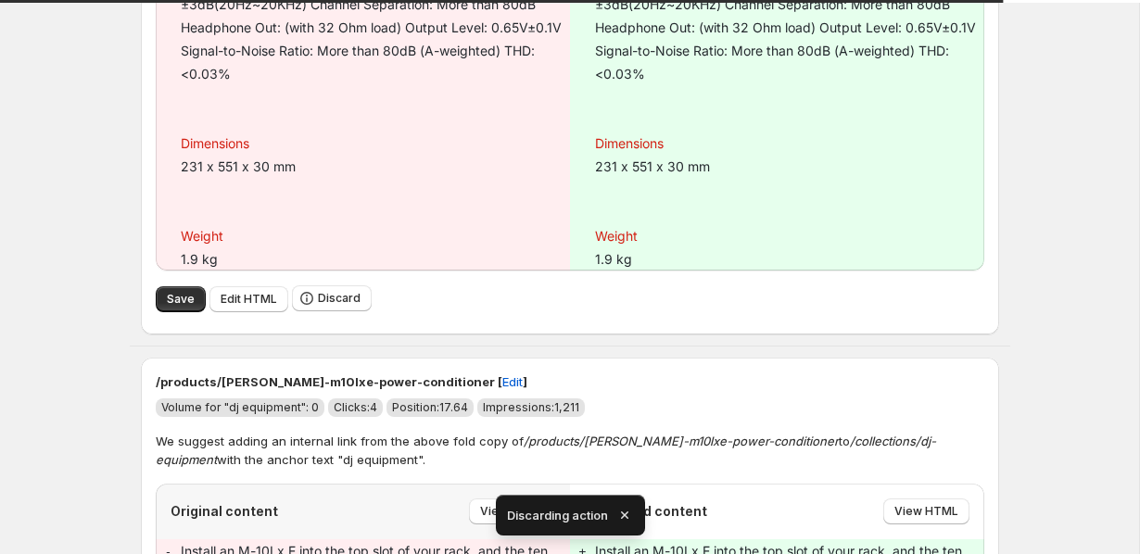
click at [186, 312] on div "Save Edit HTML Discard" at bounding box center [570, 299] width 829 height 27
click at [172, 307] on span "Save" at bounding box center [181, 299] width 28 height 15
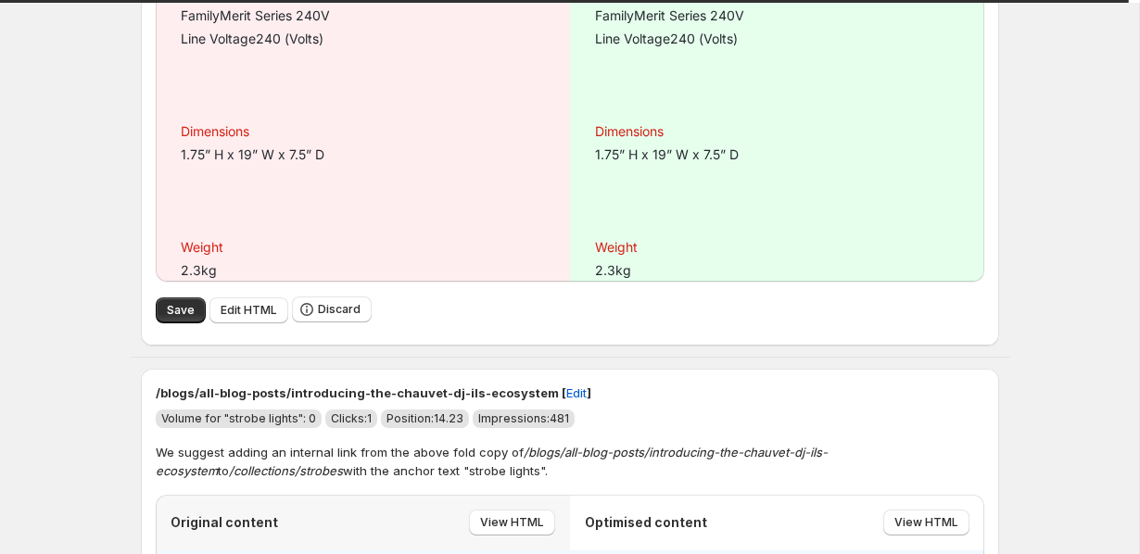
scroll to position [2115, 0]
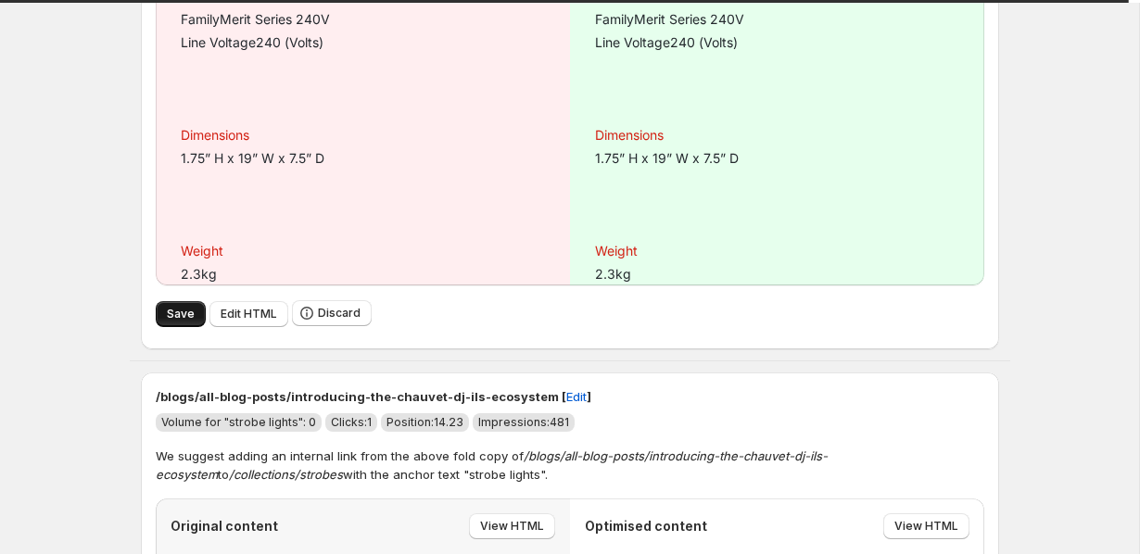
click at [162, 310] on button "Save" at bounding box center [181, 314] width 50 height 26
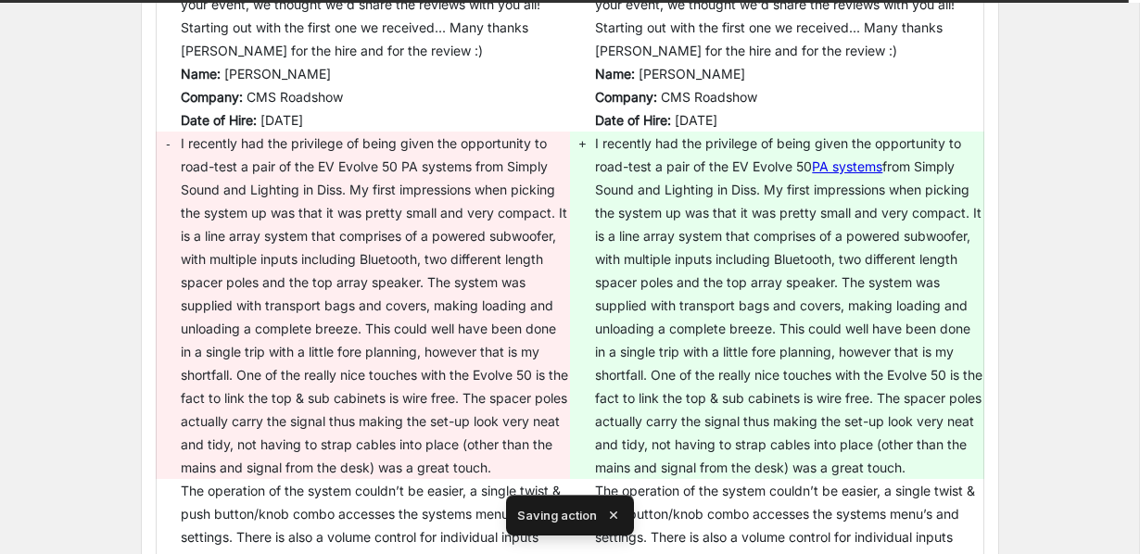
scroll to position [489, 0]
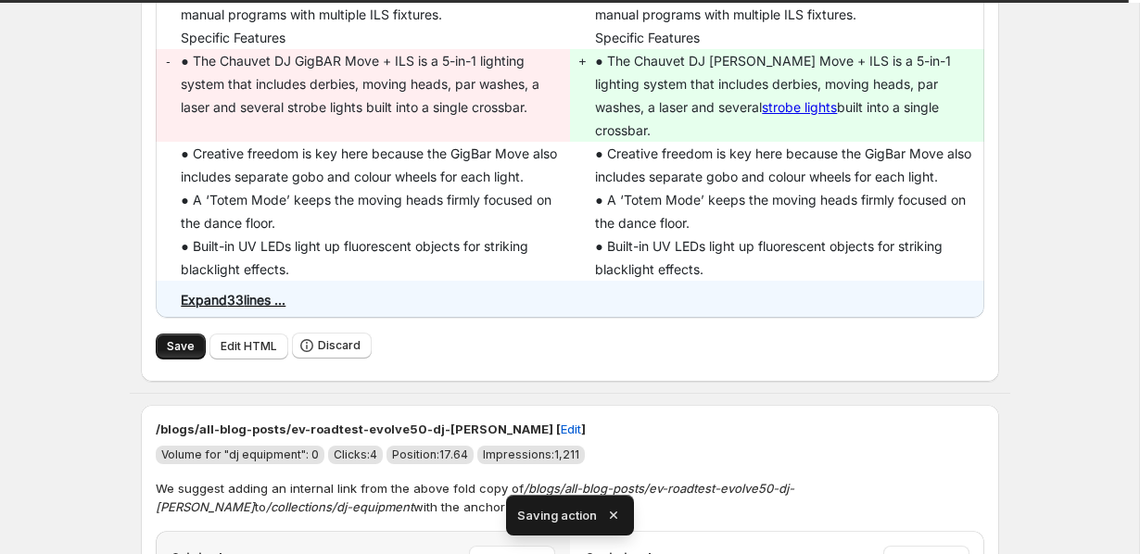
click at [171, 339] on span "Save" at bounding box center [181, 346] width 28 height 15
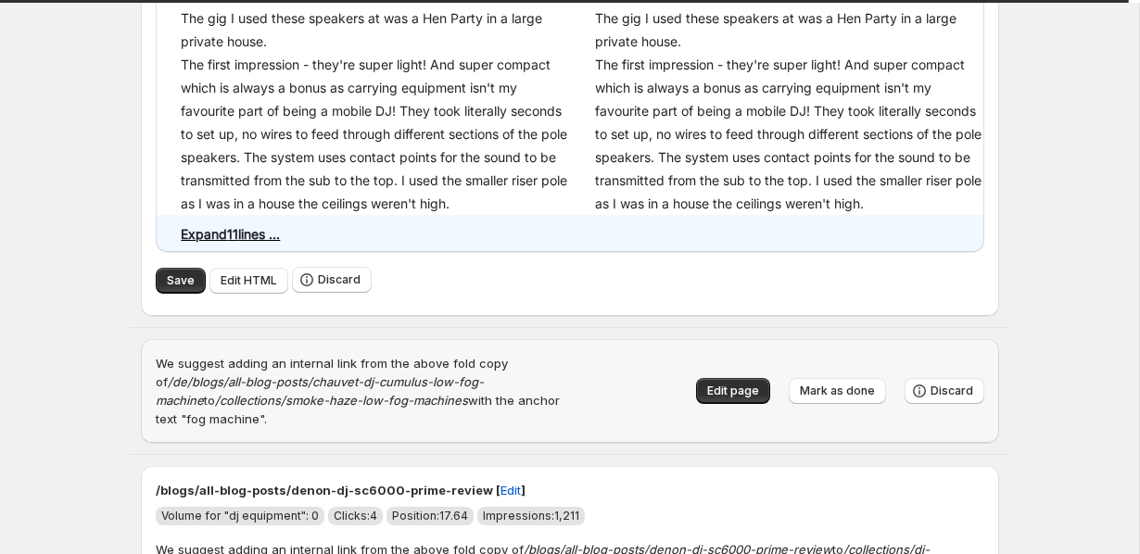
scroll to position [536, 0]
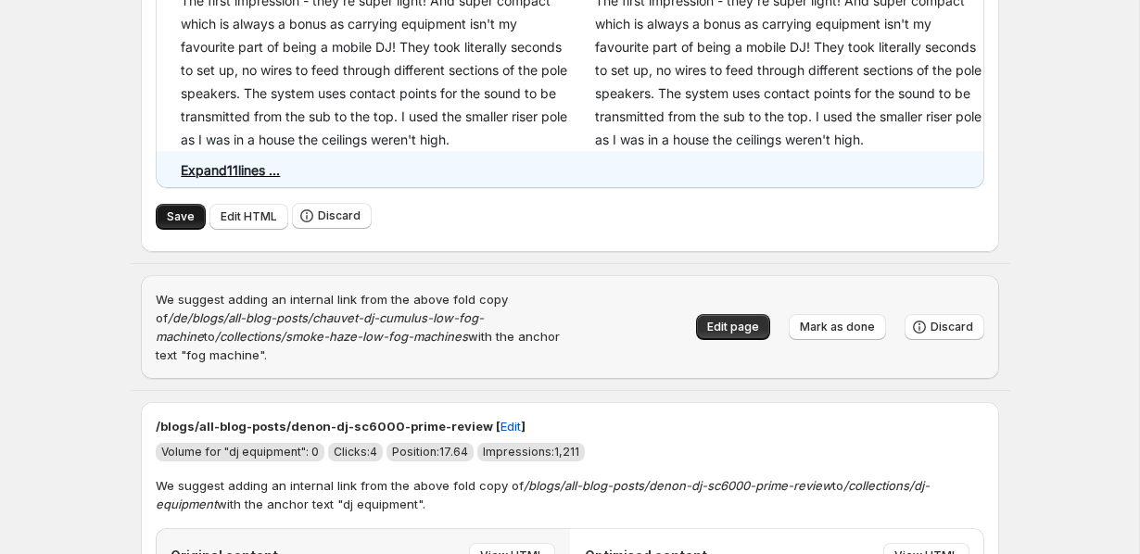
click at [175, 217] on span "Save" at bounding box center [181, 216] width 28 height 15
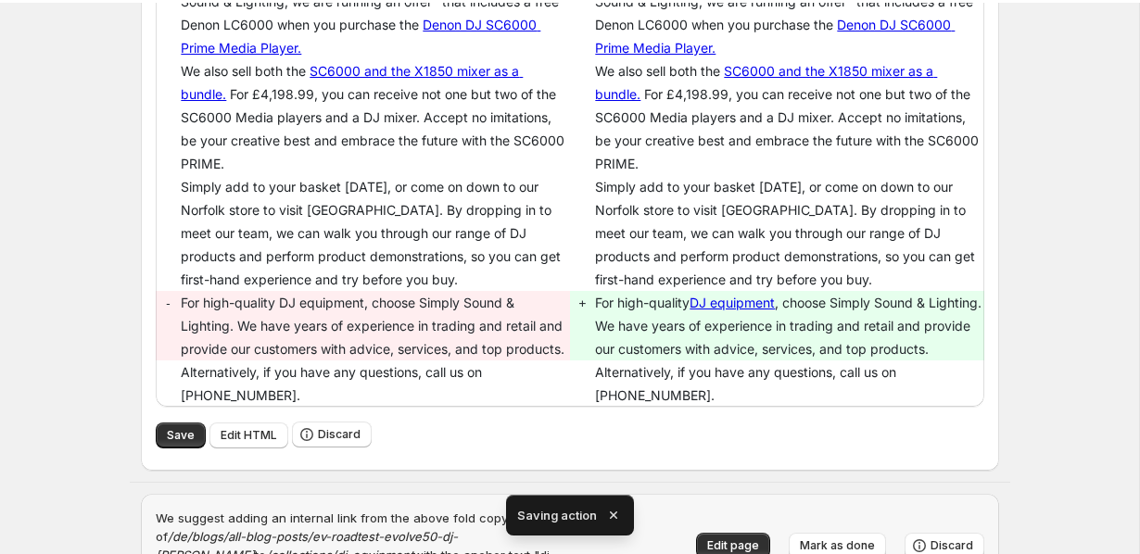
scroll to position [0, 0]
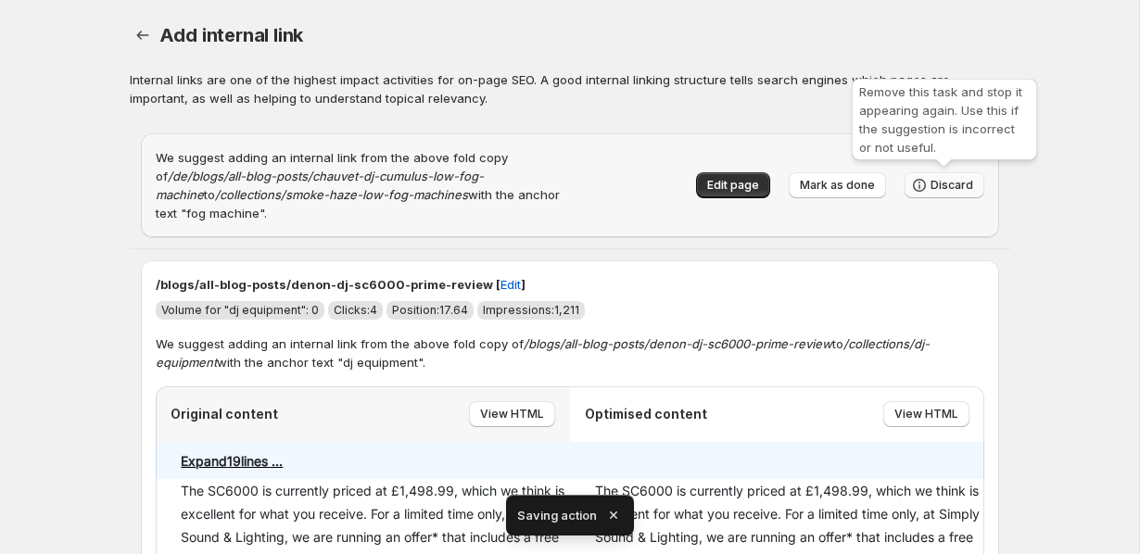
click at [943, 175] on button "Discard" at bounding box center [945, 185] width 80 height 26
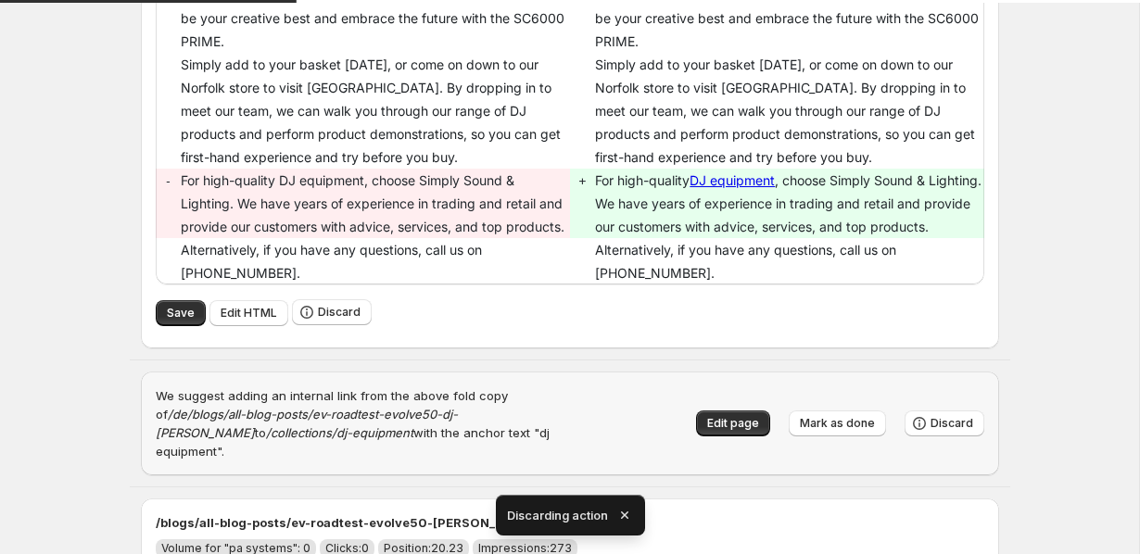
scroll to position [639, 0]
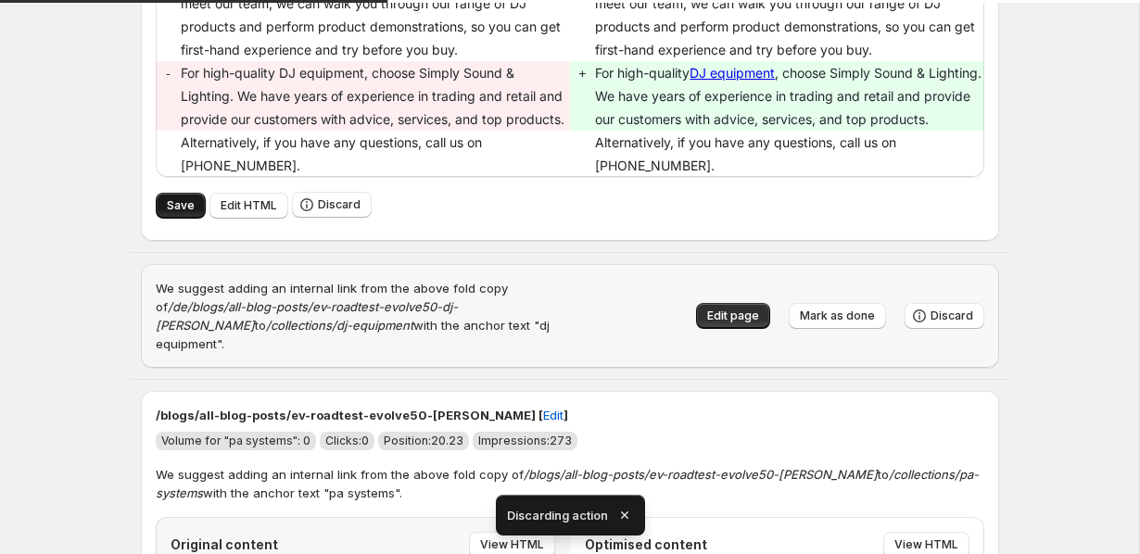
click at [165, 219] on button "Save" at bounding box center [181, 206] width 50 height 26
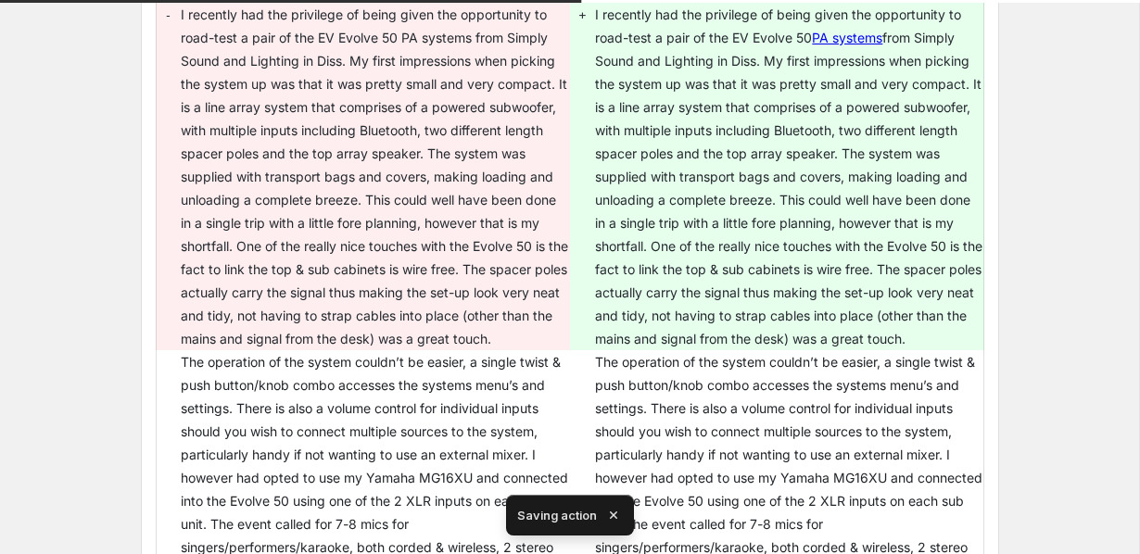
scroll to position [0, 0]
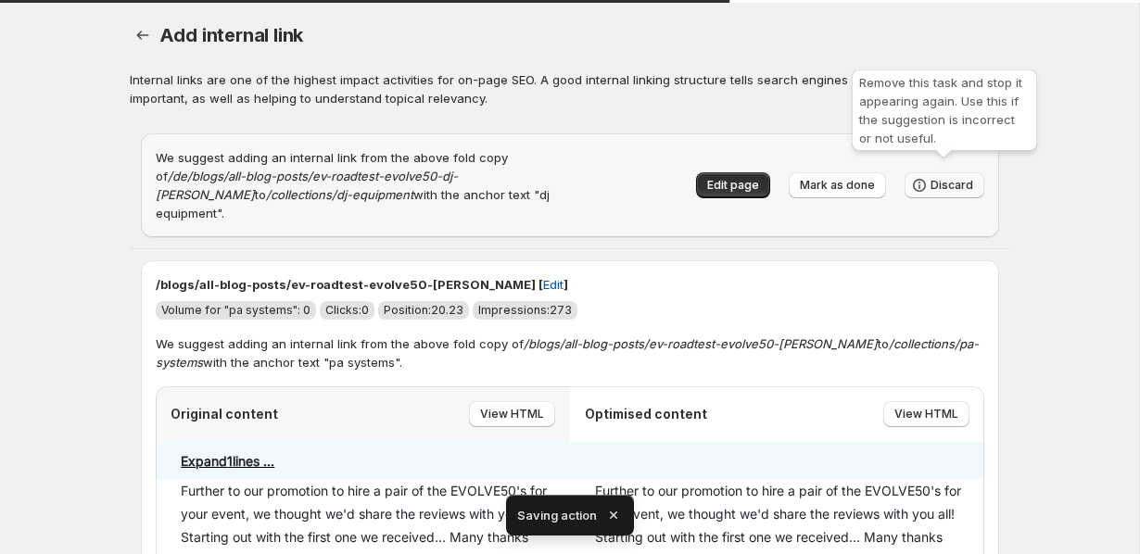
click at [933, 178] on span "Discard" at bounding box center [952, 185] width 43 height 15
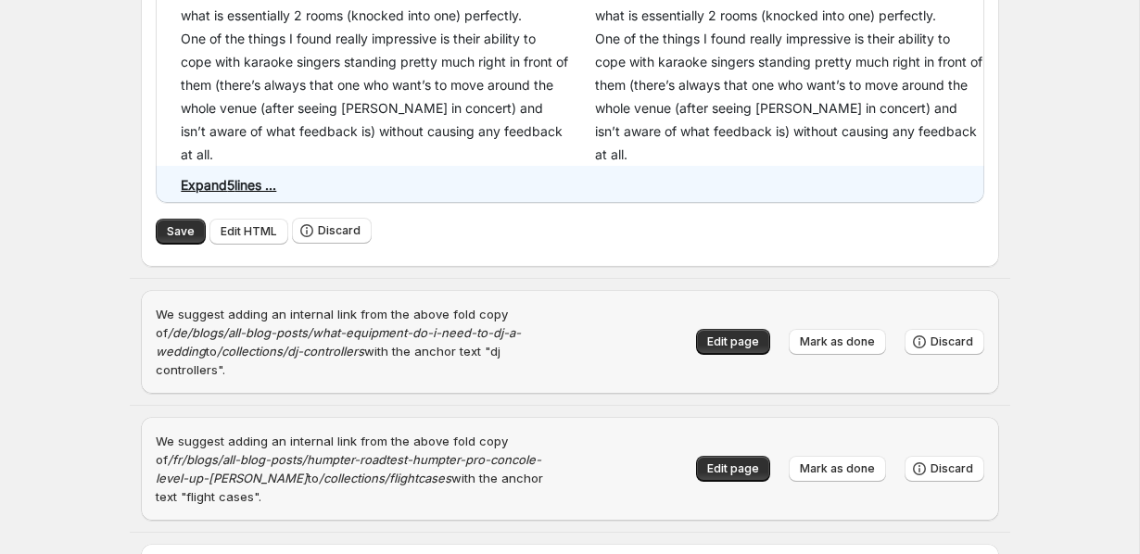
scroll to position [1400, 0]
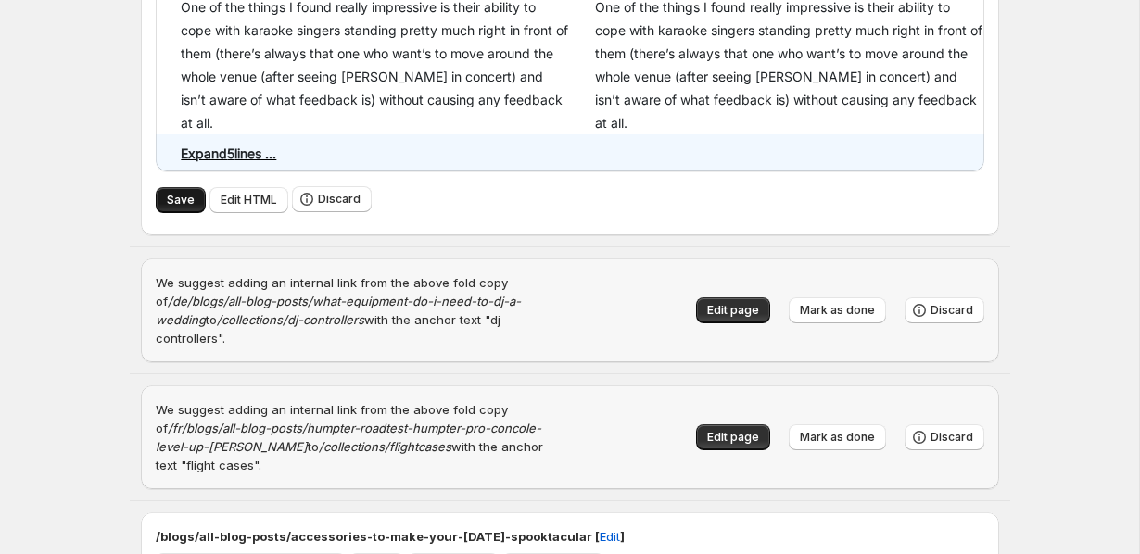
click at [168, 208] on span "Save" at bounding box center [181, 200] width 28 height 15
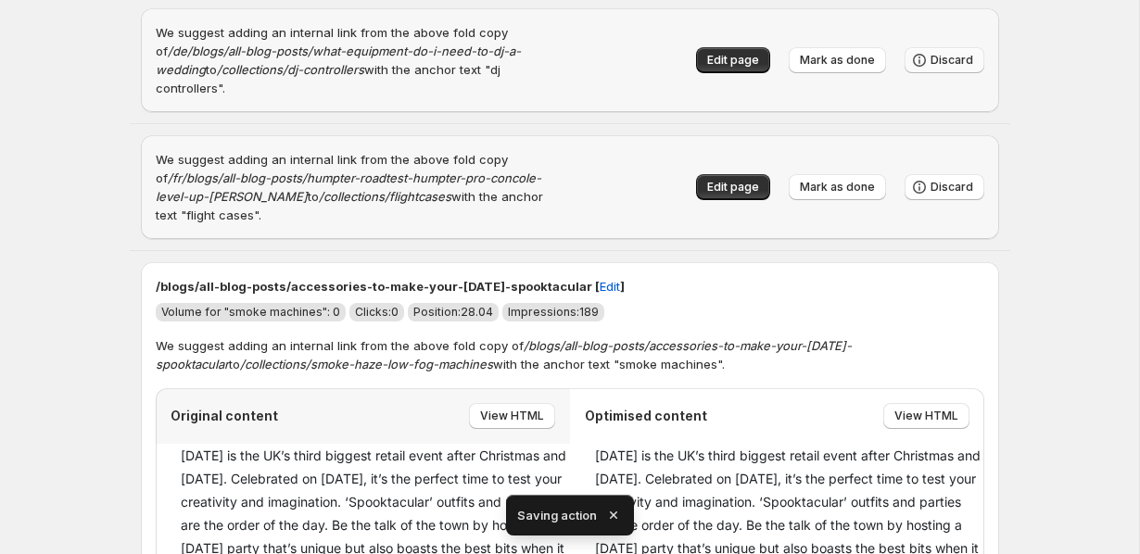
scroll to position [102, 0]
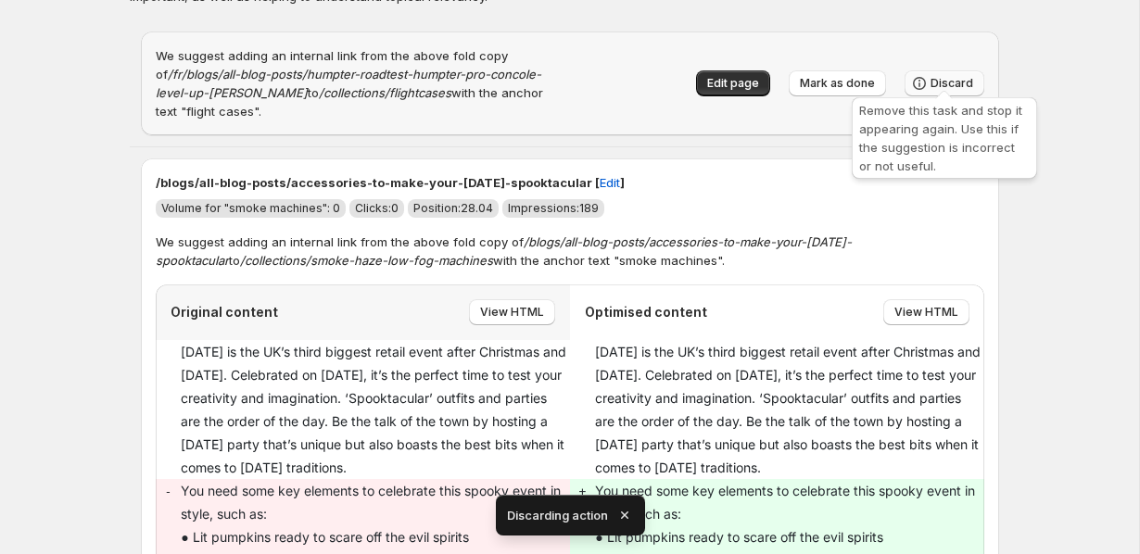
click at [966, 79] on span "Discard" at bounding box center [952, 83] width 43 height 15
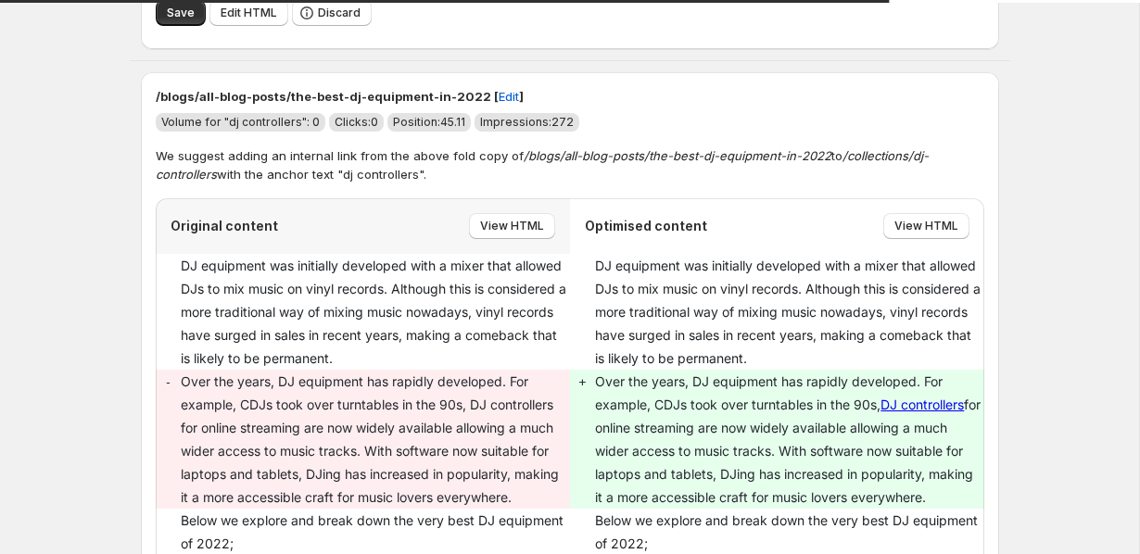
scroll to position [981, 0]
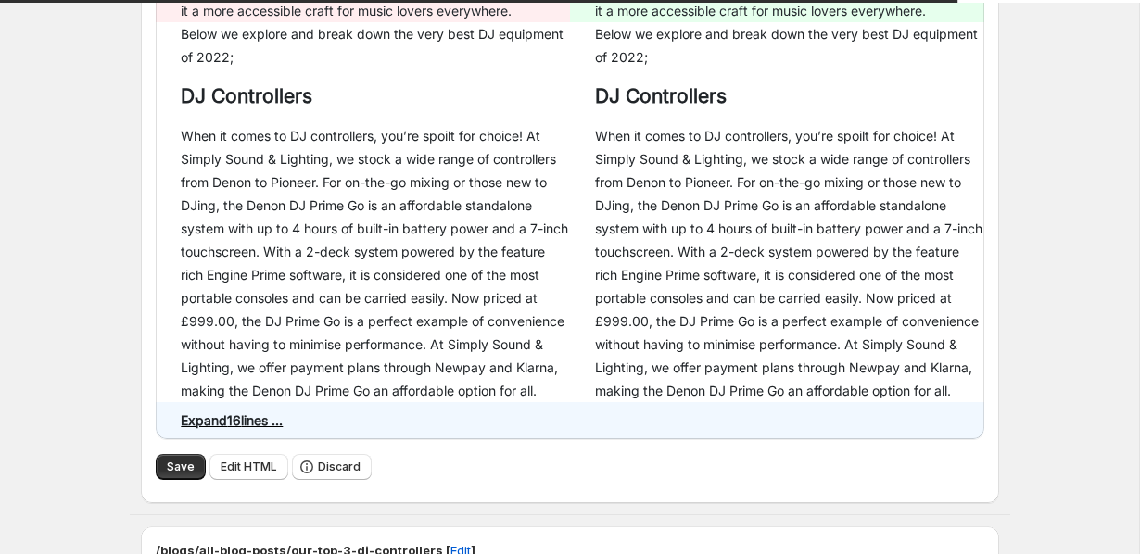
scroll to position [1669, 0]
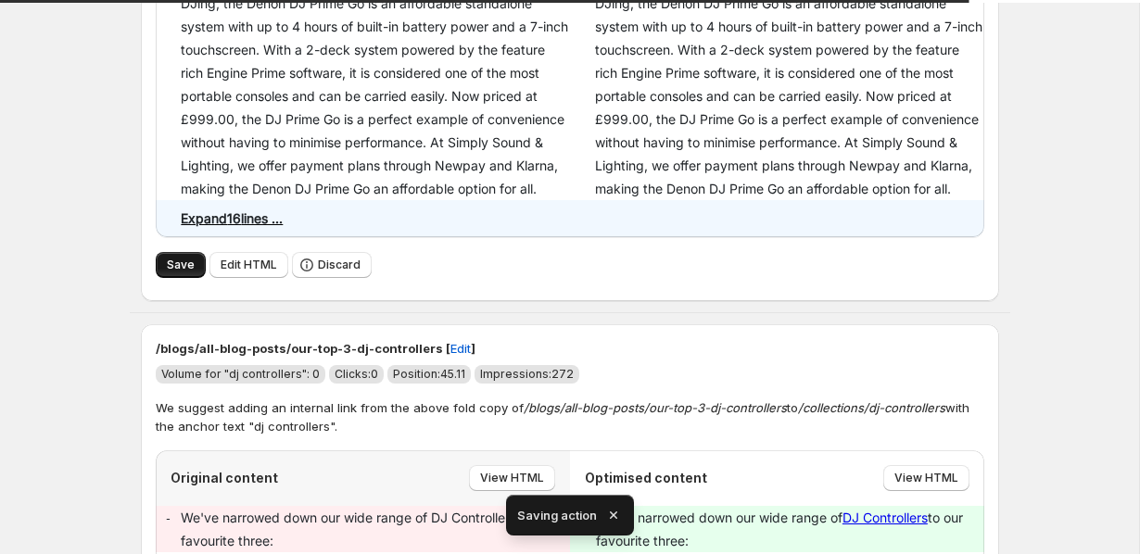
click at [164, 278] on button "Save" at bounding box center [181, 265] width 50 height 26
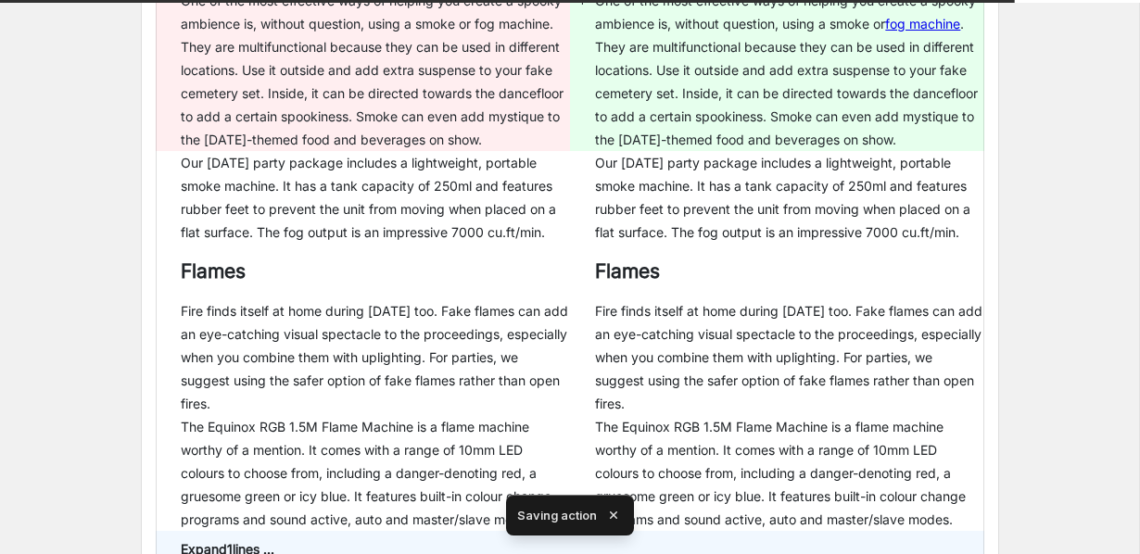
scroll to position [349, 0]
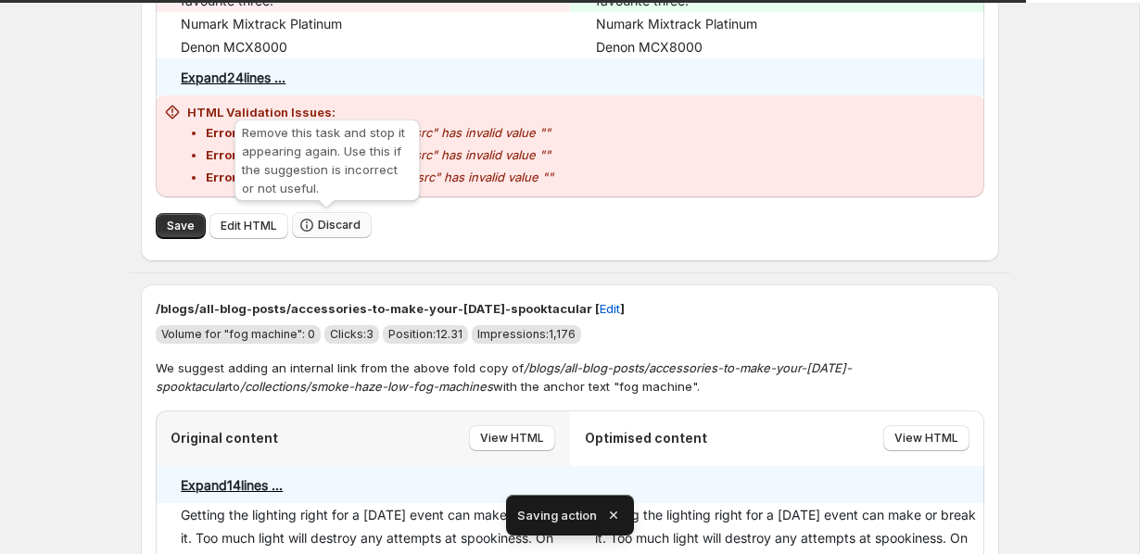
click at [308, 221] on icon "button" at bounding box center [307, 225] width 19 height 19
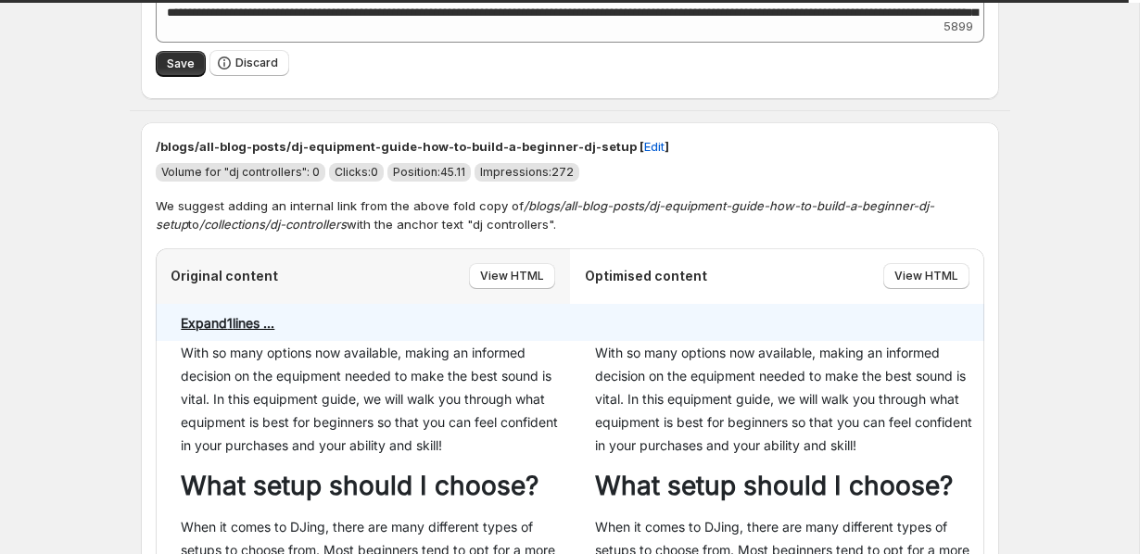
scroll to position [431, 0]
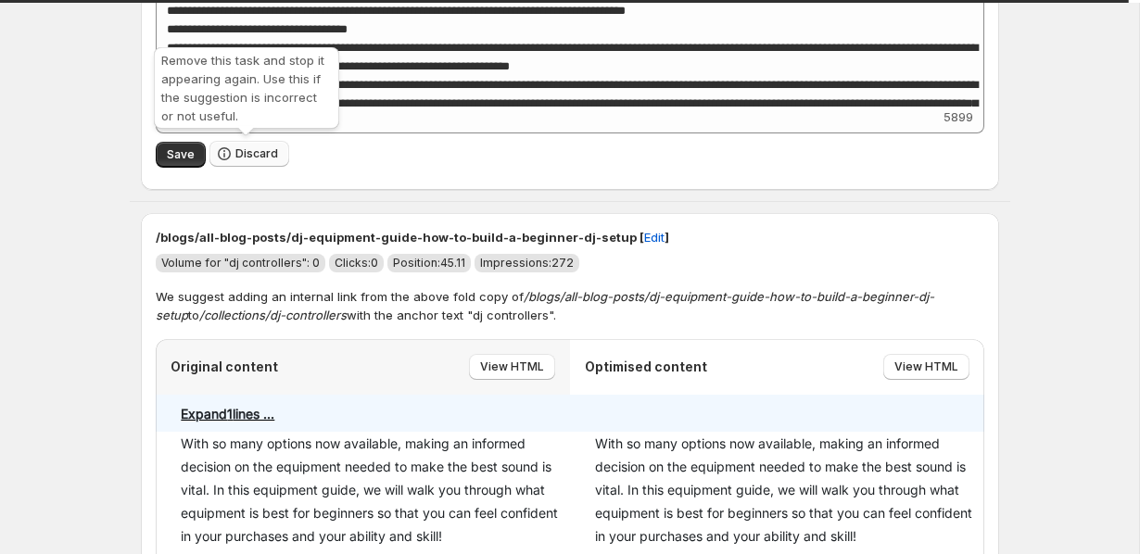
click at [246, 149] on span "Discard" at bounding box center [256, 153] width 43 height 15
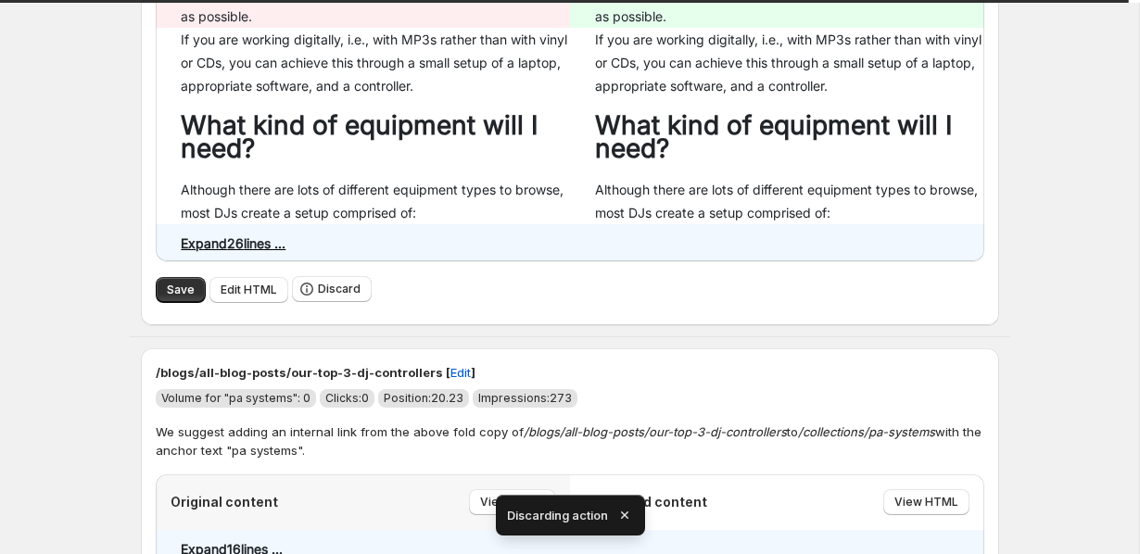
scroll to position [833, 0]
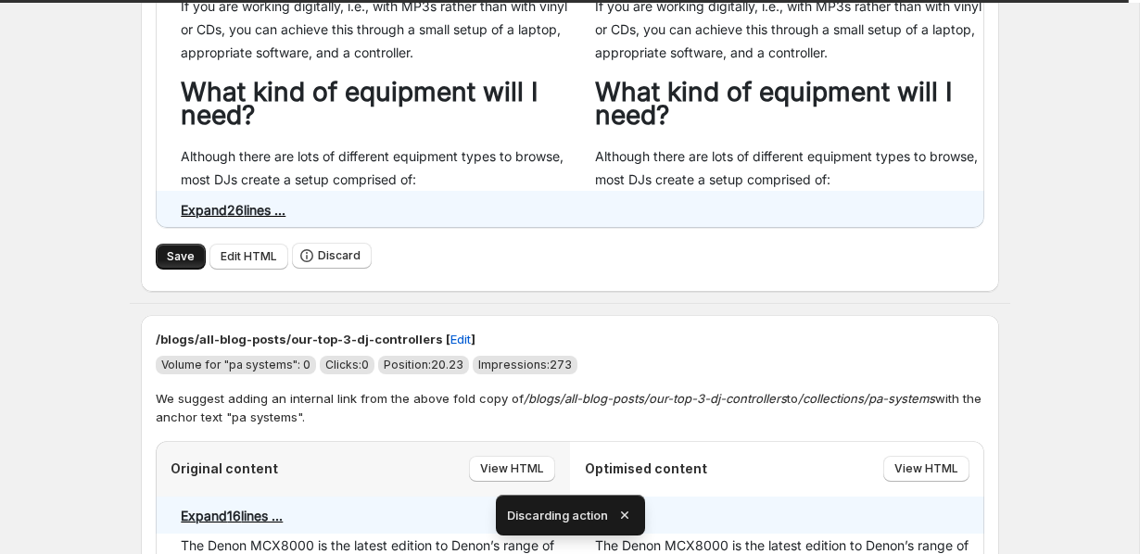
click at [177, 260] on span "Save" at bounding box center [181, 256] width 28 height 15
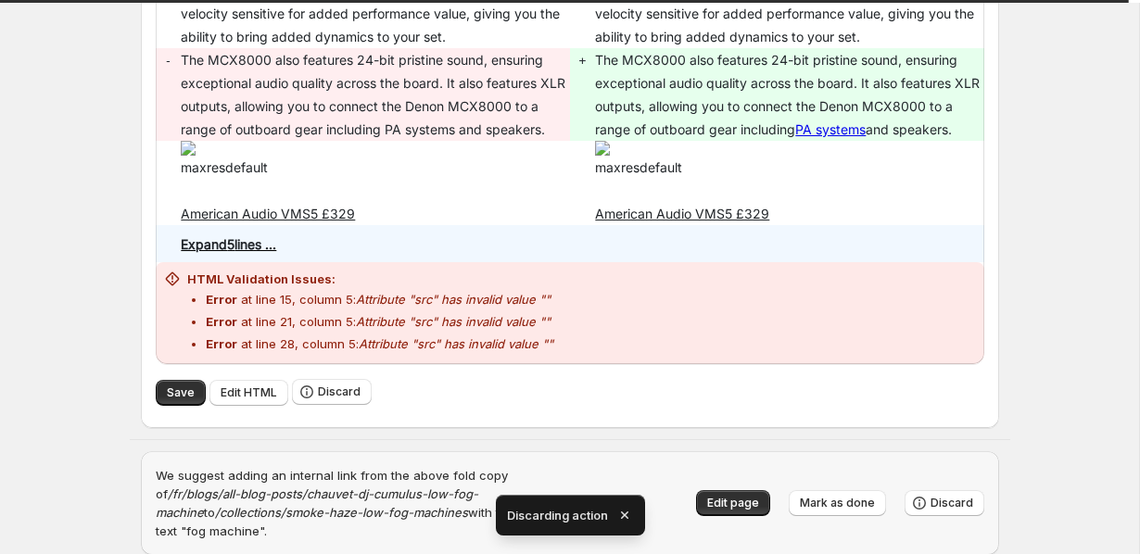
scroll to position [1717, 0]
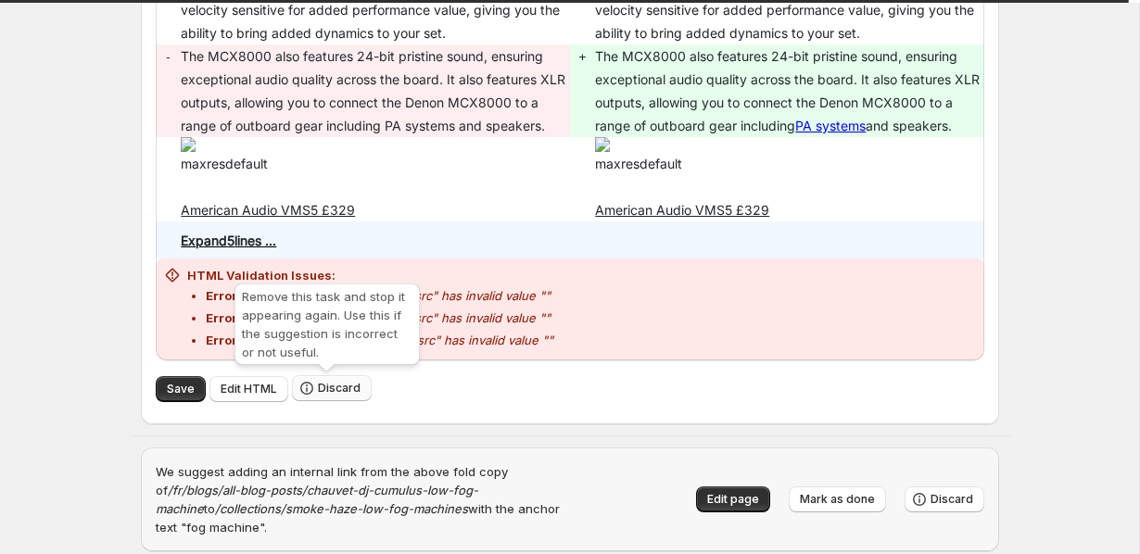
click at [311, 384] on icon "button" at bounding box center [307, 388] width 19 height 19
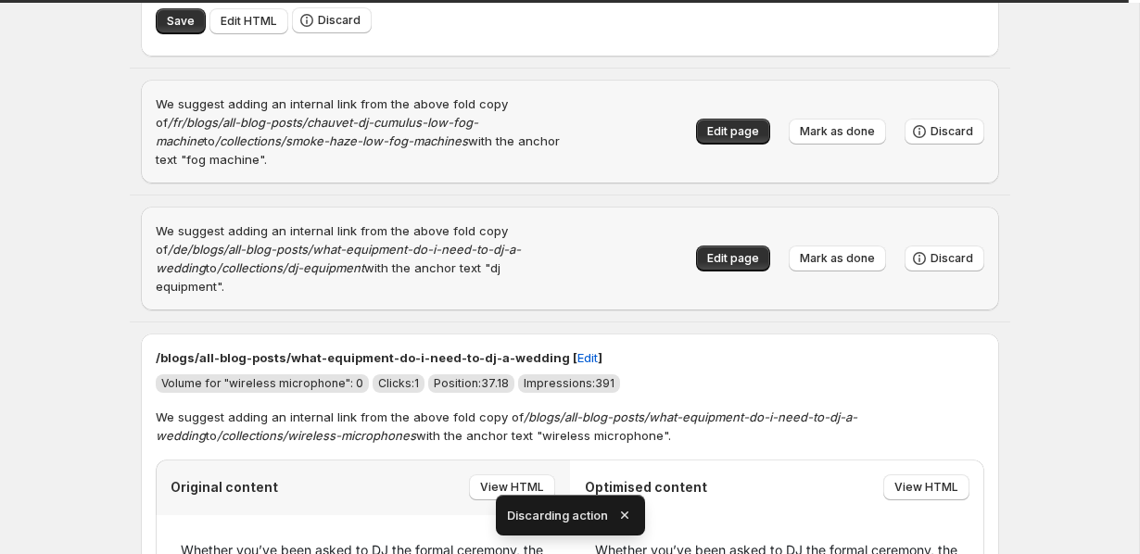
scroll to position [1074, 0]
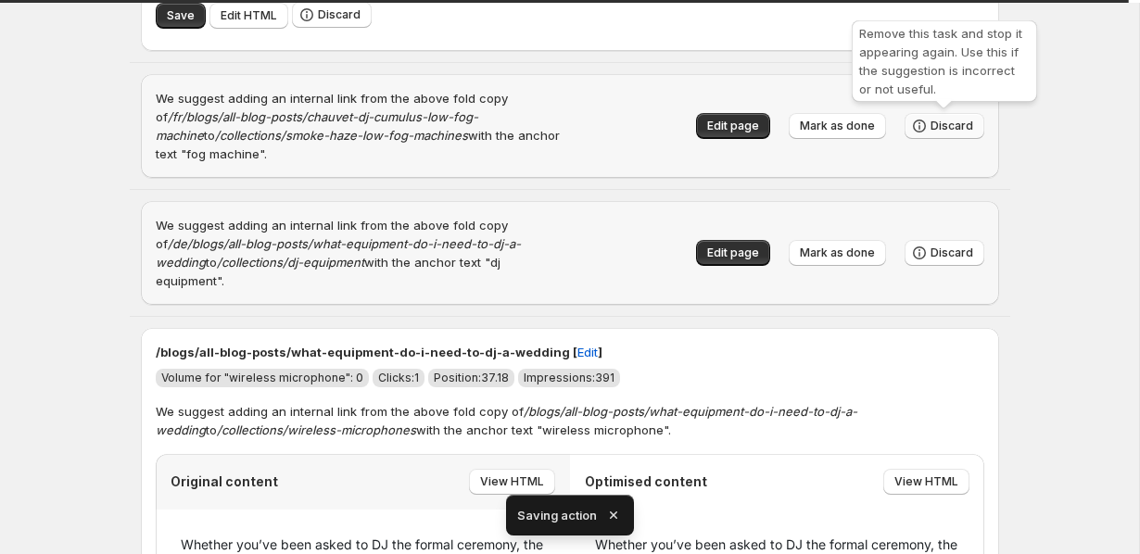
click at [956, 121] on span "Discard" at bounding box center [952, 126] width 43 height 15
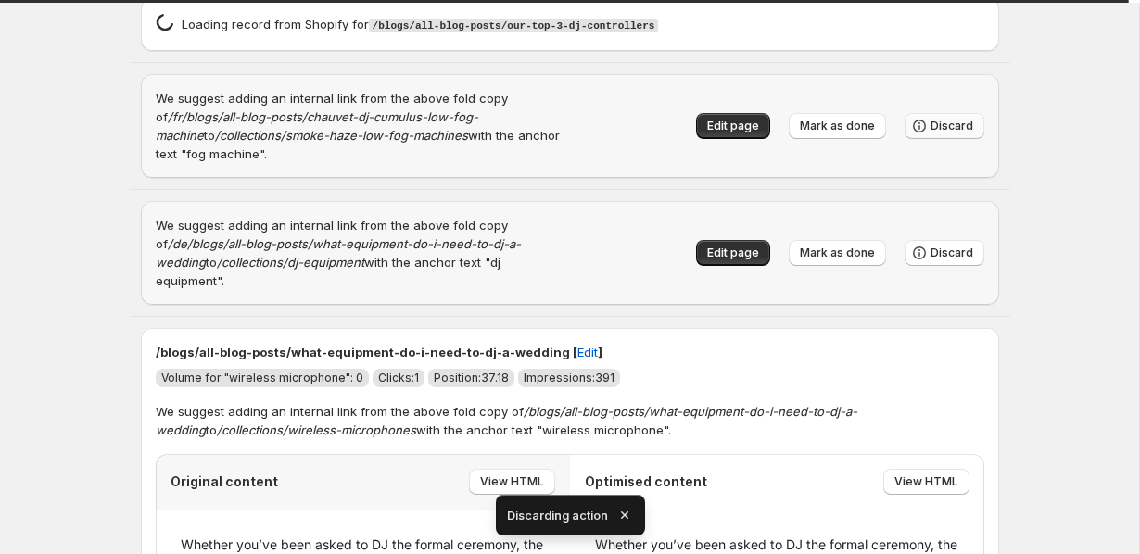
scroll to position [8, 0]
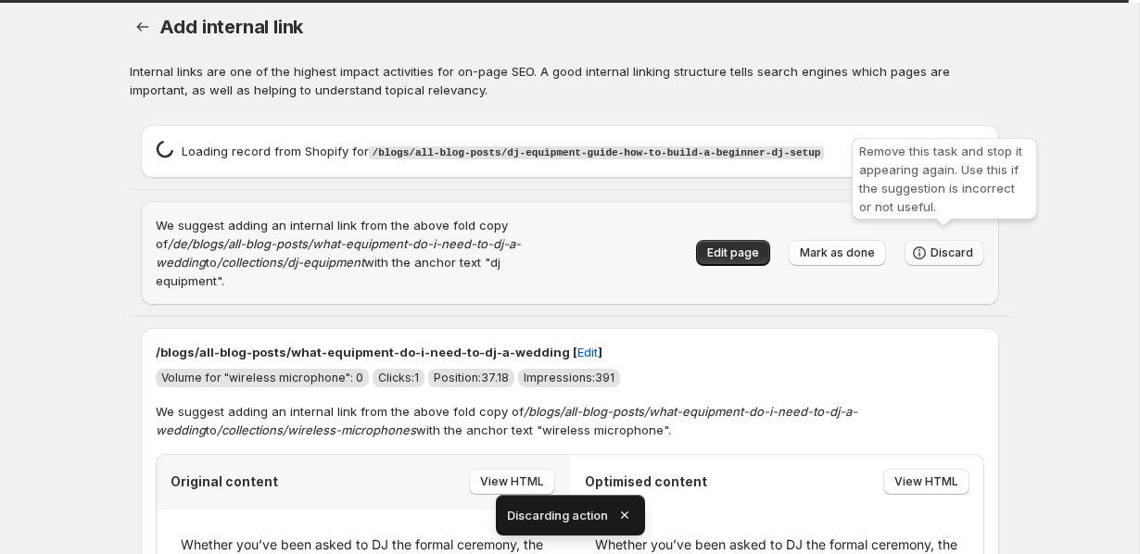
click at [939, 246] on span "Discard" at bounding box center [952, 253] width 43 height 15
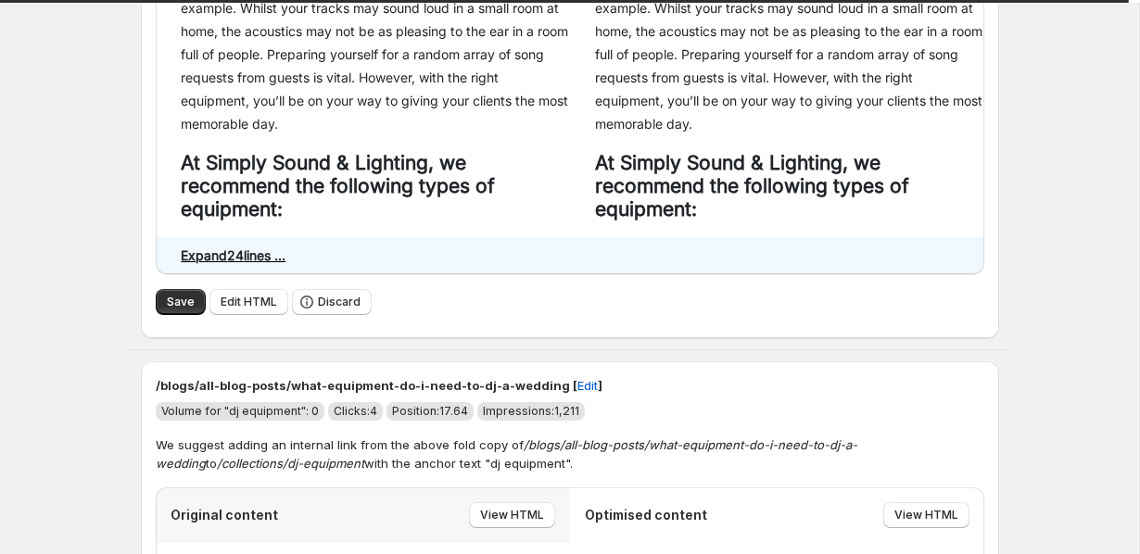
scroll to position [1005, 0]
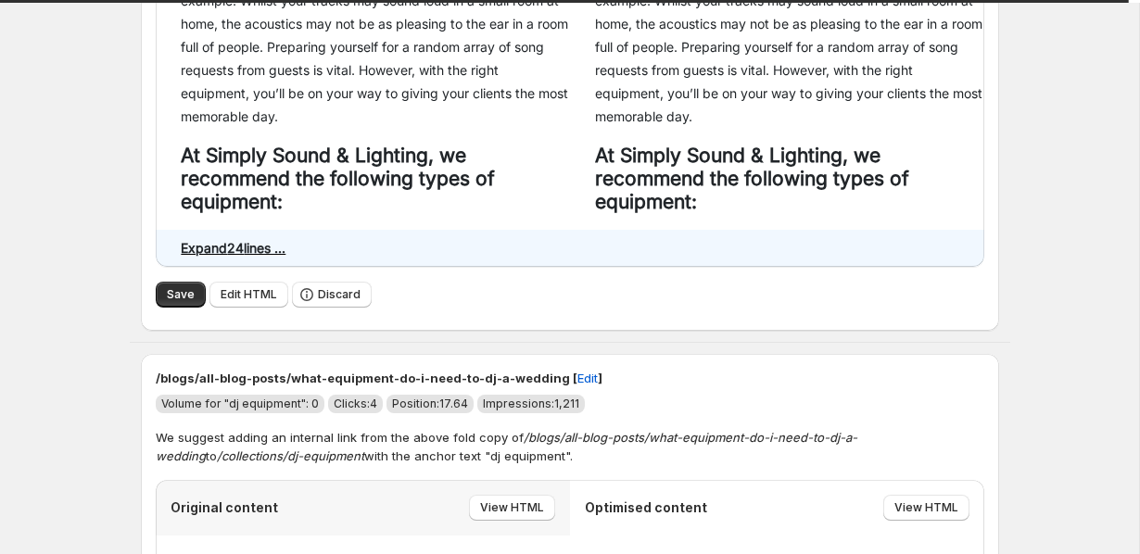
click at [184, 309] on div "Save Edit HTML Discard" at bounding box center [570, 295] width 829 height 27
click at [156, 308] on button "Save" at bounding box center [181, 295] width 50 height 26
click at [170, 302] on span "Save" at bounding box center [181, 294] width 28 height 15
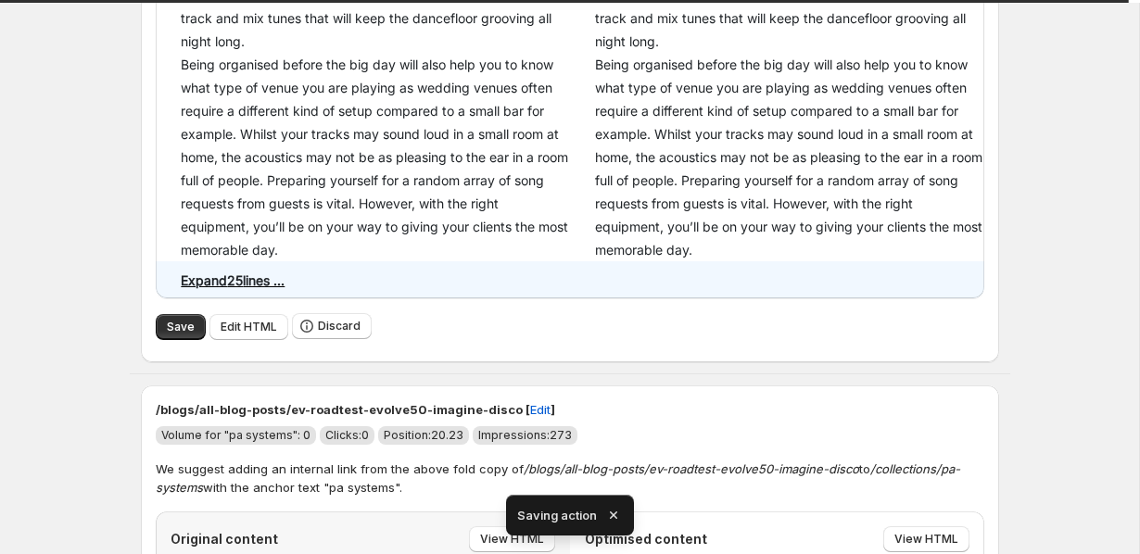
scroll to position [908, 0]
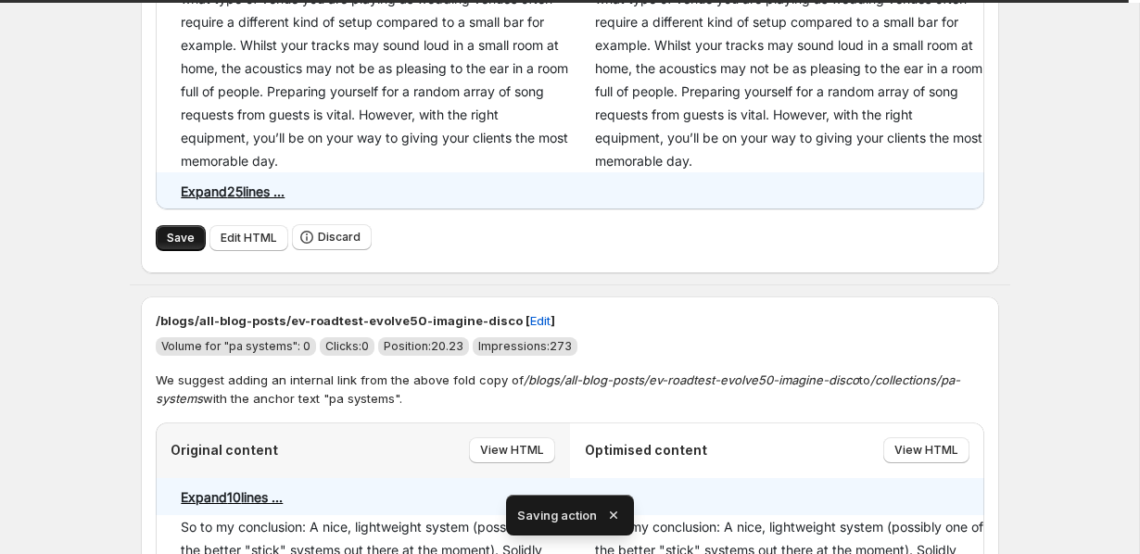
click at [174, 246] on span "Save" at bounding box center [181, 238] width 28 height 15
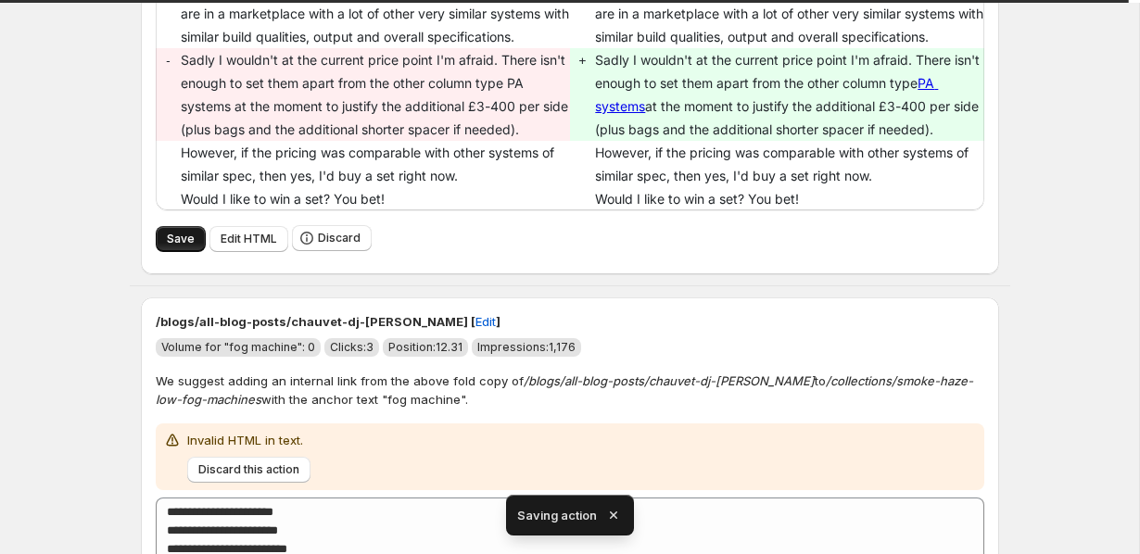
click at [163, 252] on button "Save" at bounding box center [181, 239] width 50 height 26
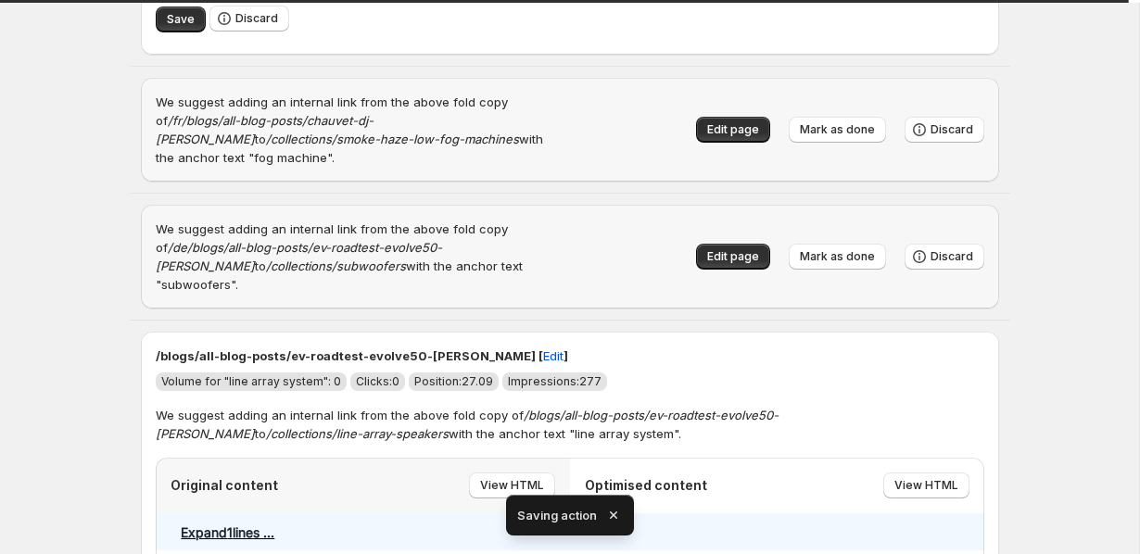
scroll to position [5067, 0]
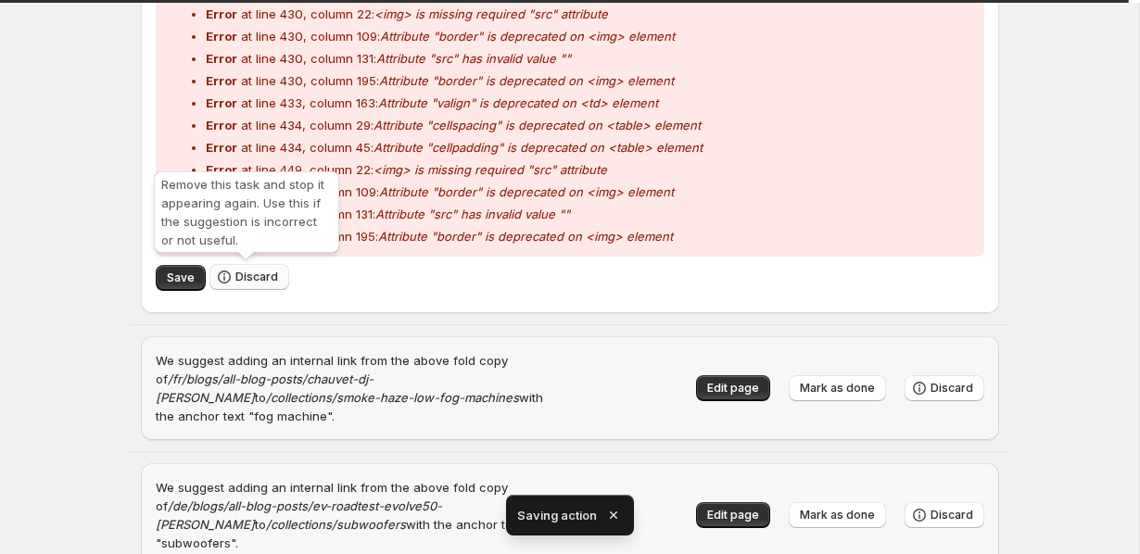
click at [251, 274] on span "Discard" at bounding box center [256, 277] width 43 height 15
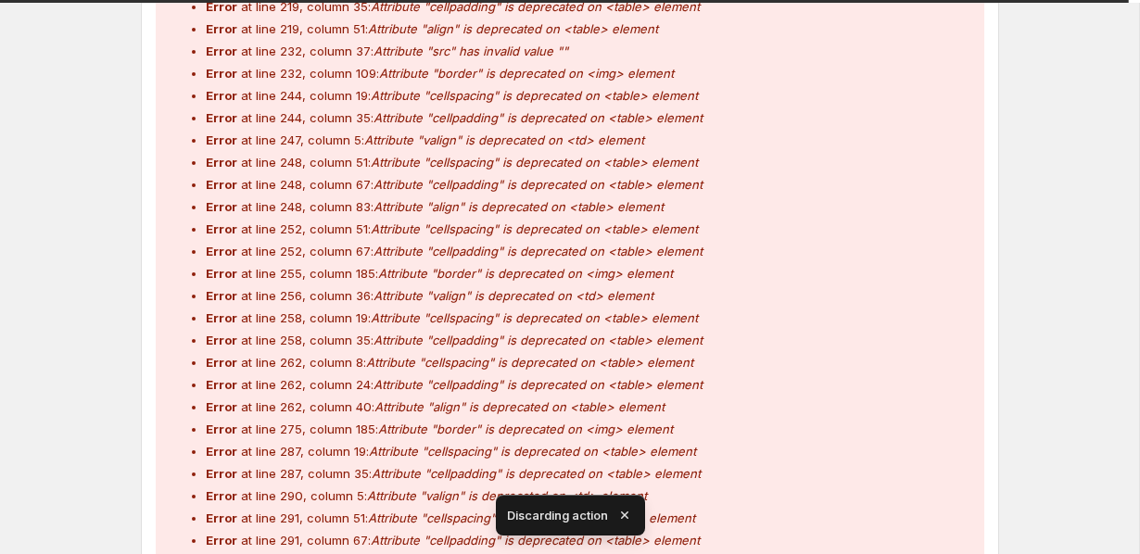
scroll to position [384, 0]
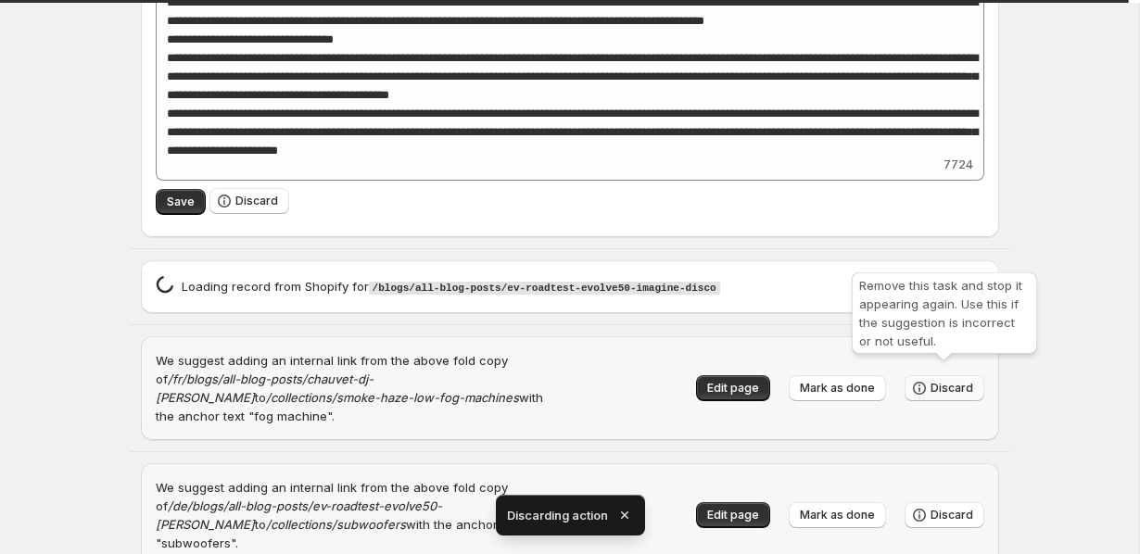
click at [938, 383] on span "Discard" at bounding box center [952, 388] width 43 height 15
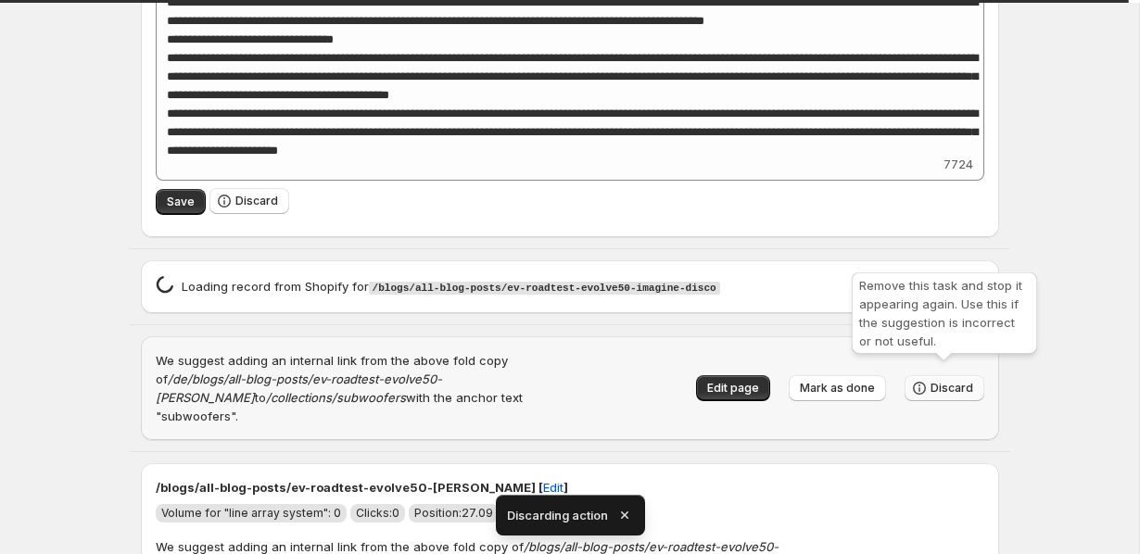
click at [932, 381] on span "Discard" at bounding box center [952, 388] width 43 height 15
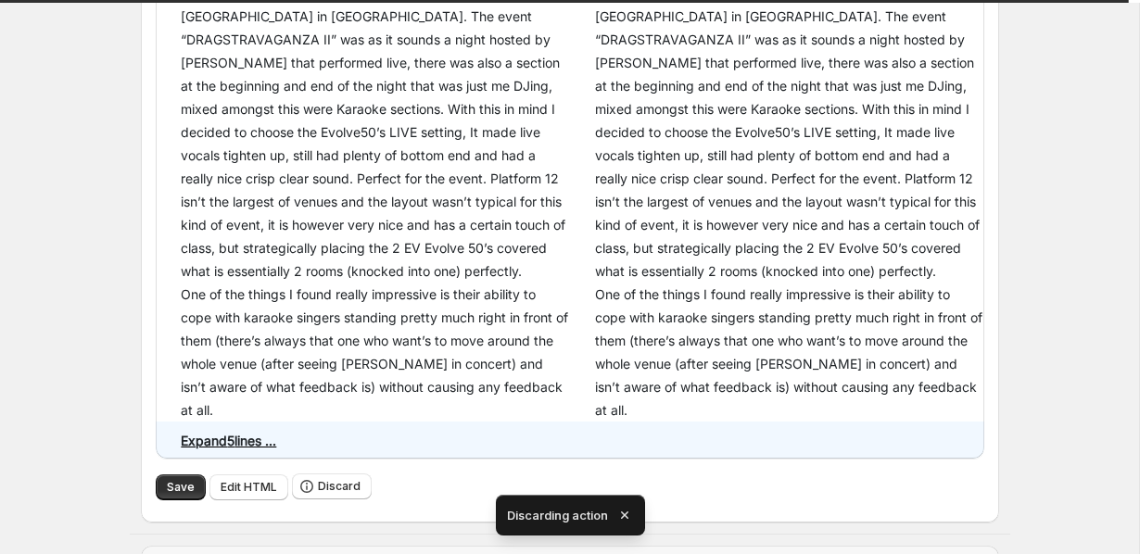
scroll to position [1782, 0]
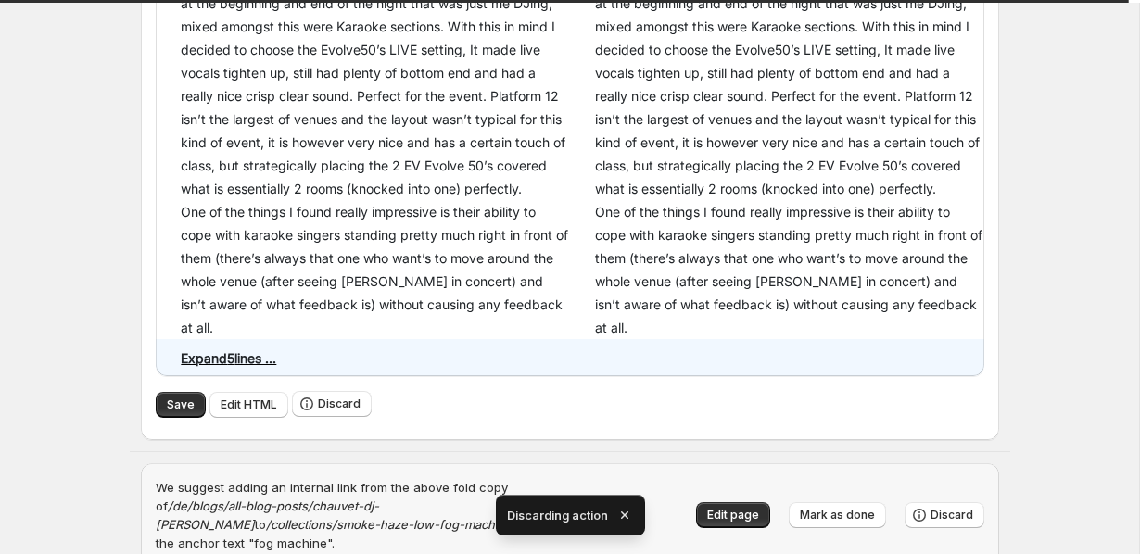
click at [183, 413] on span "Save" at bounding box center [181, 405] width 28 height 15
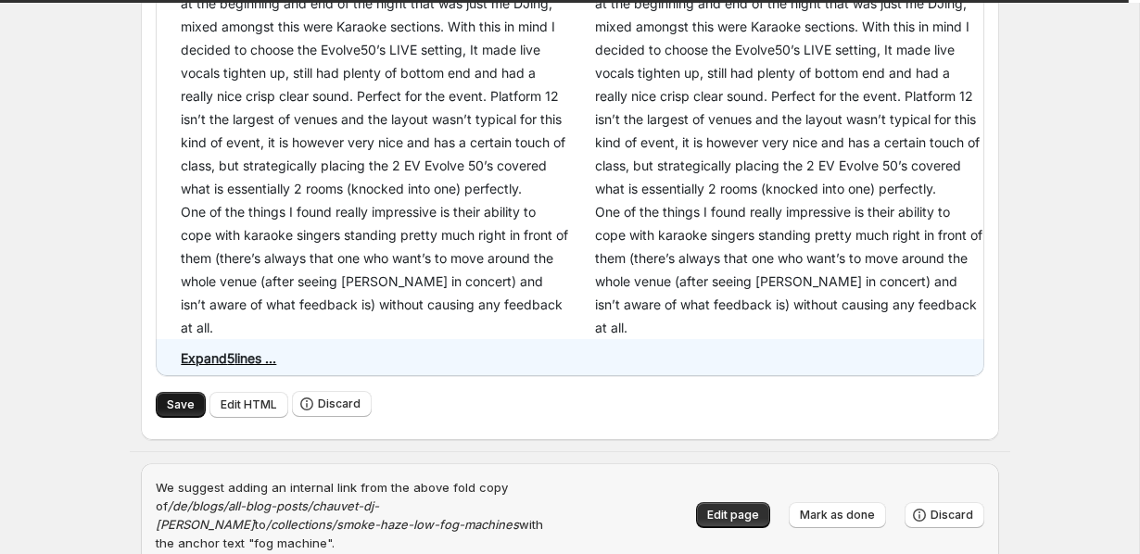
click at [183, 413] on span "Save" at bounding box center [181, 405] width 28 height 15
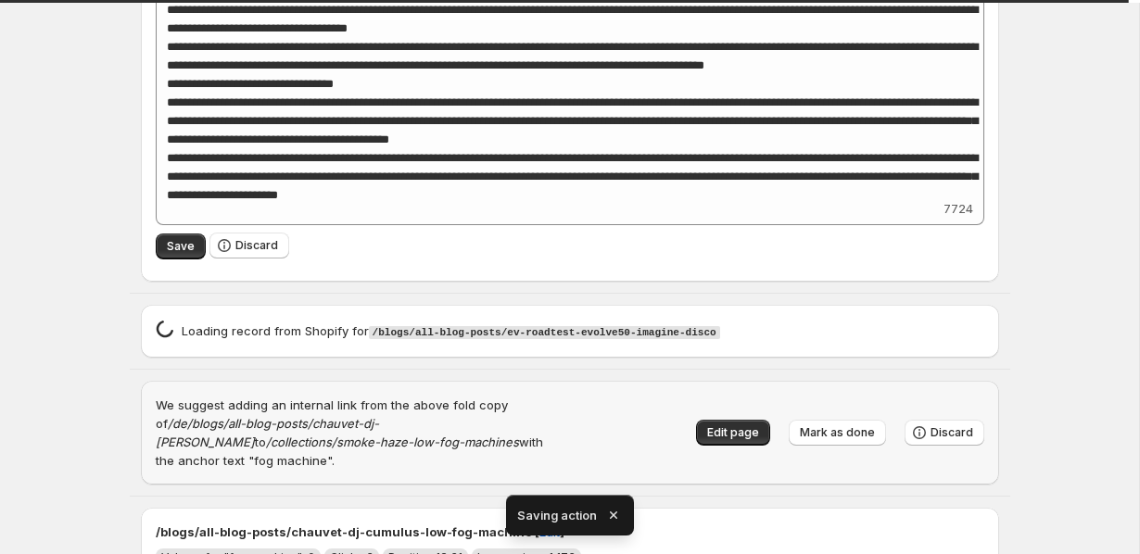
scroll to position [400, 0]
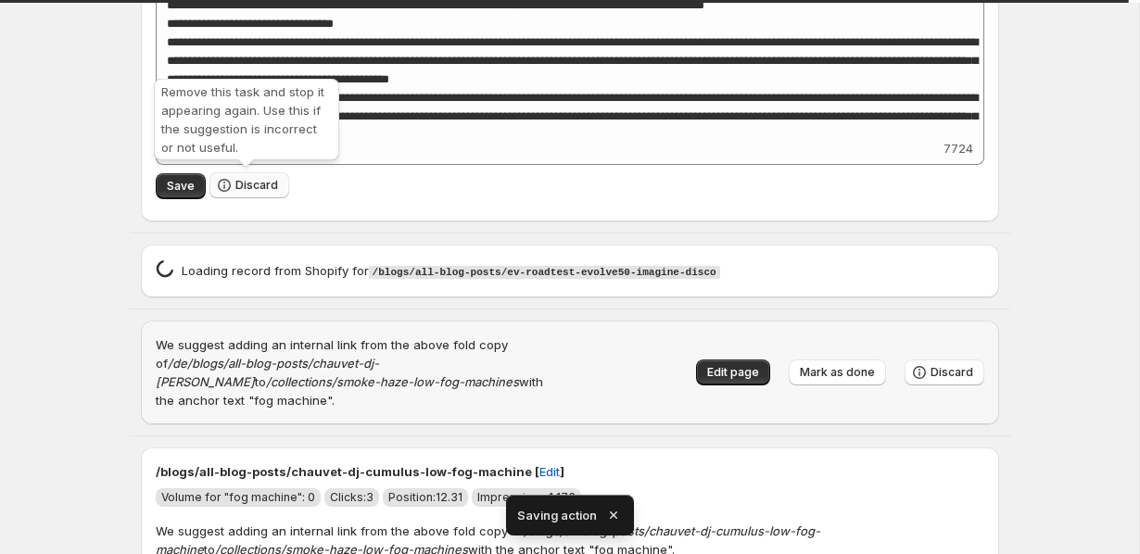
click at [259, 191] on span "Discard" at bounding box center [256, 185] width 43 height 15
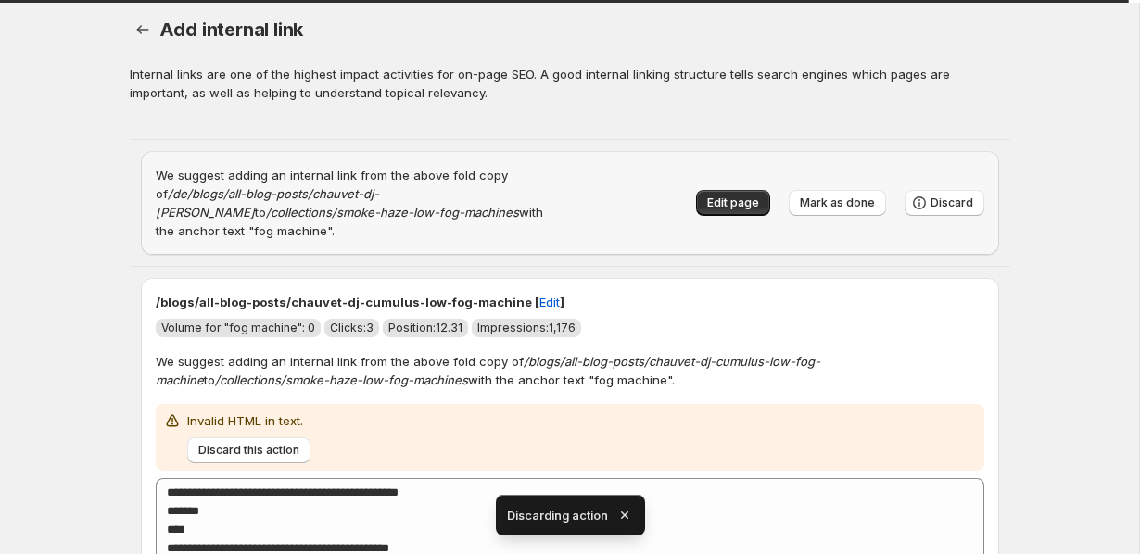
scroll to position [6, 0]
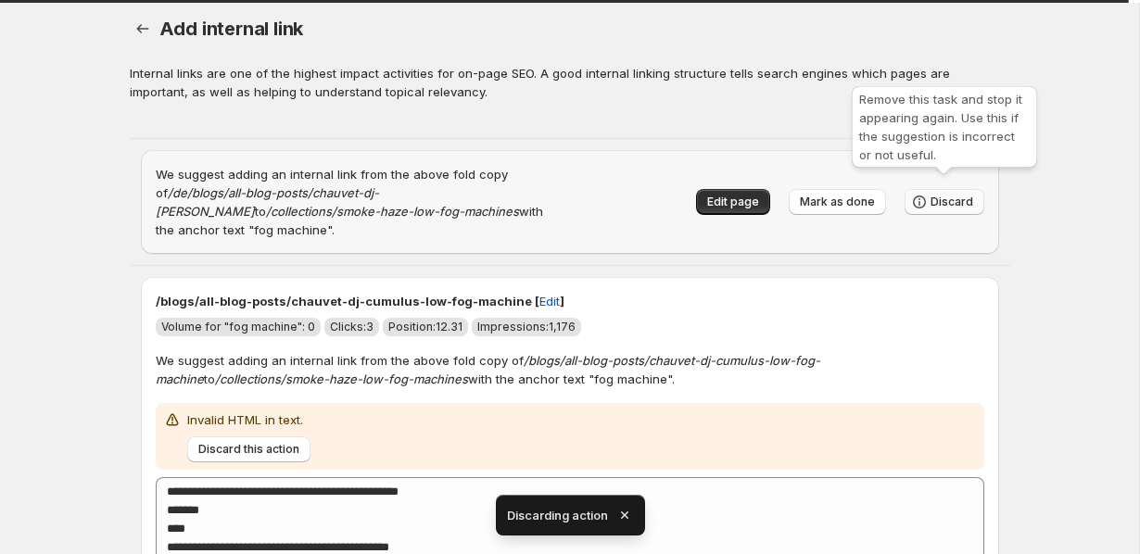
click at [934, 195] on span "Discard" at bounding box center [952, 202] width 43 height 15
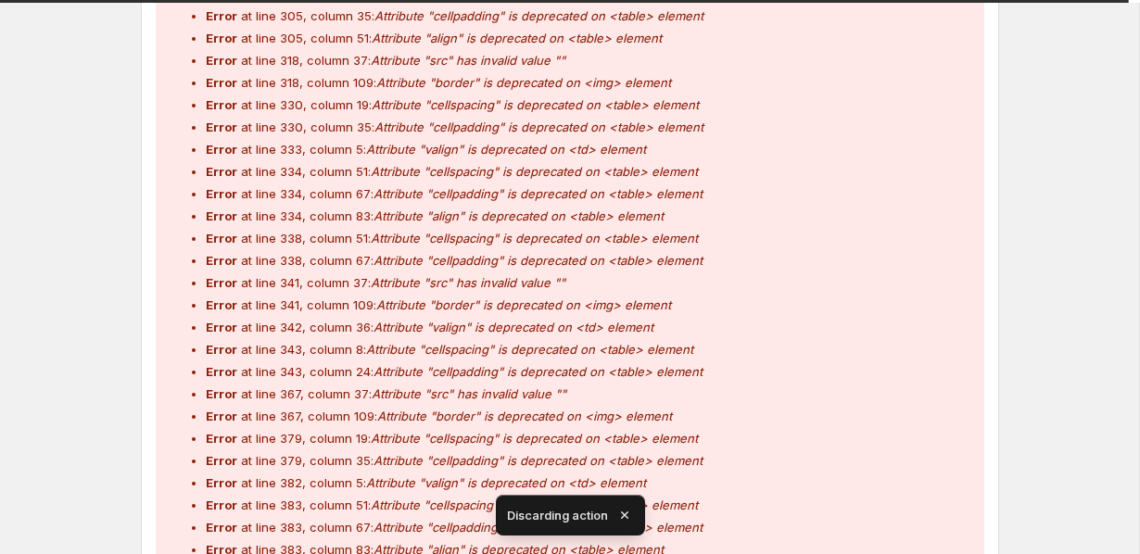
scroll to position [4319, 0]
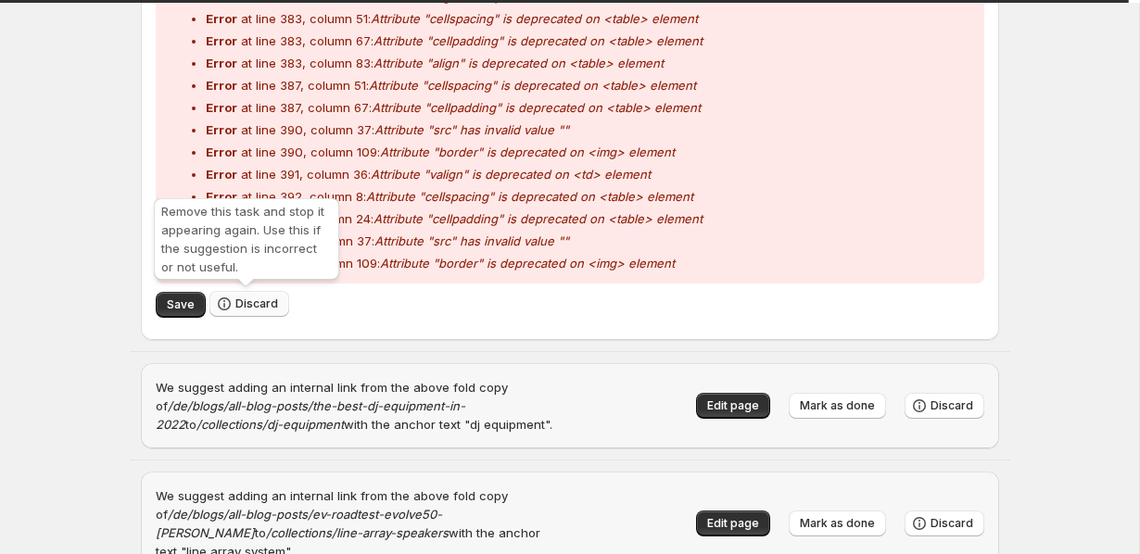
click at [240, 309] on span "Discard" at bounding box center [256, 304] width 43 height 15
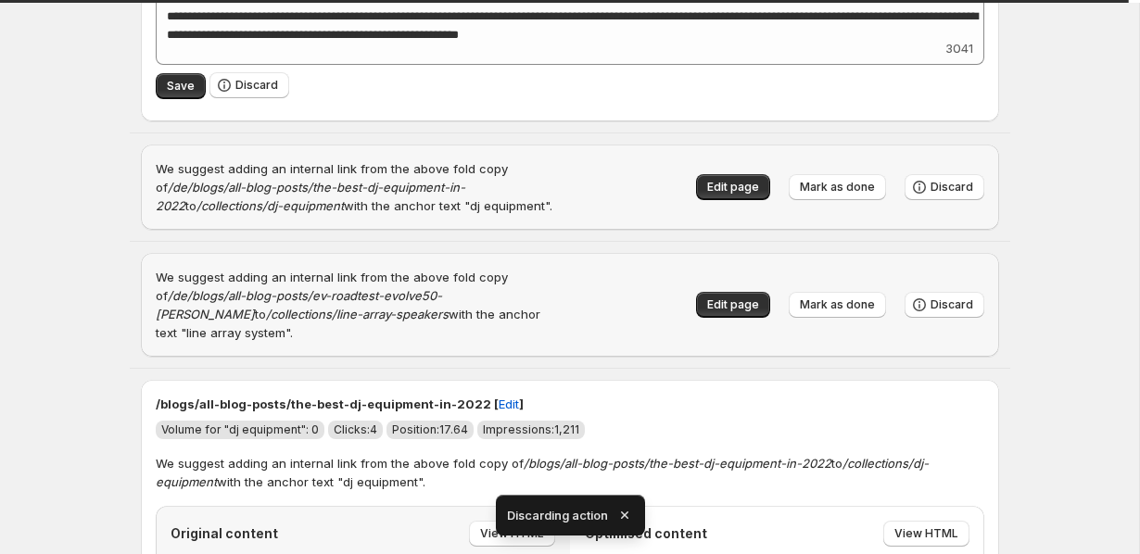
scroll to position [511, 0]
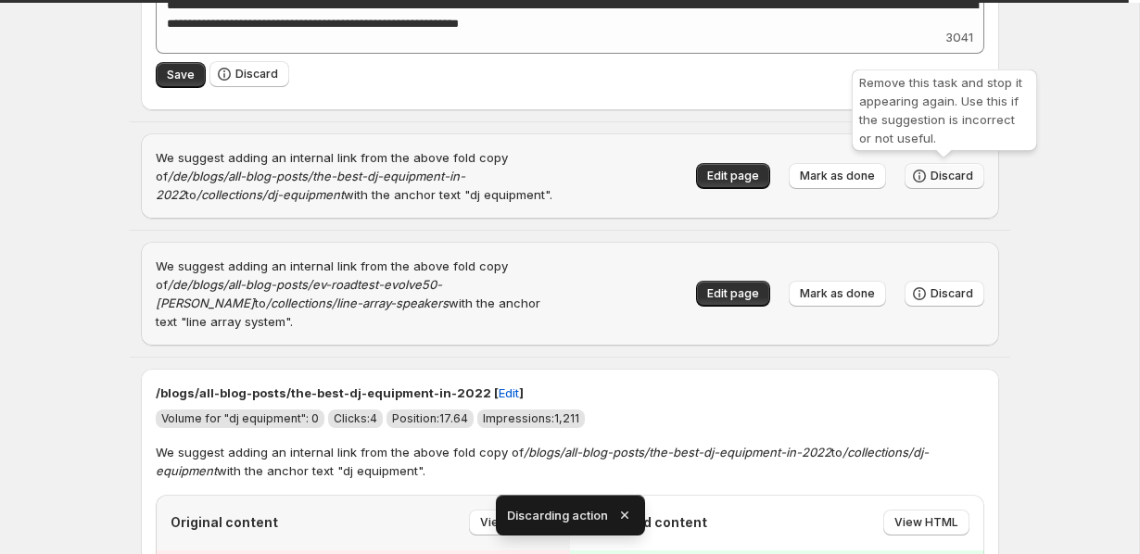
click at [968, 177] on span "Discard" at bounding box center [952, 176] width 43 height 15
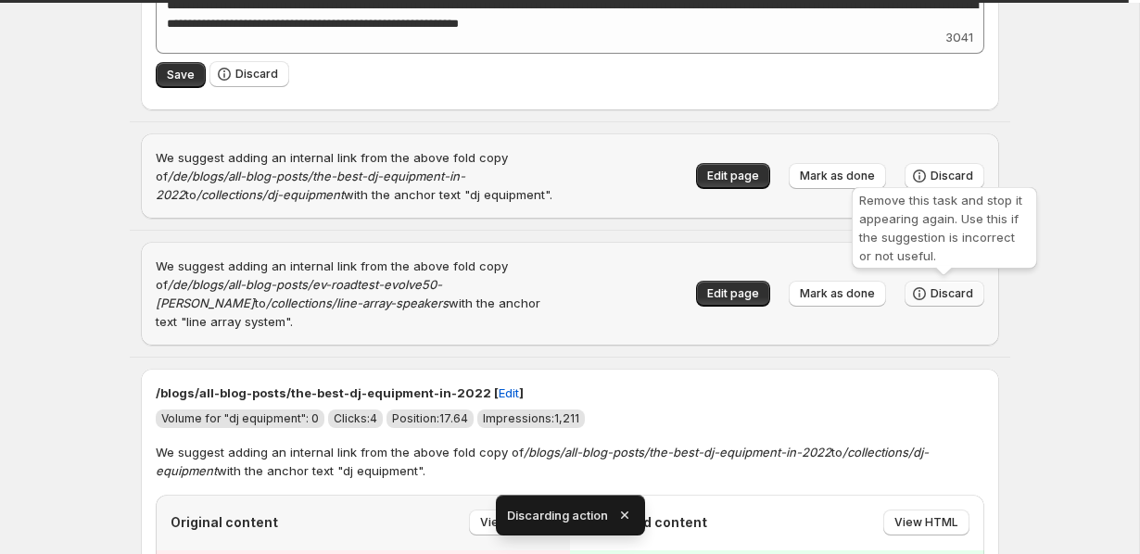
click at [953, 294] on span "Discard" at bounding box center [952, 293] width 43 height 15
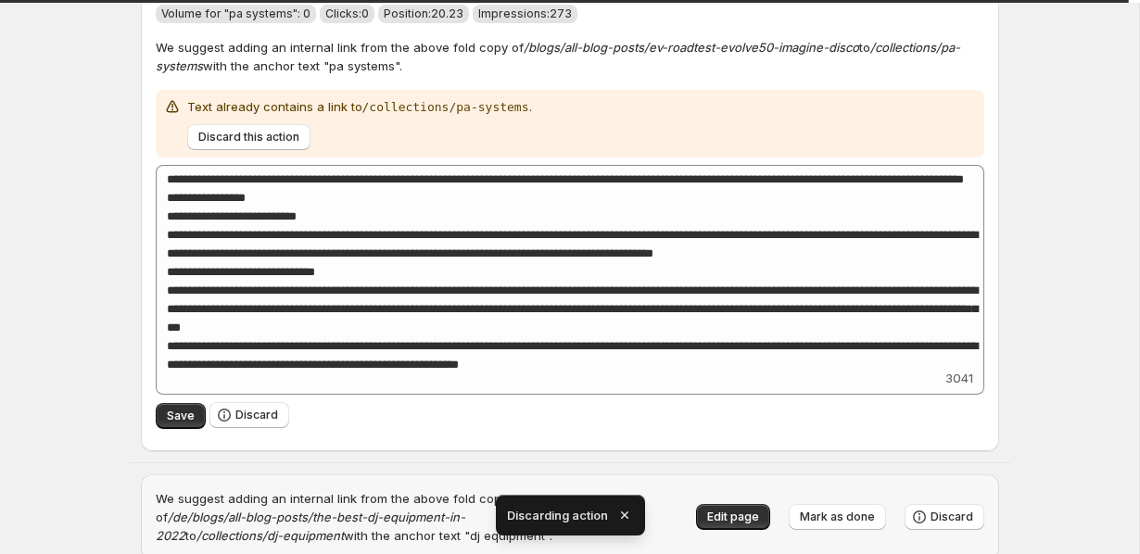
scroll to position [421, 0]
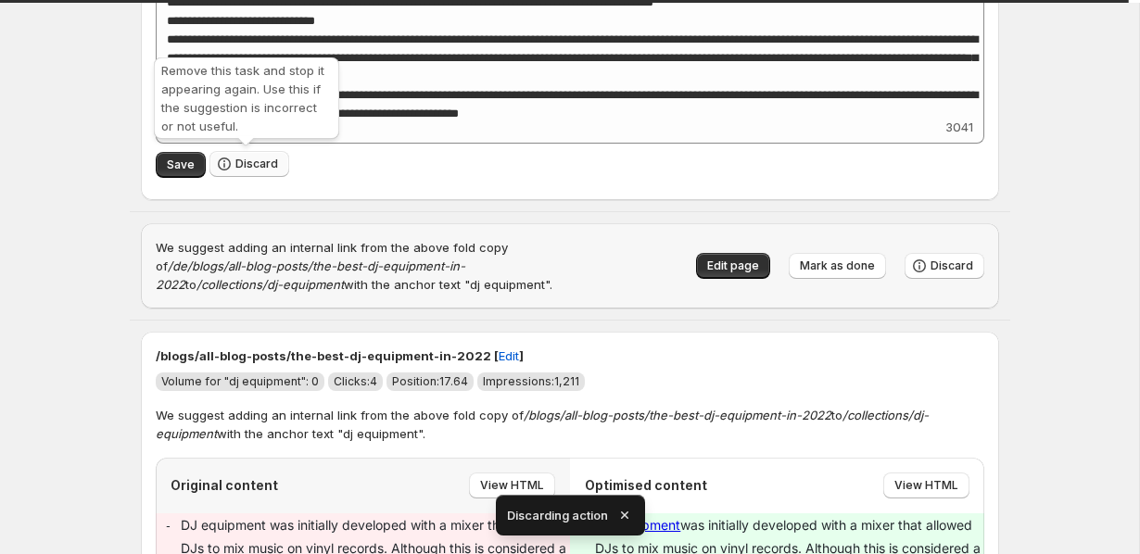
click at [241, 152] on button "Discard" at bounding box center [249, 164] width 80 height 26
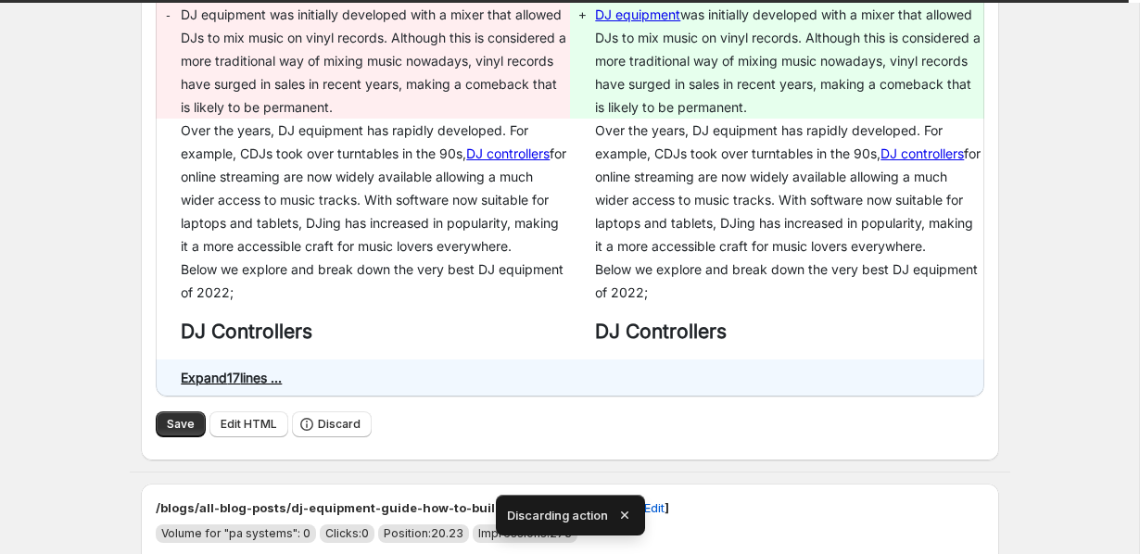
scroll to position [0, 0]
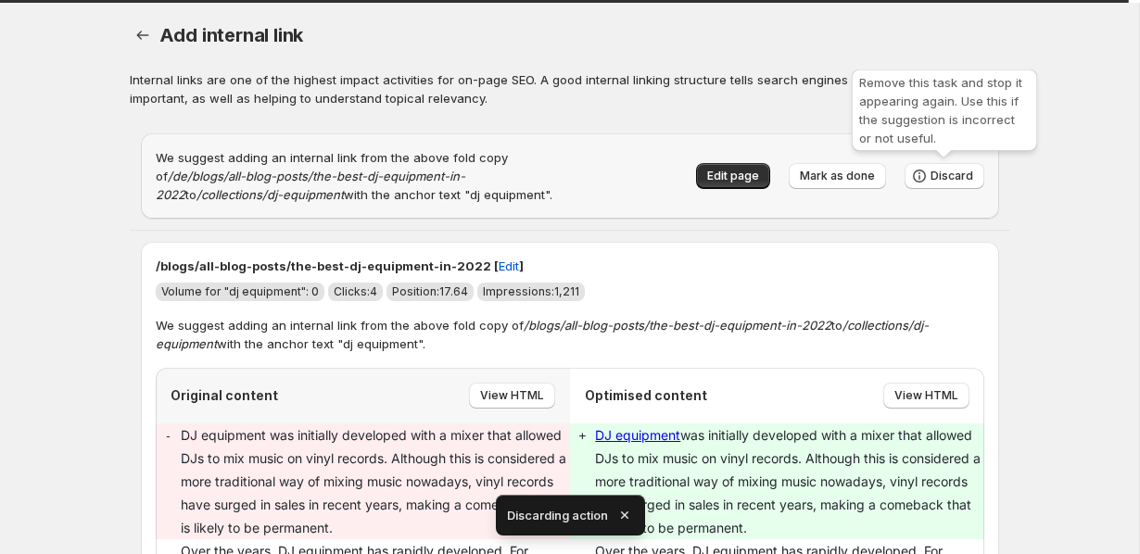
click at [946, 159] on div "Remove this task and stop it appearing again. Use this if the suggestion is inc…" at bounding box center [944, 114] width 193 height 96
click at [946, 176] on span "Discard" at bounding box center [952, 176] width 43 height 15
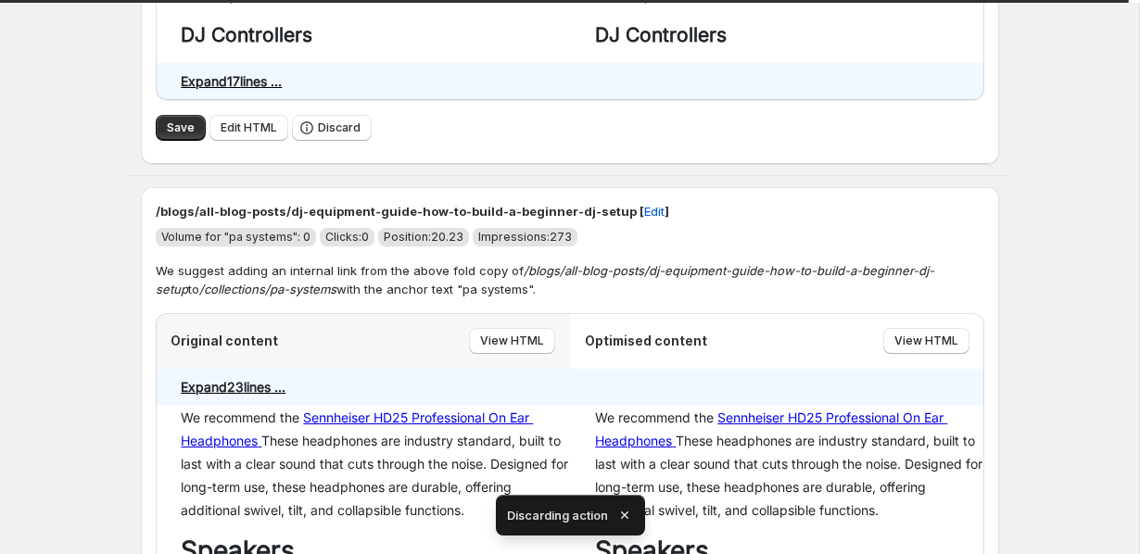
scroll to position [625, 0]
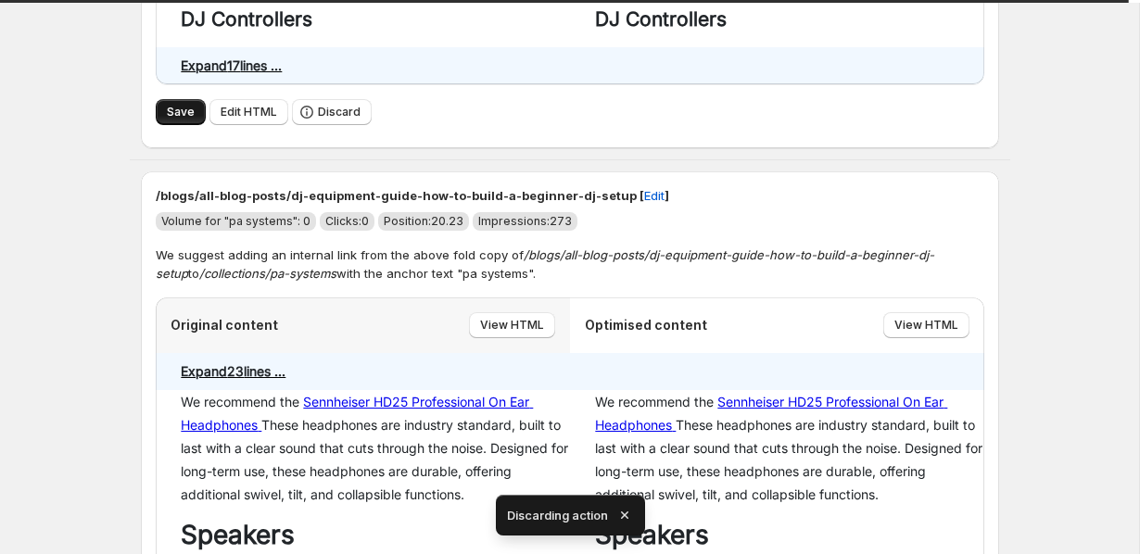
click at [181, 121] on button "Save" at bounding box center [181, 112] width 50 height 26
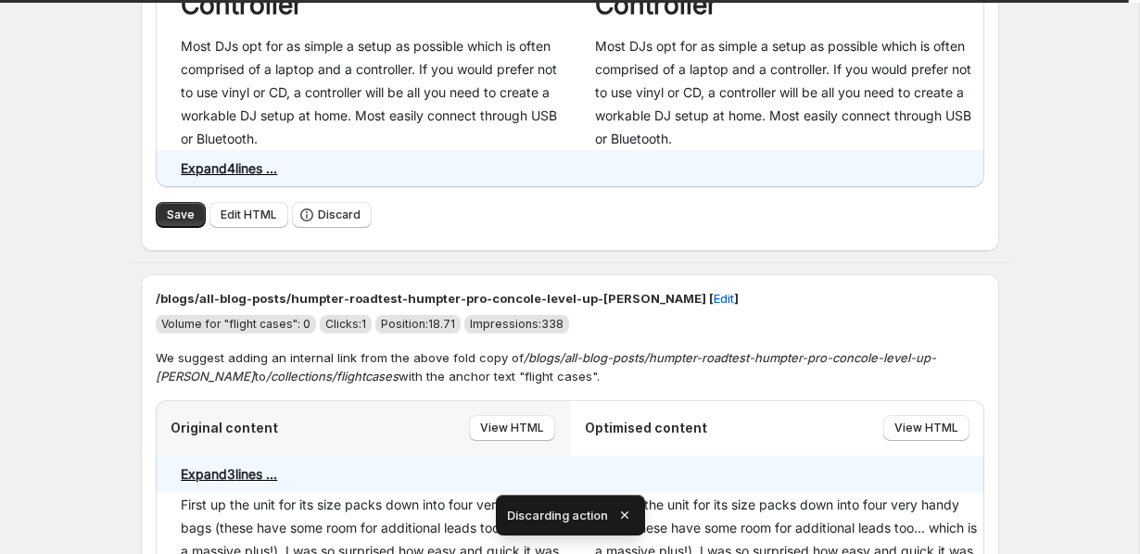
scroll to position [1554, 0]
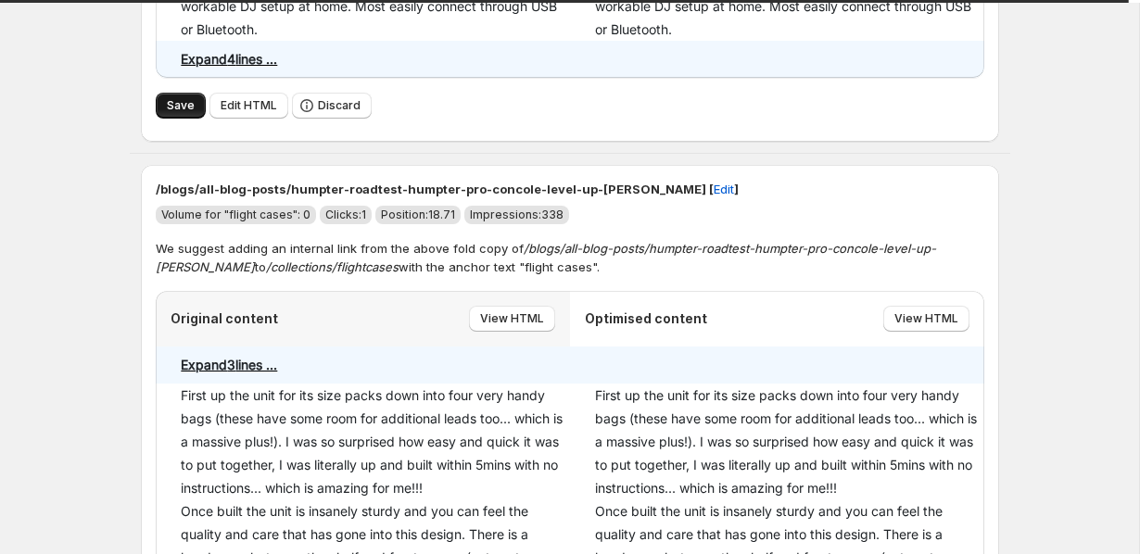
click at [161, 119] on button "Save" at bounding box center [181, 106] width 50 height 26
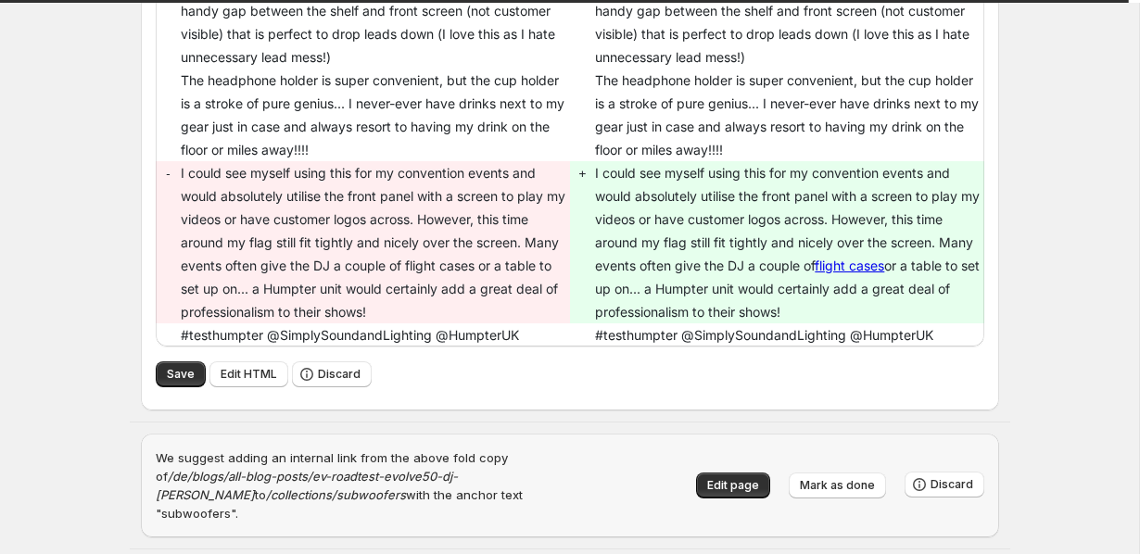
scroll to position [2101, 0]
click at [171, 381] on span "Save" at bounding box center [181, 373] width 28 height 15
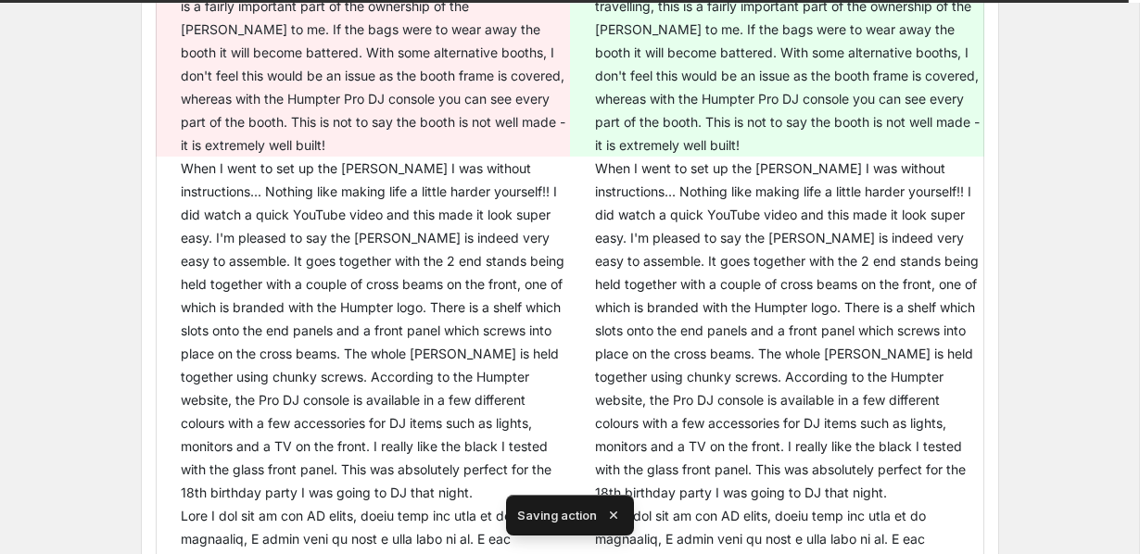
scroll to position [1610, 0]
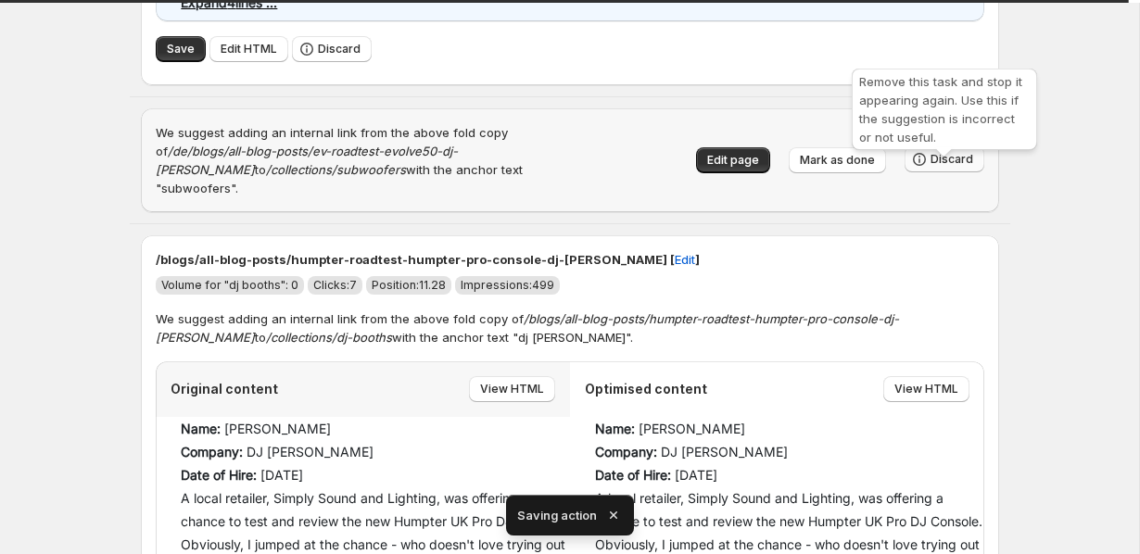
click at [923, 167] on icon "button" at bounding box center [919, 159] width 19 height 19
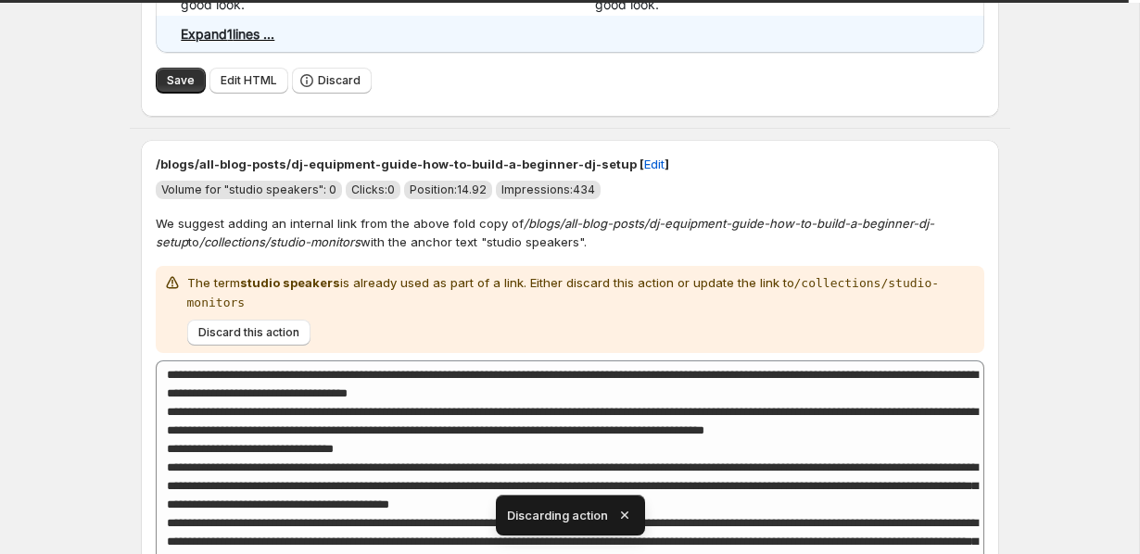
scroll to position [3642, 0]
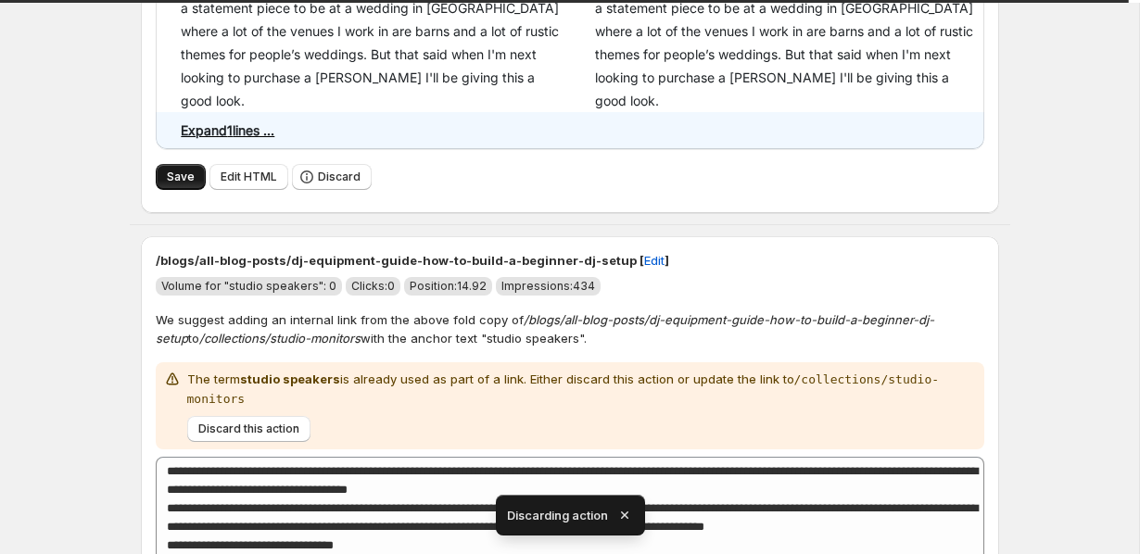
click at [172, 172] on span "Save" at bounding box center [181, 177] width 28 height 15
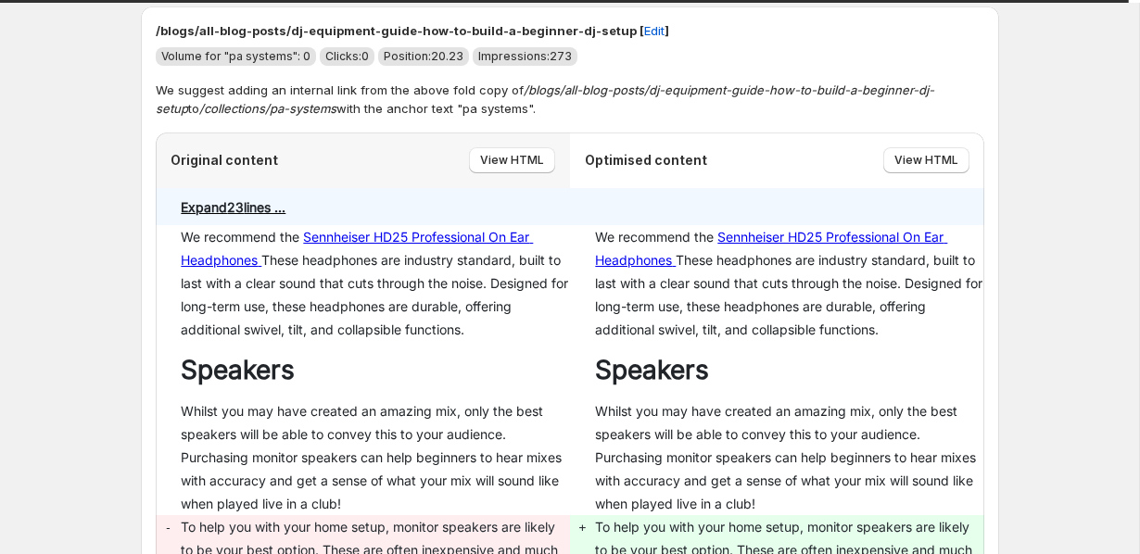
scroll to position [0, 0]
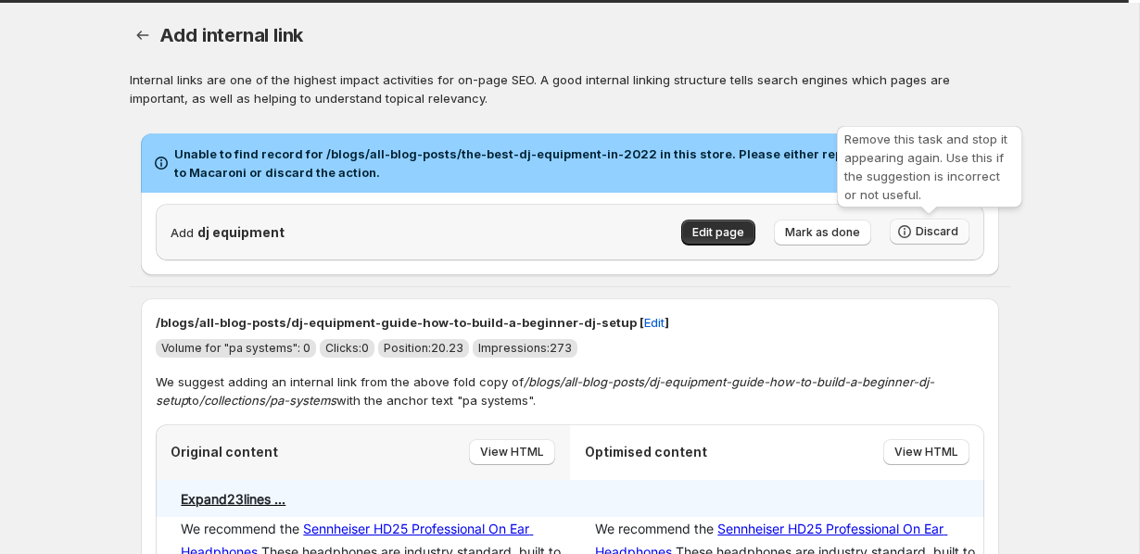
click at [922, 238] on span "Discard" at bounding box center [937, 231] width 43 height 15
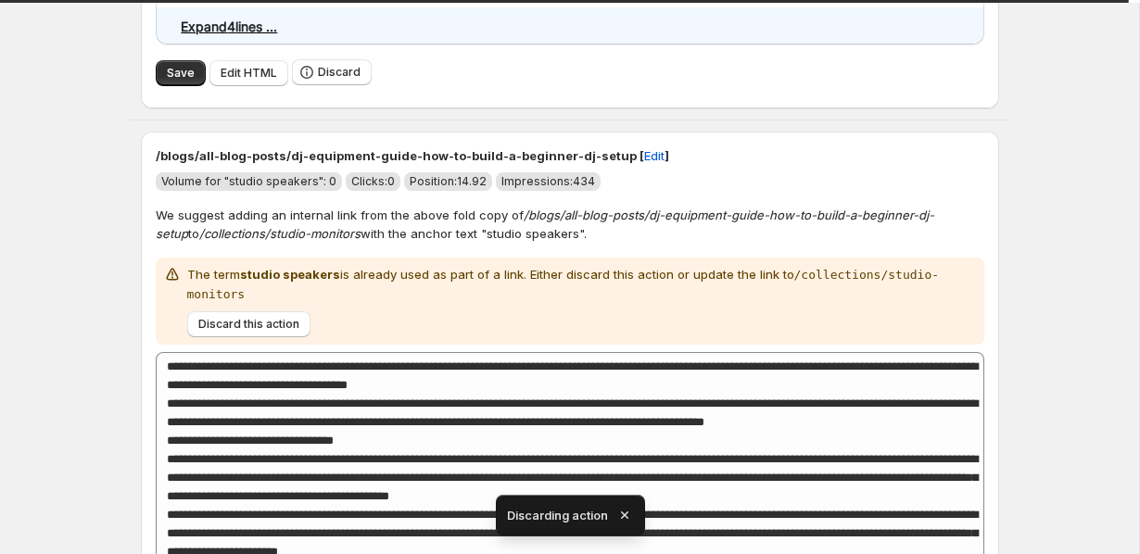
scroll to position [936, 0]
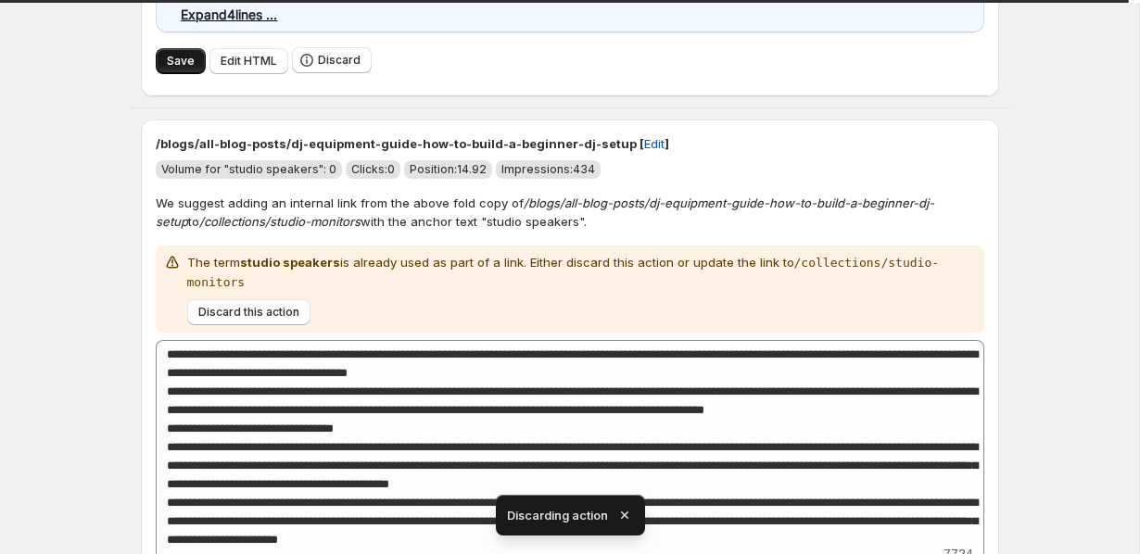
click at [184, 69] on span "Save" at bounding box center [181, 61] width 28 height 15
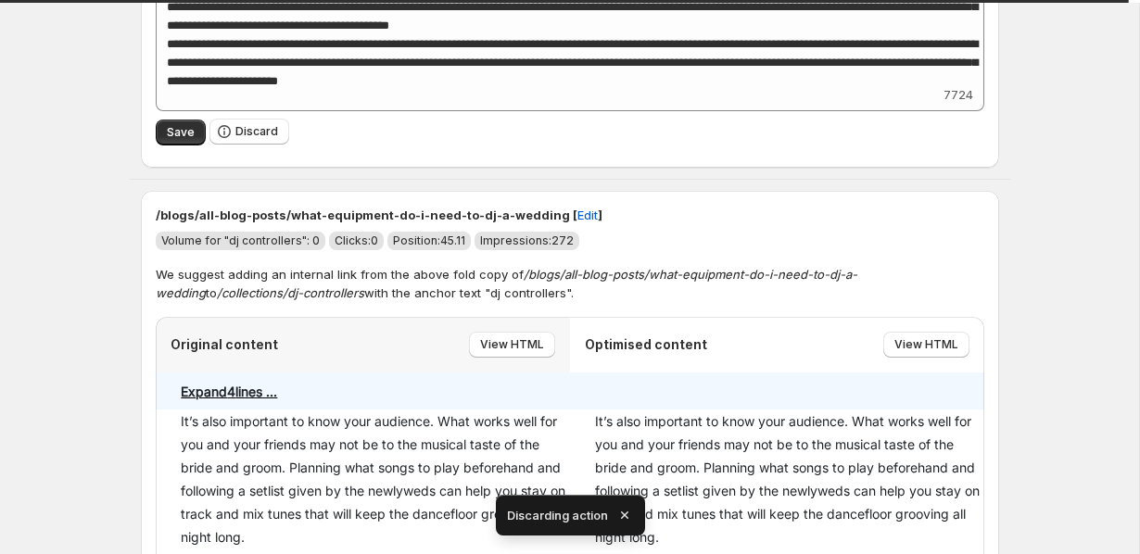
scroll to position [1291, 0]
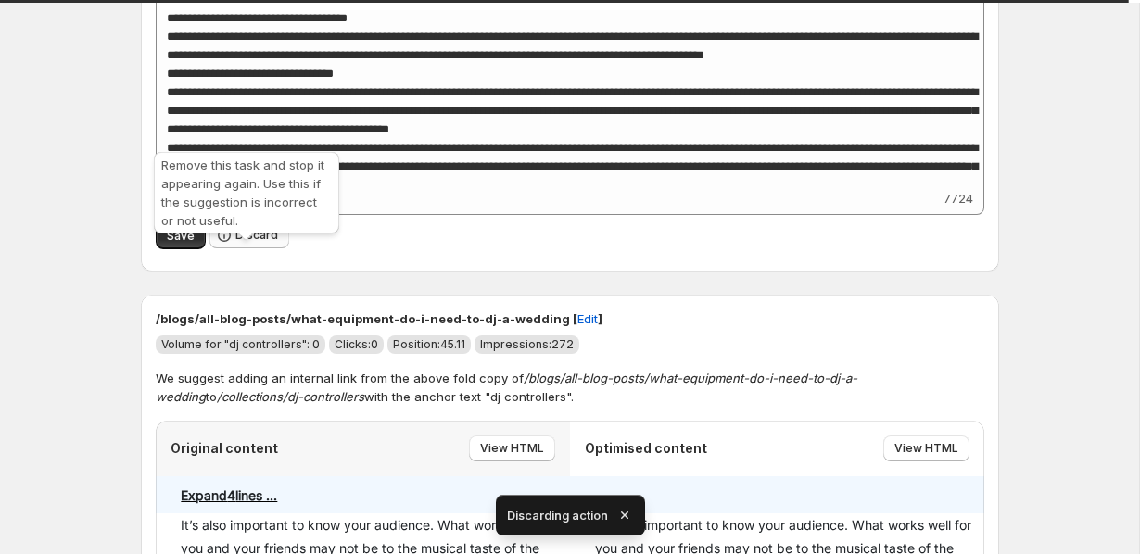
click at [243, 243] on span "Discard" at bounding box center [256, 235] width 43 height 15
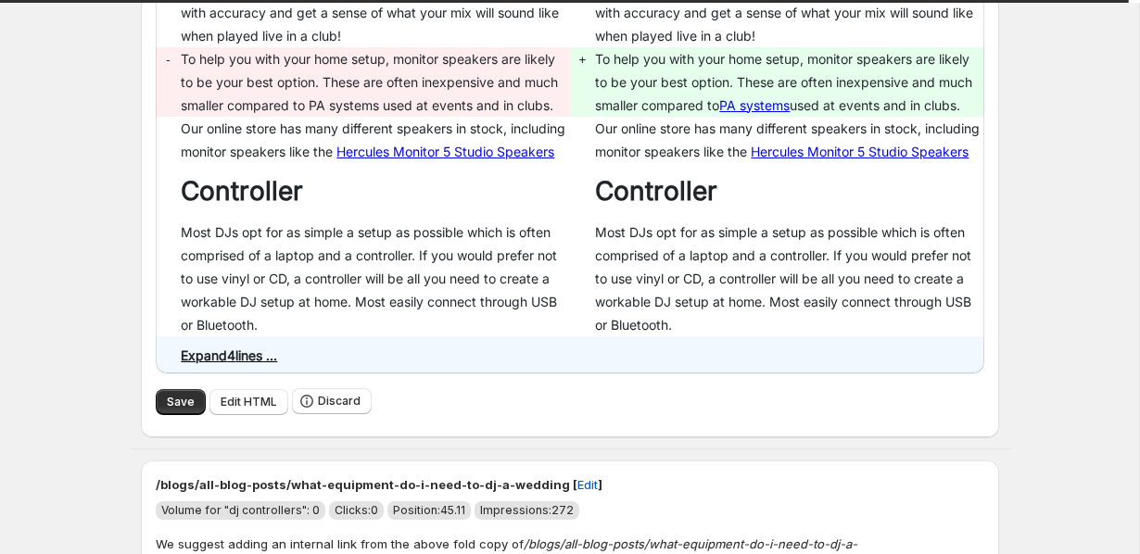
scroll to position [635, 0]
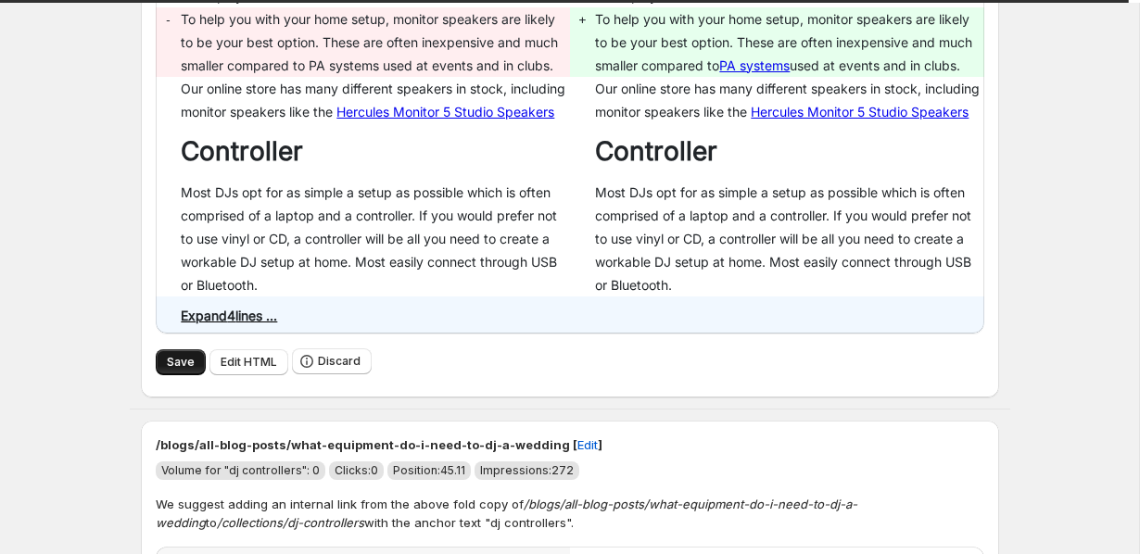
click at [170, 370] on span "Save" at bounding box center [181, 362] width 28 height 15
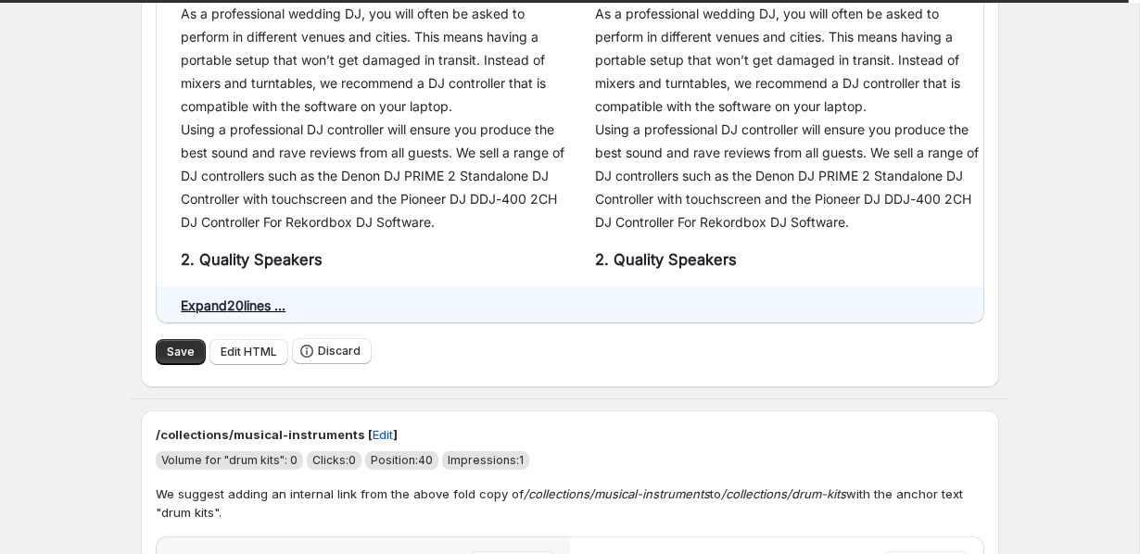
scroll to position [1907, 0]
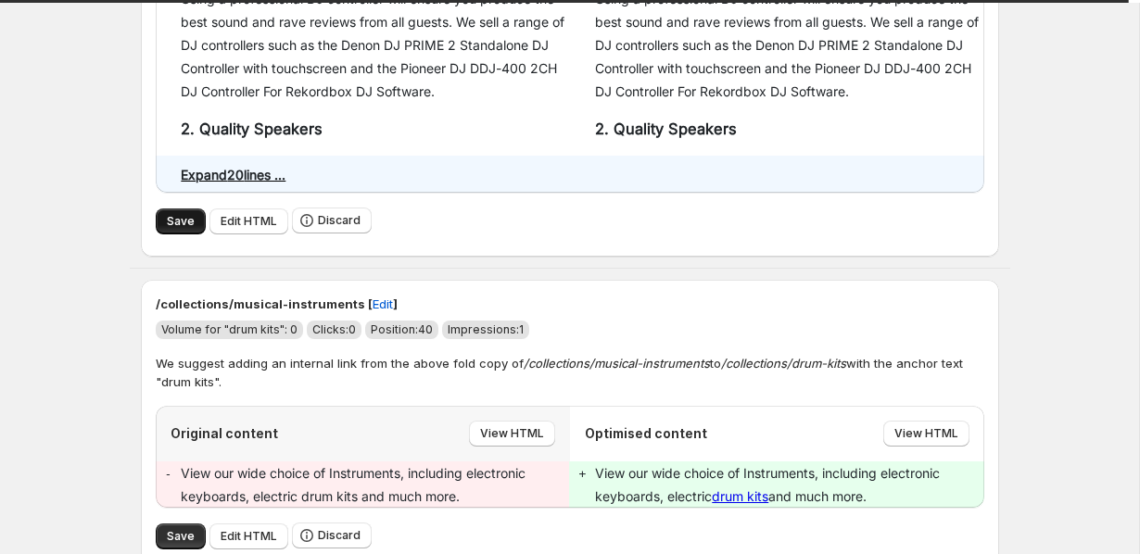
click at [159, 235] on button "Save" at bounding box center [181, 222] width 50 height 26
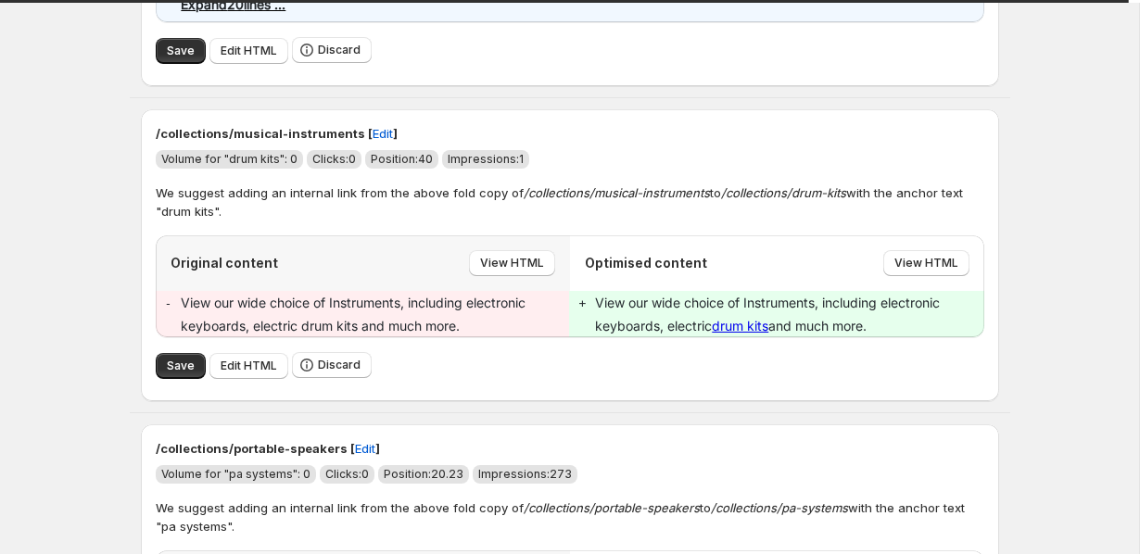
scroll to position [2087, 0]
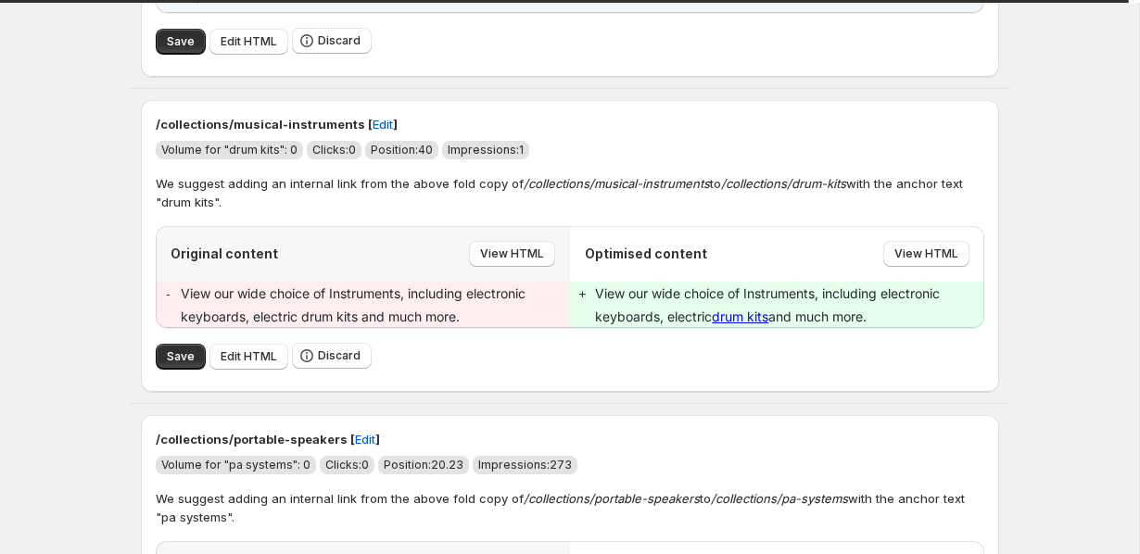
click at [177, 377] on div "Save Edit HTML Discard" at bounding box center [570, 357] width 829 height 42
click at [177, 370] on button "Save" at bounding box center [181, 357] width 50 height 26
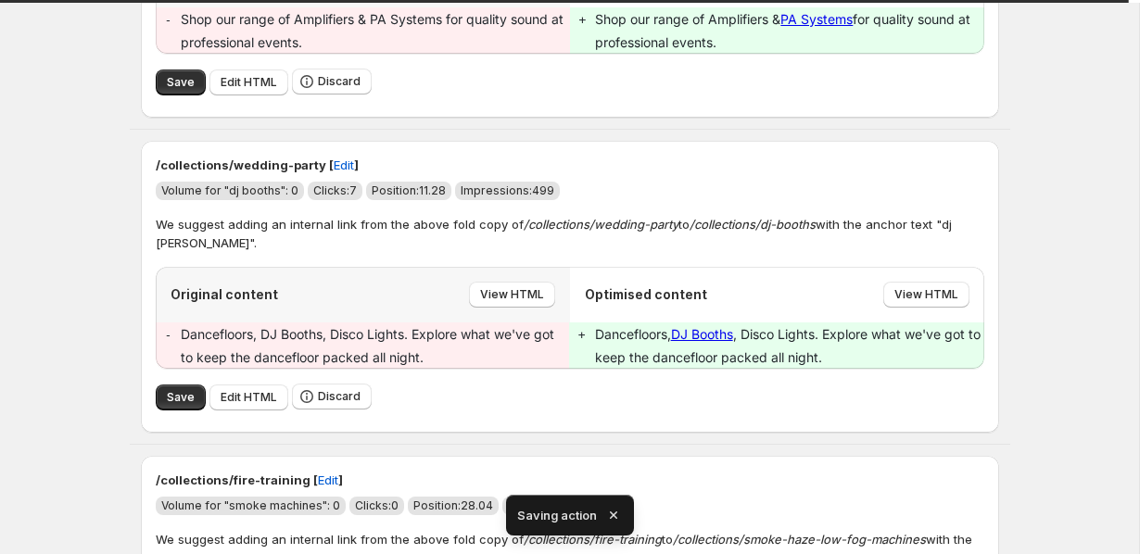
scroll to position [2360, 0]
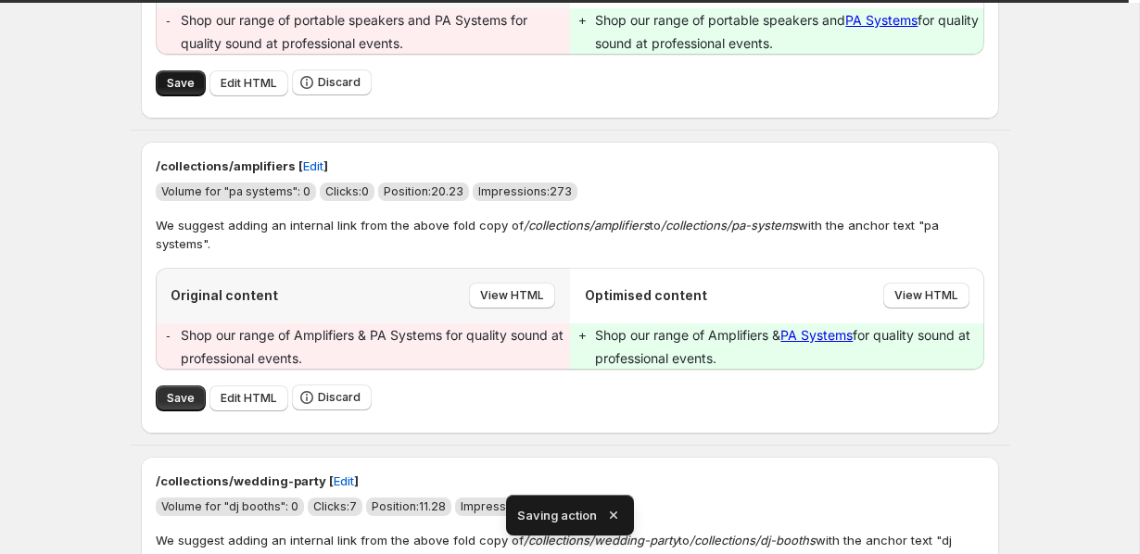
click at [182, 96] on button "Save" at bounding box center [181, 83] width 50 height 26
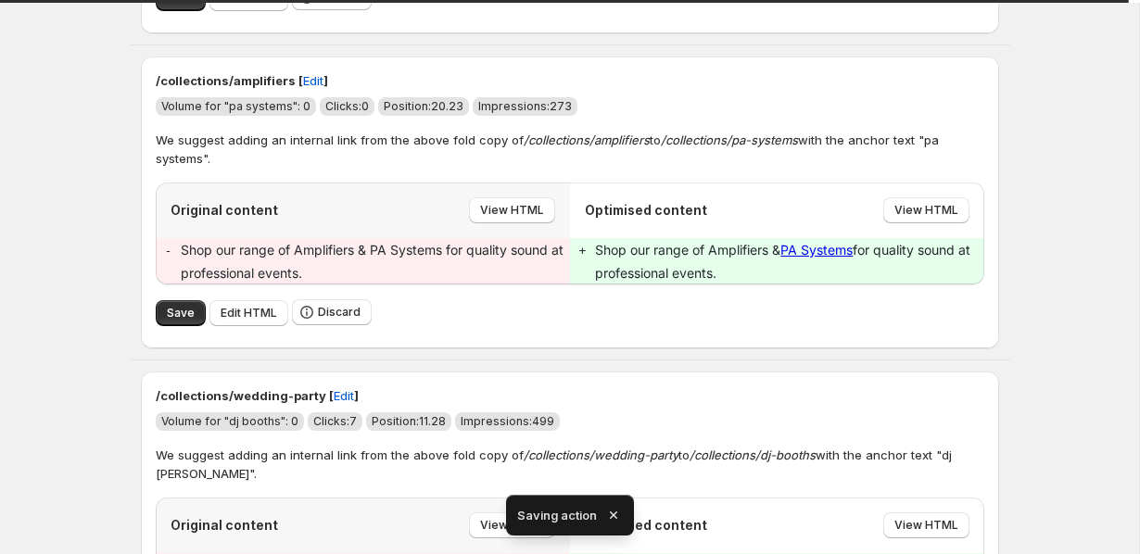
scroll to position [2190, 0]
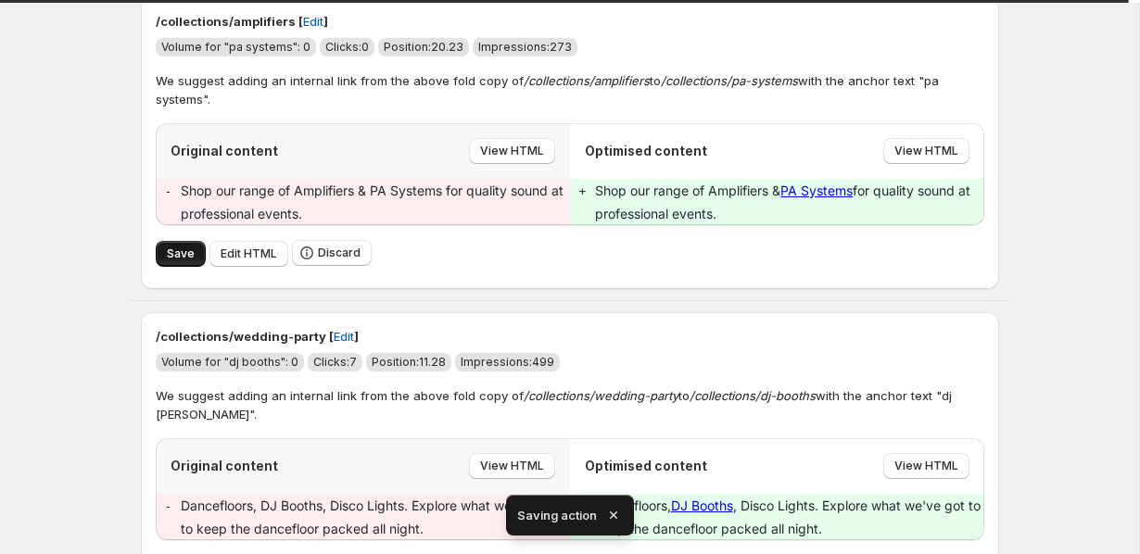
click at [167, 261] on span "Save" at bounding box center [181, 254] width 28 height 15
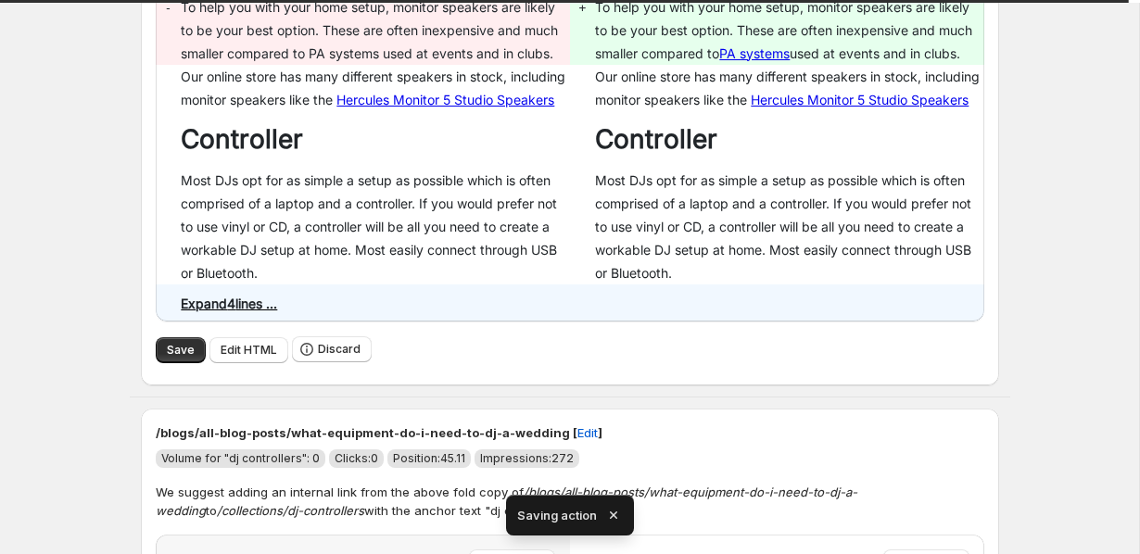
scroll to position [735, 0]
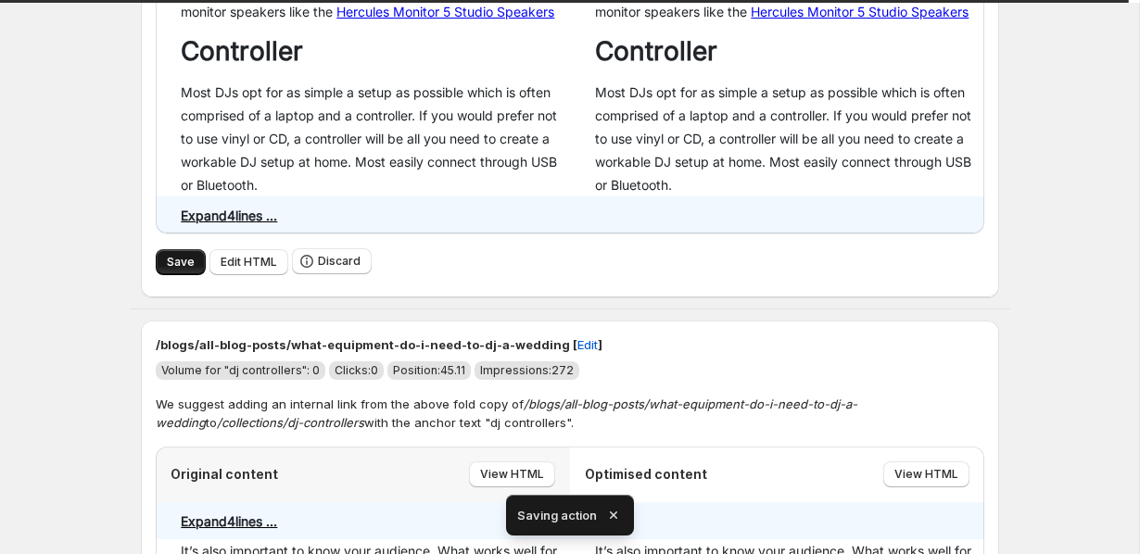
click at [171, 270] on span "Save" at bounding box center [181, 262] width 28 height 15
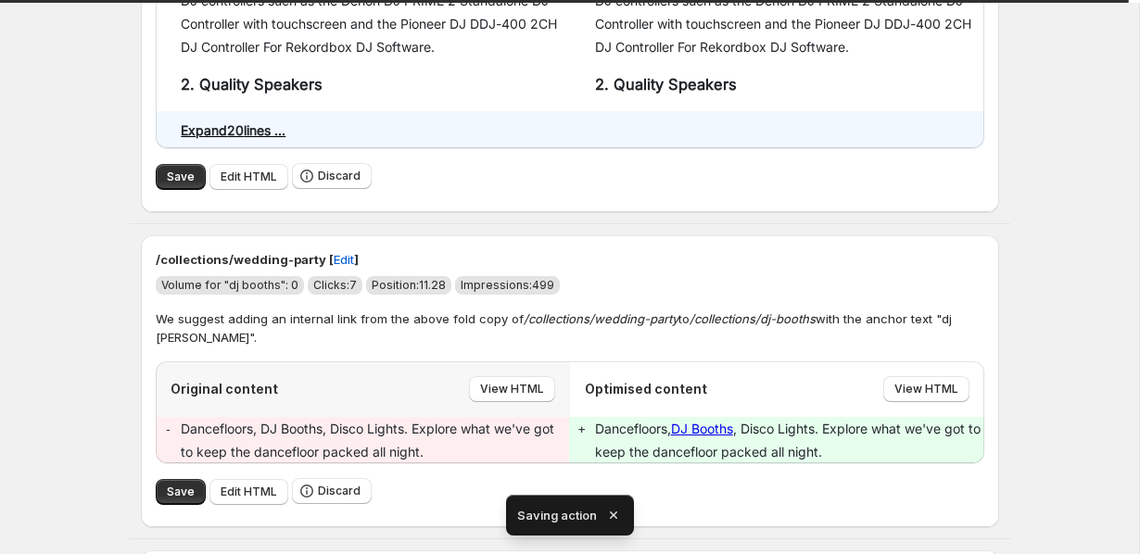
scroll to position [2012, 0]
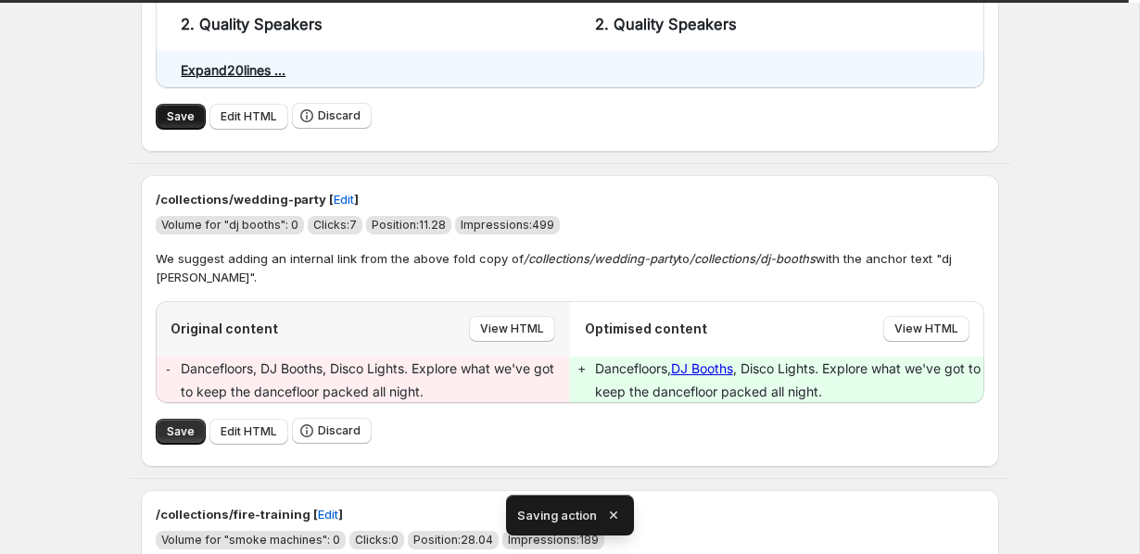
click at [182, 130] on button "Save" at bounding box center [181, 117] width 50 height 26
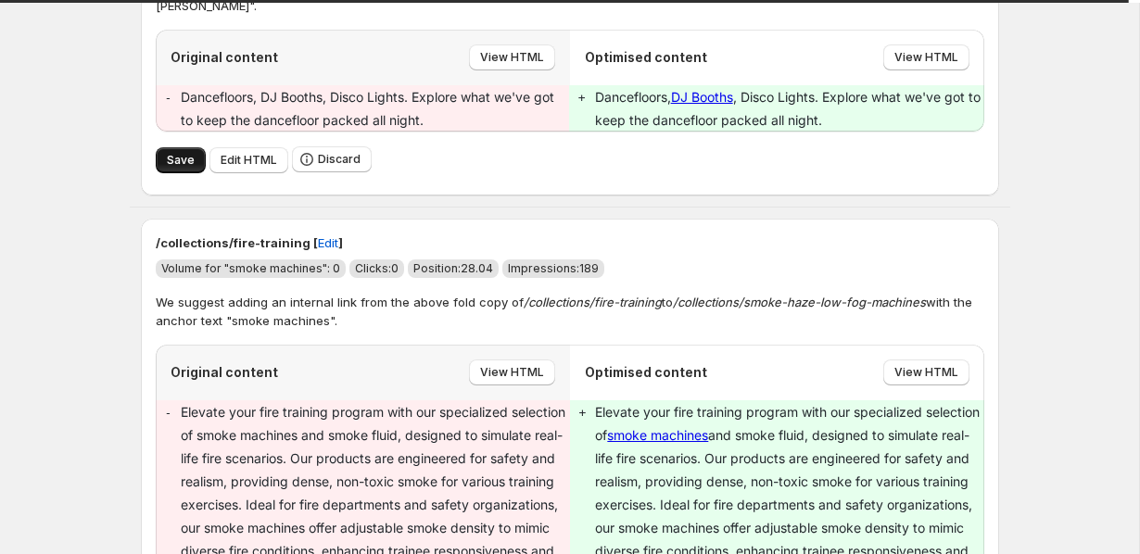
click at [170, 168] on span "Save" at bounding box center [181, 160] width 28 height 15
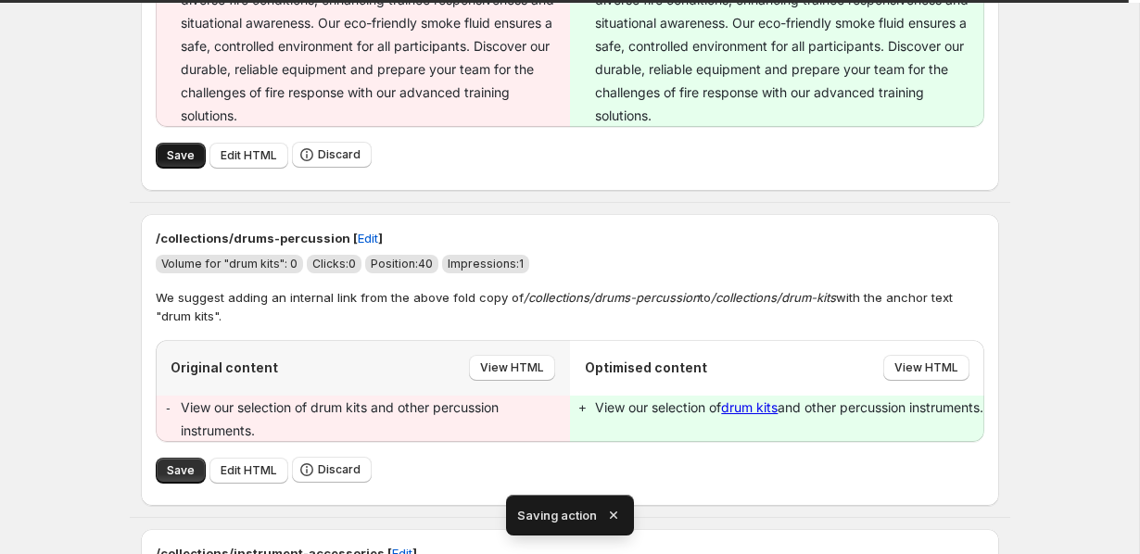
click at [176, 163] on span "Save" at bounding box center [181, 155] width 28 height 15
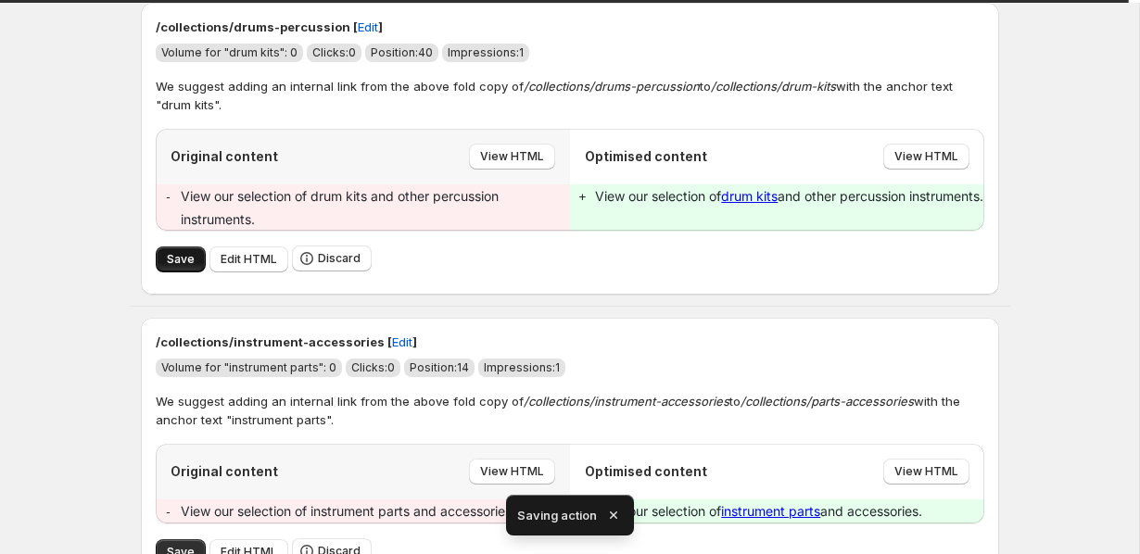
click at [175, 267] on span "Save" at bounding box center [181, 259] width 28 height 15
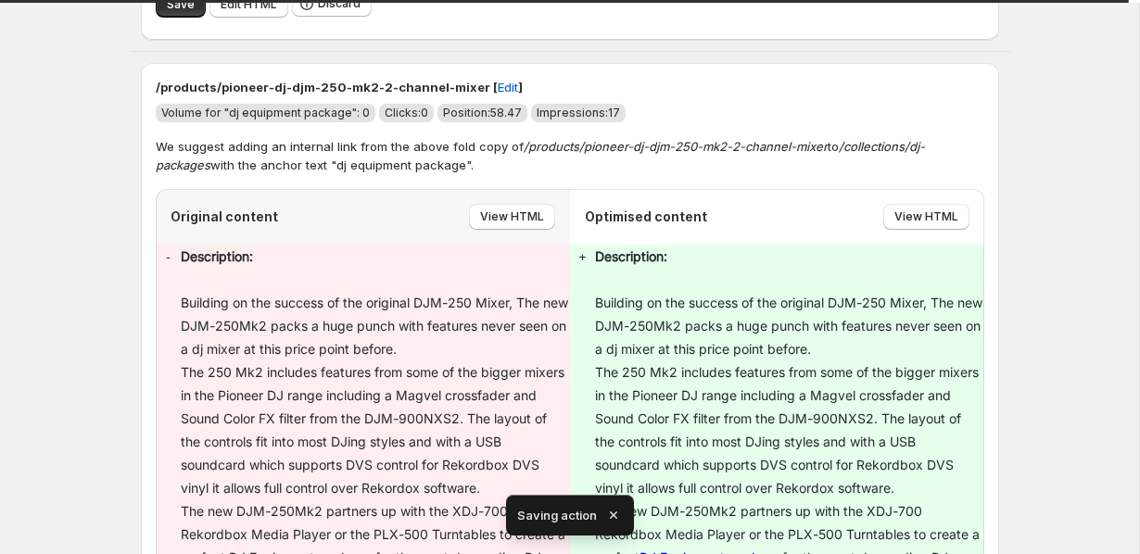
scroll to position [1770, 0]
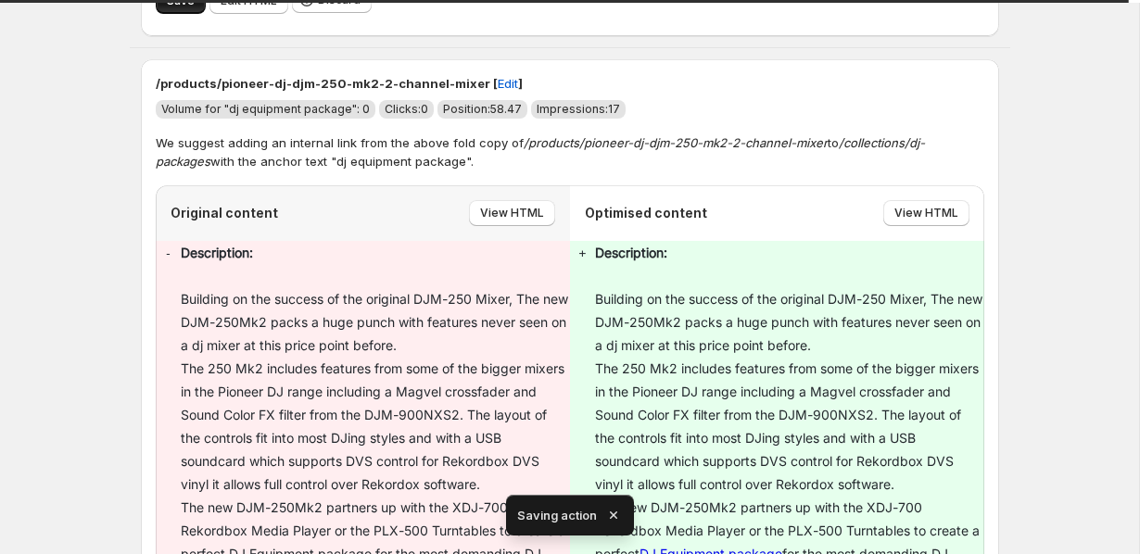
click at [184, 8] on span "Save" at bounding box center [181, 1] width 28 height 15
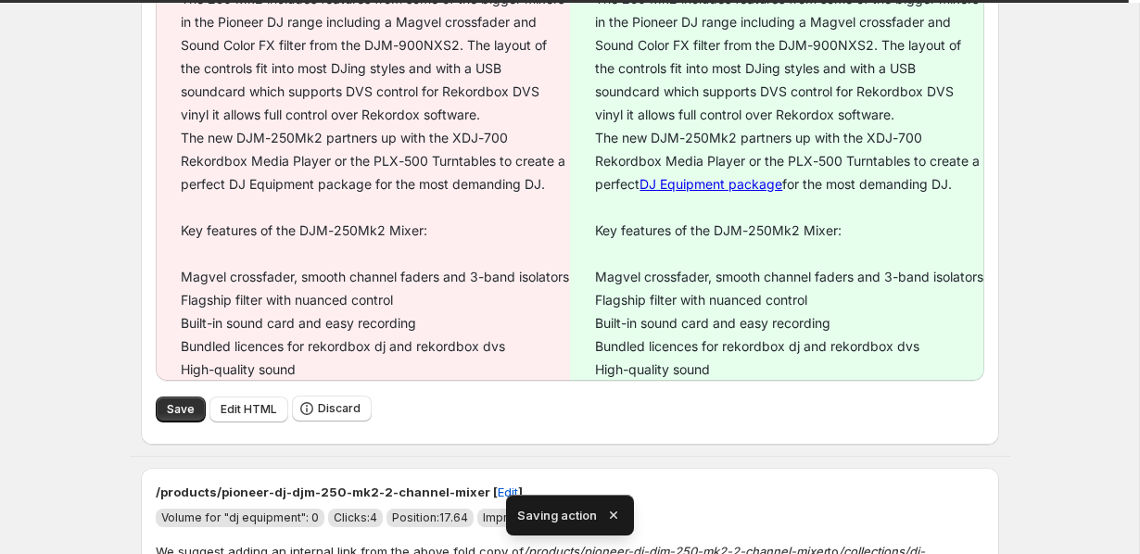
scroll to position [2173, 0]
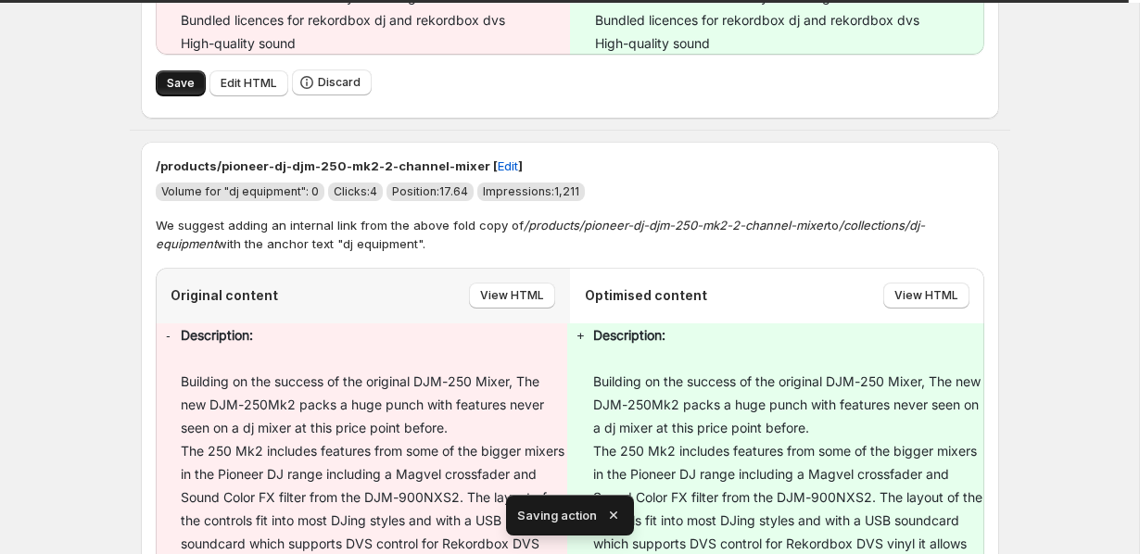
click at [182, 91] on span "Save" at bounding box center [181, 83] width 28 height 15
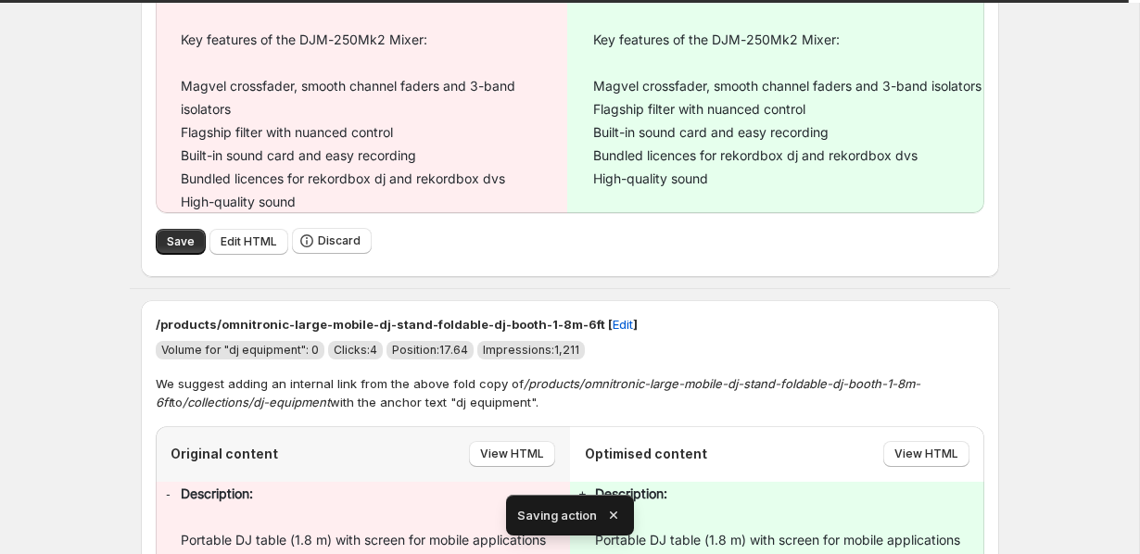
scroll to position [2840, 0]
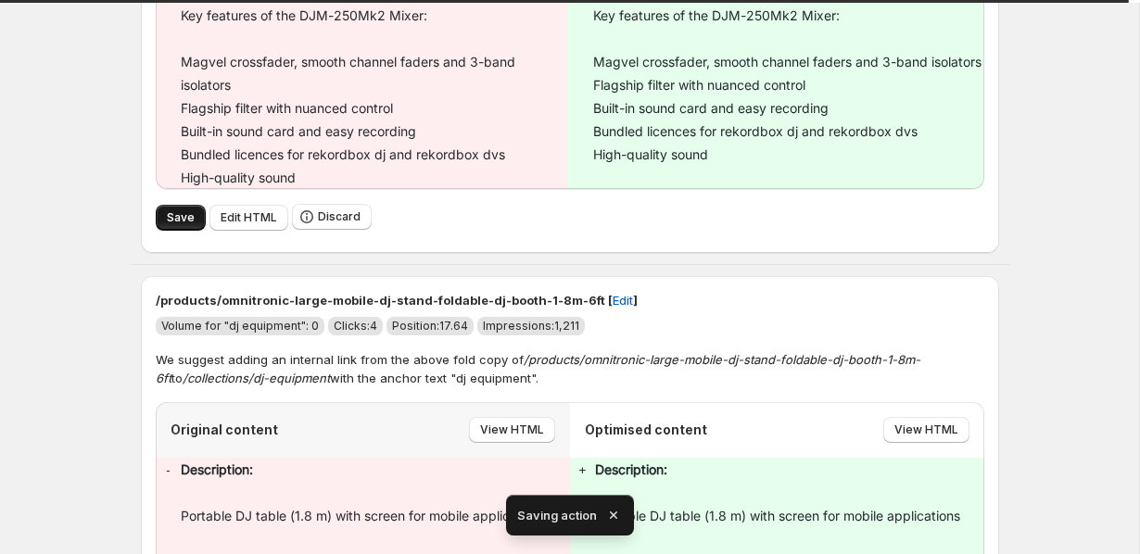
click at [181, 231] on button "Save" at bounding box center [181, 218] width 50 height 26
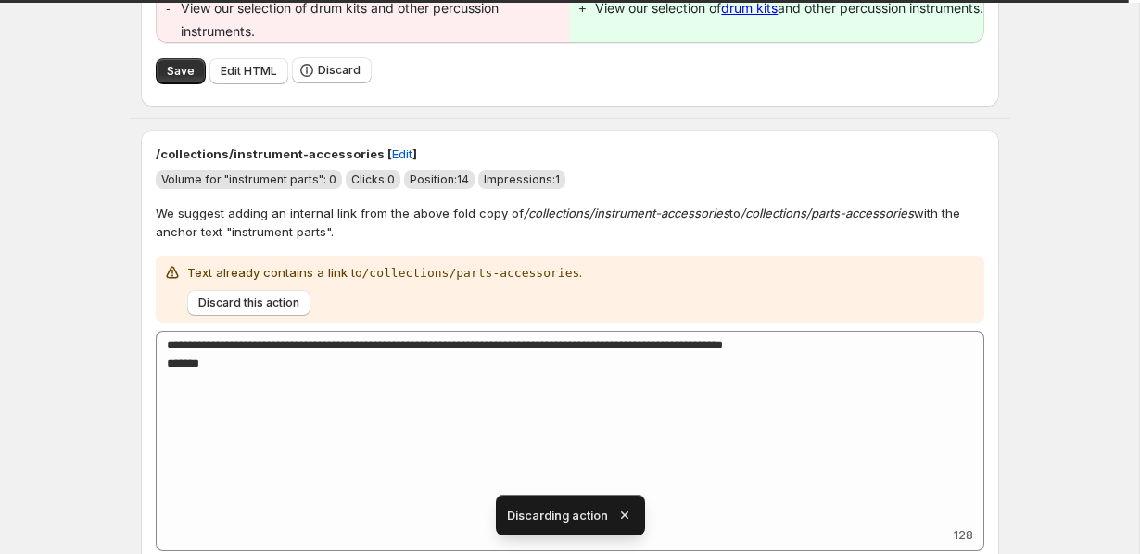
scroll to position [551, 0]
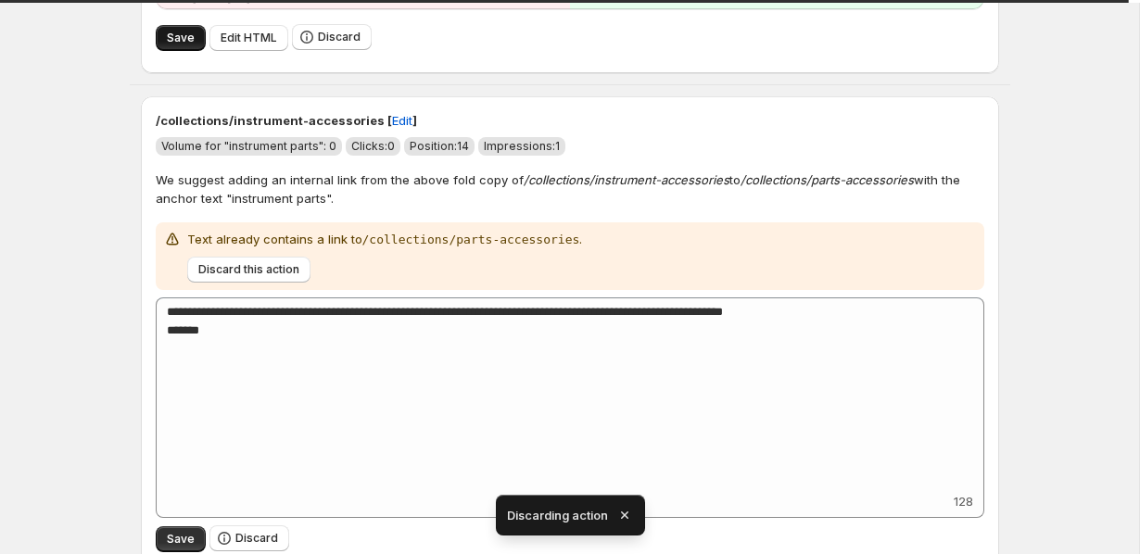
click at [173, 32] on span "Save" at bounding box center [181, 38] width 28 height 15
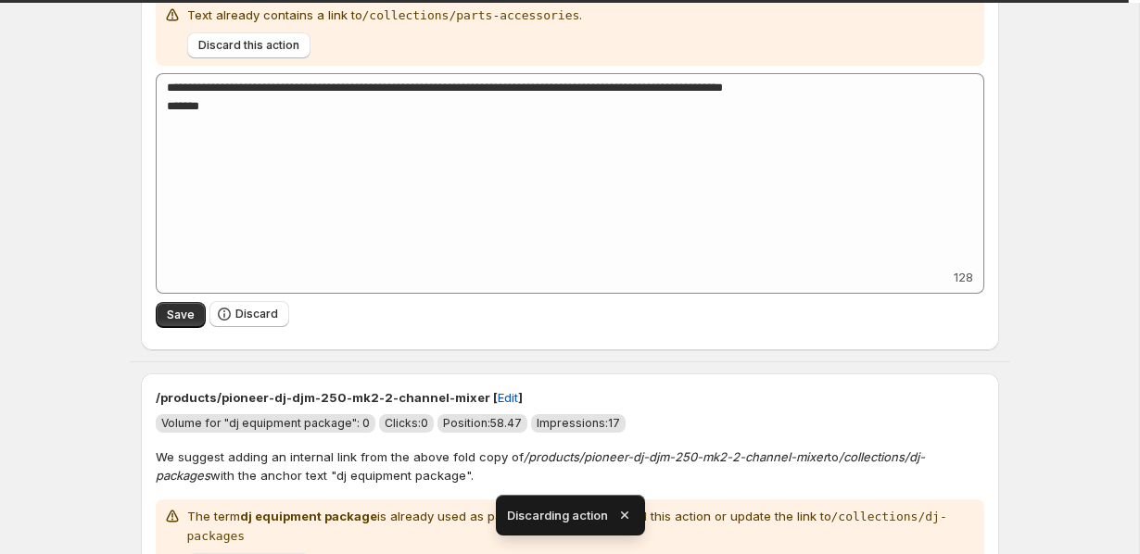
scroll to position [1263, 0]
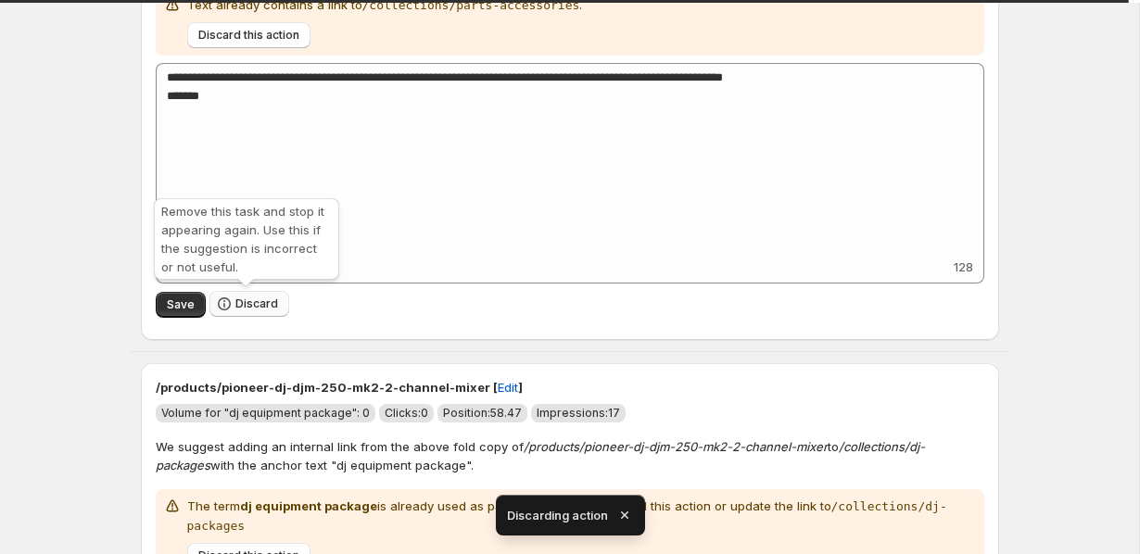
click at [235, 312] on button "Discard" at bounding box center [249, 304] width 80 height 26
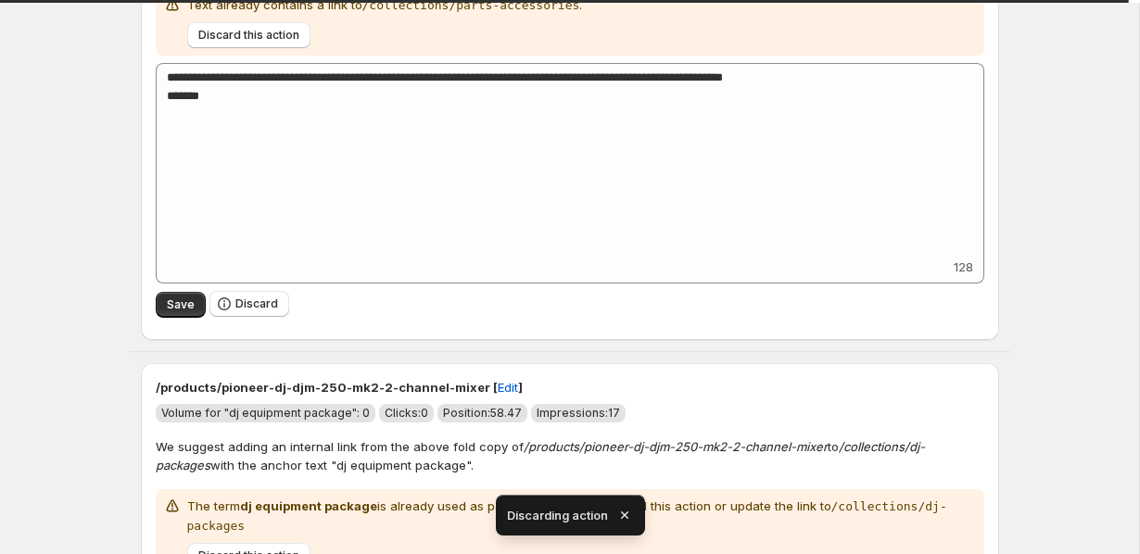
scroll to position [762, 0]
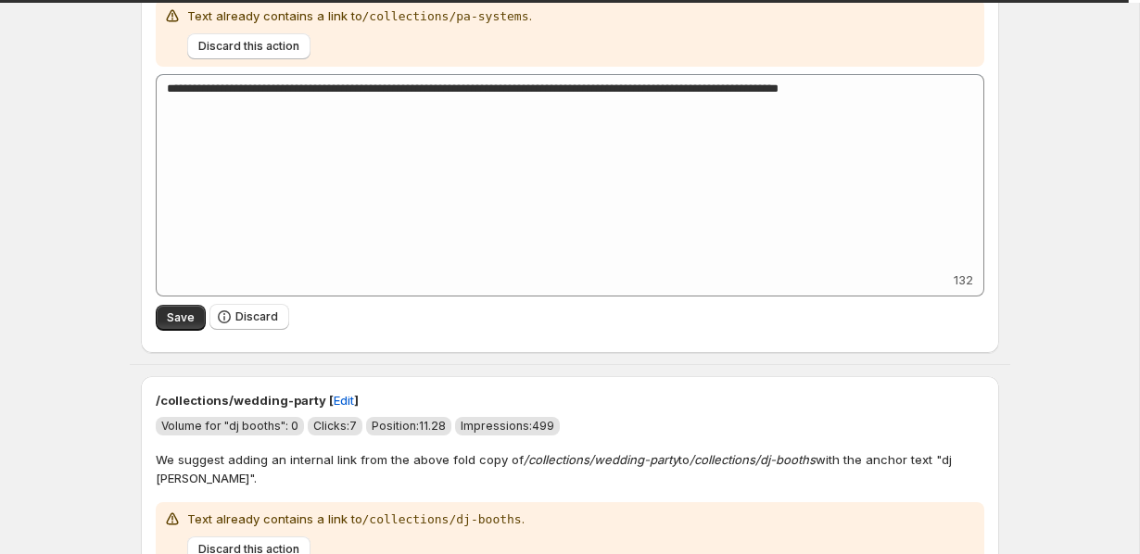
type textarea "**********"
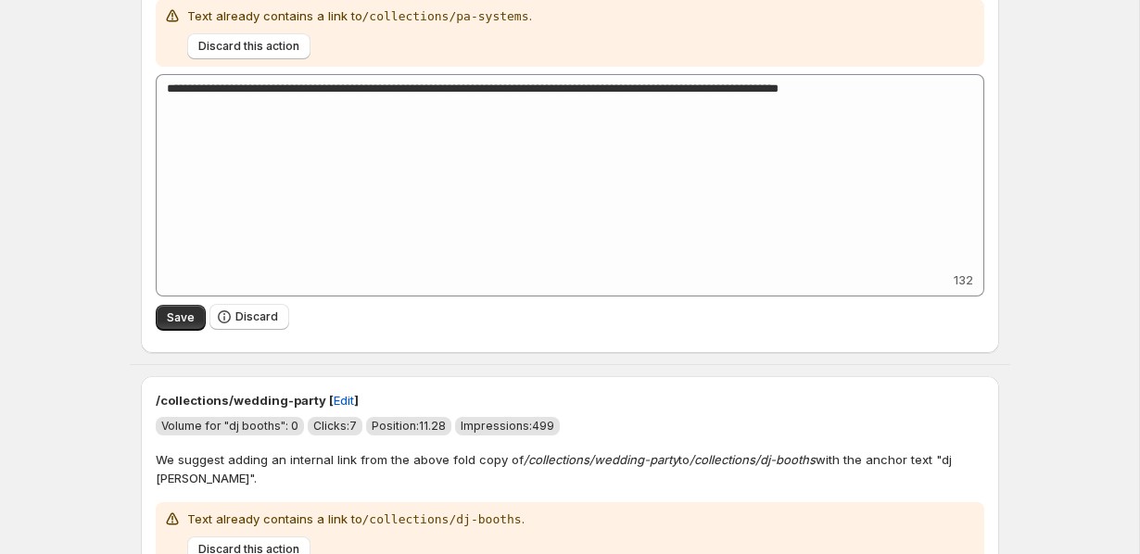
type textarea "**********"
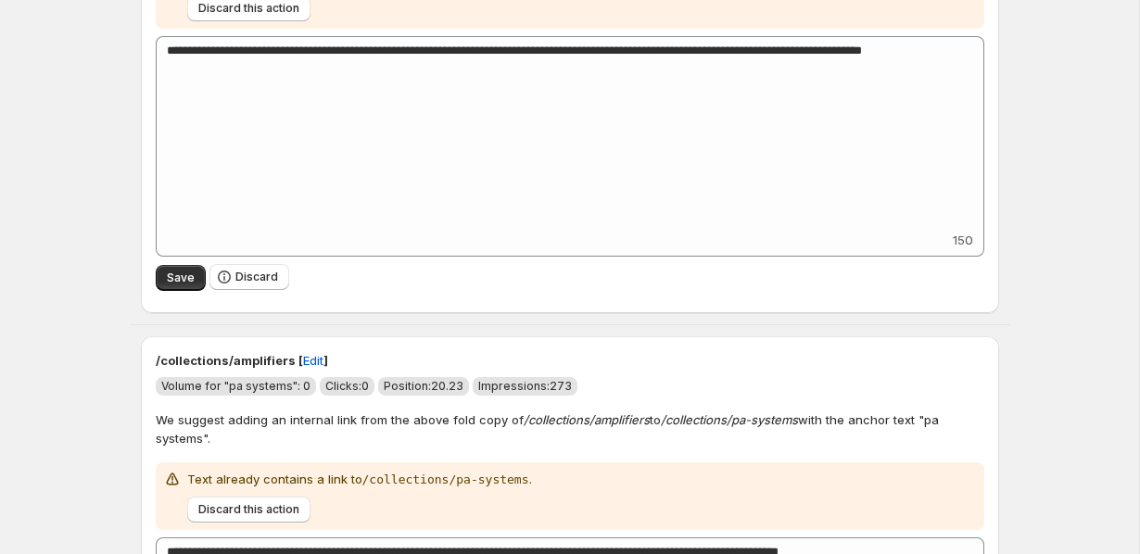
scroll to position [348, 0]
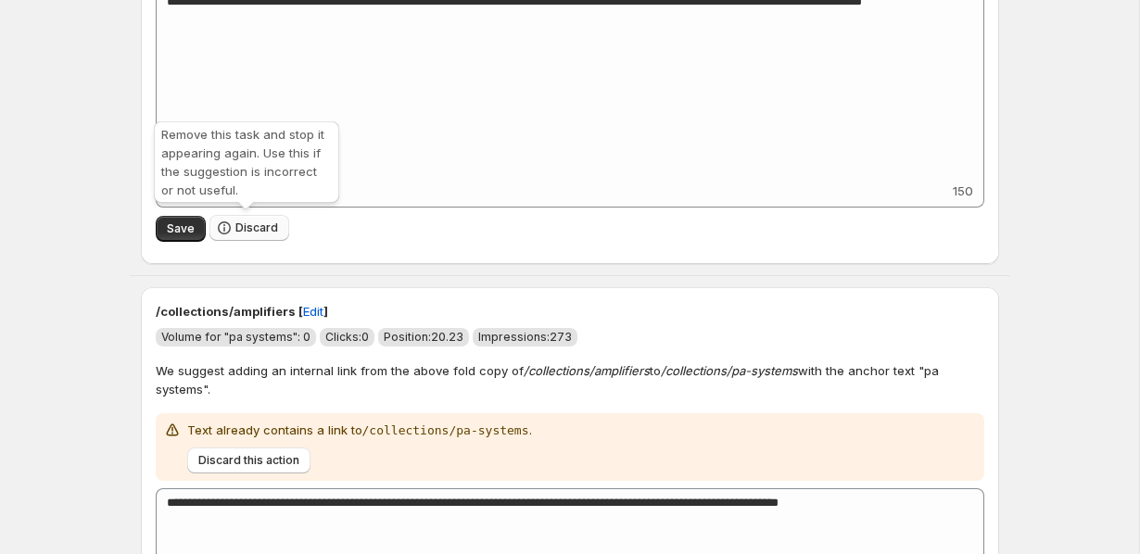
click at [253, 216] on button "Discard" at bounding box center [249, 228] width 80 height 26
type textarea "**********"
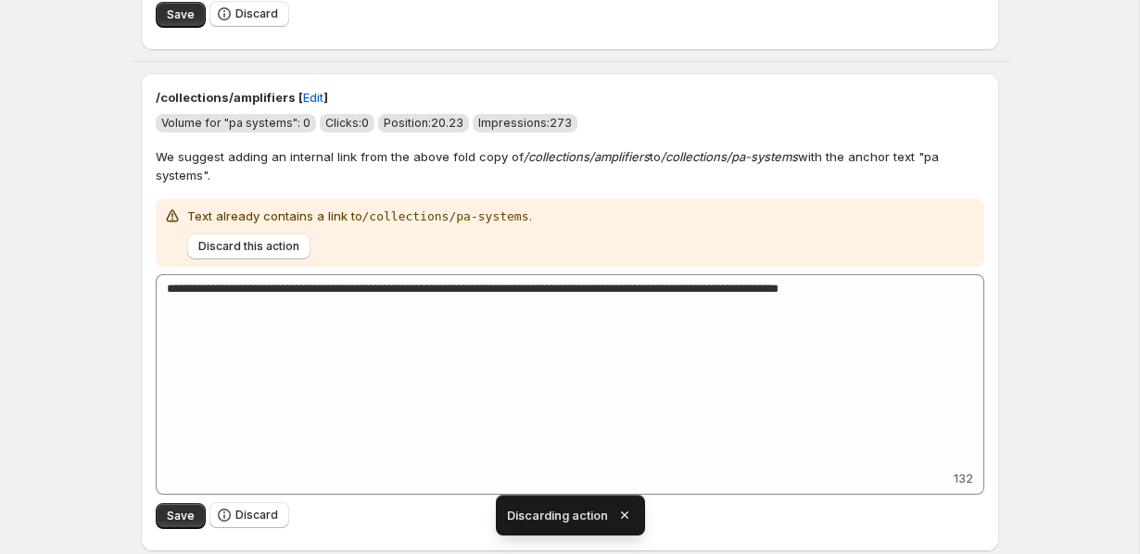
type textarea "**********"
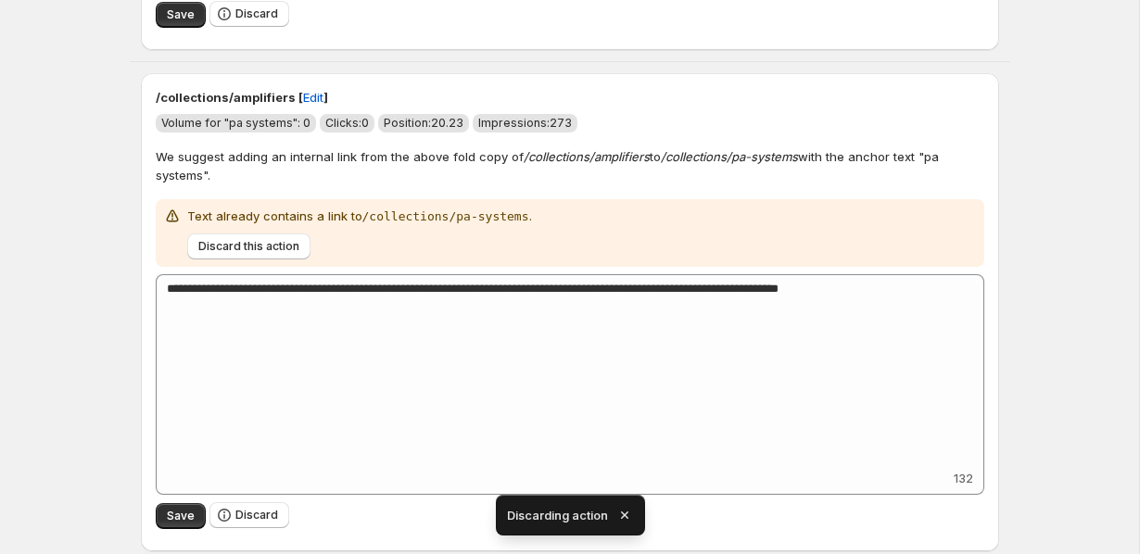
type textarea "**********"
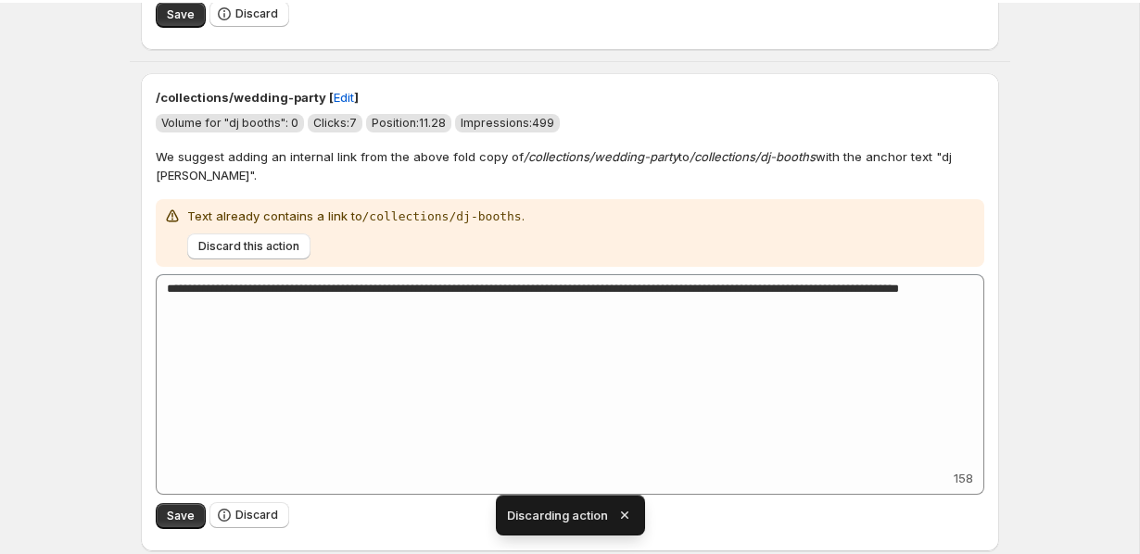
type textarea "**********"
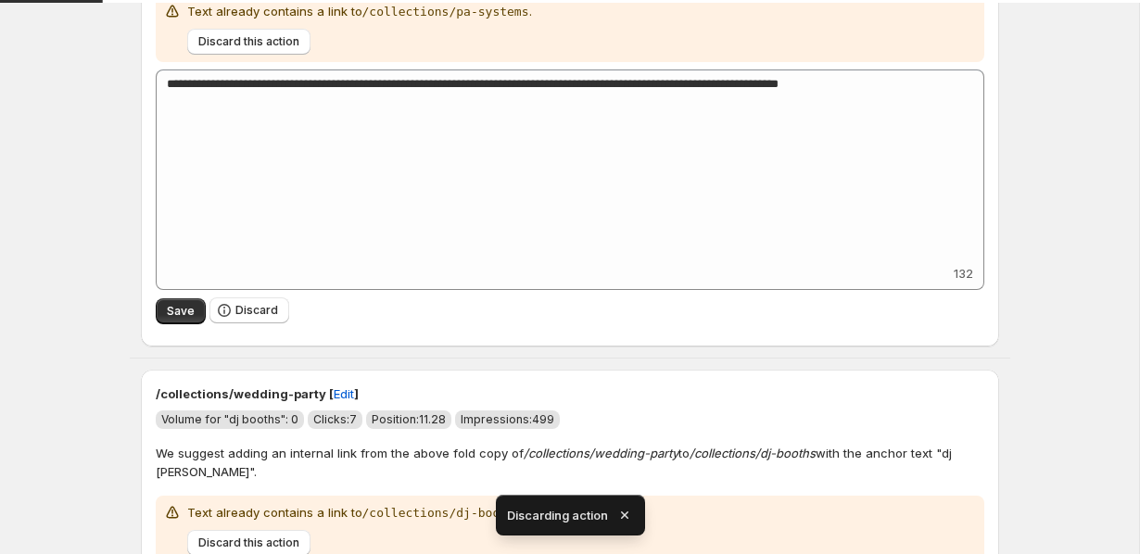
scroll to position [383, 0]
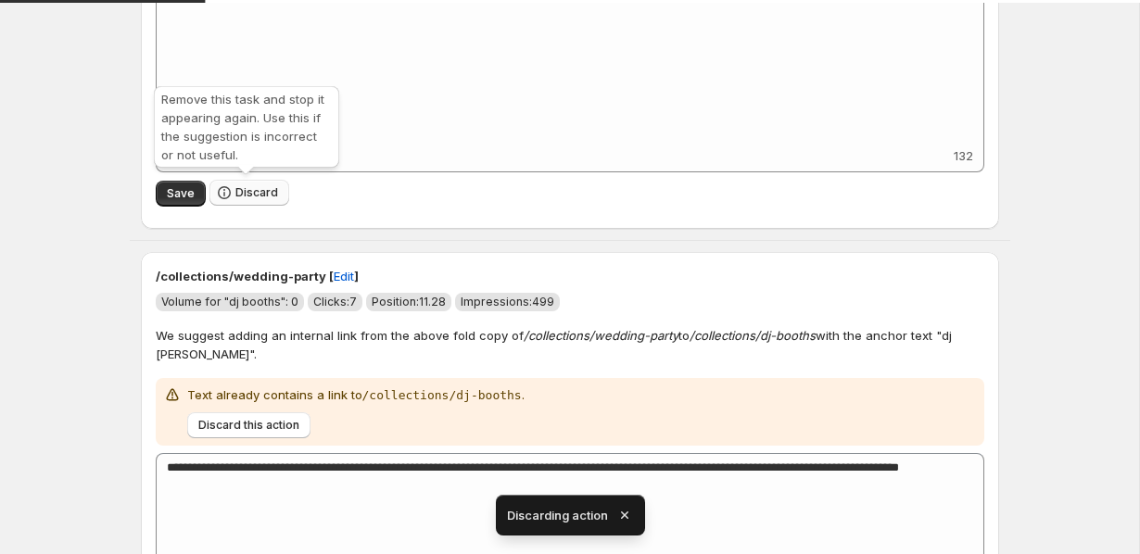
click at [238, 202] on button "Discard" at bounding box center [249, 193] width 80 height 26
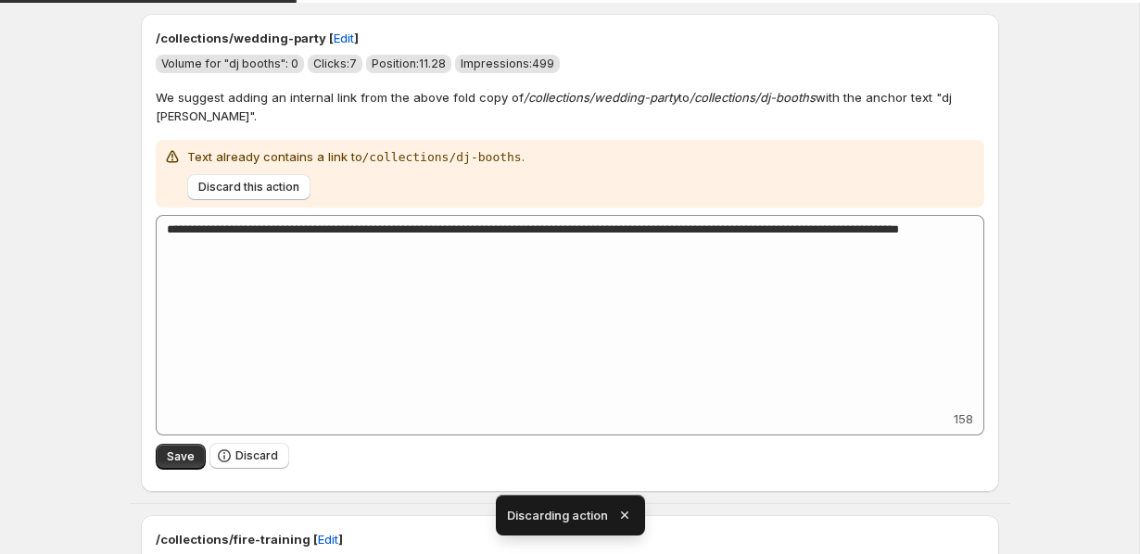
type textarea "**********"
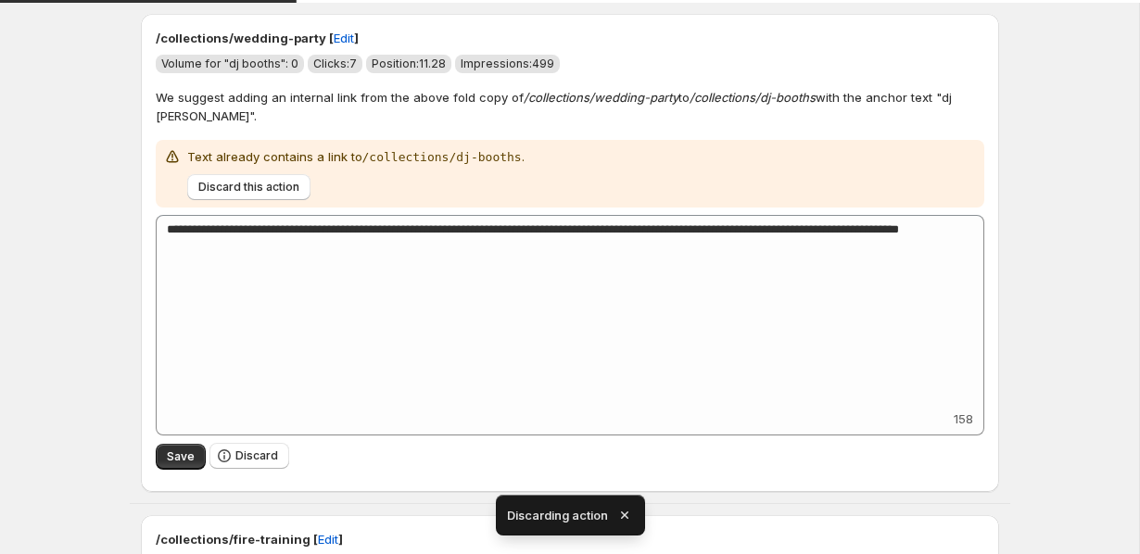
type textarea "**********"
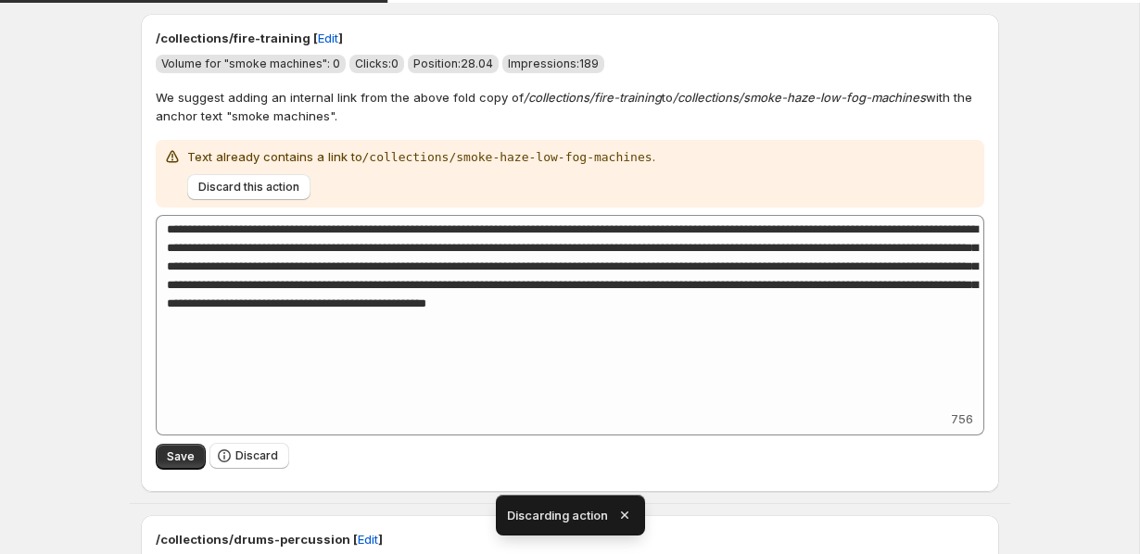
type textarea "**********"
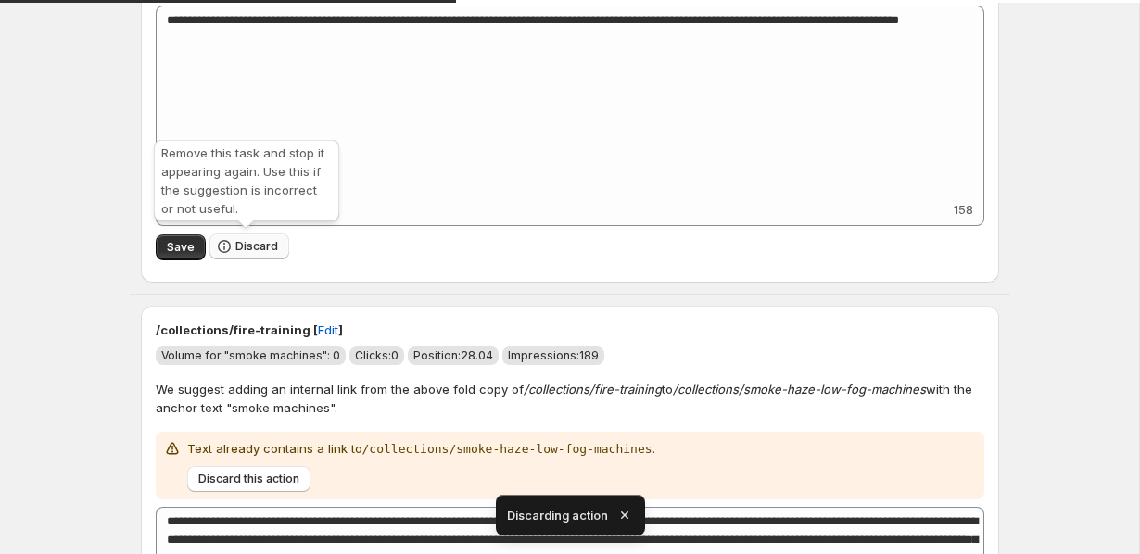
click at [235, 246] on span "Discard" at bounding box center [256, 246] width 43 height 15
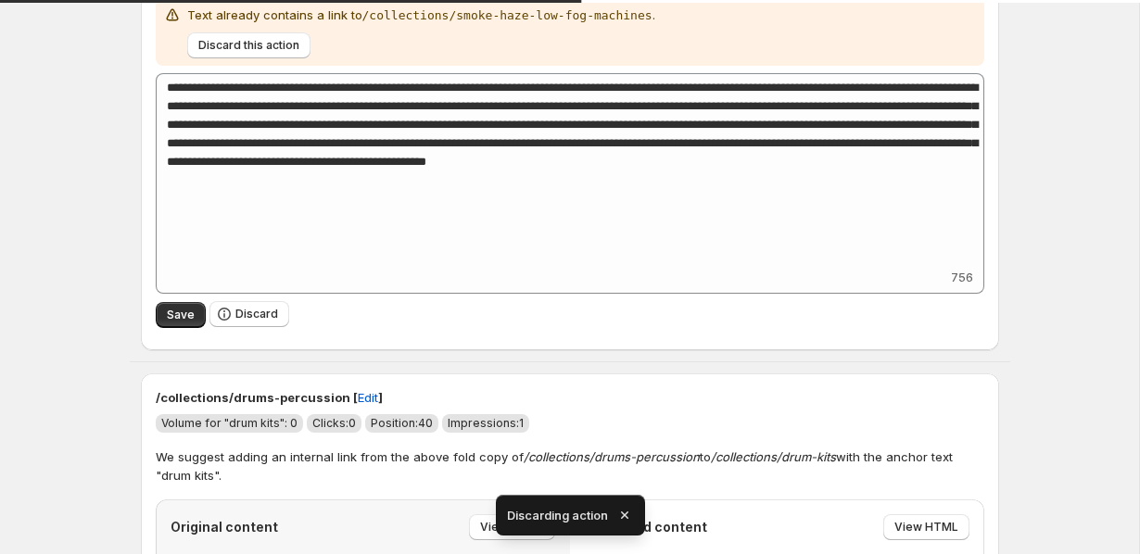
scroll to position [829, 0]
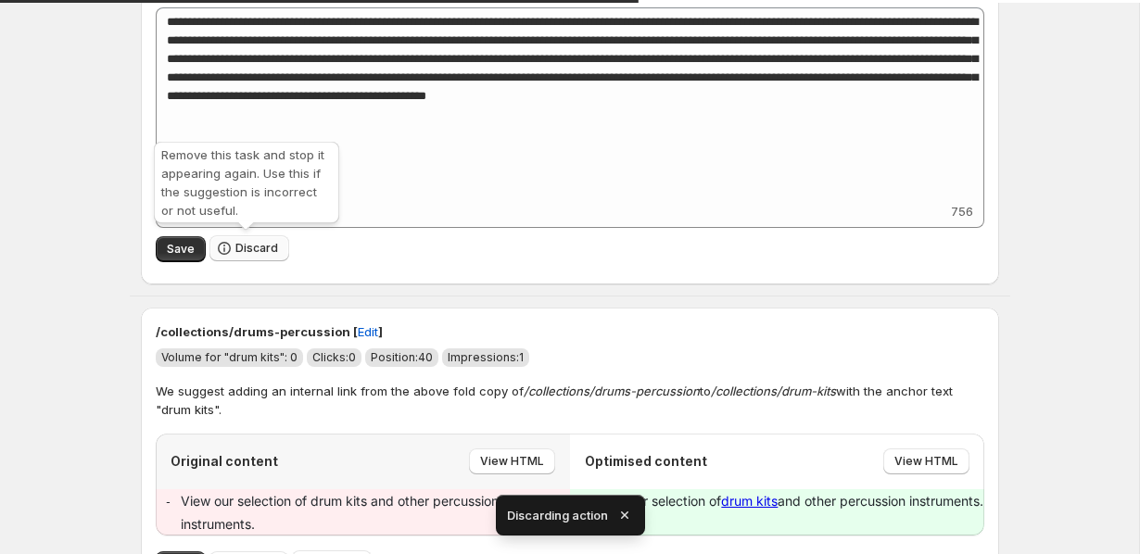
click at [220, 241] on icon "button" at bounding box center [224, 248] width 19 height 19
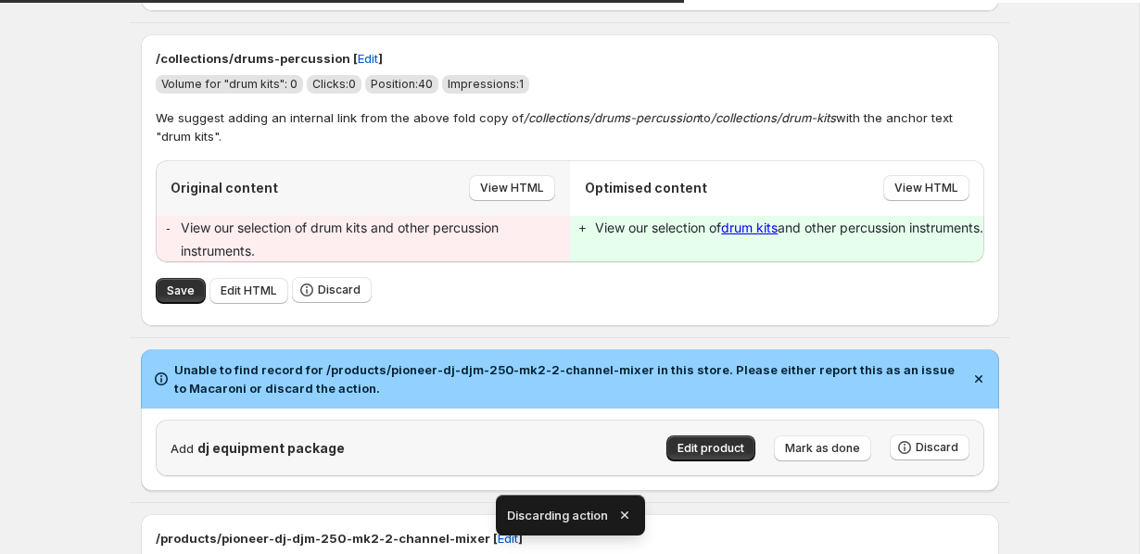
type textarea "**********"
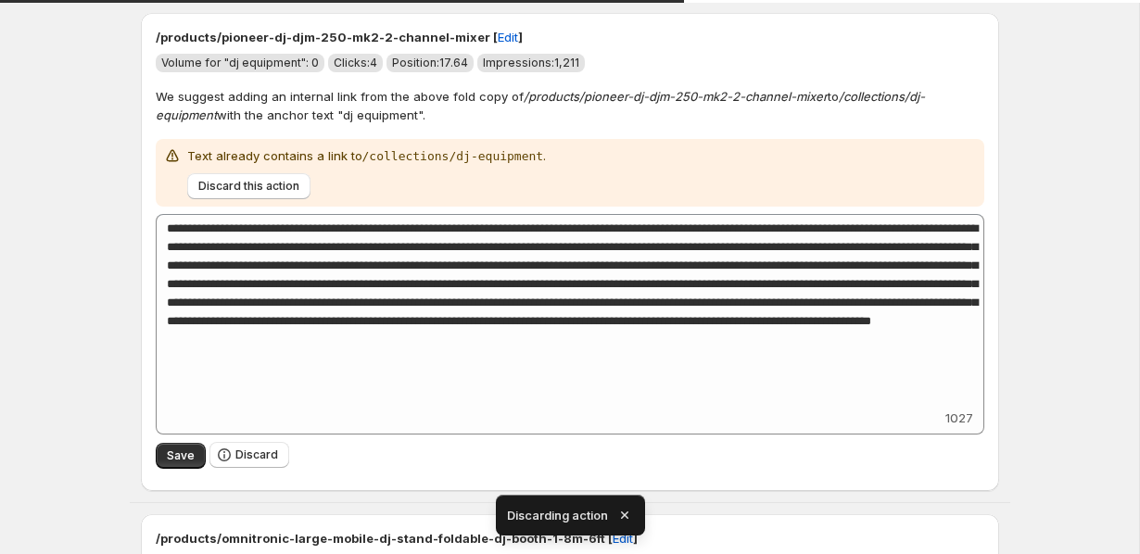
type textarea "**********"
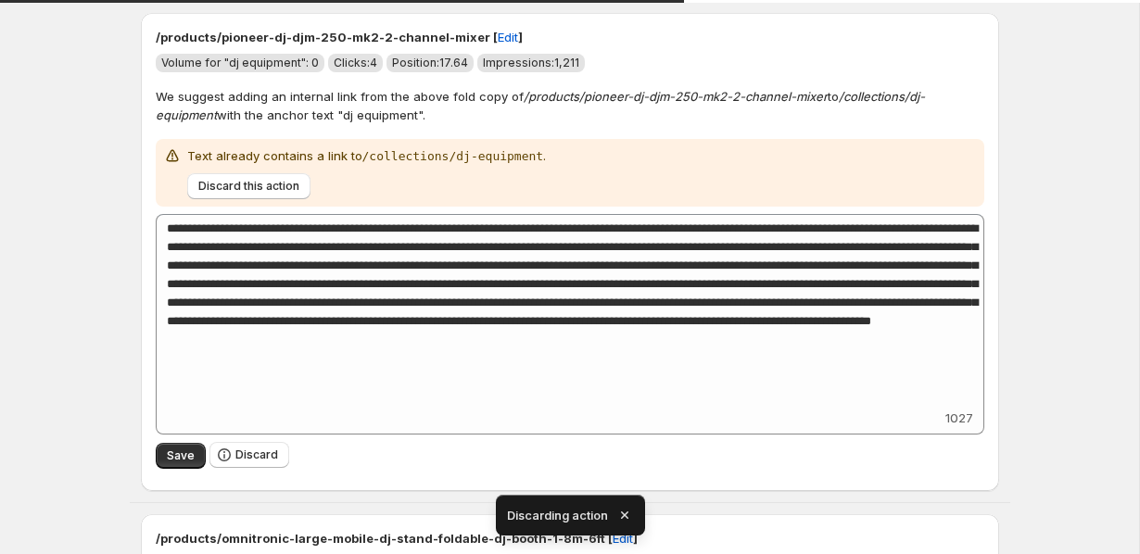
type textarea "**********"
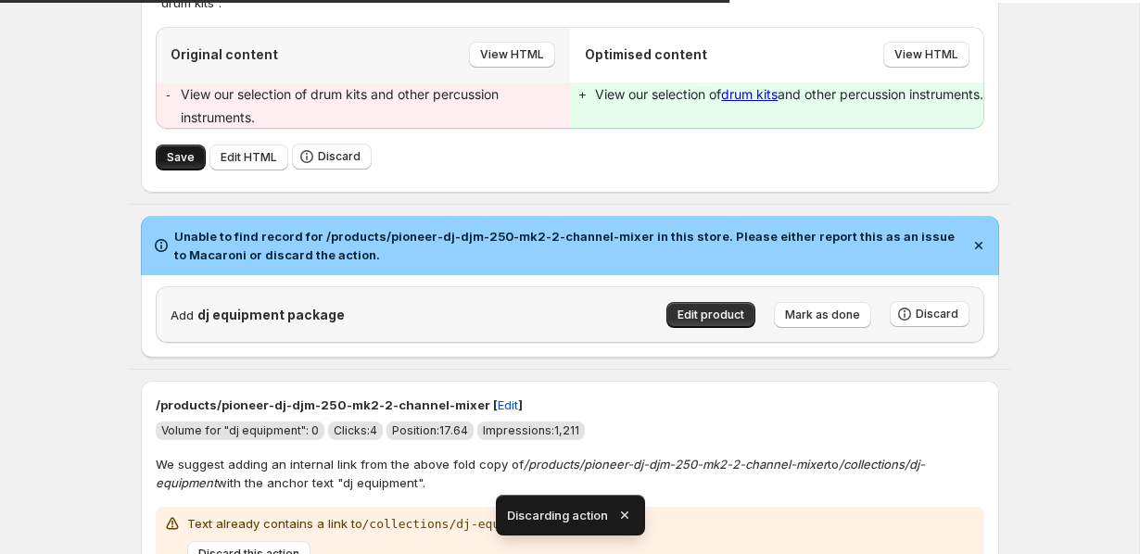
type textarea "**********"
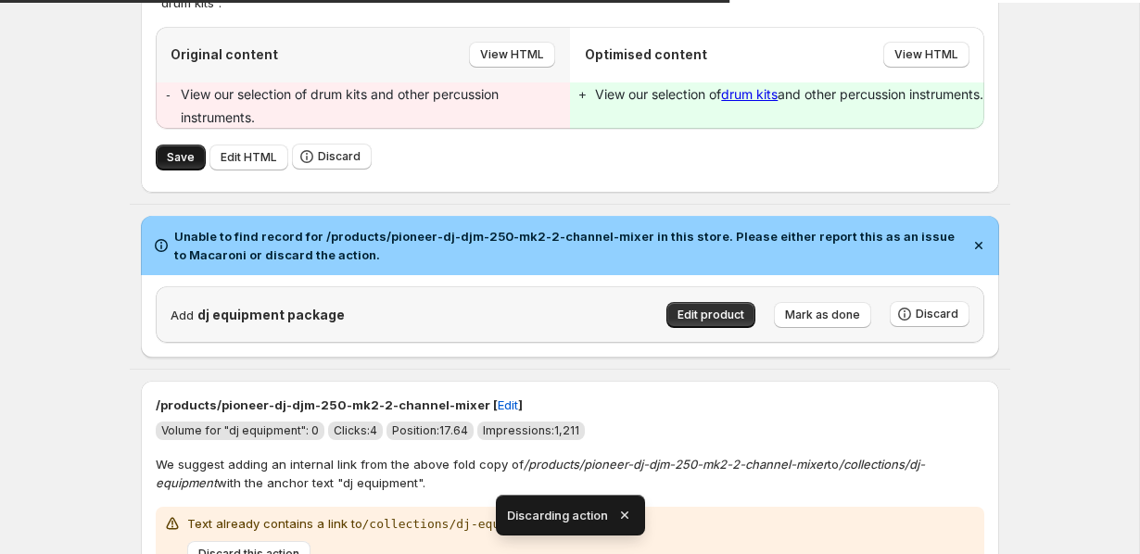
type textarea "**********"
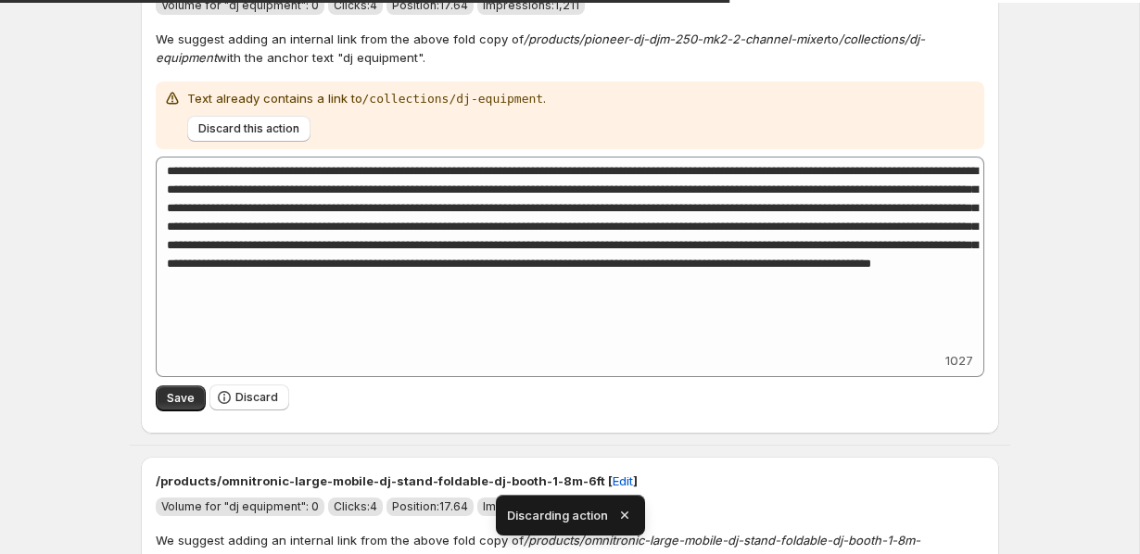
type textarea "**********"
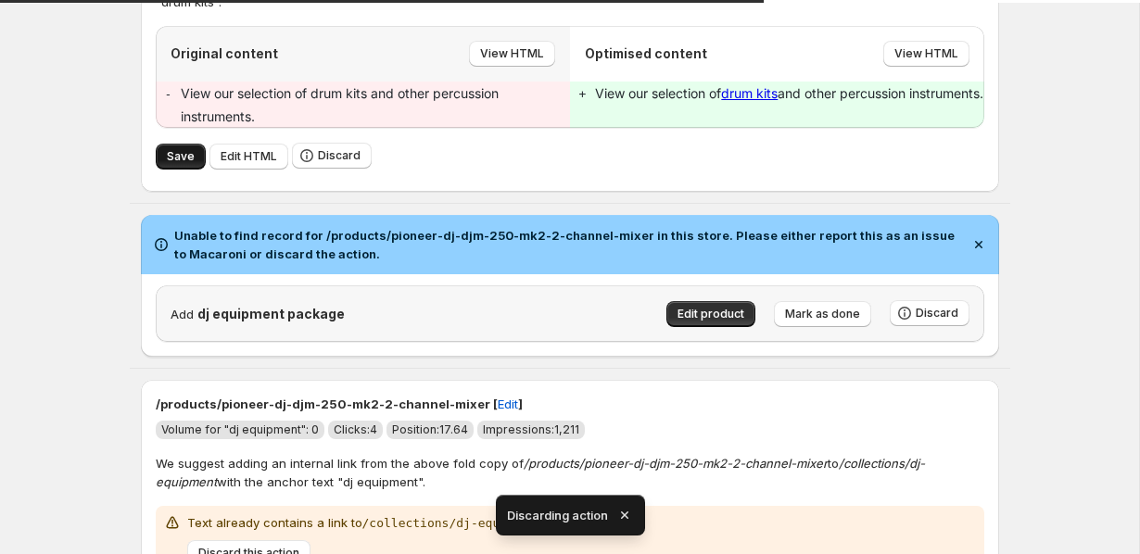
click at [177, 163] on span "Save" at bounding box center [181, 156] width 28 height 15
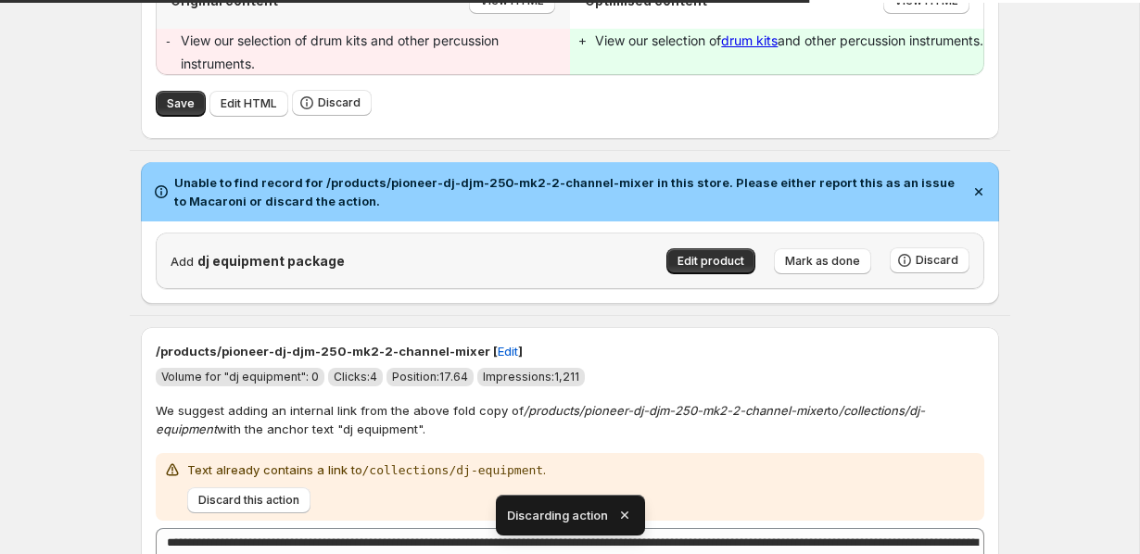
scroll to position [257, 0]
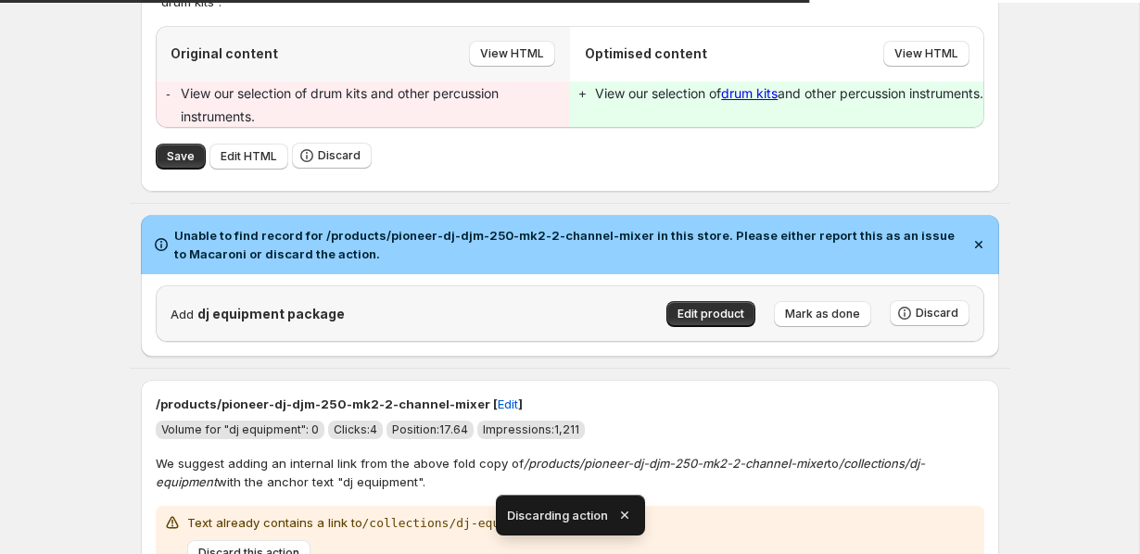
type textarea "**********"
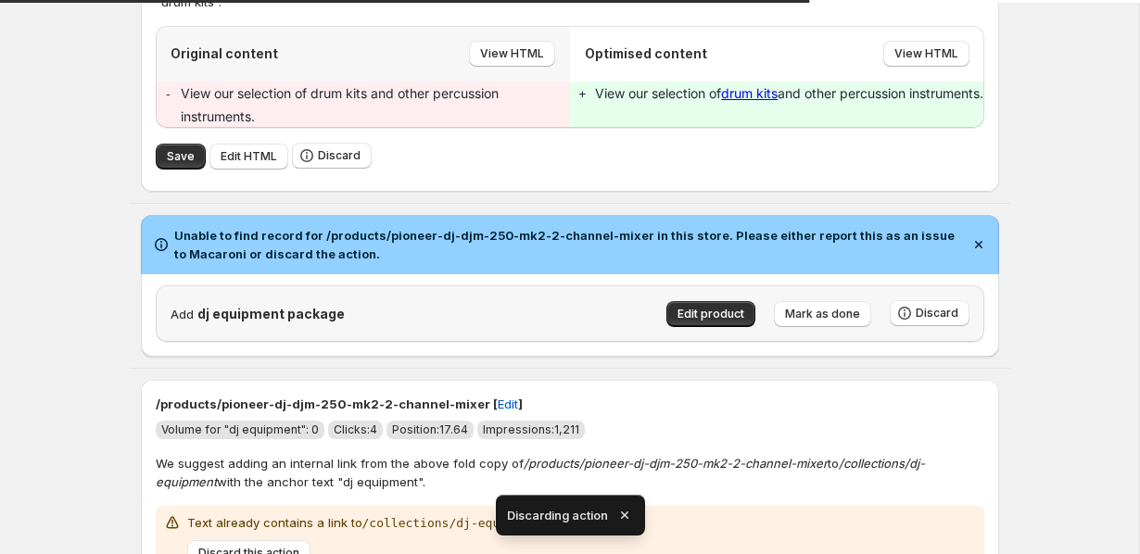
type textarea "**********"
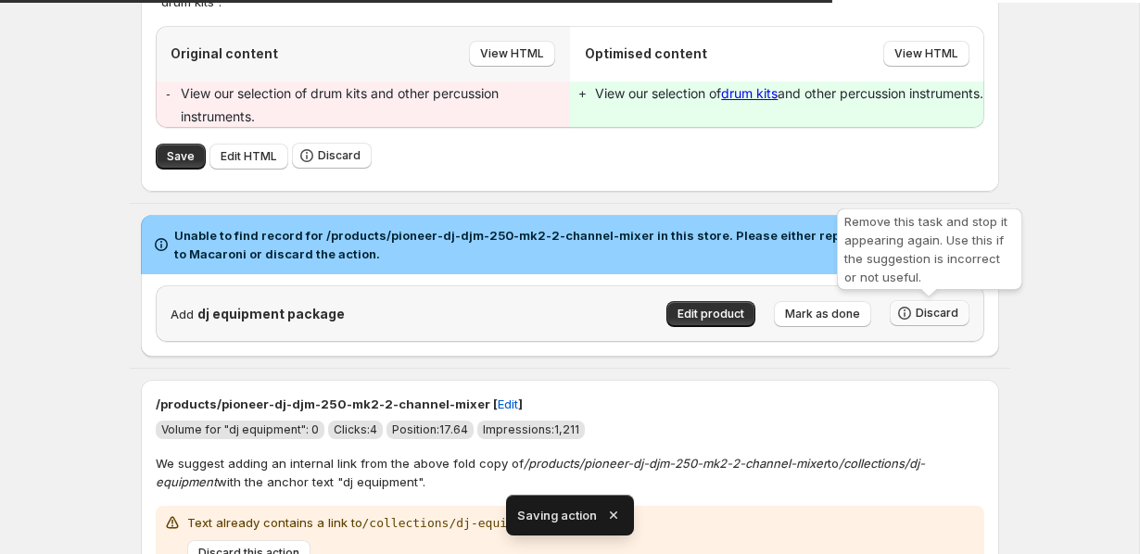
type textarea "**********"
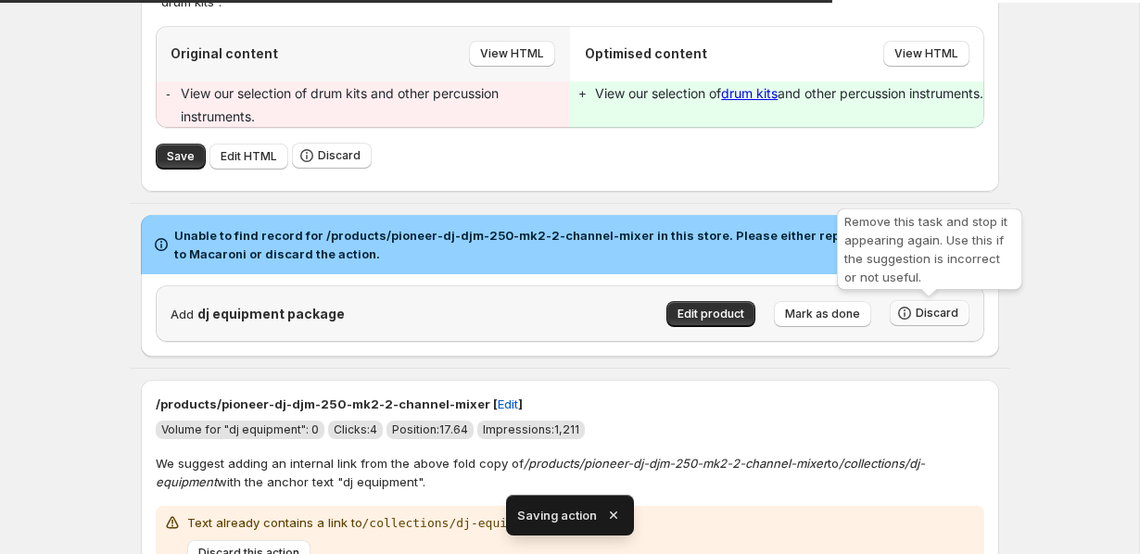
type textarea "**********"
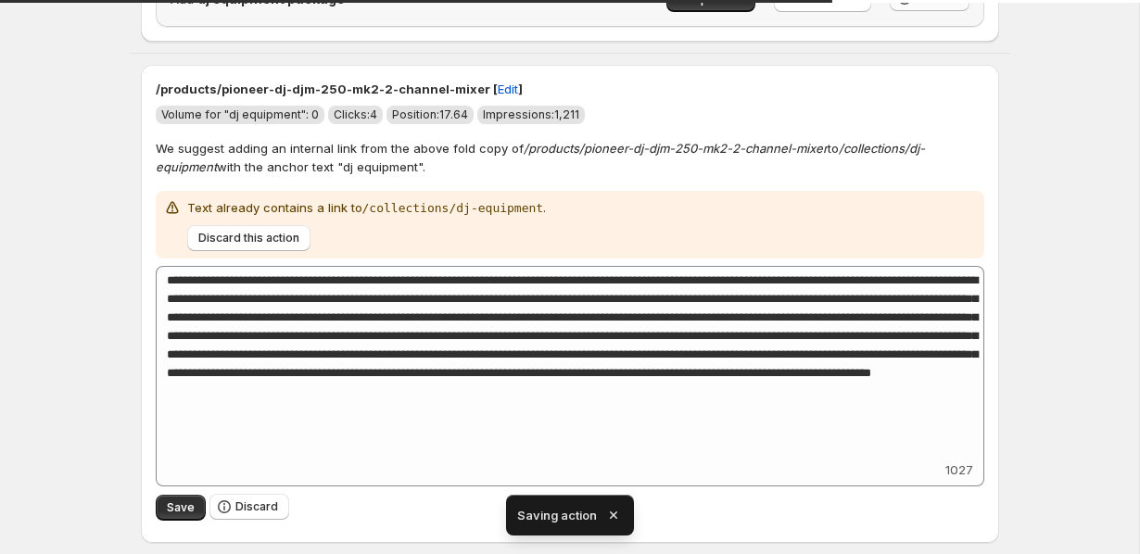
type textarea "**********"
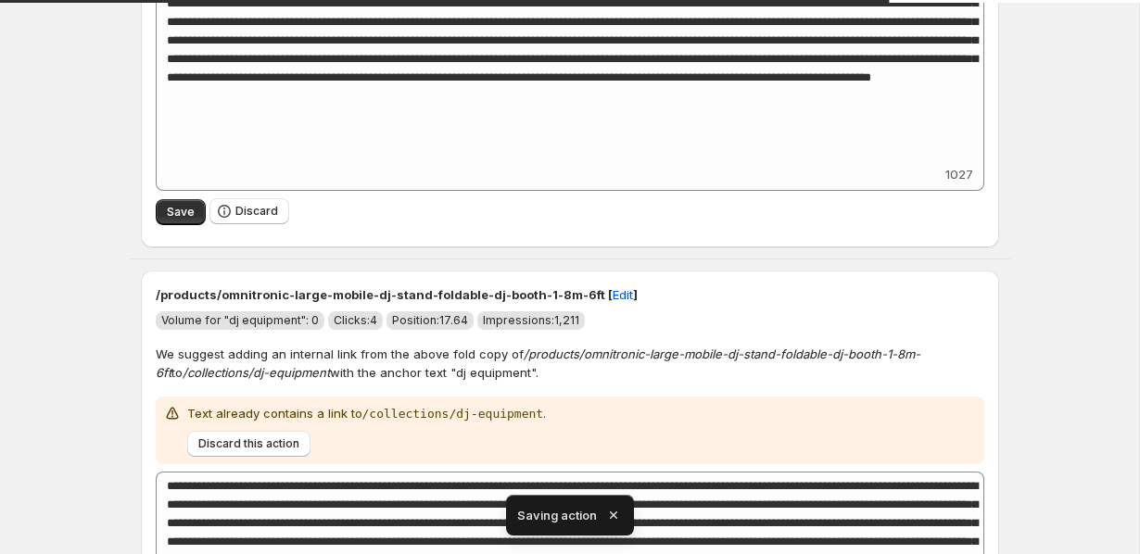
scroll to position [580, 0]
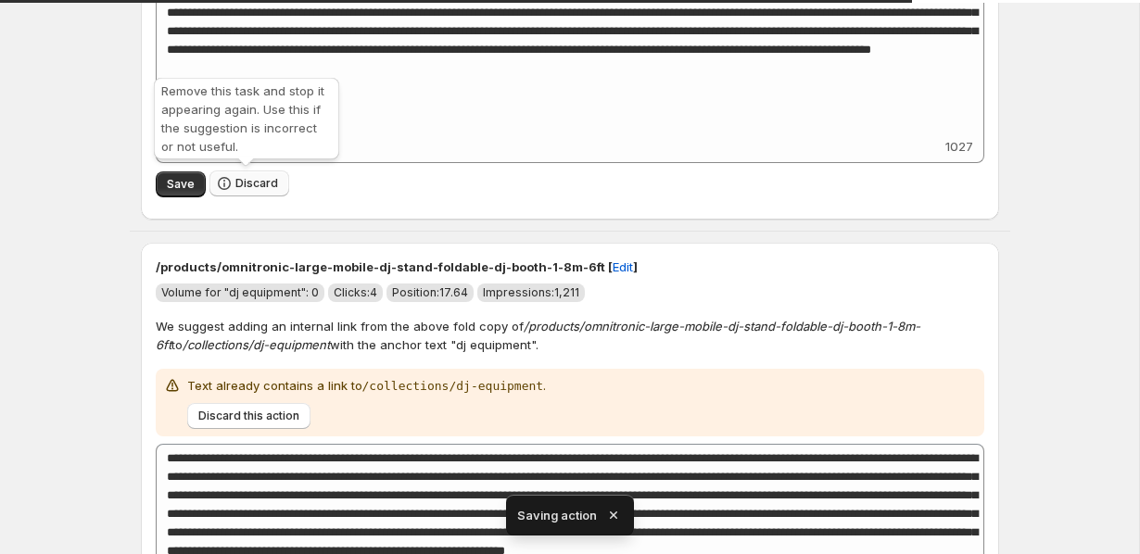
click at [257, 176] on span "Discard" at bounding box center [256, 183] width 43 height 15
type textarea "**********"
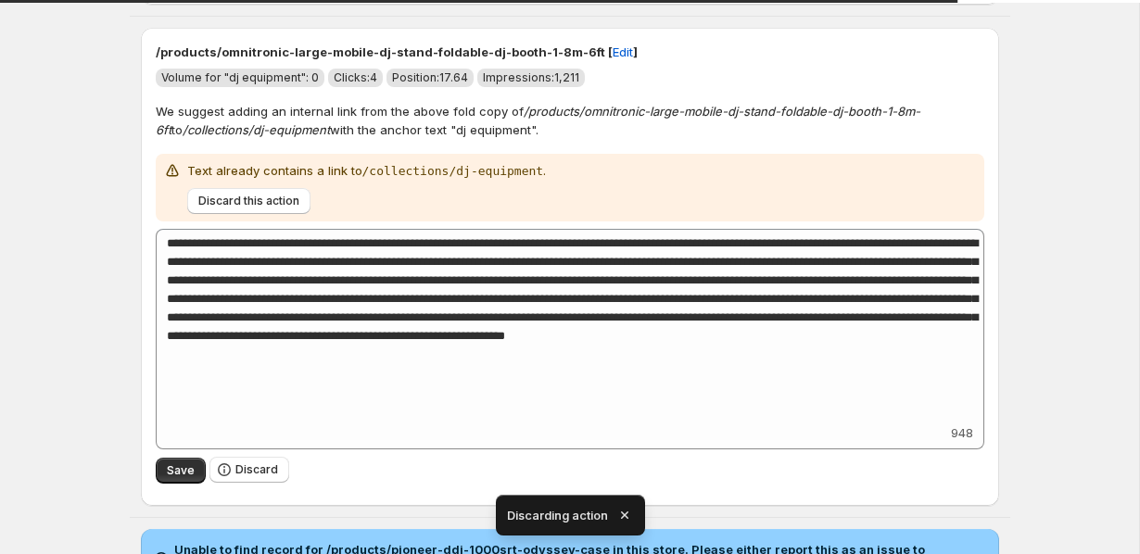
type textarea "**********"
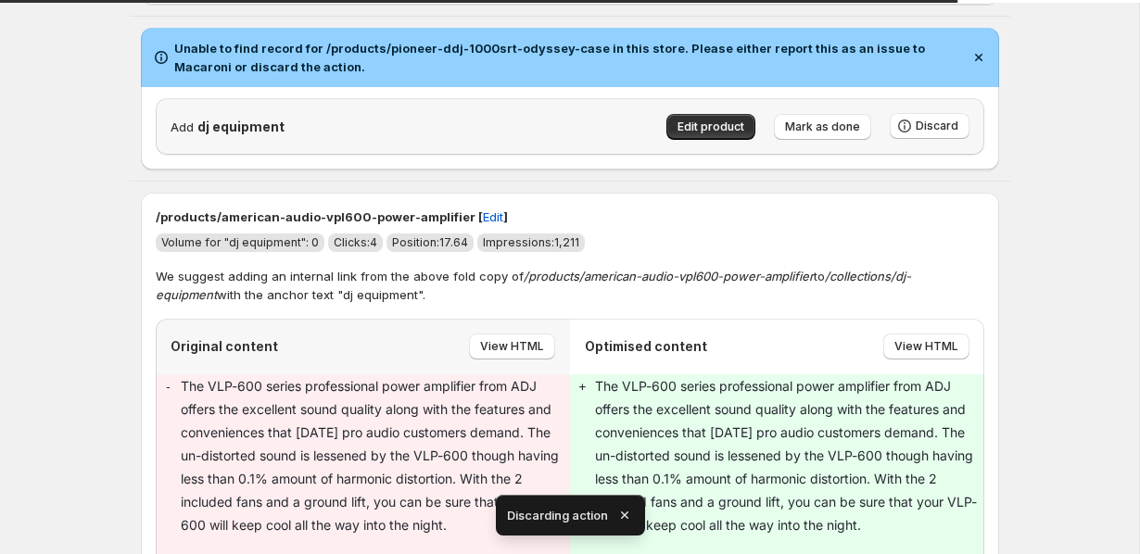
type textarea "**********"
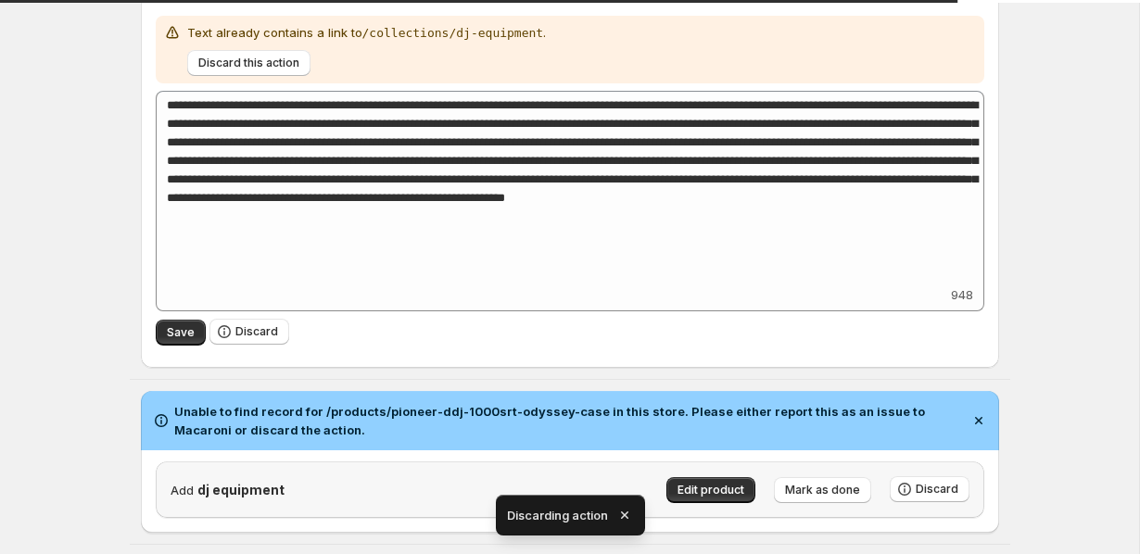
type textarea "**********"
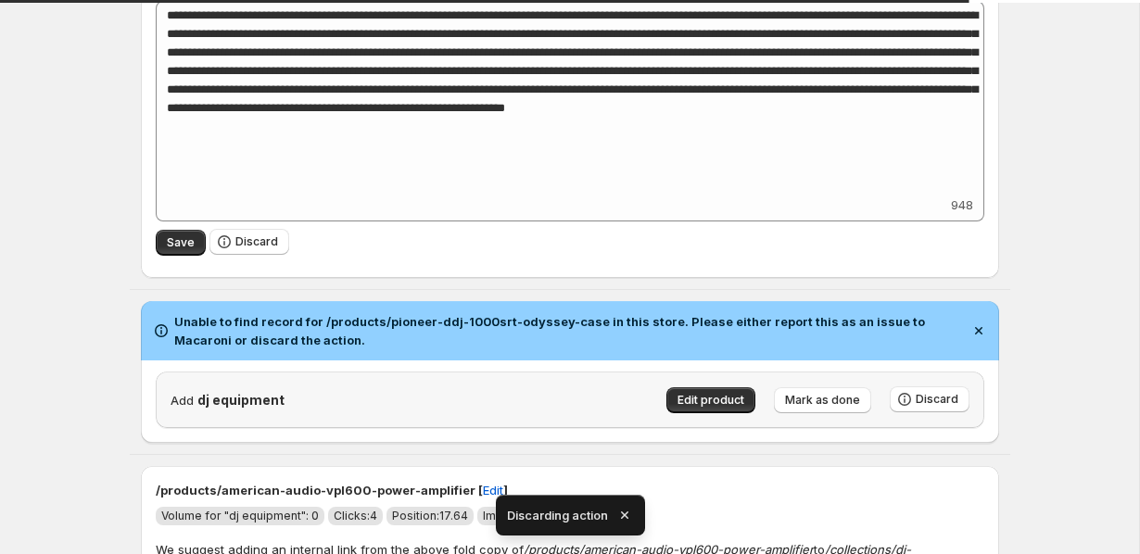
scroll to position [558, 0]
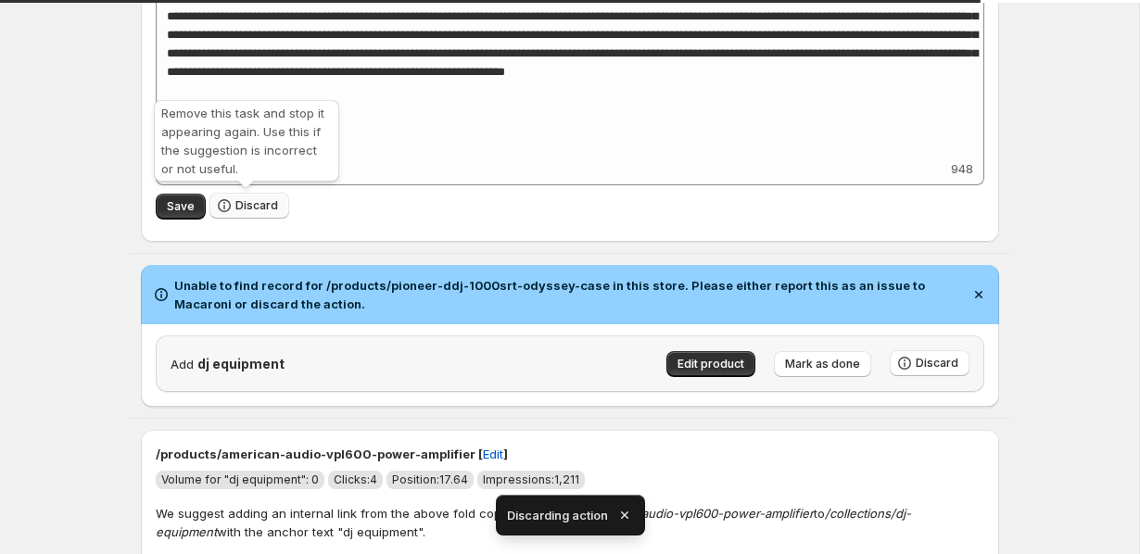
click at [278, 203] on button "Discard" at bounding box center [249, 206] width 80 height 26
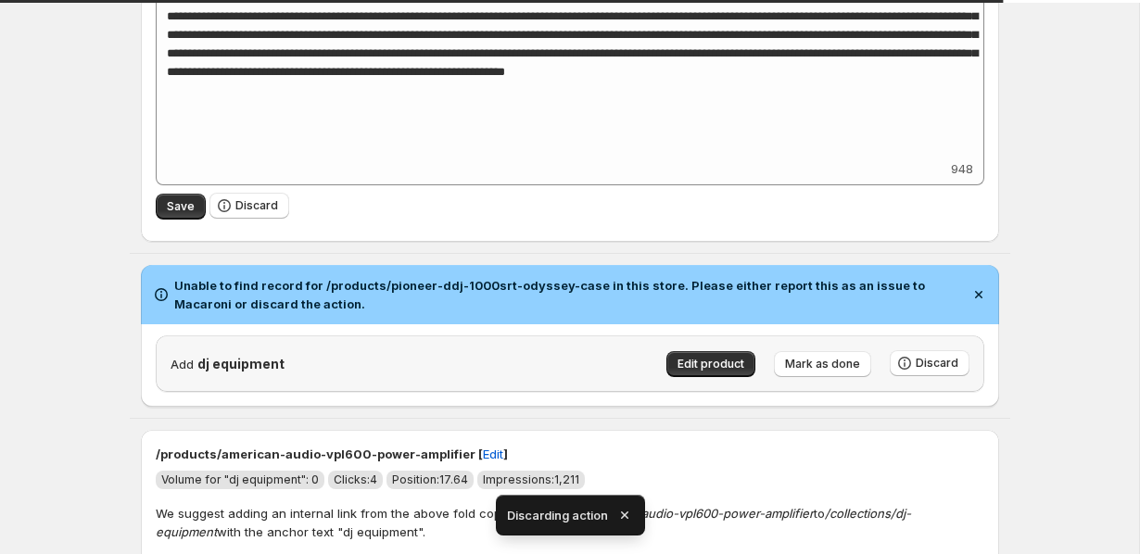
type textarea "**********"
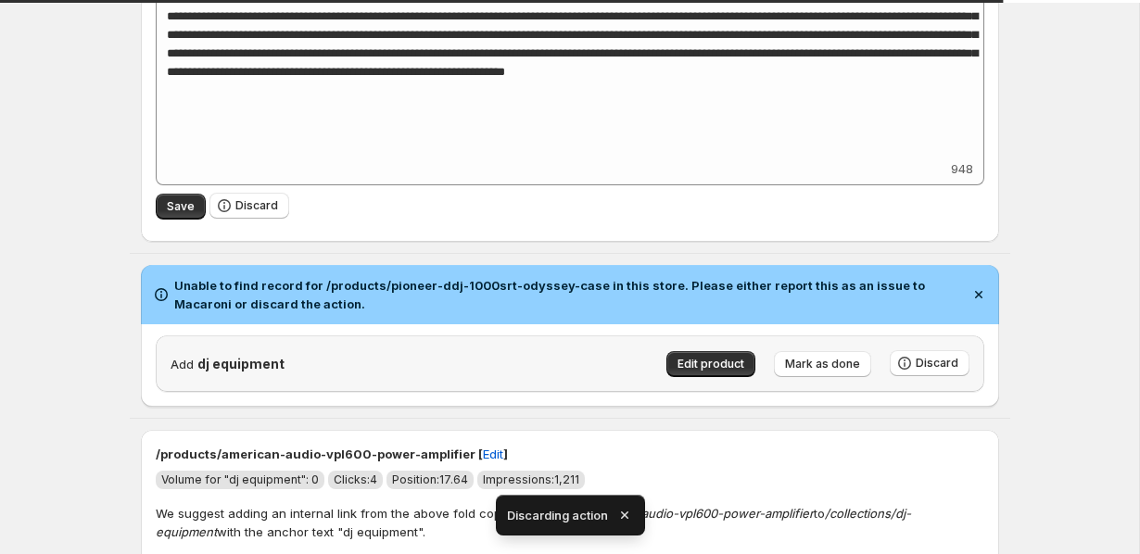
type textarea "**********"
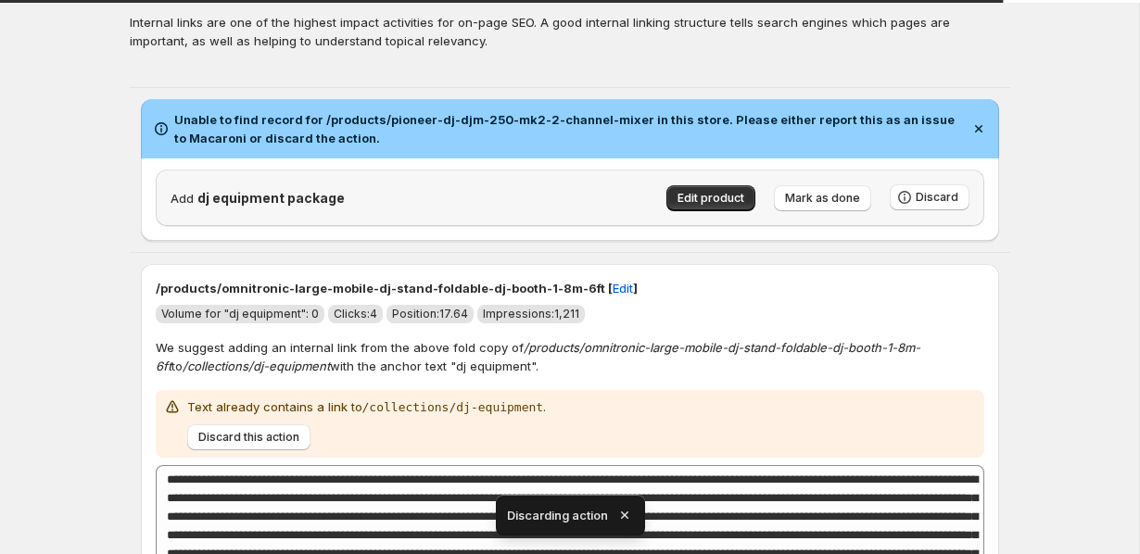
type textarea "**********"
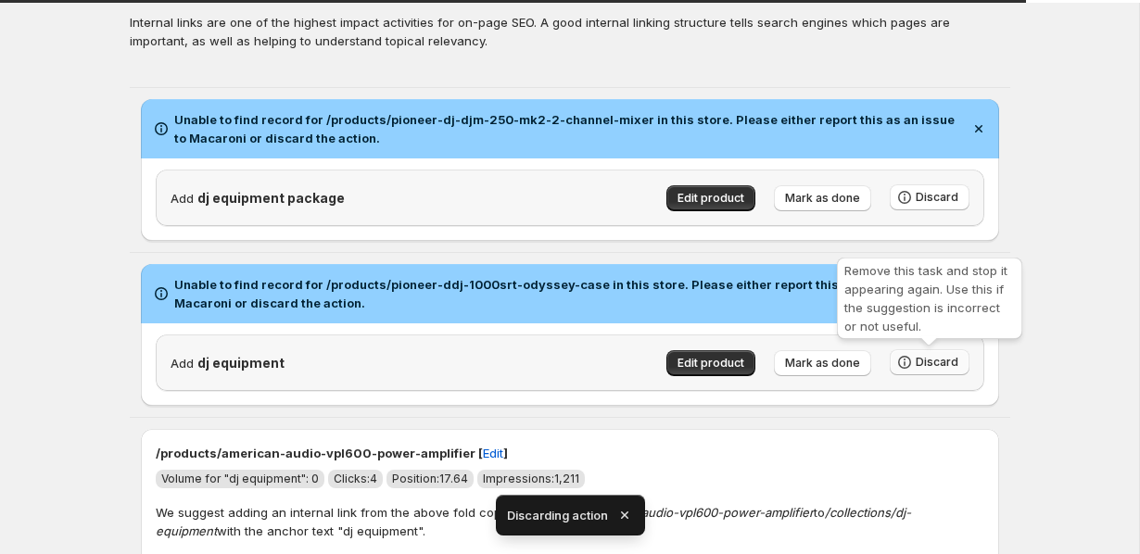
click at [919, 356] on span "Discard" at bounding box center [937, 362] width 43 height 15
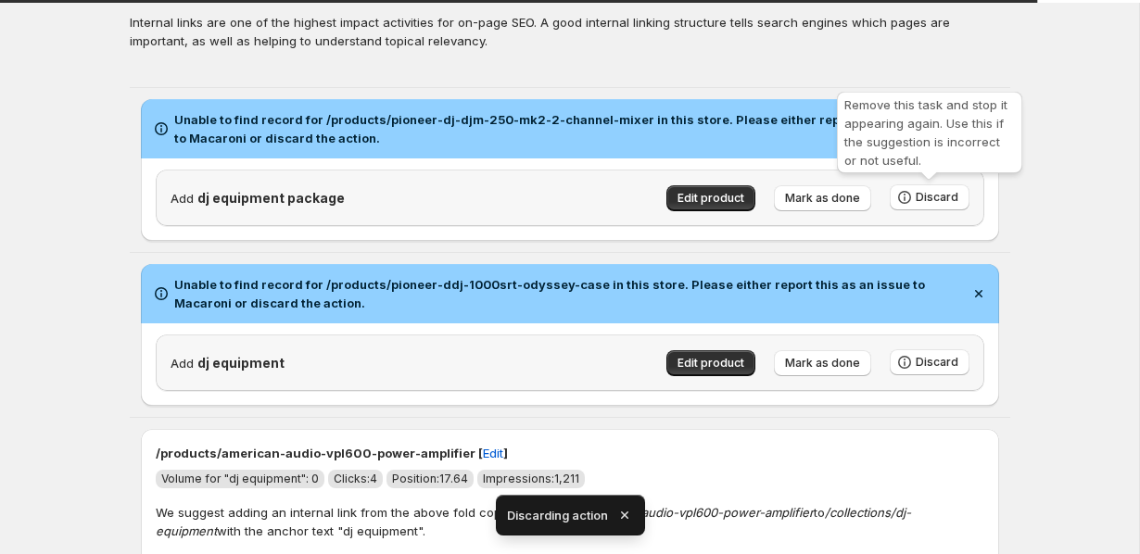
type textarea "**********"
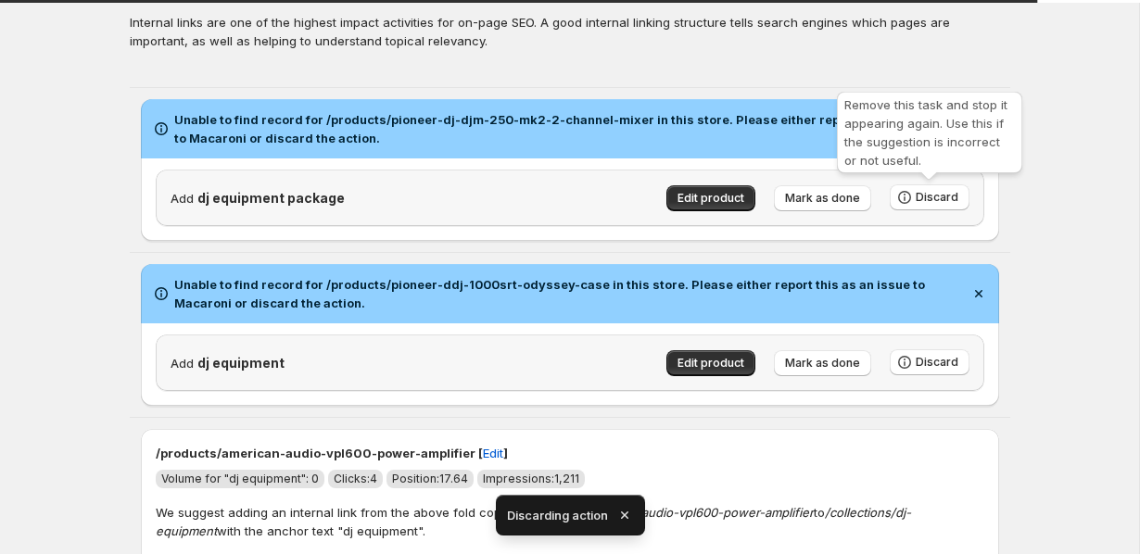
type textarea "**********"
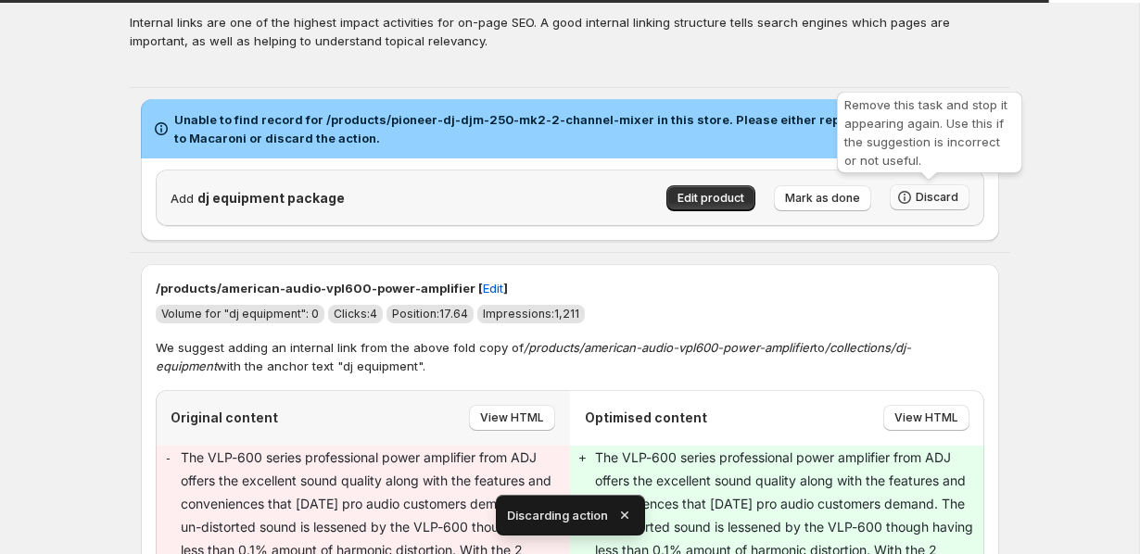
click at [920, 190] on span "Discard" at bounding box center [937, 197] width 43 height 15
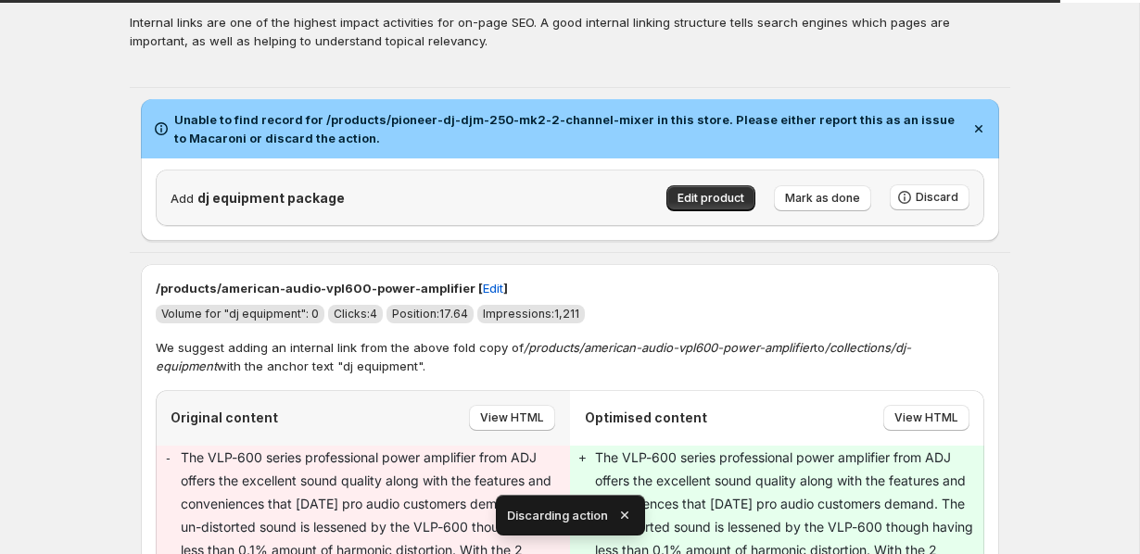
type textarea "**********"
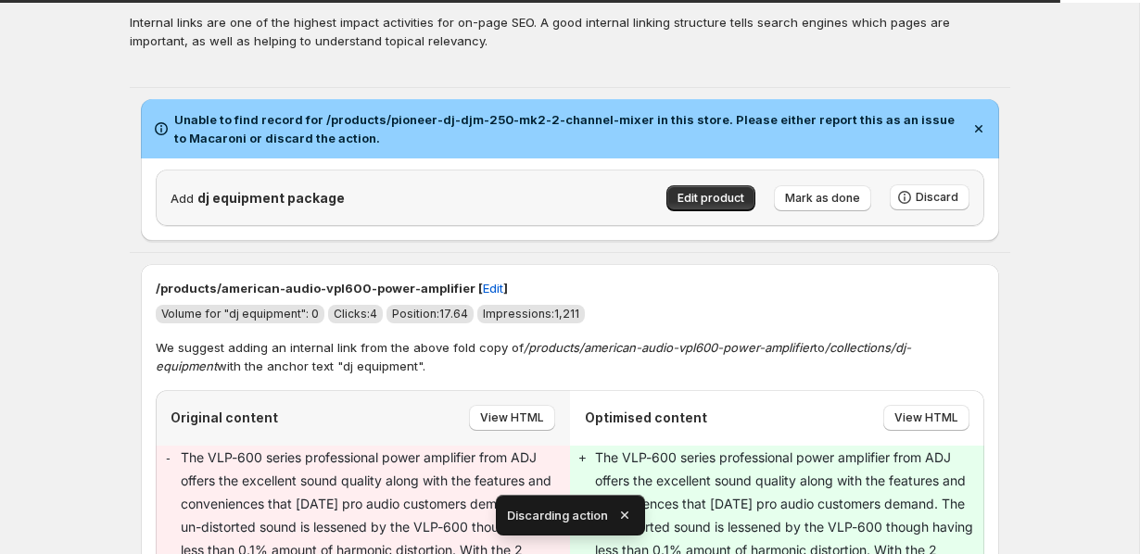
type textarea "**********"
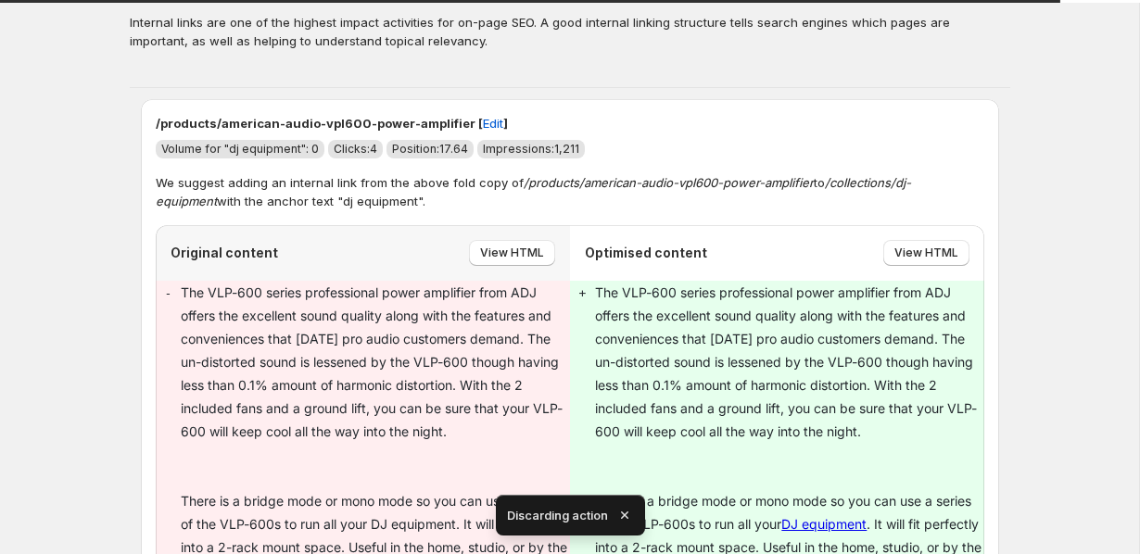
type textarea "**********"
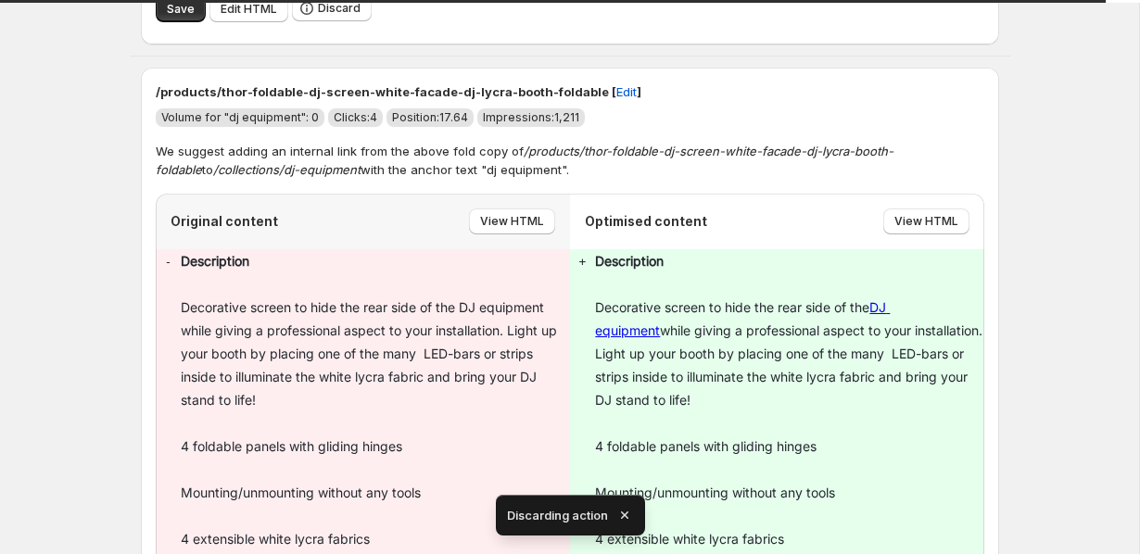
scroll to position [1119, 0]
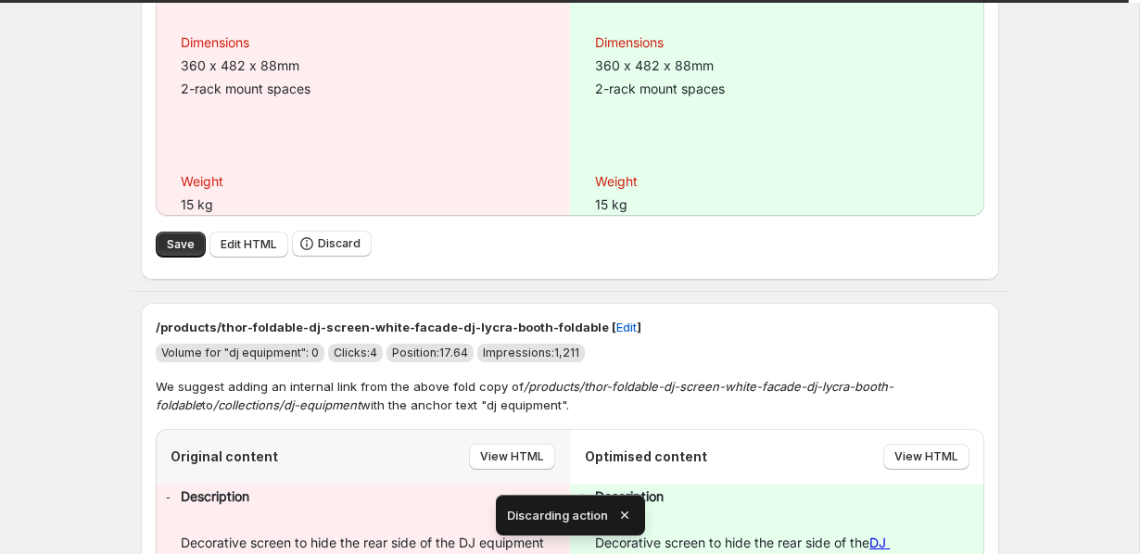
click at [169, 258] on div "Save Edit HTML Discard" at bounding box center [570, 244] width 829 height 27
click at [167, 241] on span "Save" at bounding box center [181, 244] width 28 height 15
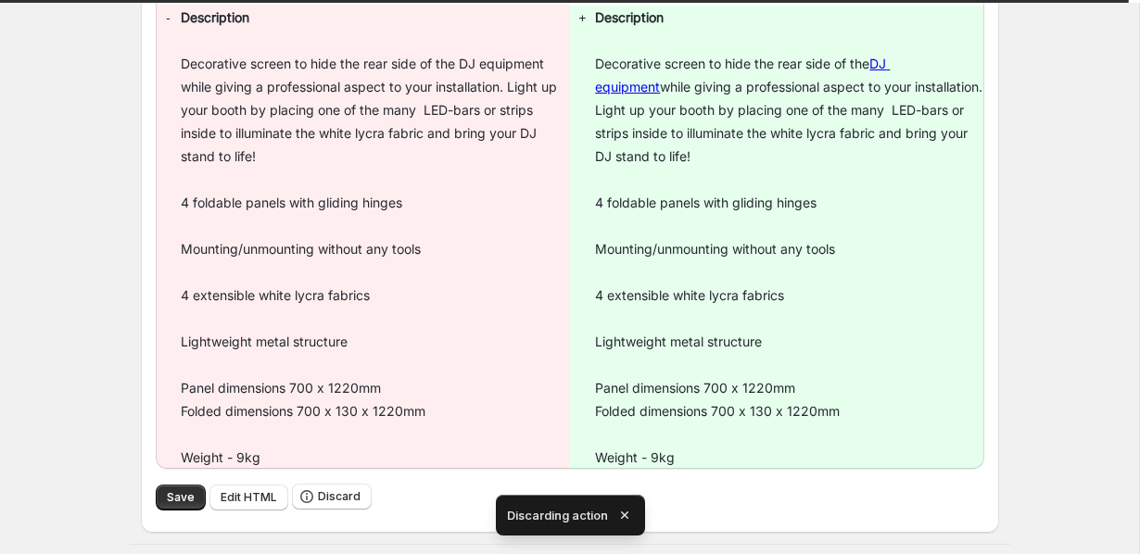
type textarea "**********"
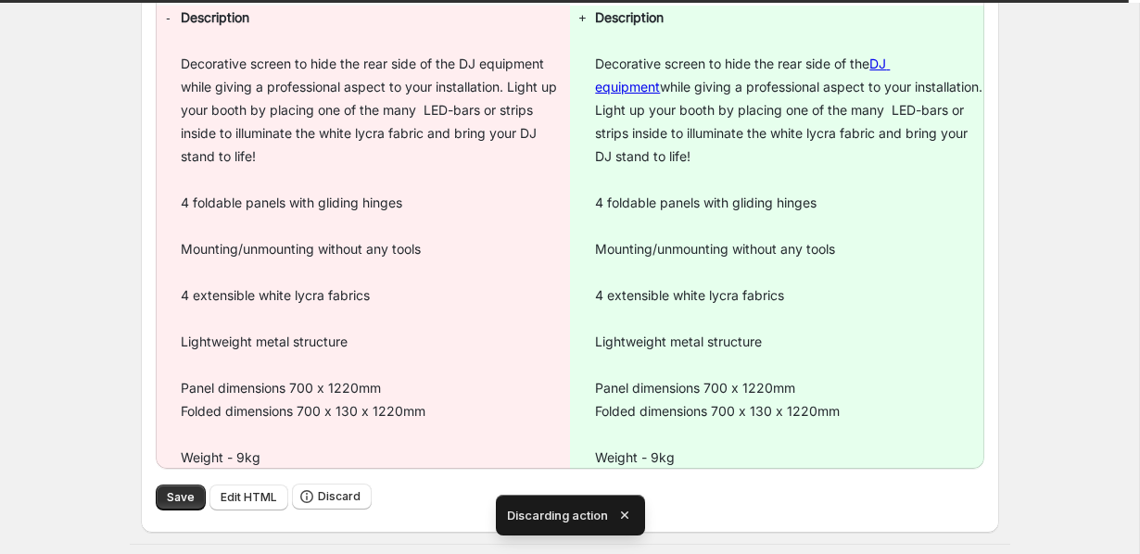
type textarea "**********"
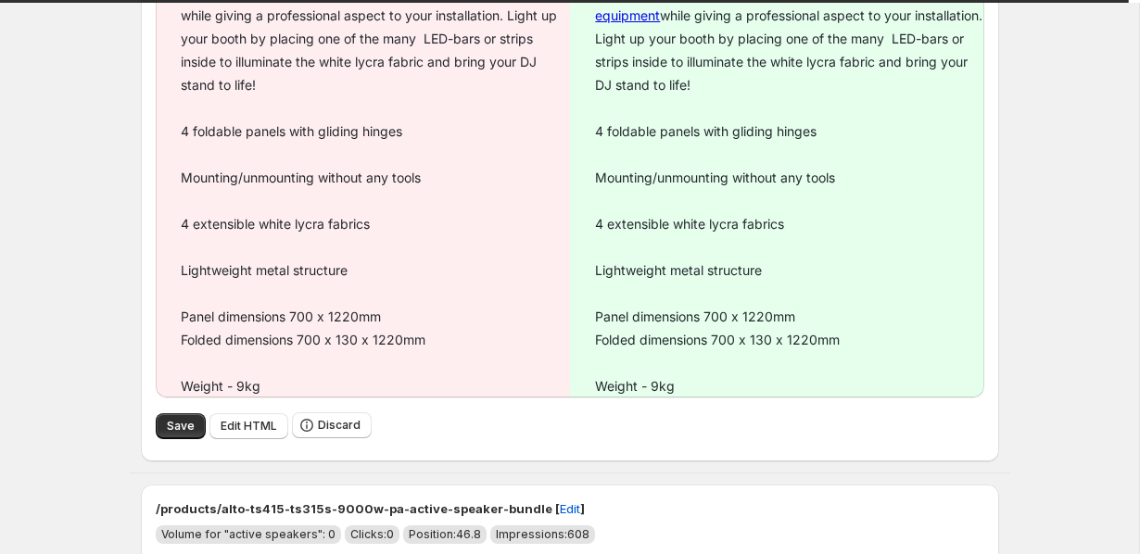
type textarea "**********"
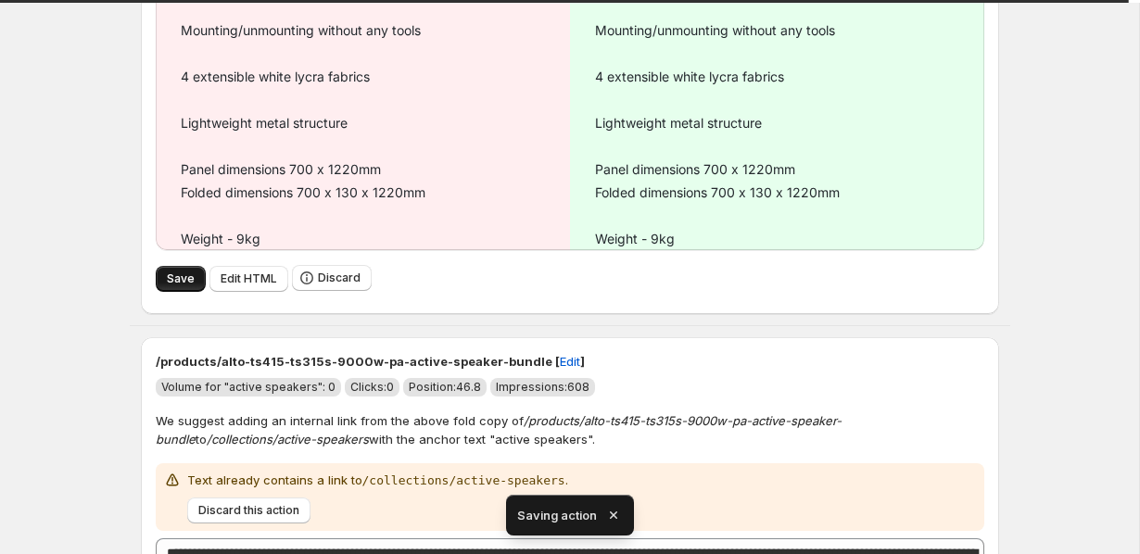
type textarea "**********"
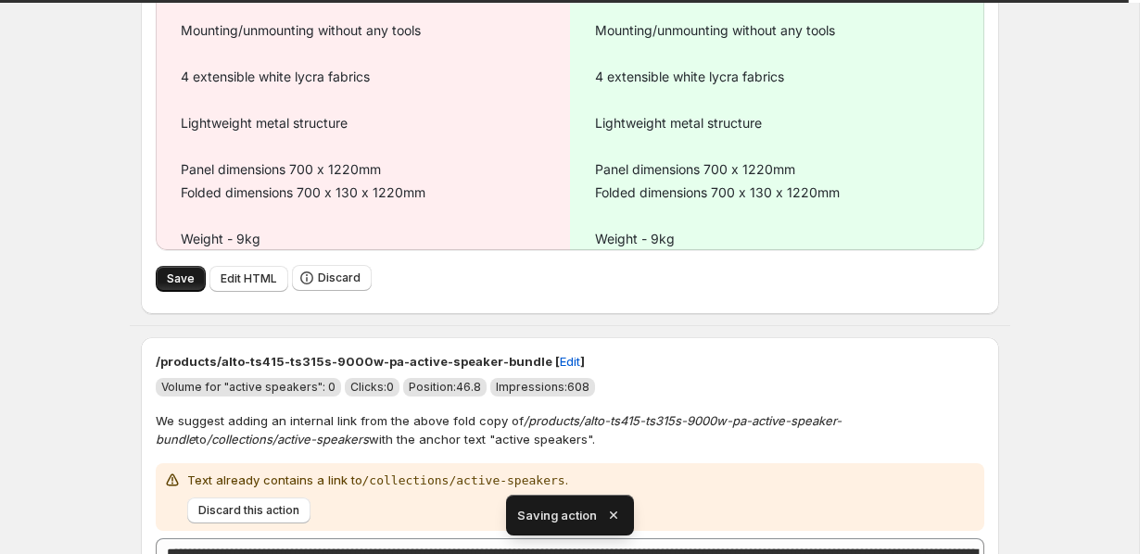
type textarea "**********"
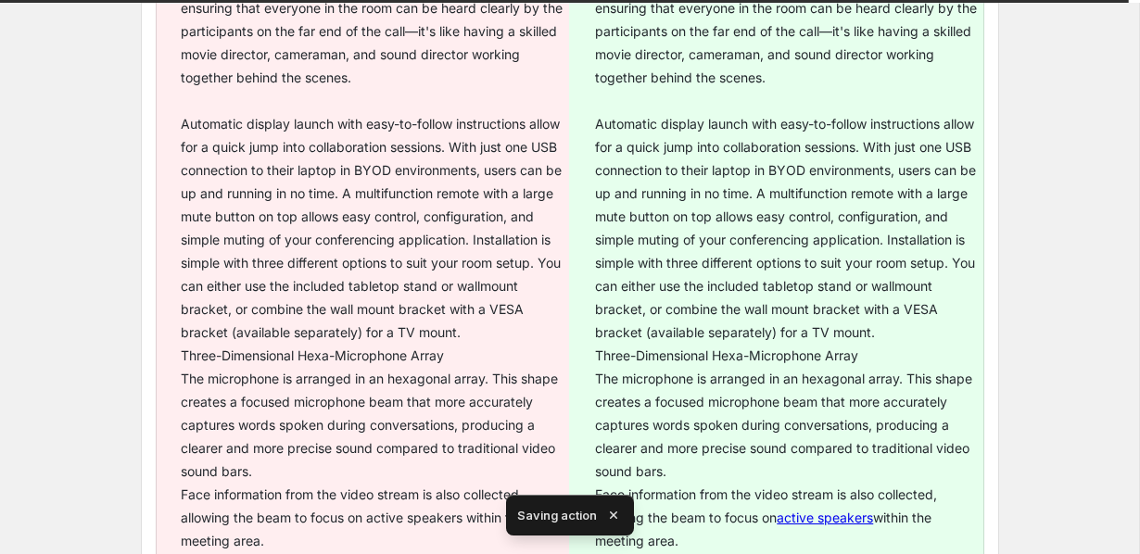
type textarea "**********"
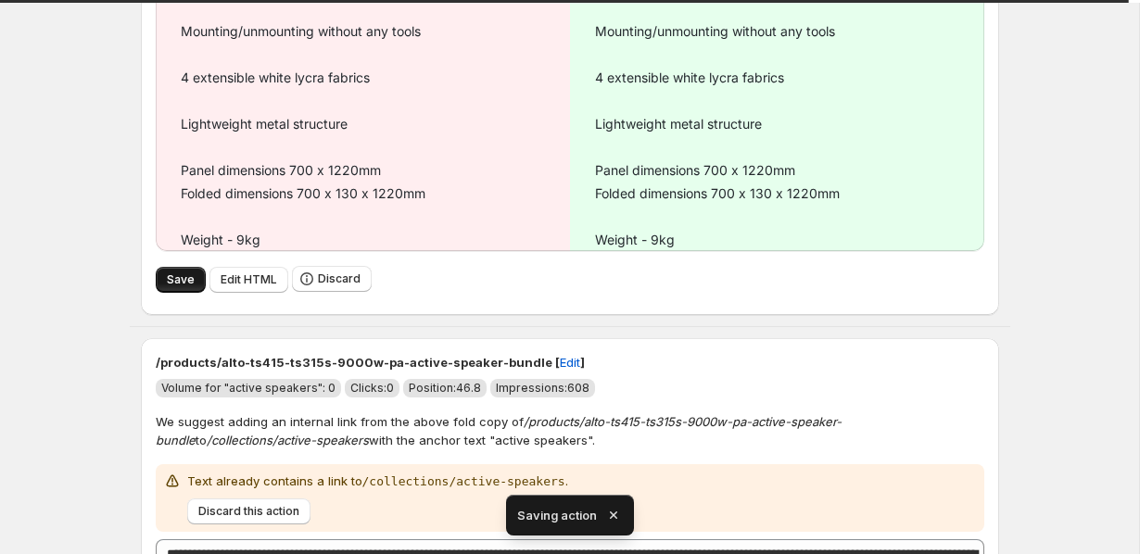
click at [171, 286] on span "Save" at bounding box center [181, 280] width 28 height 15
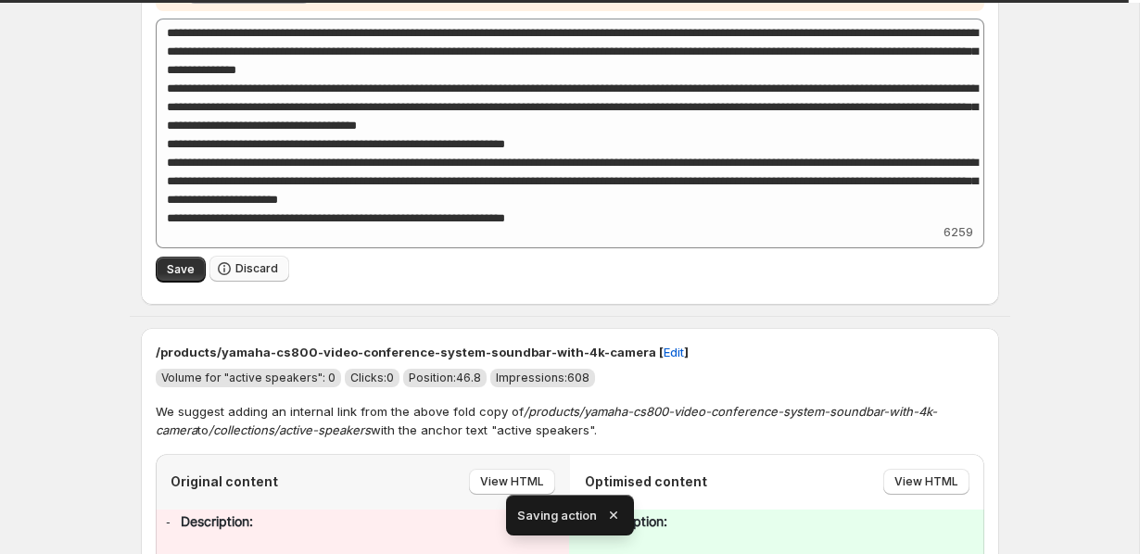
type textarea "**********"
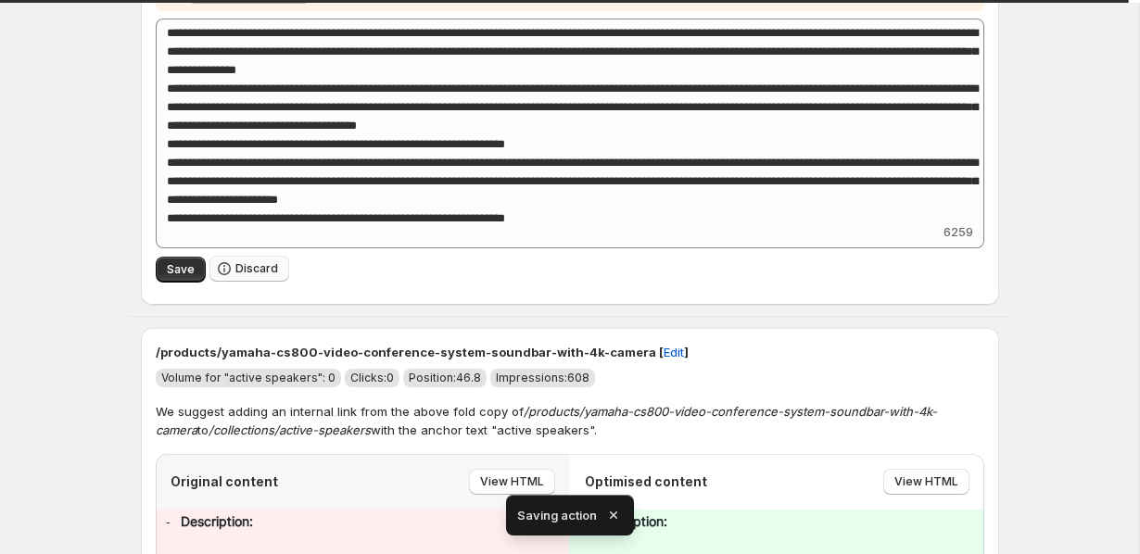
type textarea "**********"
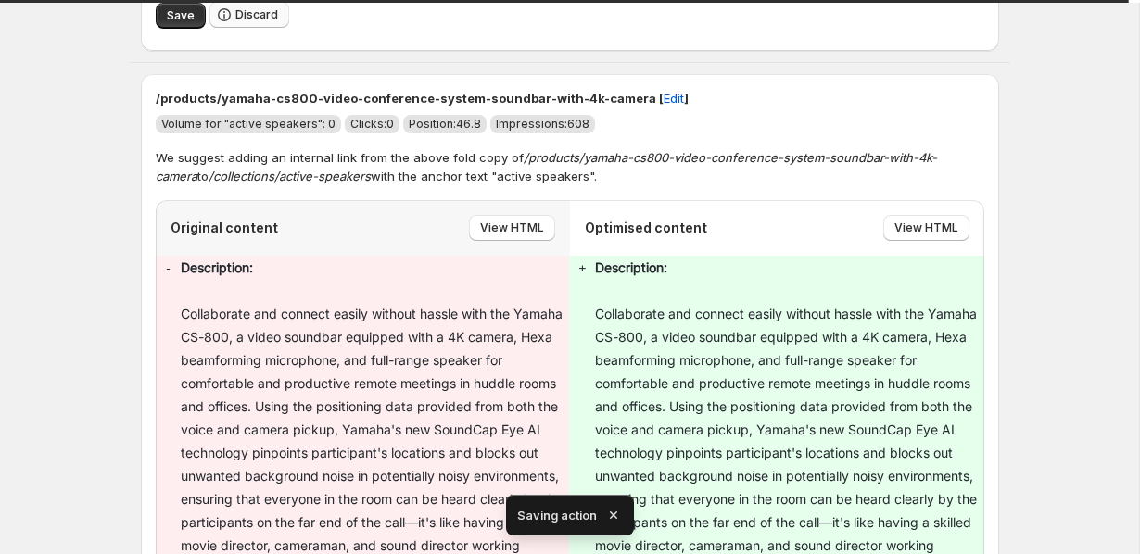
type textarea "**********"
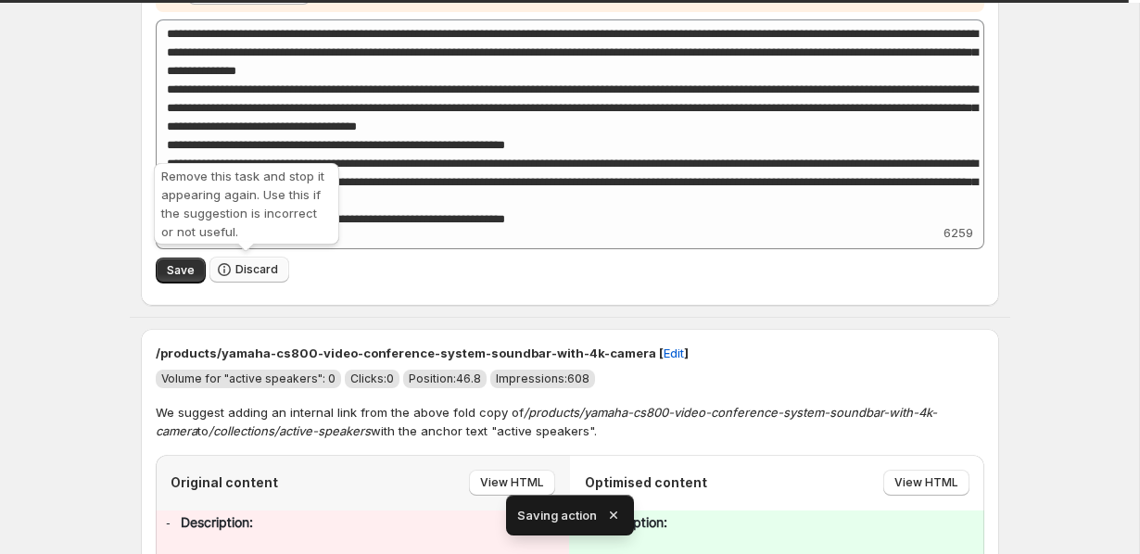
click at [229, 266] on icon "button" at bounding box center [224, 269] width 19 height 19
type textarea "**********"
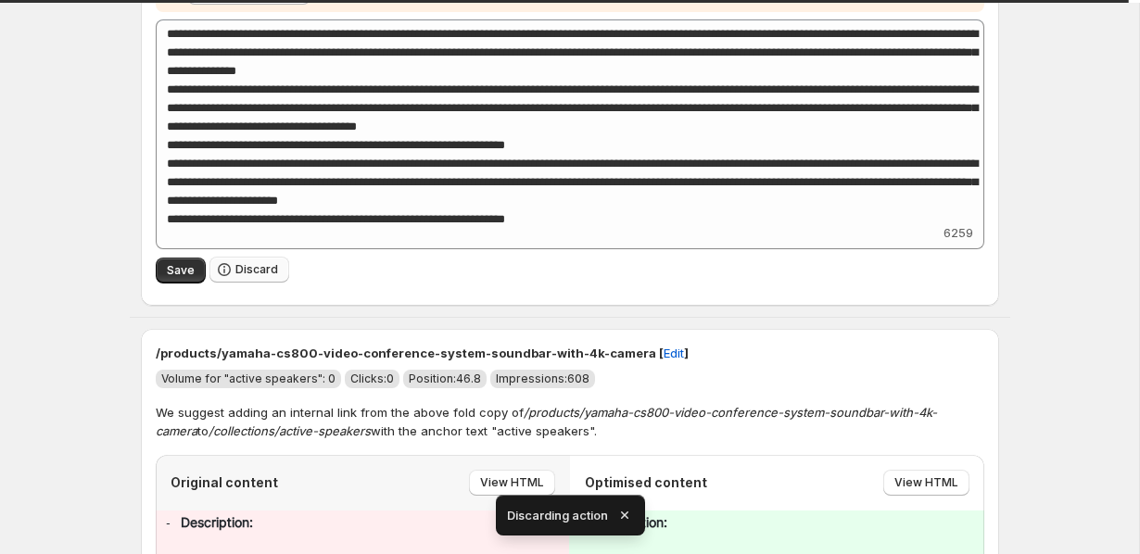
type textarea "**********"
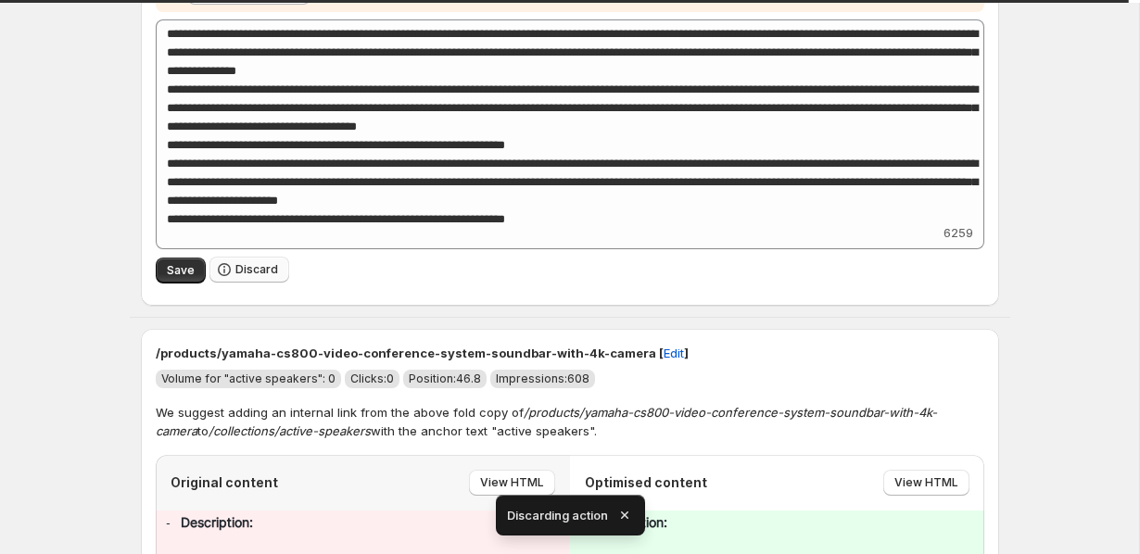
type textarea "**********"
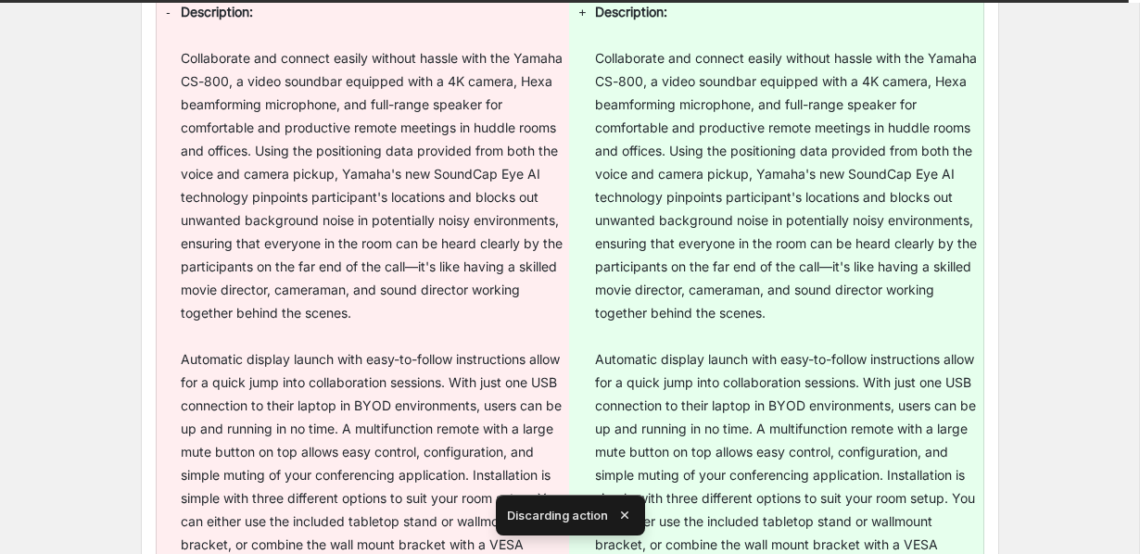
type textarea "**********"
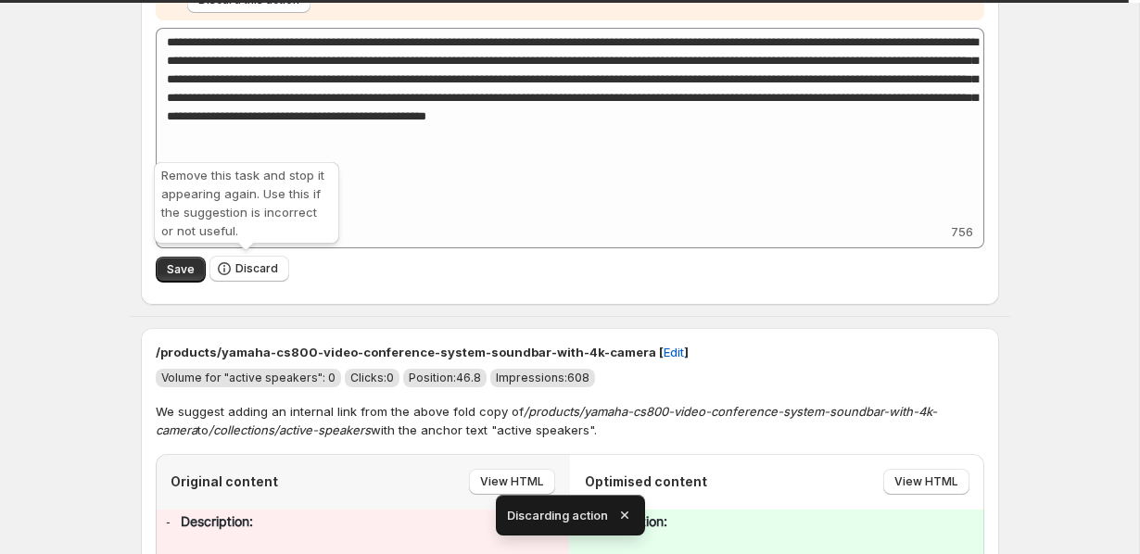
type textarea "**********"
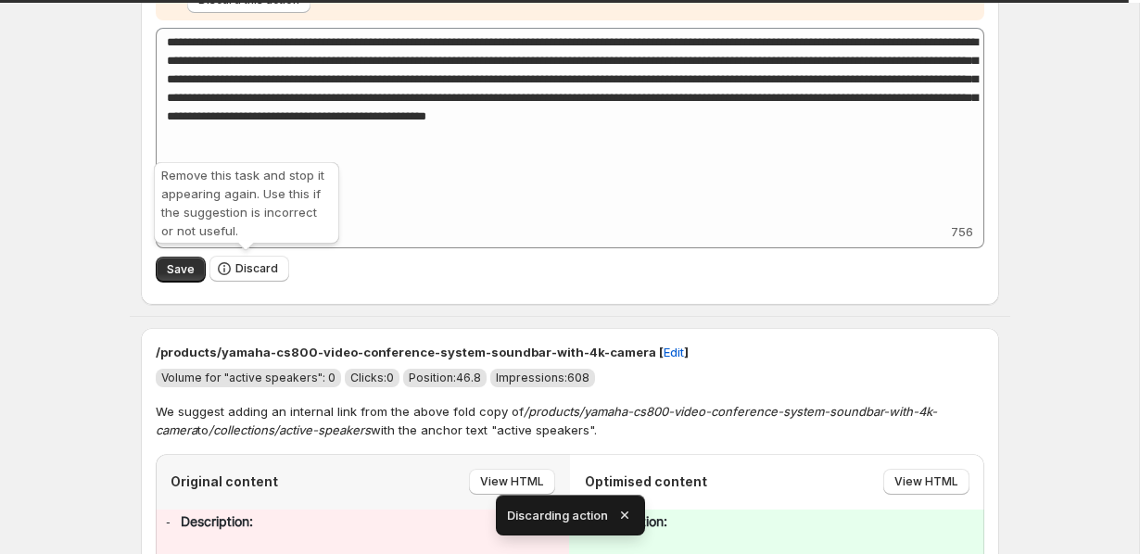
type textarea "**********"
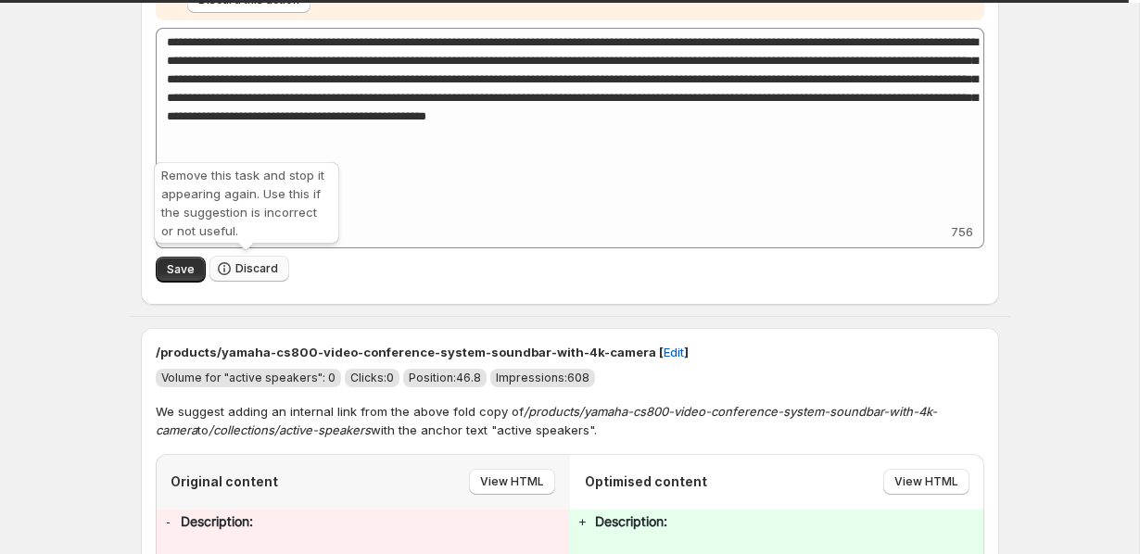
click at [229, 265] on icon "button" at bounding box center [224, 269] width 19 height 19
type textarea "**********"
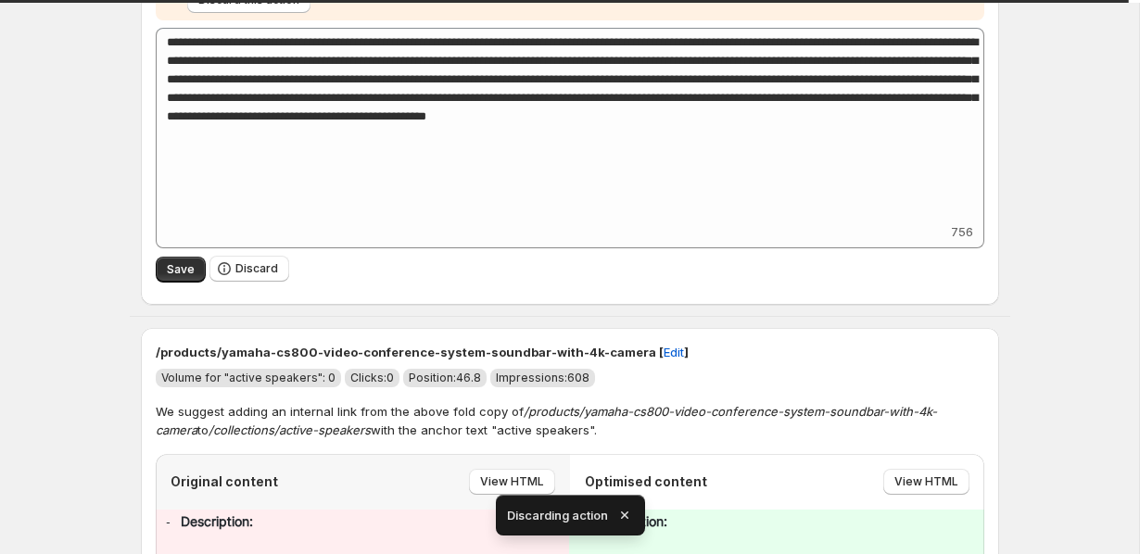
type textarea "**********"
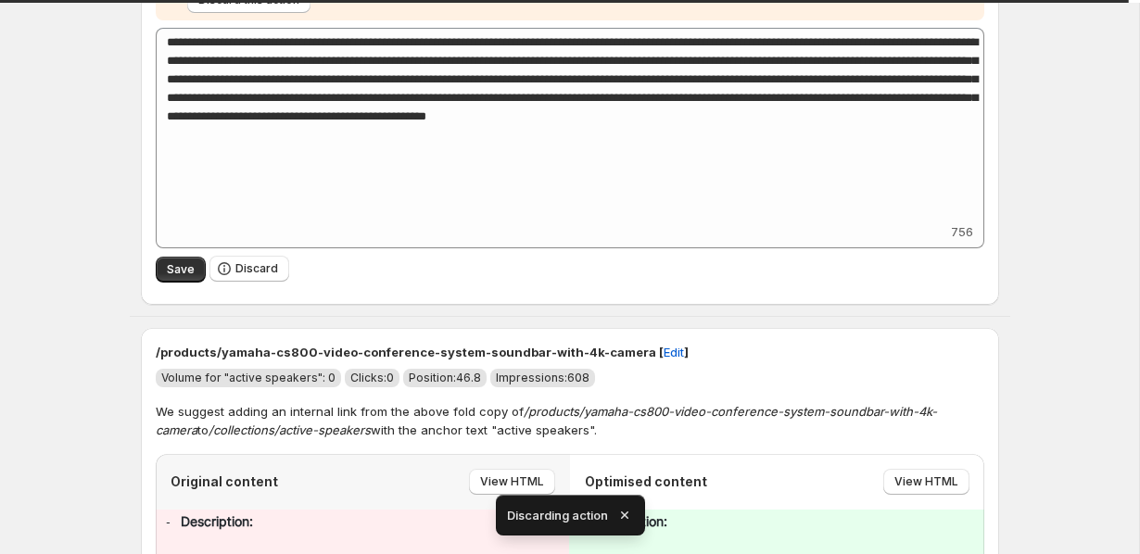
type textarea "**********"
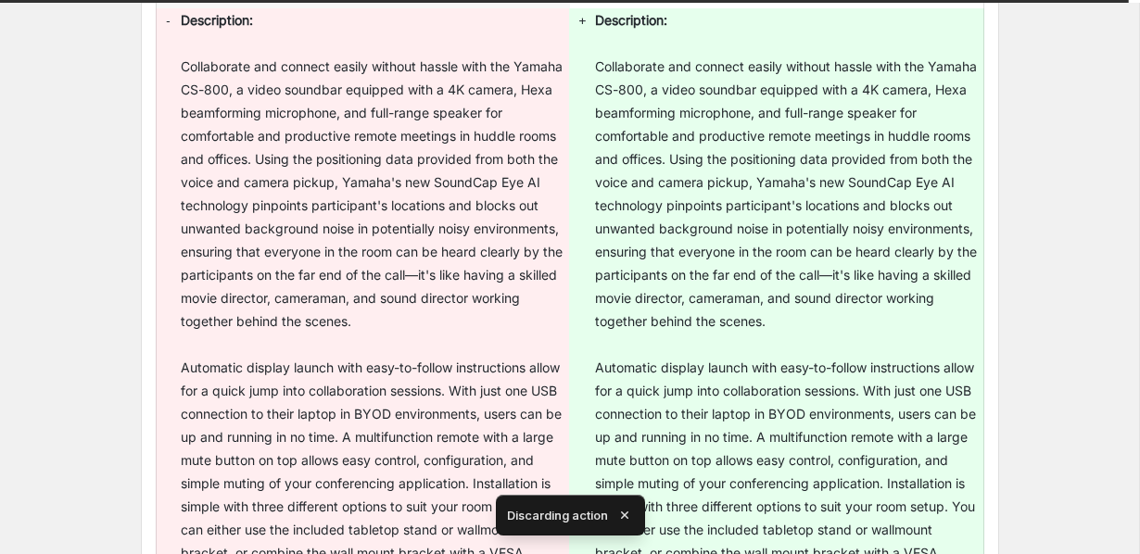
type textarea "**********"
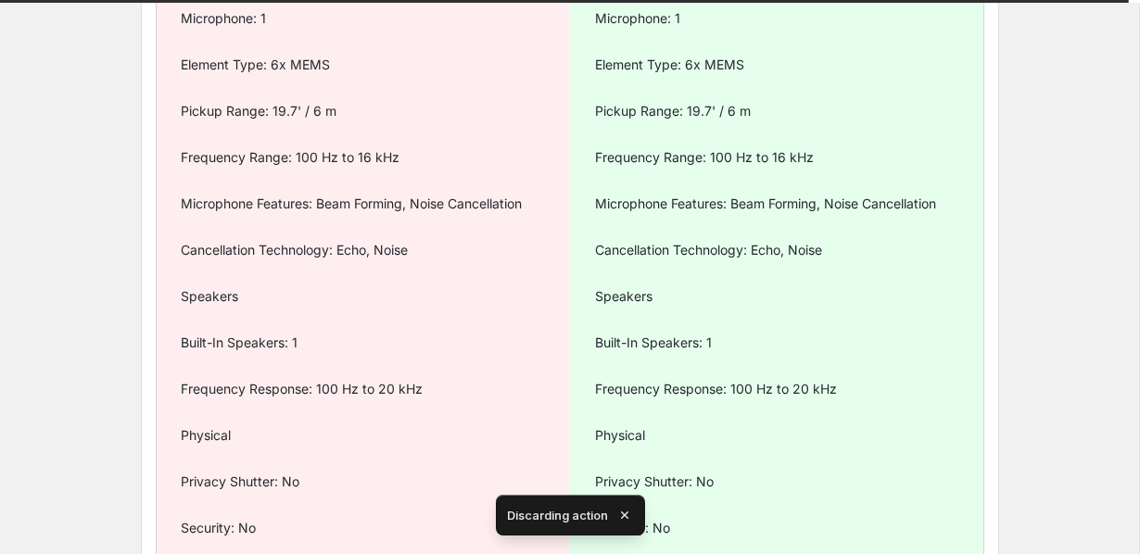
type textarea "**********"
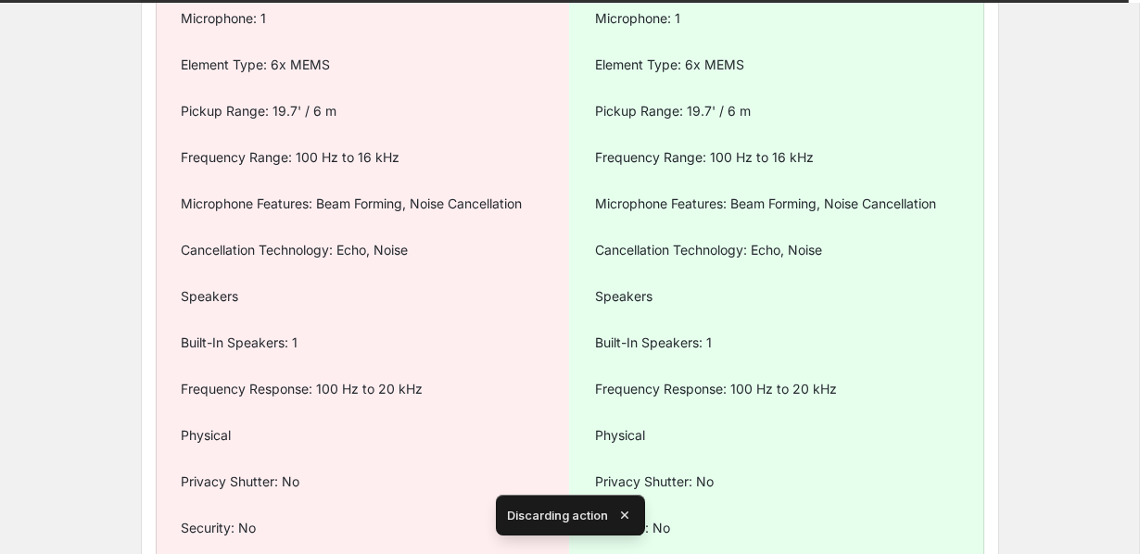
type textarea "**********"
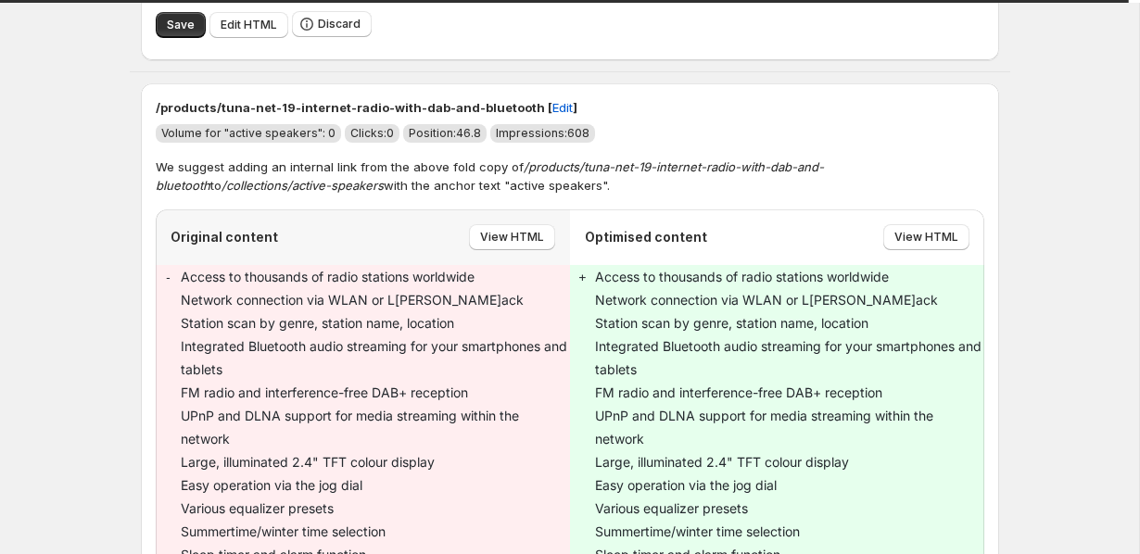
scroll to position [4287, 0]
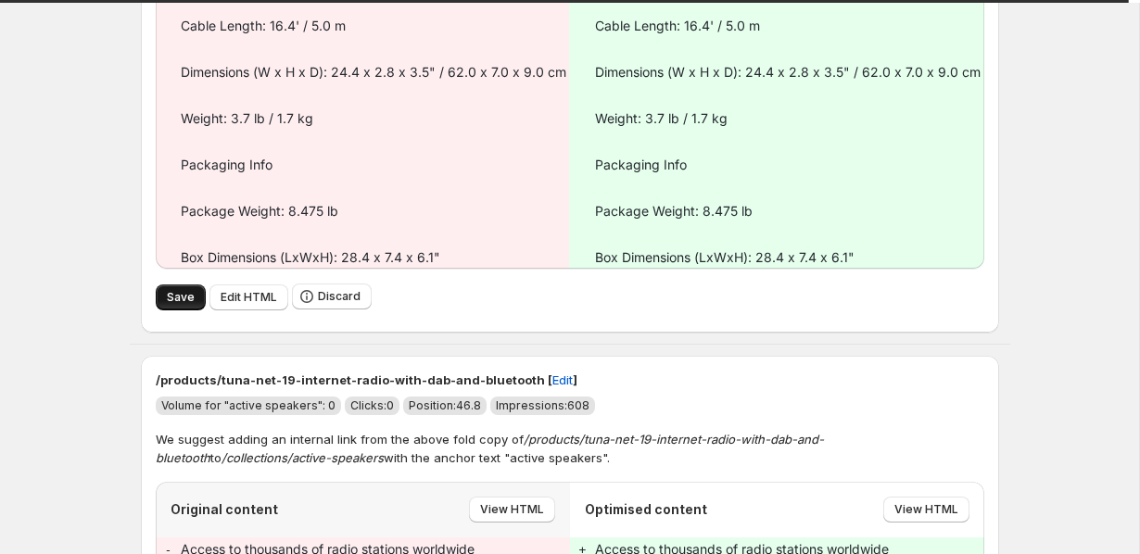
click at [181, 305] on span "Save" at bounding box center [181, 297] width 28 height 15
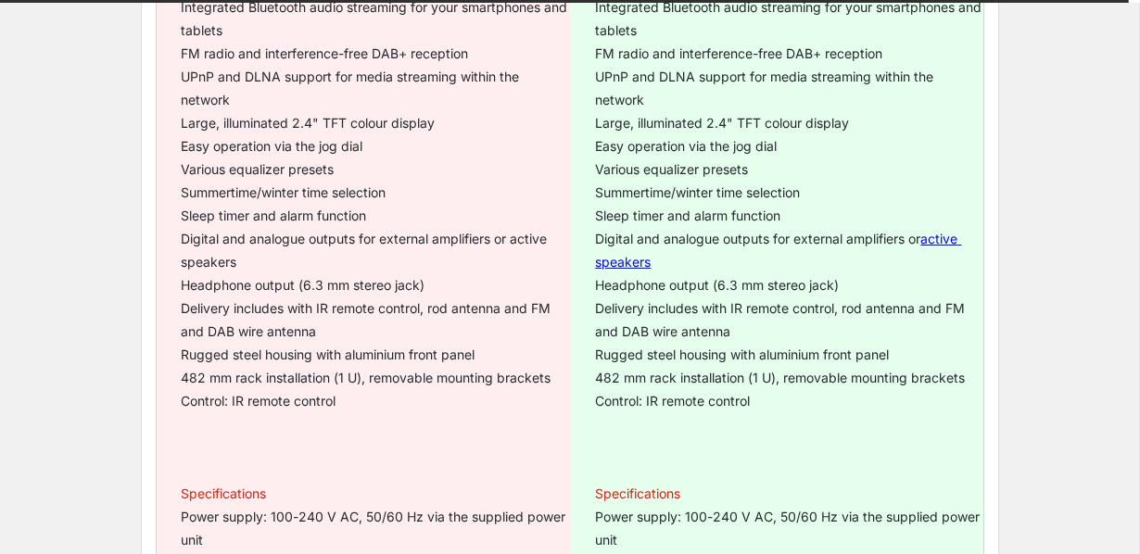
type textarea "**********"
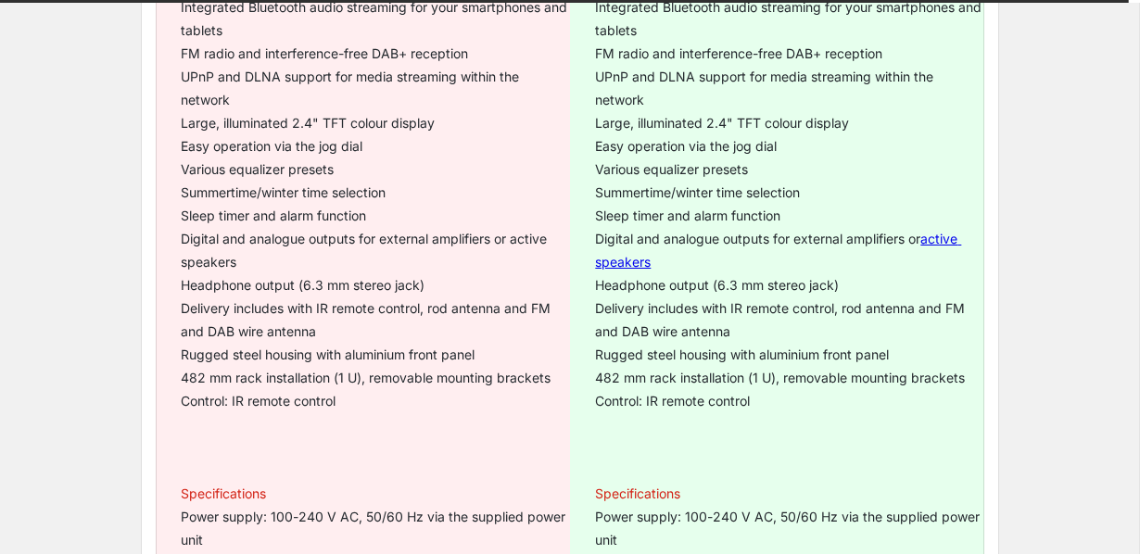
type textarea "**********"
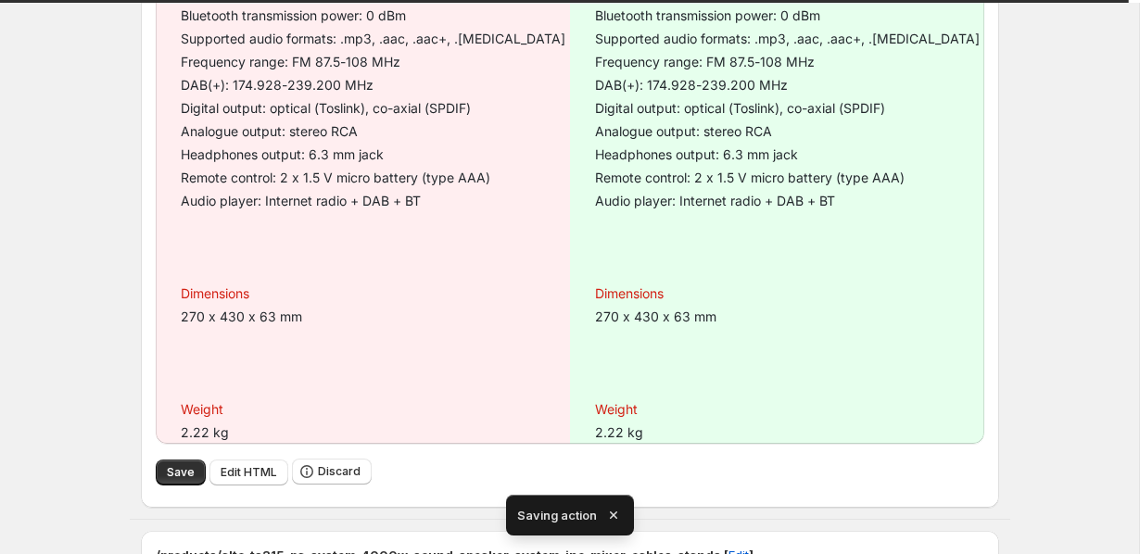
type textarea "**********"
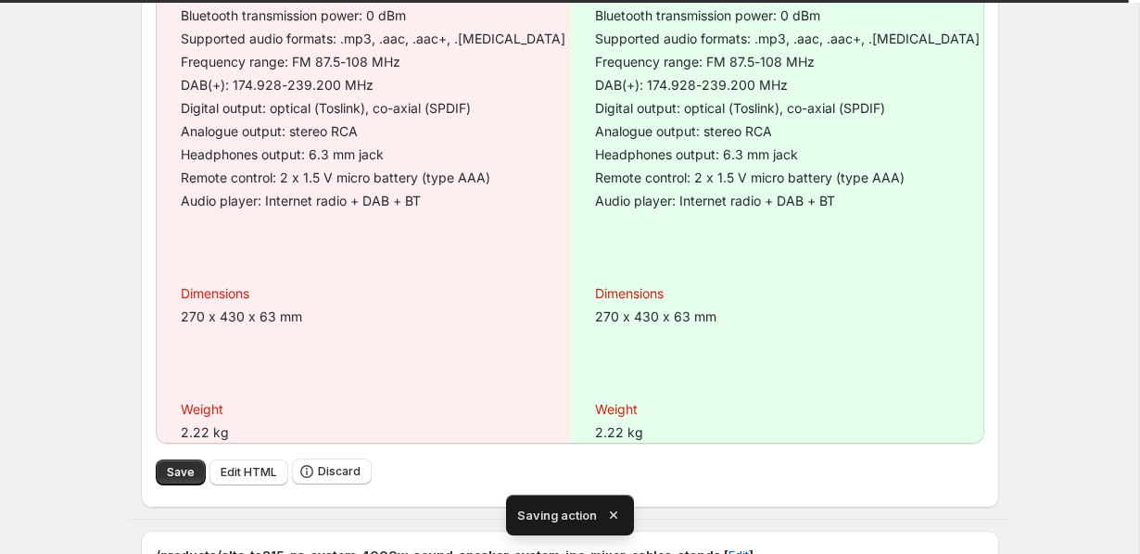
type textarea "**********"
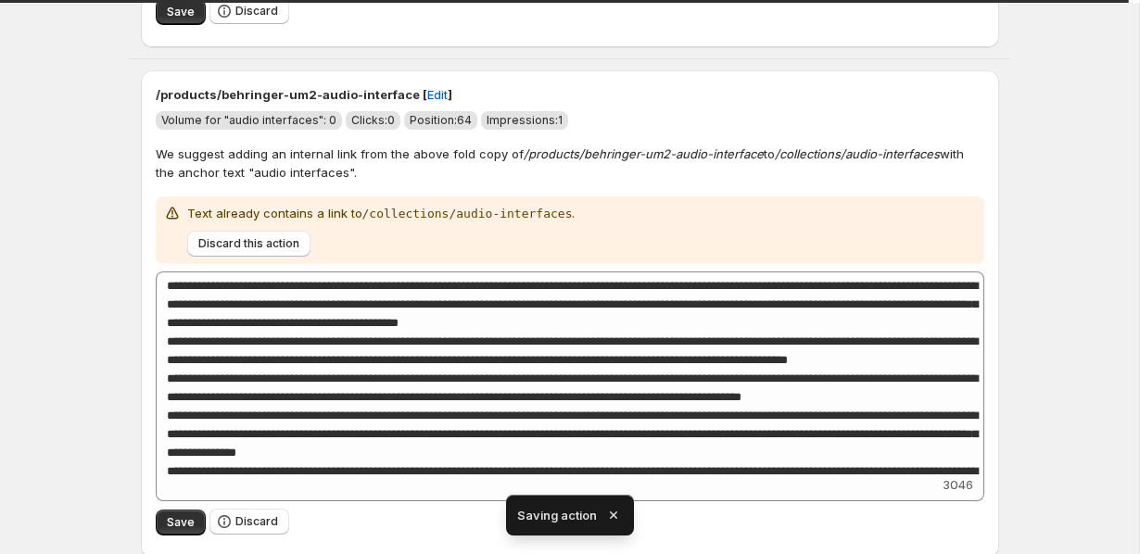
type textarea "**********"
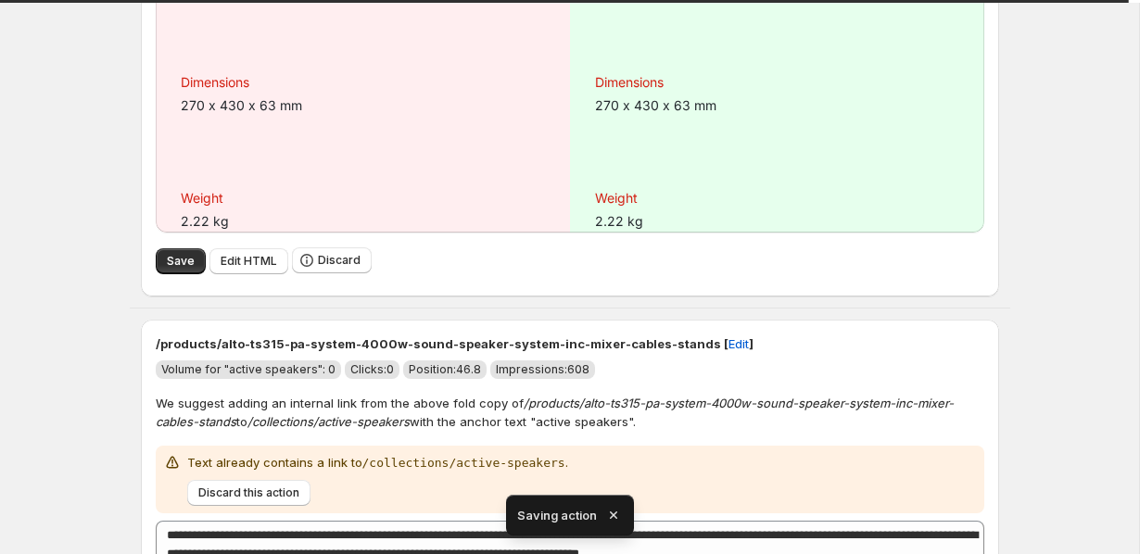
scroll to position [1323, 0]
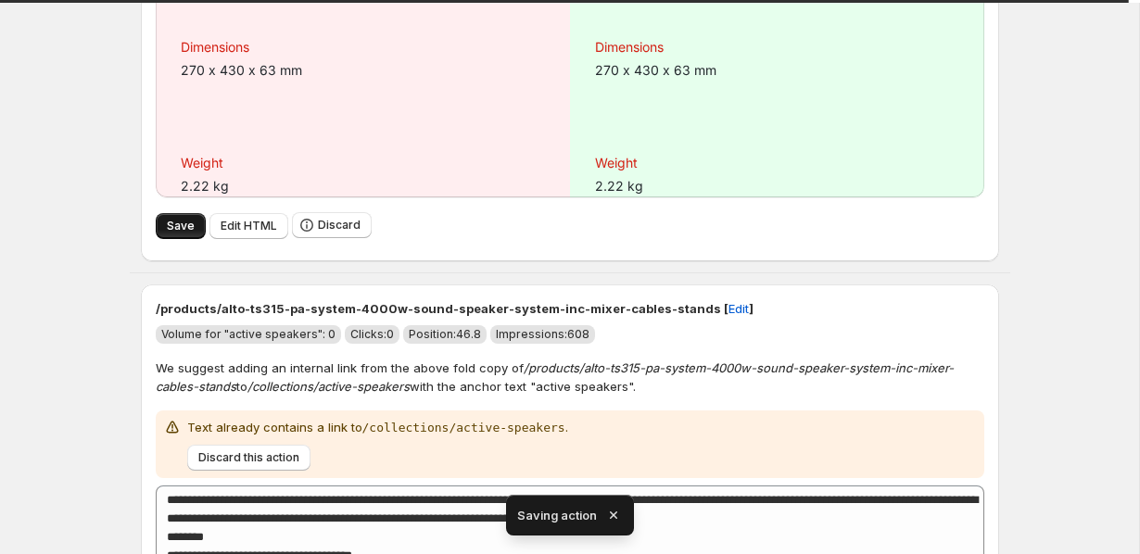
click at [171, 230] on span "Save" at bounding box center [181, 226] width 28 height 15
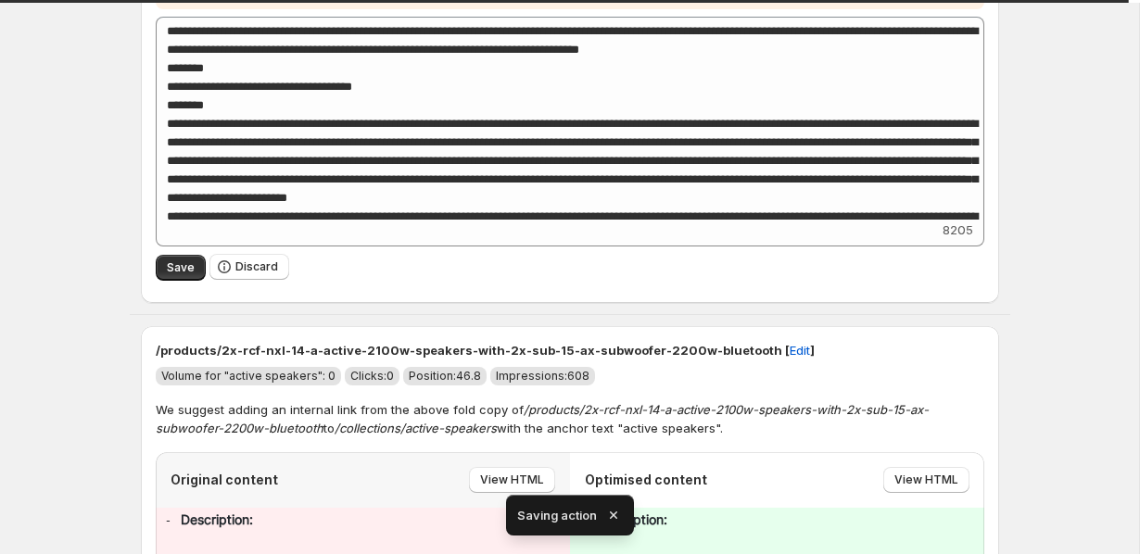
scroll to position [1803, 0]
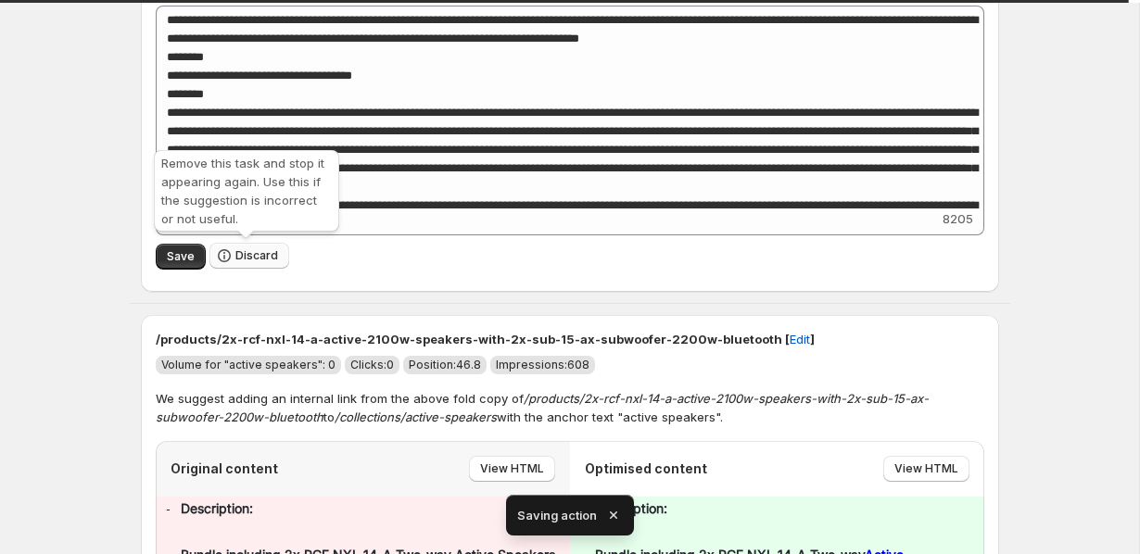
click at [239, 260] on span "Discard" at bounding box center [256, 255] width 43 height 15
type textarea "**********"
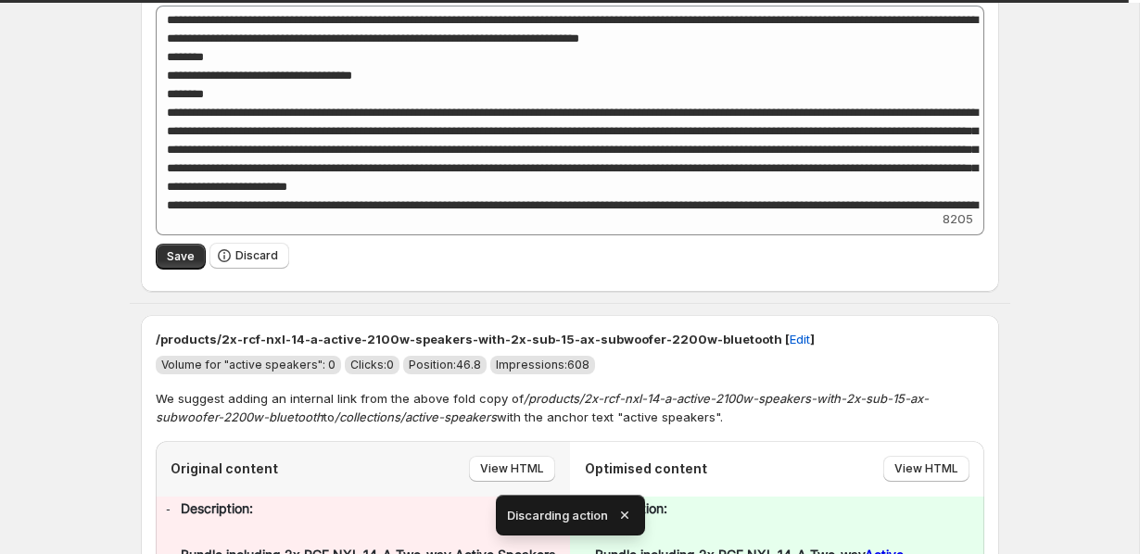
type textarea "**********"
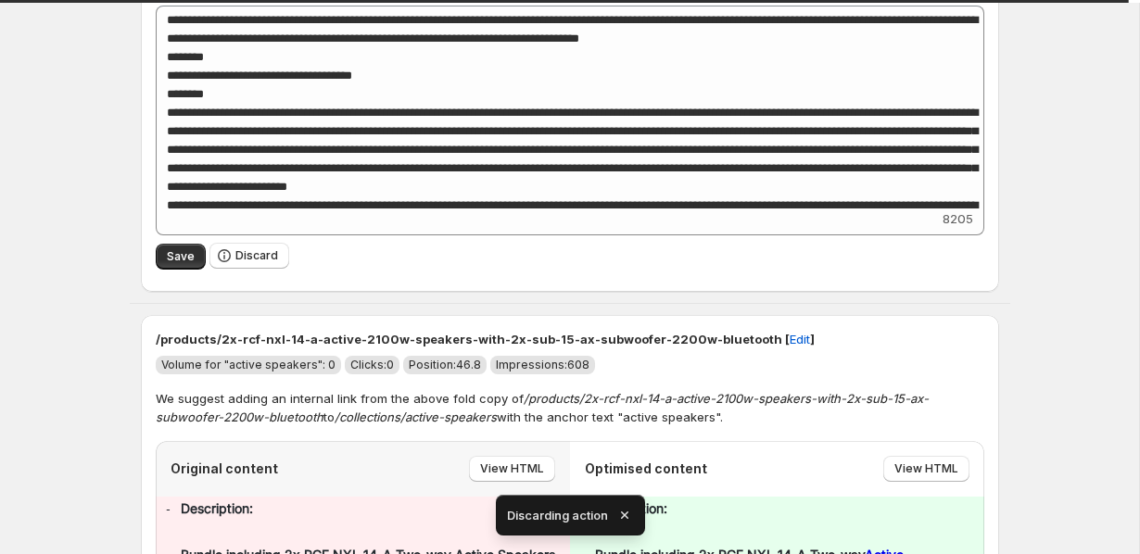
type textarea "**********"
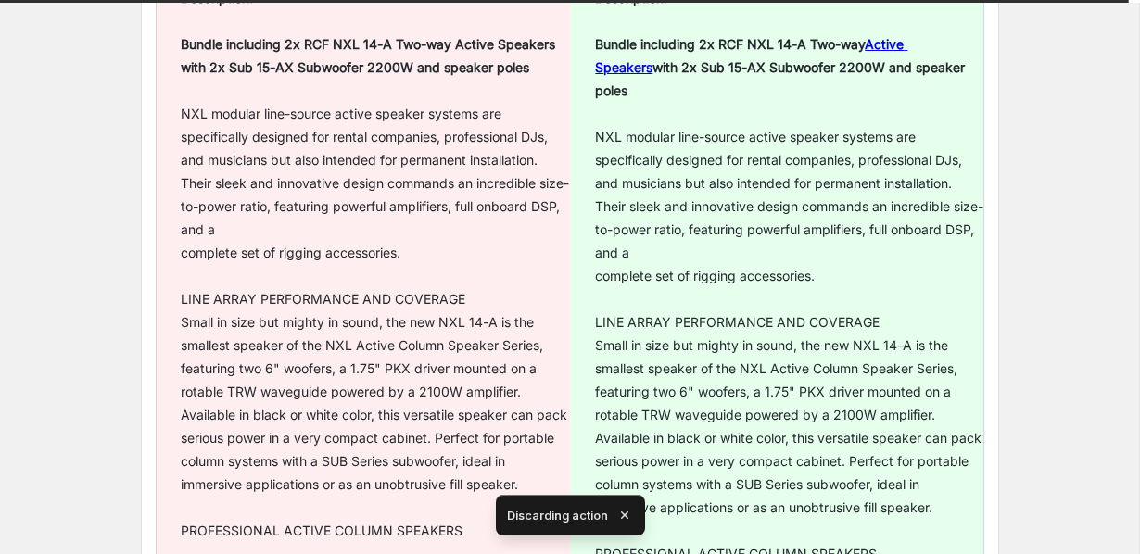
type textarea "**********"
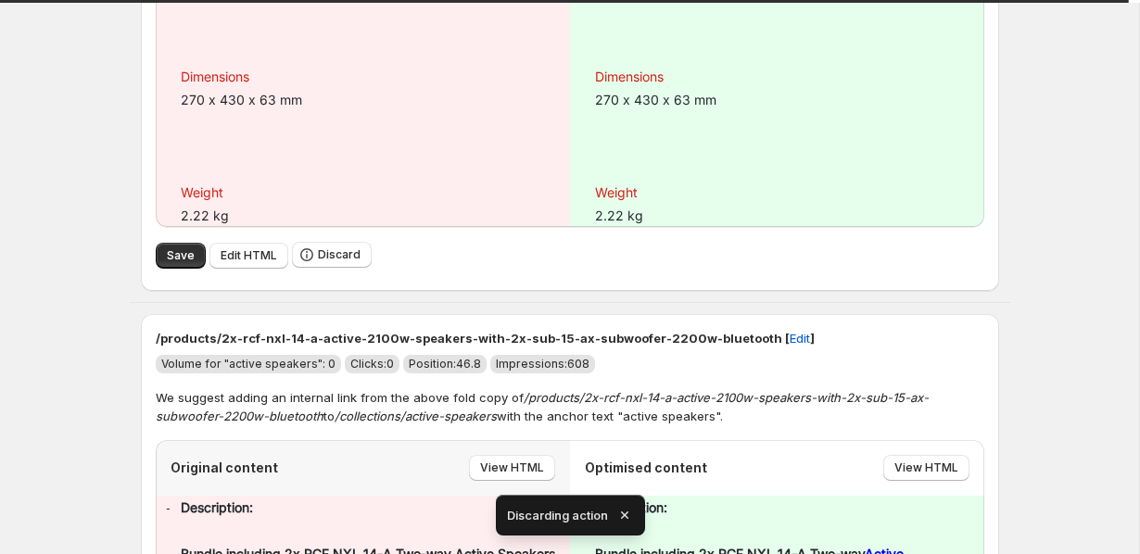
type textarea "**********"
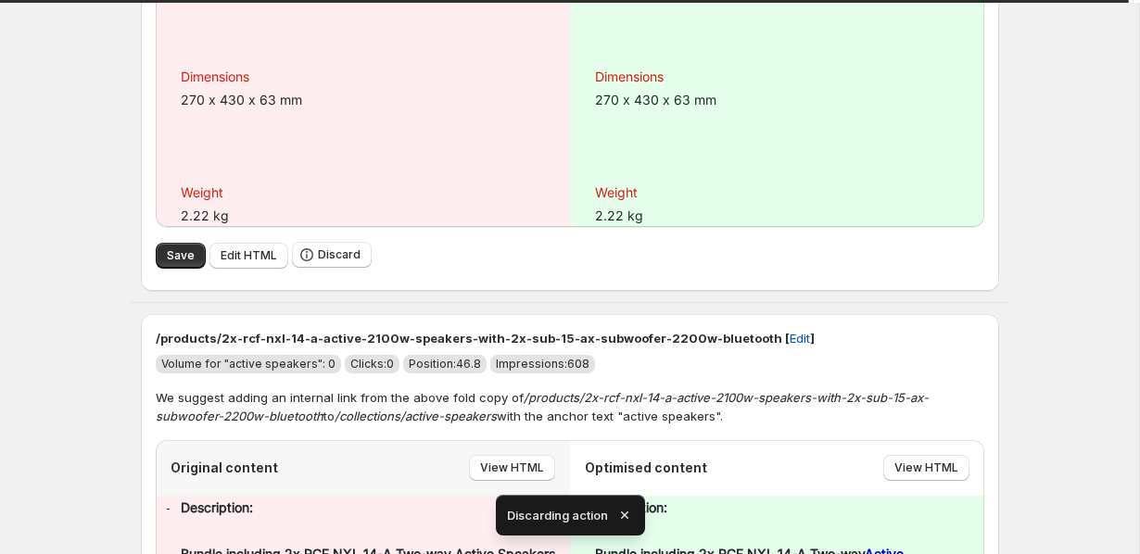
type textarea "**********"
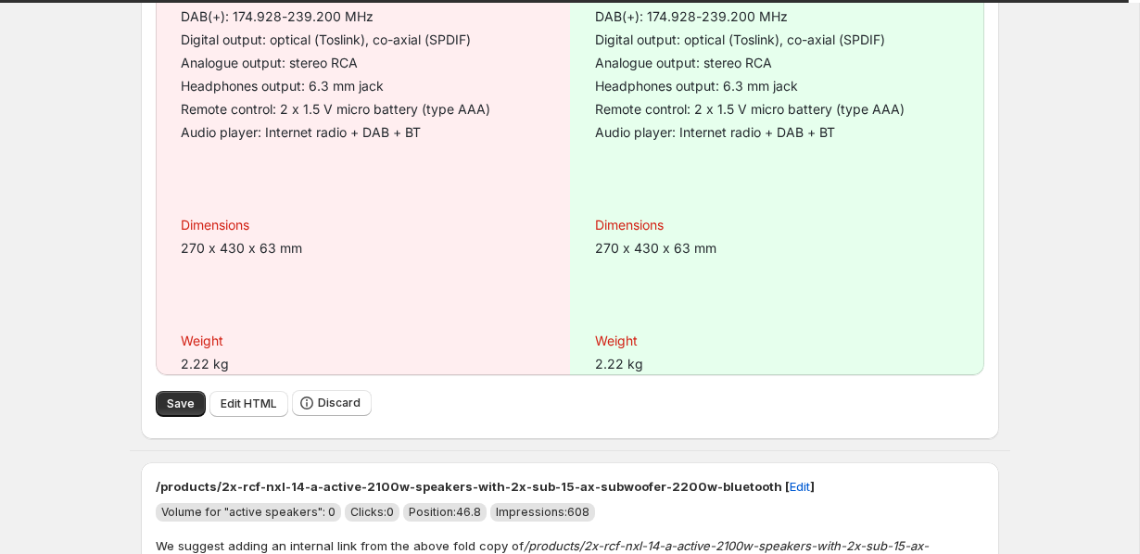
scroll to position [1167, 0]
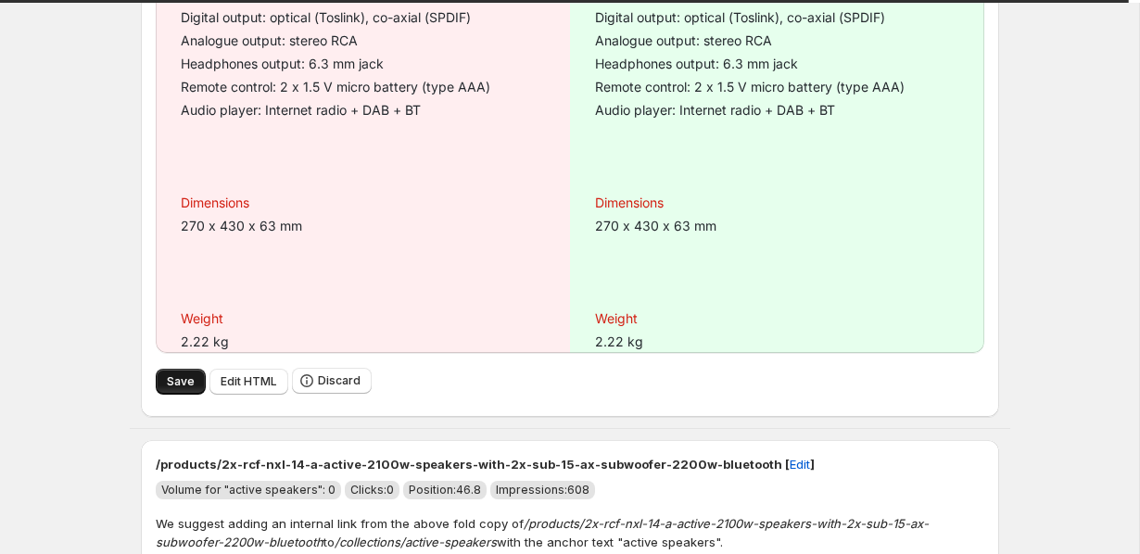
click at [172, 385] on span "Save" at bounding box center [181, 381] width 28 height 15
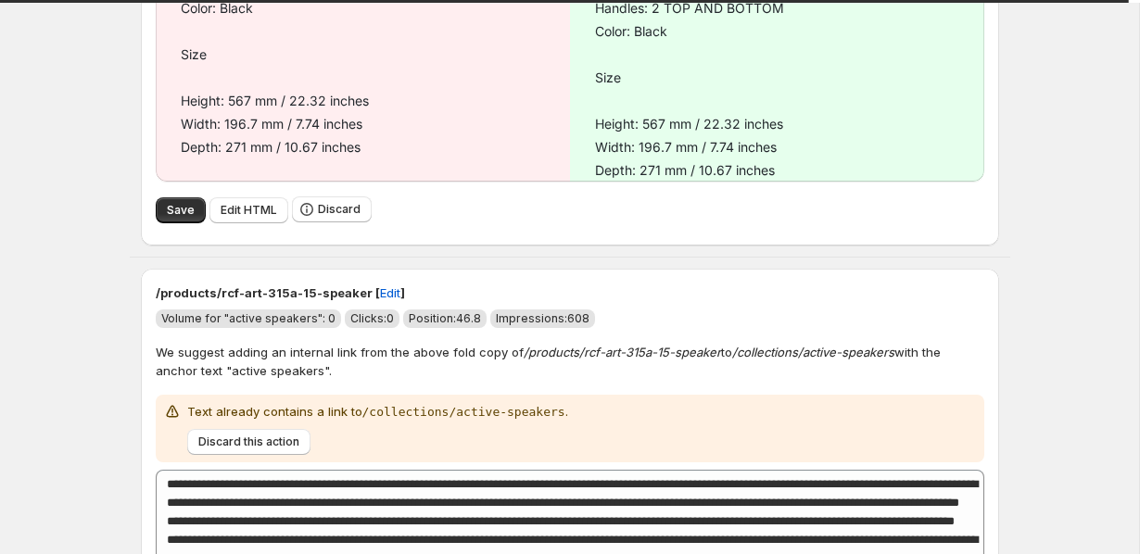
scroll to position [3877, 0]
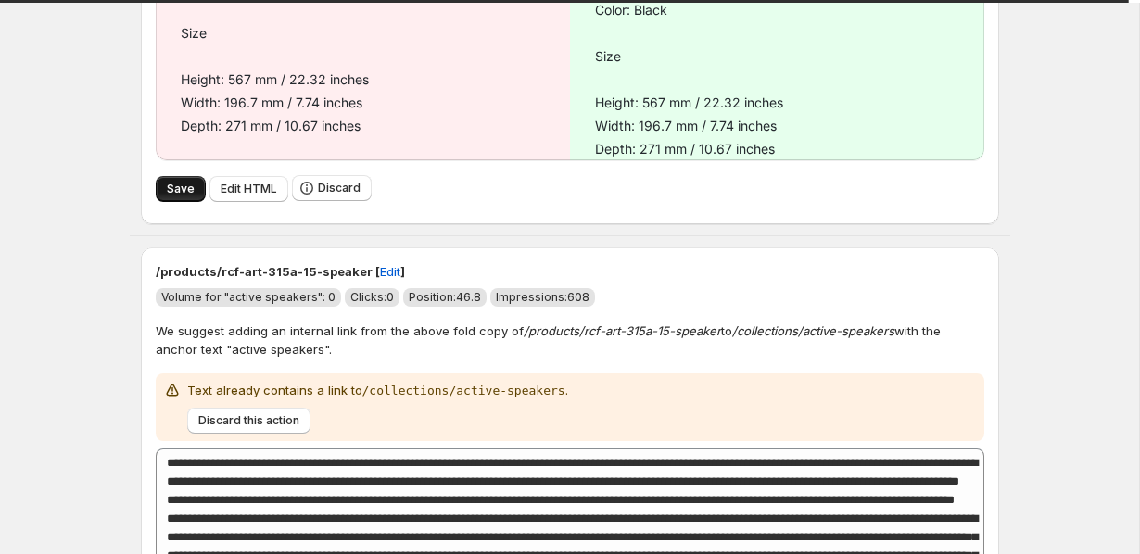
click at [162, 176] on button "Save" at bounding box center [181, 189] width 50 height 26
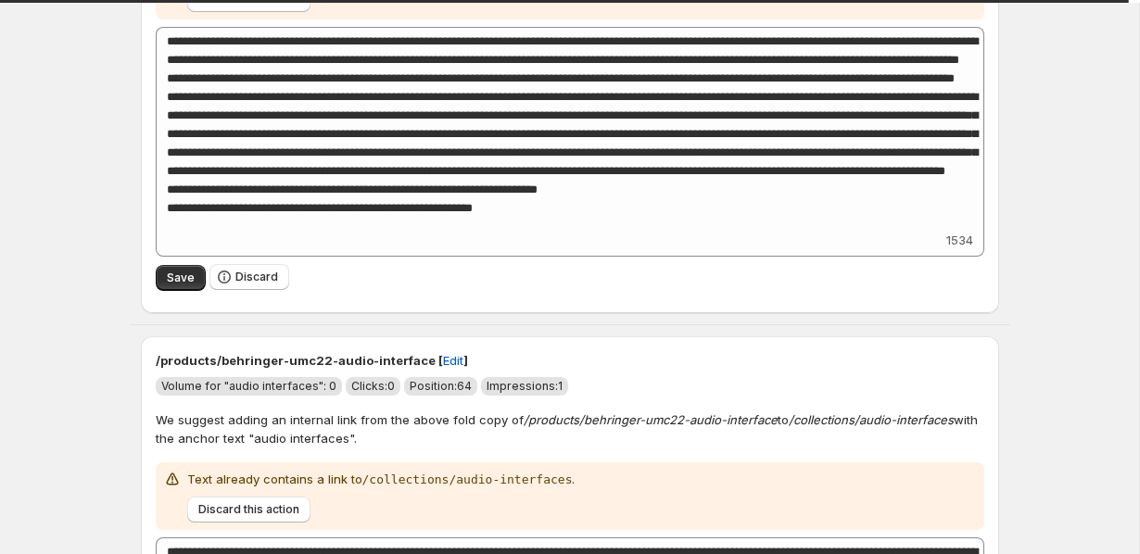
scroll to position [4319, 0]
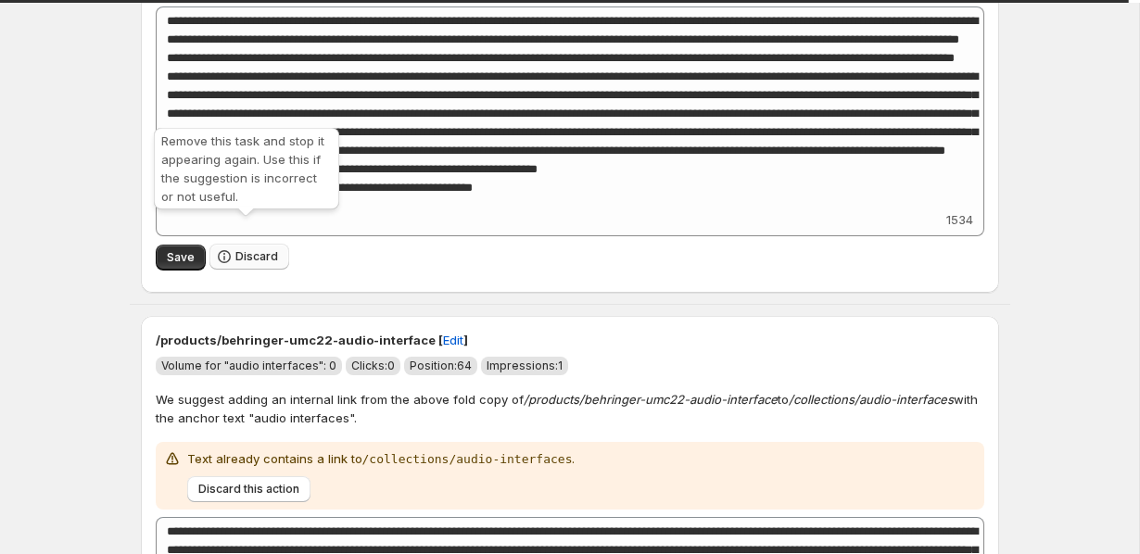
click at [270, 249] on span "Discard" at bounding box center [256, 256] width 43 height 15
type textarea "**********"
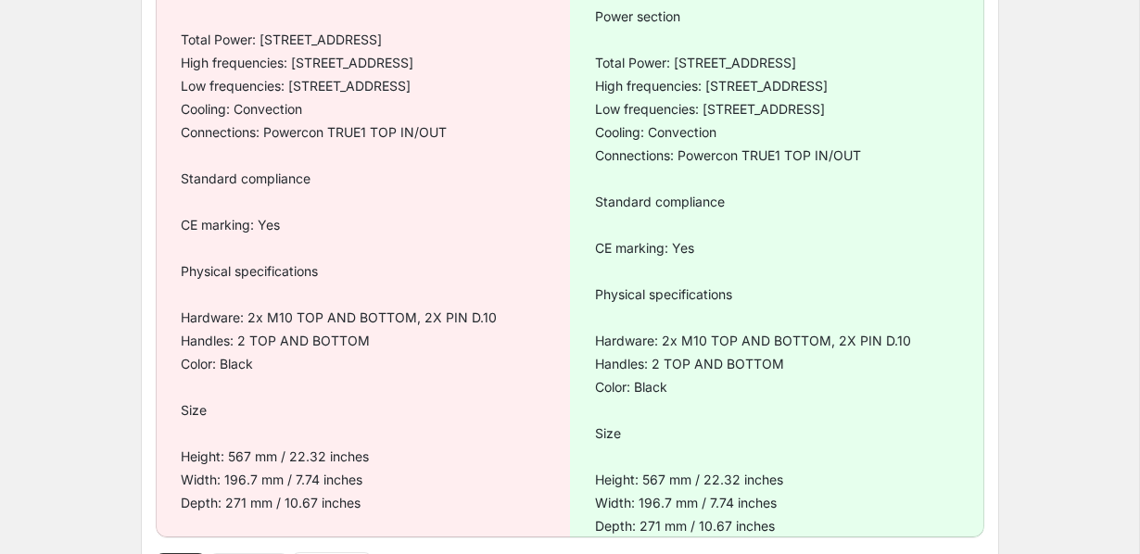
scroll to position [3624, 0]
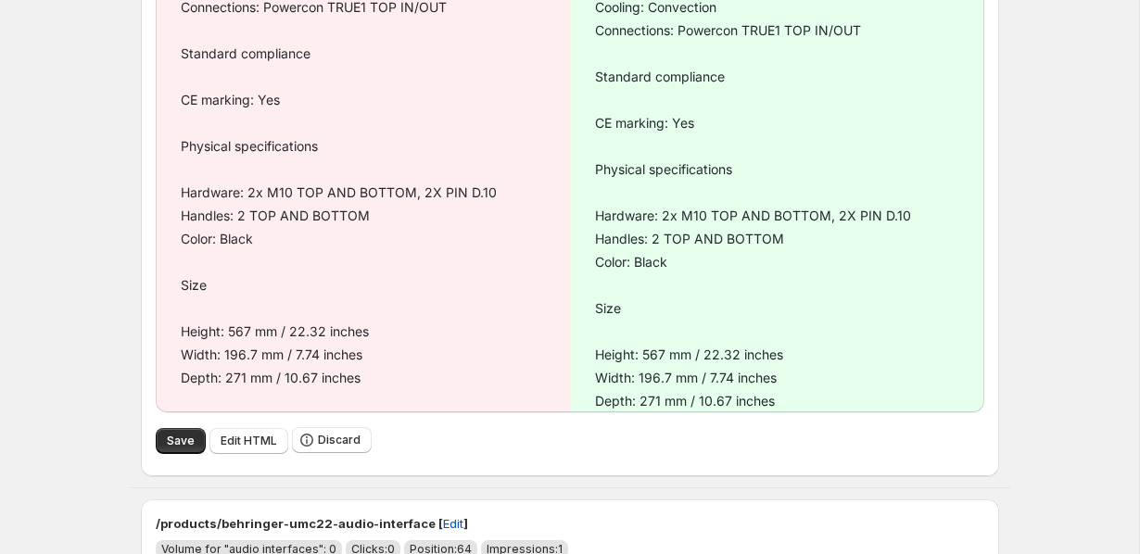
click at [164, 428] on button "Save" at bounding box center [181, 441] width 50 height 26
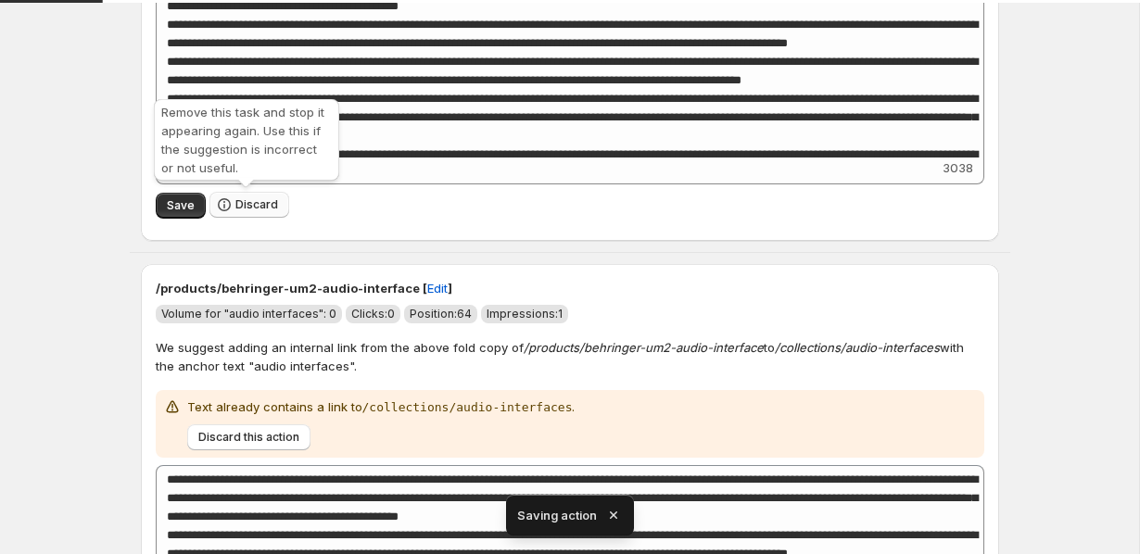
click at [244, 195] on button "Discard" at bounding box center [249, 205] width 80 height 26
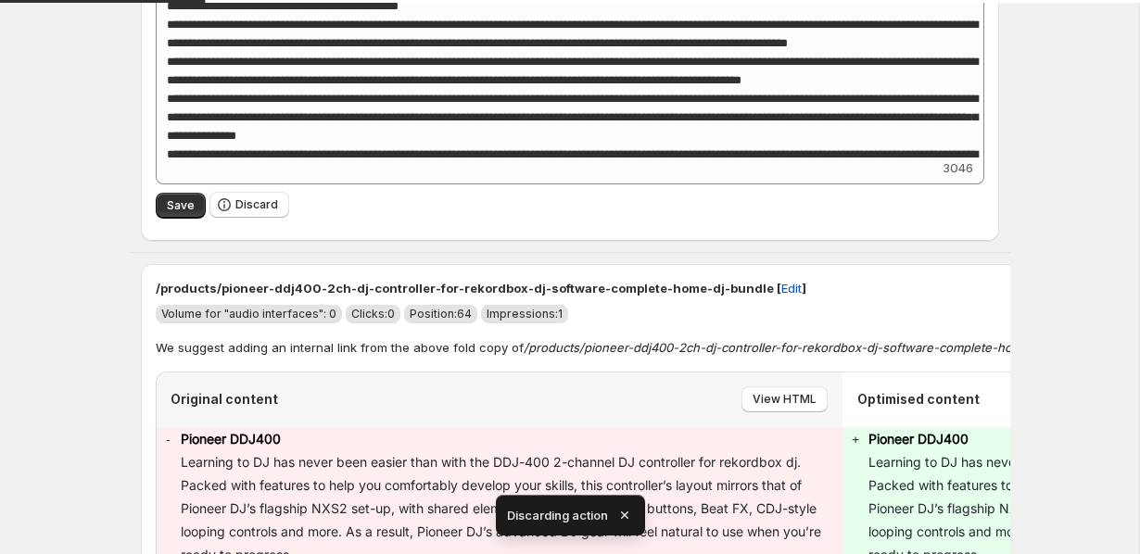
scroll to position [1343, 0]
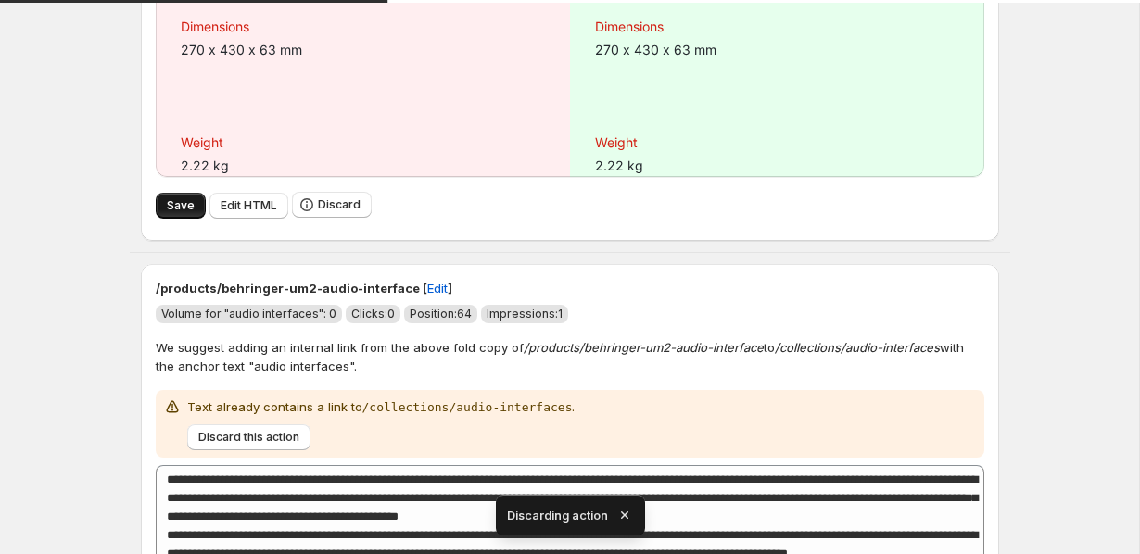
click at [161, 210] on button "Save" at bounding box center [181, 206] width 50 height 26
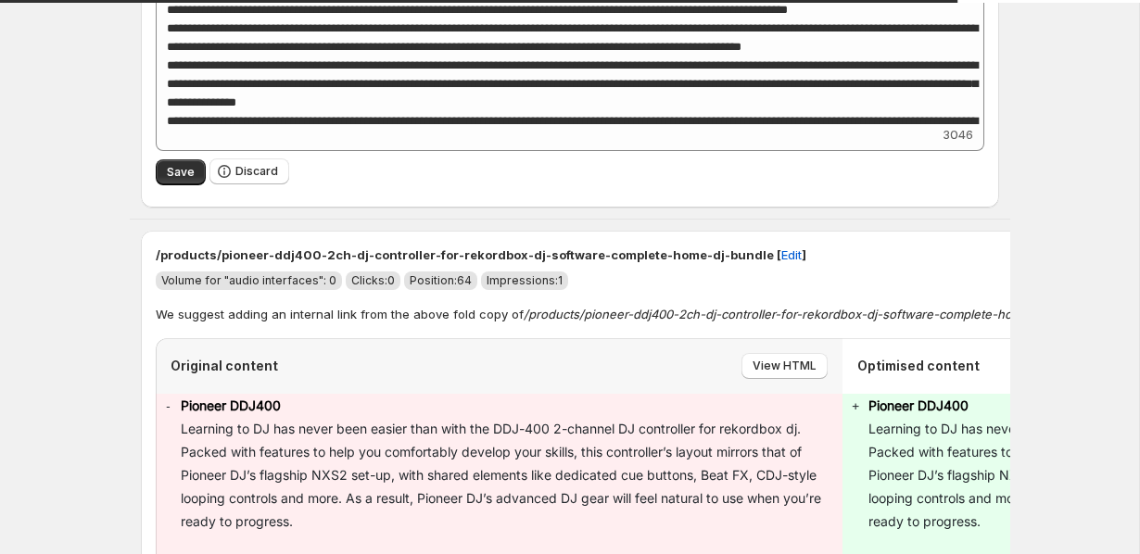
scroll to position [477, 0]
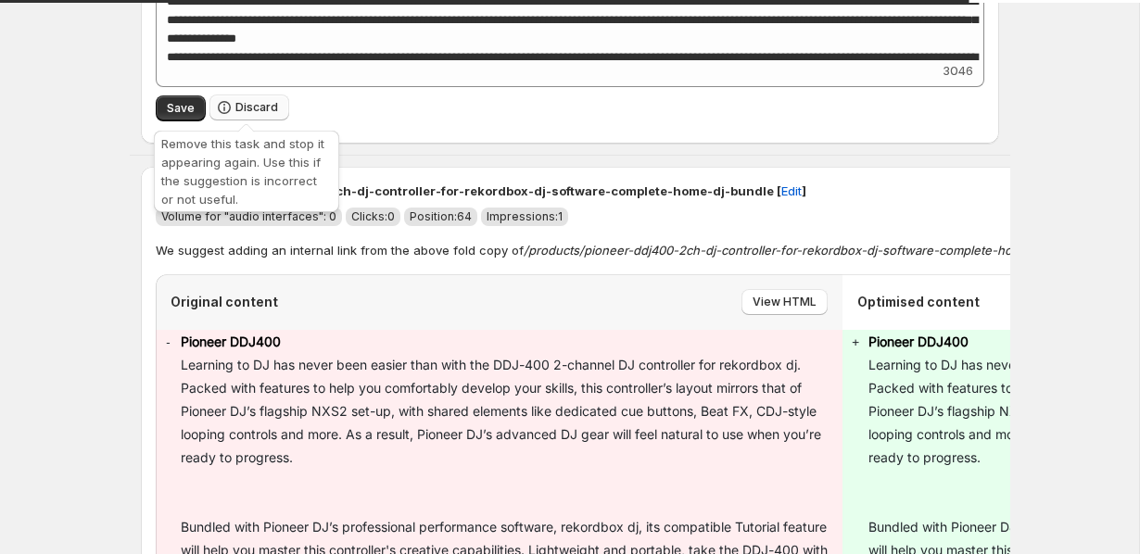
click at [248, 116] on button "Discard" at bounding box center [249, 108] width 80 height 26
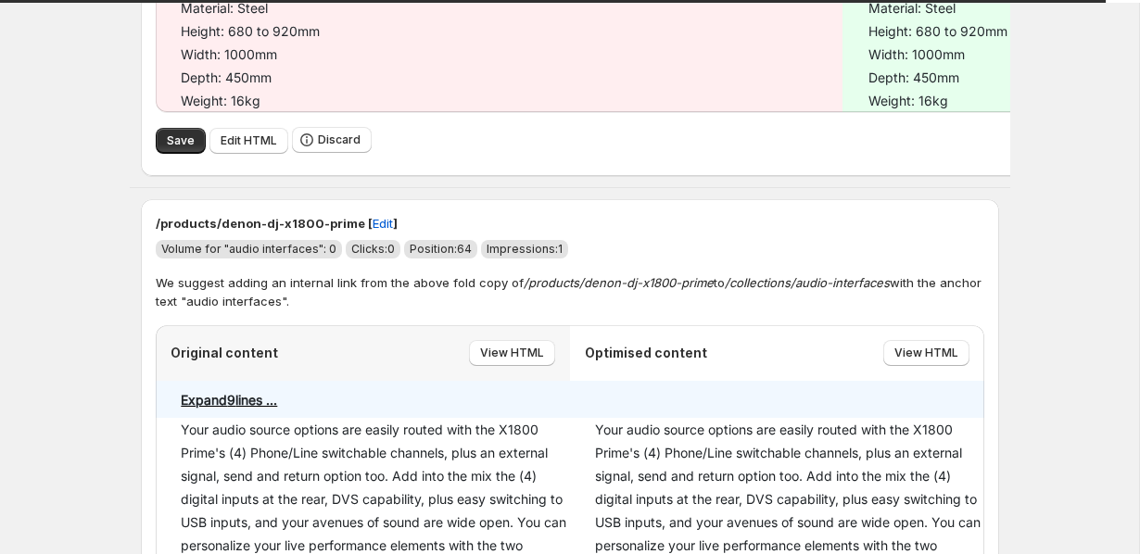
scroll to position [5685, 0]
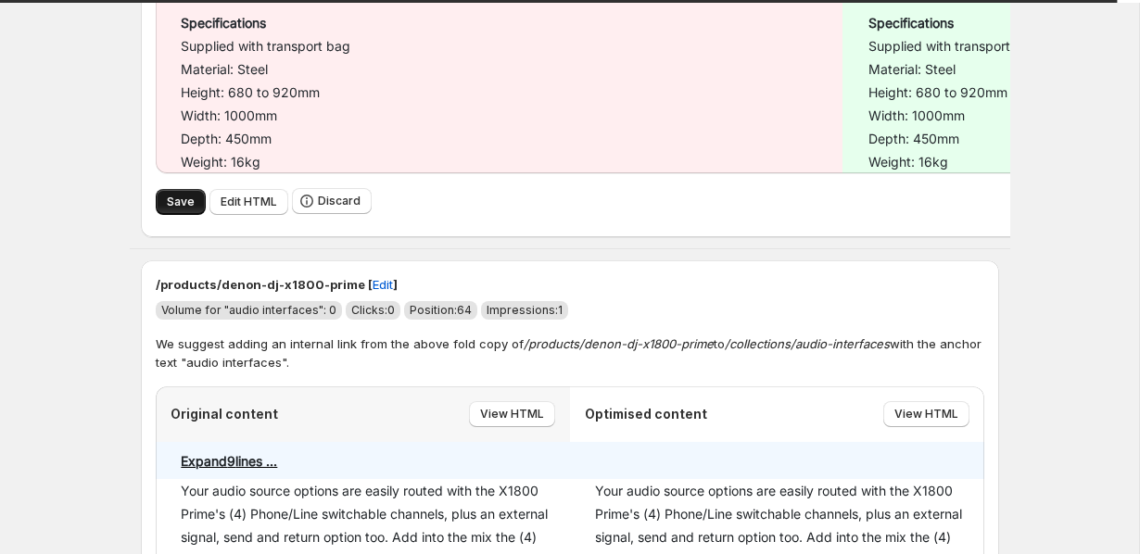
click at [165, 189] on button "Save" at bounding box center [181, 202] width 50 height 26
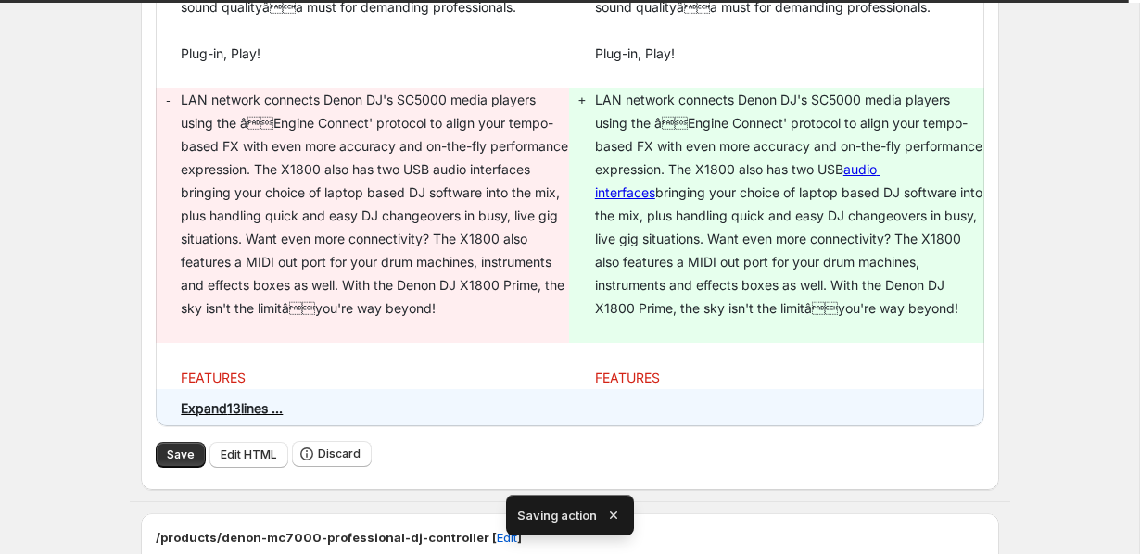
scroll to position [637, 0]
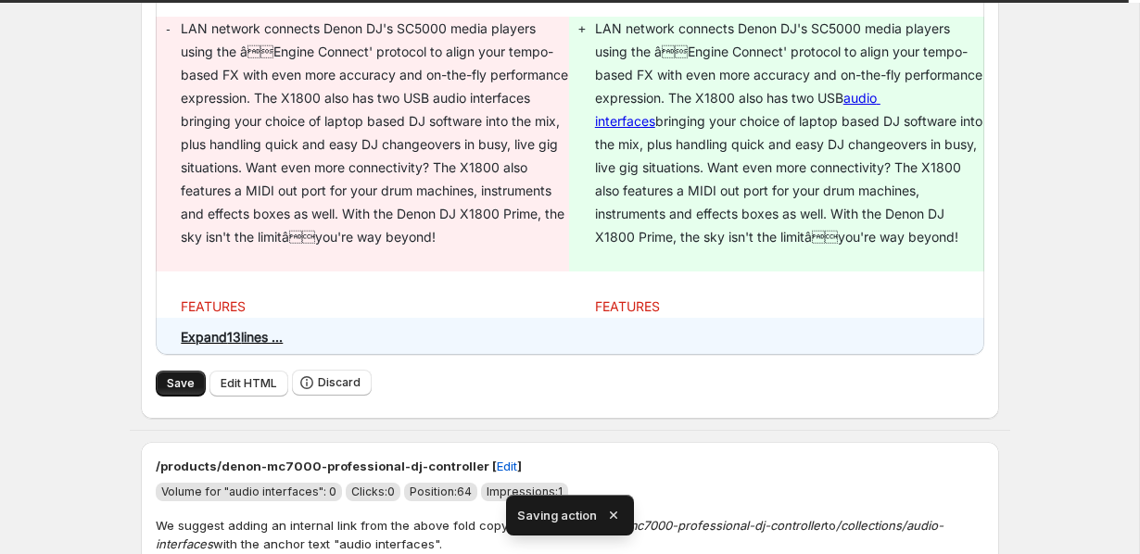
click at [167, 380] on span "Save" at bounding box center [181, 383] width 28 height 15
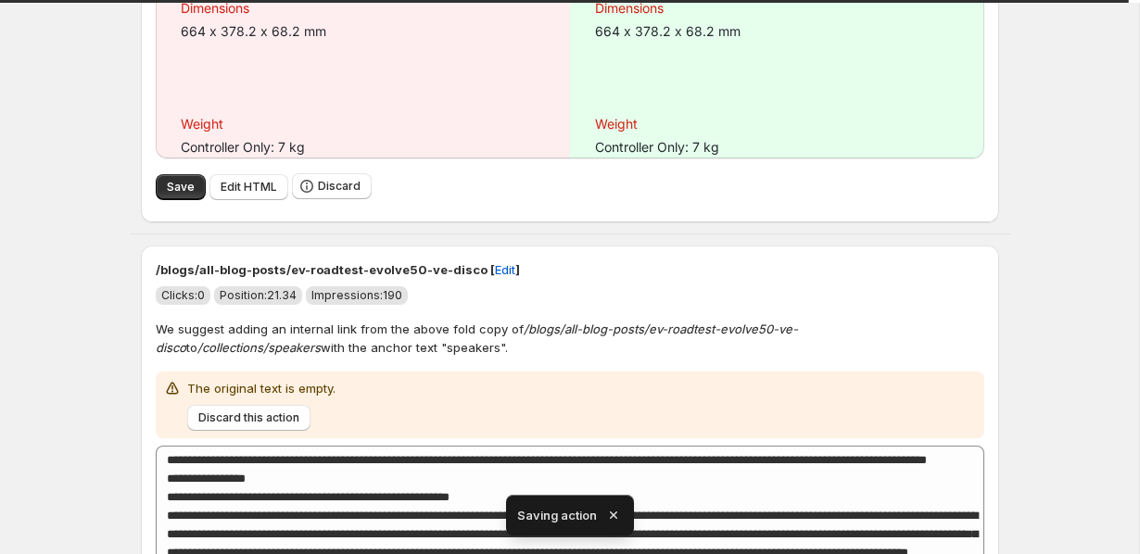
scroll to position [1624, 0]
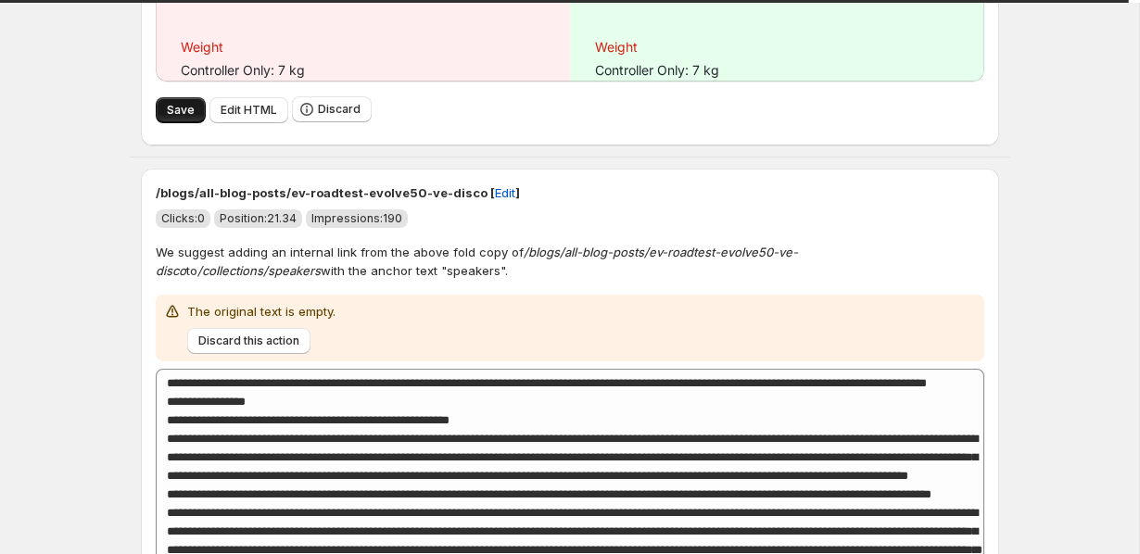
click at [160, 123] on button "Save" at bounding box center [181, 110] width 50 height 26
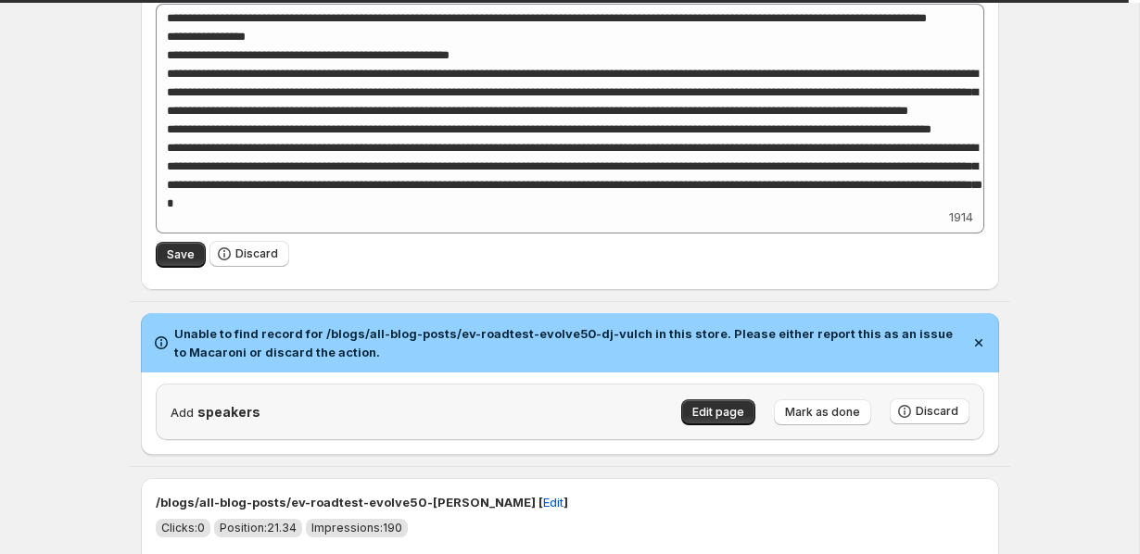
scroll to position [2149, 0]
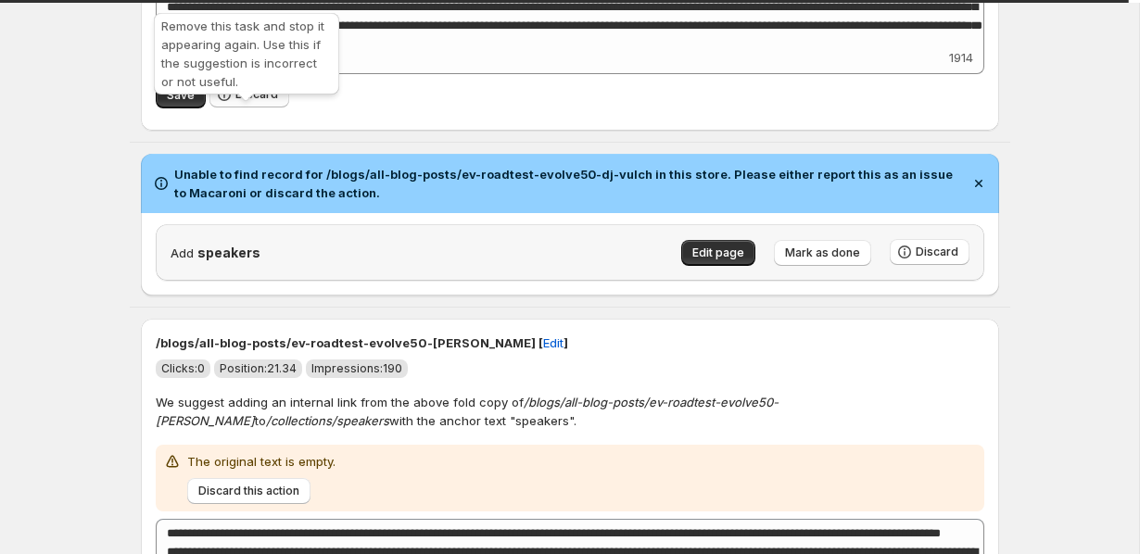
click at [248, 102] on span "Discard" at bounding box center [256, 94] width 43 height 15
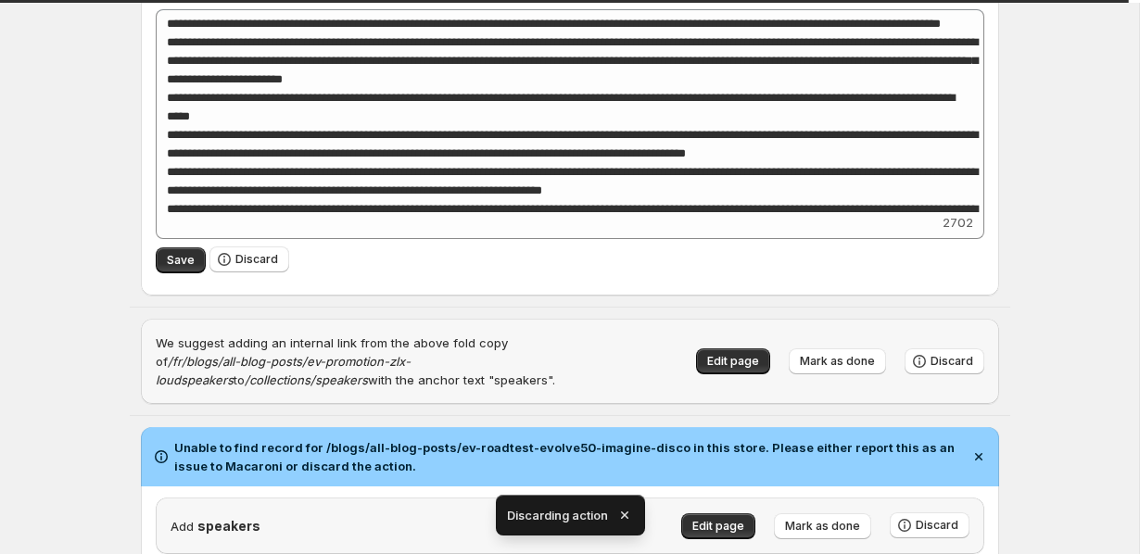
scroll to position [1638, 0]
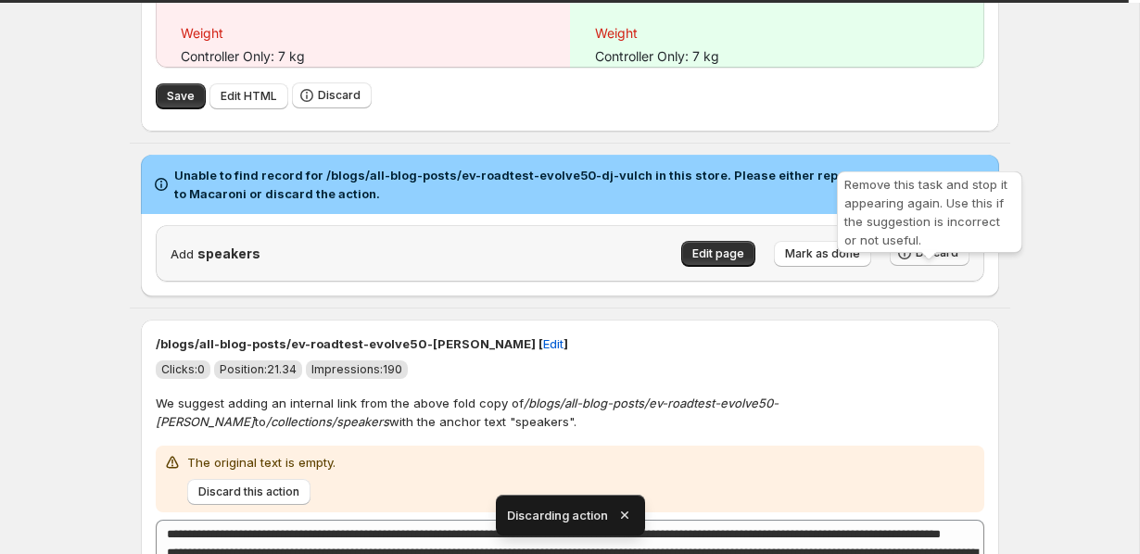
click at [910, 262] on icon "button" at bounding box center [904, 253] width 19 height 19
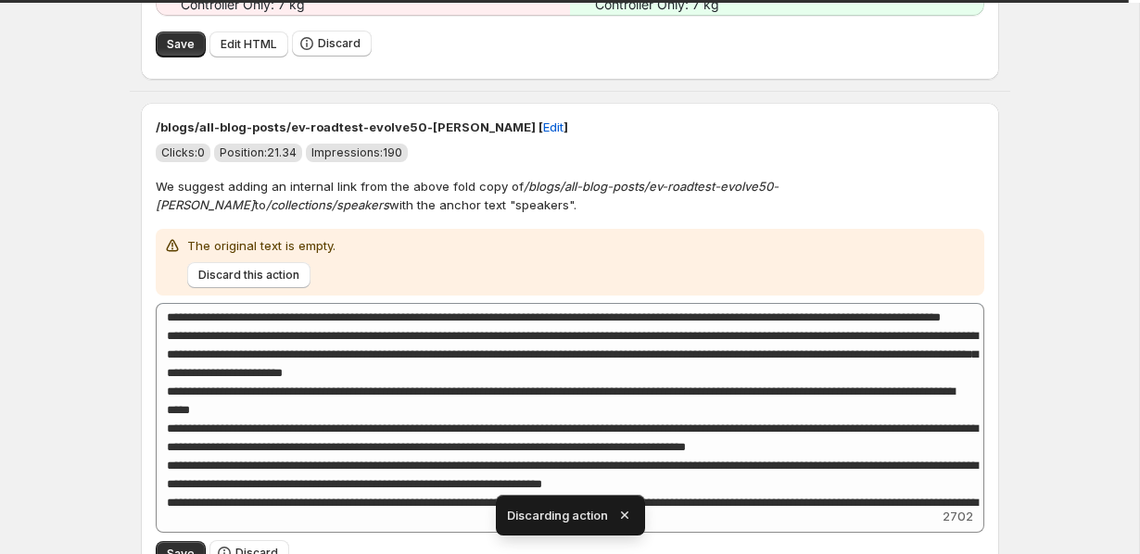
scroll to position [1694, 0]
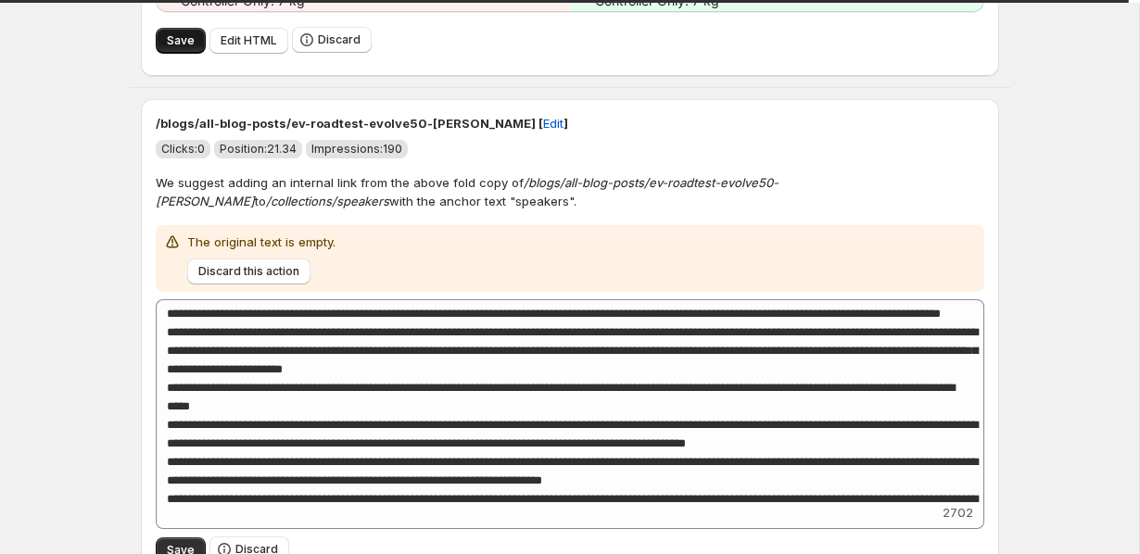
click at [164, 53] on button "Save" at bounding box center [181, 41] width 50 height 26
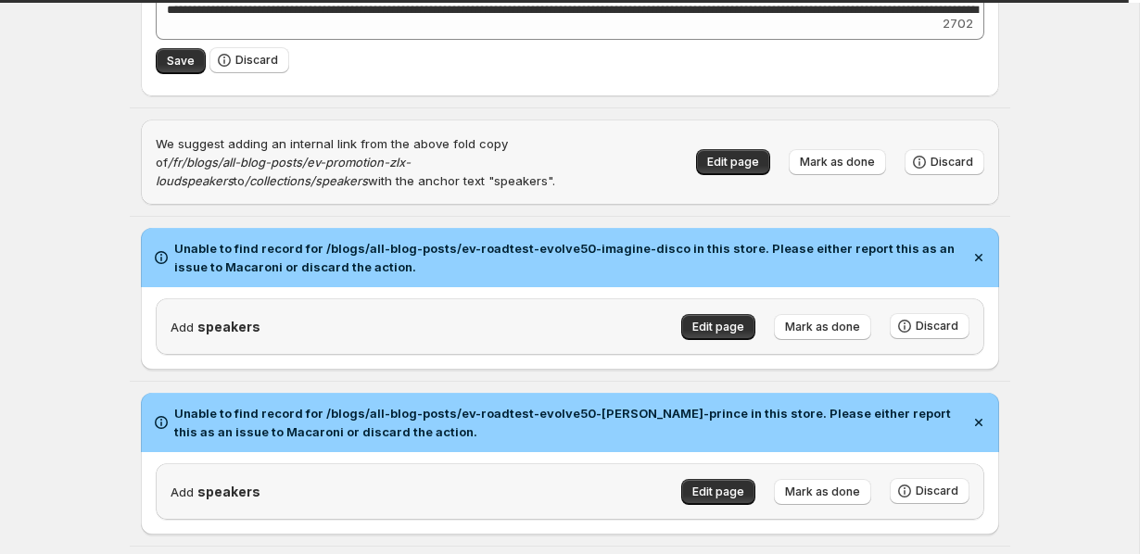
scroll to position [2253, 0]
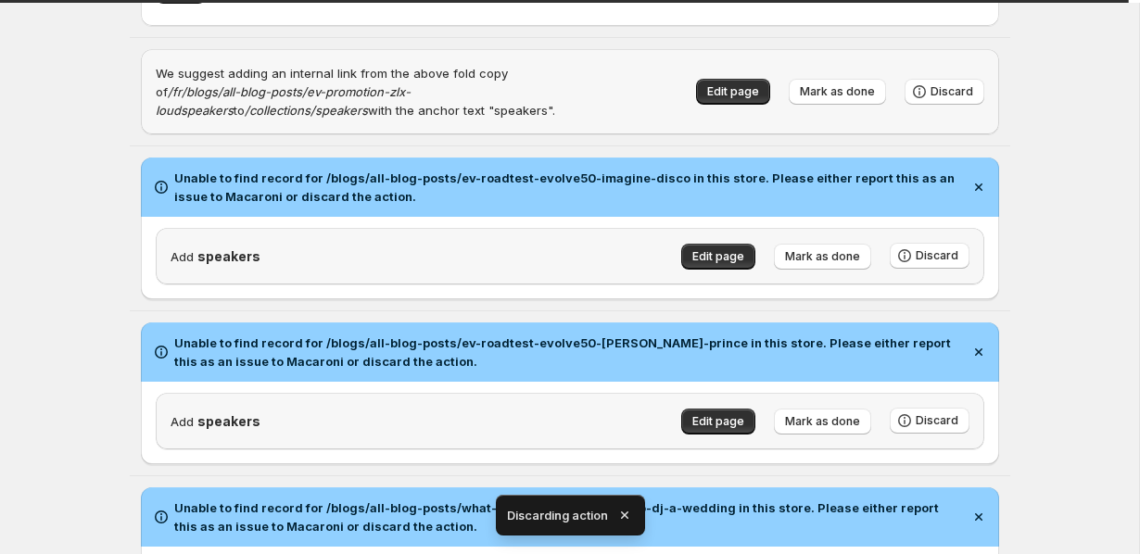
scroll to position [1743, 0]
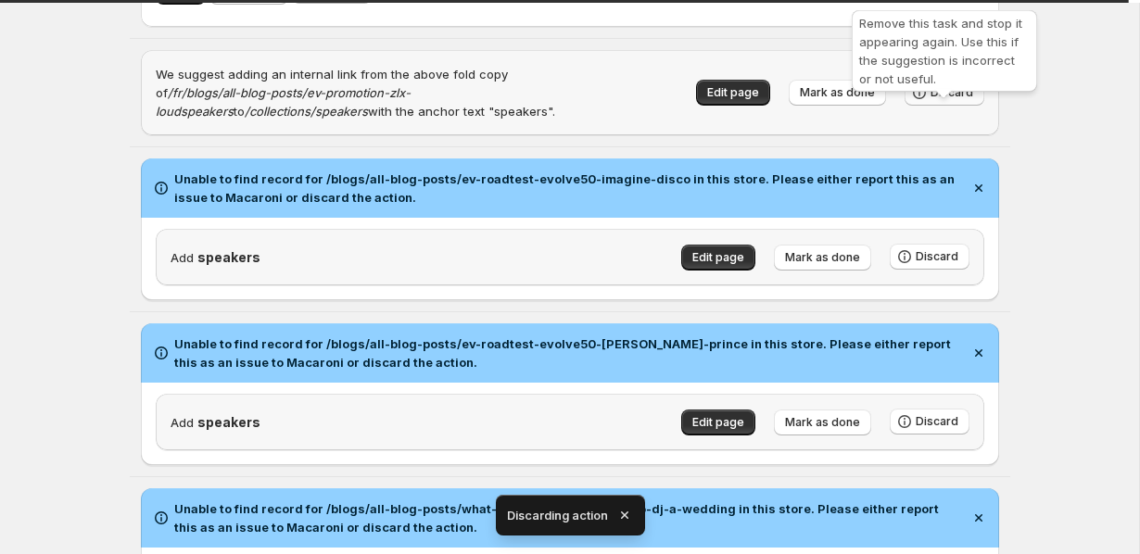
click at [946, 100] on span "Discard" at bounding box center [952, 92] width 43 height 15
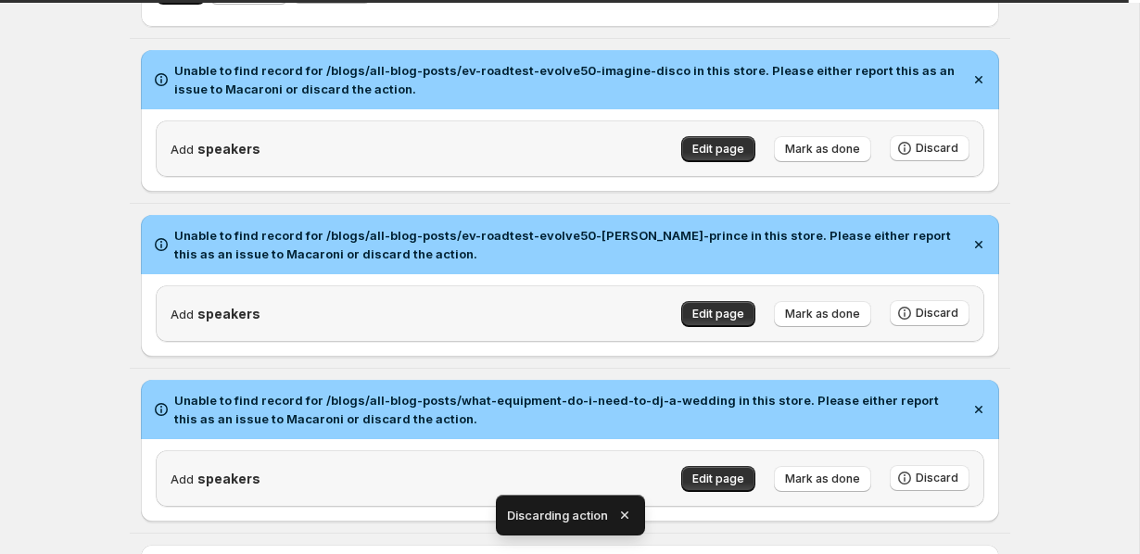
click at [933, 263] on h2 "Unable to find record for /blogs/all-blog-posts/ev-roadtest-evolve50-dj-ginger-…" at bounding box center [568, 244] width 788 height 37
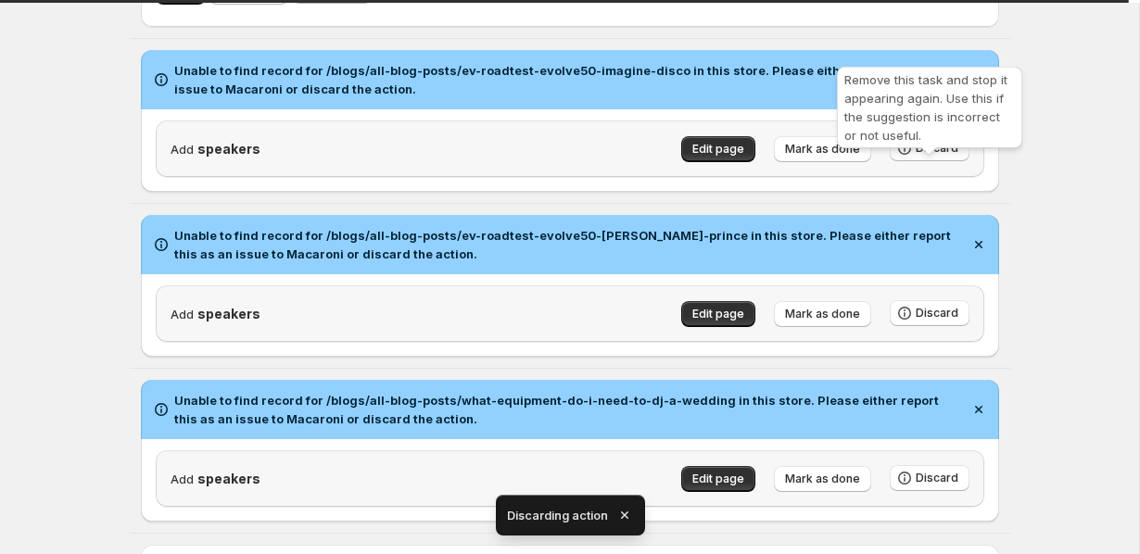
click at [932, 156] on span "Discard" at bounding box center [937, 148] width 43 height 15
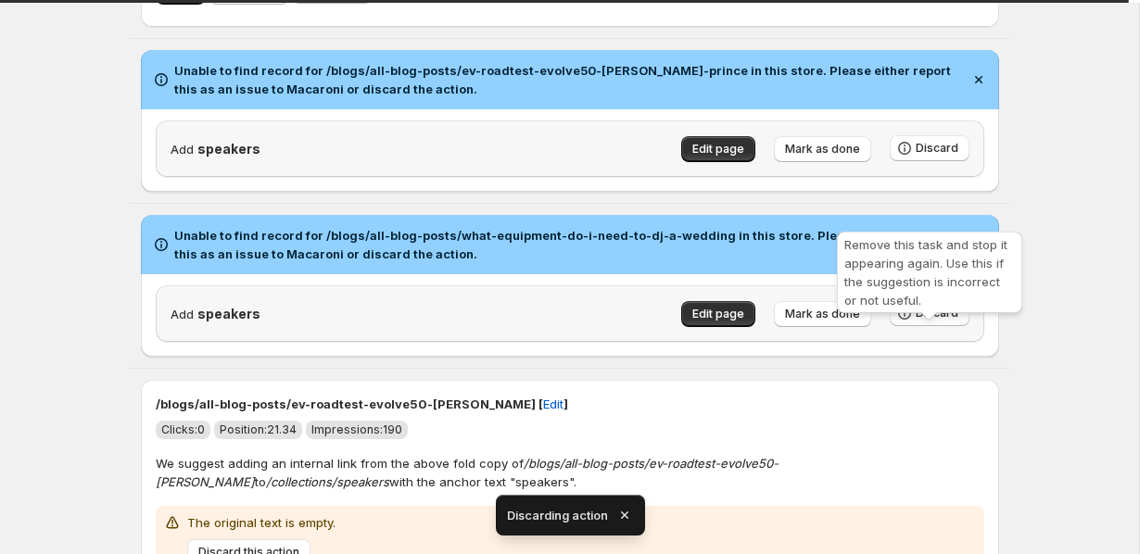
click at [925, 321] on span "Discard" at bounding box center [937, 313] width 43 height 15
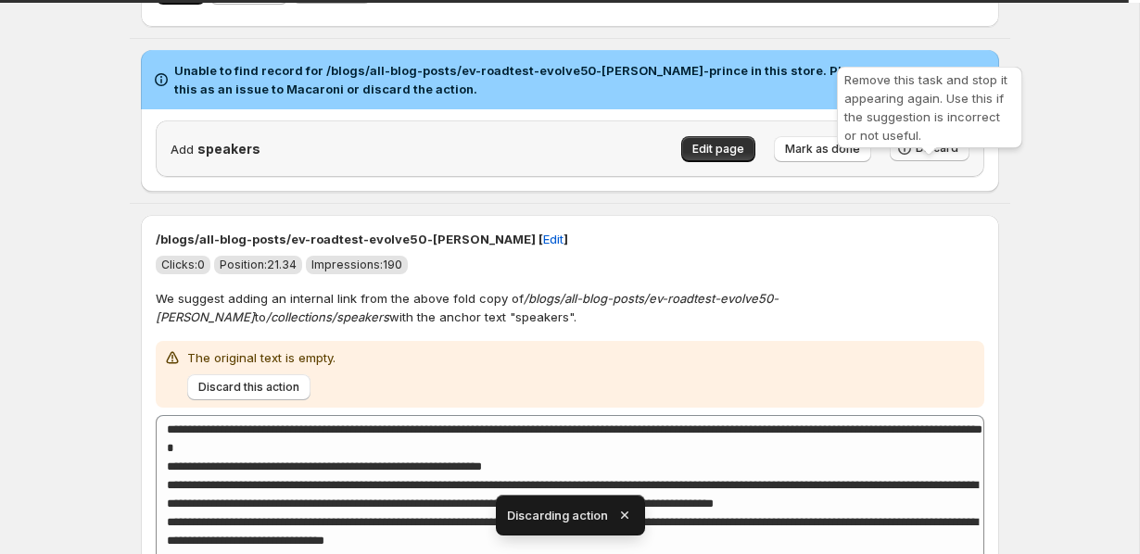
click at [935, 156] on span "Discard" at bounding box center [937, 148] width 43 height 15
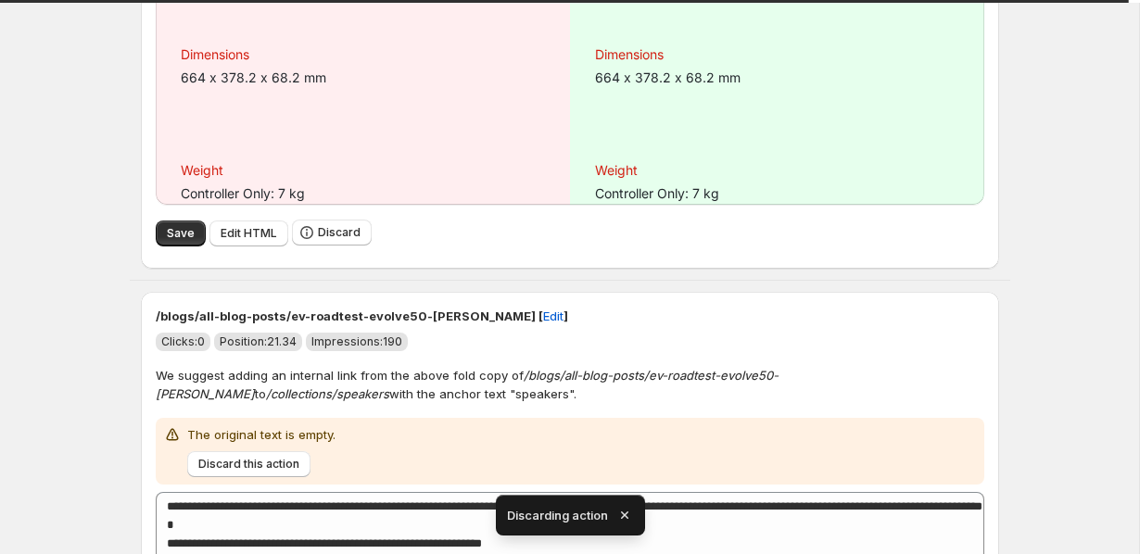
scroll to position [1502, 0]
click at [169, 246] on button "Save" at bounding box center [181, 233] width 50 height 26
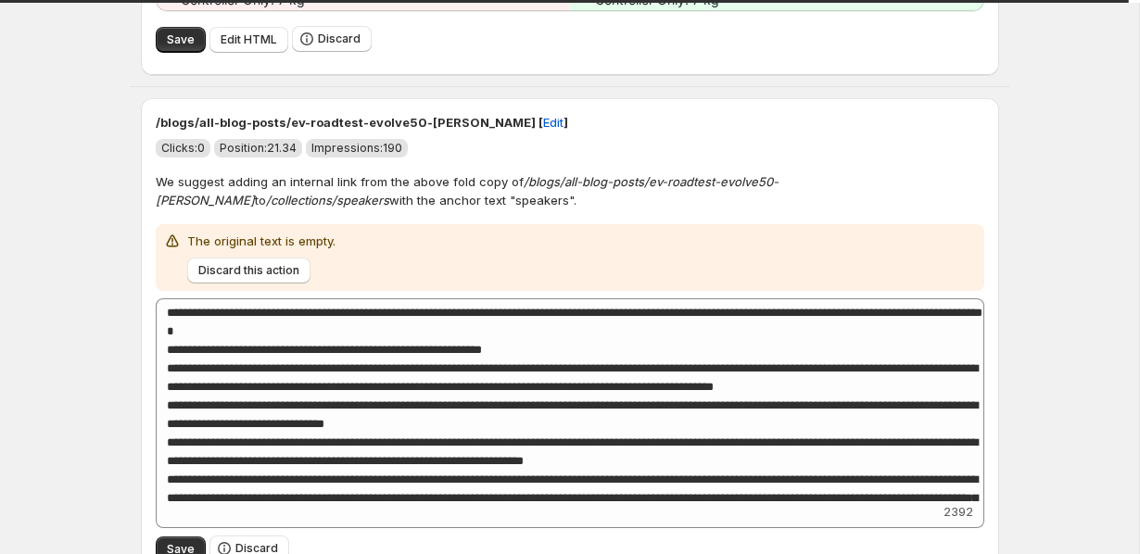
scroll to position [1720, 0]
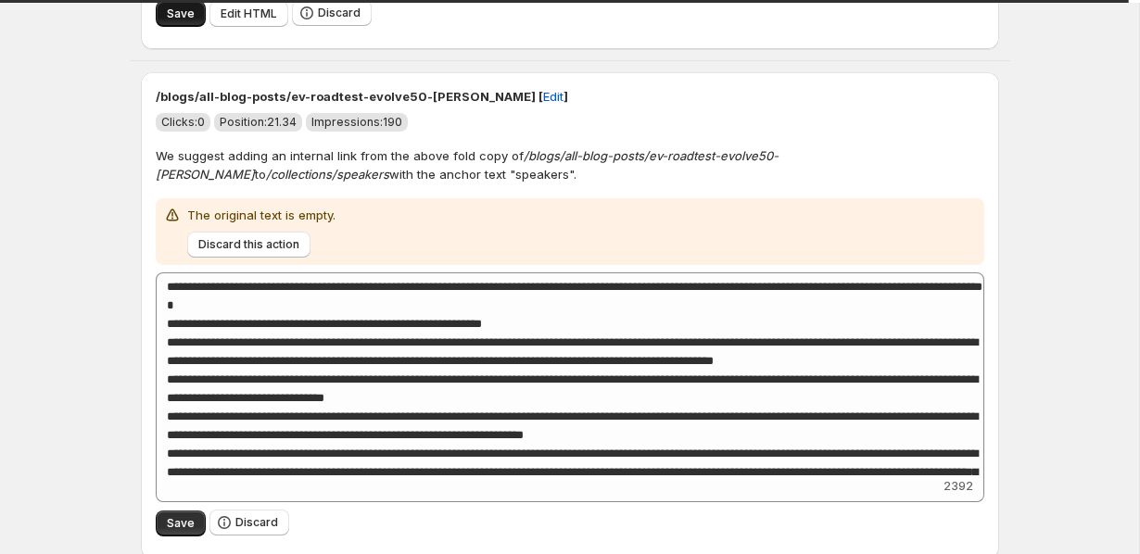
click at [187, 21] on span "Save" at bounding box center [181, 13] width 28 height 15
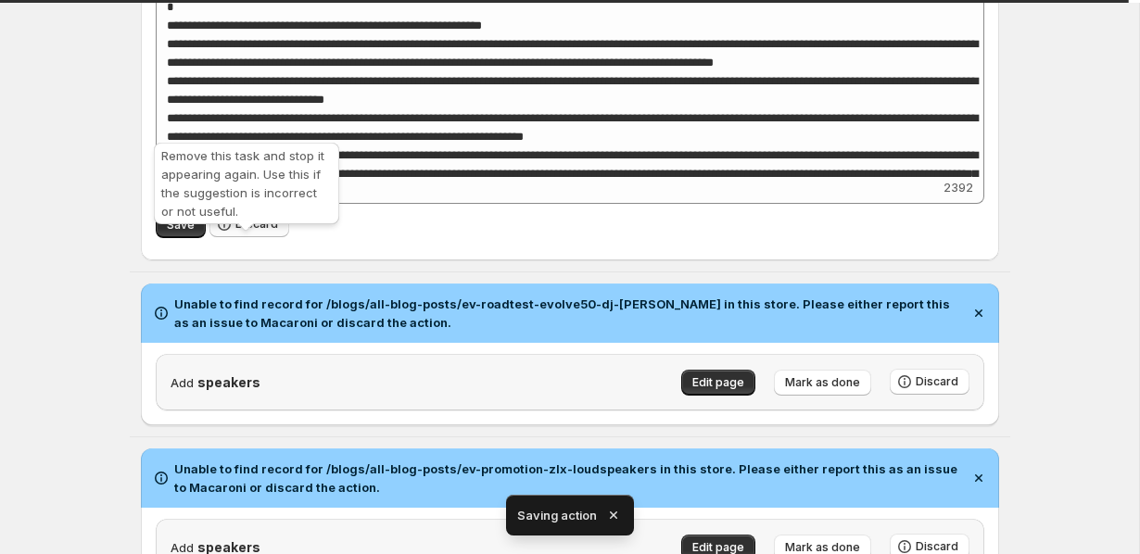
click at [258, 232] on span "Discard" at bounding box center [256, 224] width 43 height 15
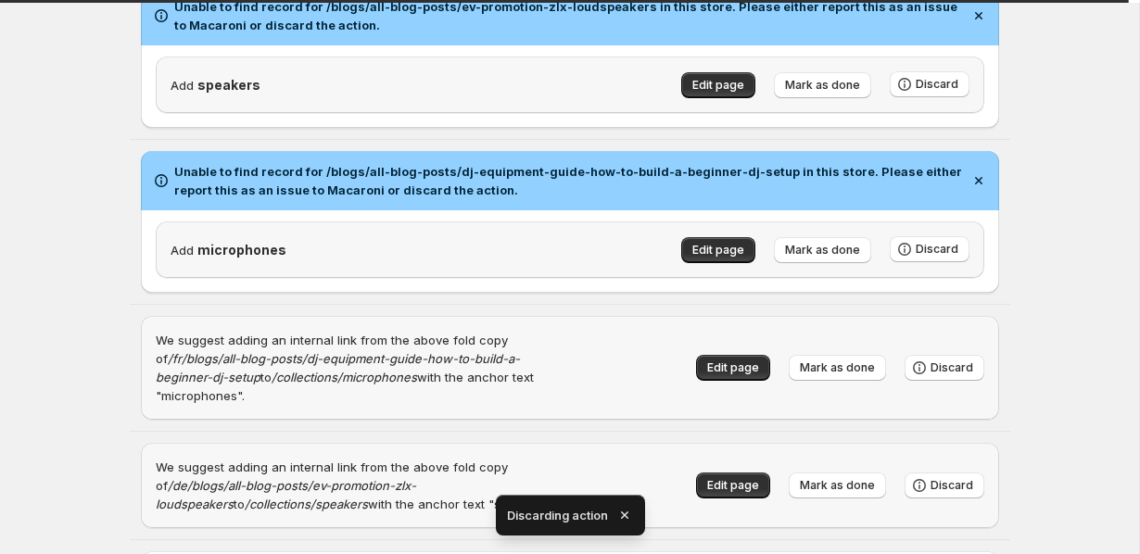
scroll to position [83, 0]
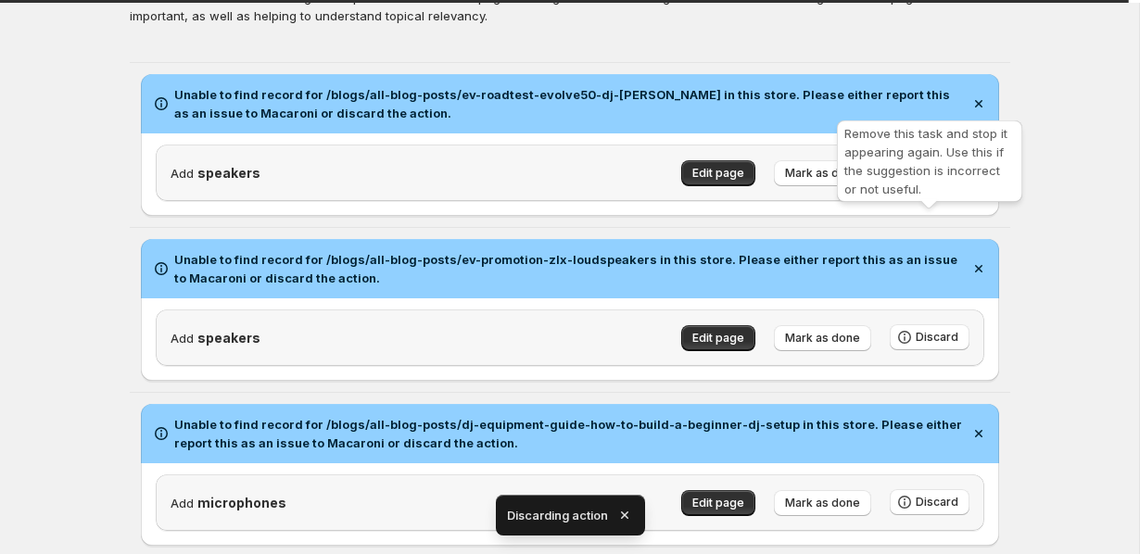
click at [929, 211] on div "Remove this task and stop it appearing again. Use this if the suggestion is inc…" at bounding box center [929, 165] width 193 height 96
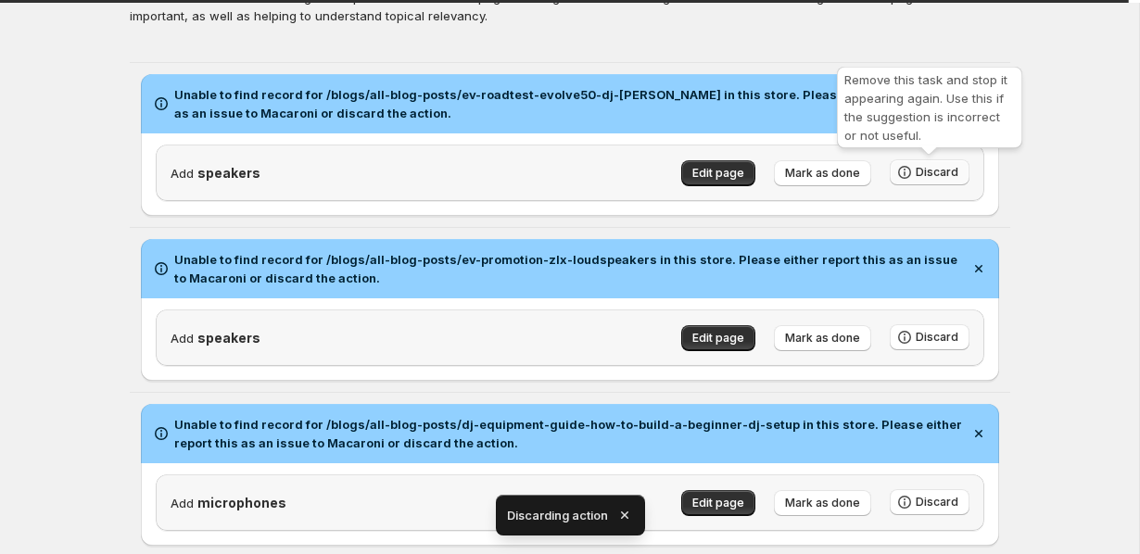
click at [953, 166] on span "Discard" at bounding box center [937, 172] width 43 height 15
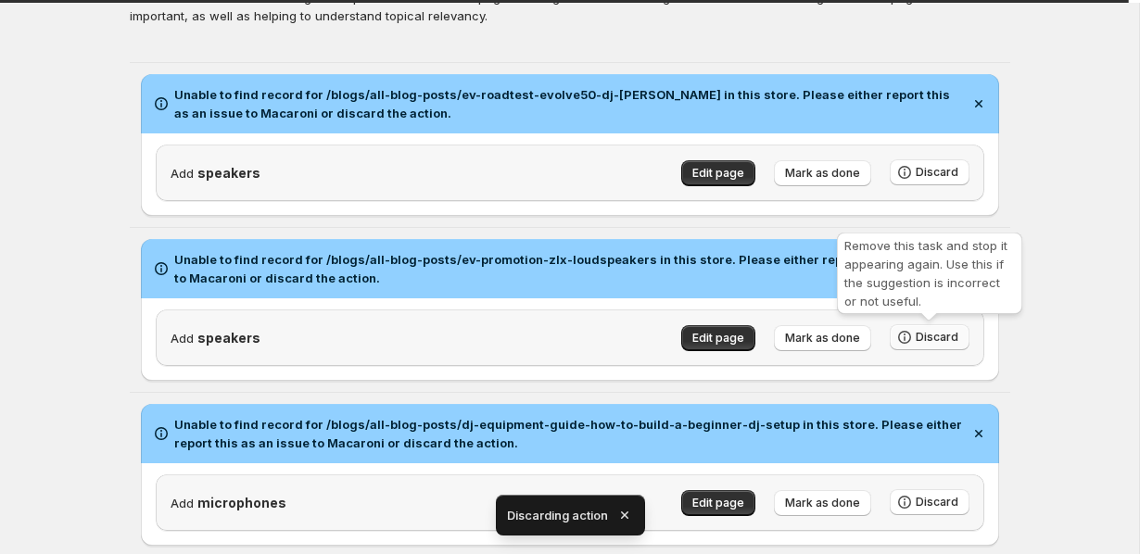
click at [943, 495] on span "Discard" at bounding box center [937, 502] width 43 height 15
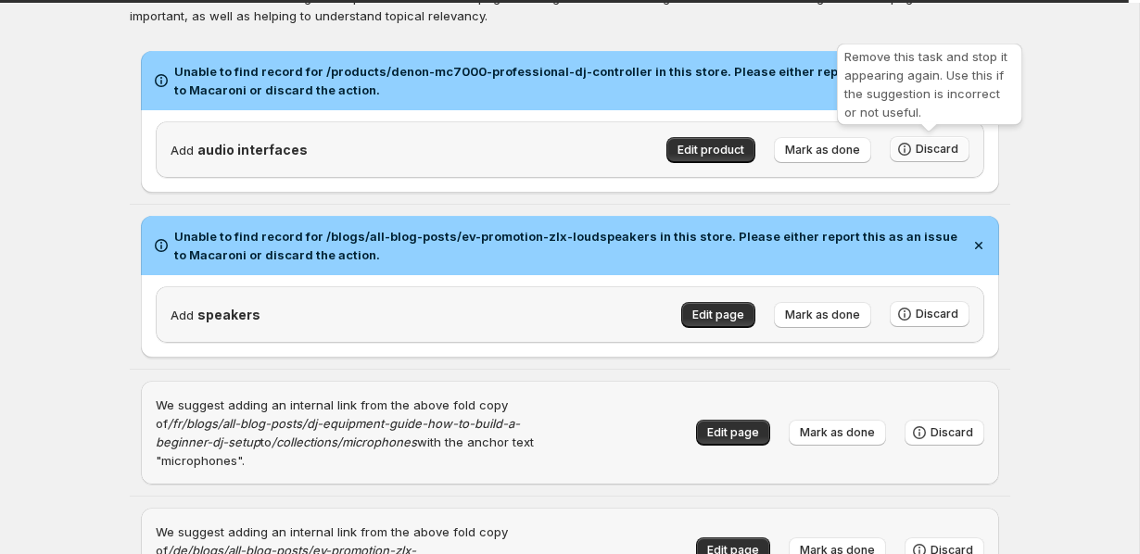
click at [937, 146] on span "Discard" at bounding box center [937, 149] width 43 height 15
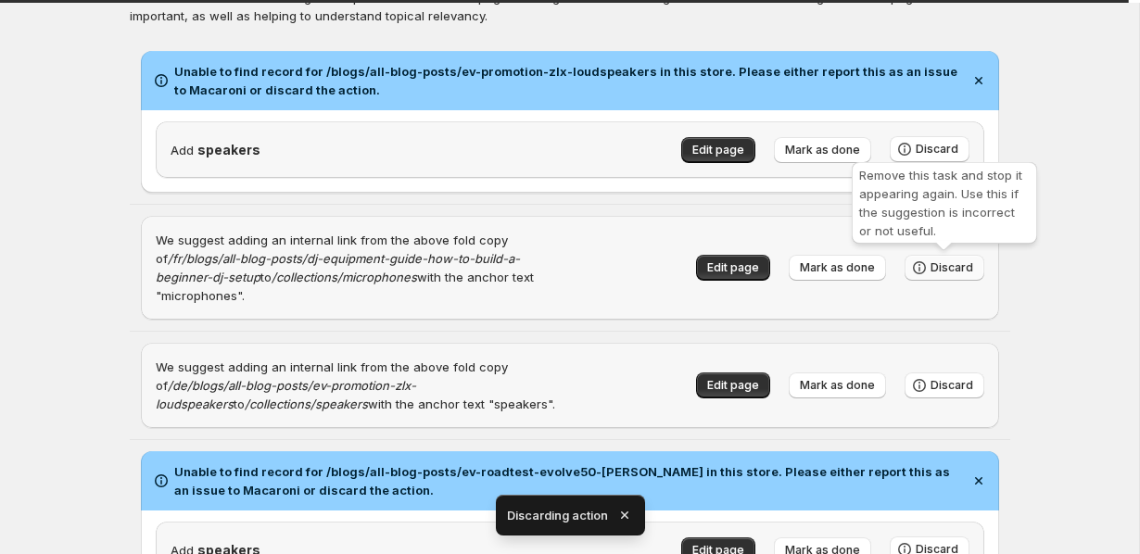
click at [942, 269] on span "Discard" at bounding box center [952, 267] width 43 height 15
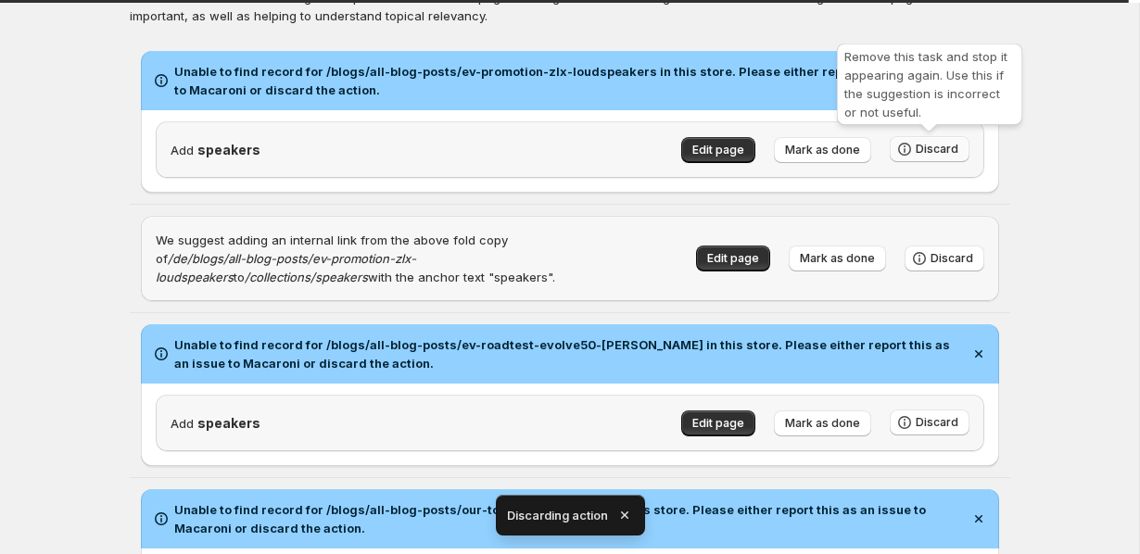
click at [936, 143] on span "Discard" at bounding box center [937, 149] width 43 height 15
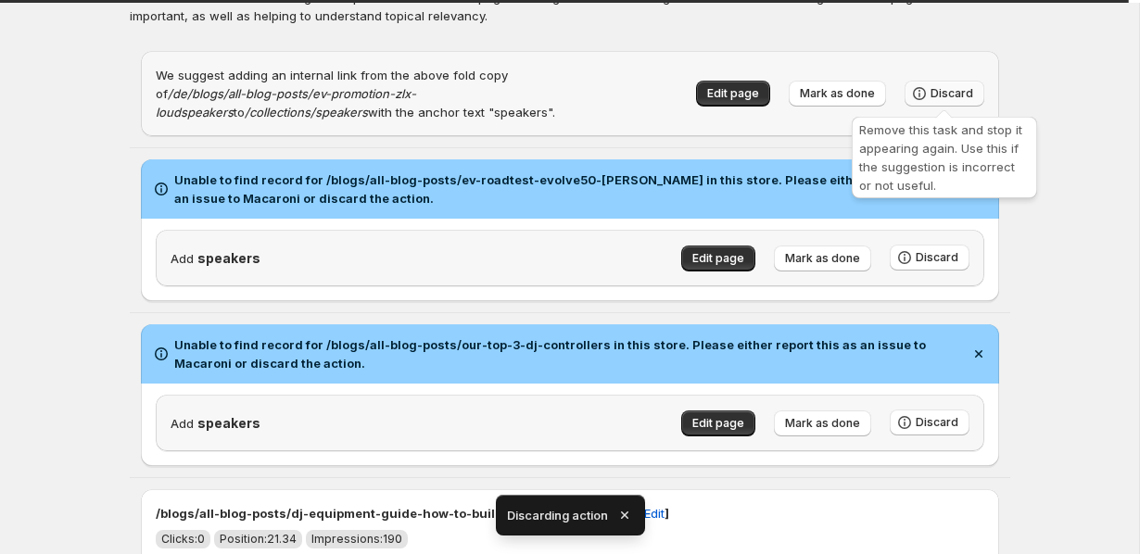
click at [940, 95] on span "Discard" at bounding box center [952, 93] width 43 height 15
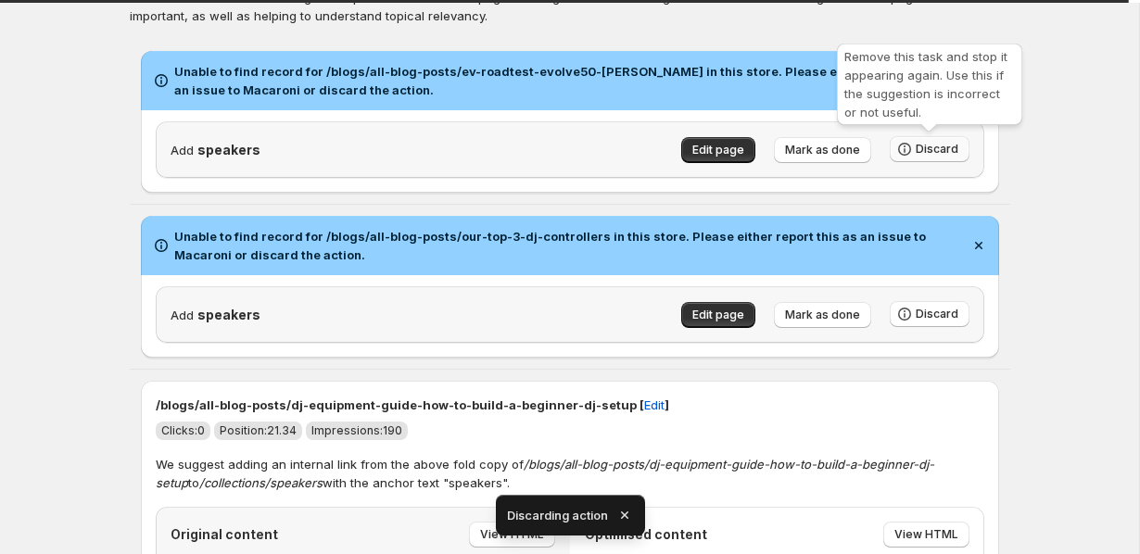
click at [933, 143] on span "Discard" at bounding box center [937, 149] width 43 height 15
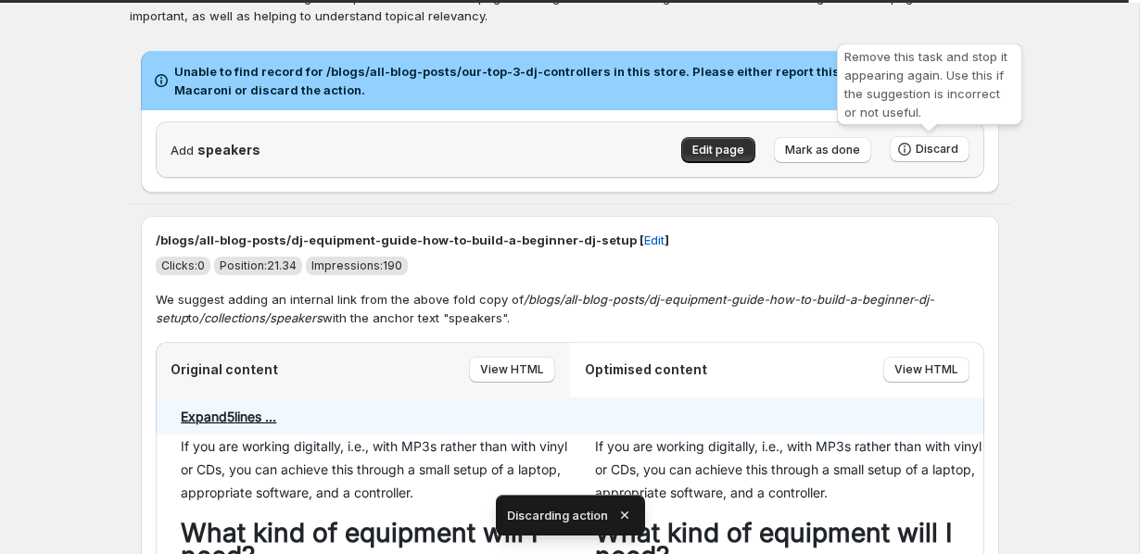
click at [933, 143] on span "Discard" at bounding box center [937, 149] width 43 height 15
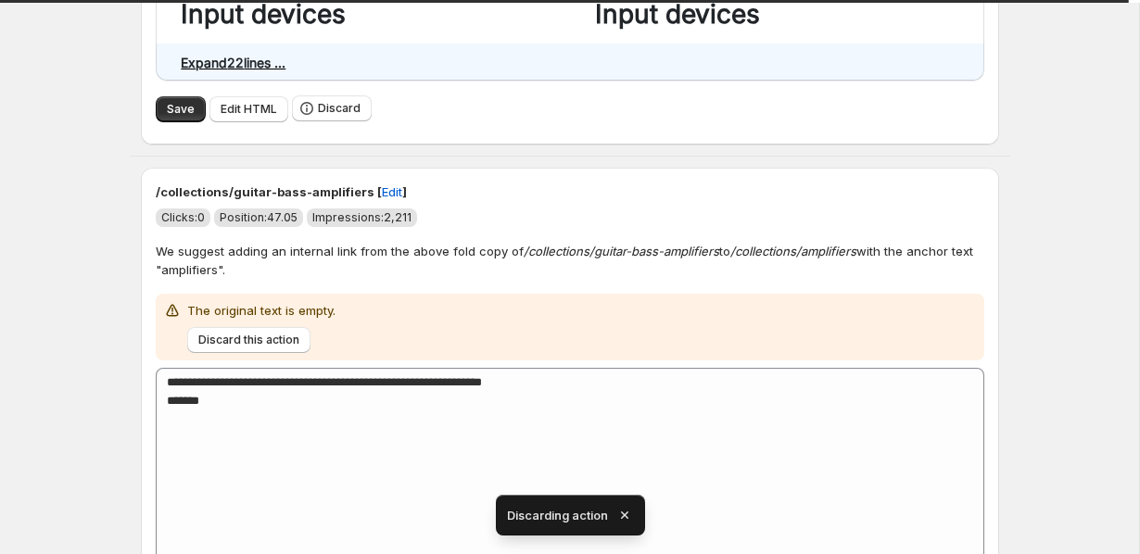
scroll to position [866, 0]
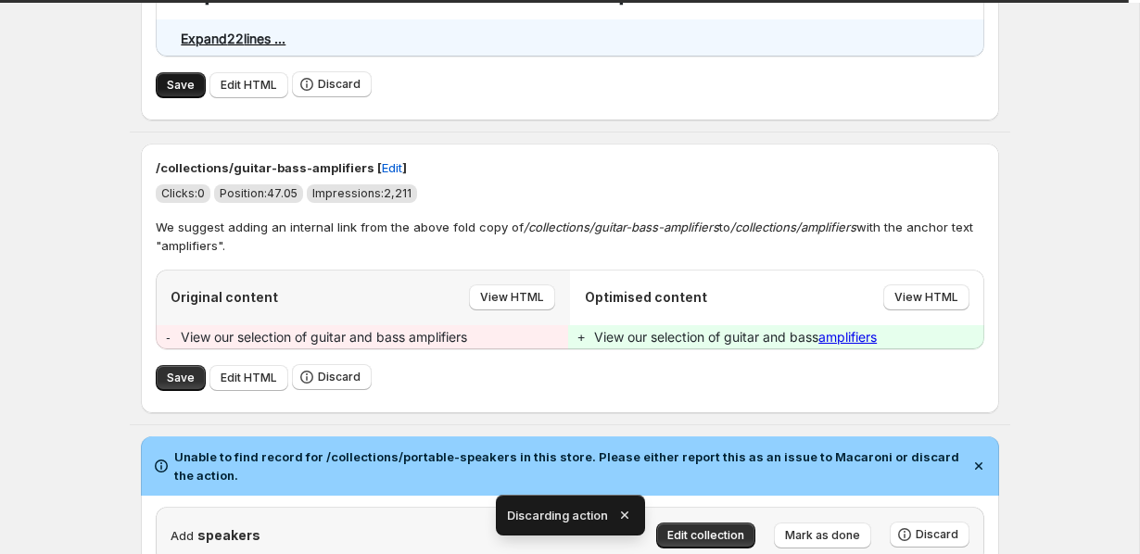
click at [174, 83] on span "Save" at bounding box center [181, 85] width 28 height 15
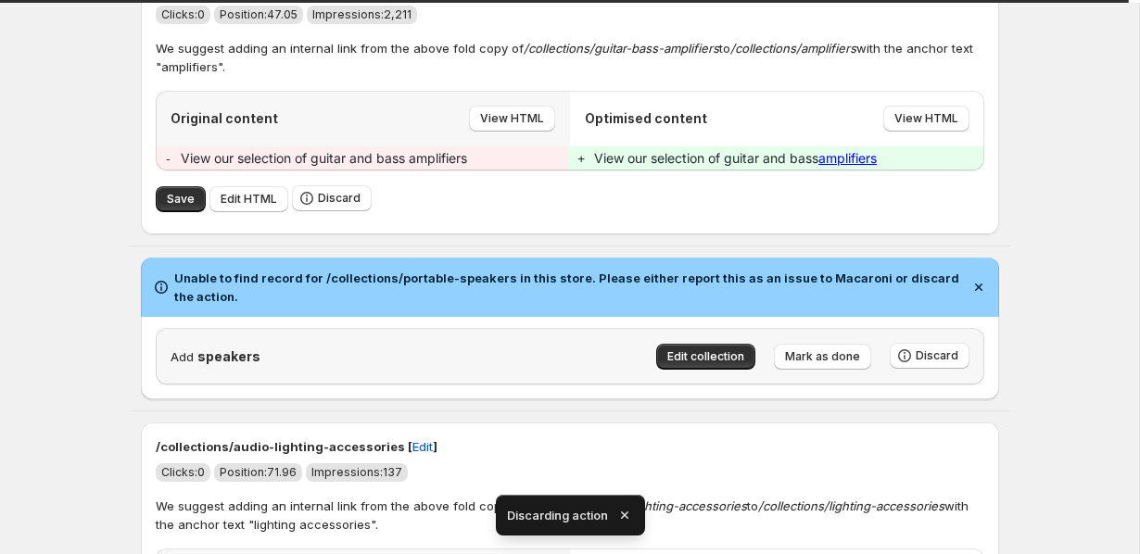
scroll to position [1070, 0]
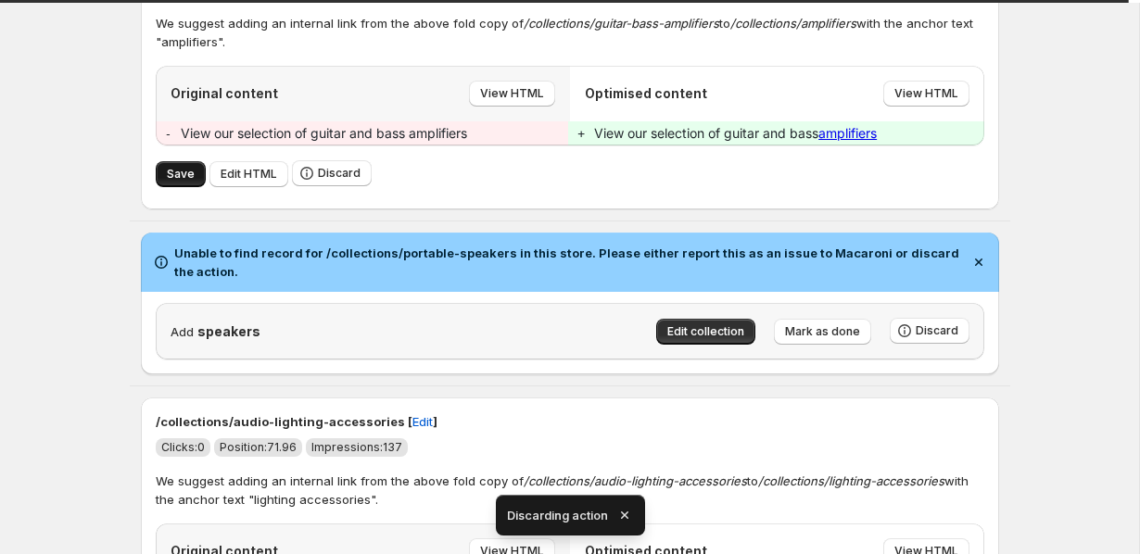
click at [192, 172] on button "Save" at bounding box center [181, 174] width 50 height 26
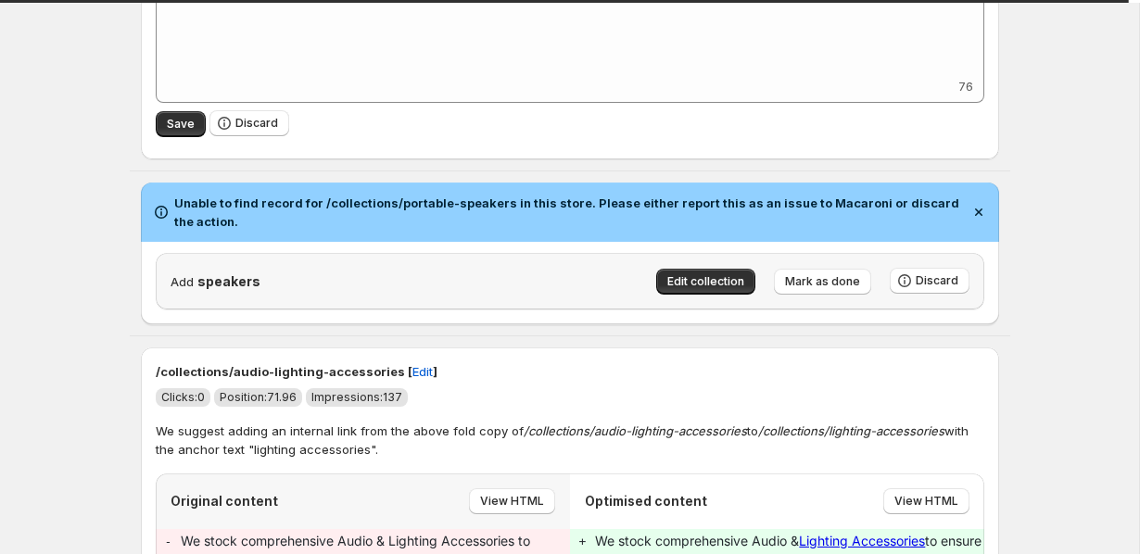
scroll to position [1326, 0]
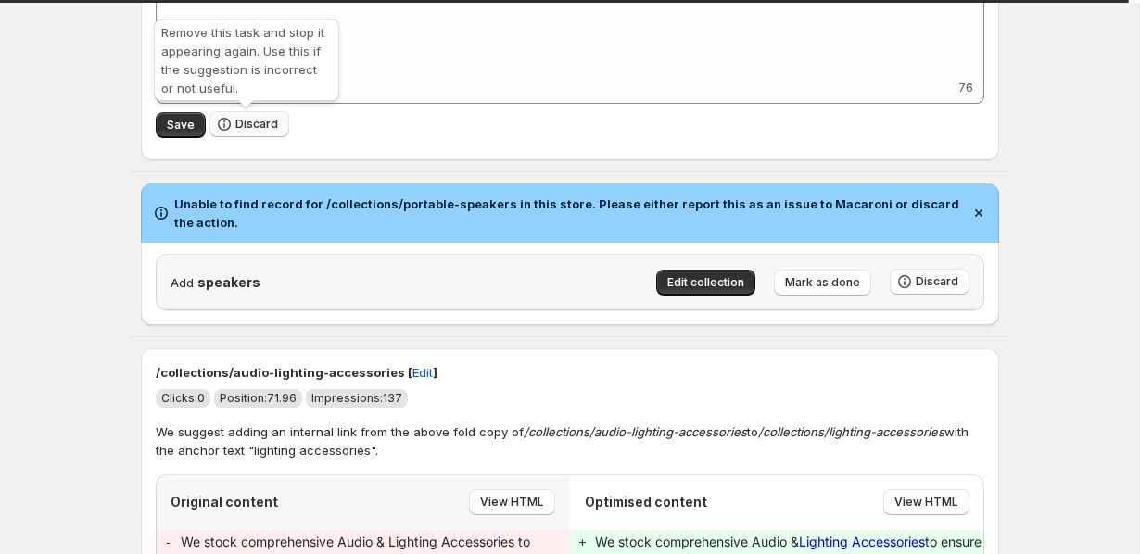
click at [273, 129] on span "Discard" at bounding box center [256, 124] width 43 height 15
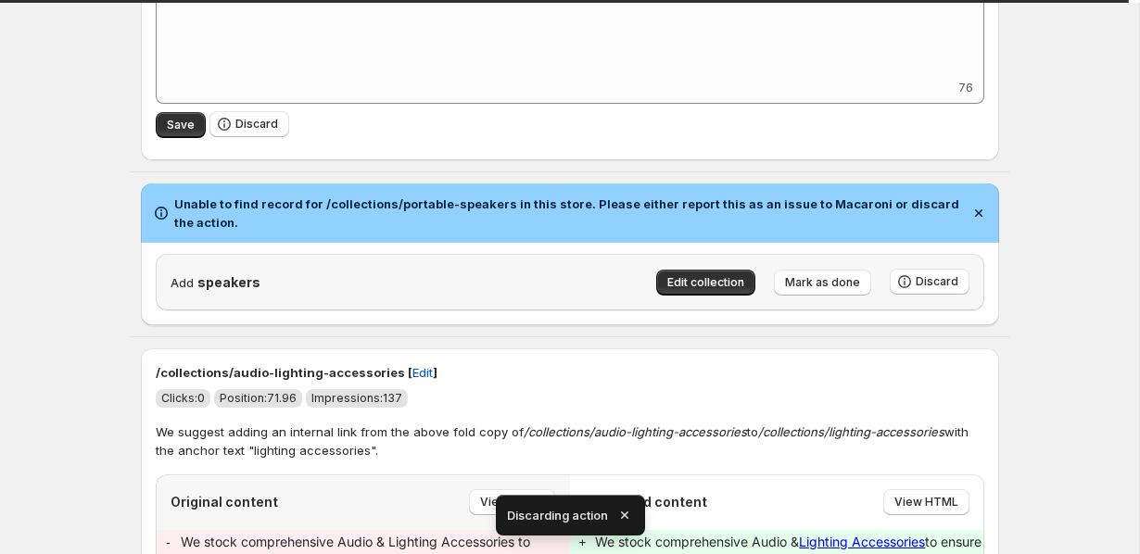
scroll to position [825, 0]
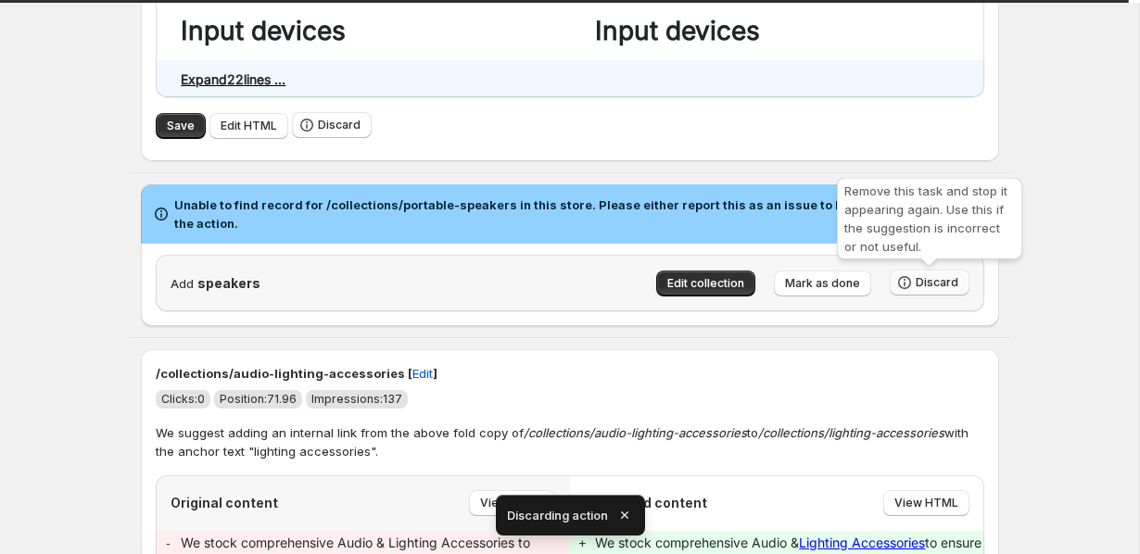
click at [920, 284] on span "Discard" at bounding box center [937, 282] width 43 height 15
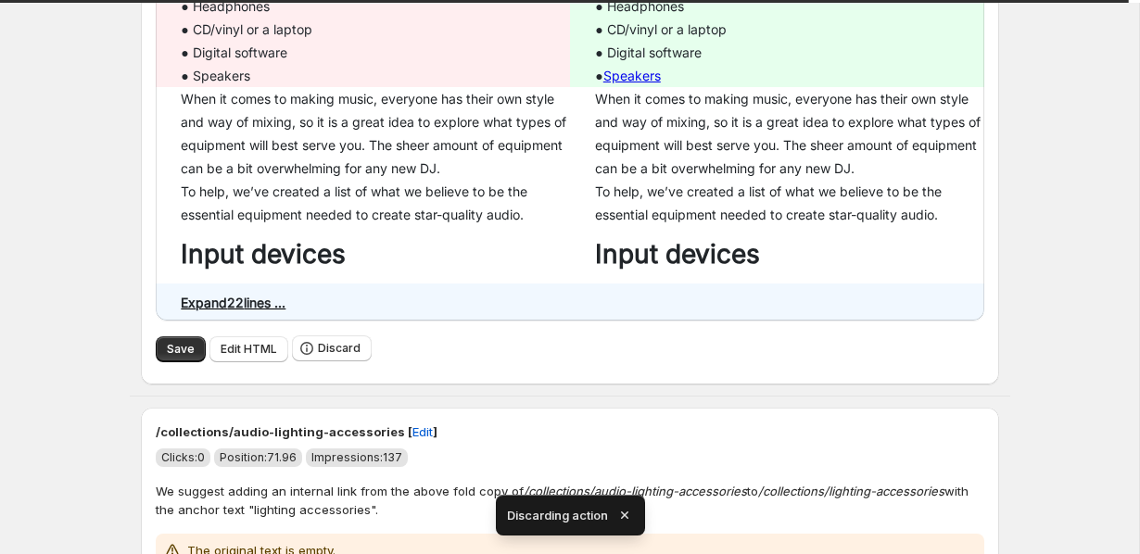
scroll to position [692, 0]
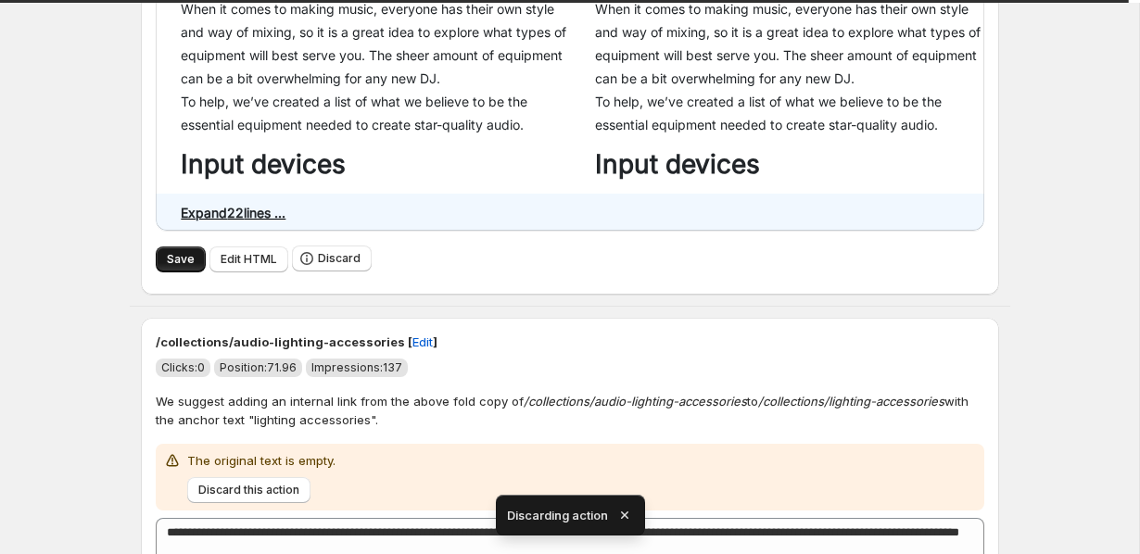
click at [160, 256] on button "Save" at bounding box center [181, 260] width 50 height 26
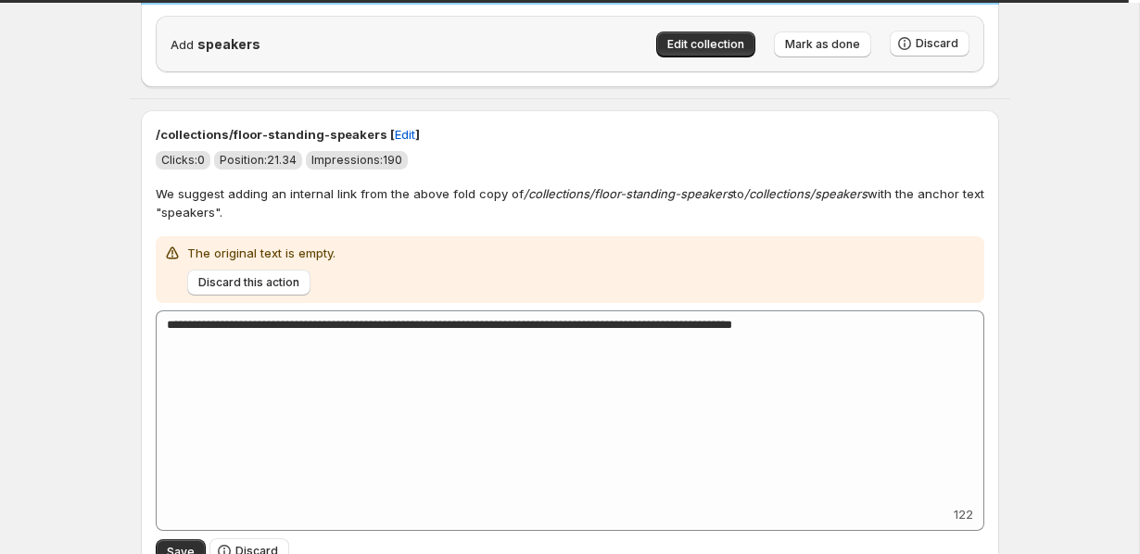
scroll to position [0, 0]
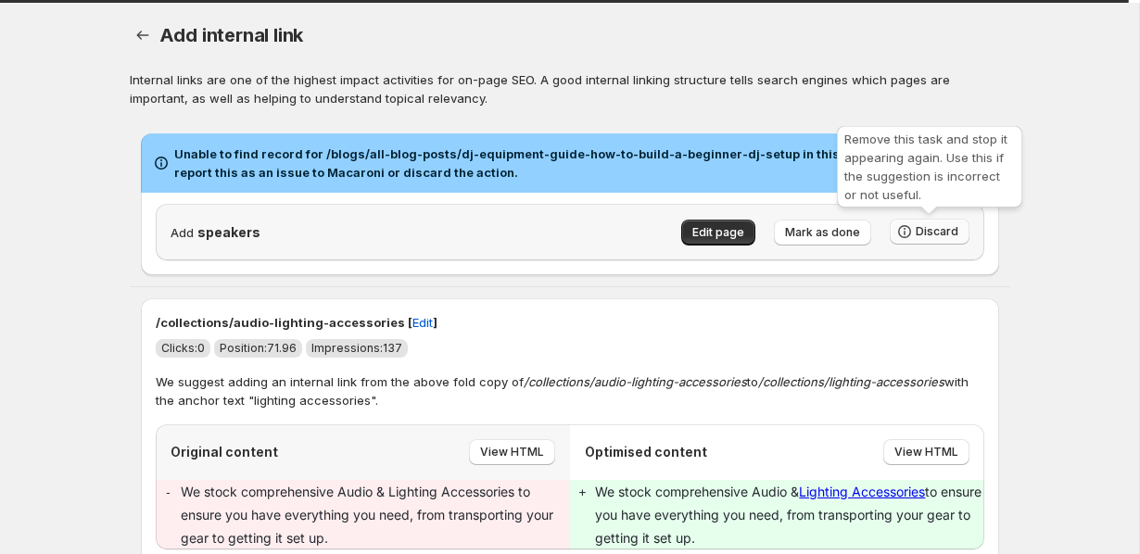
click at [919, 234] on span "Discard" at bounding box center [937, 231] width 43 height 15
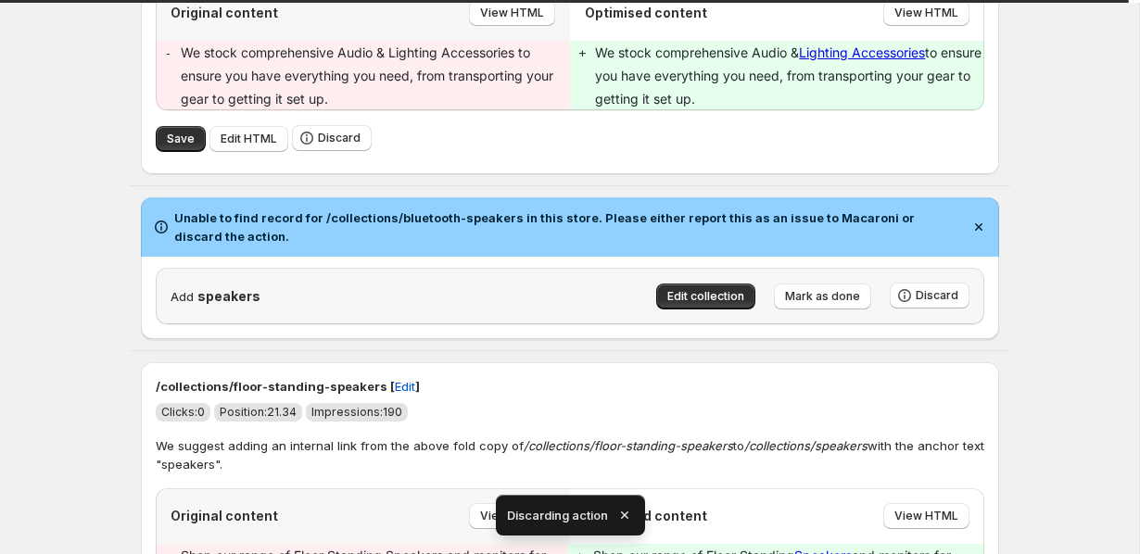
scroll to position [311, 0]
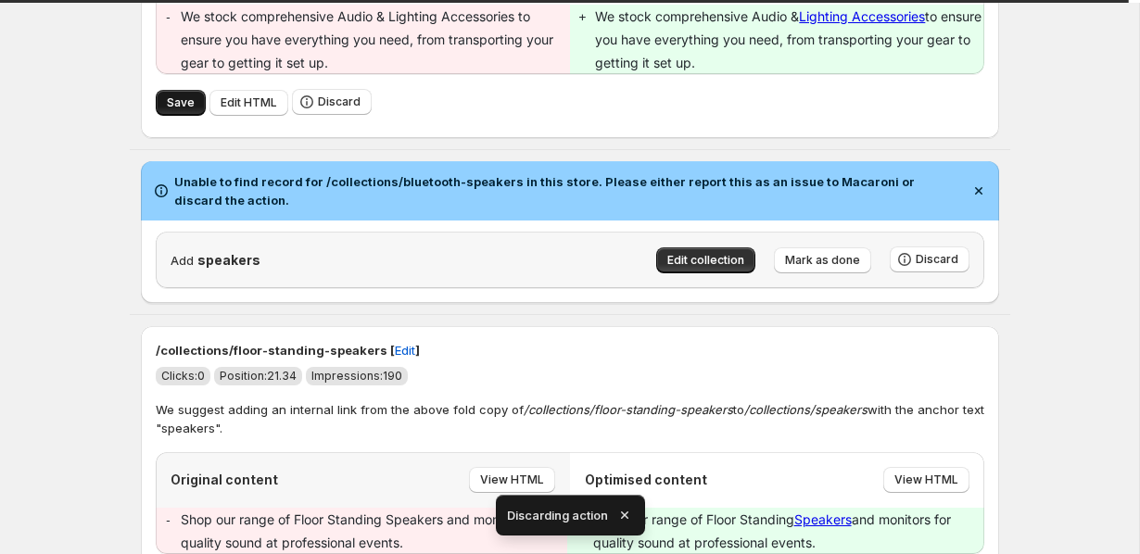
click at [171, 105] on span "Save" at bounding box center [181, 102] width 28 height 15
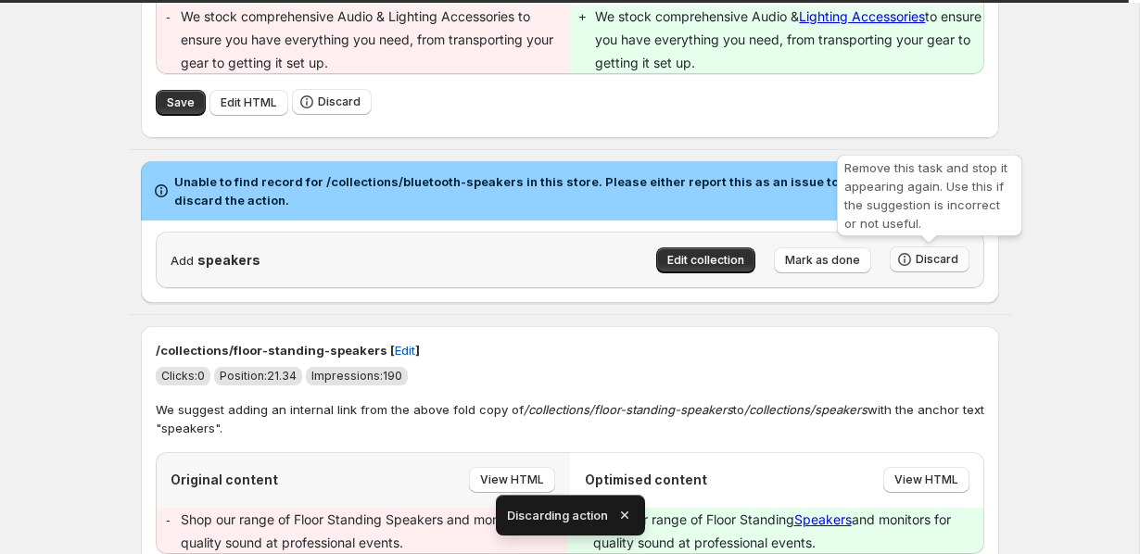
click at [935, 252] on button "Discard" at bounding box center [930, 260] width 80 height 26
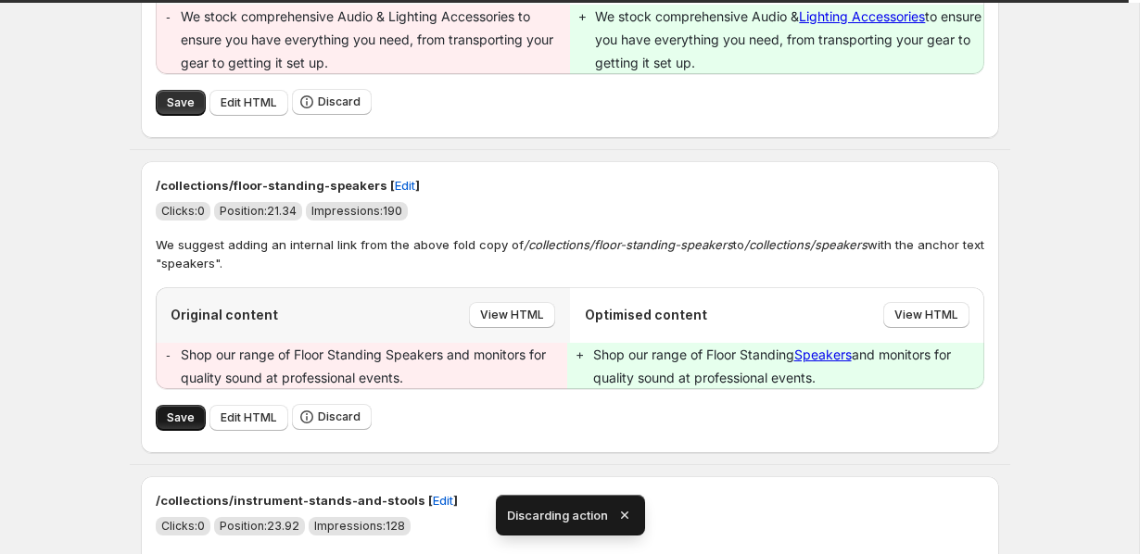
click at [169, 414] on span "Save" at bounding box center [181, 418] width 28 height 15
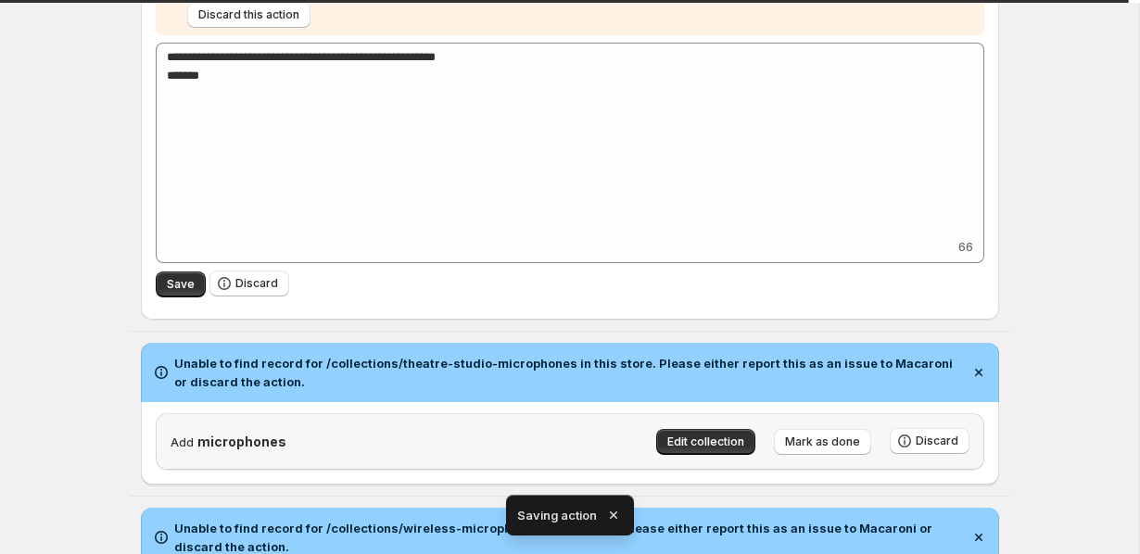
scroll to position [687, 0]
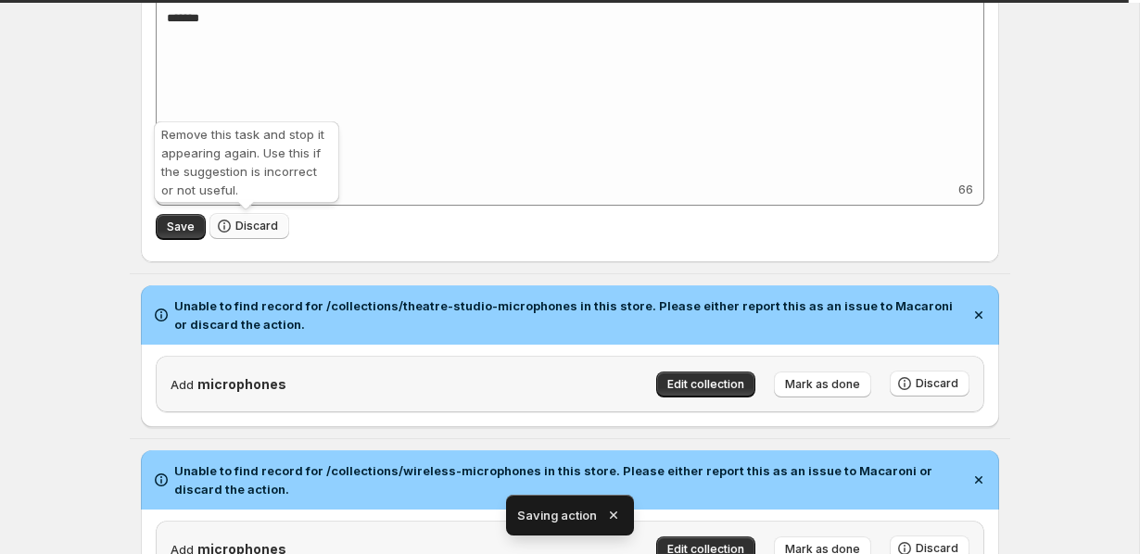
click at [243, 232] on span "Discard" at bounding box center [256, 226] width 43 height 15
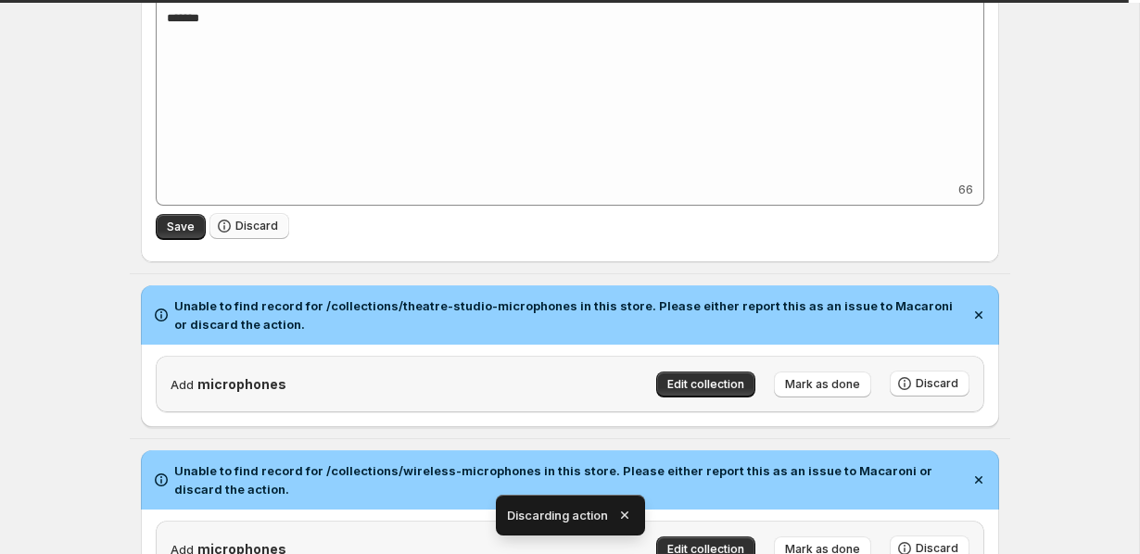
scroll to position [185, 0]
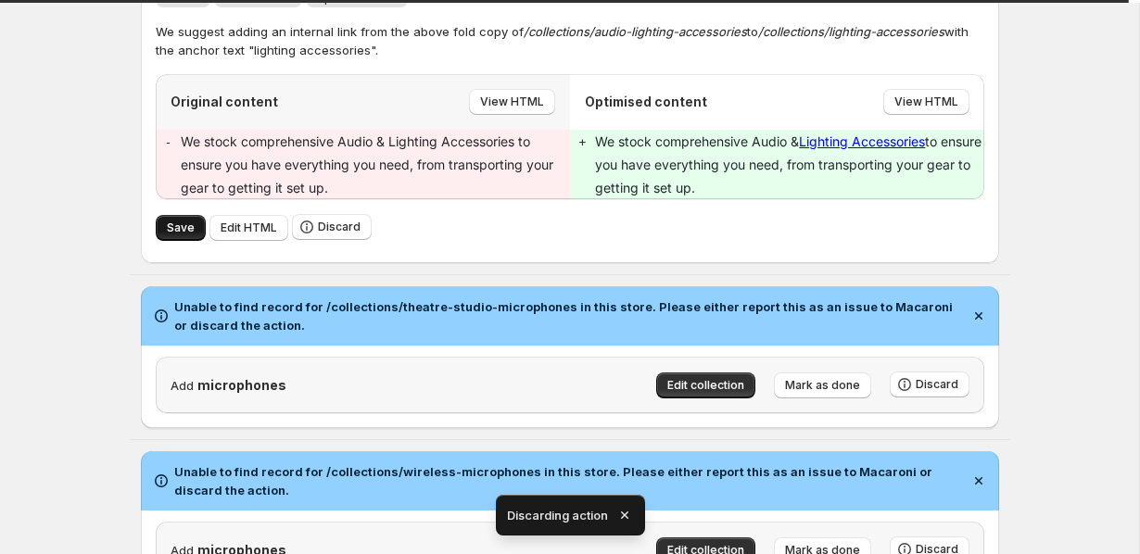
click at [174, 232] on span "Save" at bounding box center [181, 228] width 28 height 15
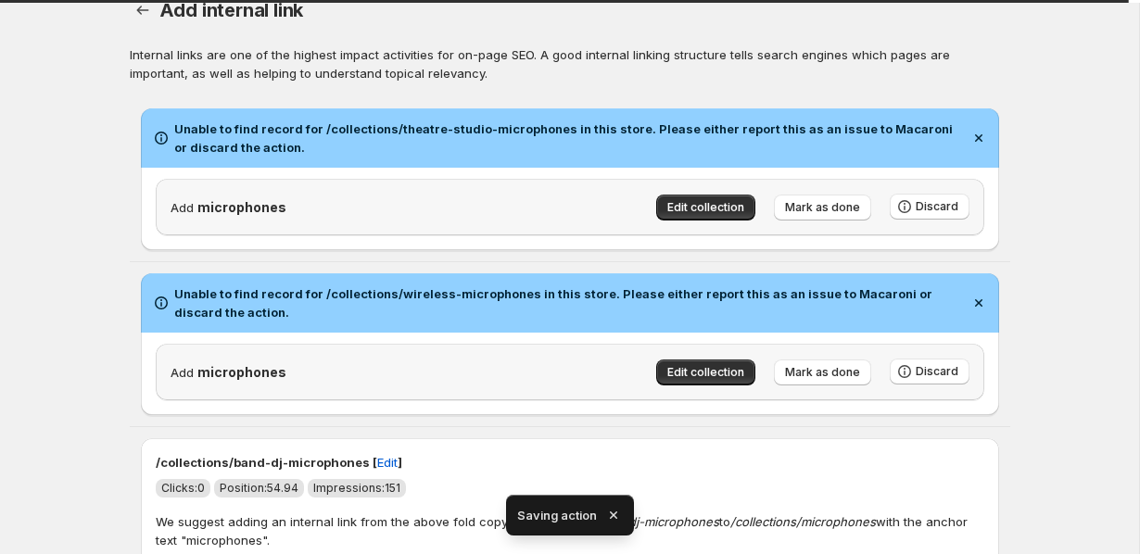
scroll to position [79, 0]
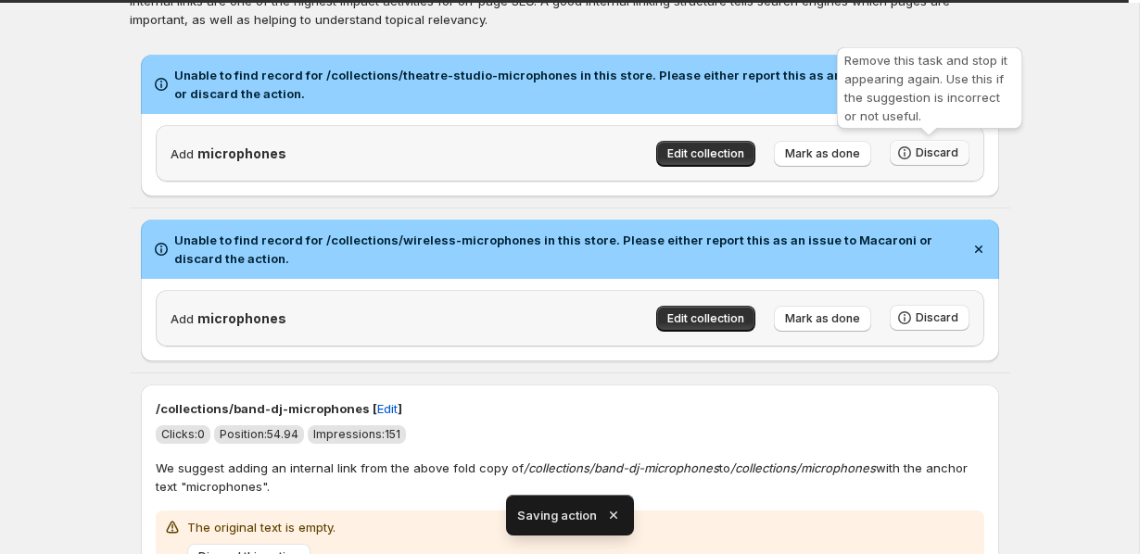
click at [926, 148] on span "Discard" at bounding box center [937, 153] width 43 height 15
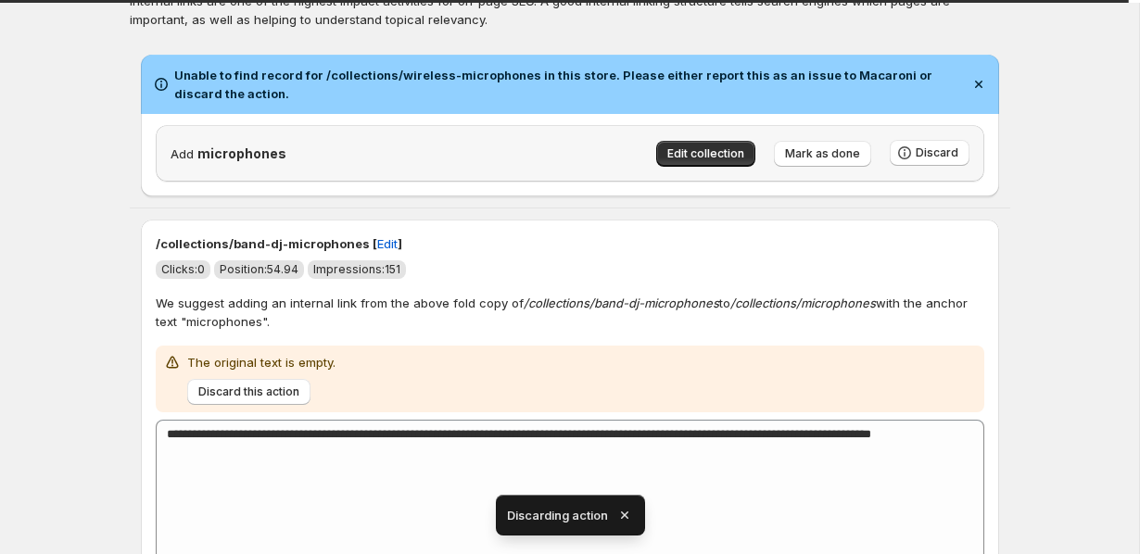
click at [906, 323] on p "We suggest adding an internal link from the above fold copy of /collections/ban…" at bounding box center [570, 312] width 829 height 37
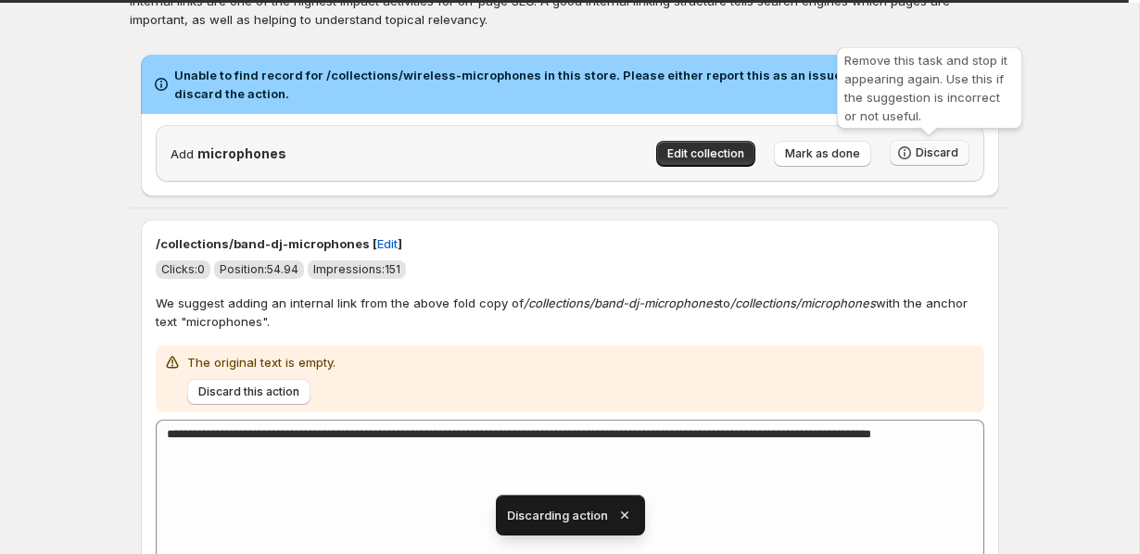
click at [935, 154] on span "Discard" at bounding box center [937, 153] width 43 height 15
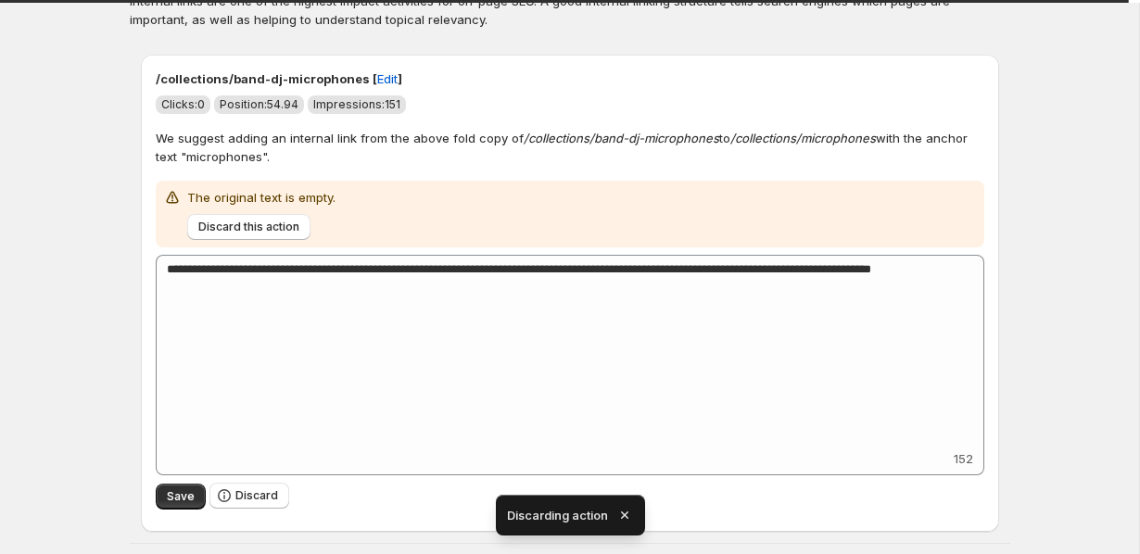
scroll to position [347, 0]
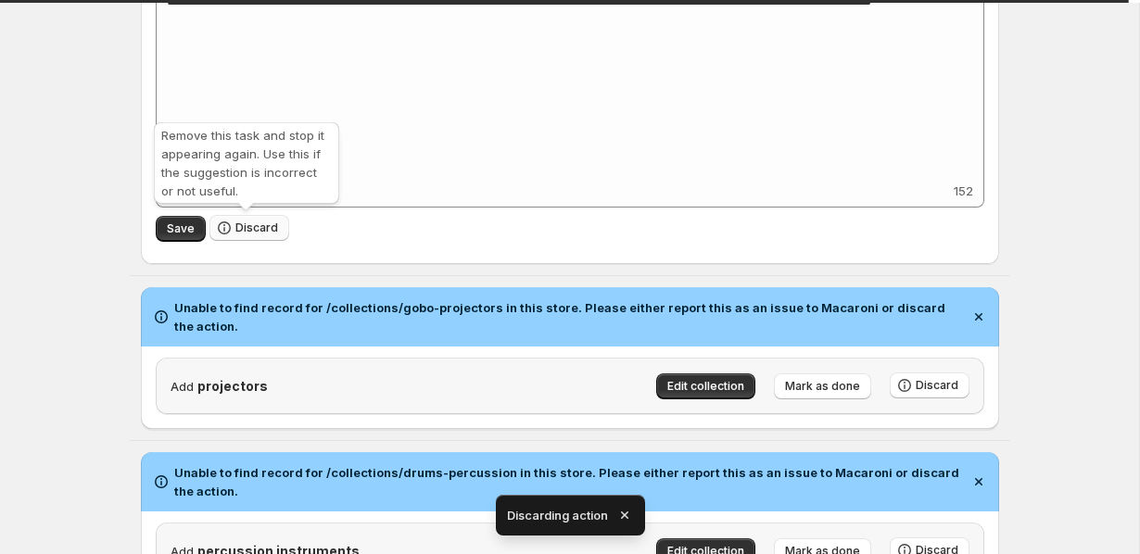
click at [243, 219] on button "Discard" at bounding box center [249, 228] width 80 height 26
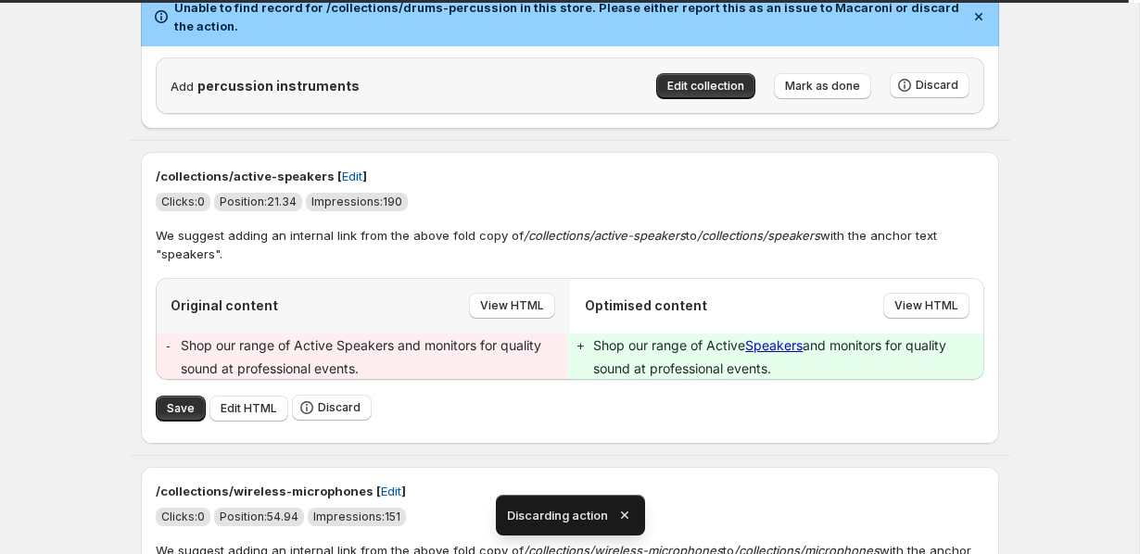
scroll to position [172, 0]
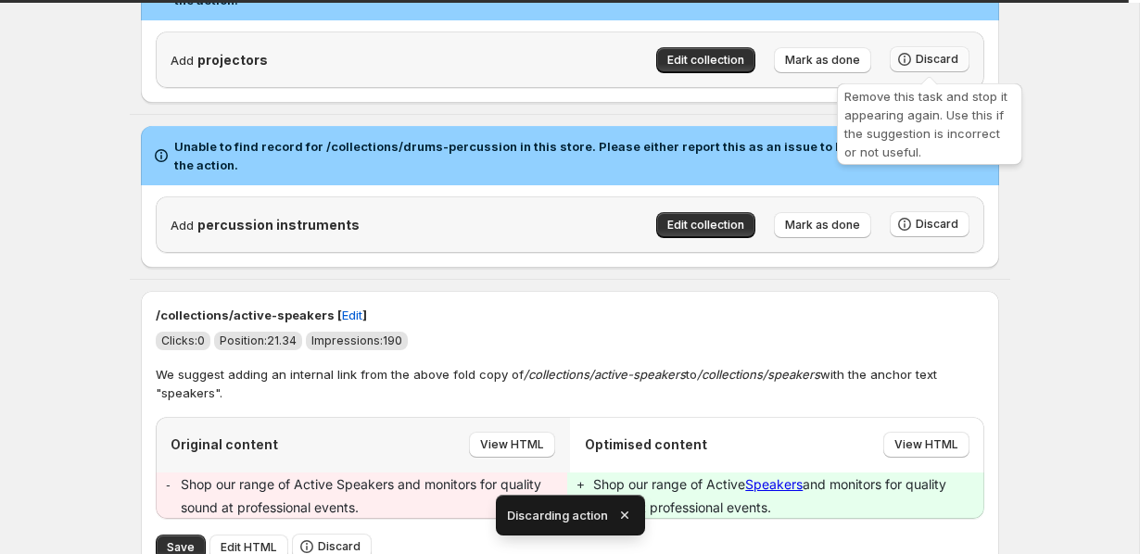
click at [927, 52] on button "Discard" at bounding box center [930, 59] width 80 height 26
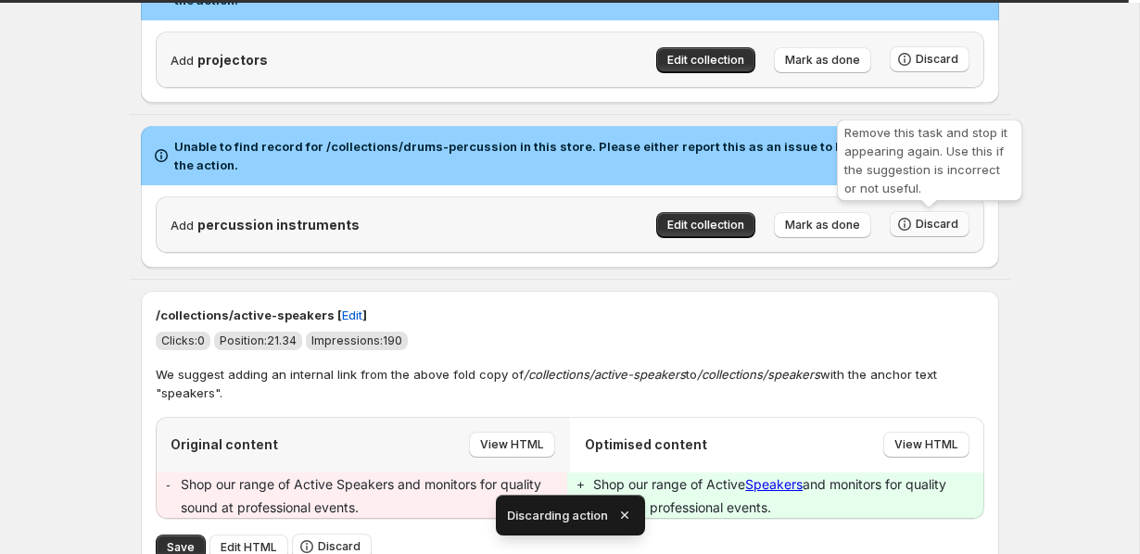
click at [928, 217] on span "Discard" at bounding box center [937, 224] width 43 height 15
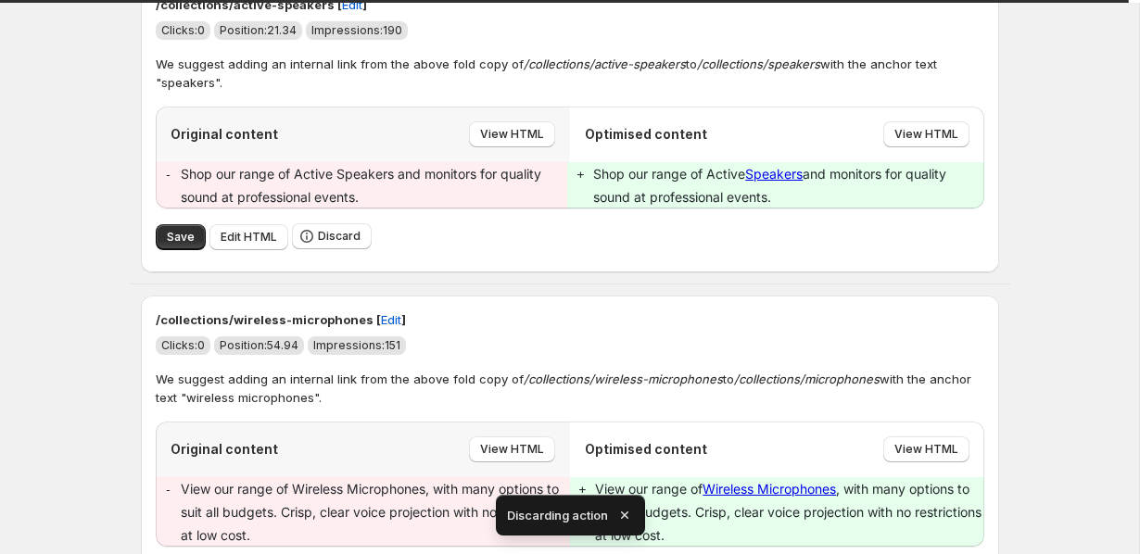
scroll to position [114, 0]
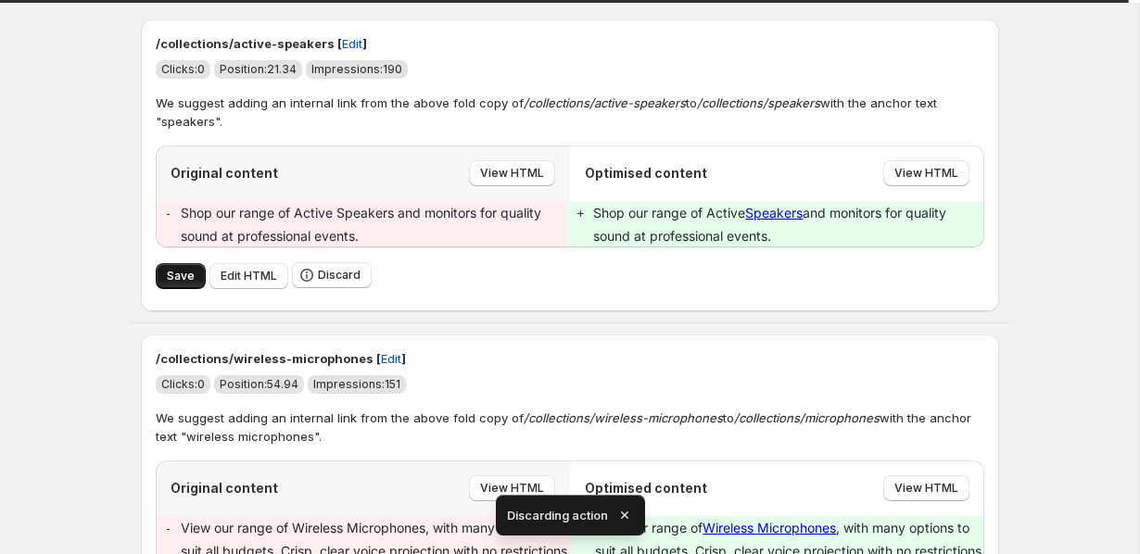
click at [171, 265] on button "Save" at bounding box center [181, 276] width 50 height 26
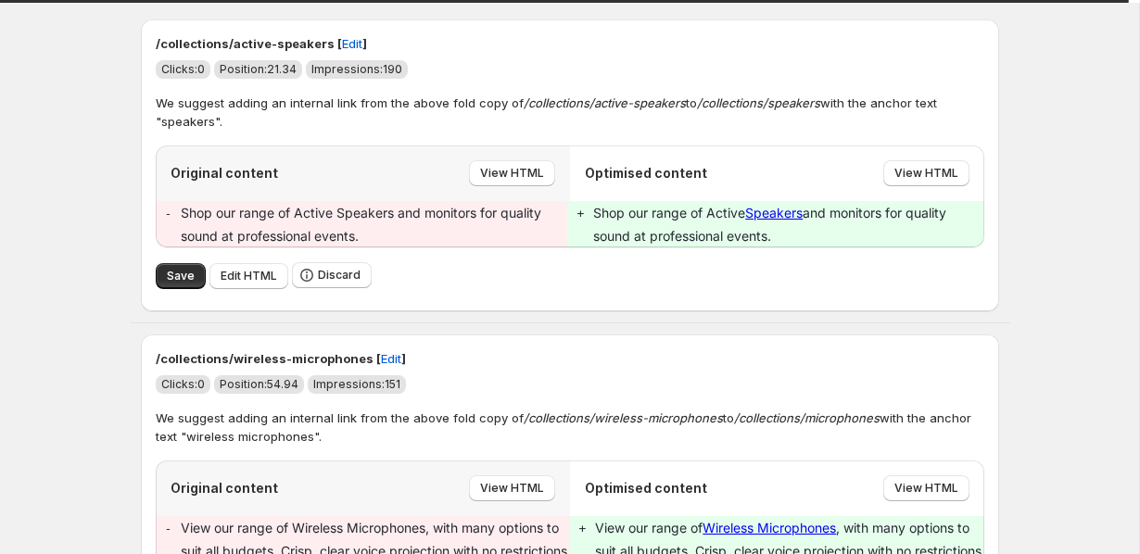
click at [183, 262] on div "Save Edit HTML Discard" at bounding box center [570, 275] width 829 height 27
click at [183, 268] on button "Save" at bounding box center [181, 276] width 50 height 26
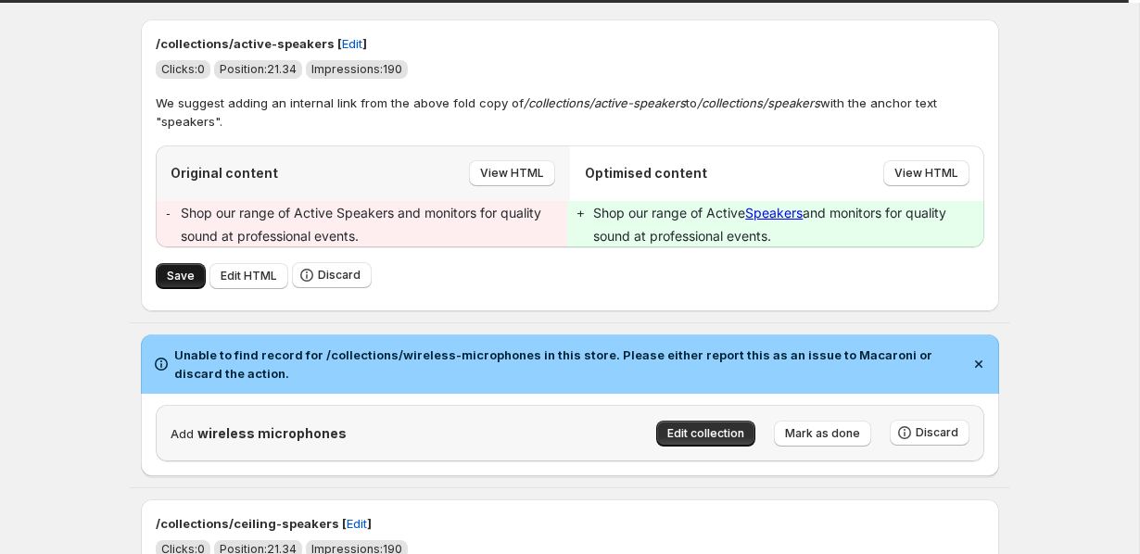
click at [160, 279] on button "Save" at bounding box center [181, 276] width 50 height 26
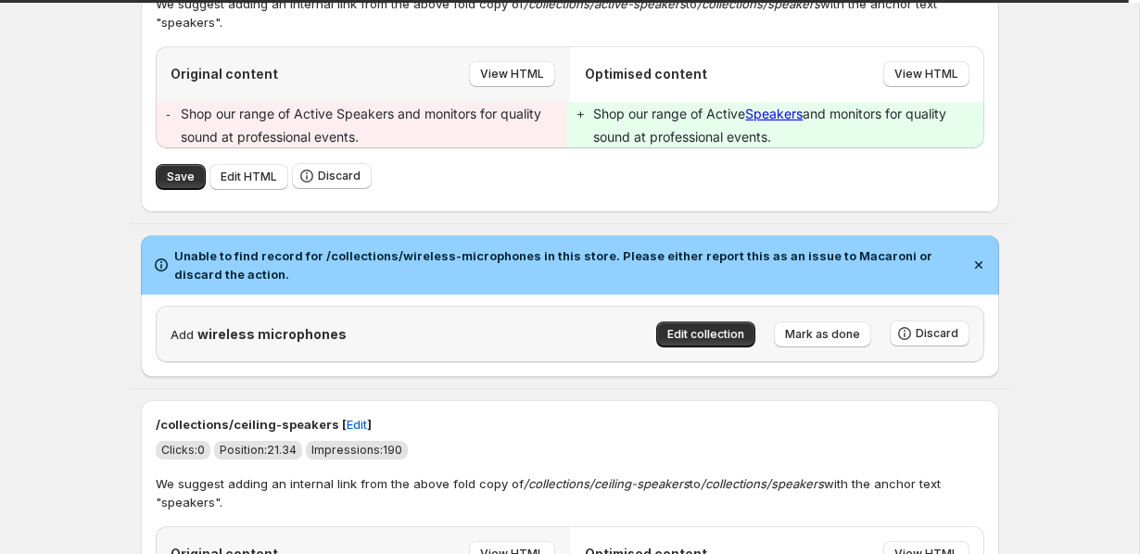
scroll to position [242, 0]
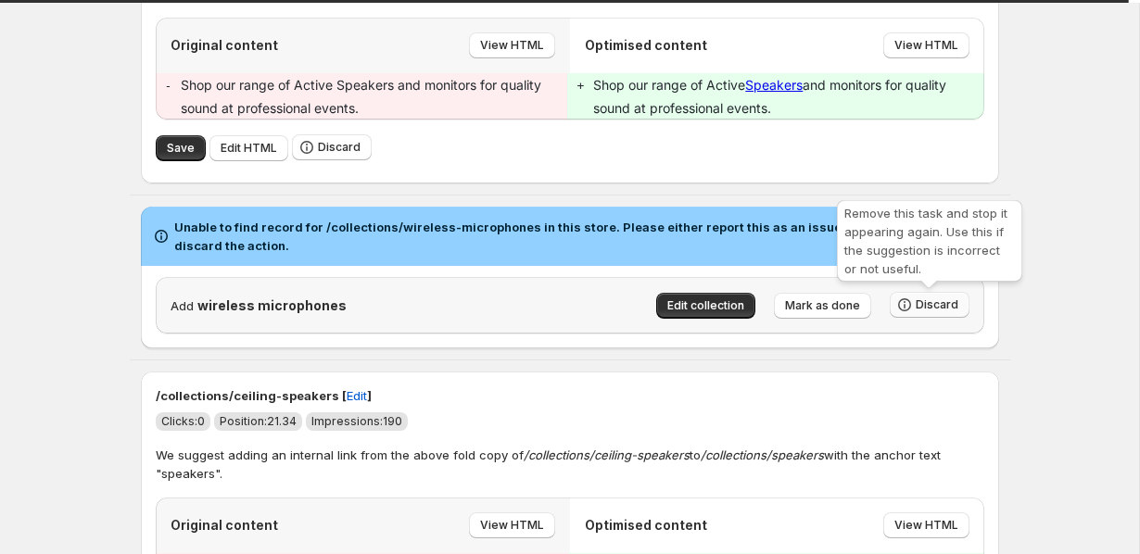
click at [917, 299] on span "Discard" at bounding box center [937, 305] width 43 height 15
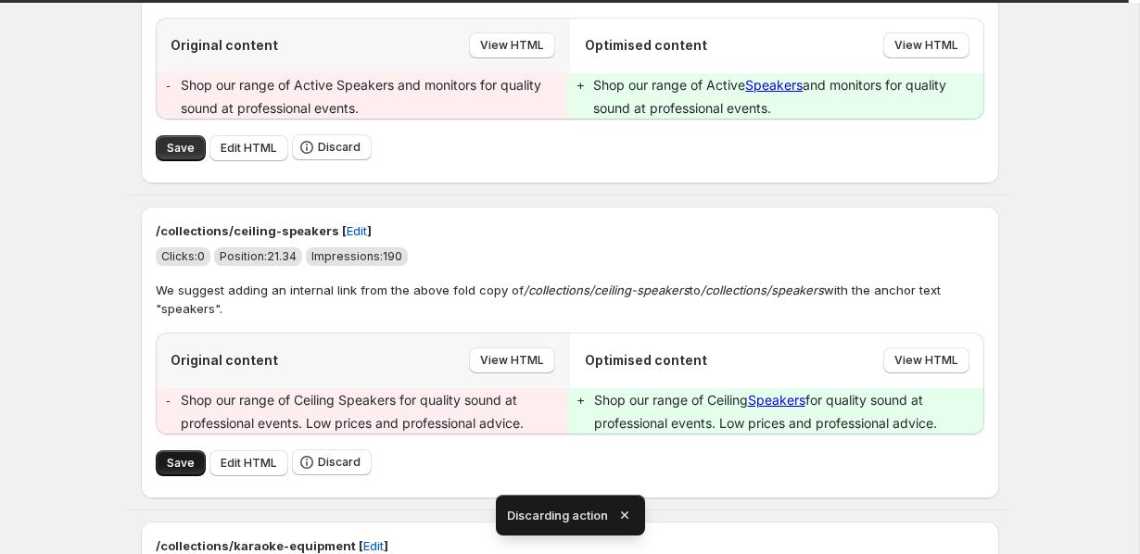
click at [173, 463] on span "Save" at bounding box center [181, 463] width 28 height 15
click at [177, 146] on span "Save" at bounding box center [181, 148] width 28 height 15
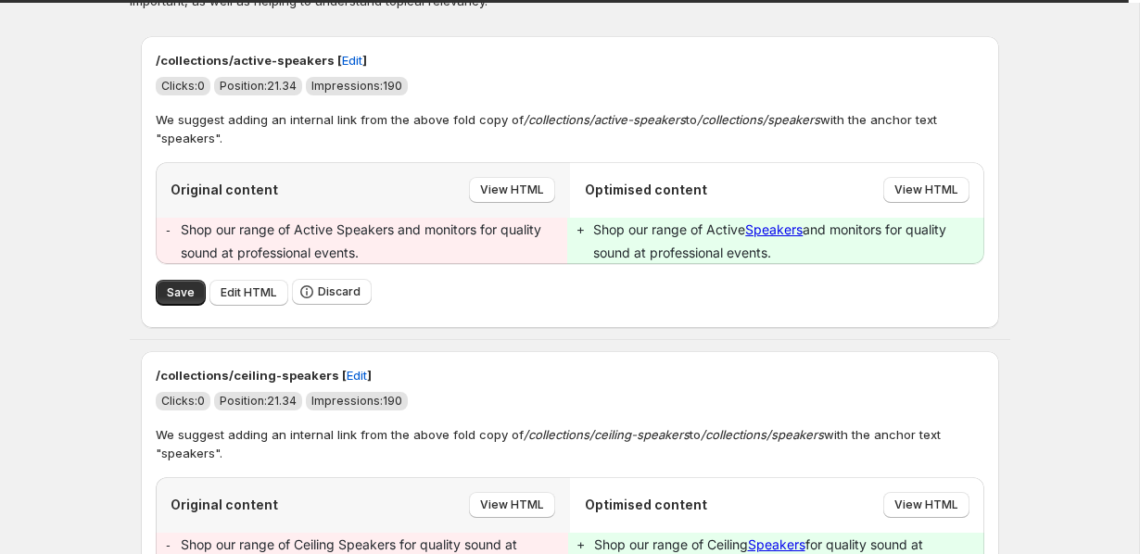
scroll to position [239, 0]
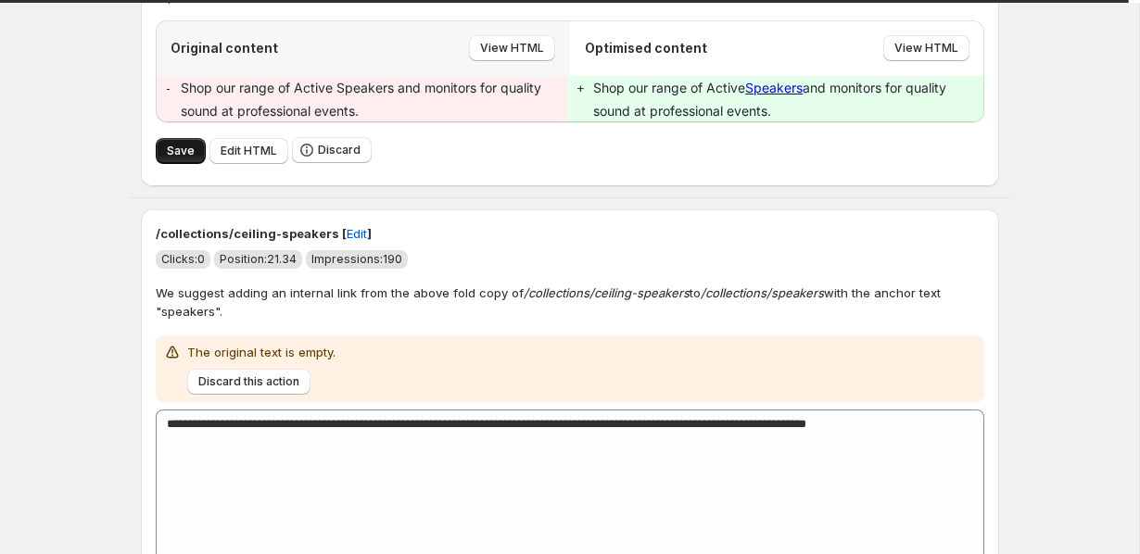
click at [169, 158] on button "Save" at bounding box center [181, 151] width 50 height 26
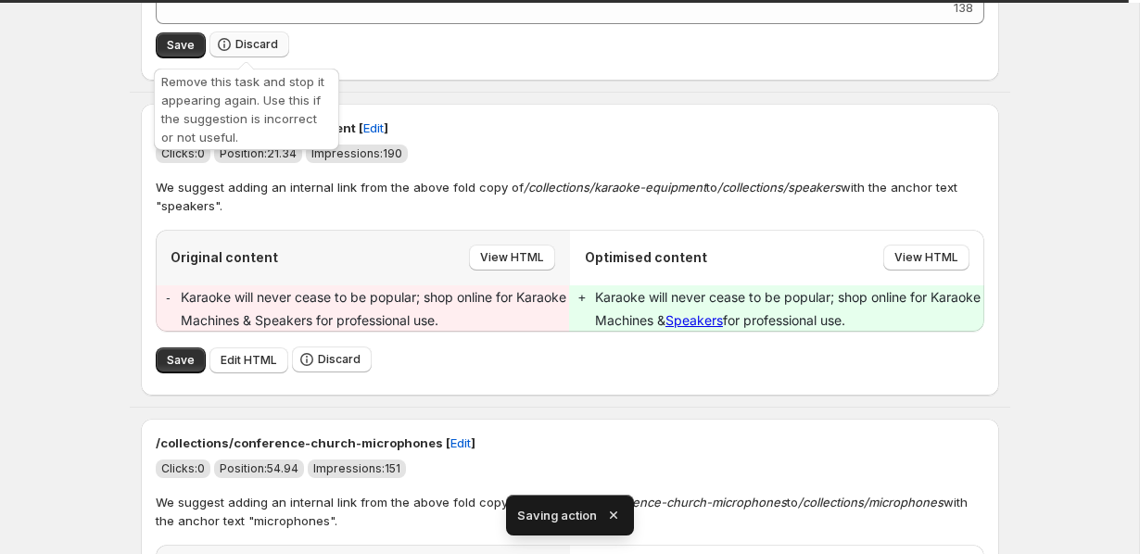
click at [255, 48] on span "Discard" at bounding box center [256, 44] width 43 height 15
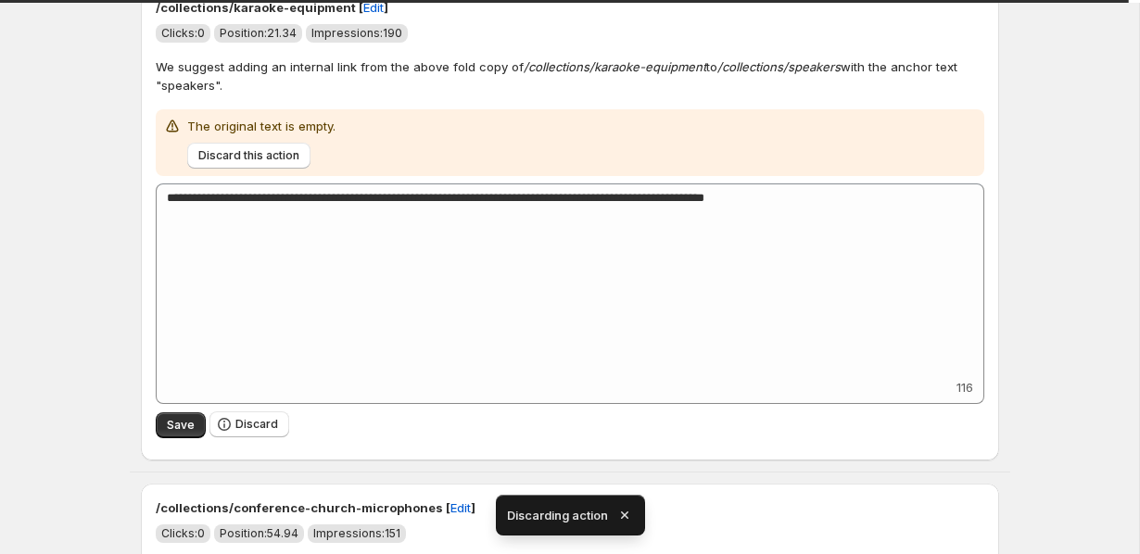
scroll to position [195, 0]
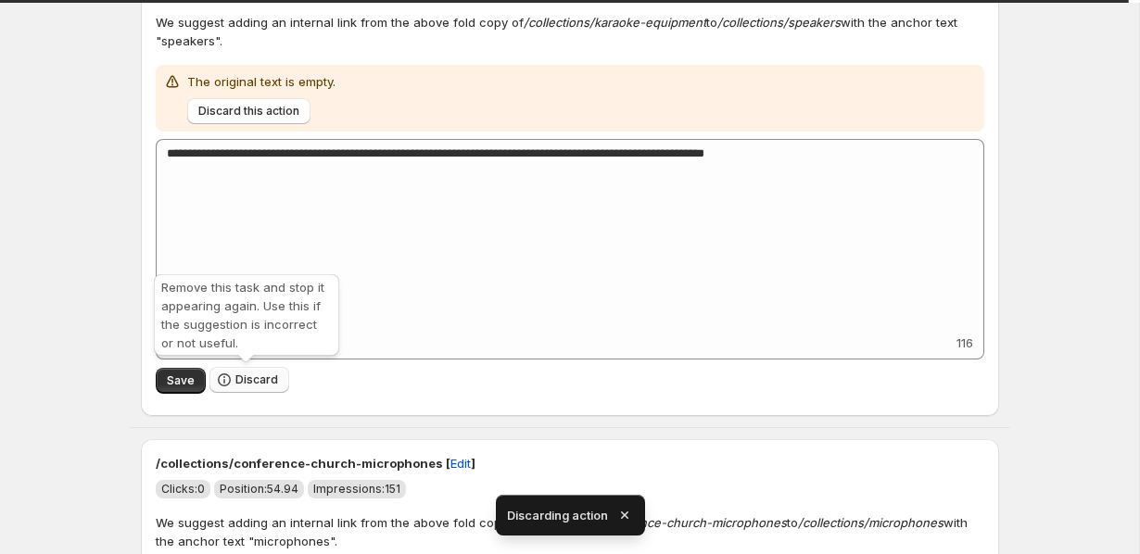
click at [232, 384] on button "Discard" at bounding box center [249, 380] width 80 height 26
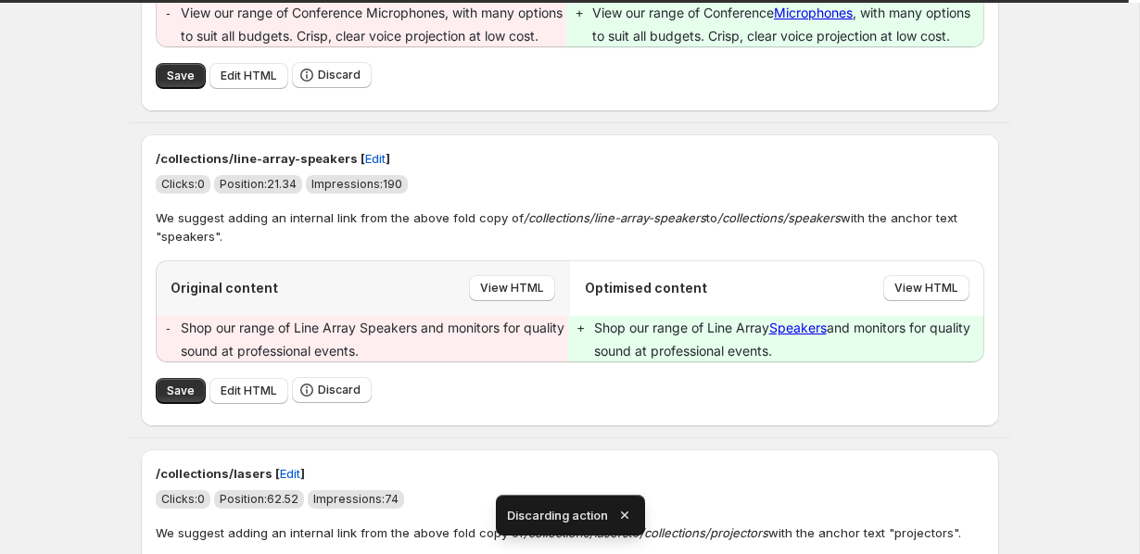
scroll to position [264, 0]
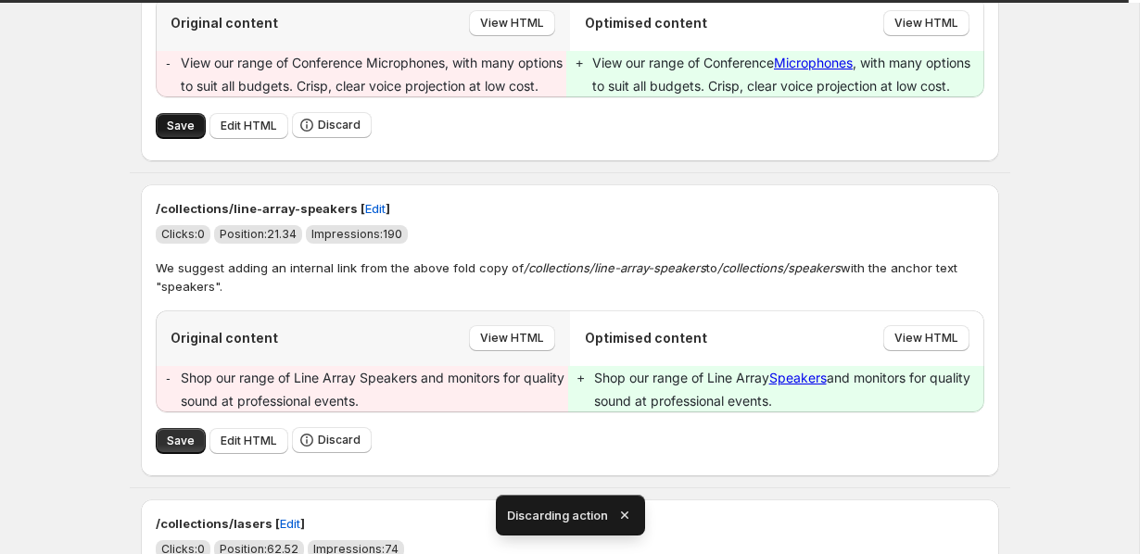
click at [179, 133] on span "Save" at bounding box center [181, 126] width 28 height 15
click at [180, 449] on span "Save" at bounding box center [181, 441] width 28 height 15
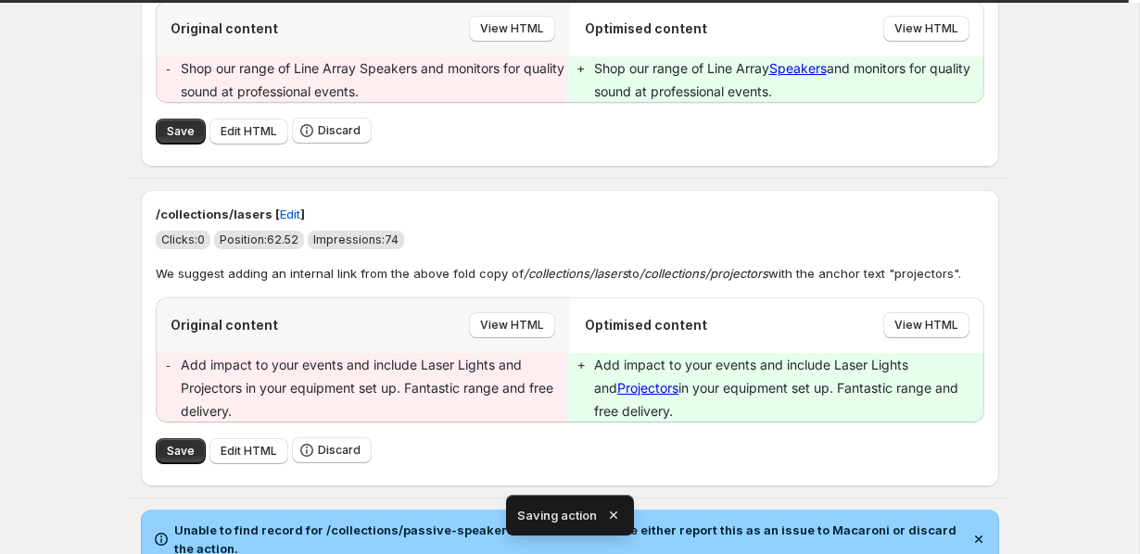
scroll to position [284, 0]
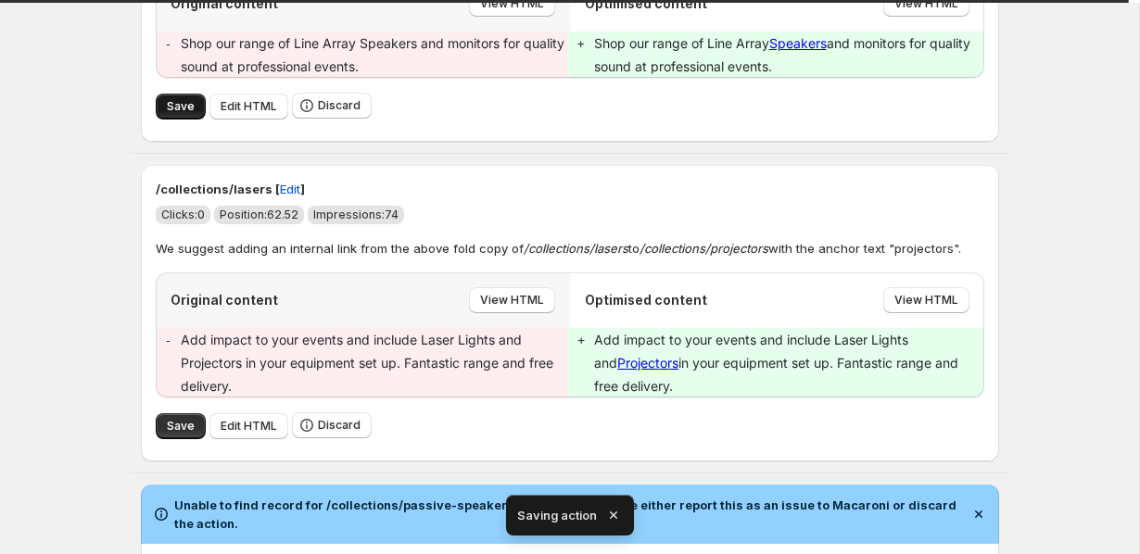
click at [170, 108] on span "Save" at bounding box center [181, 106] width 28 height 15
click at [177, 438] on button "Save" at bounding box center [181, 426] width 50 height 26
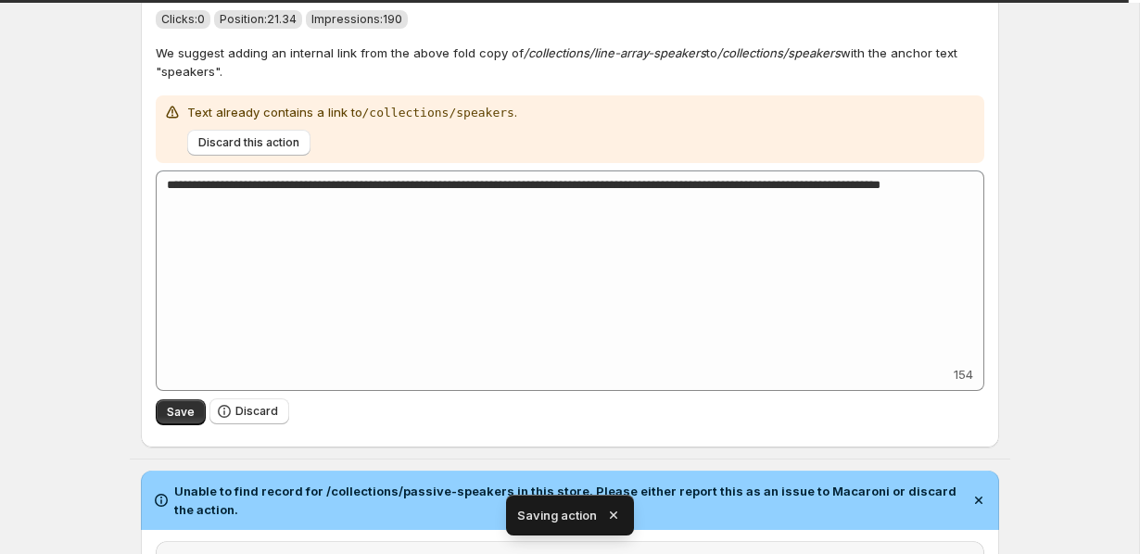
scroll to position [201, 0]
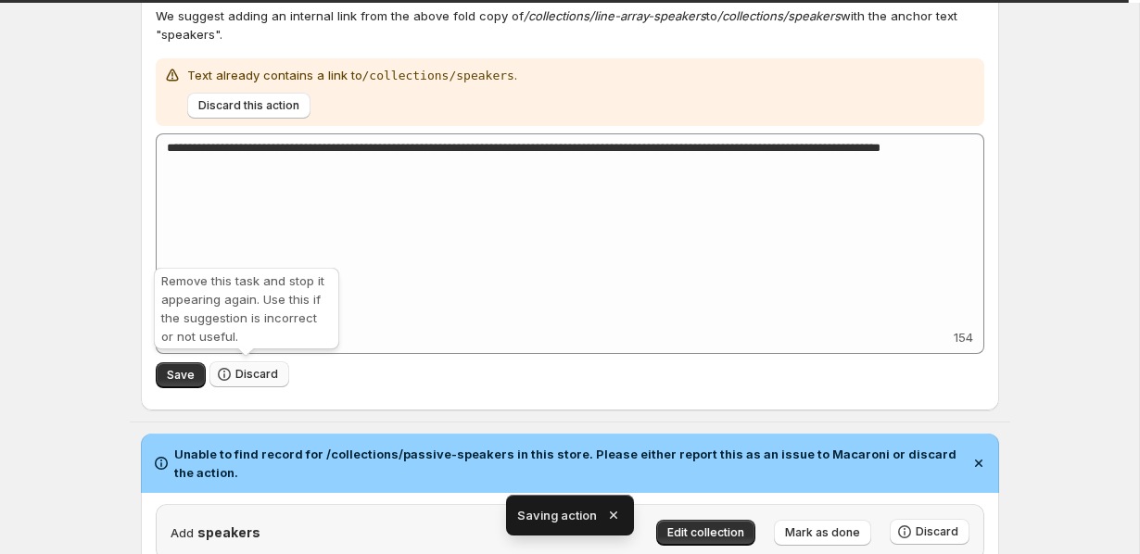
click at [231, 370] on button "Discard" at bounding box center [249, 375] width 80 height 26
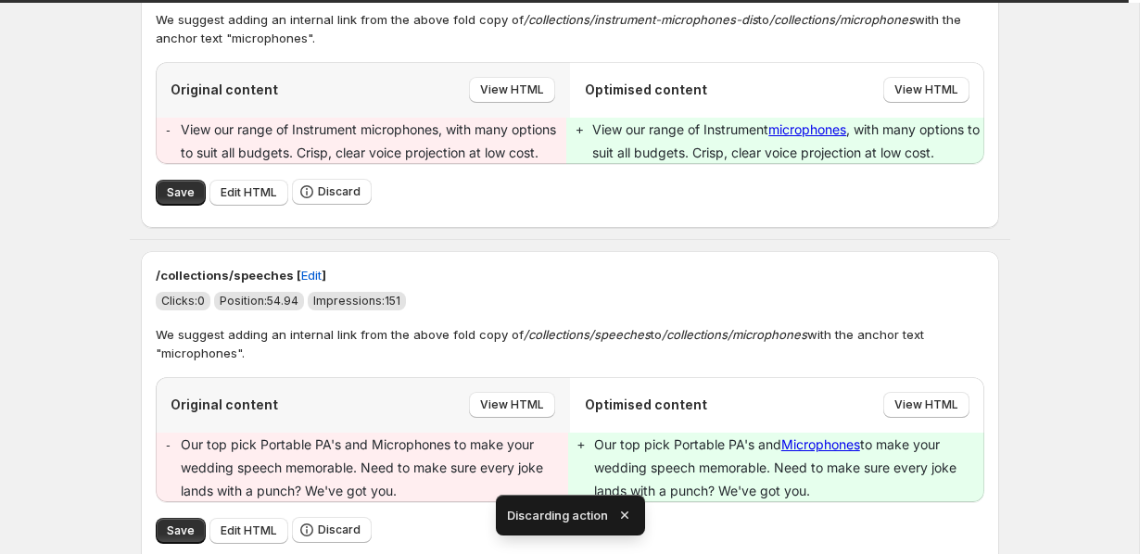
scroll to position [368, 0]
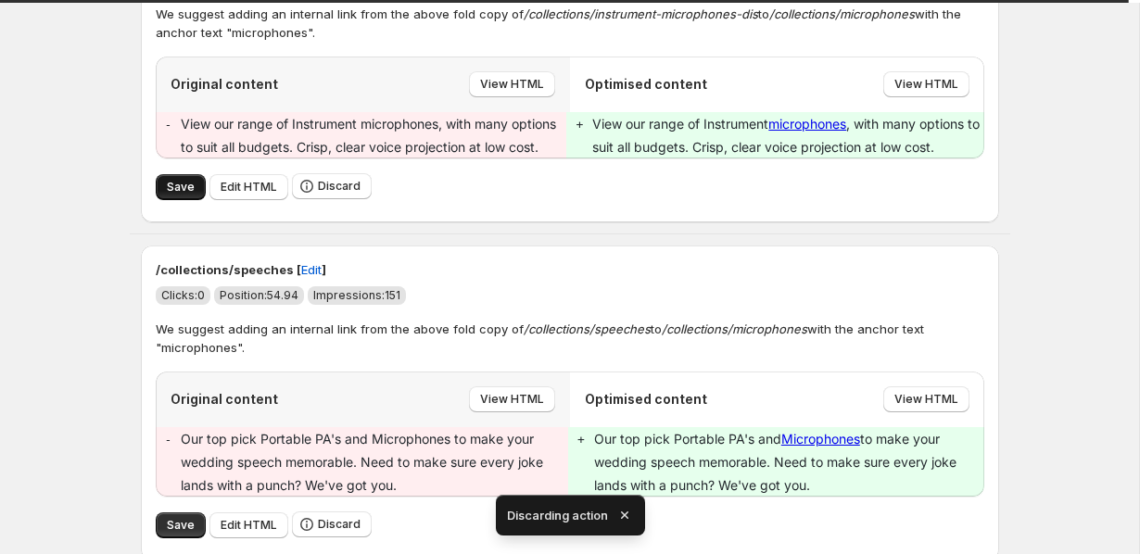
click at [180, 191] on span "Save" at bounding box center [181, 187] width 28 height 15
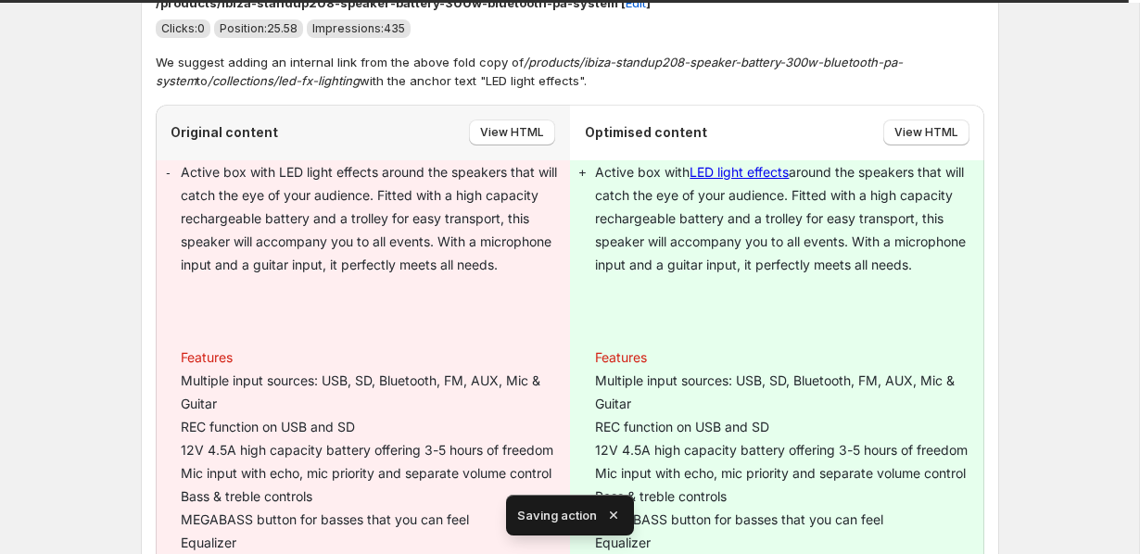
scroll to position [342, 0]
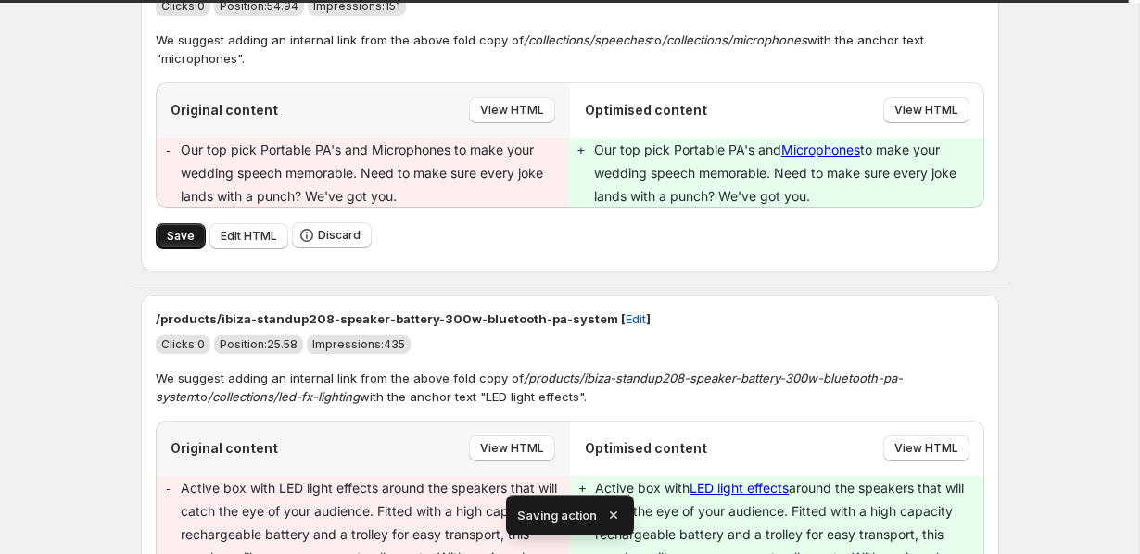
click at [171, 225] on button "Save" at bounding box center [181, 236] width 50 height 26
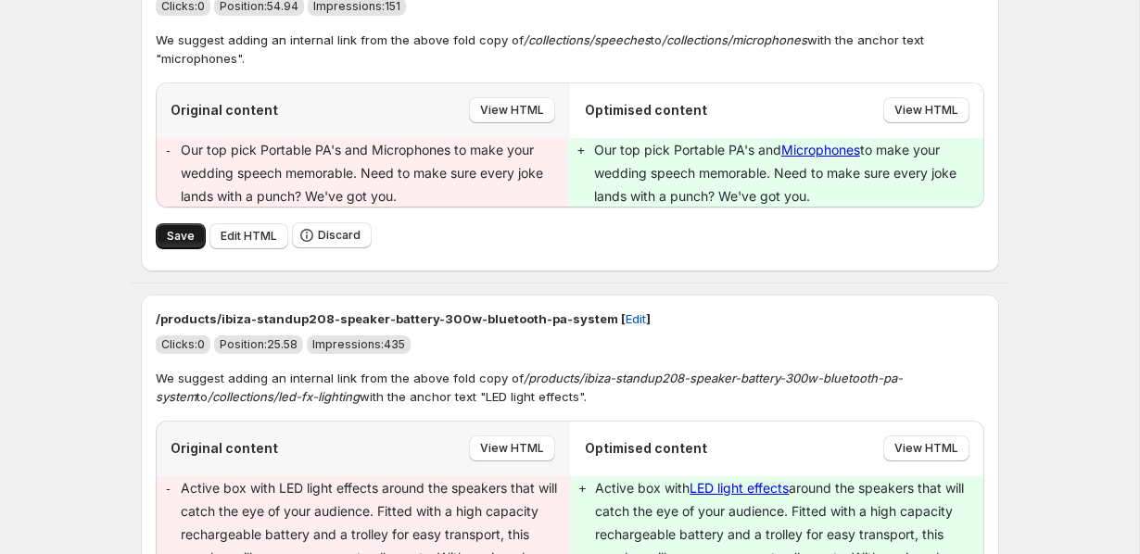
click at [171, 225] on button "Save" at bounding box center [181, 236] width 50 height 26
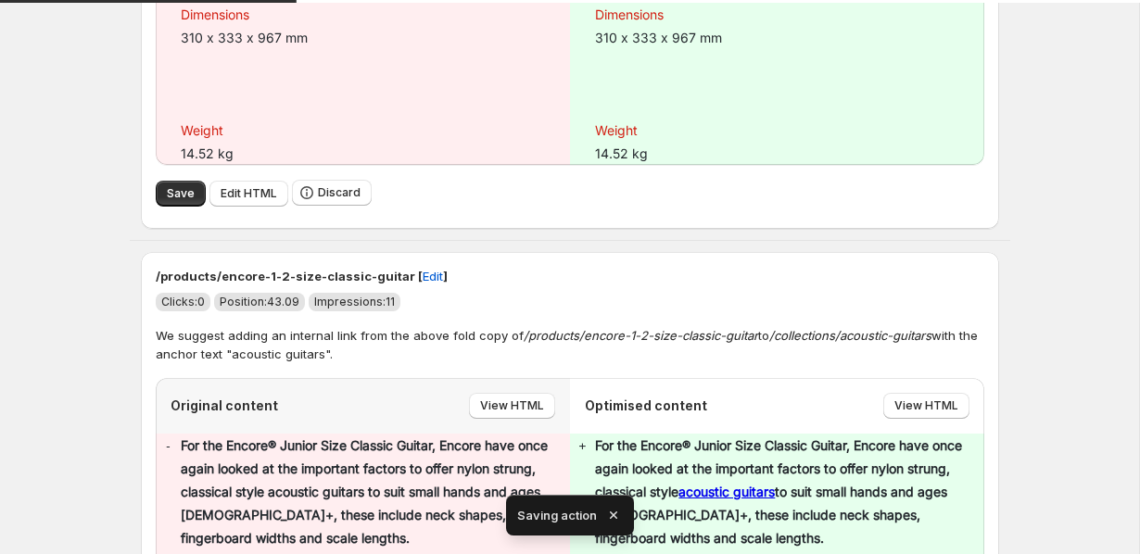
scroll to position [1321, 0]
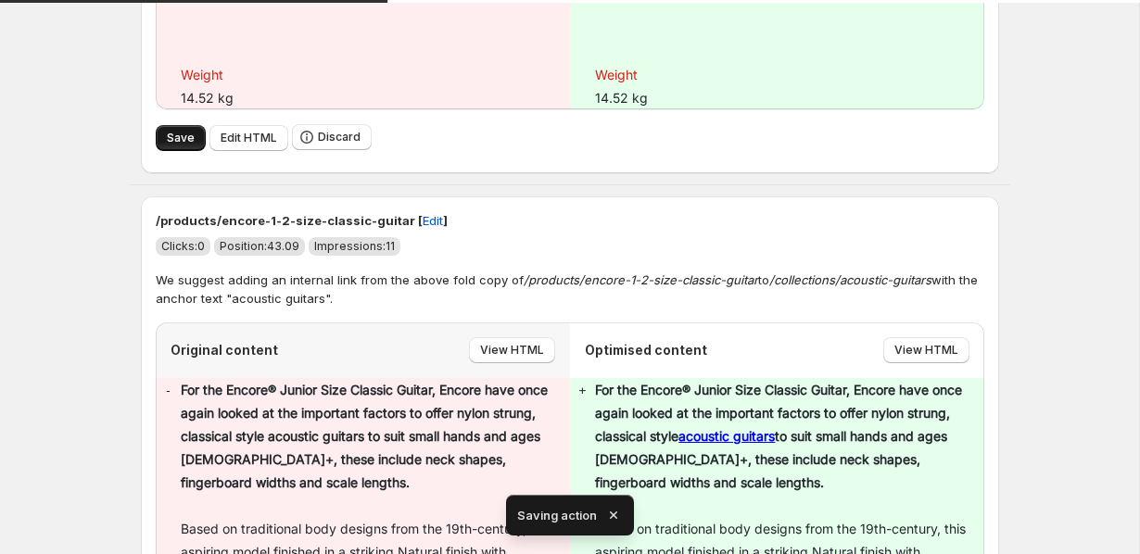
click at [184, 133] on span "Save" at bounding box center [181, 138] width 28 height 15
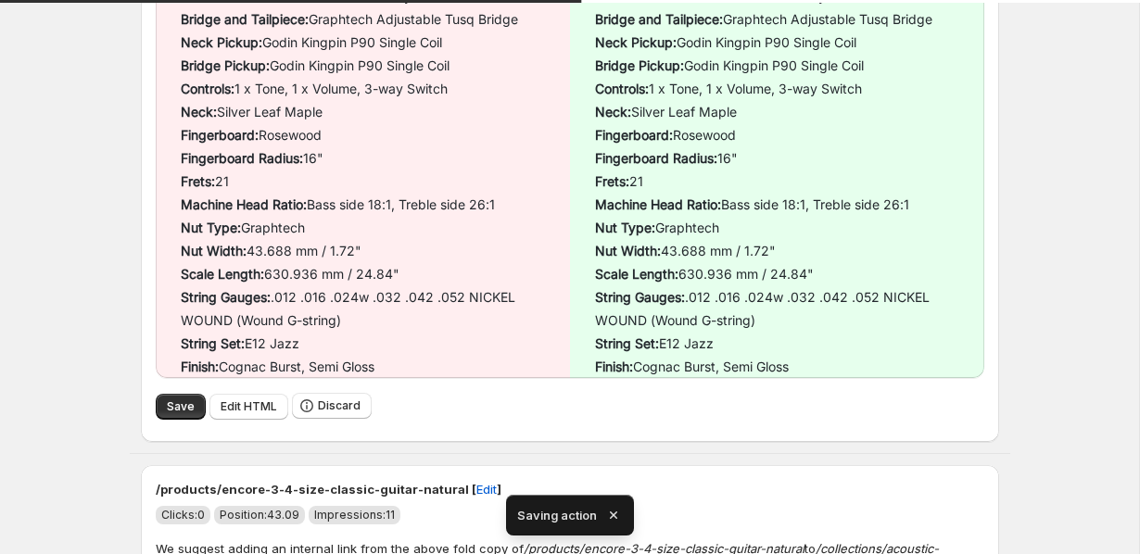
scroll to position [998, 0]
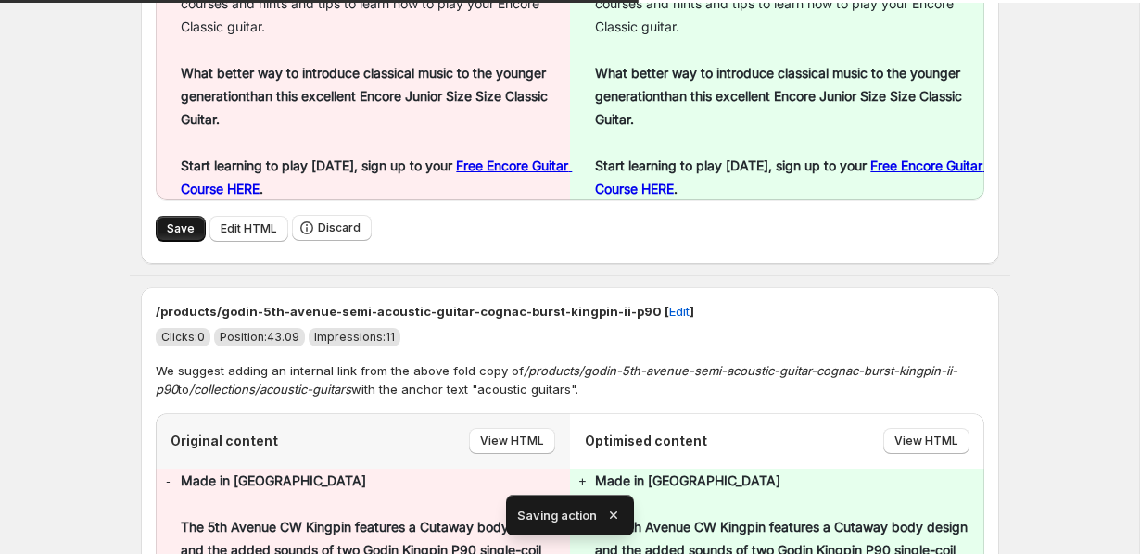
click at [177, 222] on span "Save" at bounding box center [181, 229] width 28 height 15
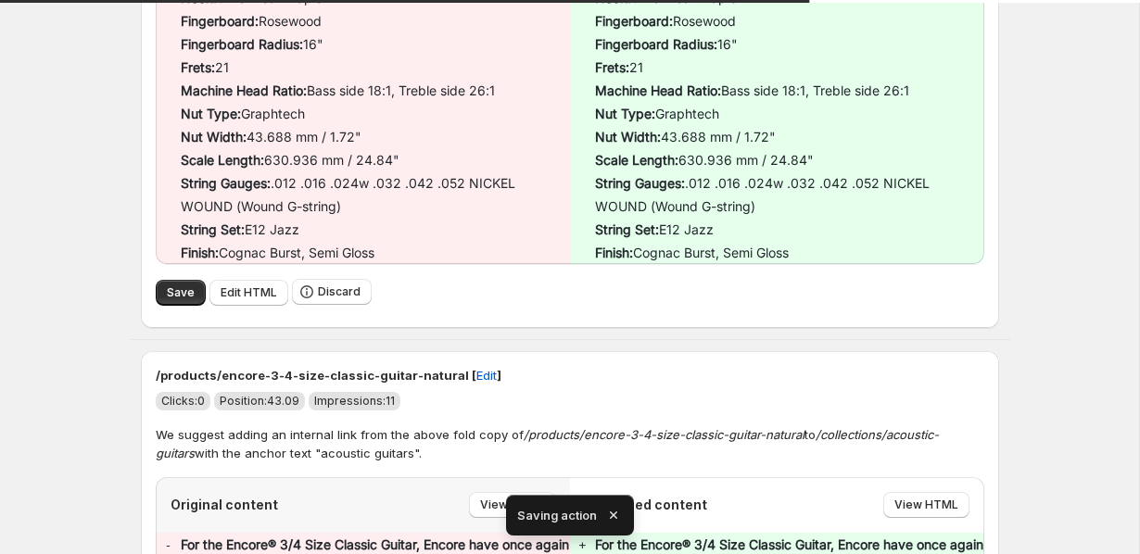
scroll to position [1394, 0]
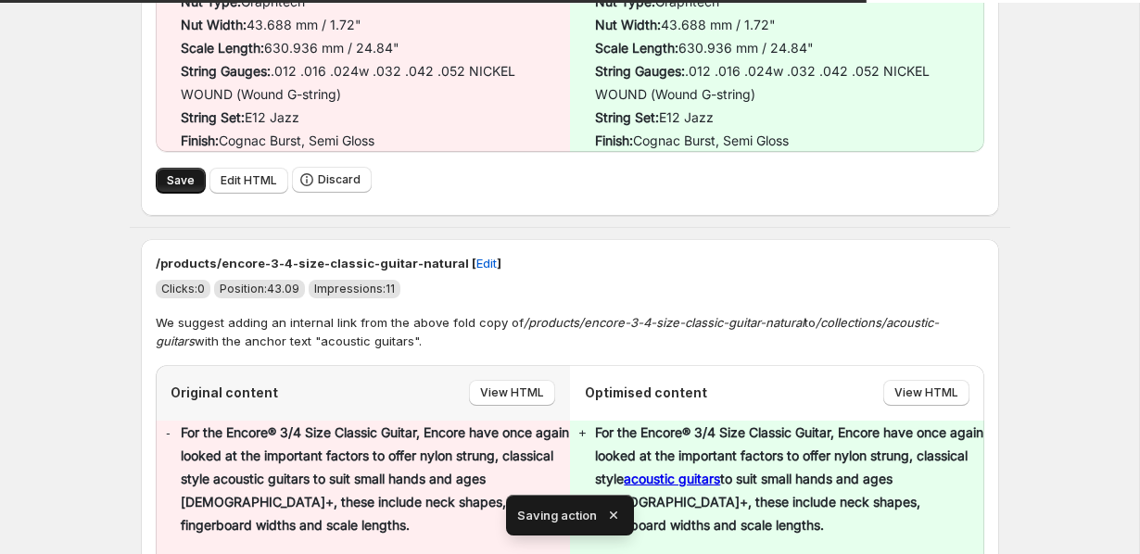
click at [164, 171] on button "Save" at bounding box center [181, 181] width 50 height 26
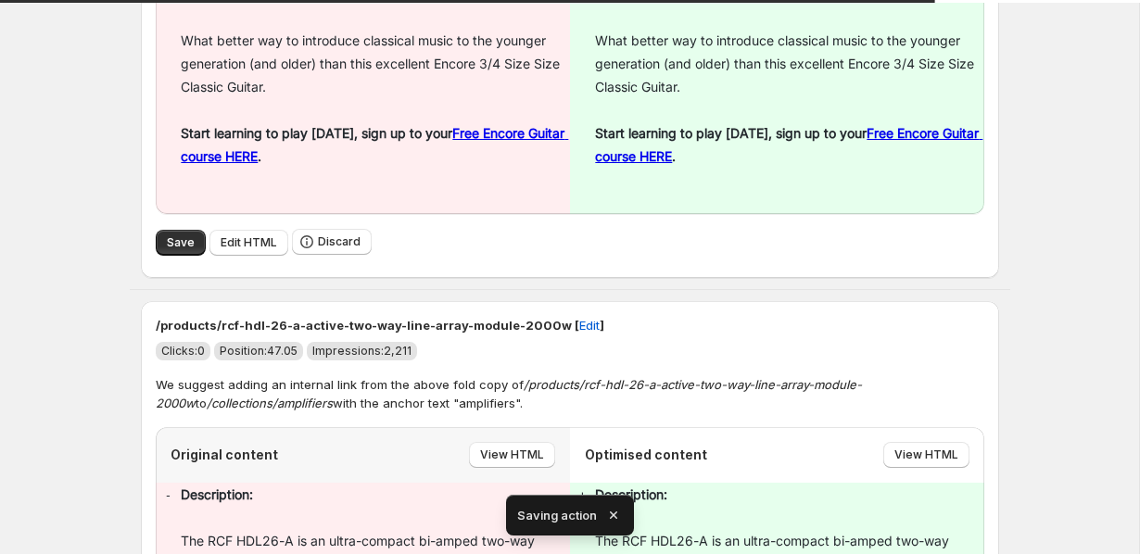
scroll to position [1078, 0]
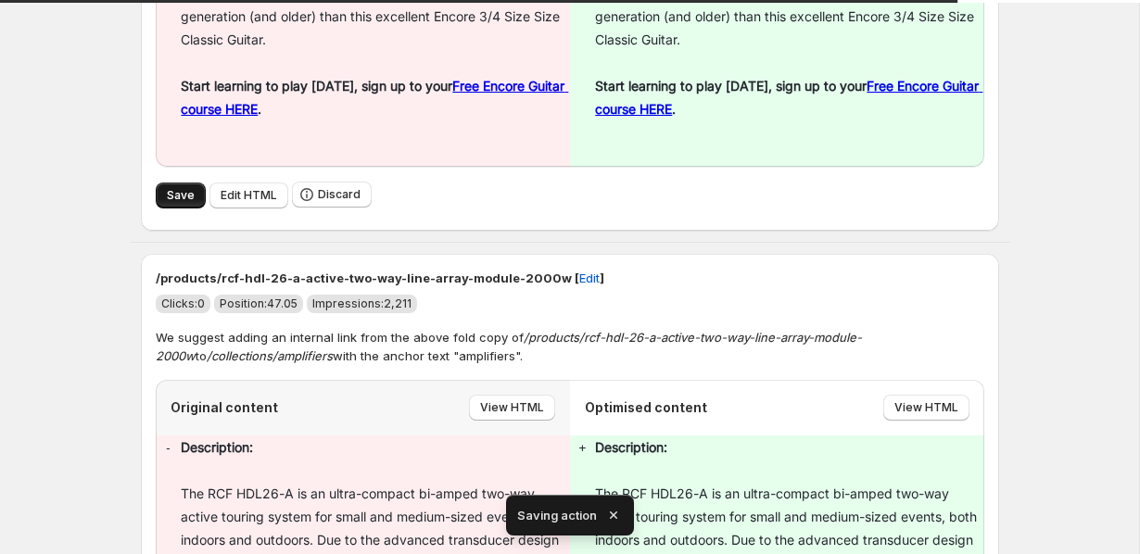
click at [179, 188] on span "Save" at bounding box center [181, 195] width 28 height 15
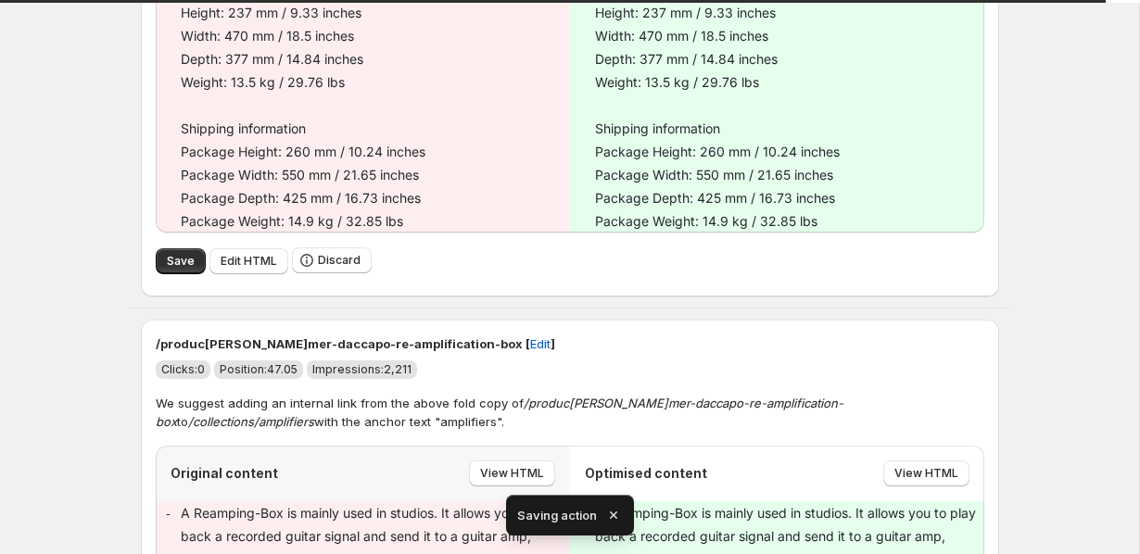
scroll to position [3917, 0]
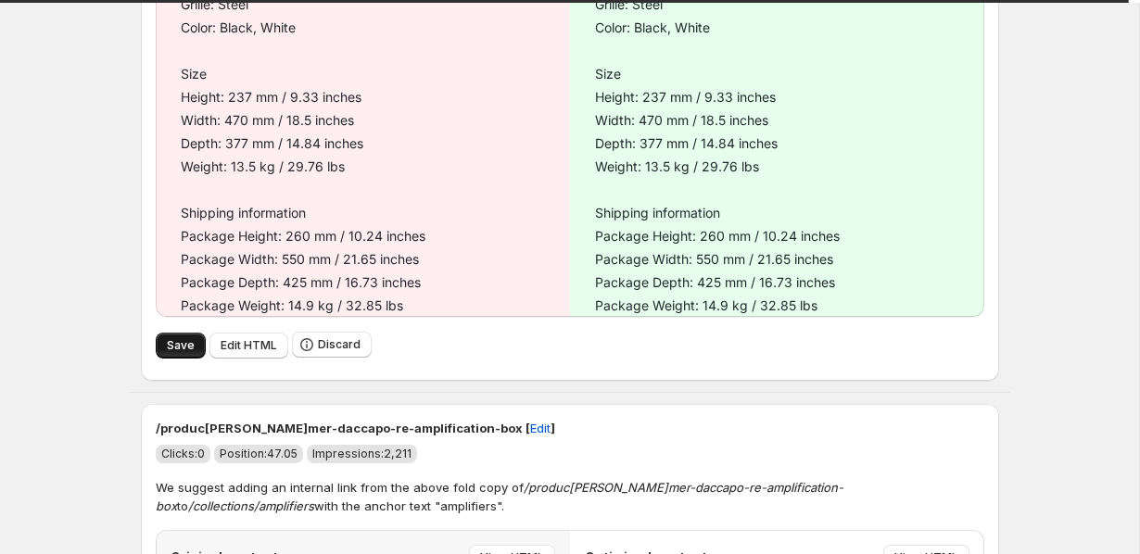
click at [167, 338] on span "Save" at bounding box center [181, 345] width 28 height 15
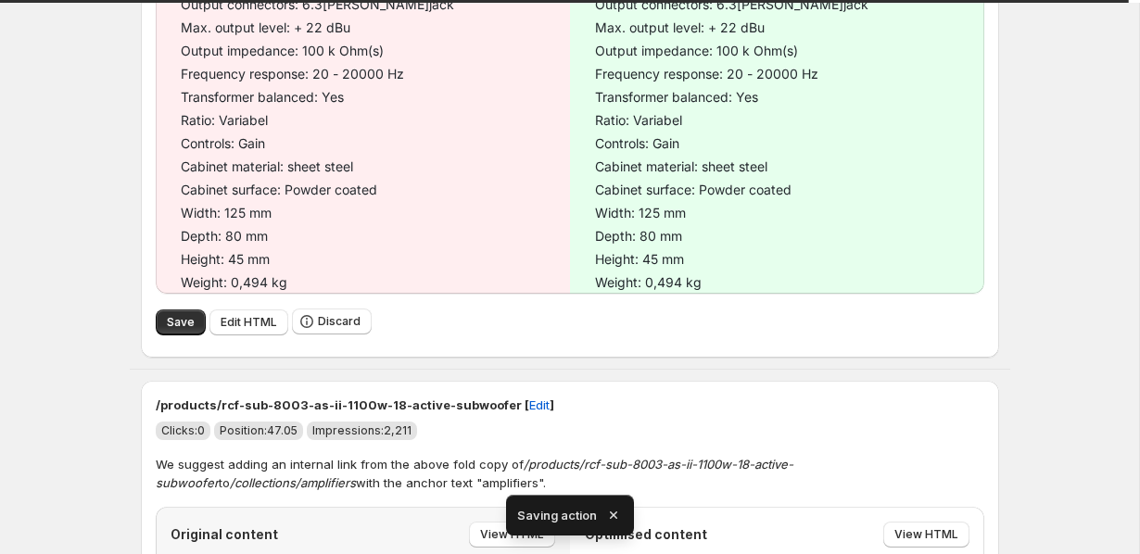
scroll to position [1012, 0]
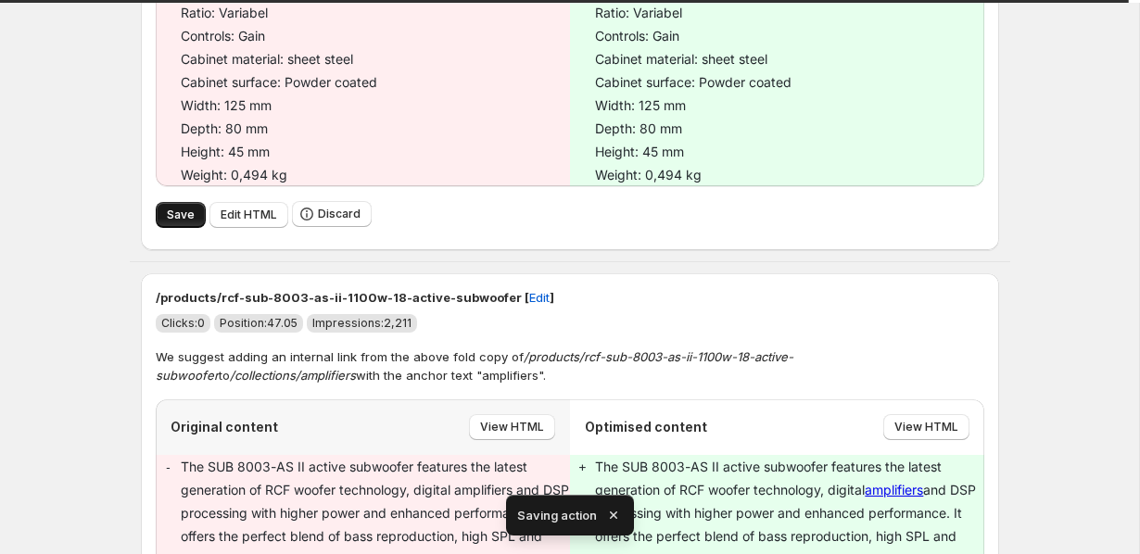
click at [179, 215] on span "Save" at bounding box center [181, 215] width 28 height 15
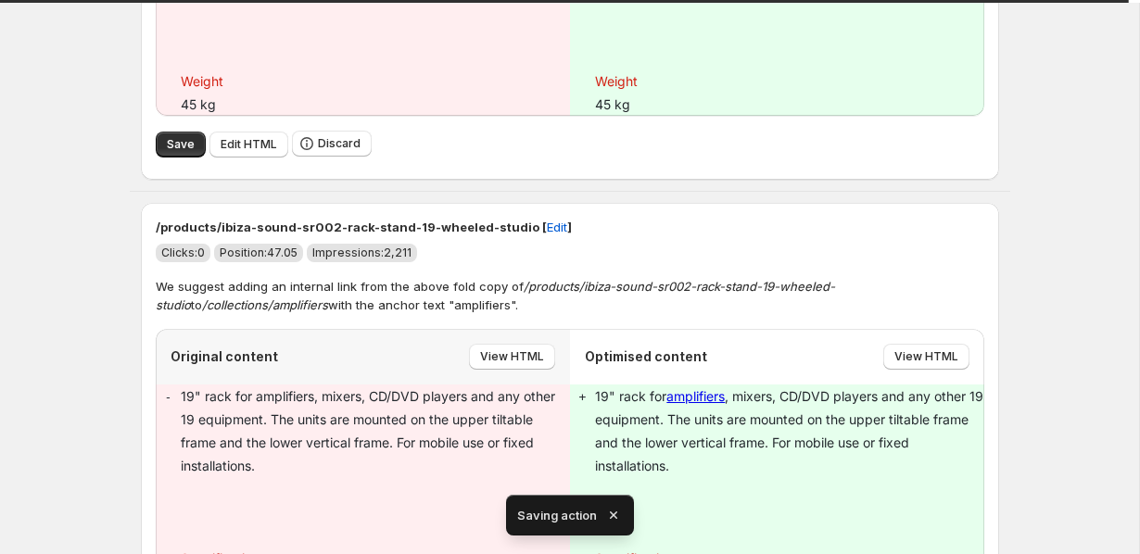
scroll to position [1474, 0]
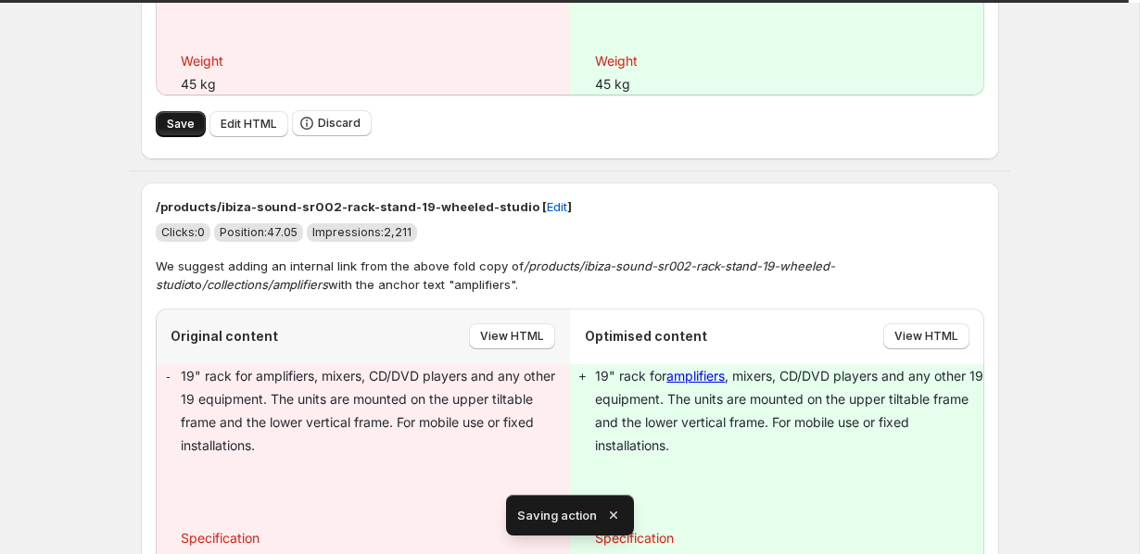
click at [187, 132] on span "Save" at bounding box center [181, 124] width 28 height 15
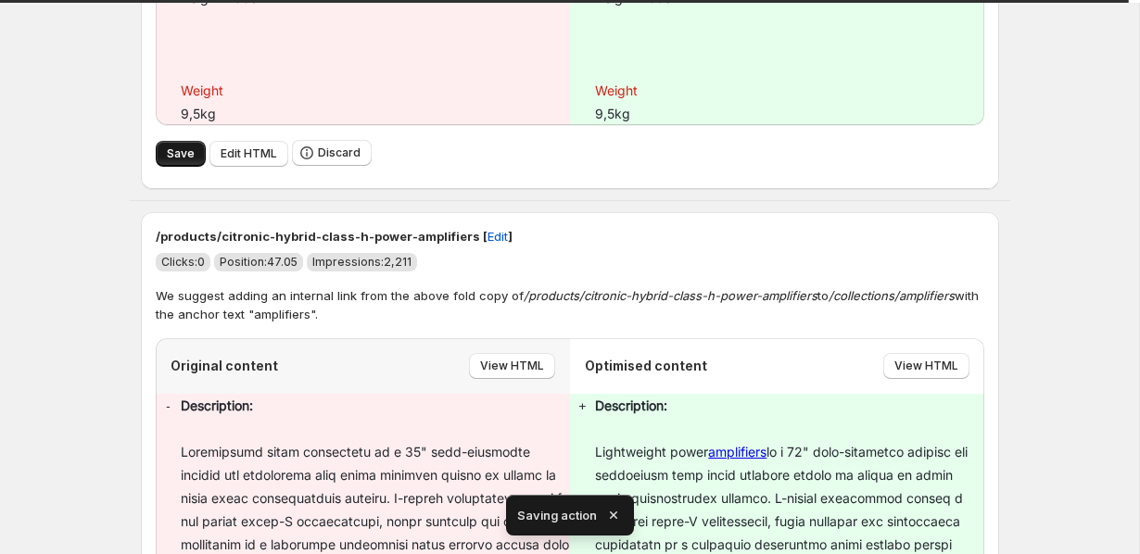
click at [184, 141] on button "Save" at bounding box center [181, 154] width 50 height 26
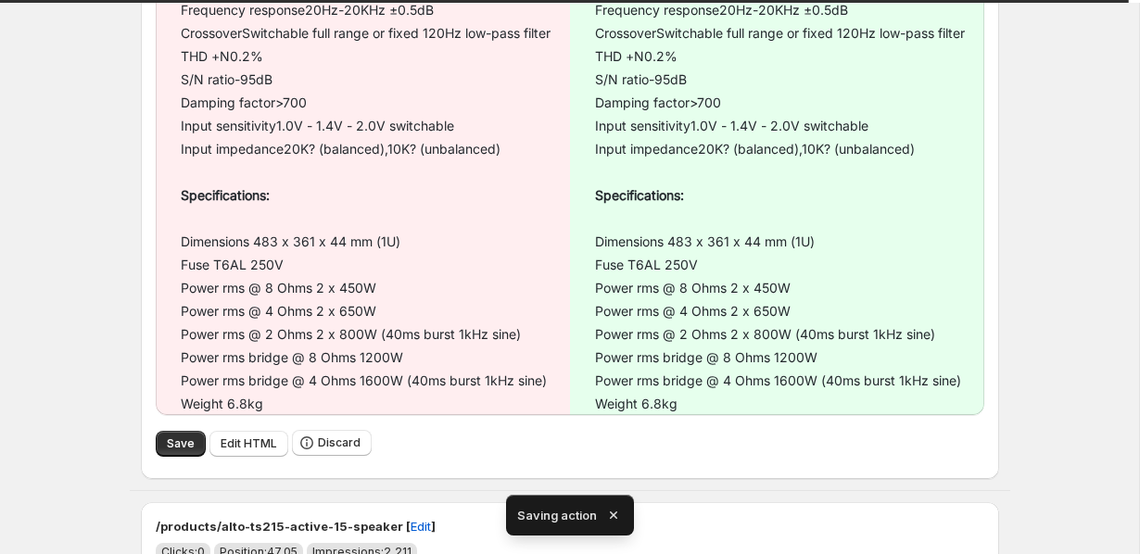
scroll to position [1551, 0]
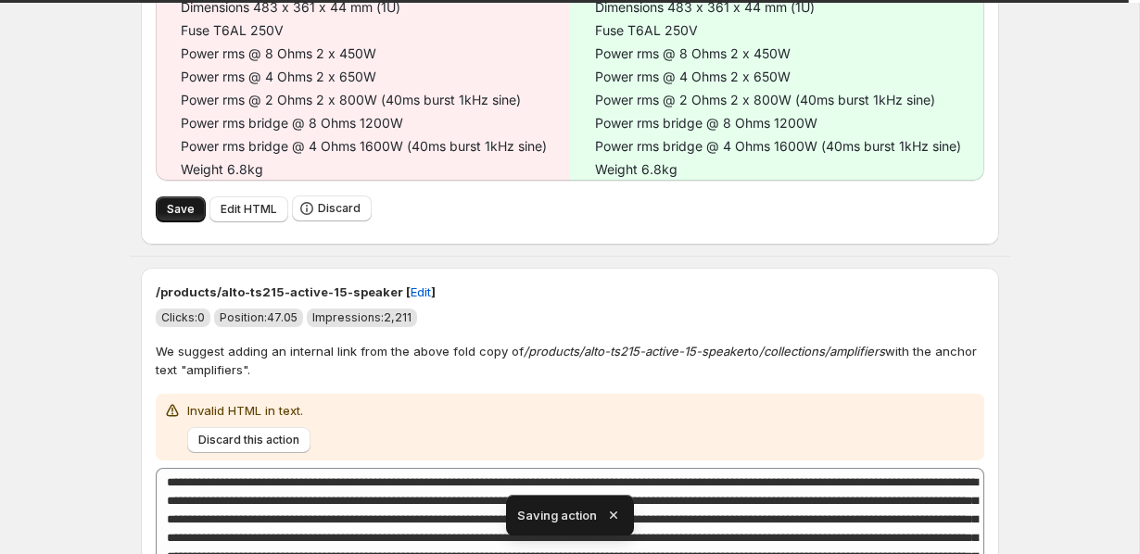
click at [184, 212] on span "Save" at bounding box center [181, 209] width 28 height 15
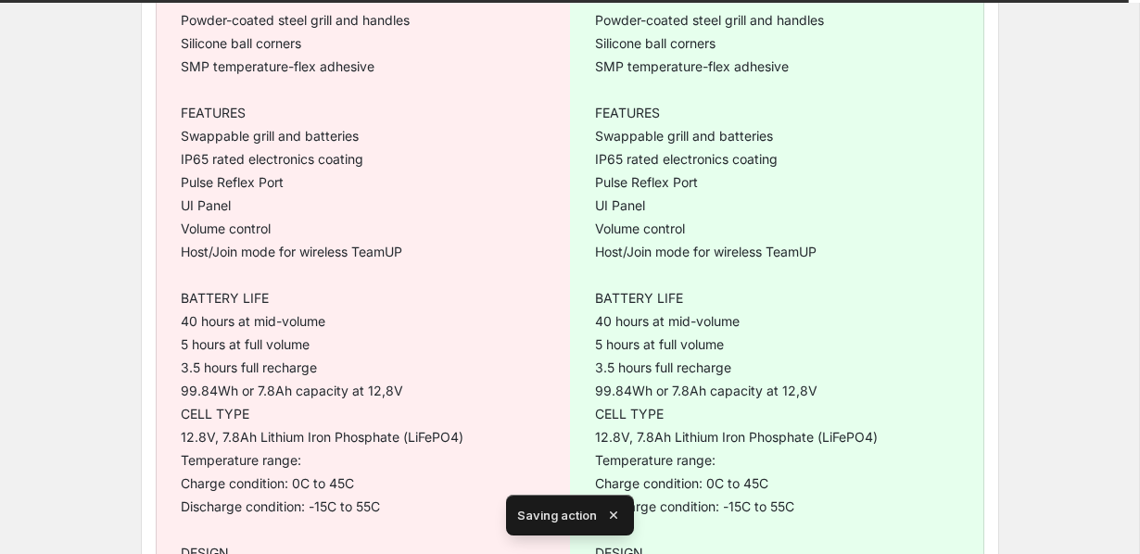
scroll to position [671, 0]
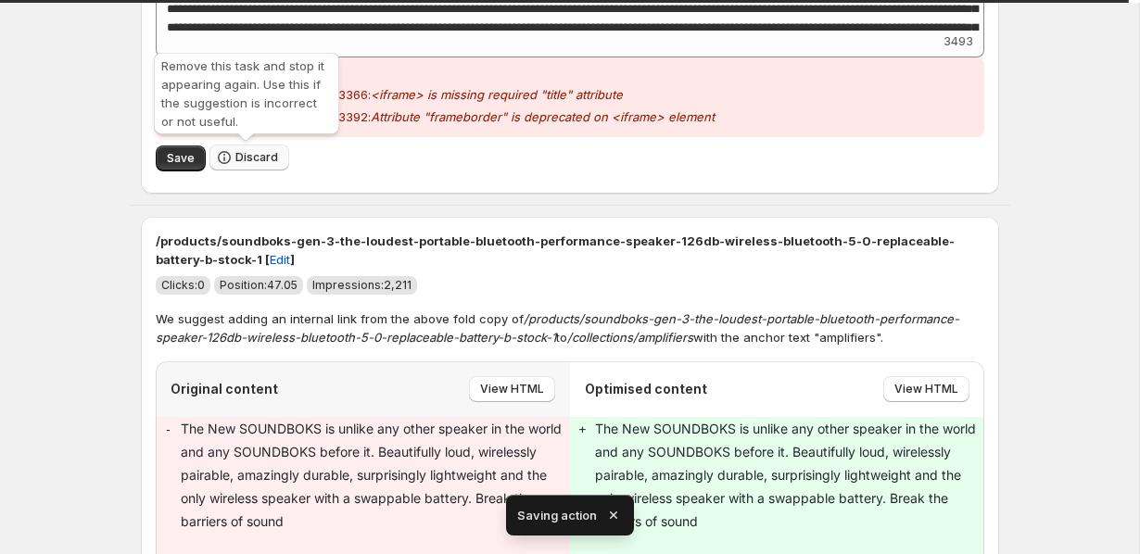
click at [244, 165] on button "Discard" at bounding box center [249, 158] width 80 height 26
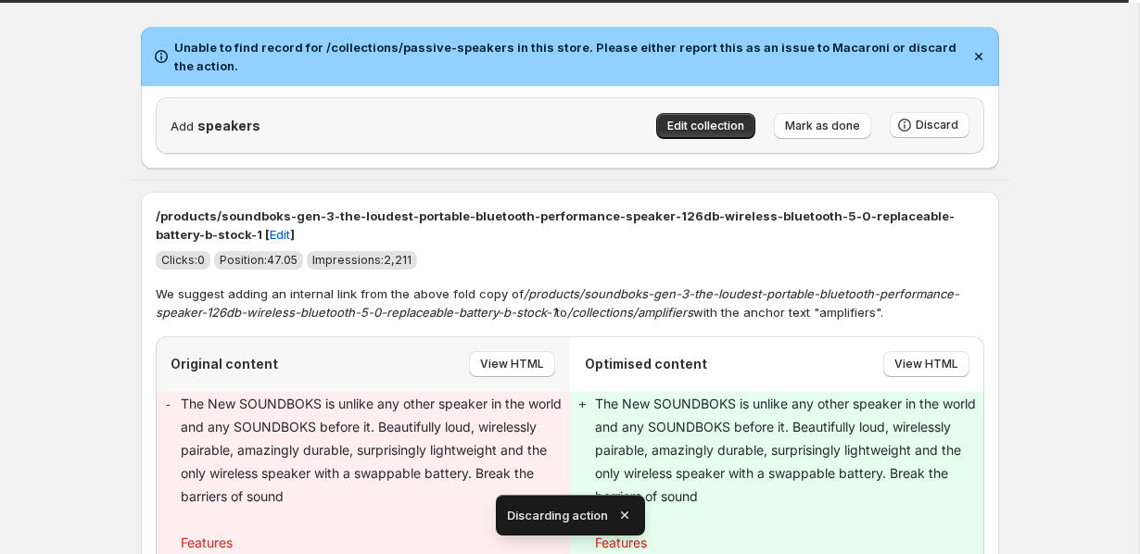
scroll to position [108, 0]
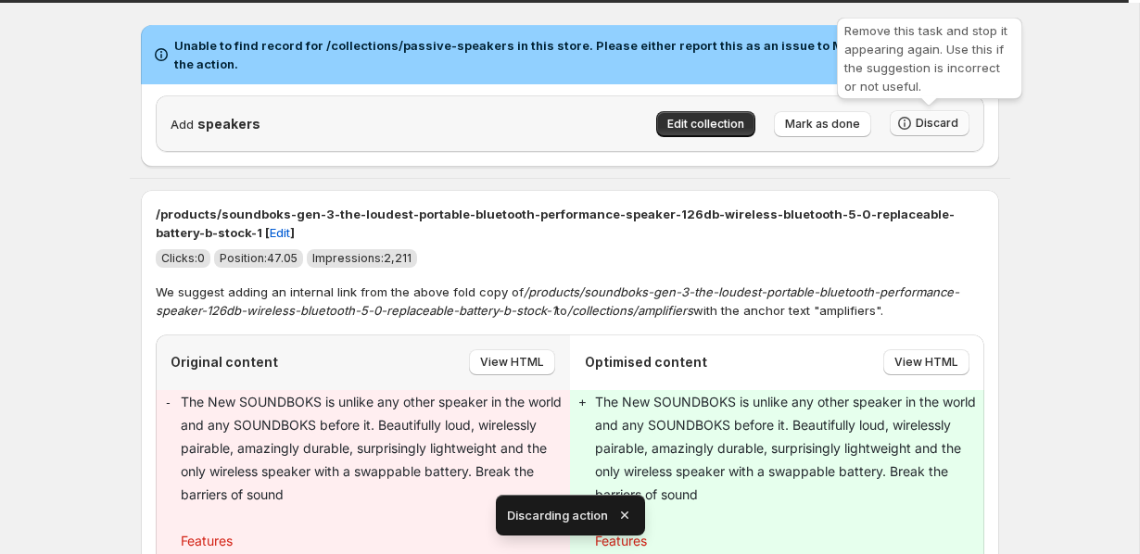
click at [960, 120] on button "Discard" at bounding box center [930, 123] width 80 height 26
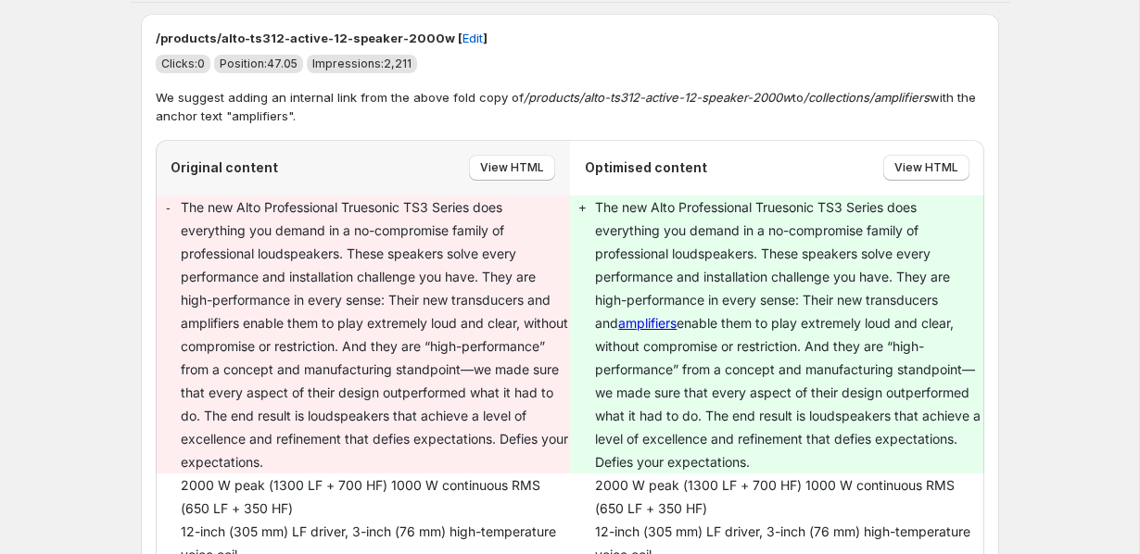
scroll to position [2624, 0]
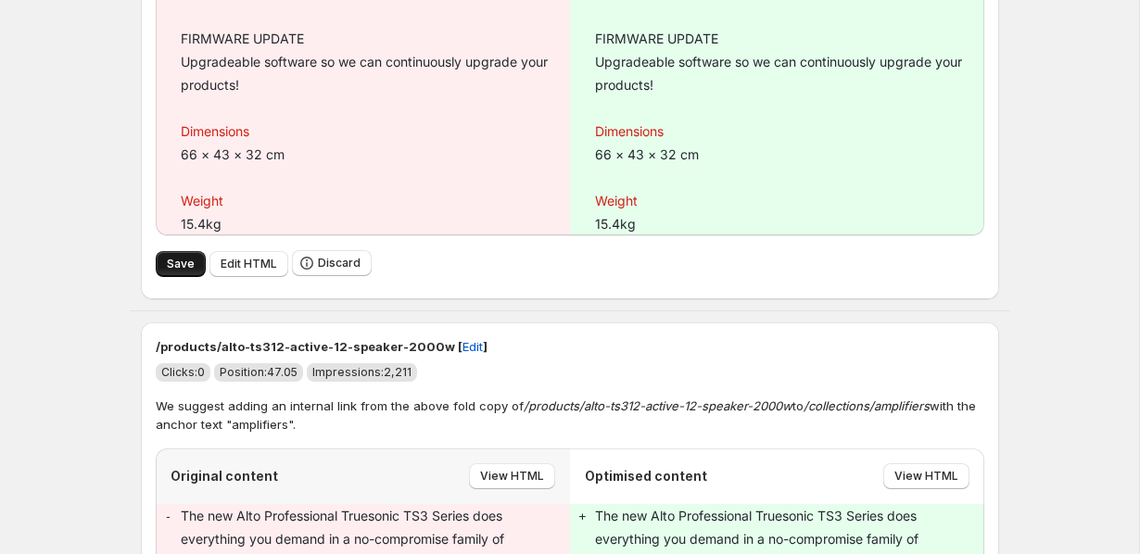
click at [187, 272] on span "Save" at bounding box center [181, 264] width 28 height 15
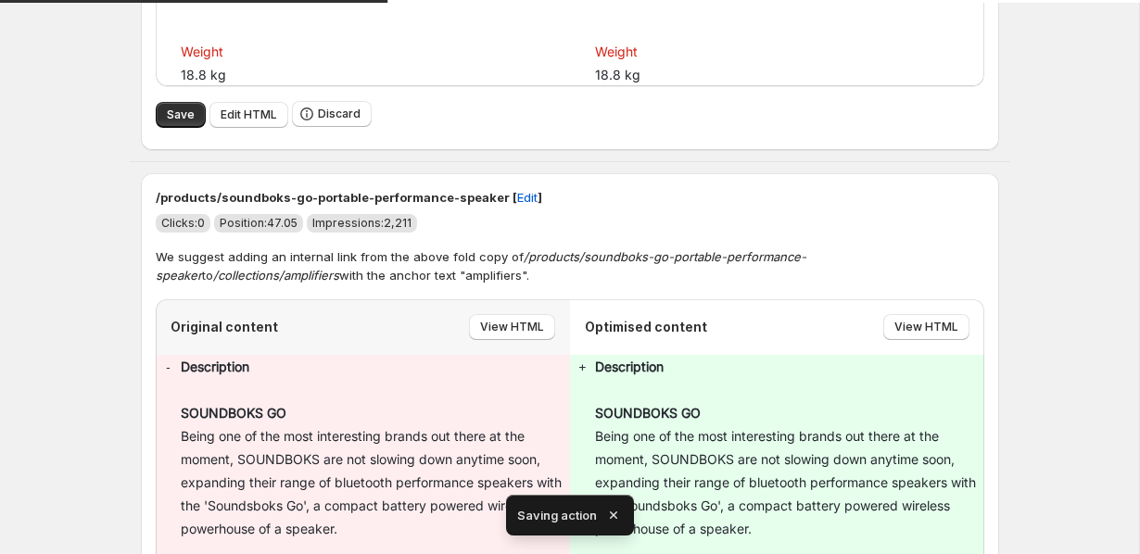
scroll to position [1840, 0]
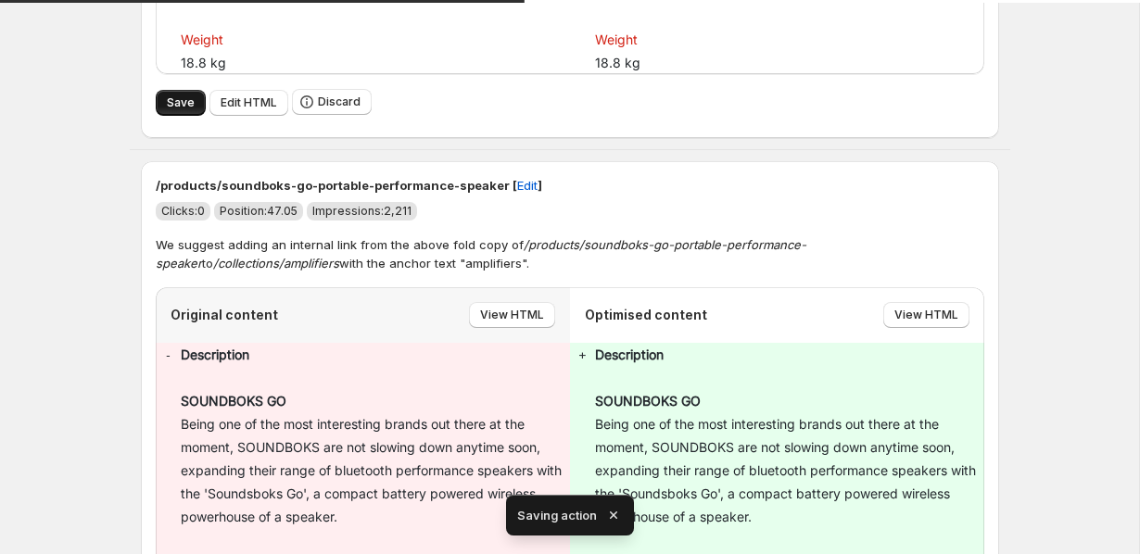
click at [172, 110] on button "Save" at bounding box center [181, 103] width 50 height 26
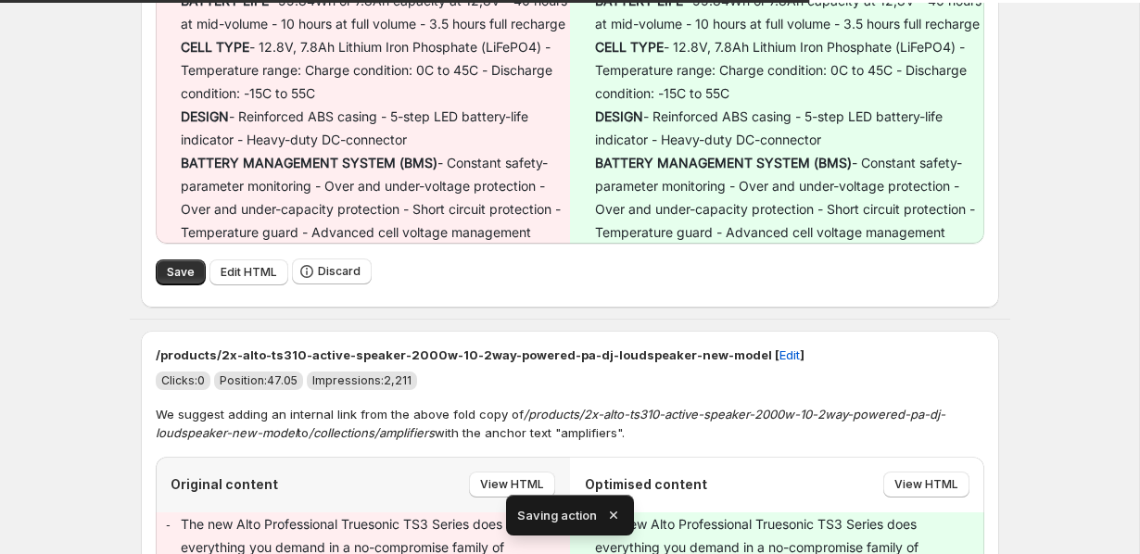
scroll to position [2301, 0]
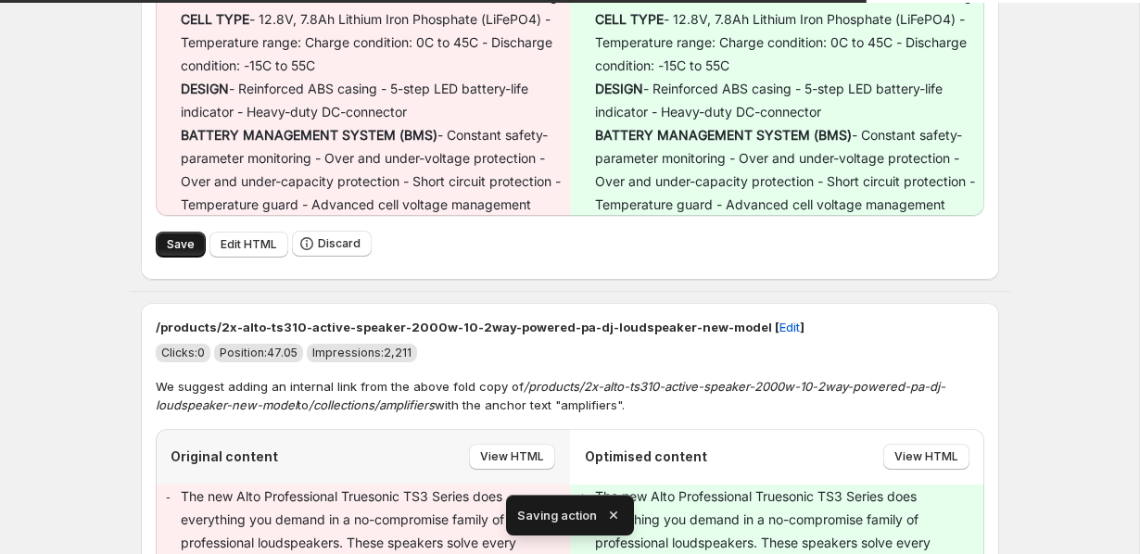
click at [167, 252] on span "Save" at bounding box center [181, 244] width 28 height 15
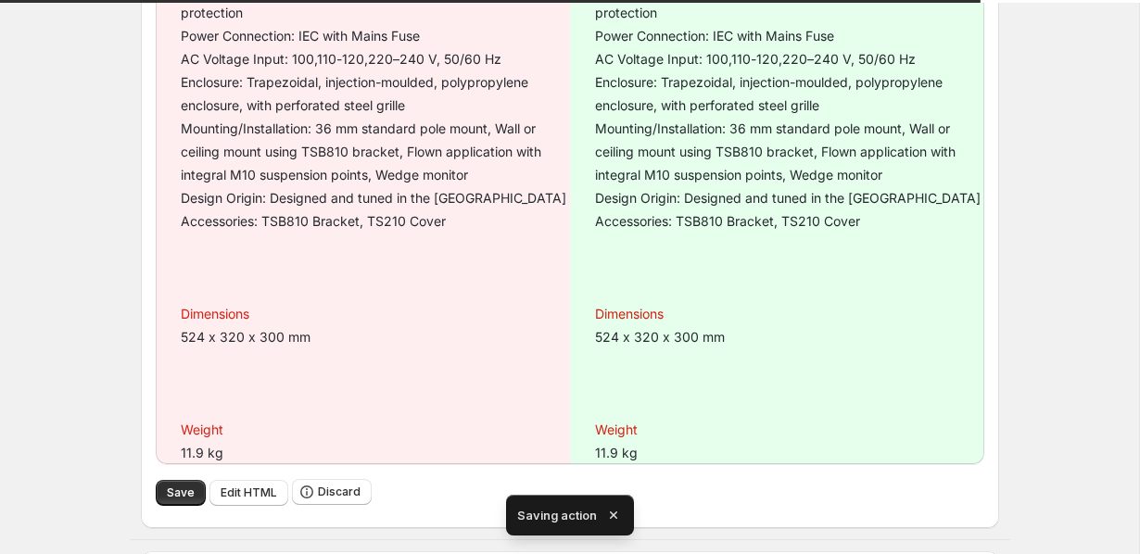
scroll to position [1812, 0]
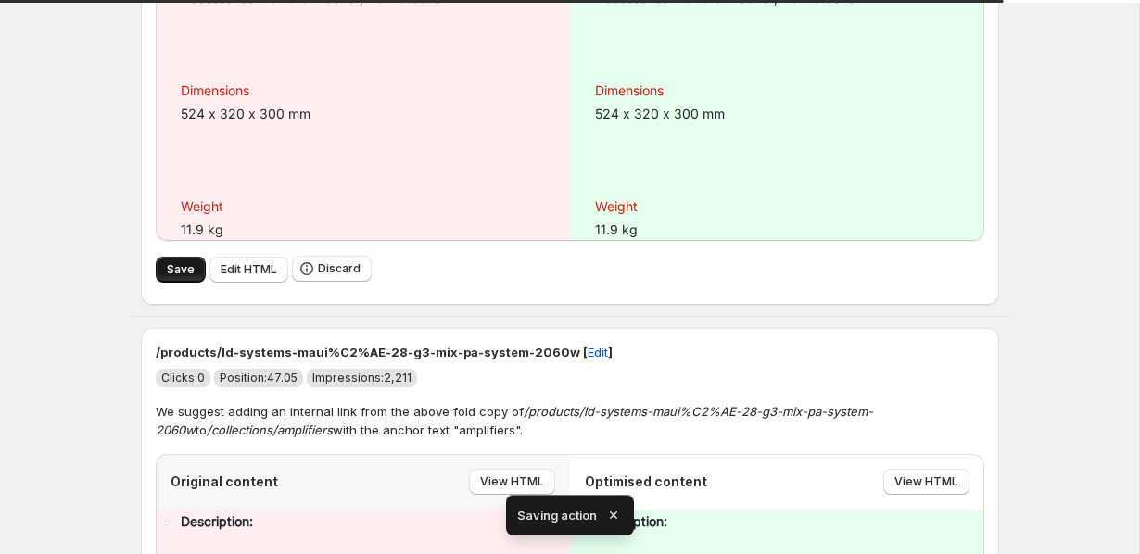
click at [179, 269] on span "Save" at bounding box center [181, 269] width 28 height 15
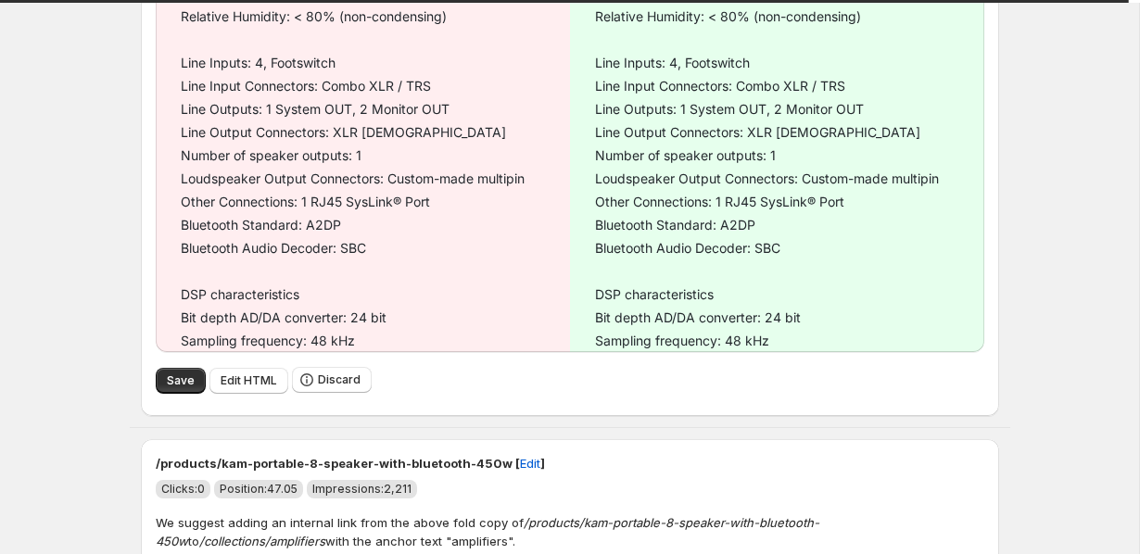
scroll to position [4407, 0]
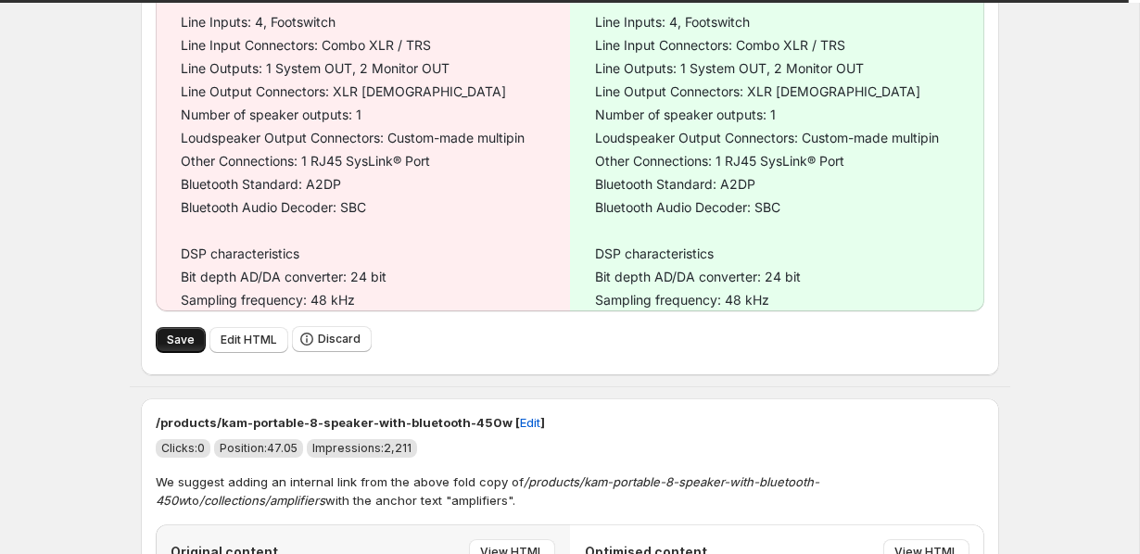
click at [188, 348] on span "Save" at bounding box center [181, 340] width 28 height 15
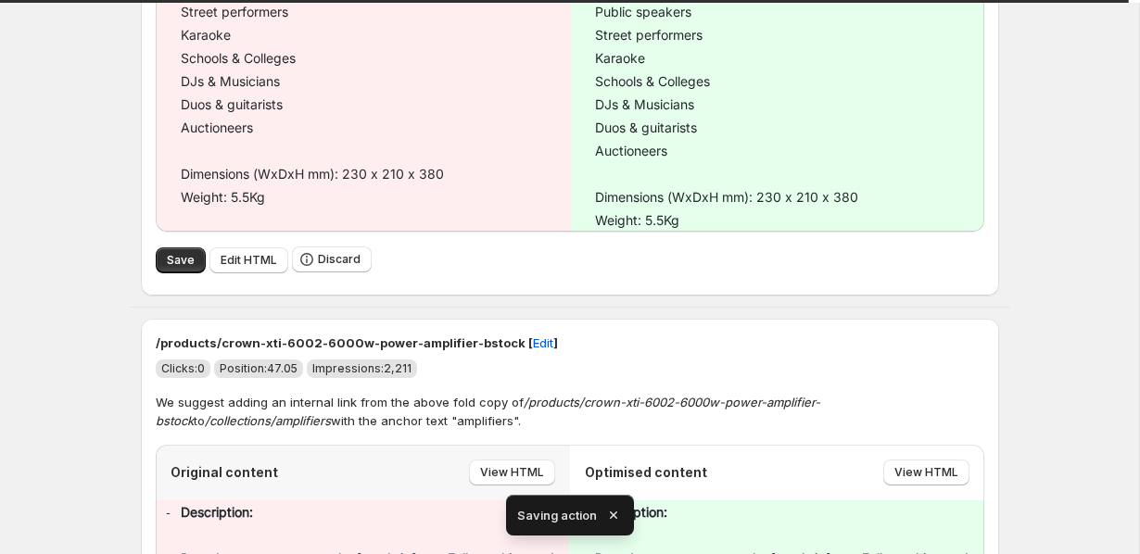
scroll to position [2138, 0]
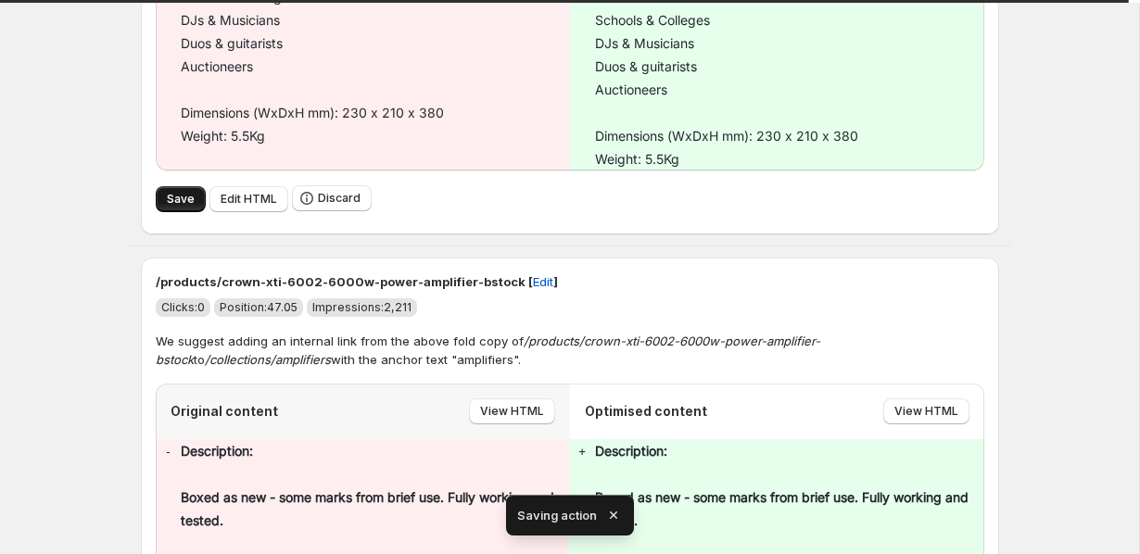
click at [177, 192] on span "Save" at bounding box center [181, 199] width 28 height 15
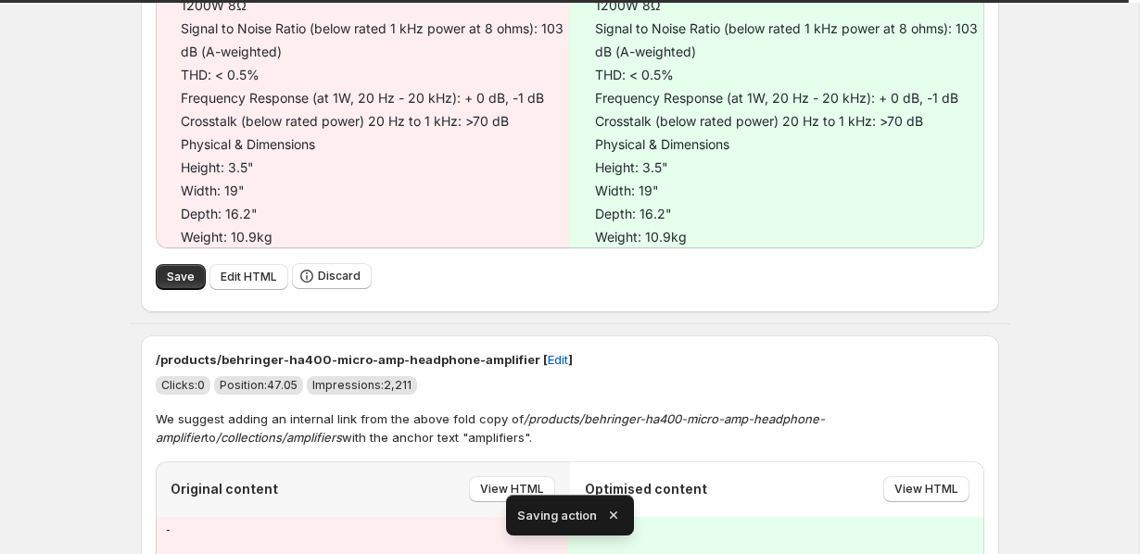
scroll to position [1578, 0]
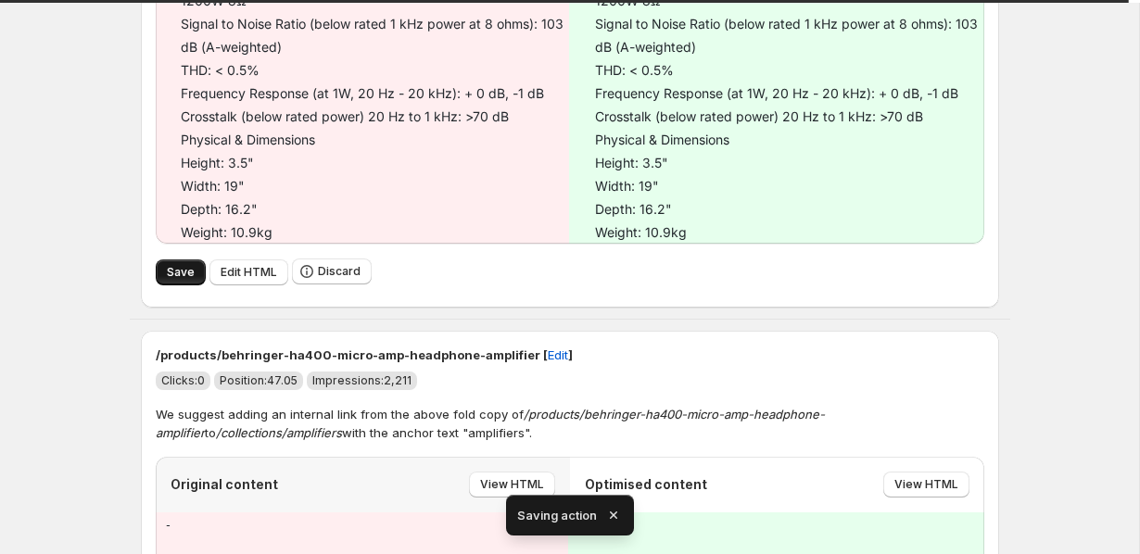
click at [171, 280] on span "Save" at bounding box center [181, 272] width 28 height 15
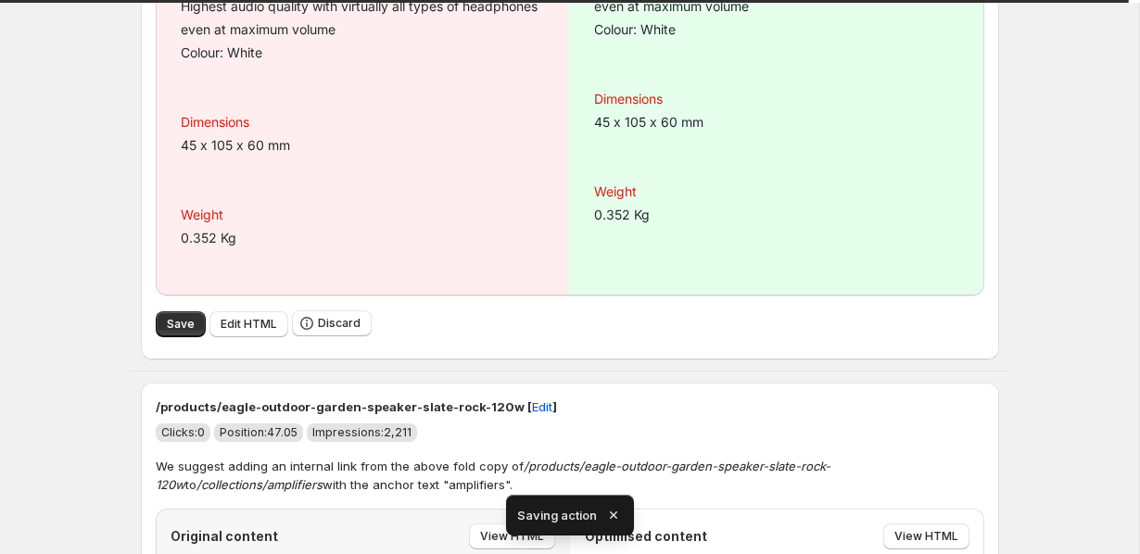
scroll to position [793, 0]
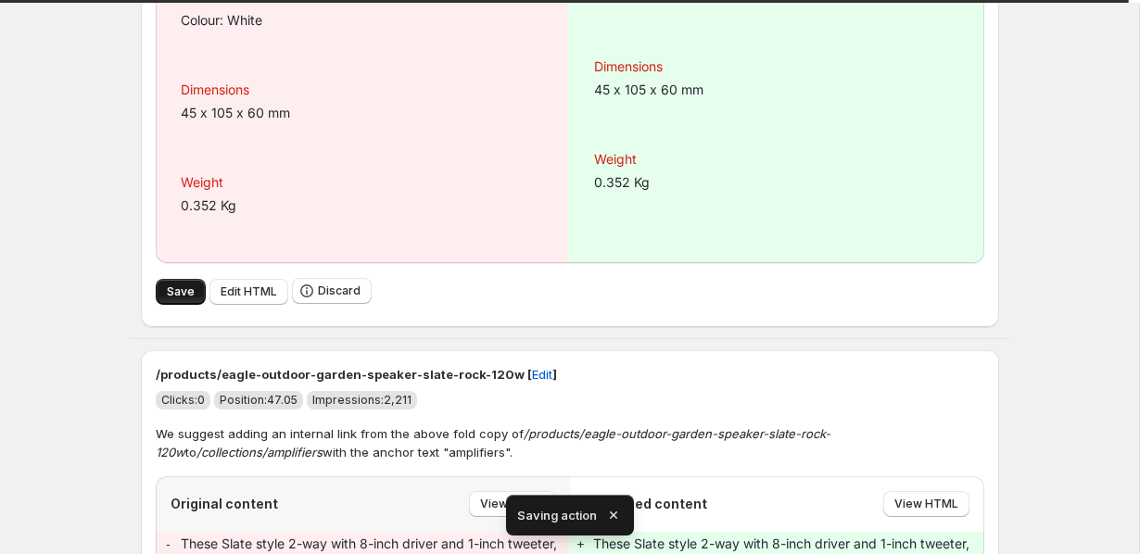
click at [180, 284] on button "Save" at bounding box center [181, 292] width 50 height 26
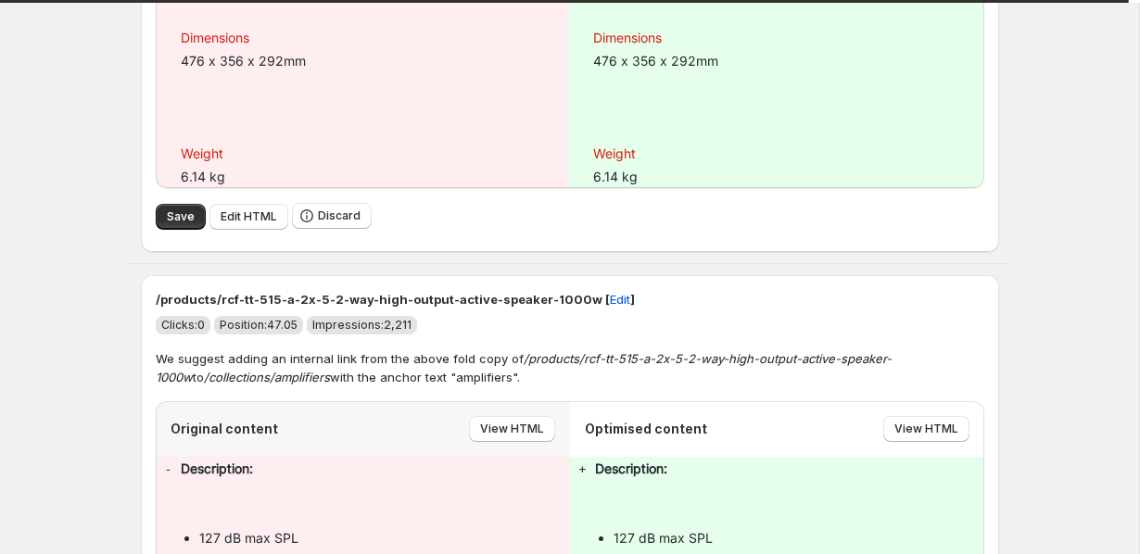
scroll to position [1131, 0]
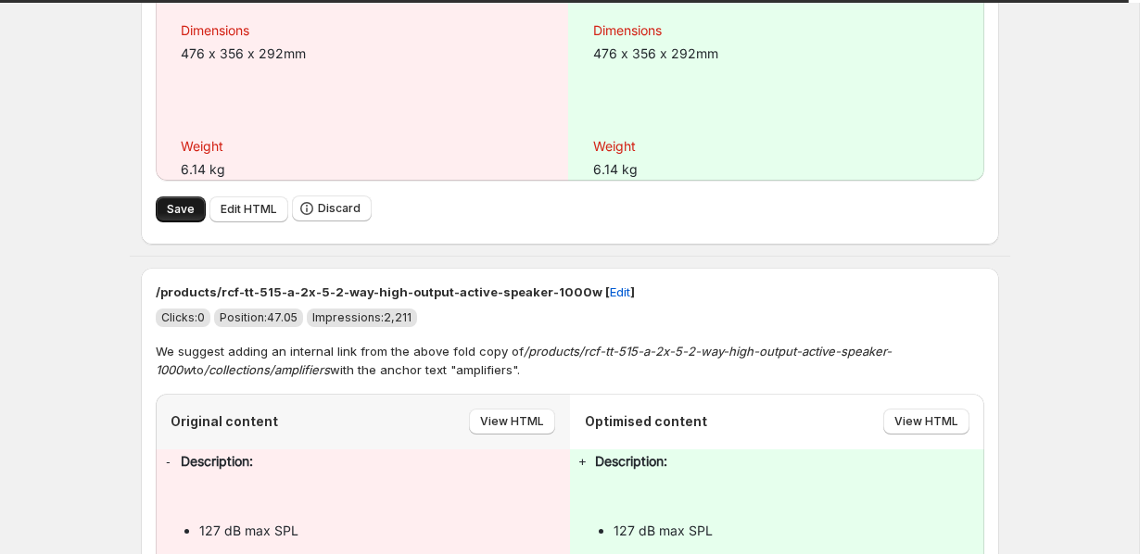
click at [174, 199] on button "Save" at bounding box center [181, 210] width 50 height 26
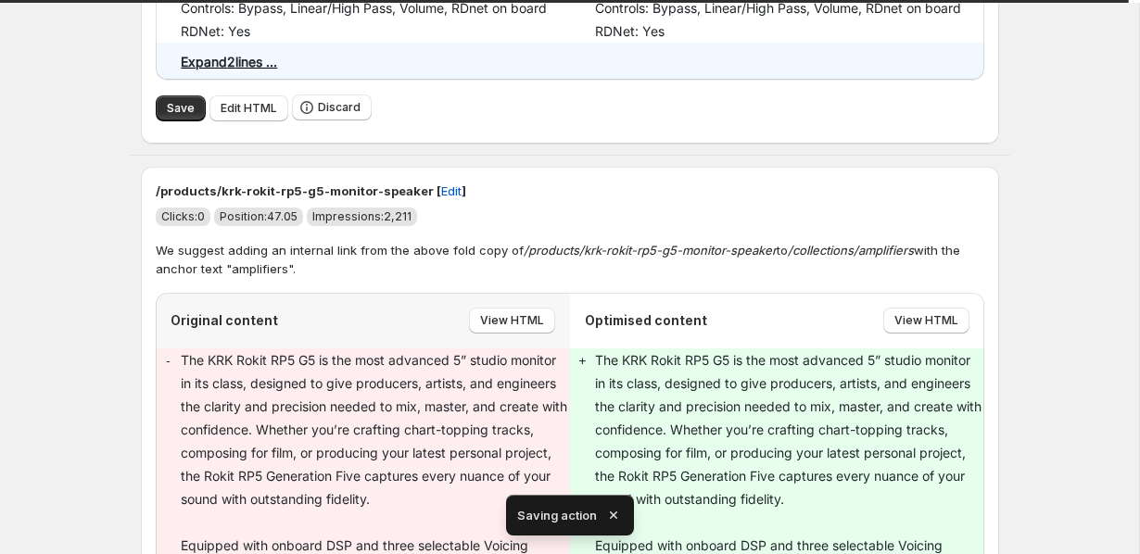
scroll to position [3643, 0]
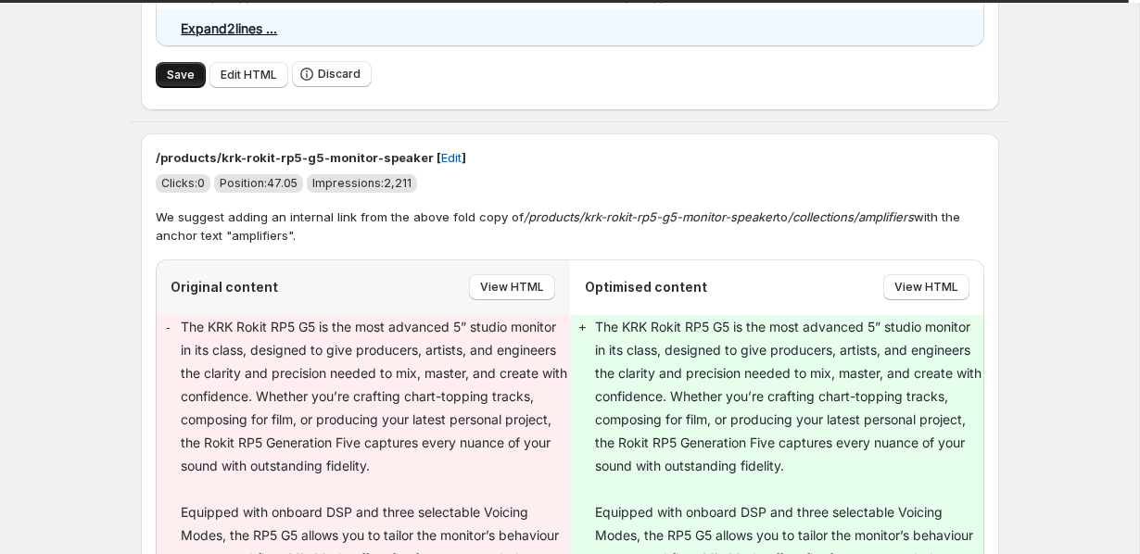
click at [177, 87] on button "Save" at bounding box center [181, 75] width 50 height 26
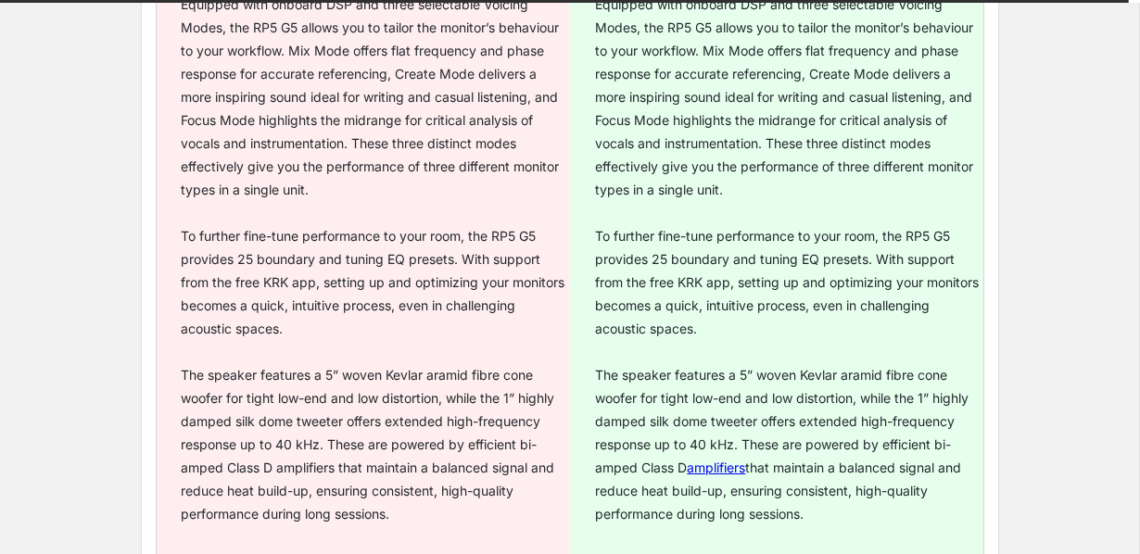
scroll to position [4366, 0]
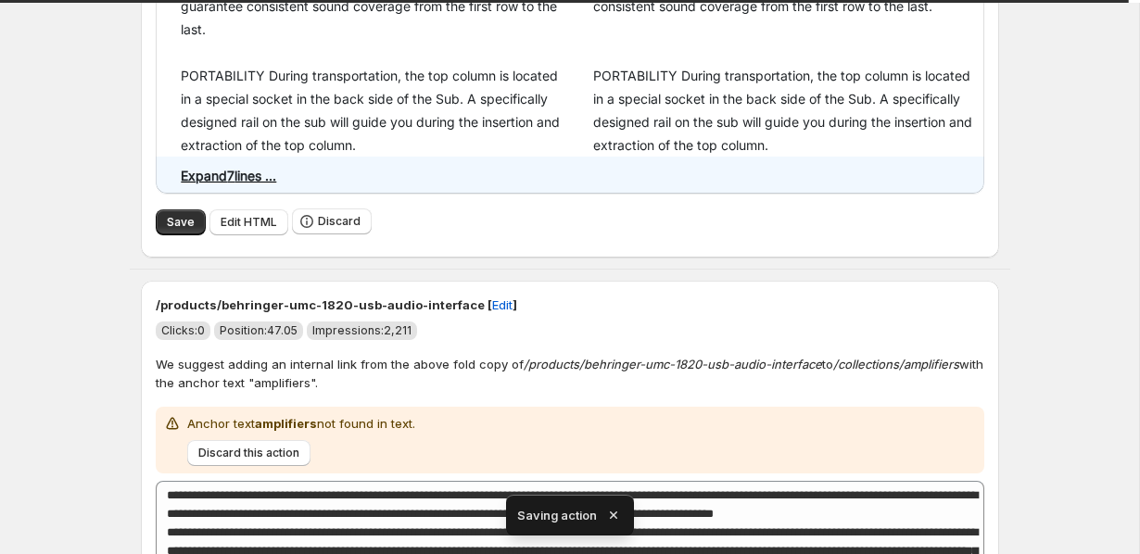
scroll to position [1000, 0]
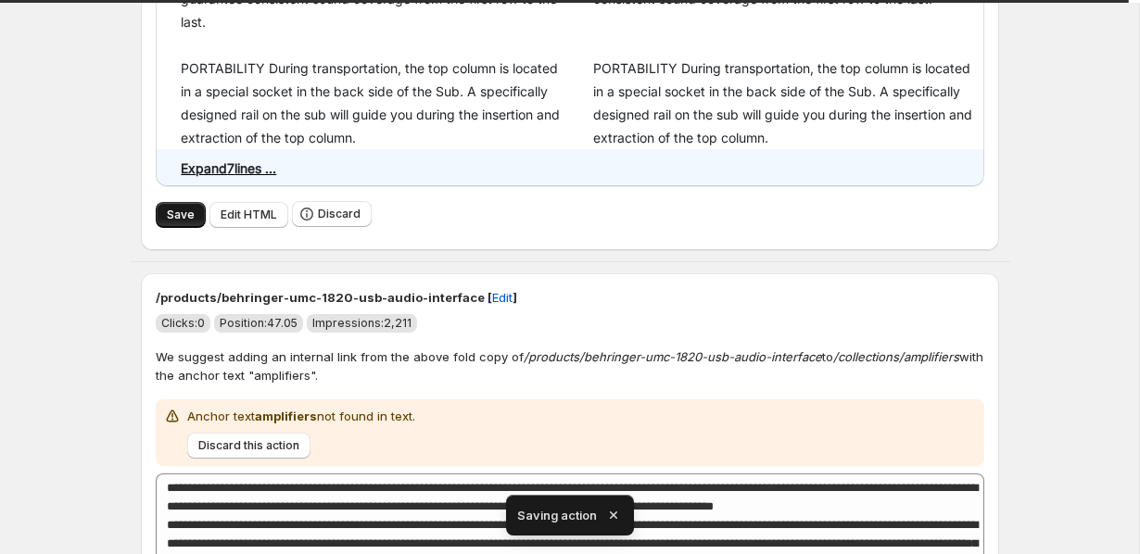
click at [186, 209] on span "Save" at bounding box center [181, 215] width 28 height 15
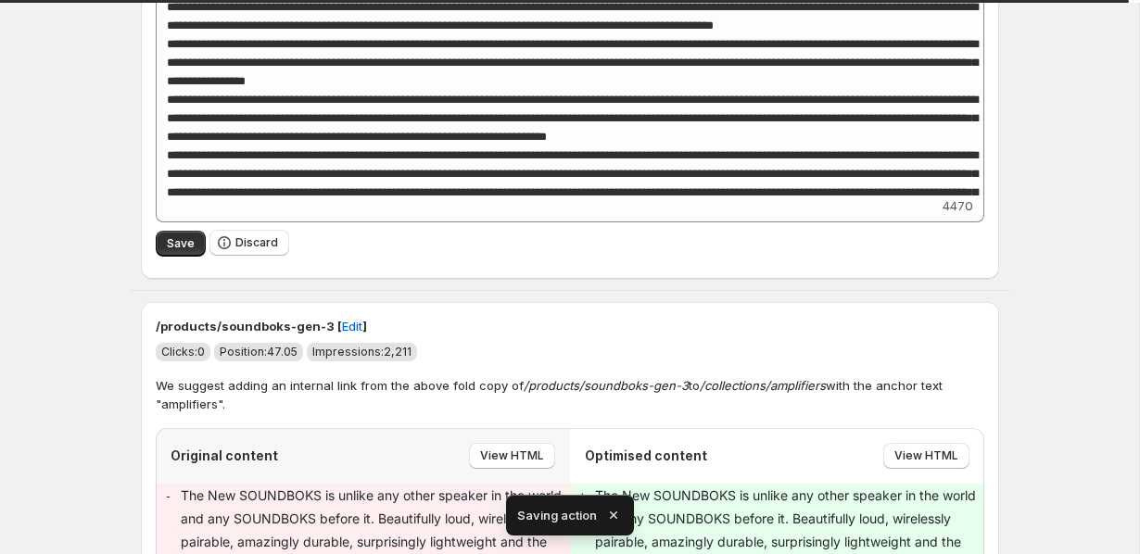
scroll to position [1487, 0]
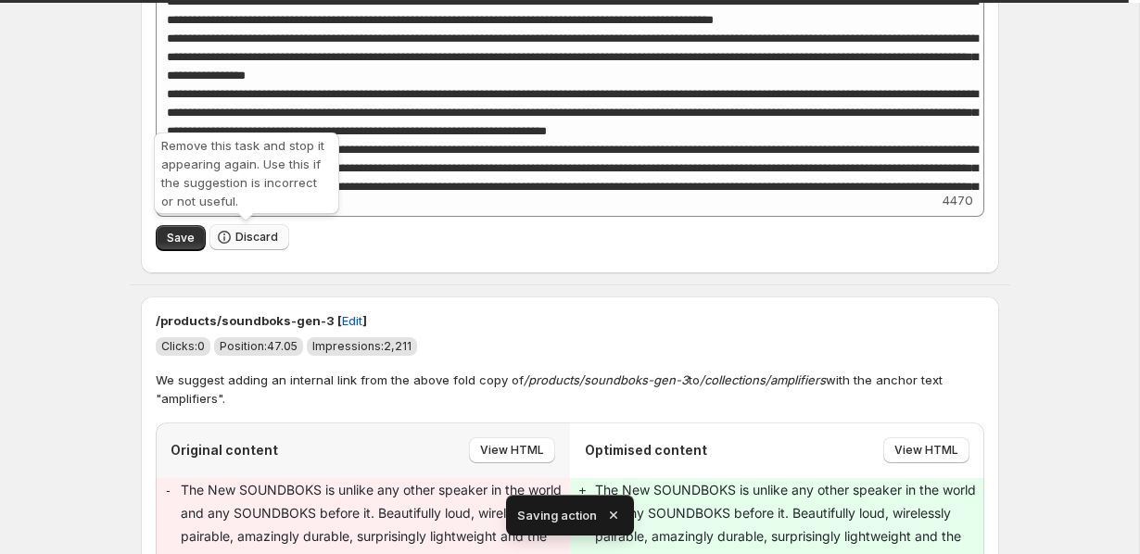
click at [247, 238] on span "Discard" at bounding box center [256, 237] width 43 height 15
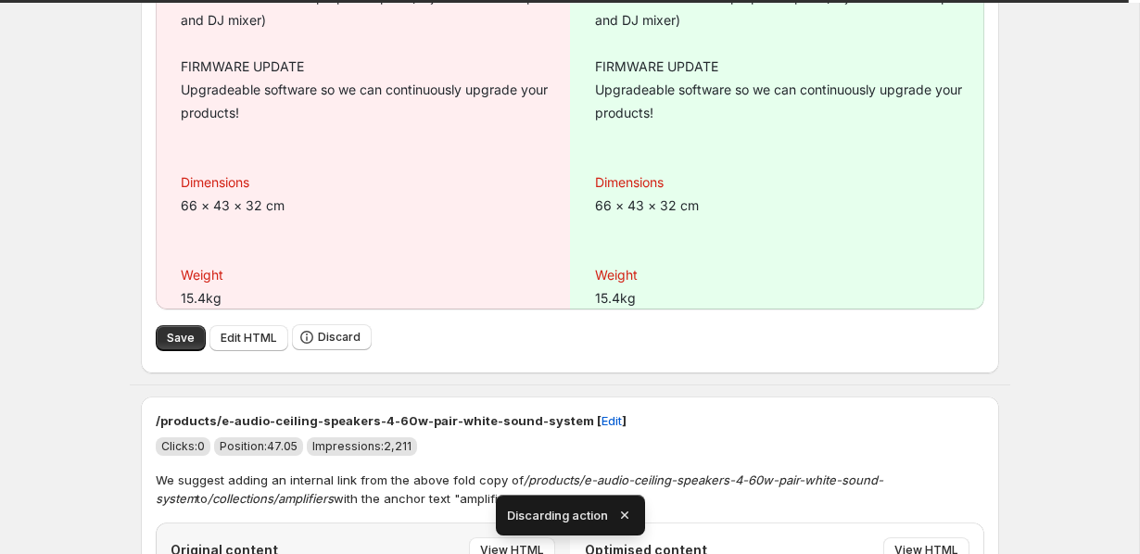
scroll to position [3116, 0]
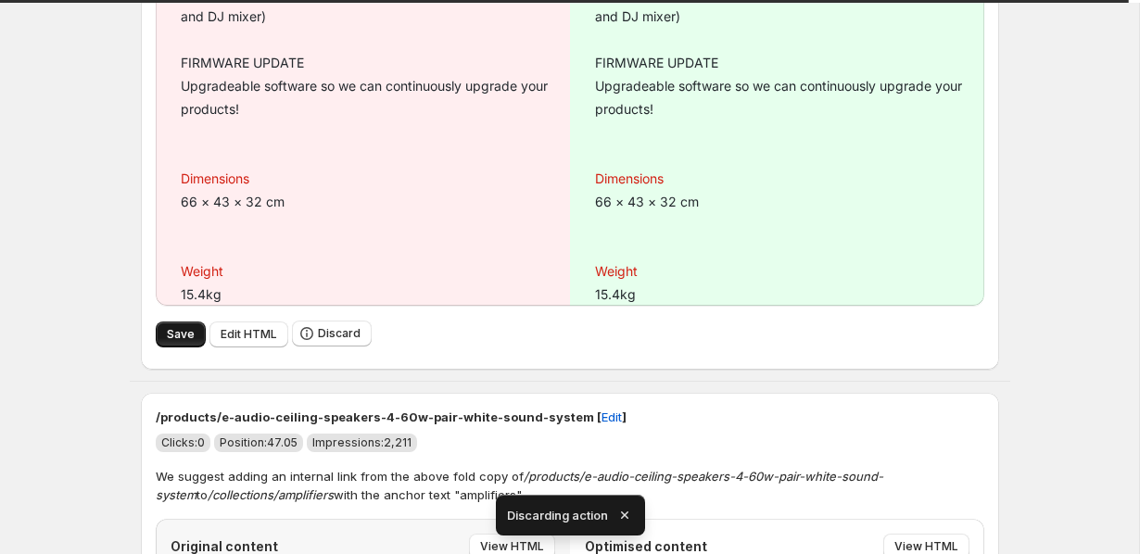
click at [176, 342] on span "Save" at bounding box center [181, 334] width 28 height 15
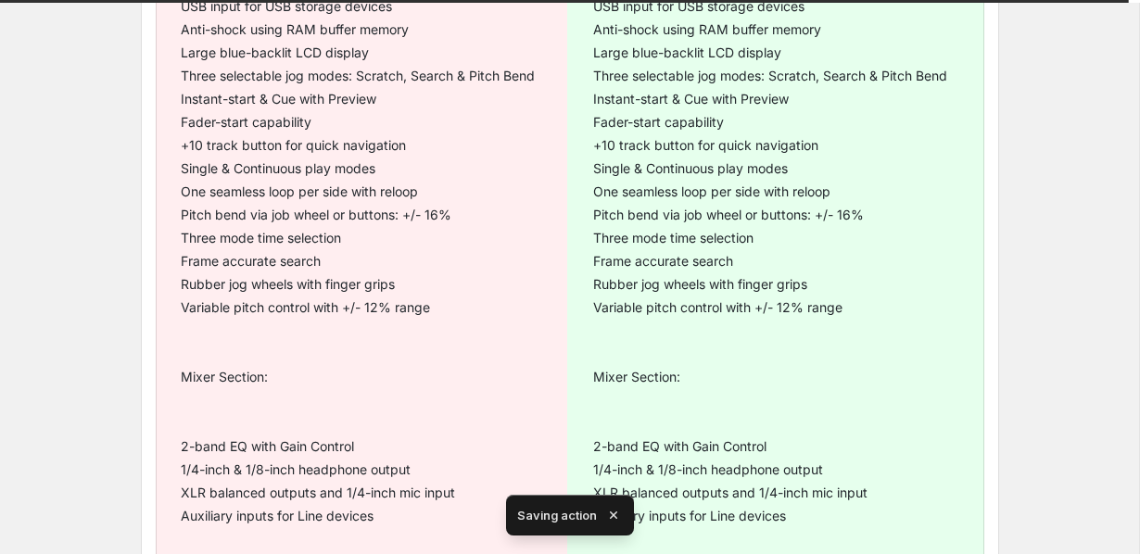
scroll to position [1577, 0]
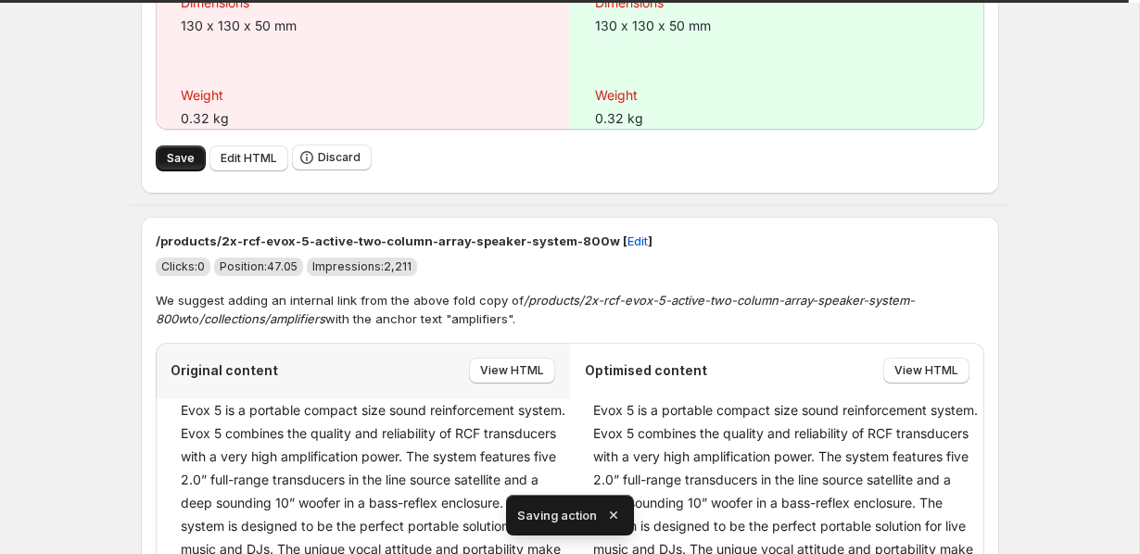
click at [174, 160] on span "Save" at bounding box center [181, 158] width 28 height 15
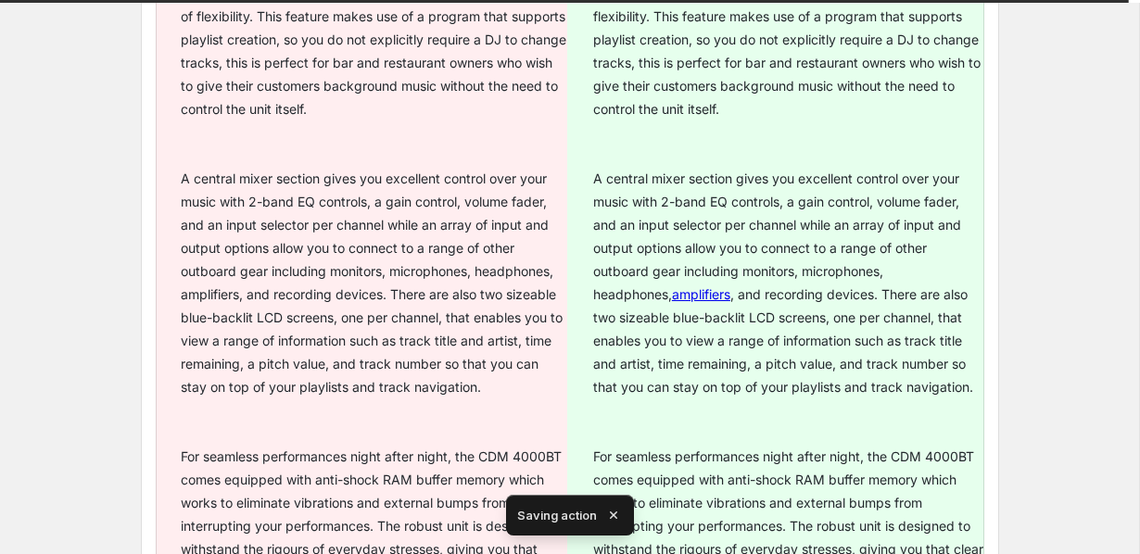
scroll to position [1368, 0]
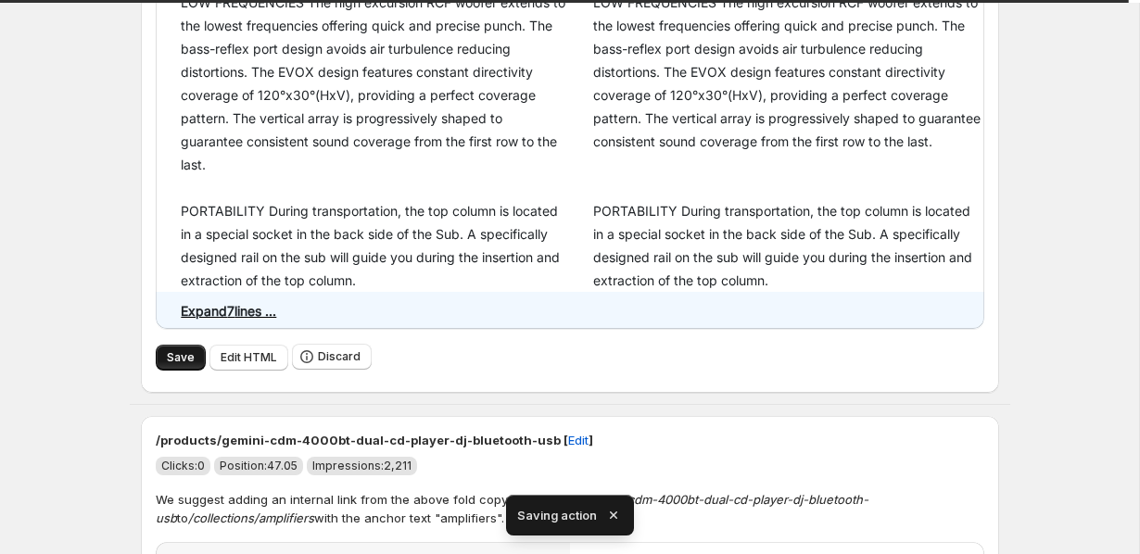
click at [177, 359] on span "Save" at bounding box center [181, 357] width 28 height 15
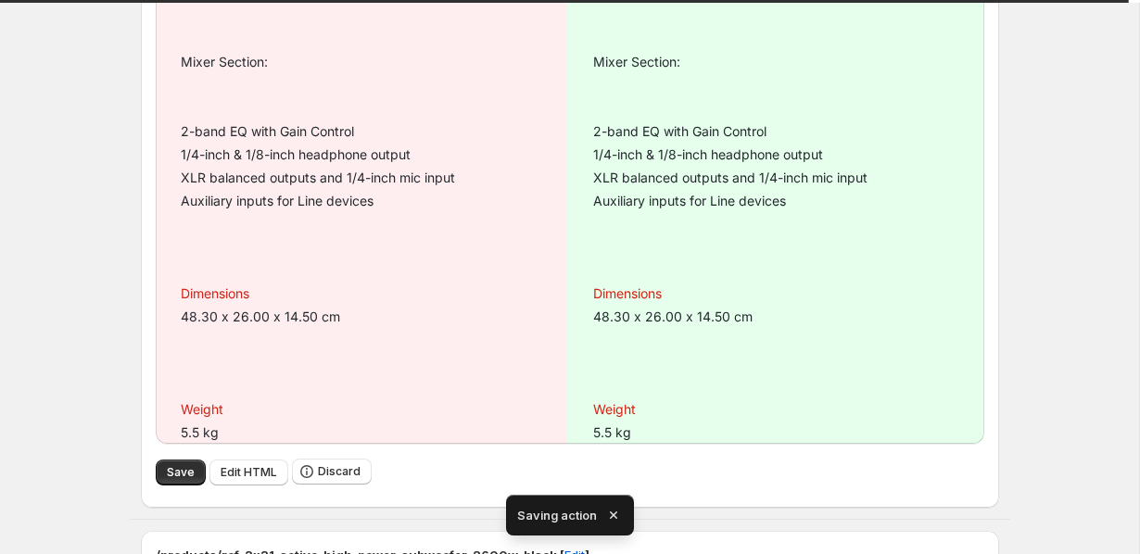
scroll to position [2635, 0]
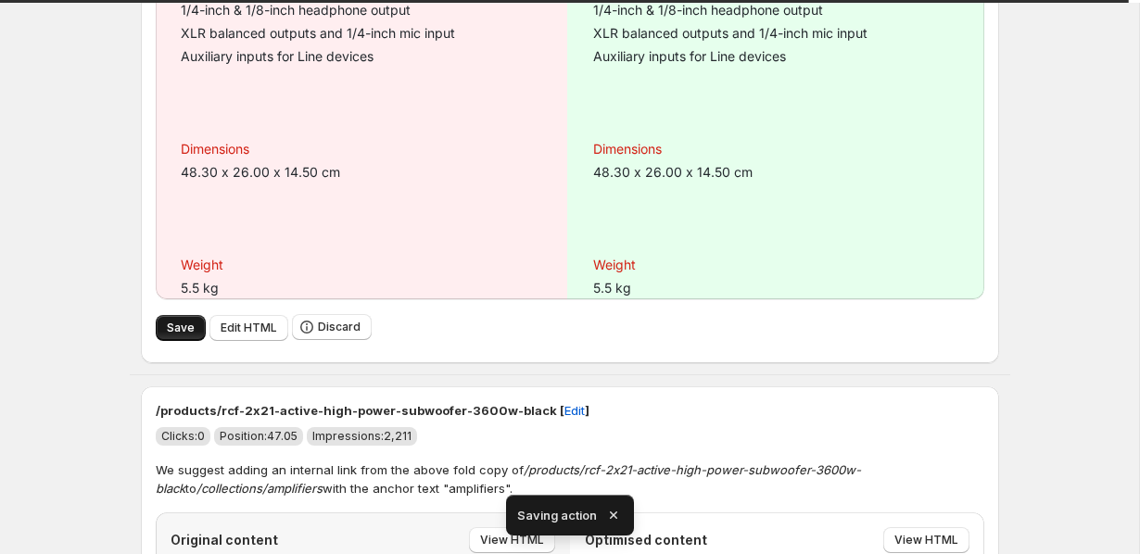
click at [183, 325] on span "Save" at bounding box center [181, 328] width 28 height 15
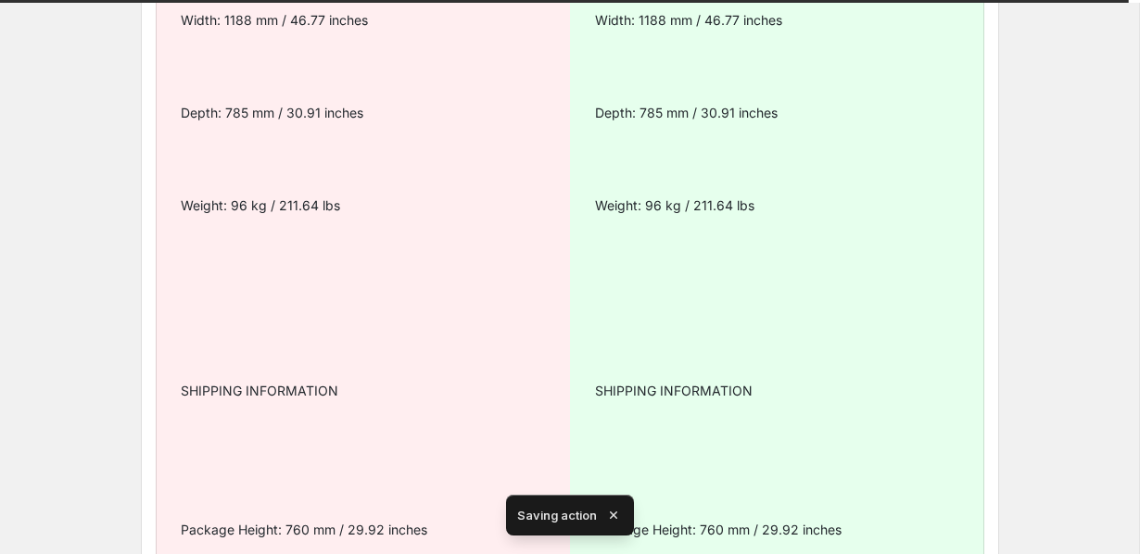
scroll to position [7052, 0]
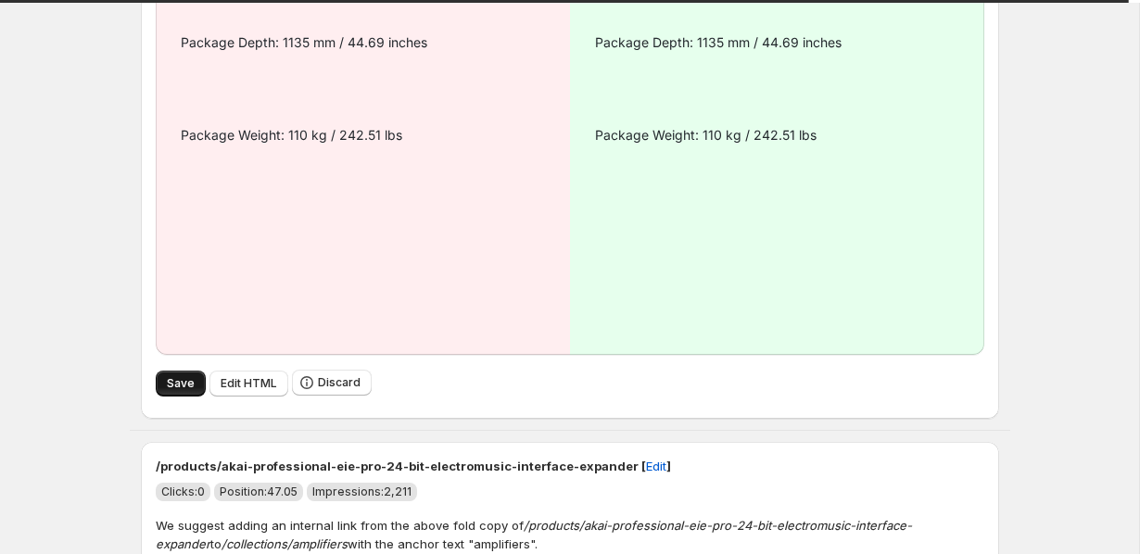
click at [167, 376] on span "Save" at bounding box center [181, 383] width 28 height 15
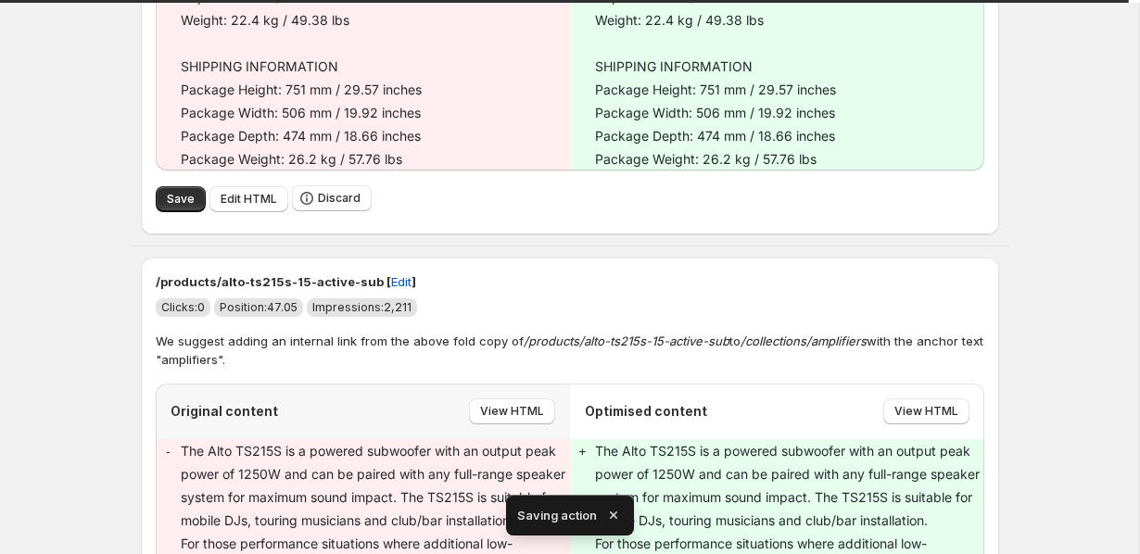
scroll to position [724, 0]
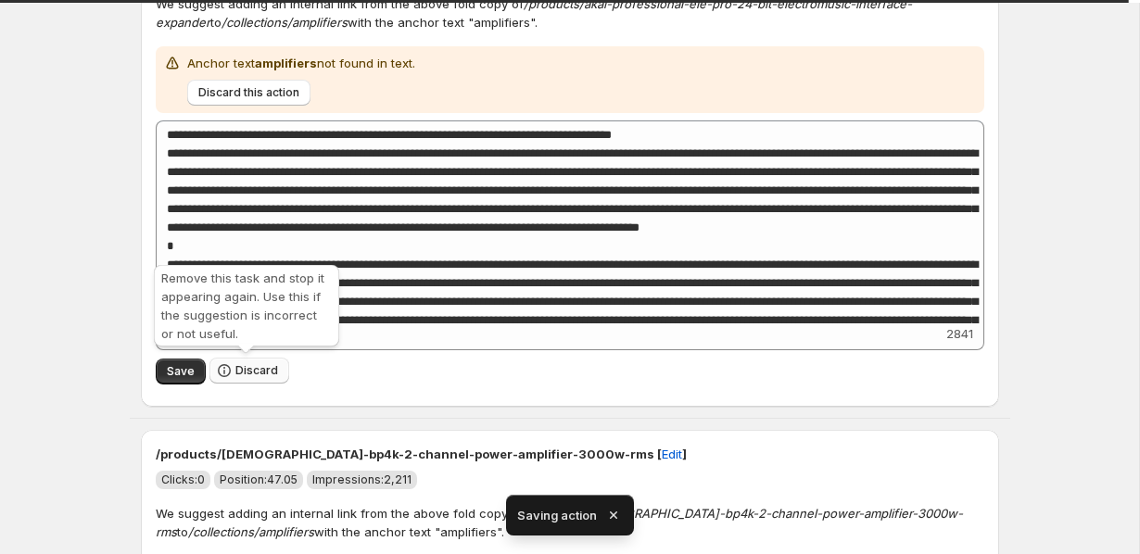
click at [235, 375] on span "Discard" at bounding box center [256, 370] width 43 height 15
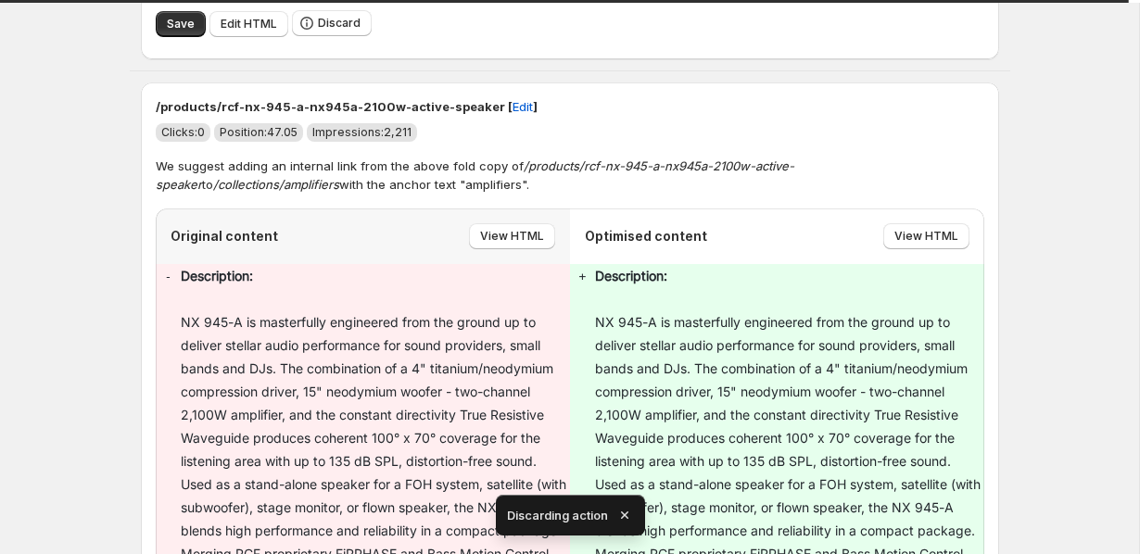
scroll to position [2972, 0]
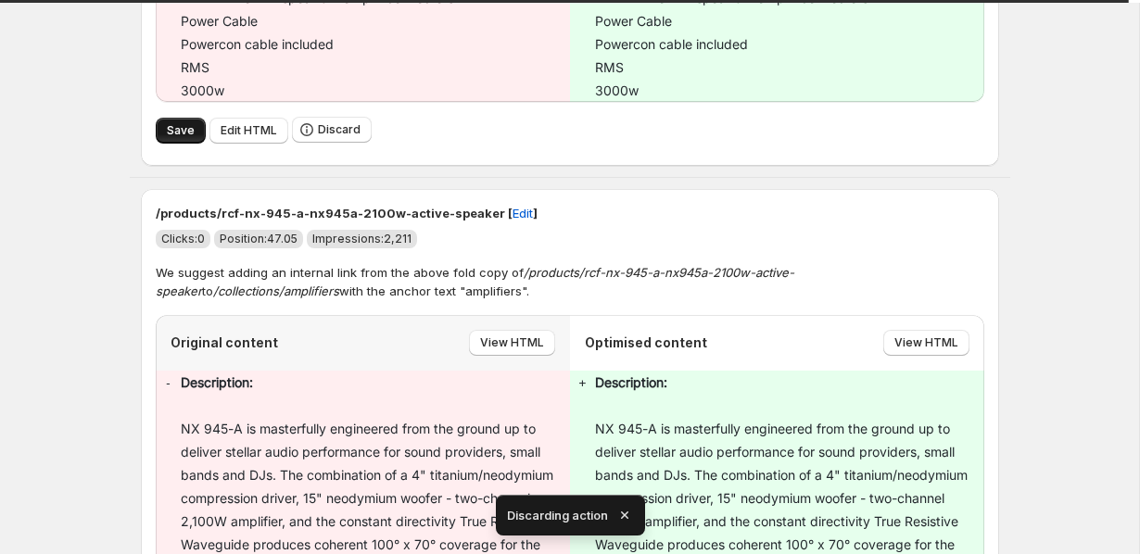
click at [188, 118] on button "Save" at bounding box center [181, 131] width 50 height 26
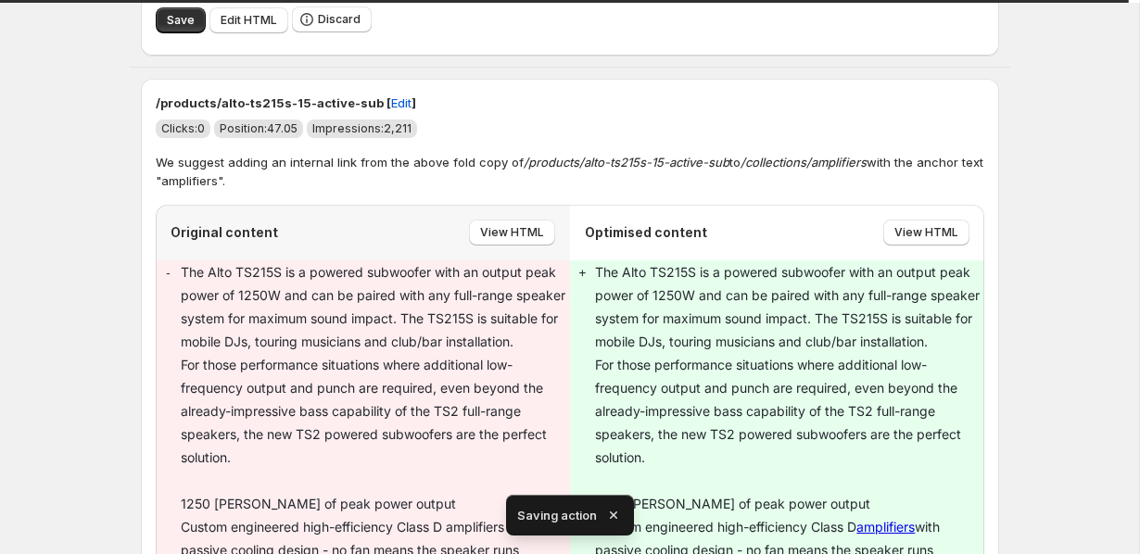
scroll to position [4674, 0]
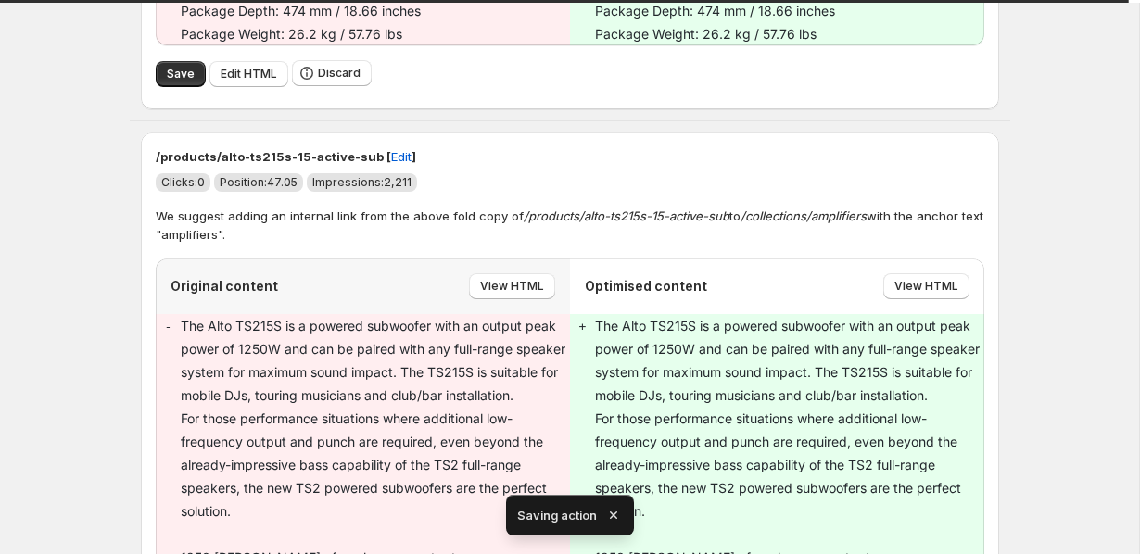
click at [162, 87] on div "Save Edit HTML Discard" at bounding box center [570, 73] width 829 height 27
click at [167, 82] on span "Save" at bounding box center [181, 74] width 28 height 15
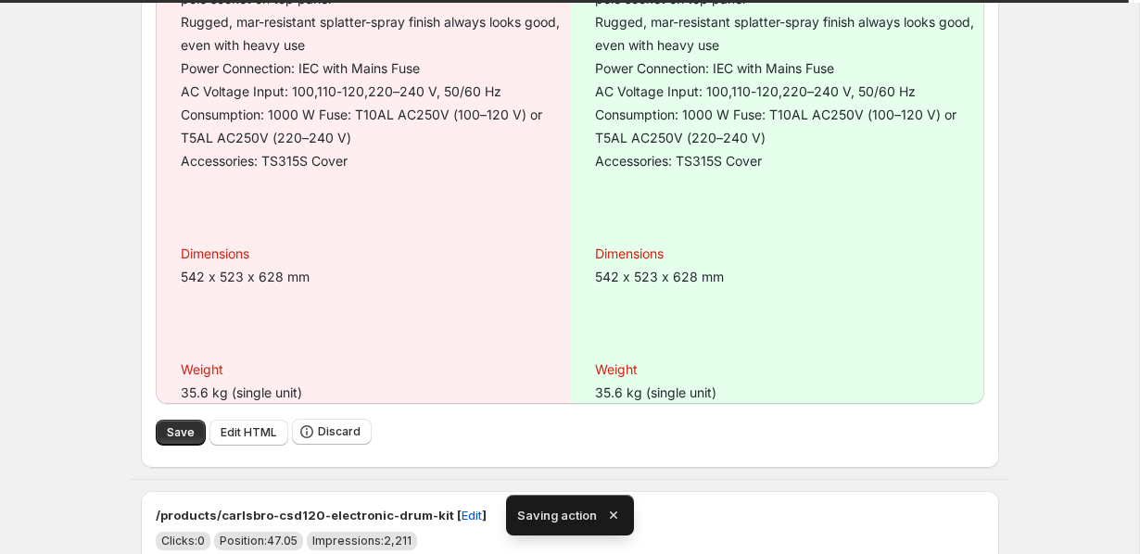
scroll to position [1736, 0]
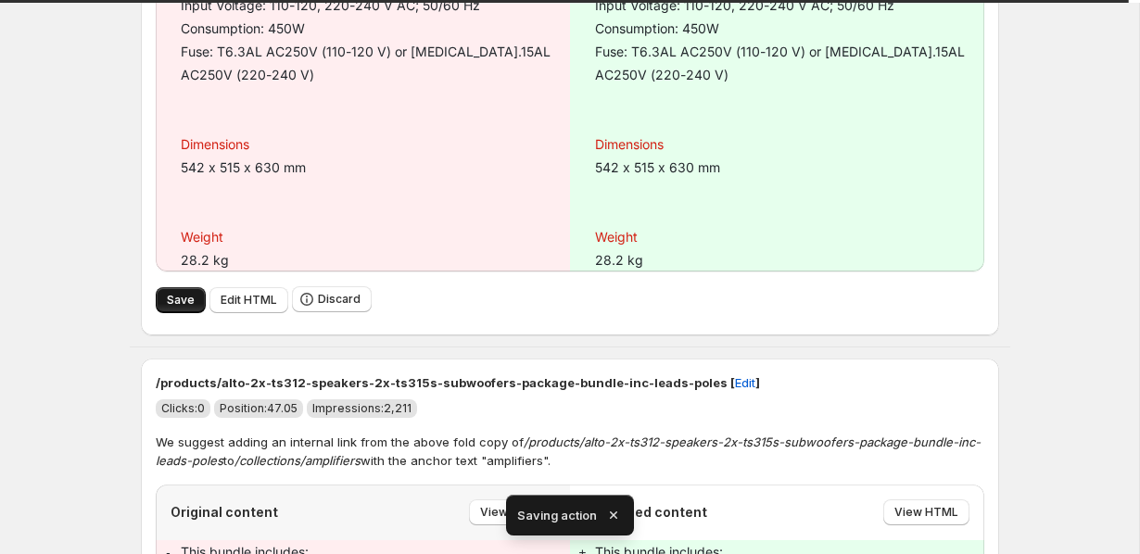
click at [173, 308] on span "Save" at bounding box center [181, 300] width 28 height 15
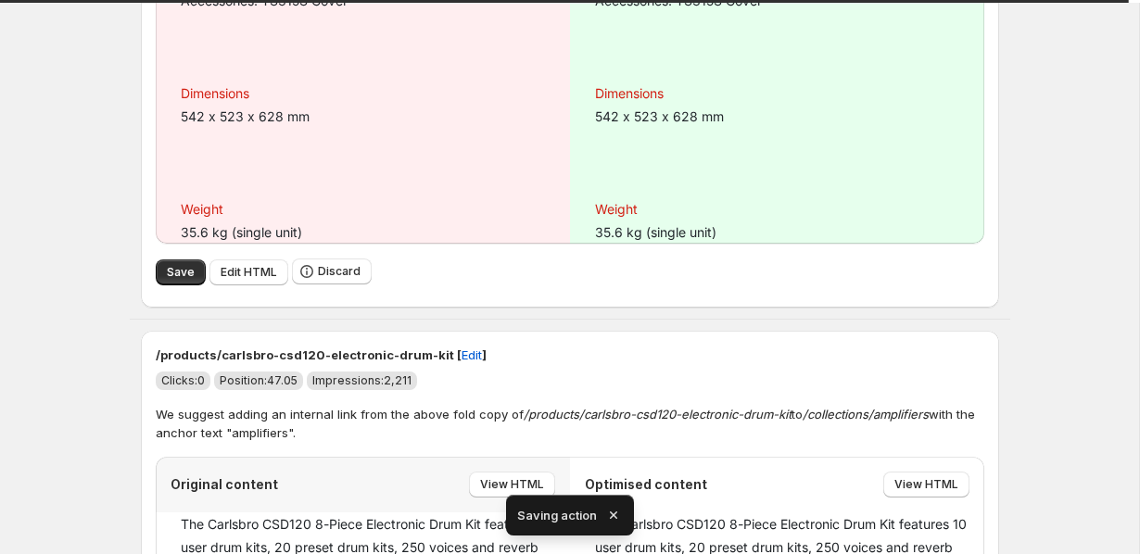
scroll to position [4644, 0]
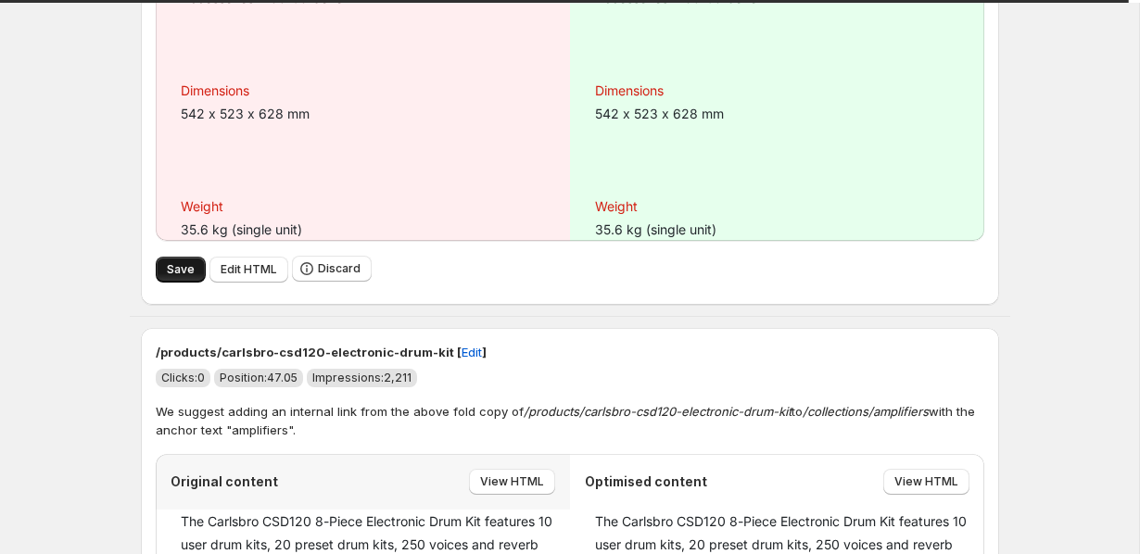
click at [167, 277] on span "Save" at bounding box center [181, 269] width 28 height 15
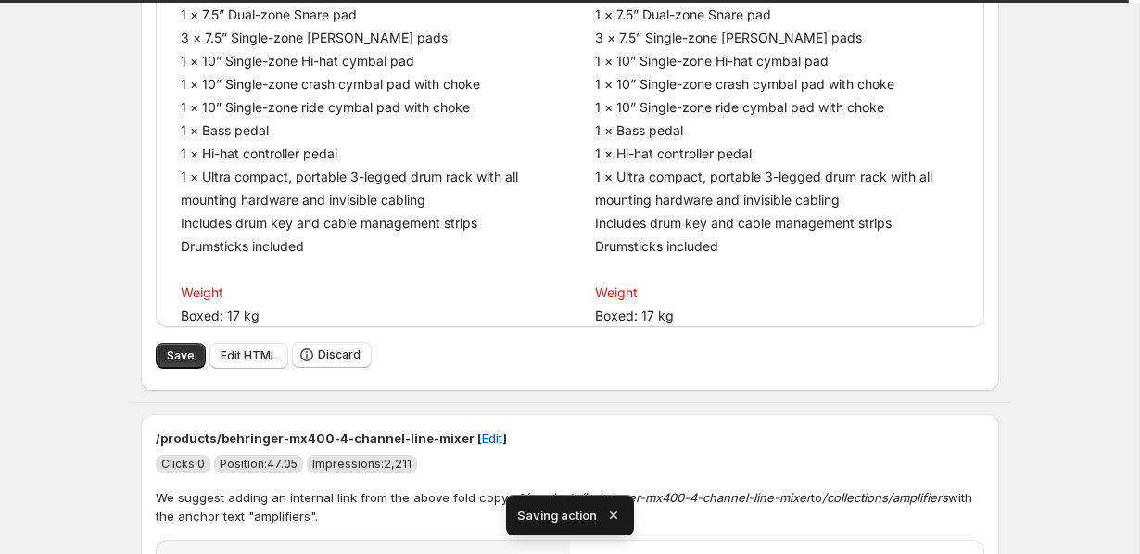
scroll to position [1766, 0]
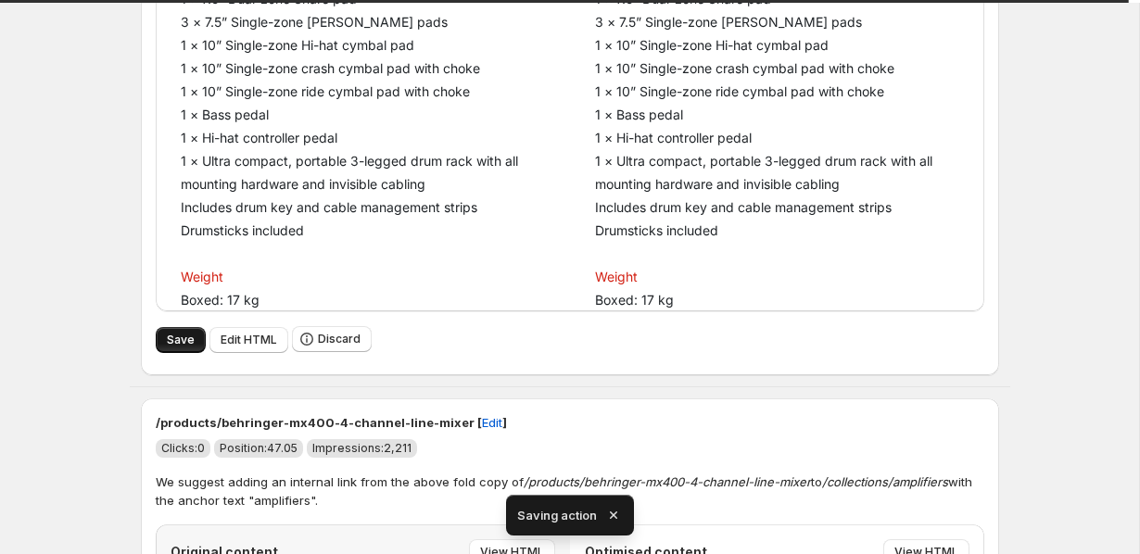
click at [167, 341] on span "Save" at bounding box center [181, 340] width 28 height 15
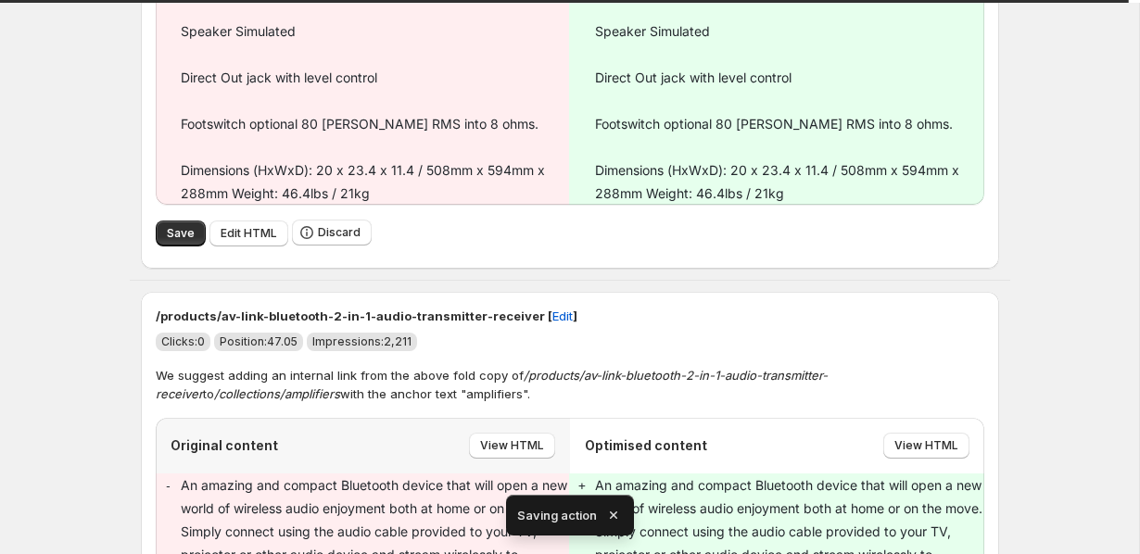
scroll to position [1373, 0]
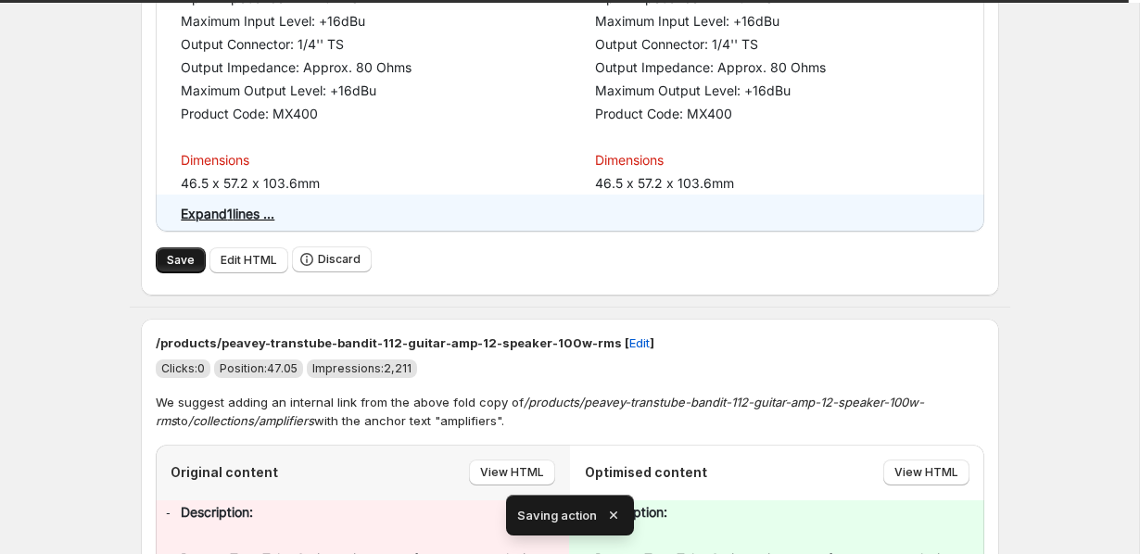
click at [180, 256] on span "Save" at bounding box center [181, 260] width 28 height 15
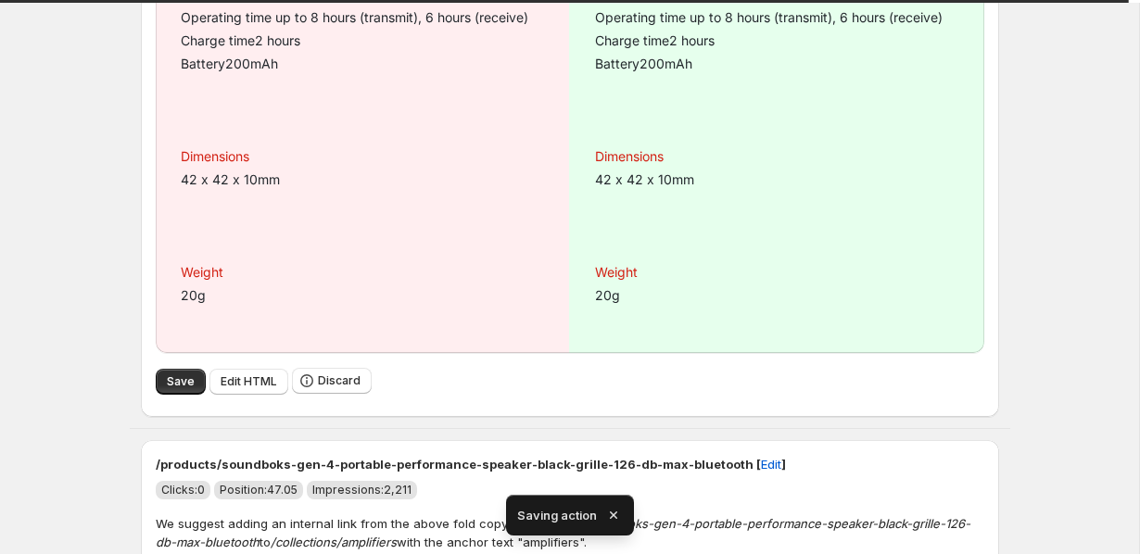
scroll to position [1826, 0]
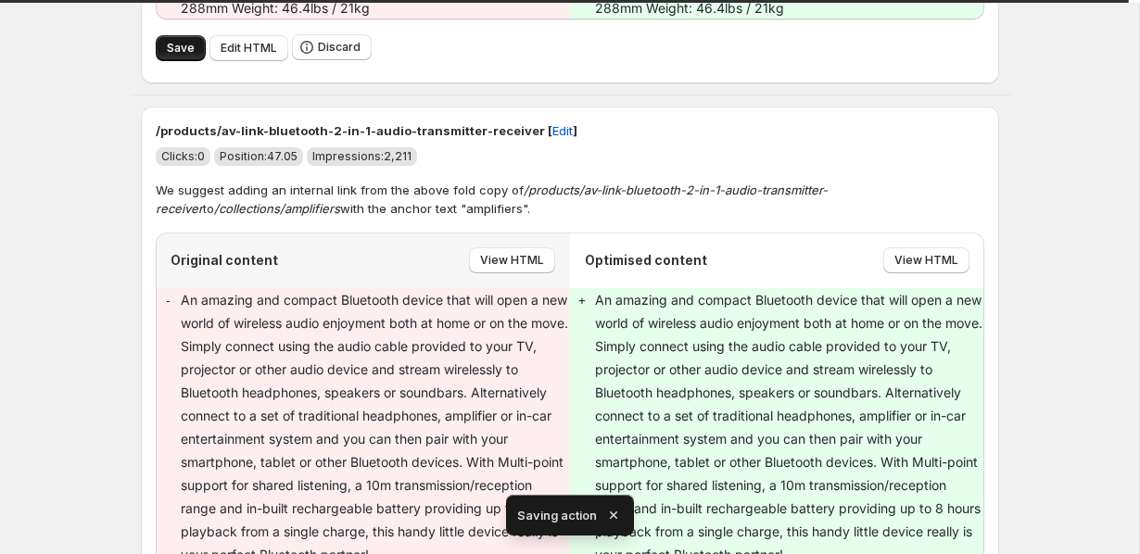
click at [162, 56] on button "Save" at bounding box center [181, 48] width 50 height 26
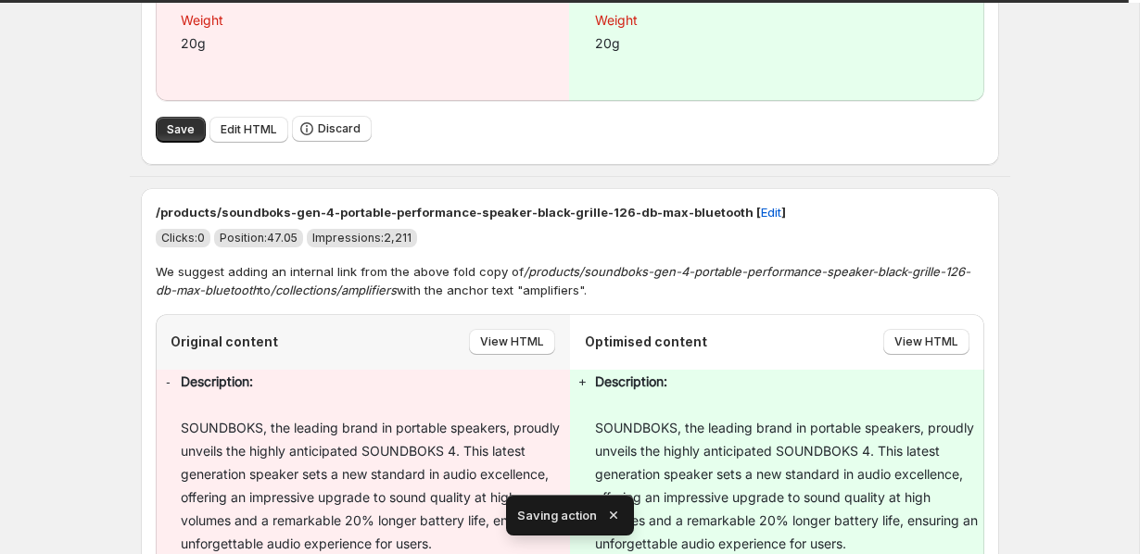
scroll to position [1839, 0]
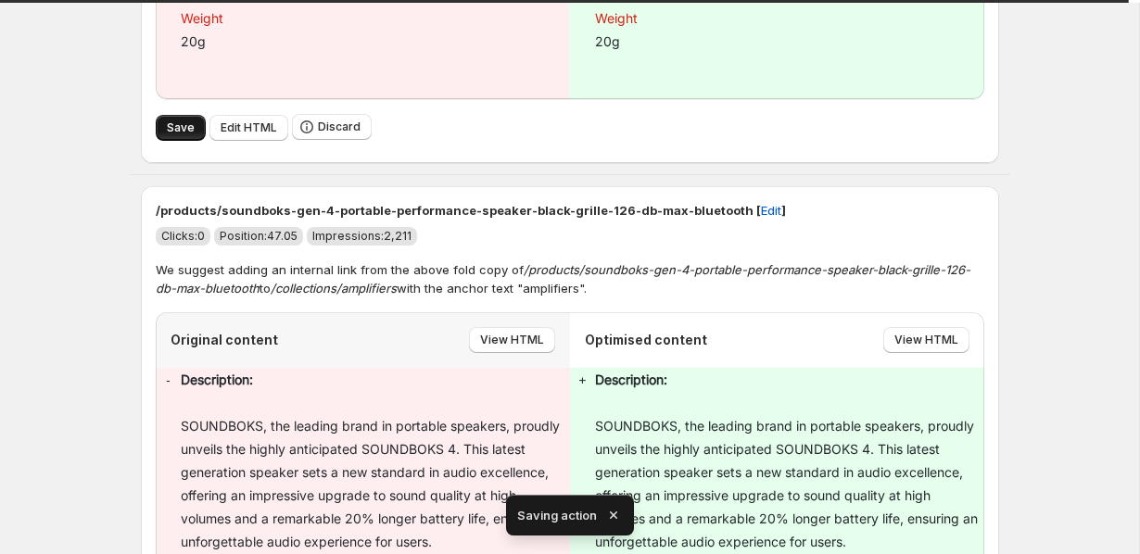
click at [187, 119] on button "Save" at bounding box center [181, 128] width 50 height 26
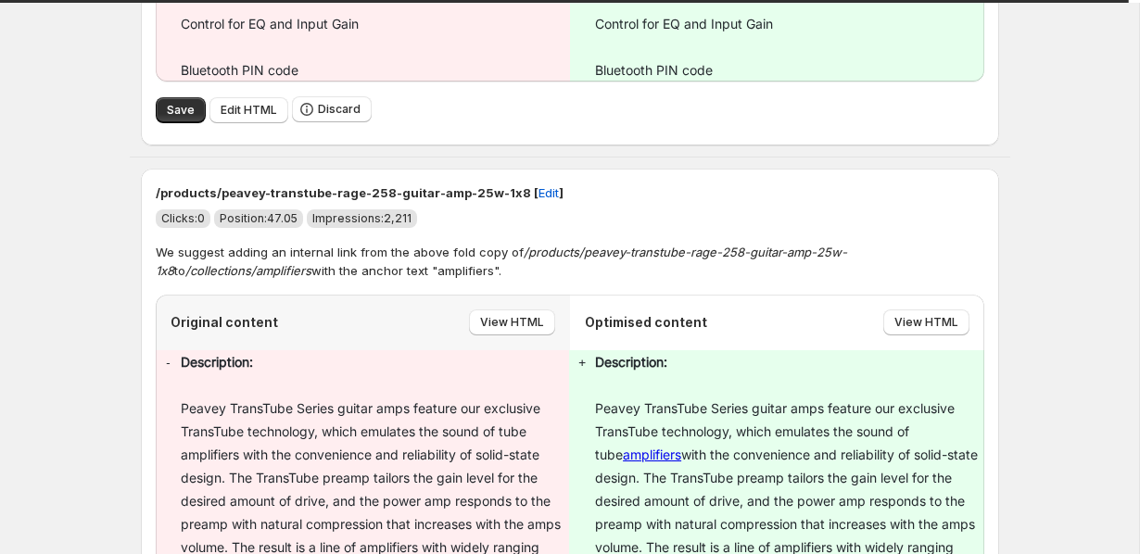
scroll to position [6349, 0]
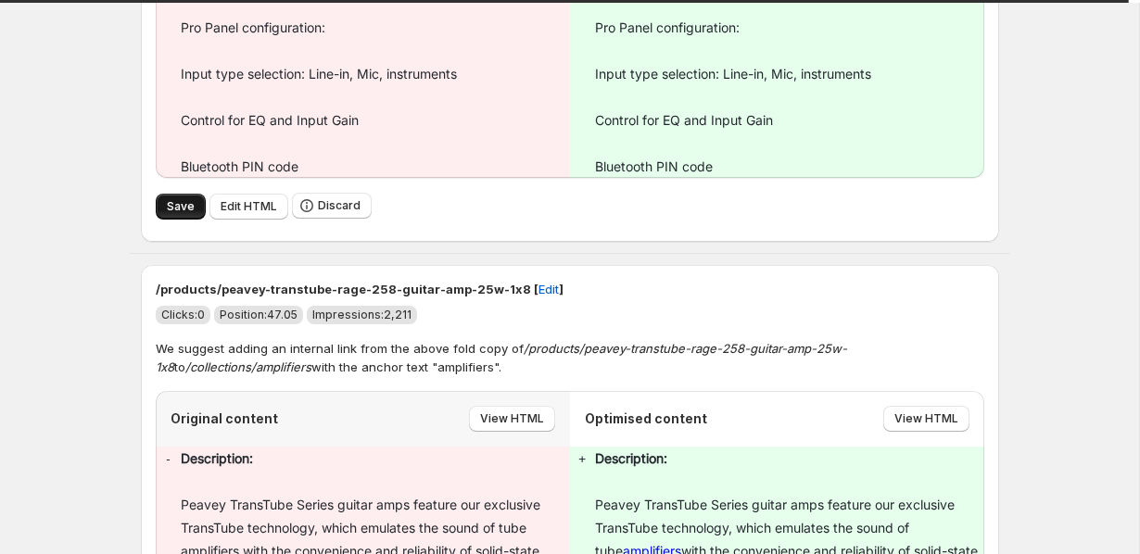
click at [177, 220] on button "Save" at bounding box center [181, 207] width 50 height 26
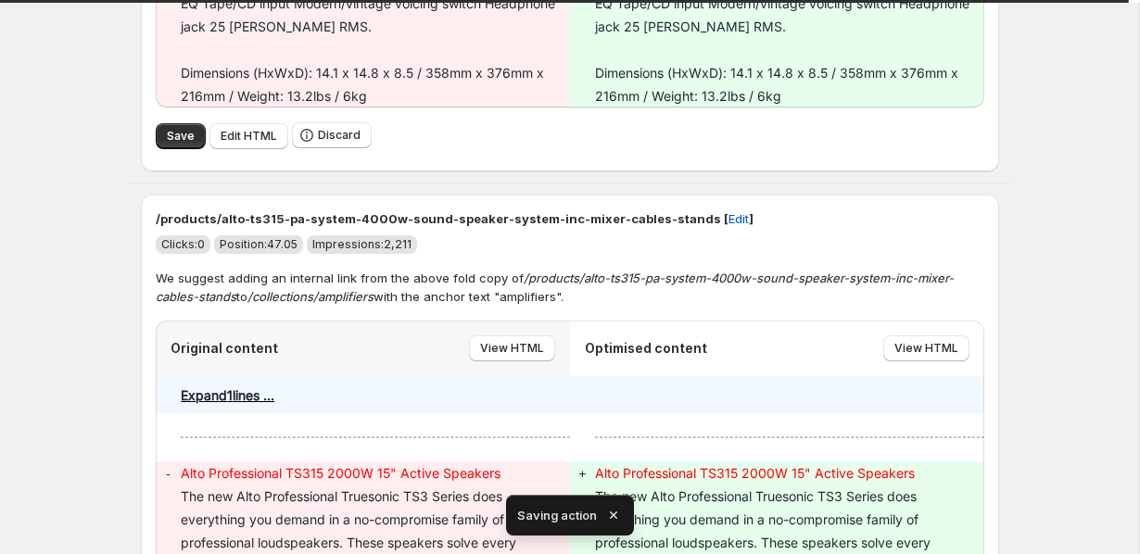
scroll to position [1311, 0]
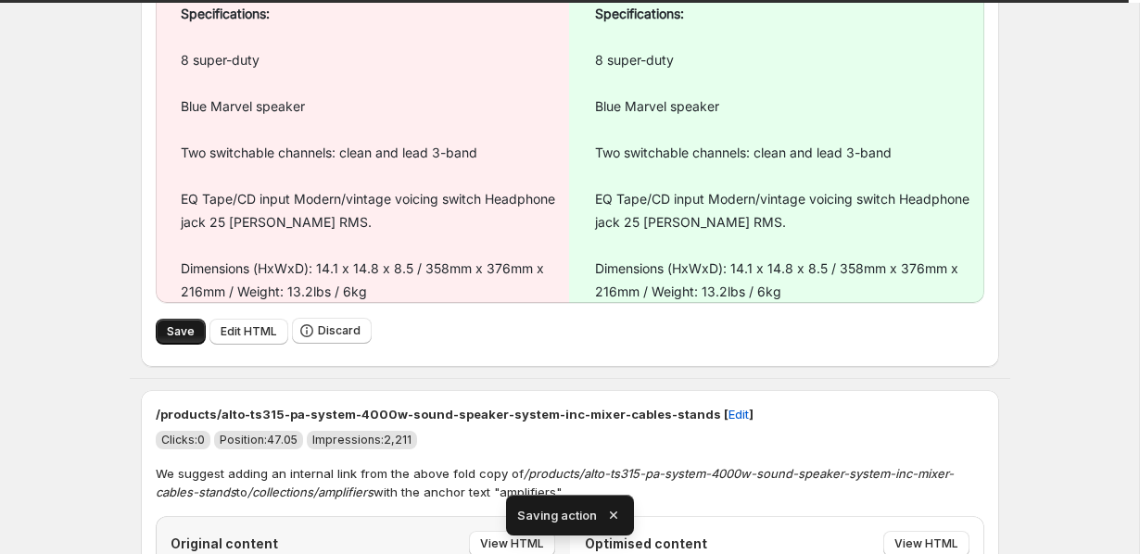
click at [169, 328] on span "Save" at bounding box center [181, 331] width 28 height 15
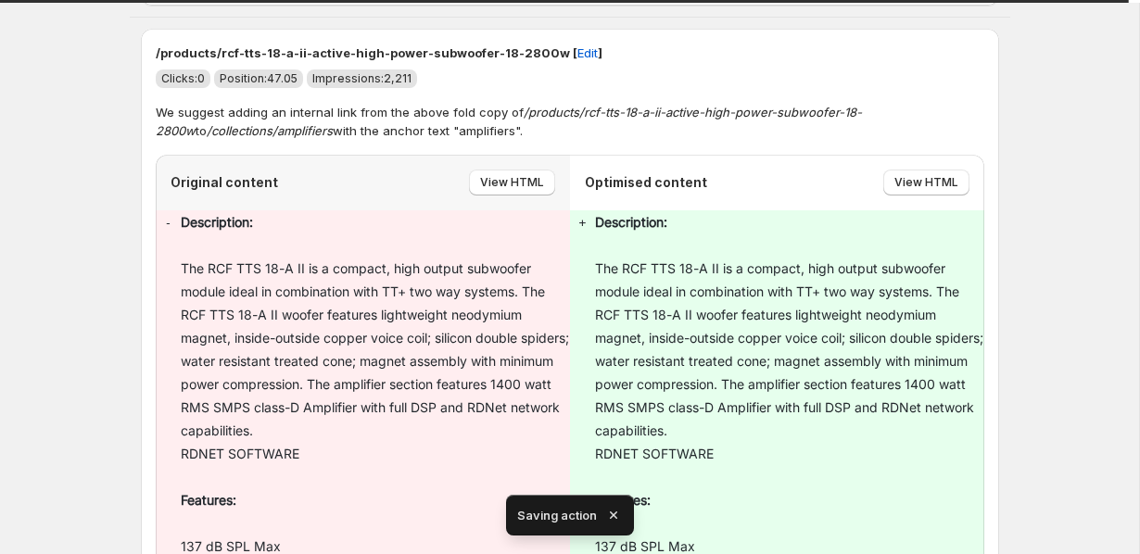
scroll to position [2220, 0]
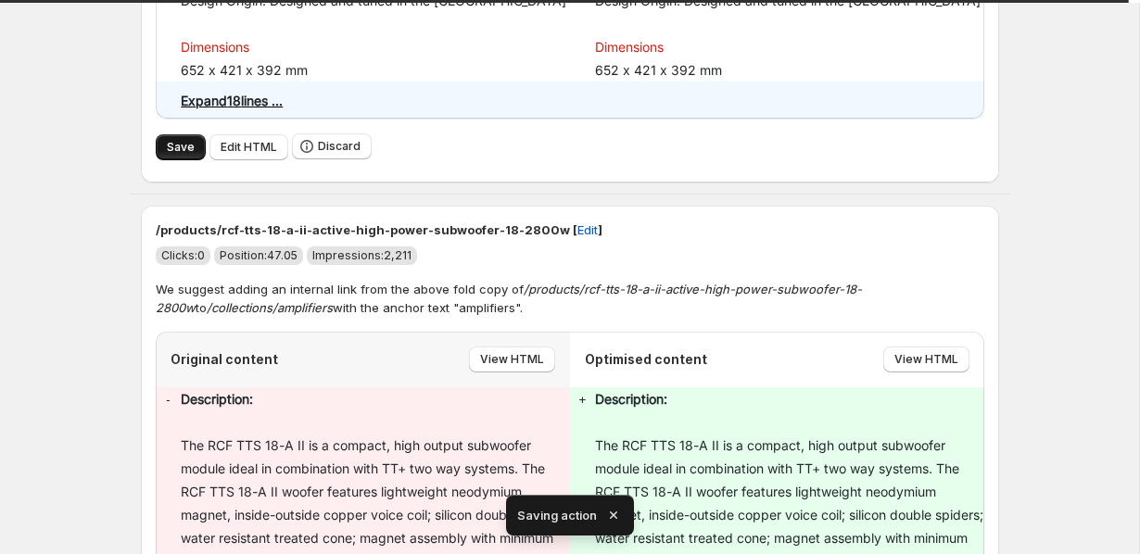
click at [173, 155] on span "Save" at bounding box center [181, 147] width 28 height 15
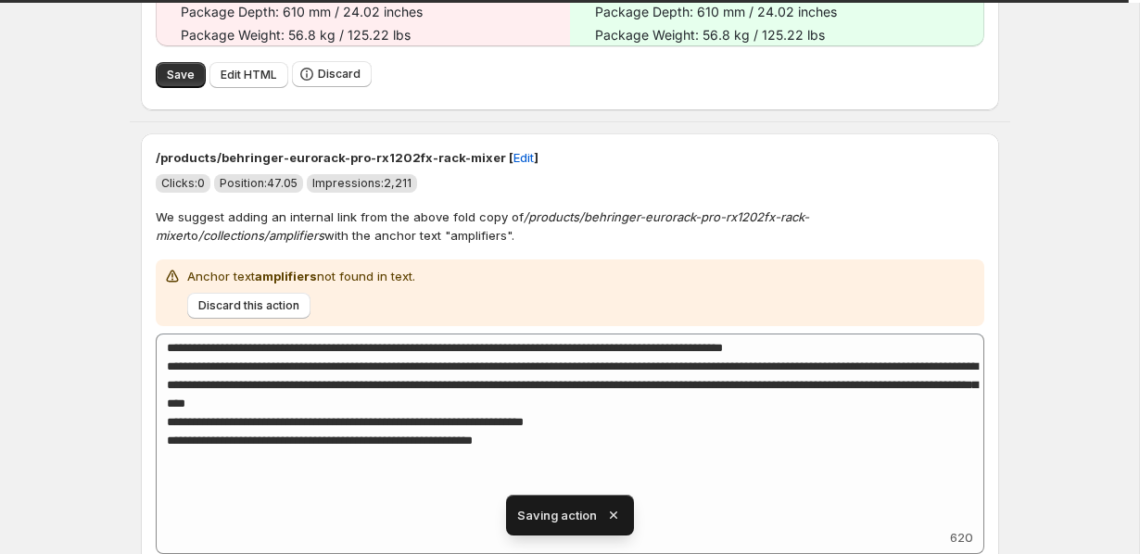
scroll to position [3976, 0]
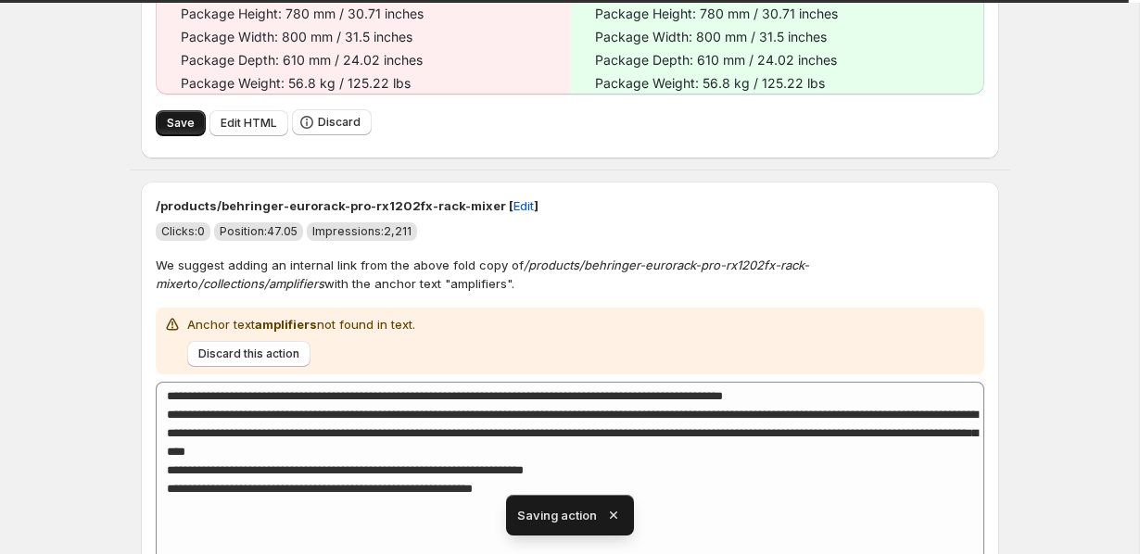
click at [184, 116] on span "Save" at bounding box center [181, 123] width 28 height 15
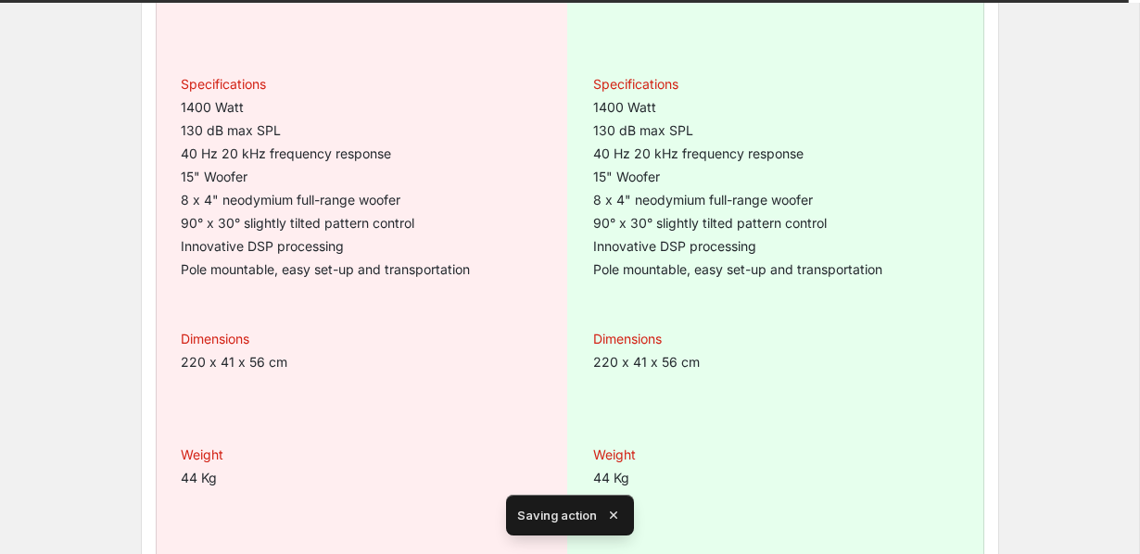
scroll to position [744, 0]
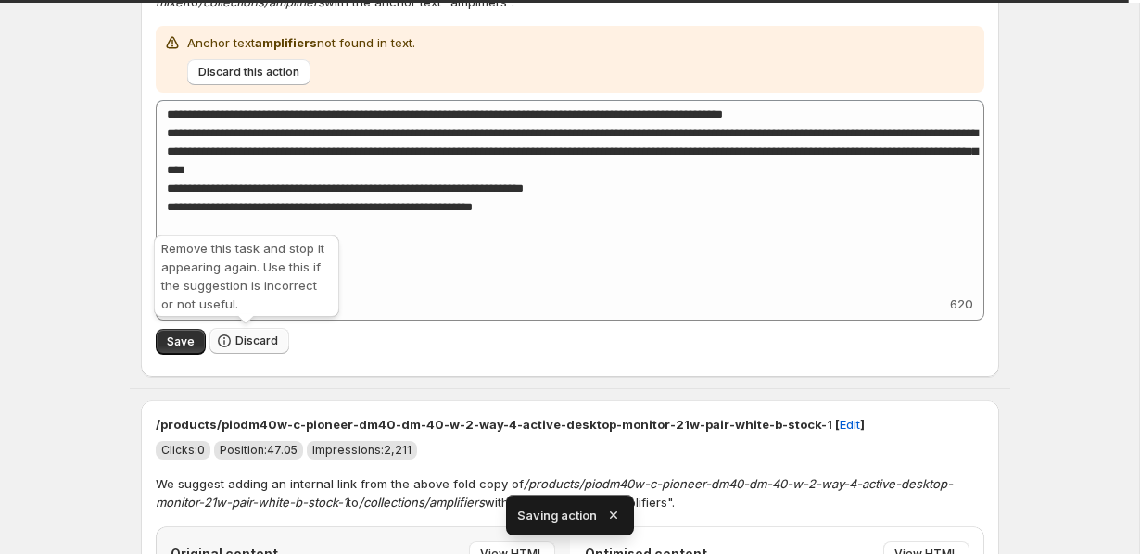
click at [225, 343] on icon "button" at bounding box center [224, 341] width 19 height 19
type textarea "**********"
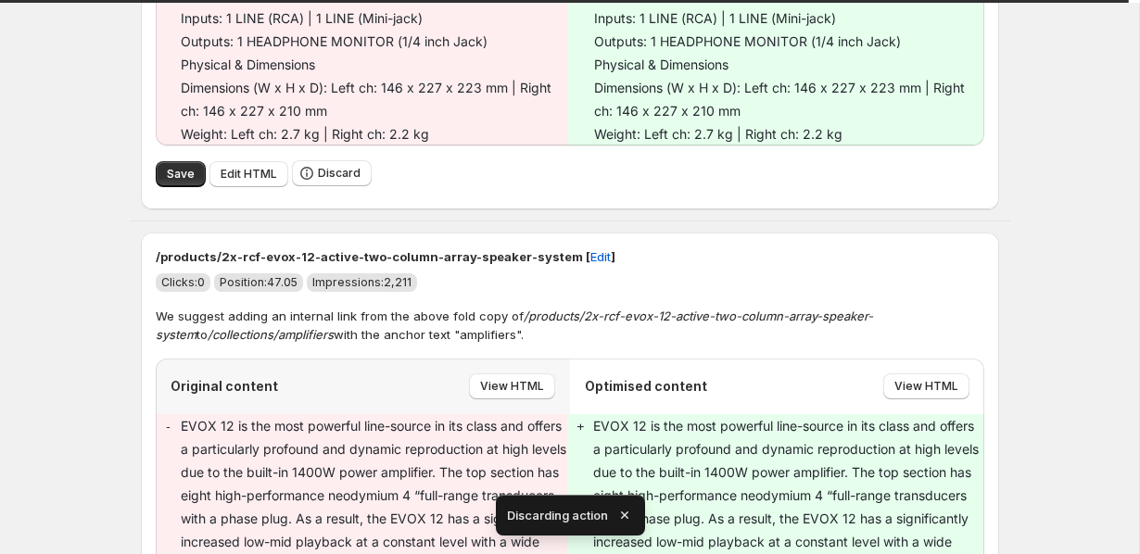
scroll to position [1707, 0]
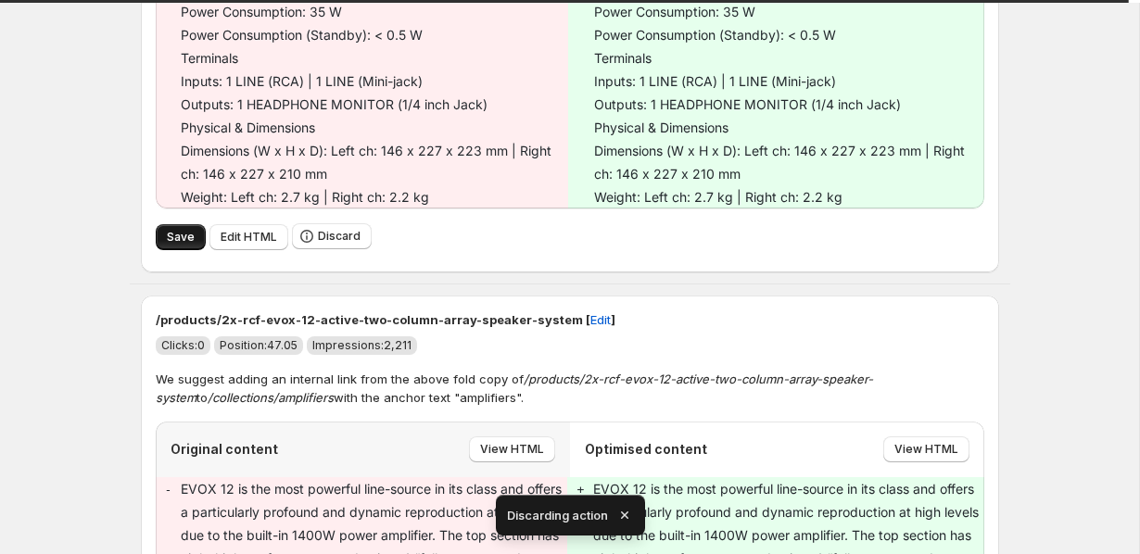
click at [167, 245] on span "Save" at bounding box center [181, 237] width 28 height 15
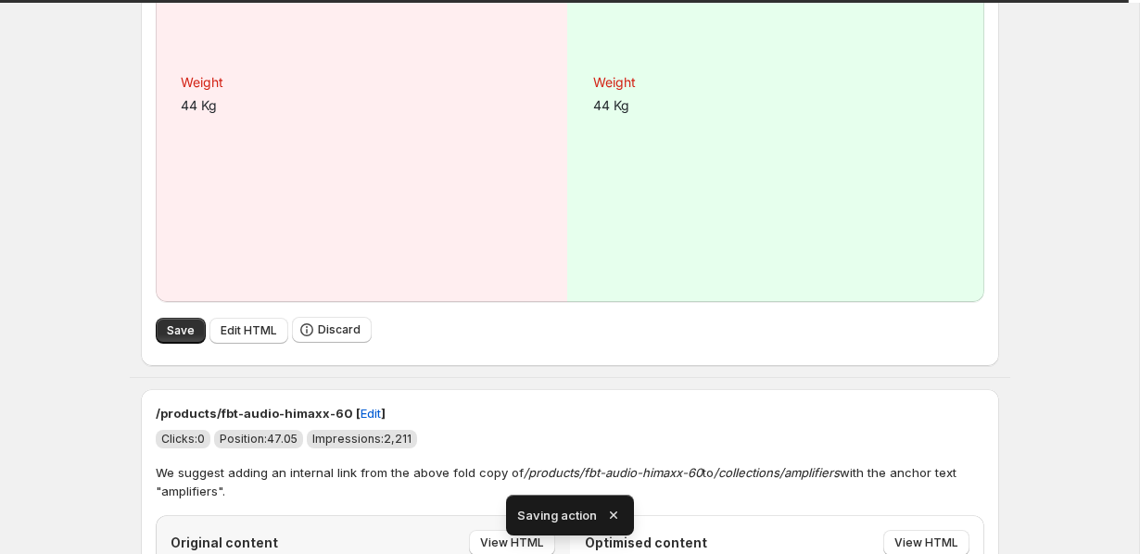
scroll to position [2758, 0]
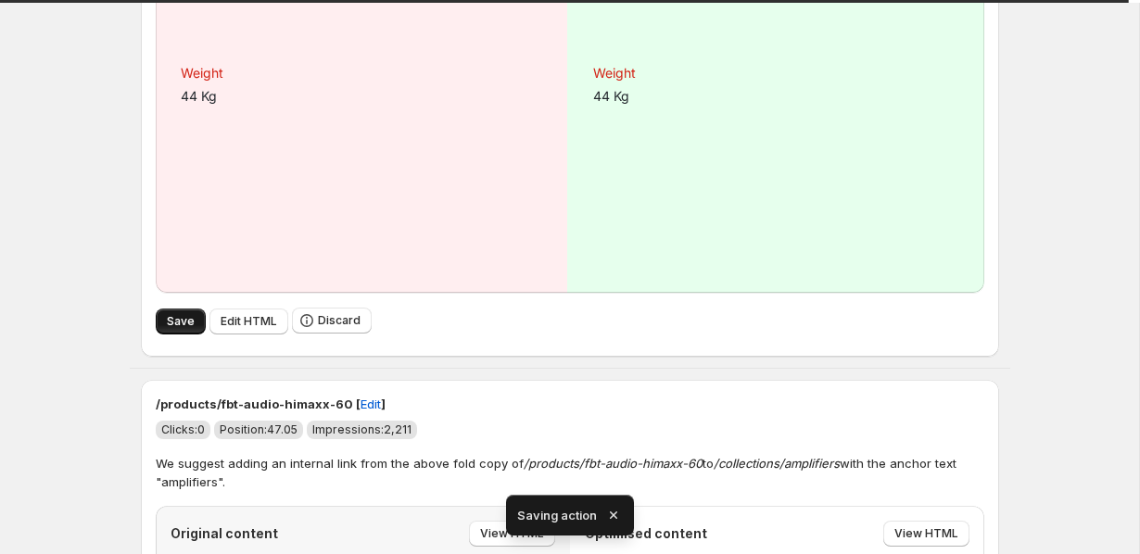
click at [190, 318] on span "Save" at bounding box center [181, 321] width 28 height 15
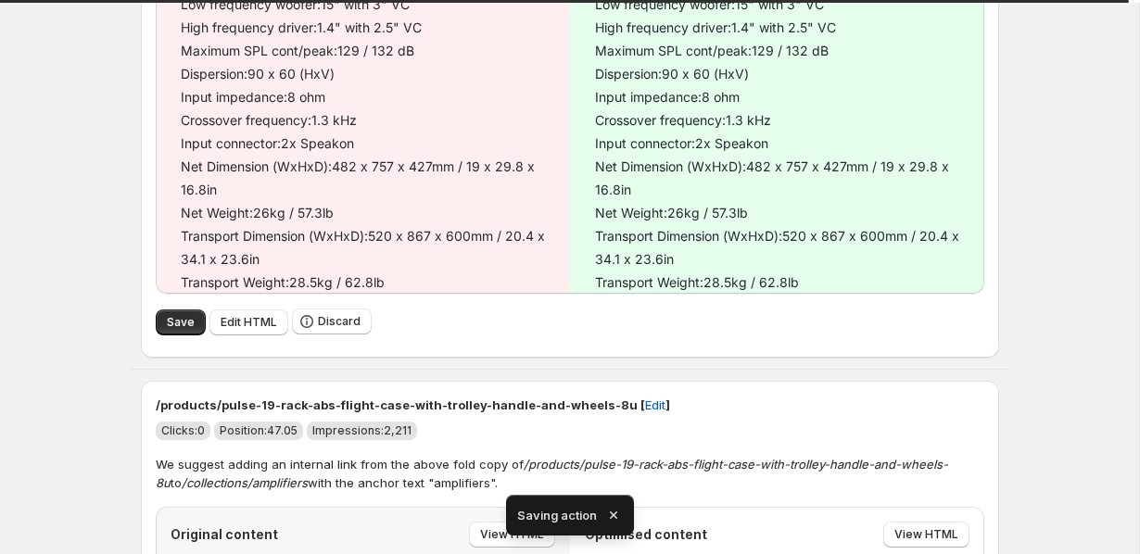
scroll to position [1927, 0]
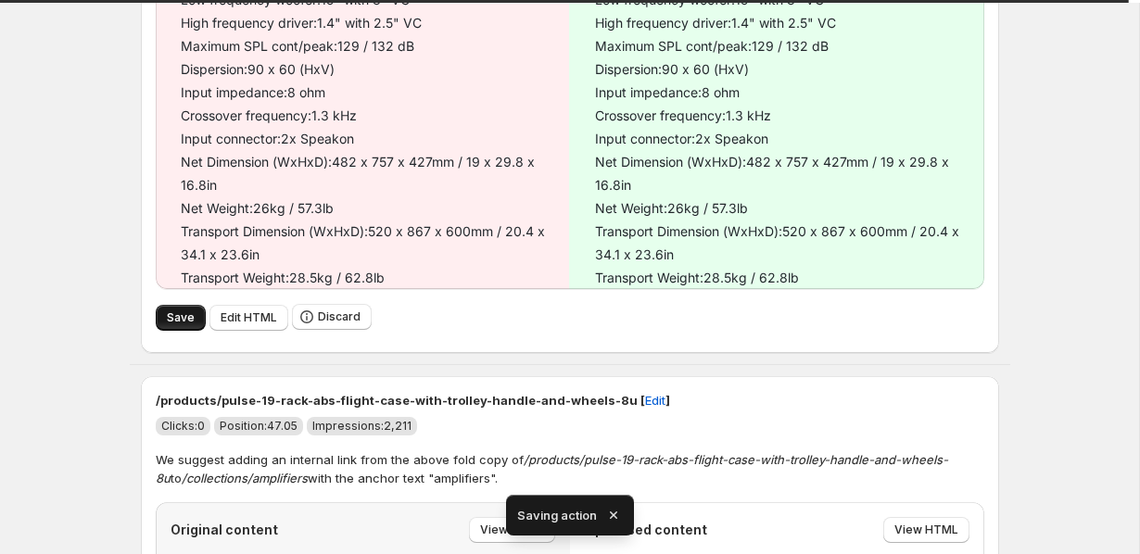
click at [162, 315] on button "Save" at bounding box center [181, 318] width 50 height 26
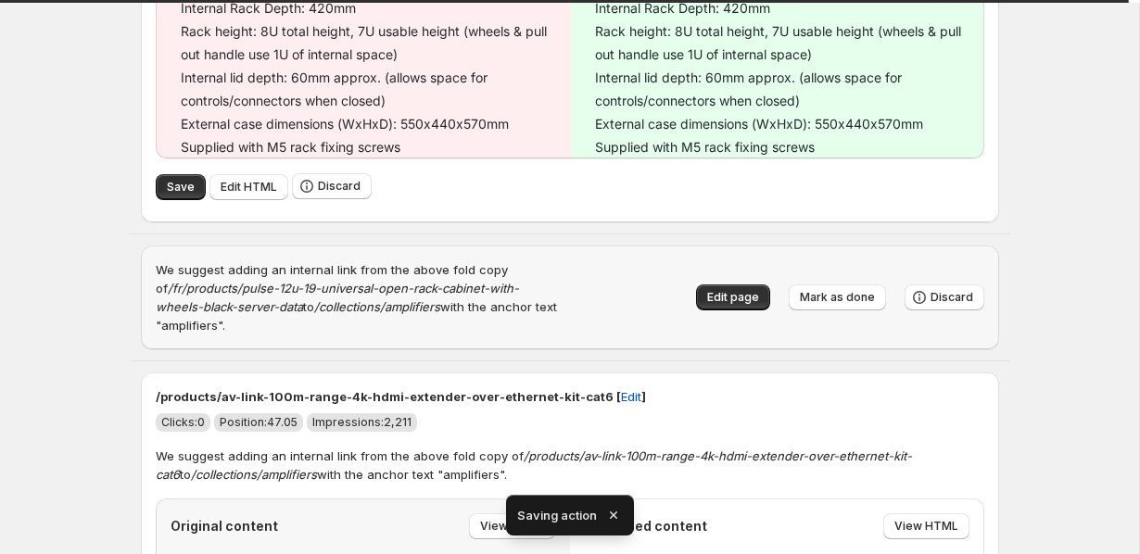
scroll to position [1136, 0]
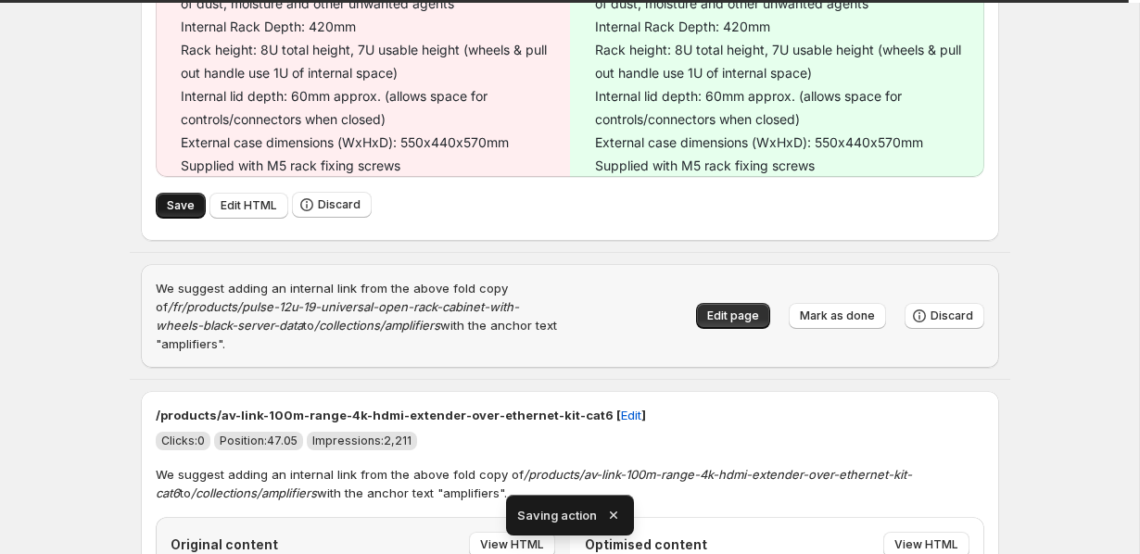
click at [171, 197] on button "Save" at bounding box center [181, 206] width 50 height 26
click at [937, 309] on span "Discard" at bounding box center [952, 316] width 43 height 15
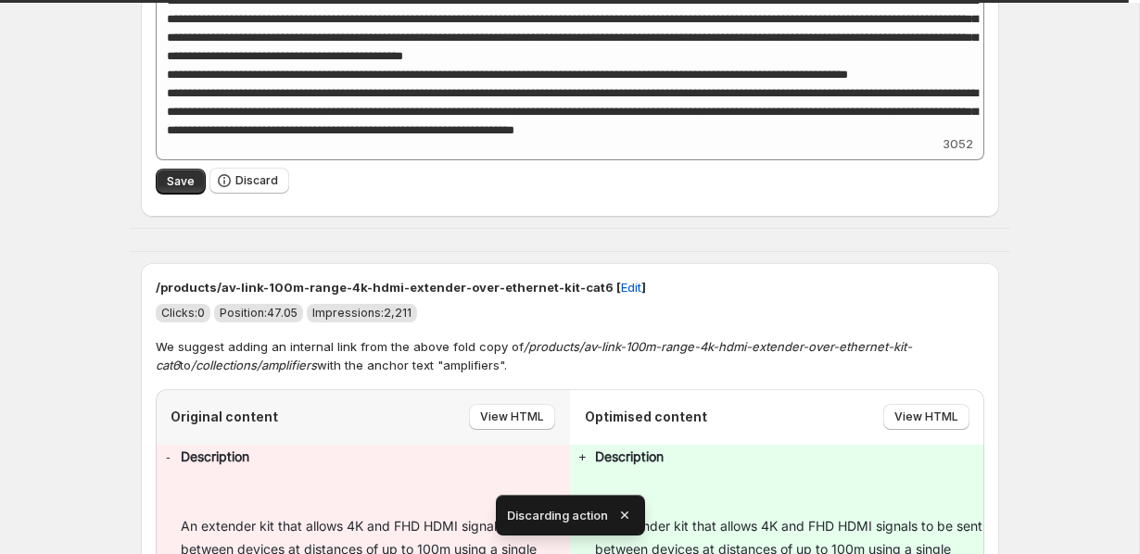
scroll to position [418, 0]
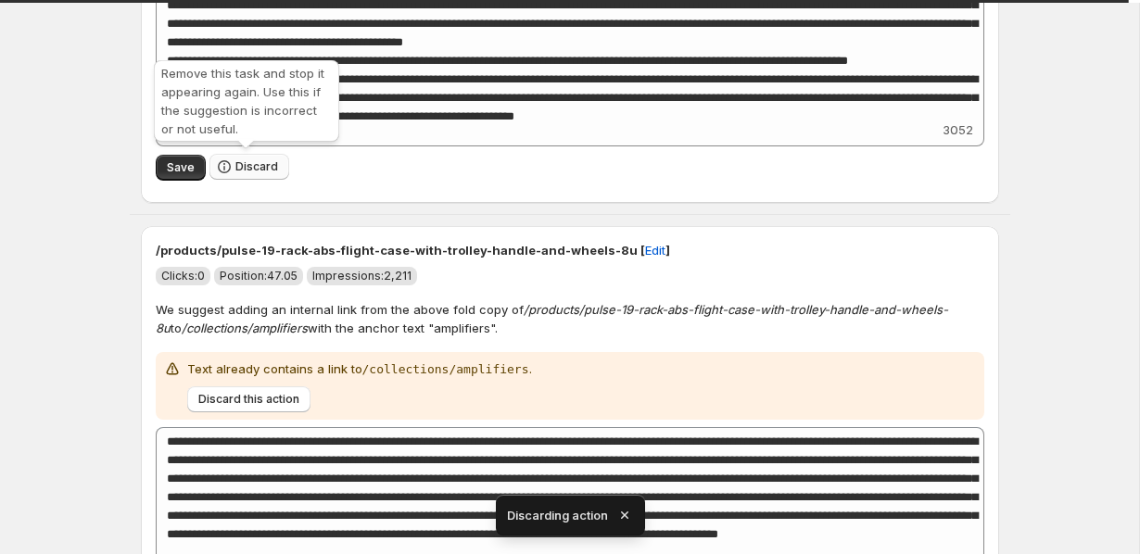
click at [247, 171] on span "Discard" at bounding box center [256, 166] width 43 height 15
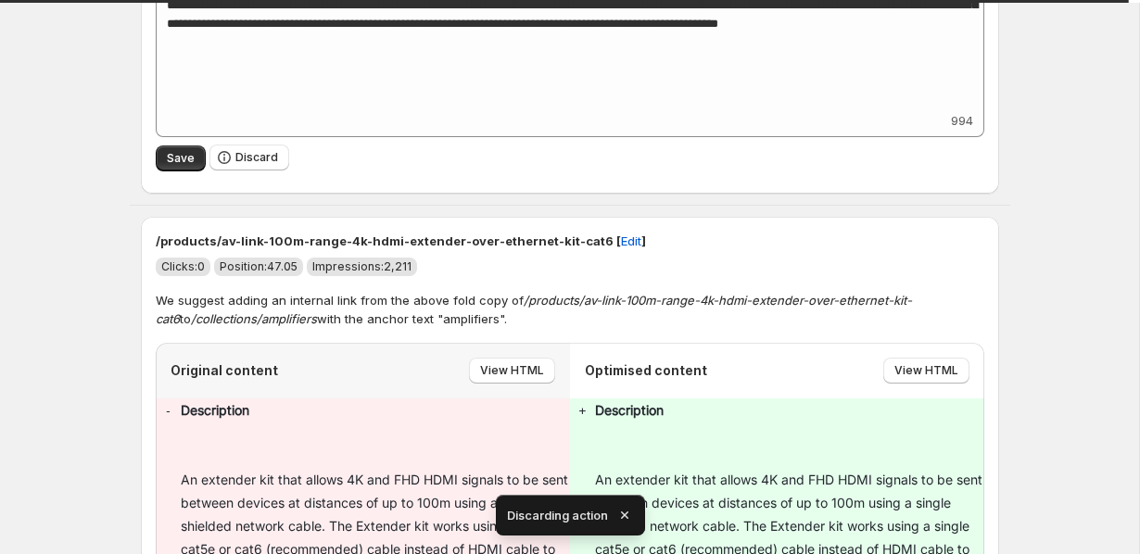
scroll to position [524, 0]
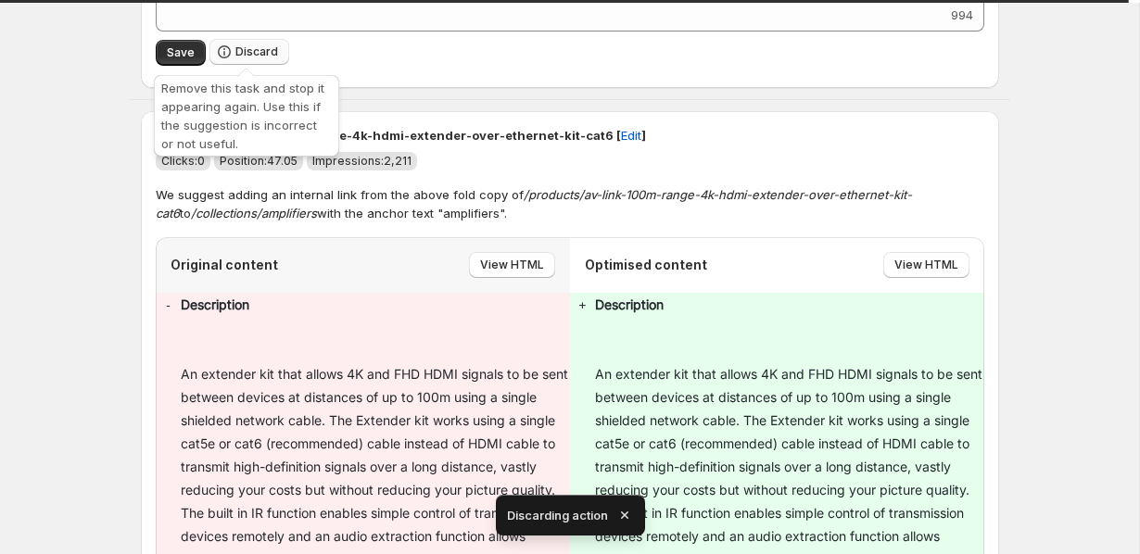
click at [229, 50] on icon "button" at bounding box center [224, 52] width 19 height 19
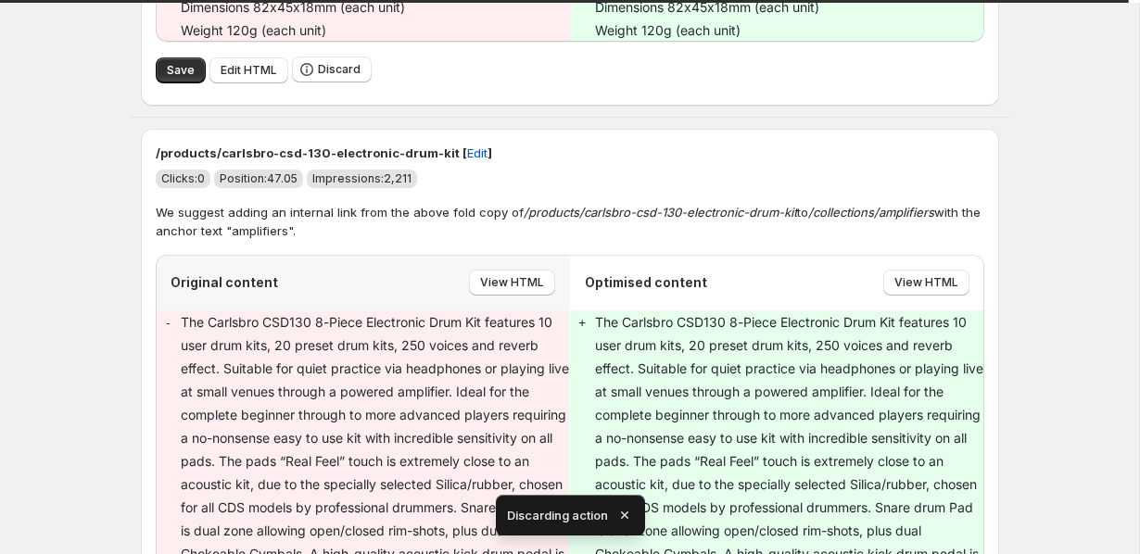
scroll to position [1021, 0]
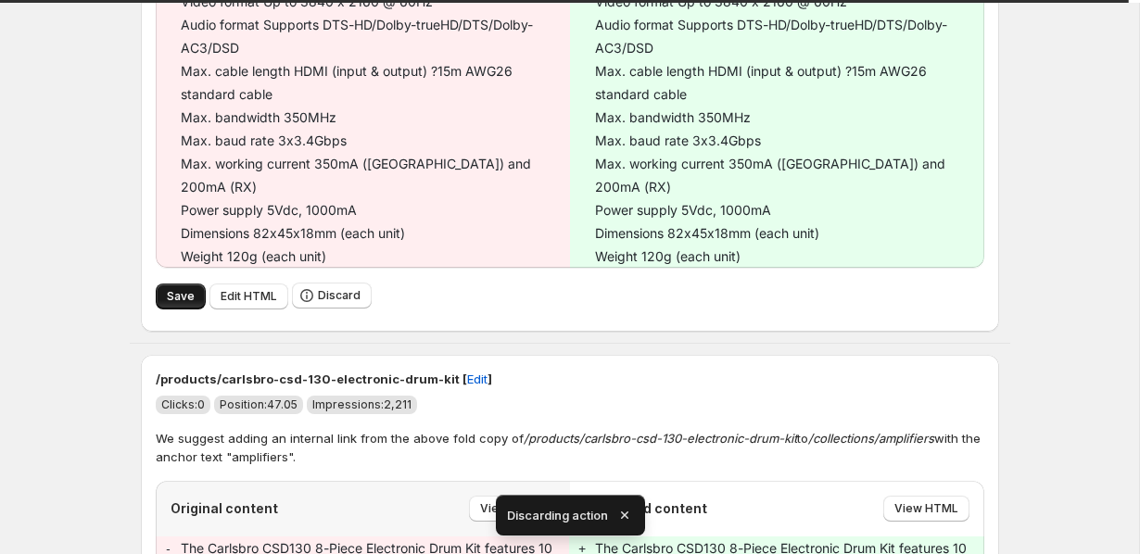
click at [171, 289] on span "Save" at bounding box center [181, 296] width 28 height 15
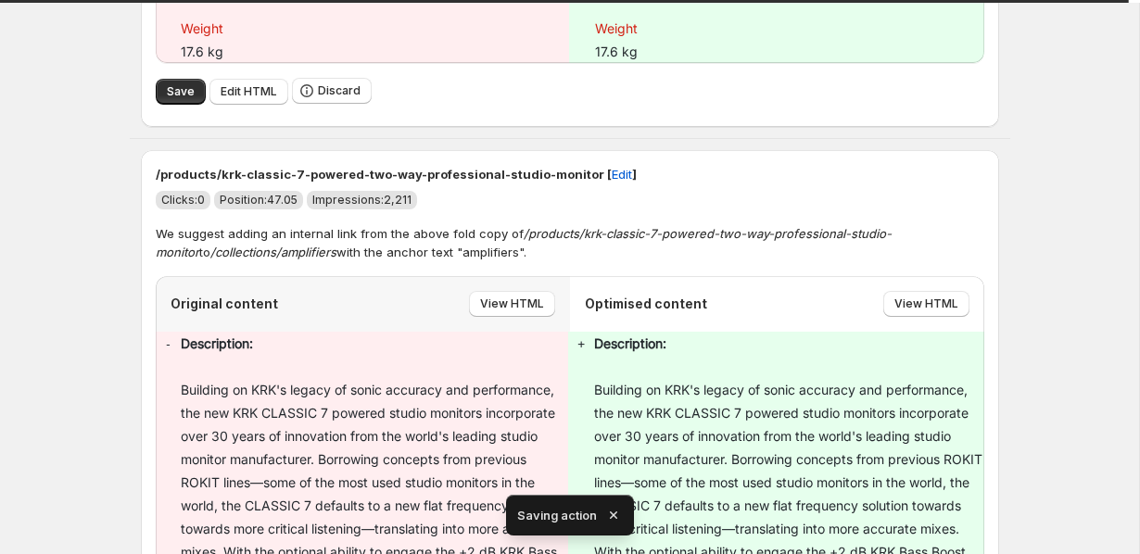
scroll to position [1635, 0]
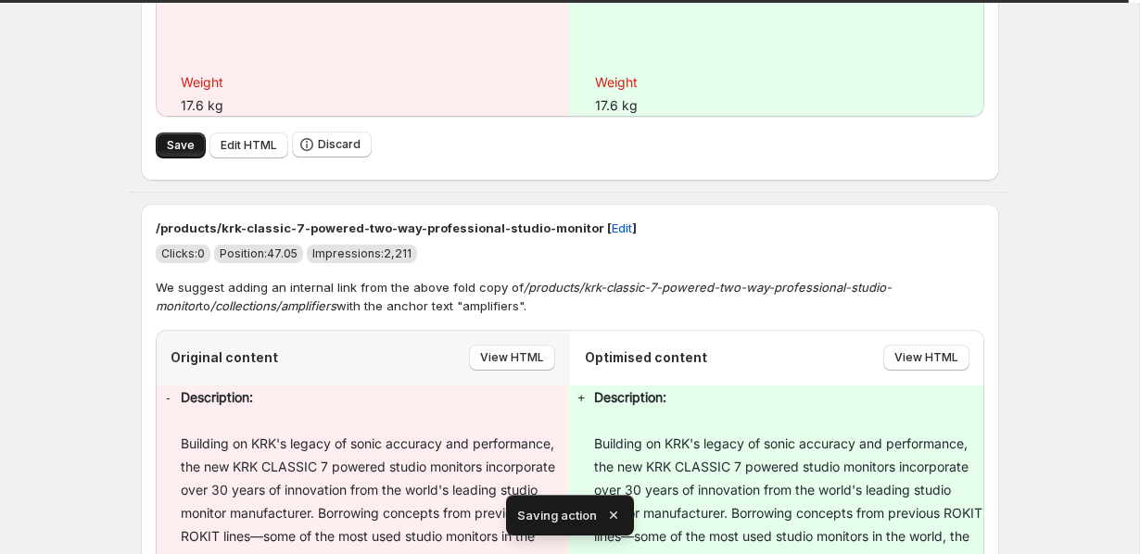
click at [187, 153] on span "Save" at bounding box center [181, 145] width 28 height 15
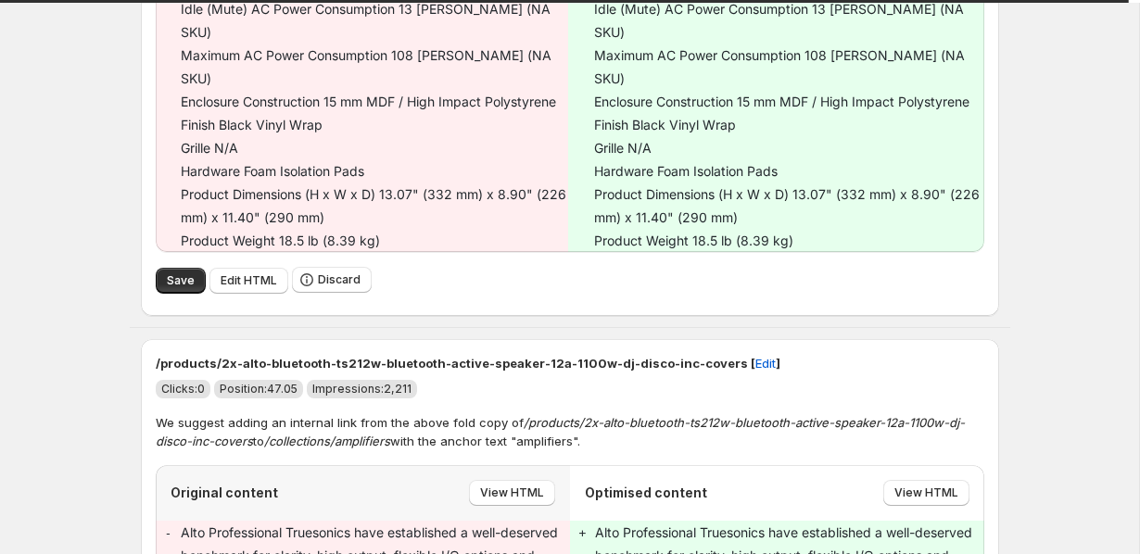
scroll to position [4239, 0]
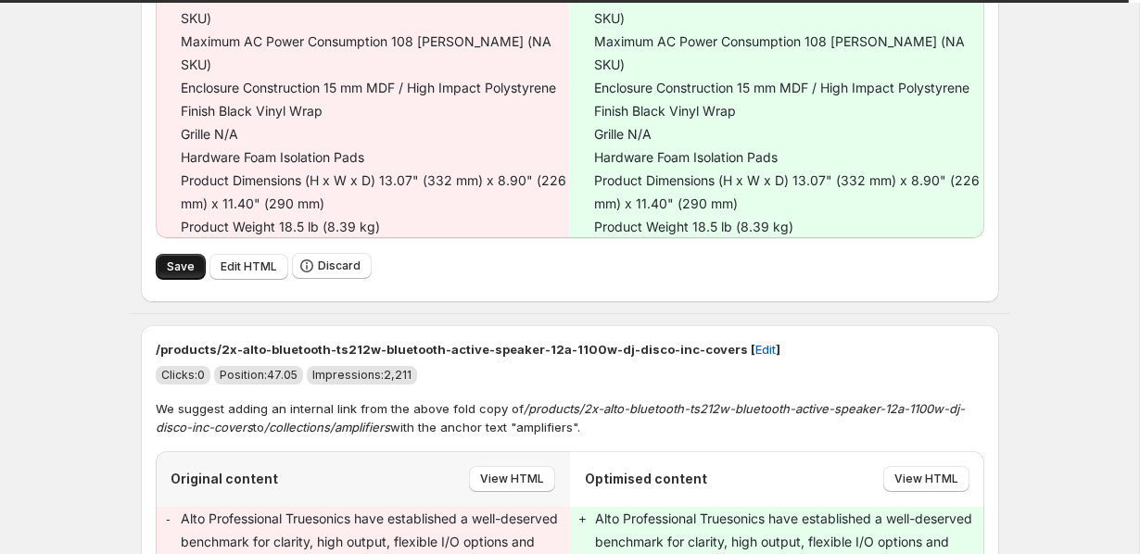
click at [163, 254] on button "Save" at bounding box center [181, 267] width 50 height 26
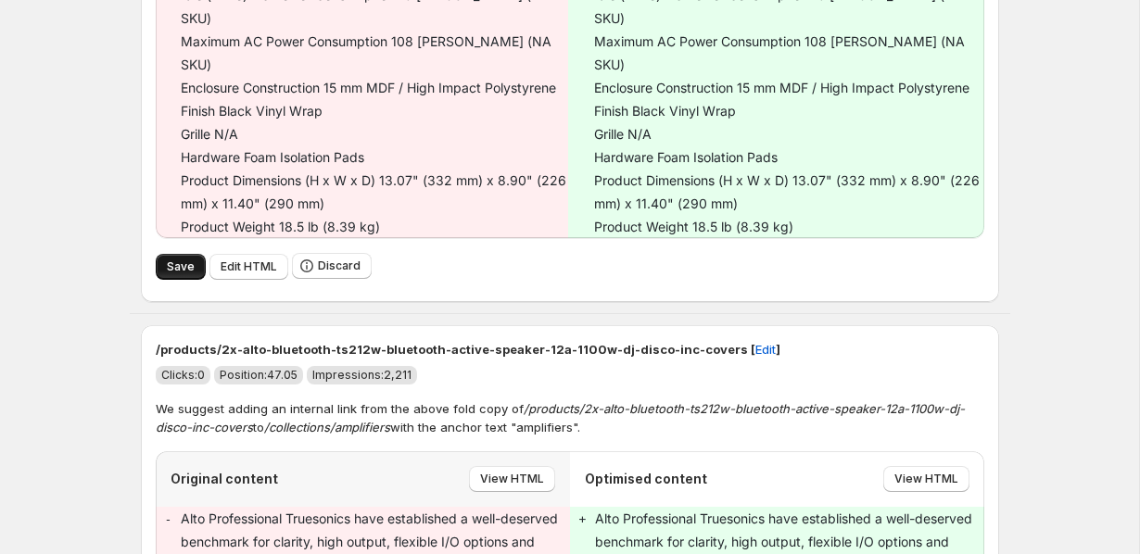
click at [187, 260] on span "Save" at bounding box center [181, 267] width 28 height 15
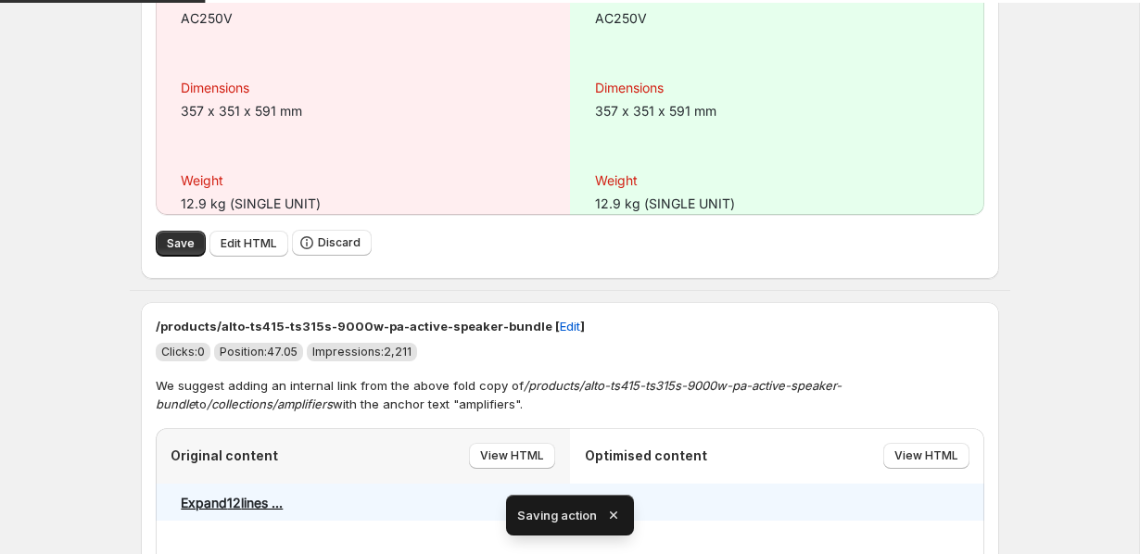
scroll to position [3237, 0]
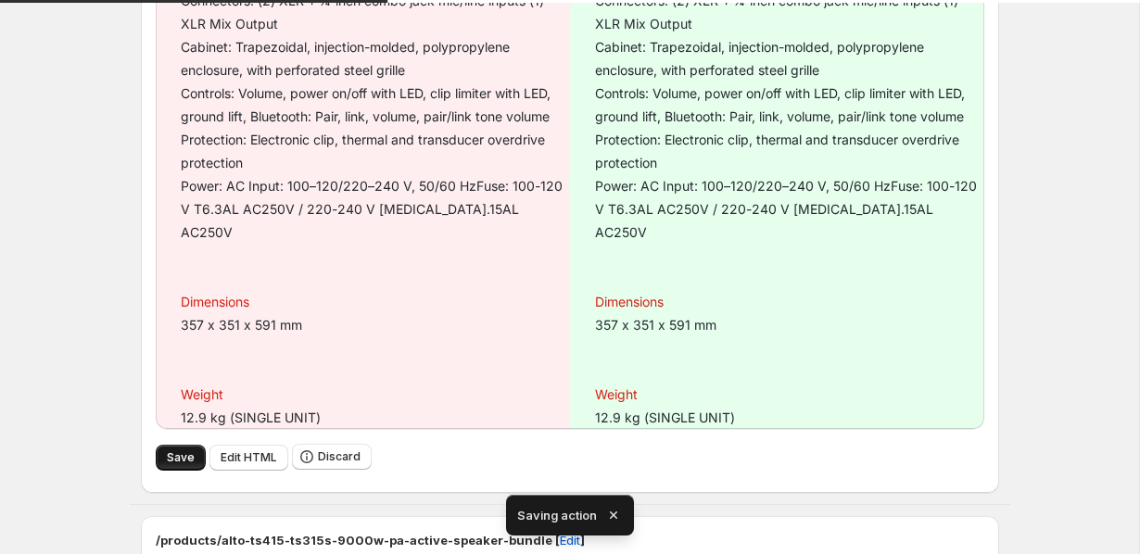
click at [187, 457] on span "Save" at bounding box center [181, 458] width 28 height 15
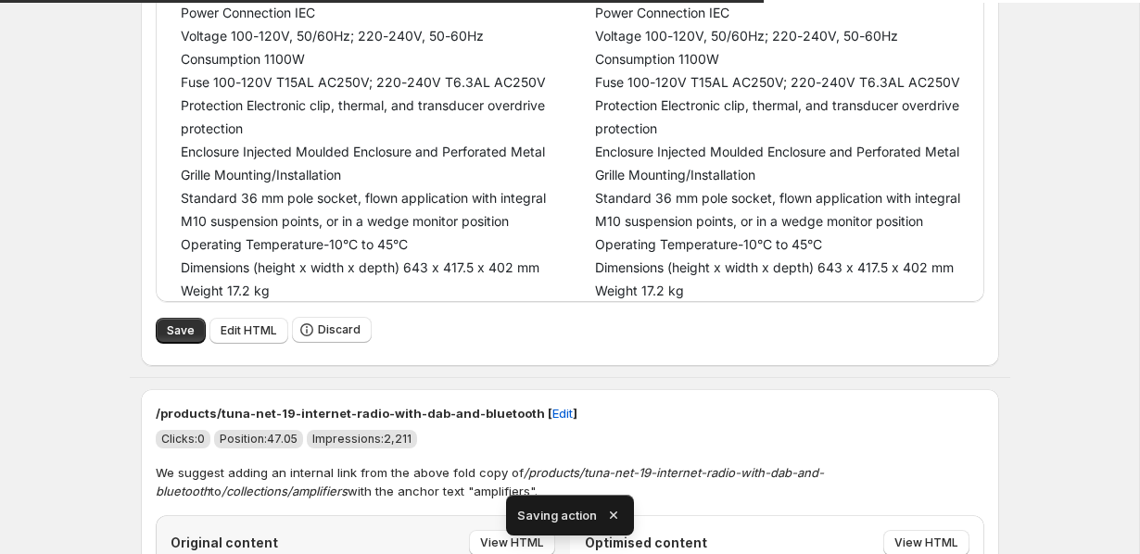
scroll to position [3908, 0]
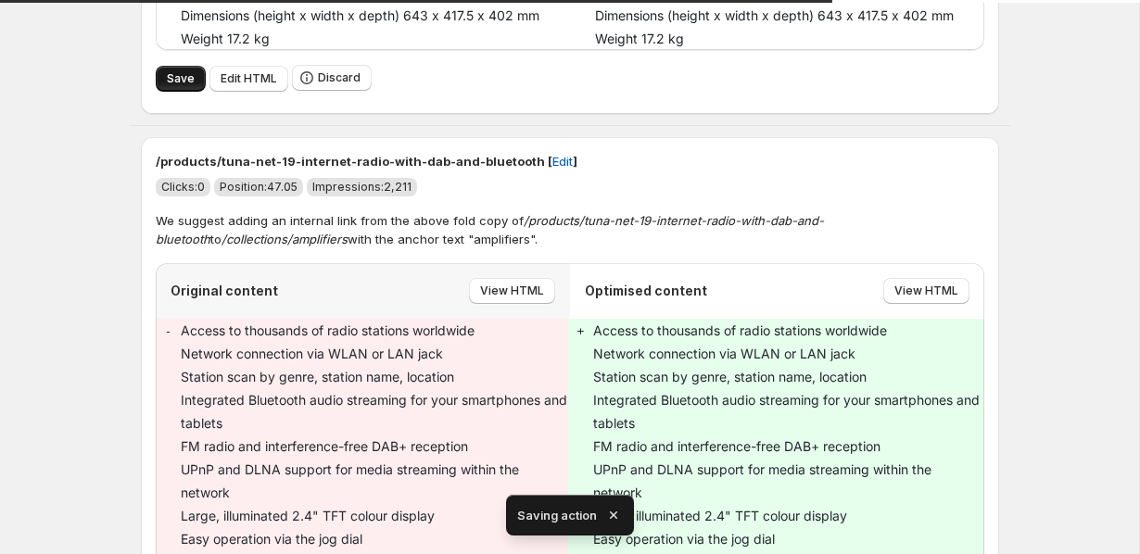
click at [169, 86] on span "Save" at bounding box center [181, 78] width 28 height 15
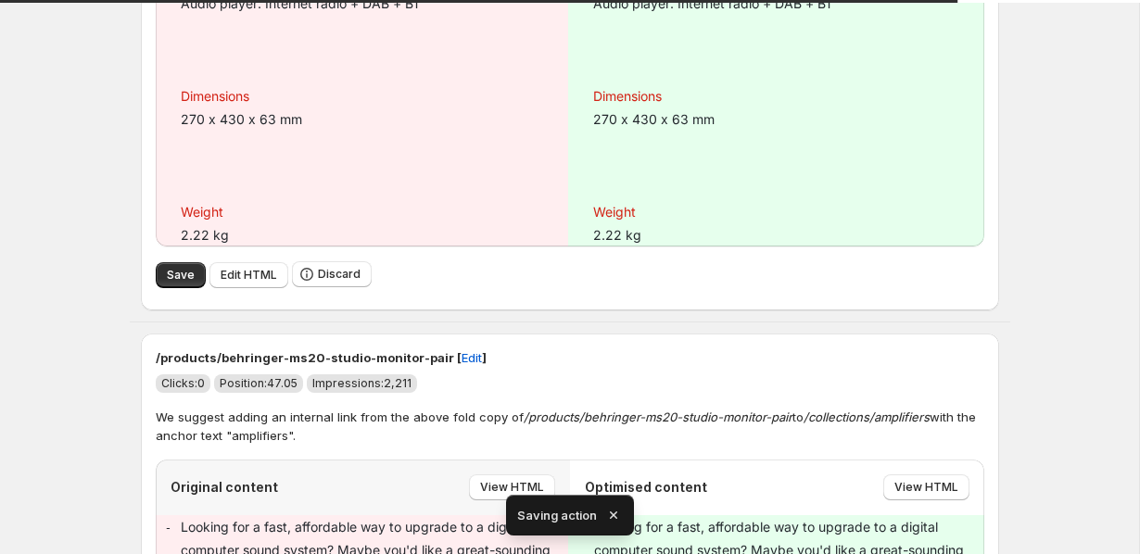
scroll to position [2939, 0]
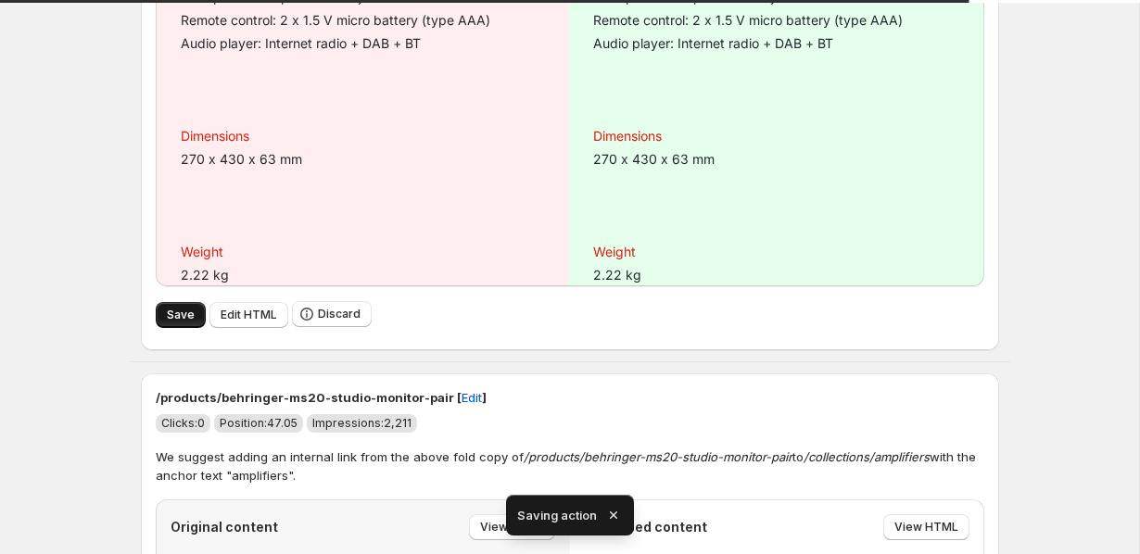
click at [165, 328] on button "Save" at bounding box center [181, 315] width 50 height 26
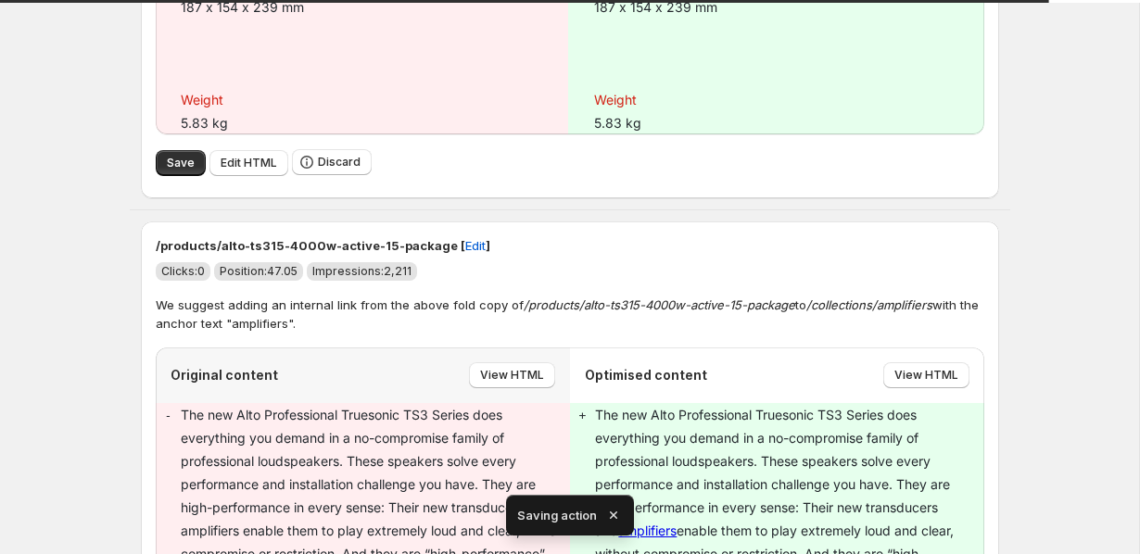
scroll to position [3674, 0]
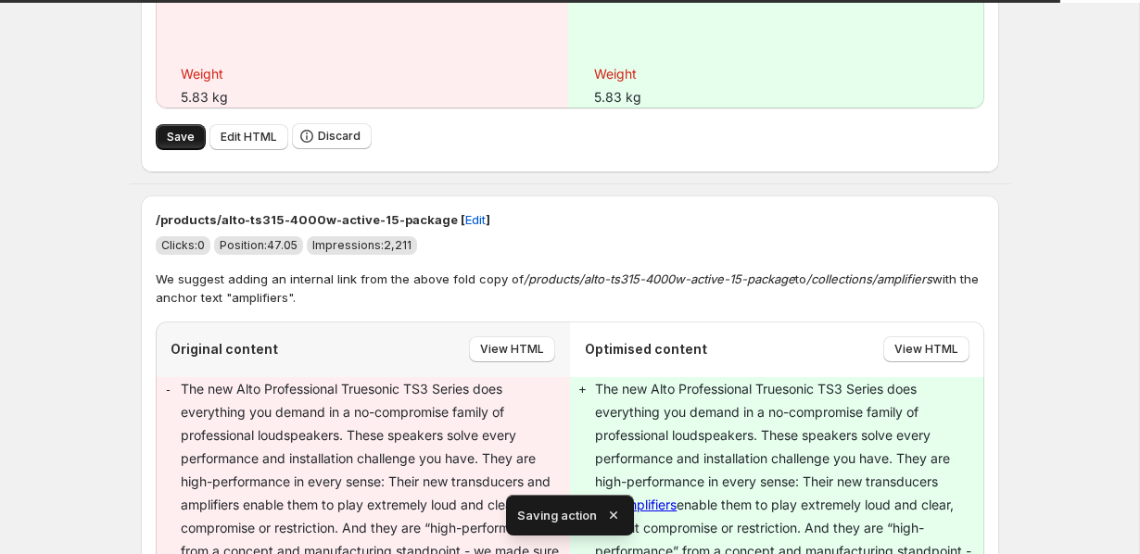
click at [175, 136] on span "Save" at bounding box center [181, 137] width 28 height 15
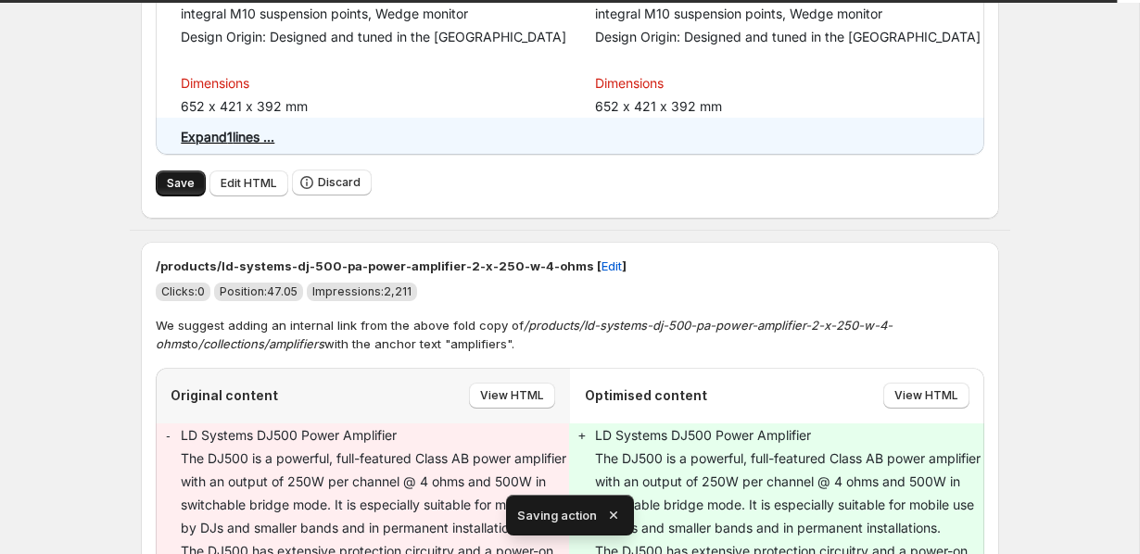
scroll to position [3280, 0]
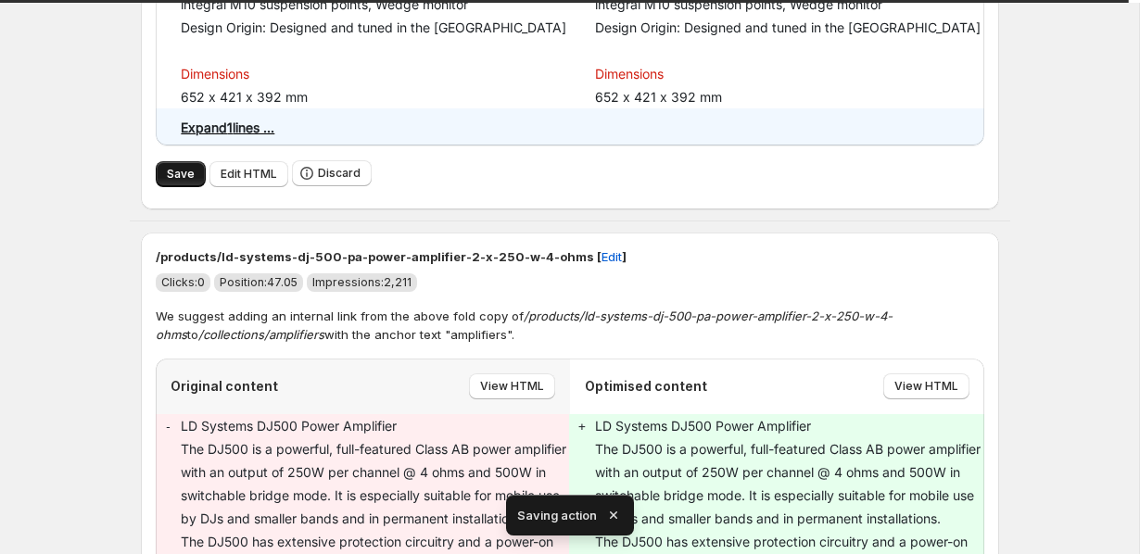
click at [189, 182] on span "Save" at bounding box center [181, 174] width 28 height 15
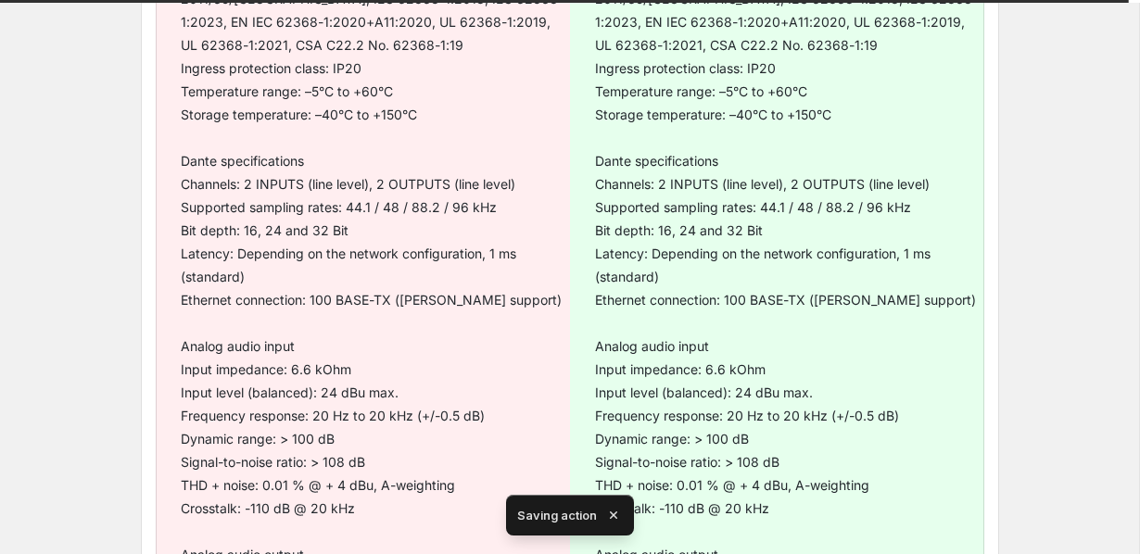
scroll to position [2935, 0]
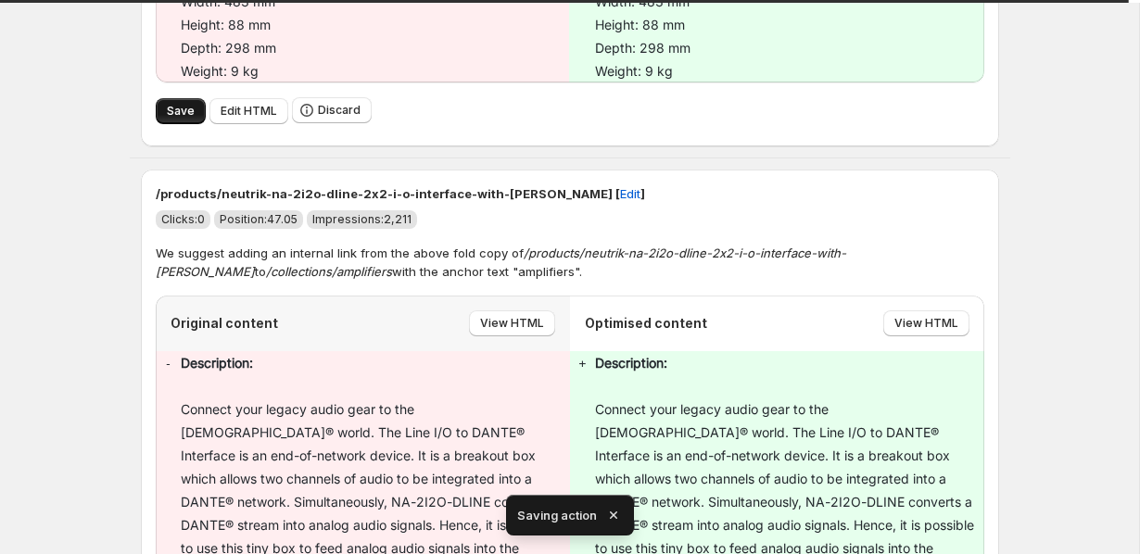
click at [188, 119] on span "Save" at bounding box center [181, 111] width 28 height 15
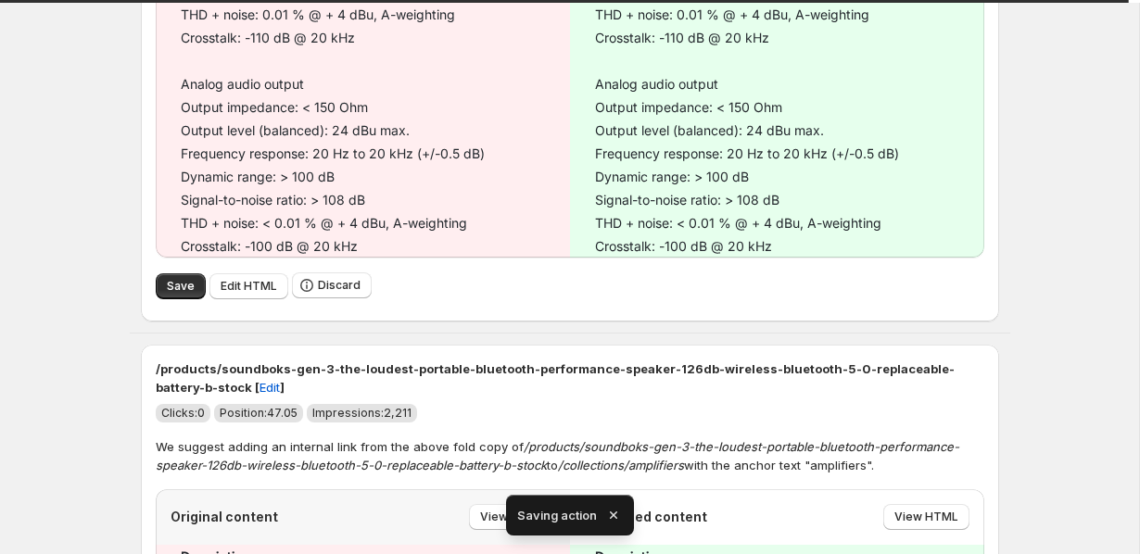
scroll to position [3840, 0]
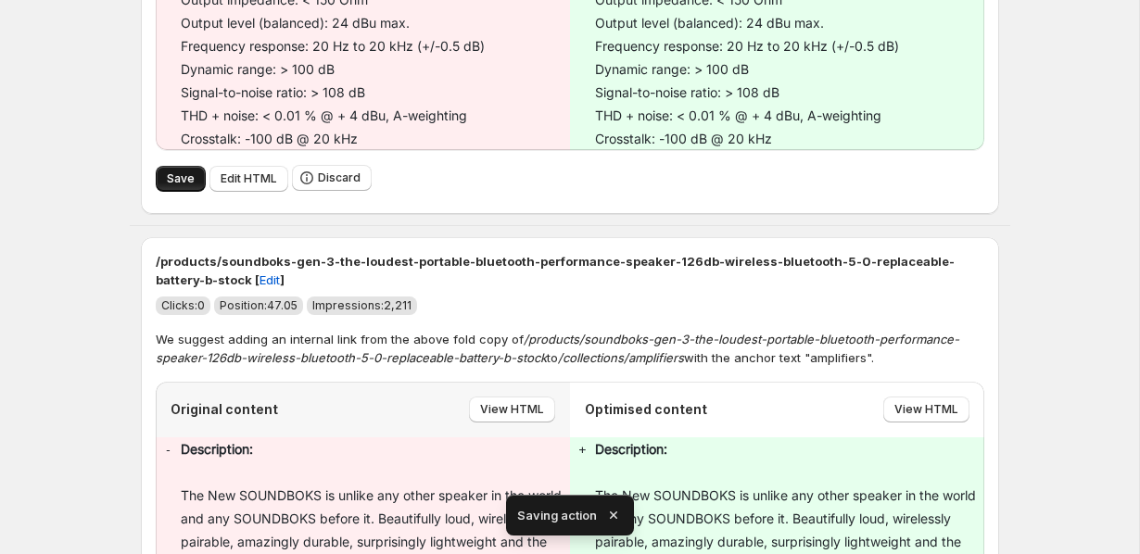
click at [168, 186] on span "Save" at bounding box center [181, 178] width 28 height 15
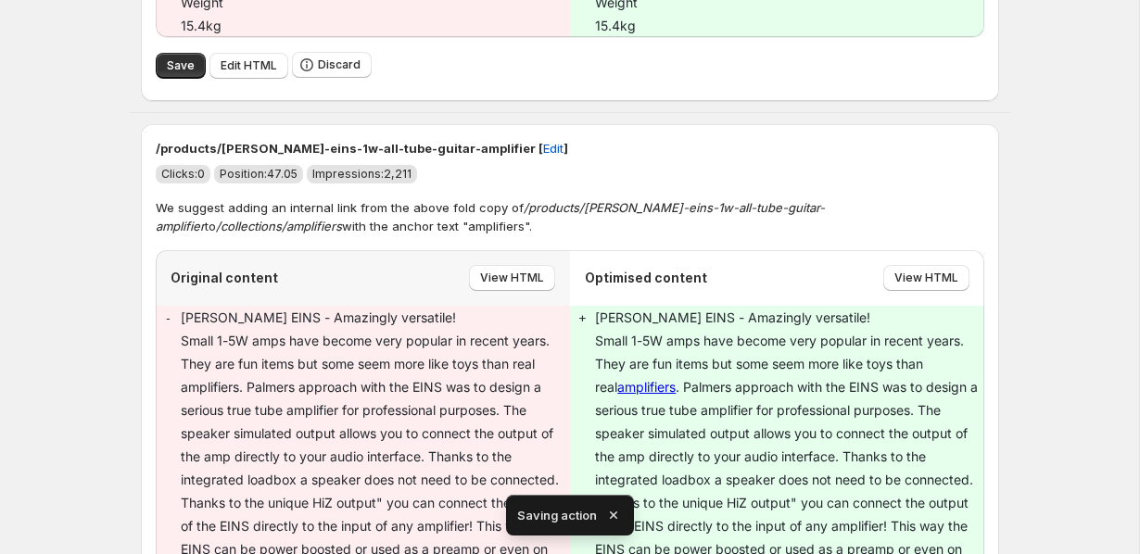
scroll to position [4512, 0]
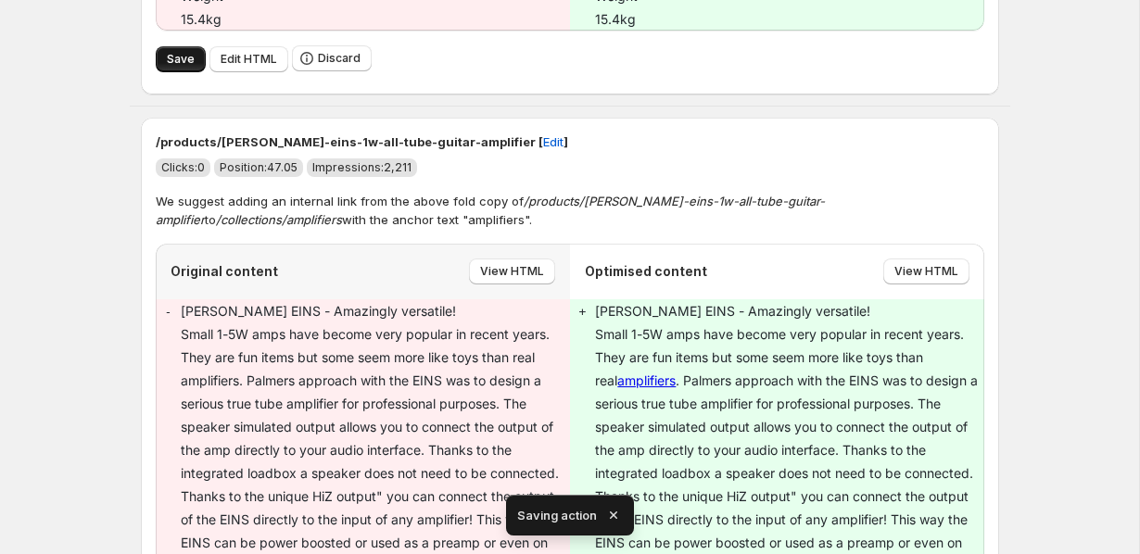
click at [168, 67] on span "Save" at bounding box center [181, 59] width 28 height 15
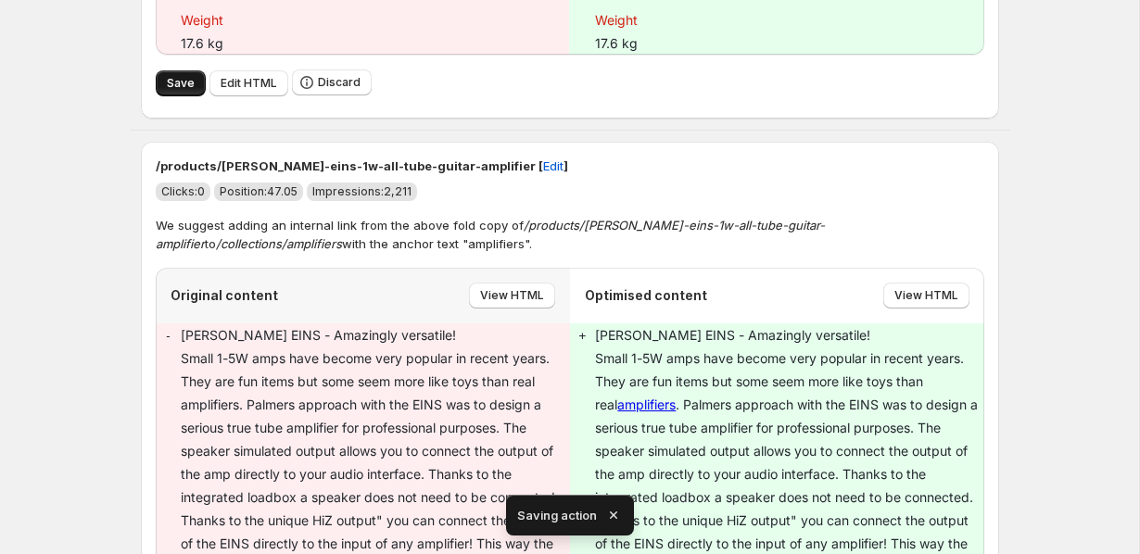
click at [179, 91] on span "Save" at bounding box center [181, 83] width 28 height 15
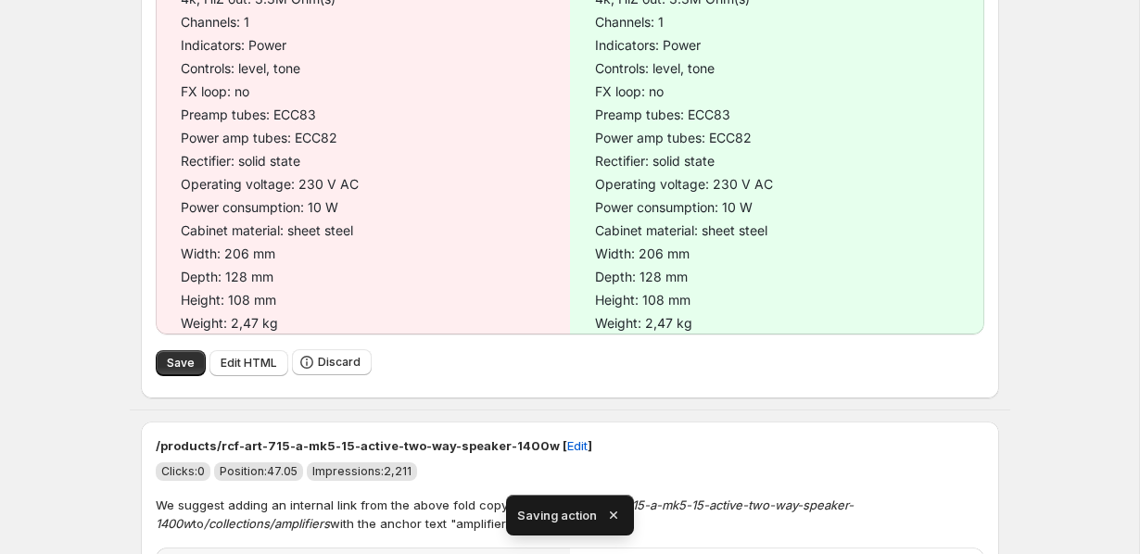
scroll to position [1631, 0]
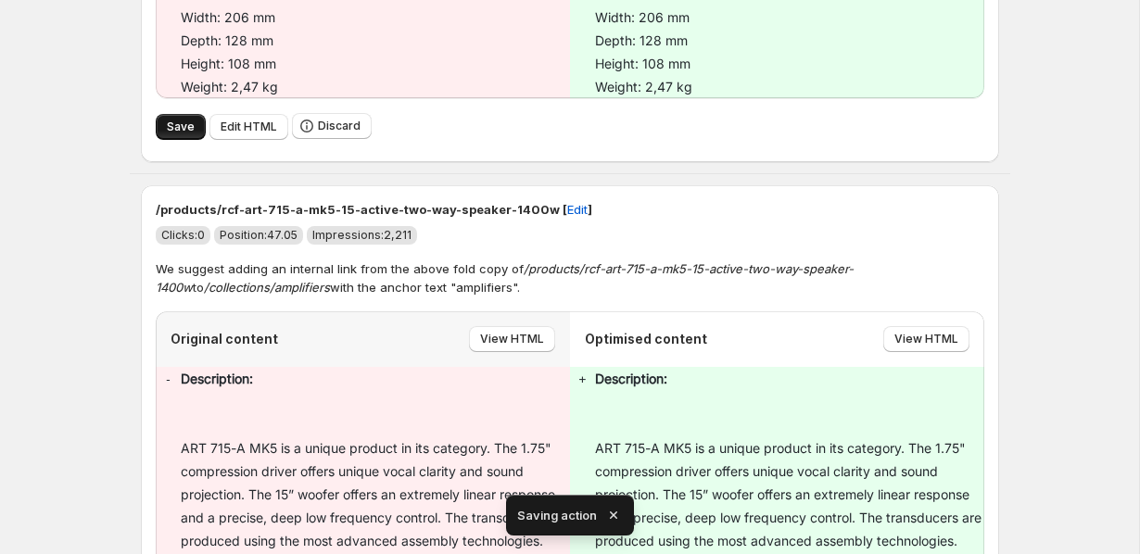
click at [161, 127] on button "Save" at bounding box center [181, 127] width 50 height 26
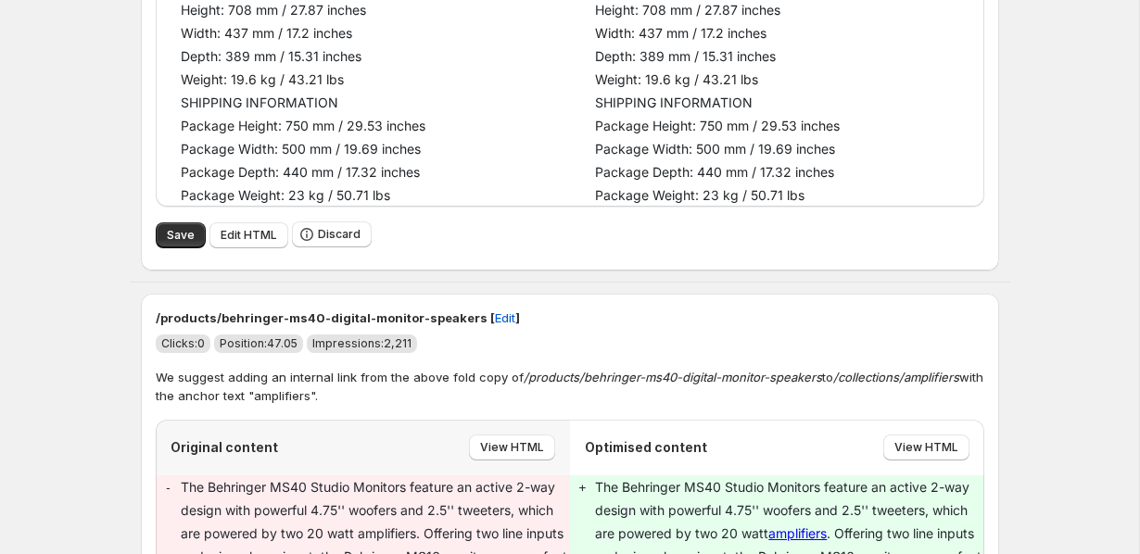
scroll to position [5642, 0]
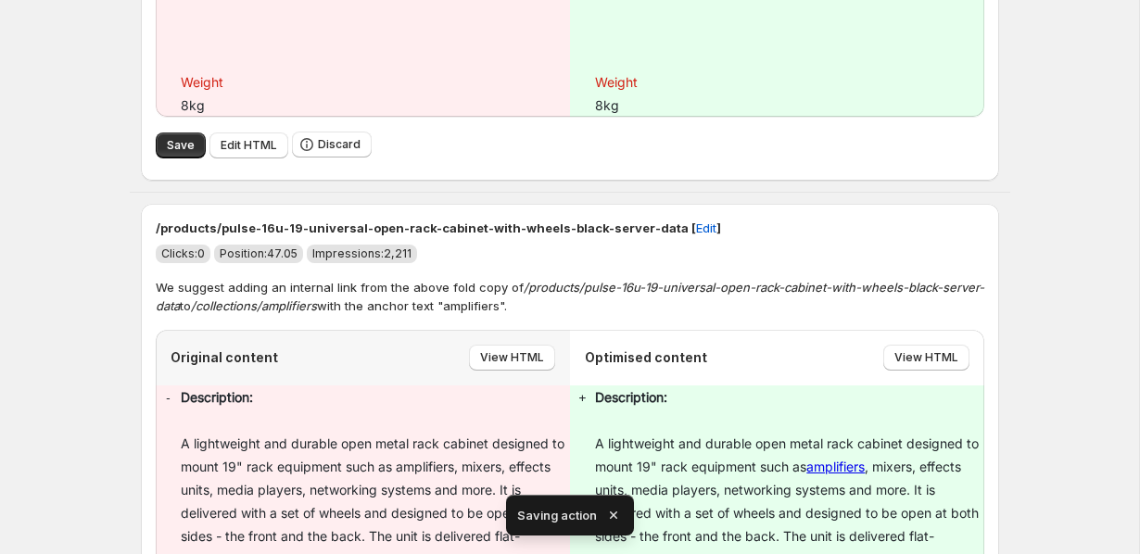
scroll to position [1387, 0]
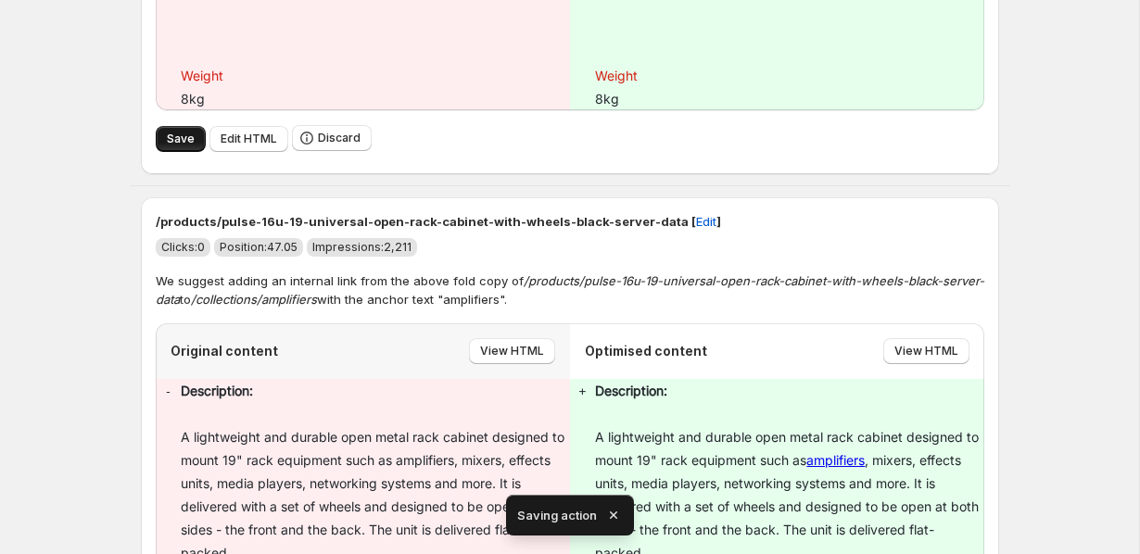
click at [183, 146] on span "Save" at bounding box center [181, 139] width 28 height 15
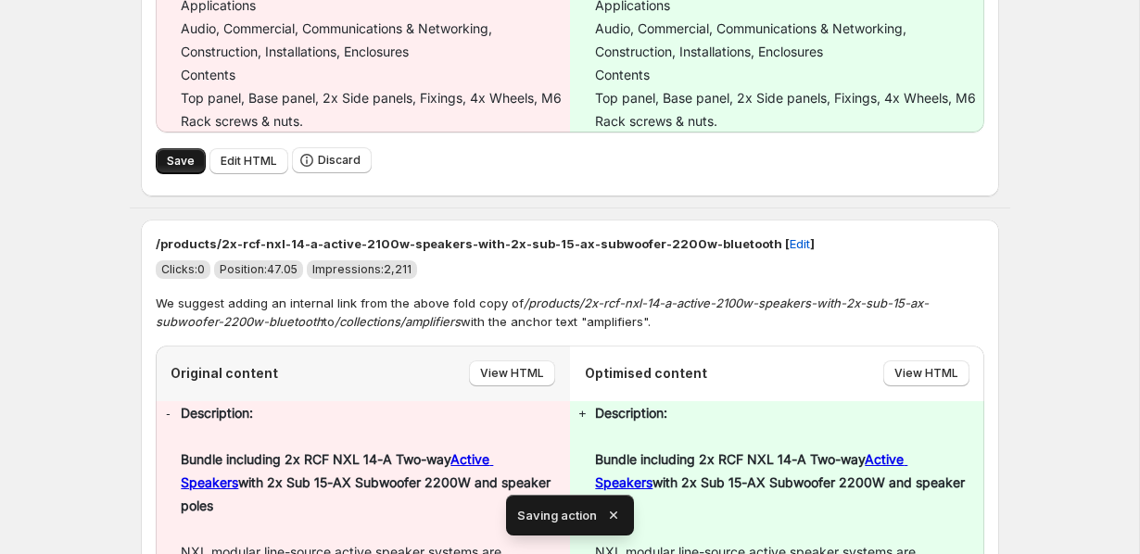
click at [164, 154] on button "Save" at bounding box center [181, 161] width 50 height 26
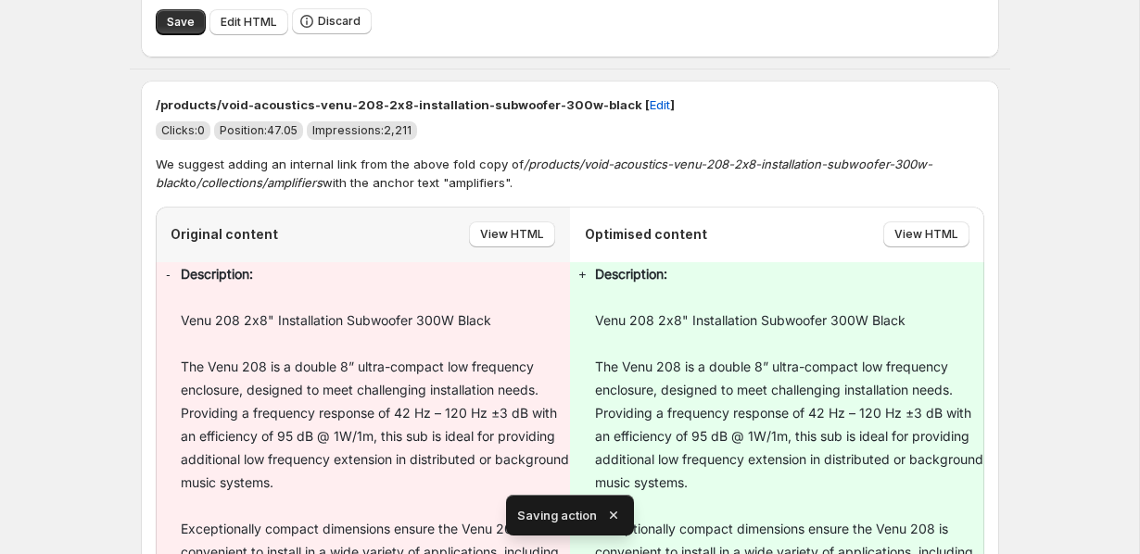
scroll to position [2375, 0]
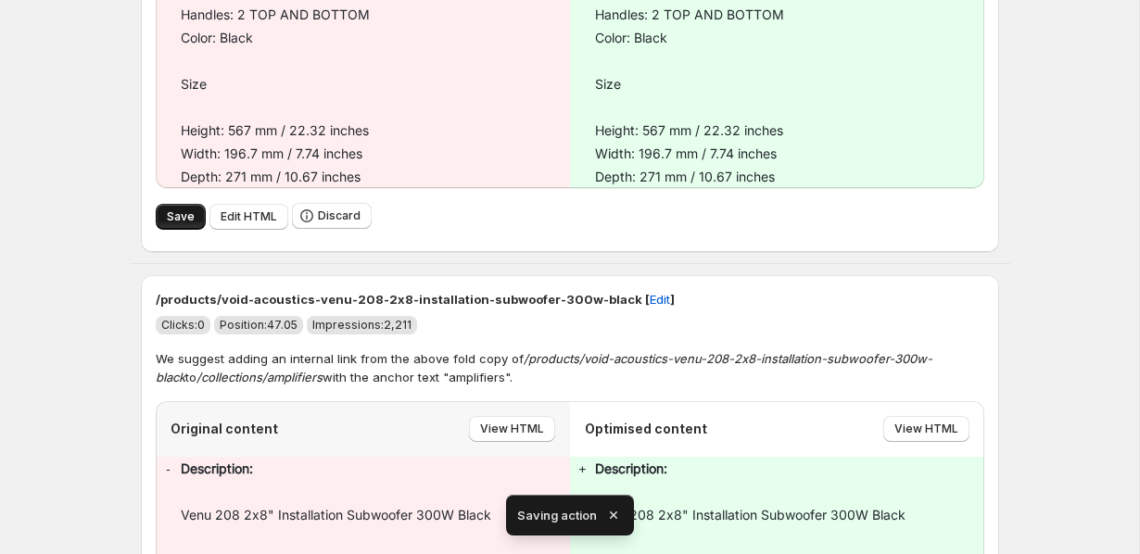
click at [191, 209] on span "Save" at bounding box center [181, 216] width 28 height 15
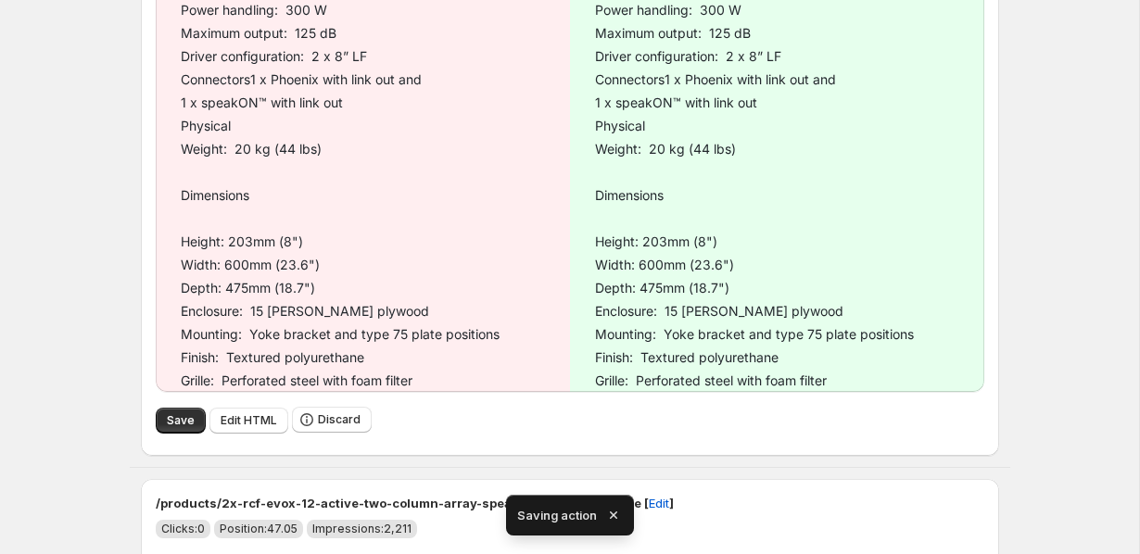
scroll to position [1606, 0]
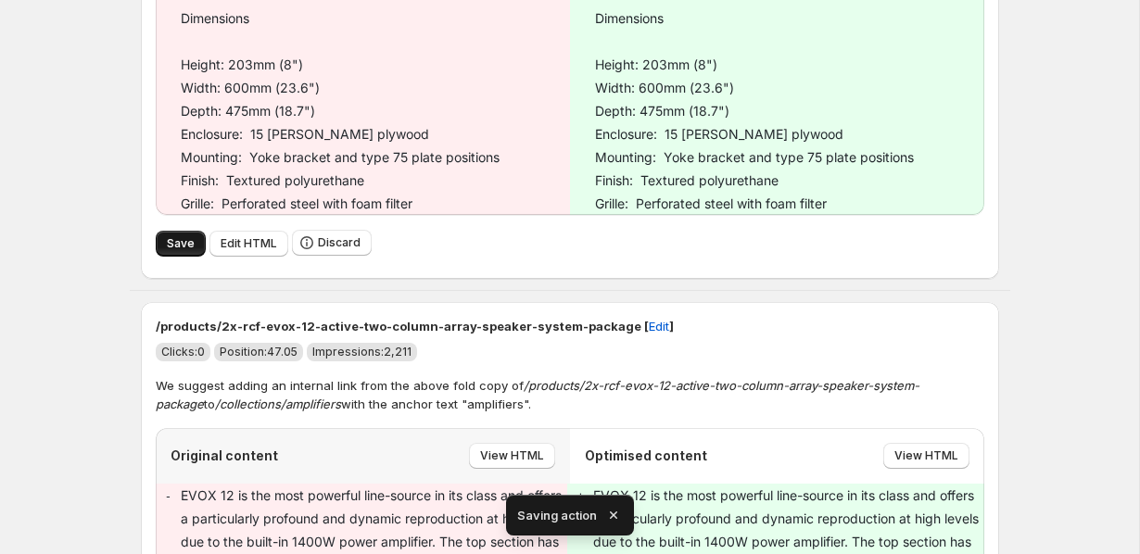
click at [200, 250] on button "Save" at bounding box center [181, 244] width 50 height 26
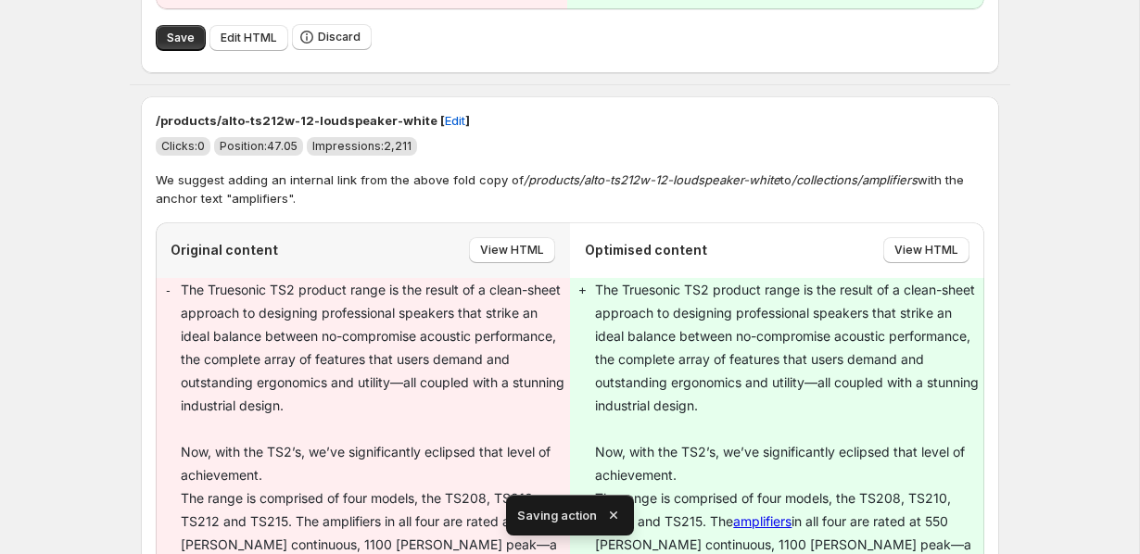
scroll to position [2432, 0]
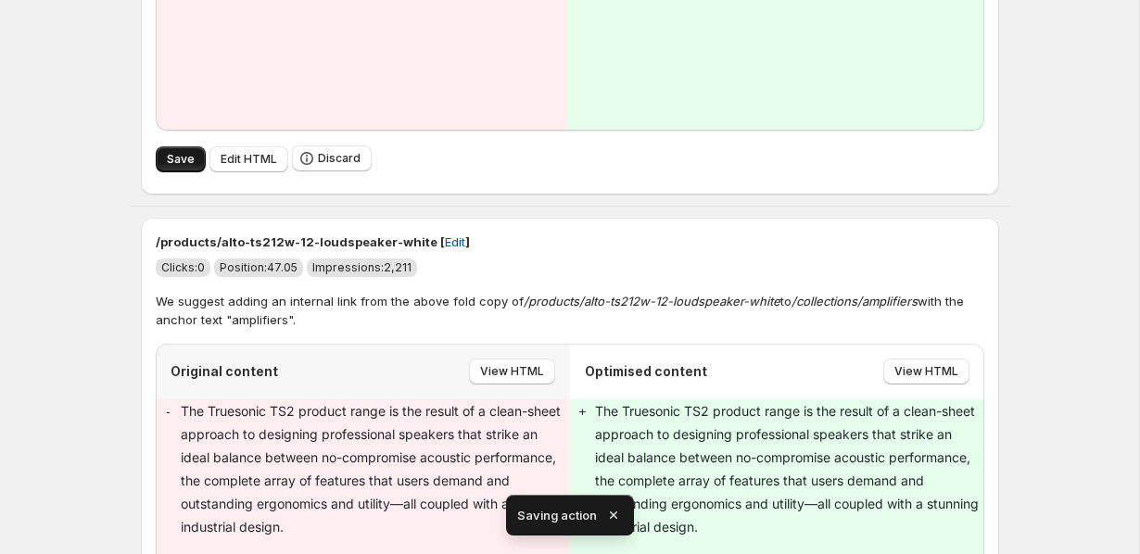
click at [178, 163] on span "Save" at bounding box center [181, 159] width 28 height 15
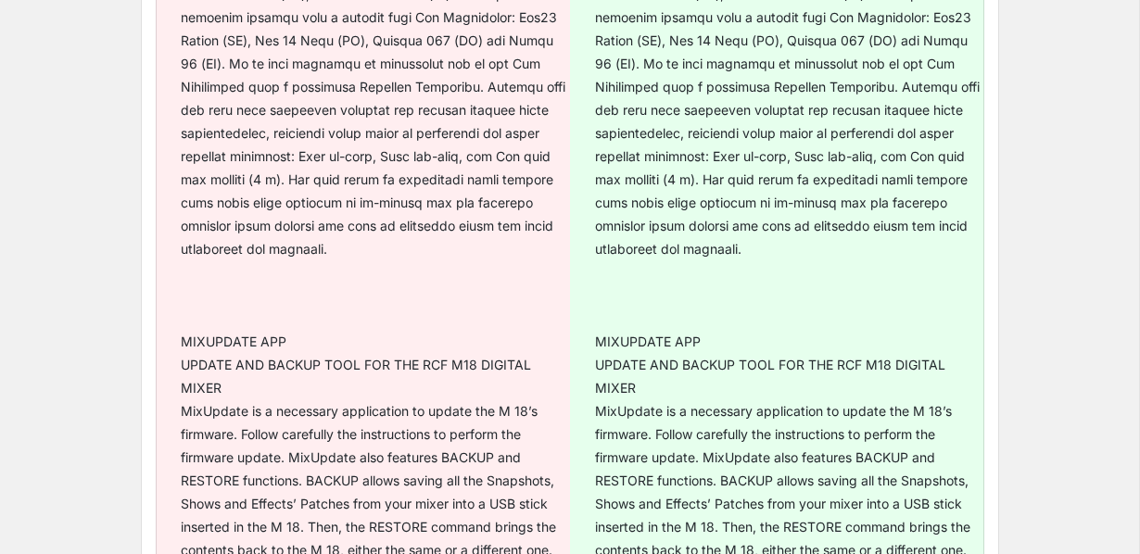
scroll to position [1236, 0]
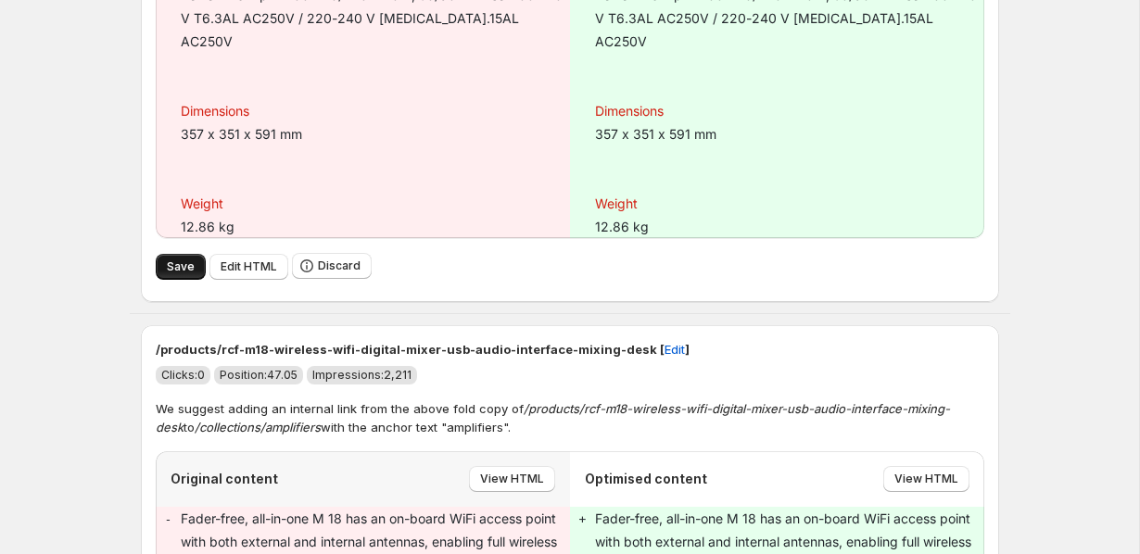
click at [173, 260] on span "Save" at bounding box center [181, 267] width 28 height 15
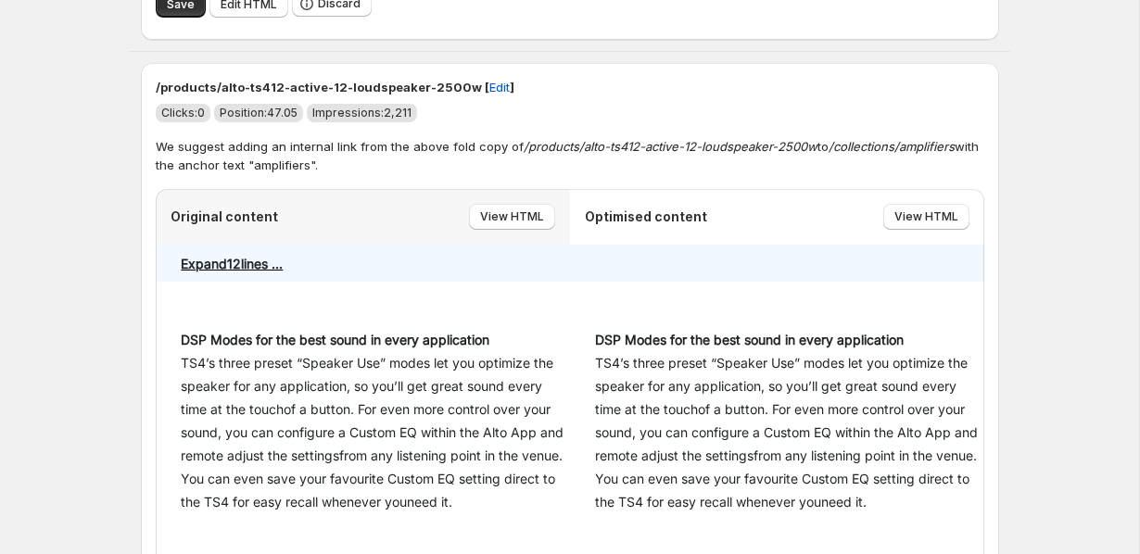
scroll to position [8779, 0]
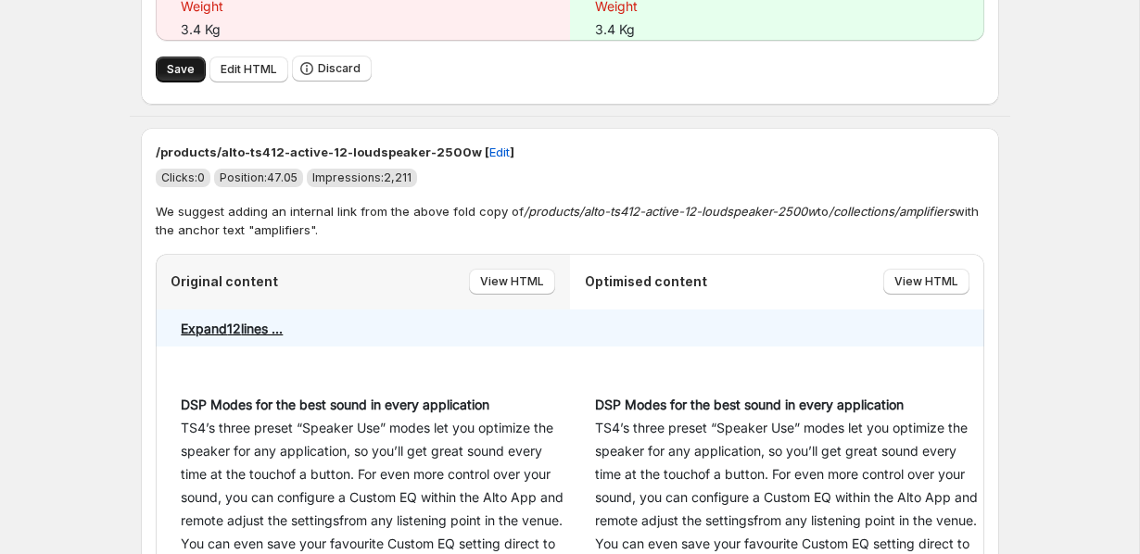
click at [173, 82] on button "Save" at bounding box center [181, 70] width 50 height 26
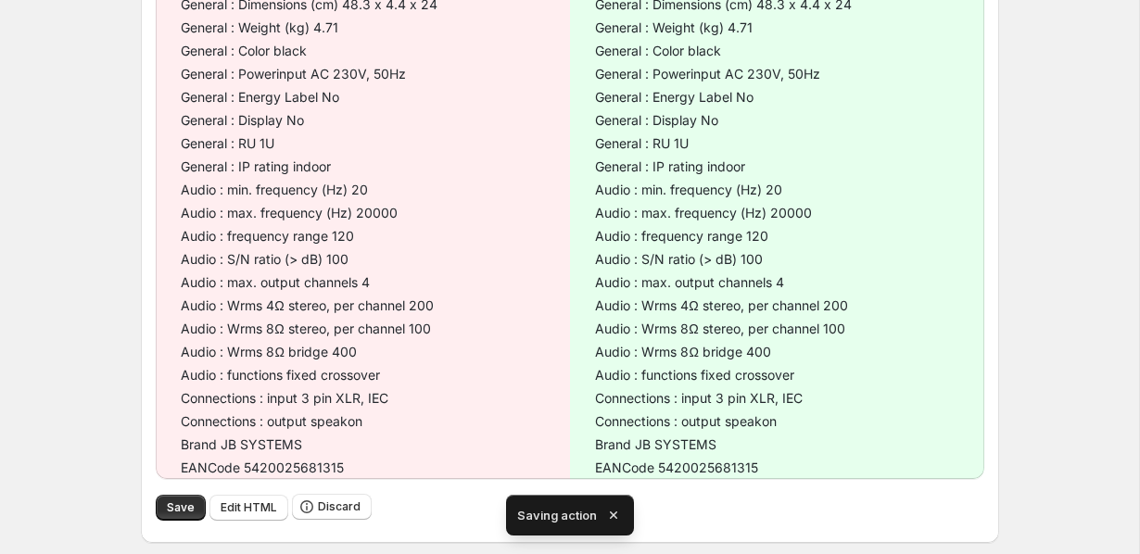
scroll to position [2186, 0]
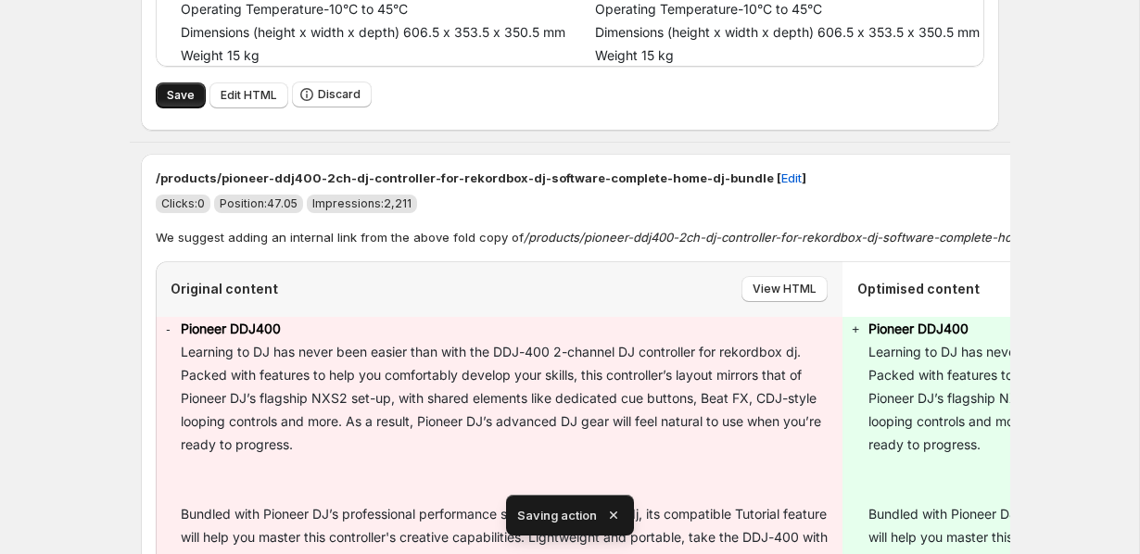
click at [179, 108] on button "Save" at bounding box center [181, 96] width 50 height 26
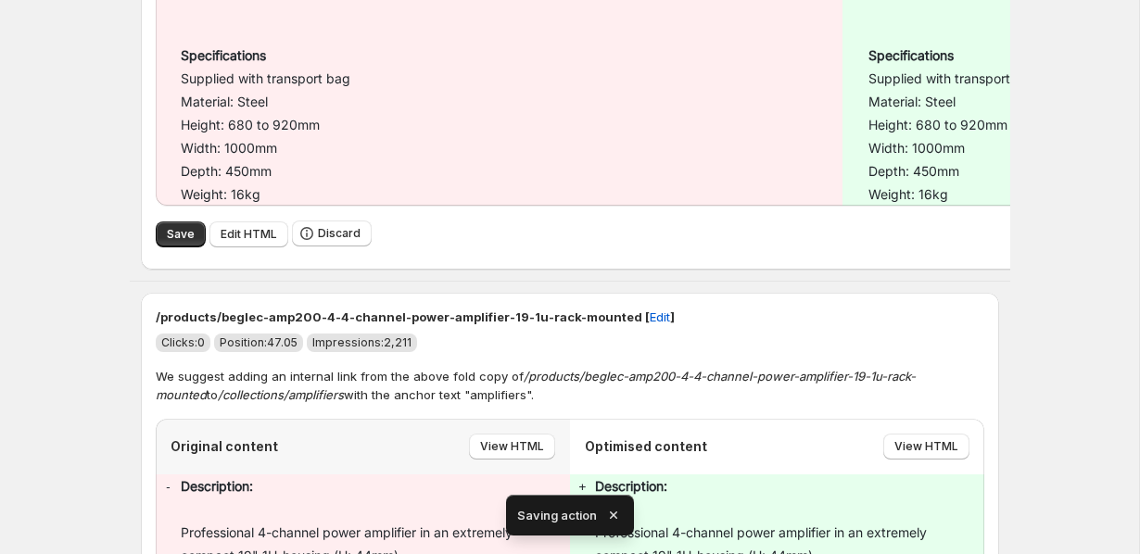
scroll to position [5663, 0]
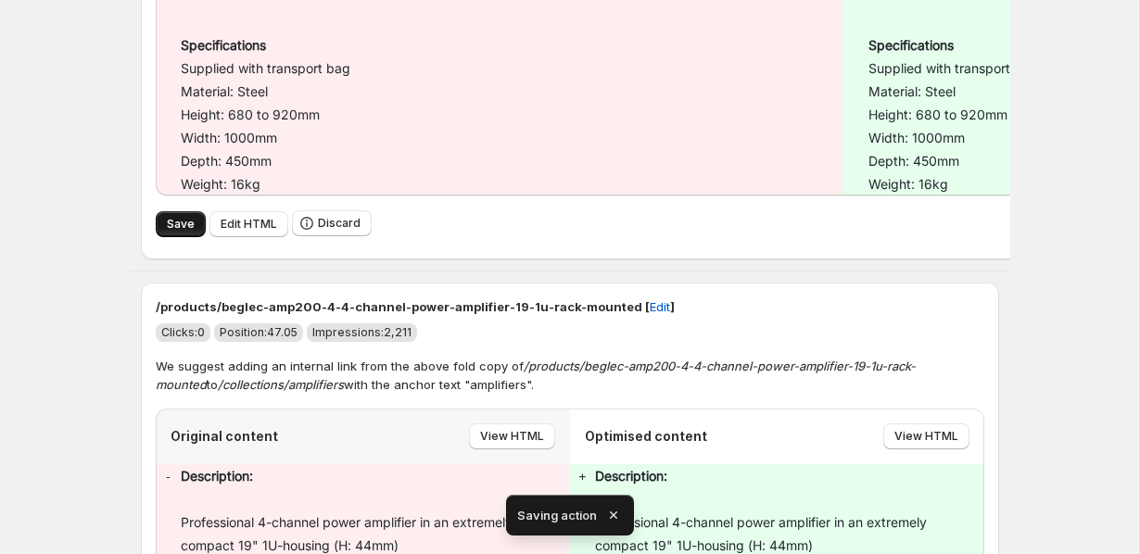
click at [176, 217] on span "Save" at bounding box center [181, 224] width 28 height 15
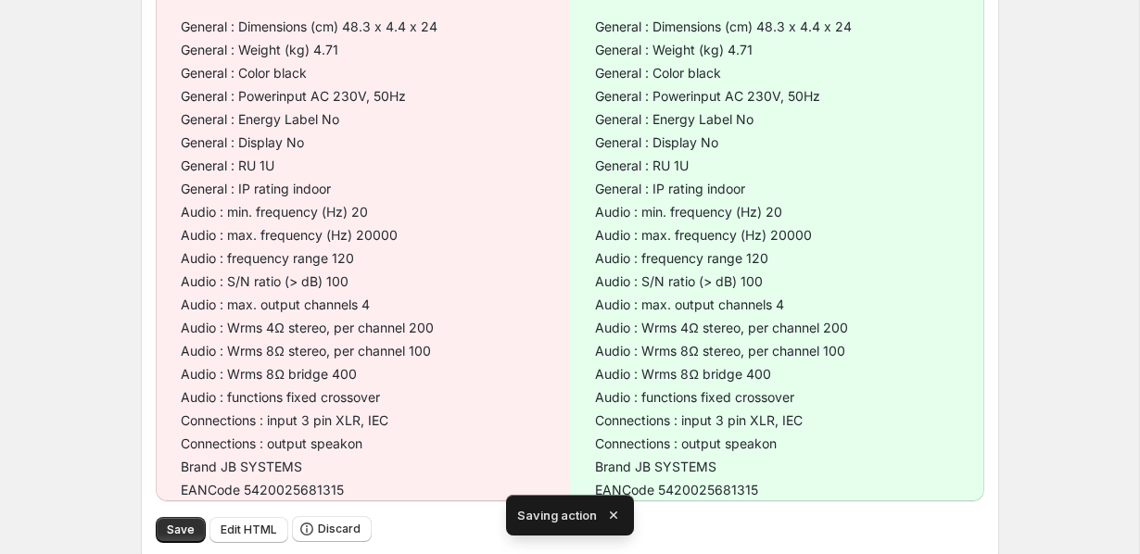
scroll to position [879, 0]
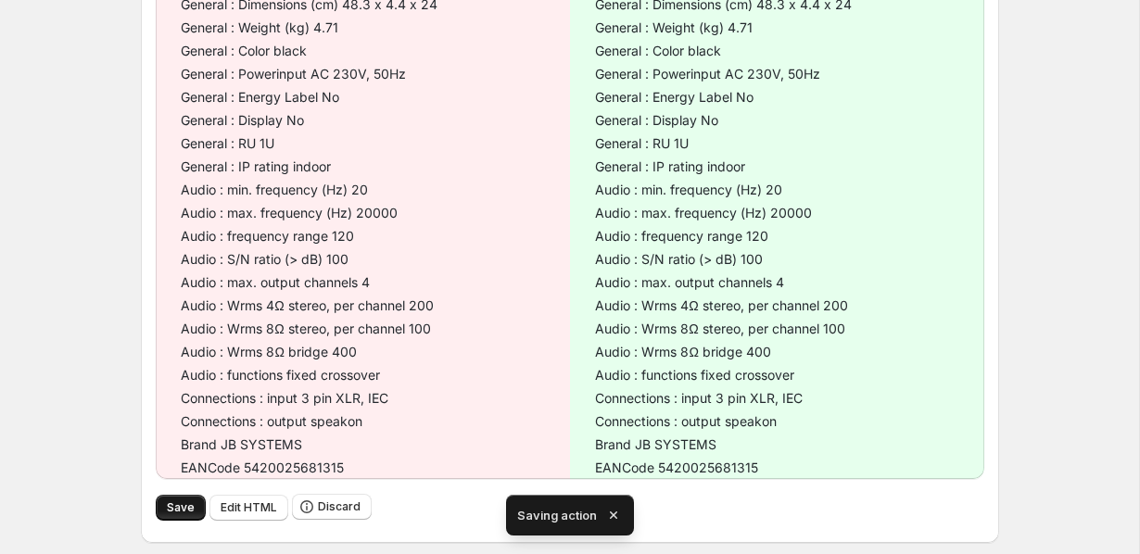
click at [177, 507] on span "Save" at bounding box center [181, 508] width 28 height 15
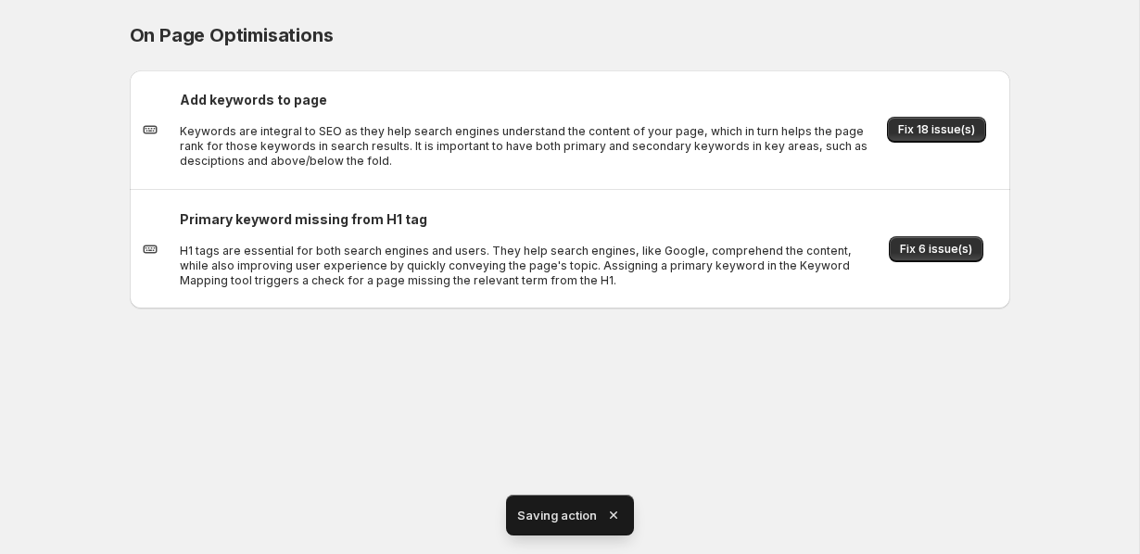
scroll to position [0, 0]
